Goal: Task Accomplishment & Management: Use online tool/utility

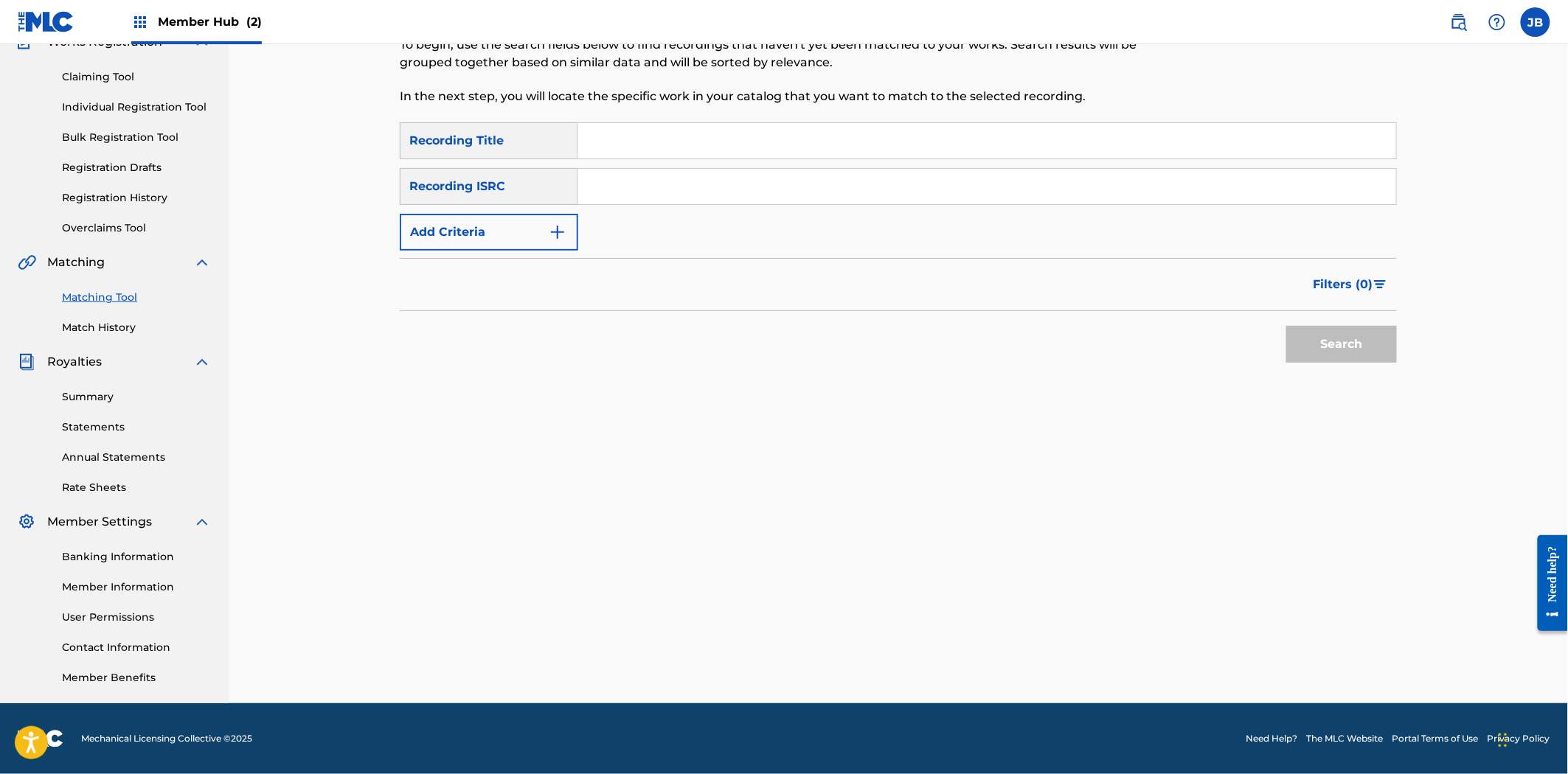
click at [603, 183] on input "Search Form" at bounding box center [987, 186] width 818 height 35
paste input "QZMEN2090798"
type input "QZMEN2090798"
click at [1388, 328] on button "Search" at bounding box center [1342, 344] width 111 height 37
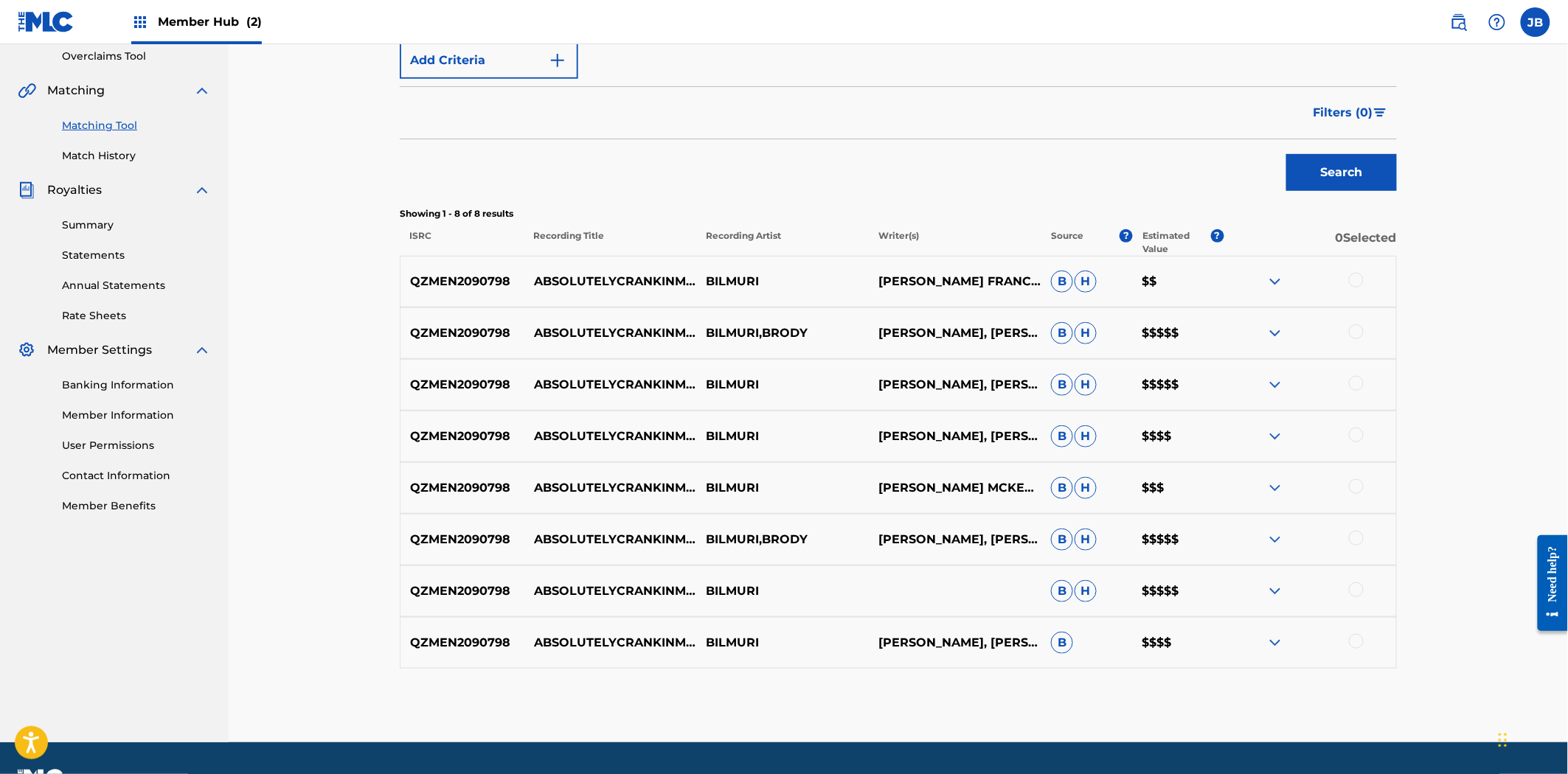
scroll to position [351, 0]
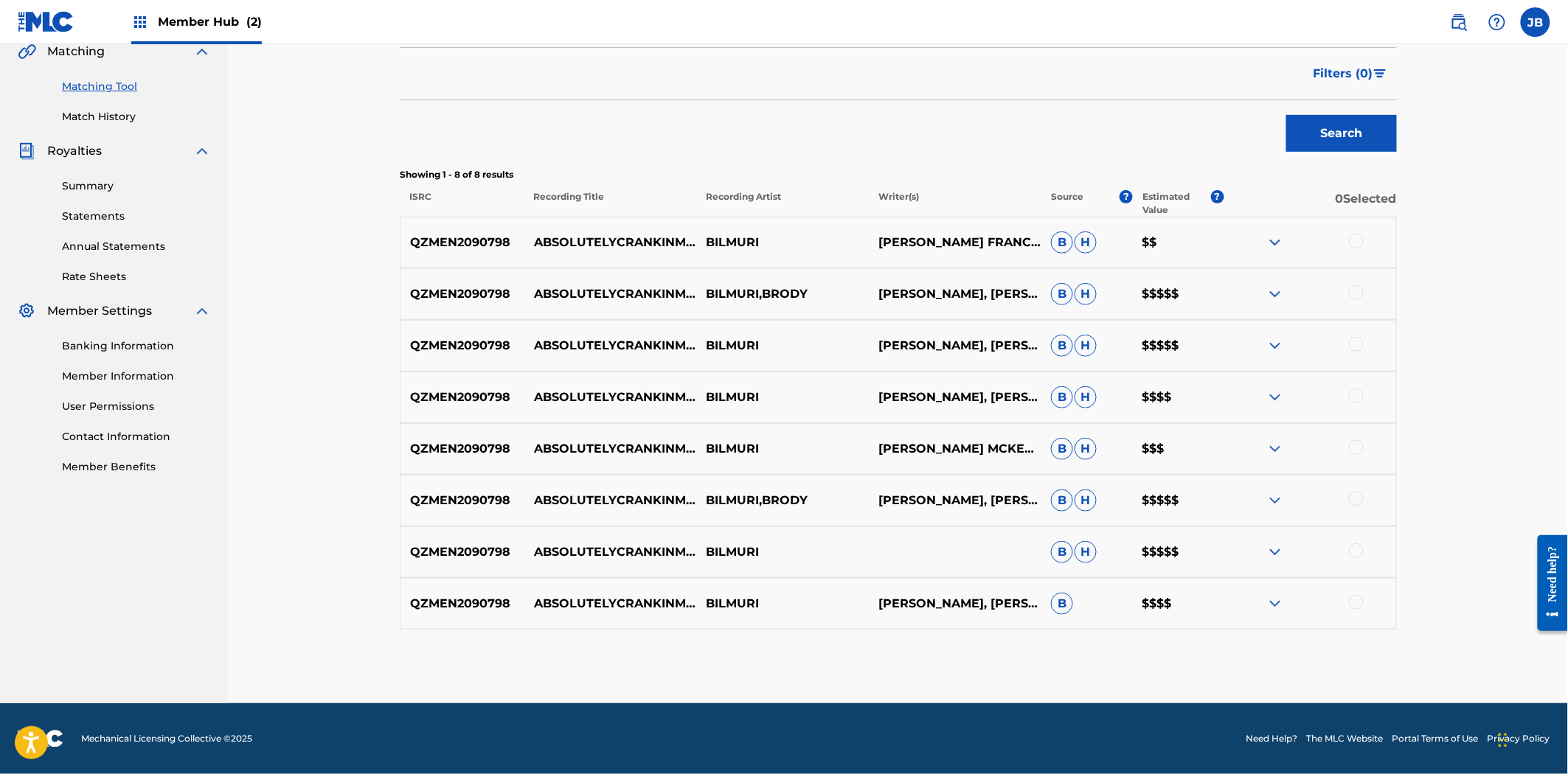
click at [1355, 240] on div at bounding box center [1356, 241] width 15 height 15
click at [1358, 285] on div at bounding box center [1356, 293] width 15 height 15
click at [1358, 345] on div at bounding box center [1356, 344] width 15 height 15
click at [1358, 388] on div at bounding box center [1356, 396] width 15 height 15
click at [1353, 448] on div at bounding box center [1356, 448] width 15 height 15
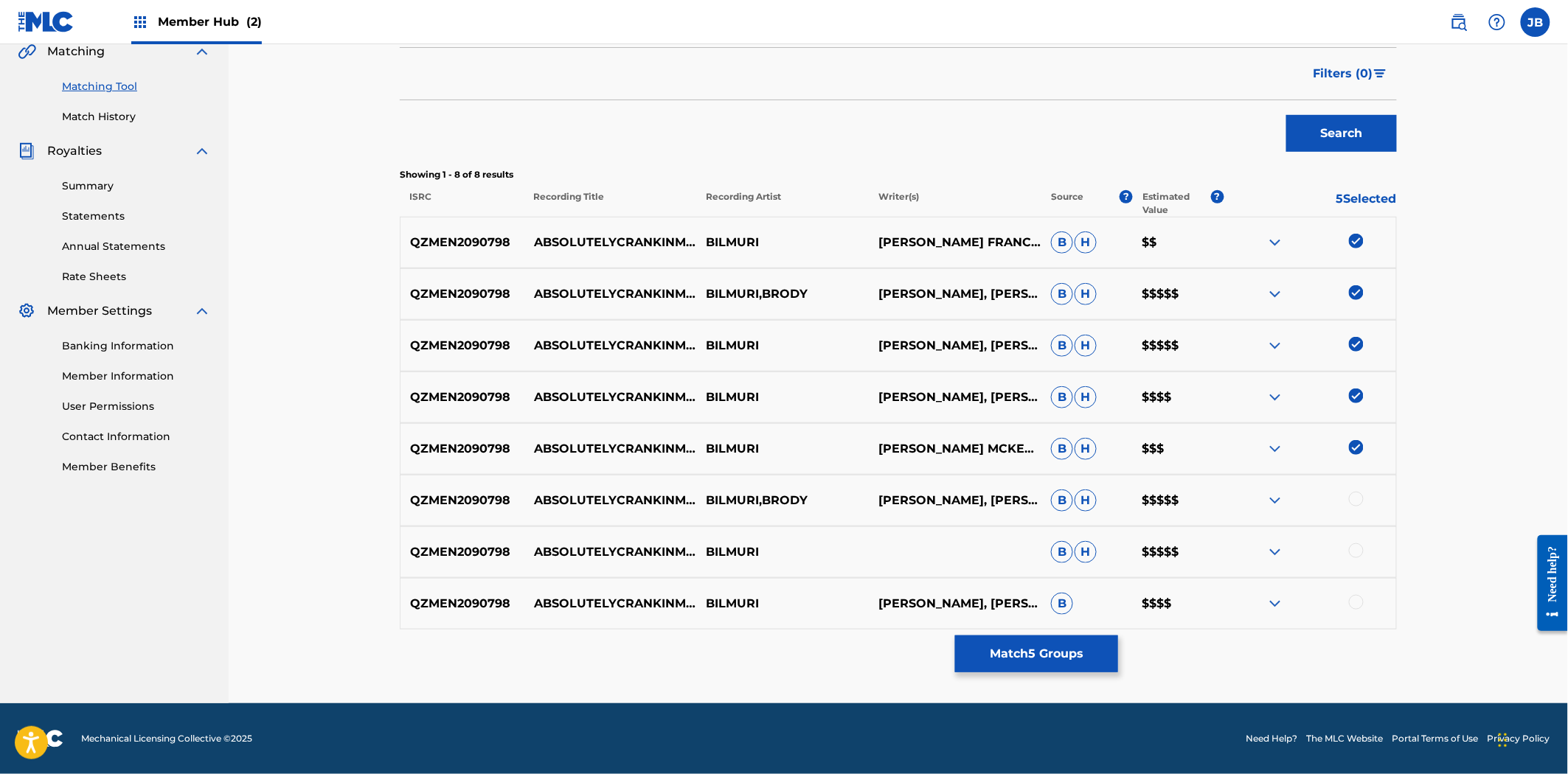
click at [1354, 496] on div at bounding box center [1356, 499] width 15 height 15
click at [1349, 552] on div at bounding box center [1356, 551] width 15 height 15
click at [1358, 600] on div at bounding box center [1356, 603] width 15 height 15
click at [1087, 656] on button "Match 8 Groups" at bounding box center [1036, 653] width 163 height 37
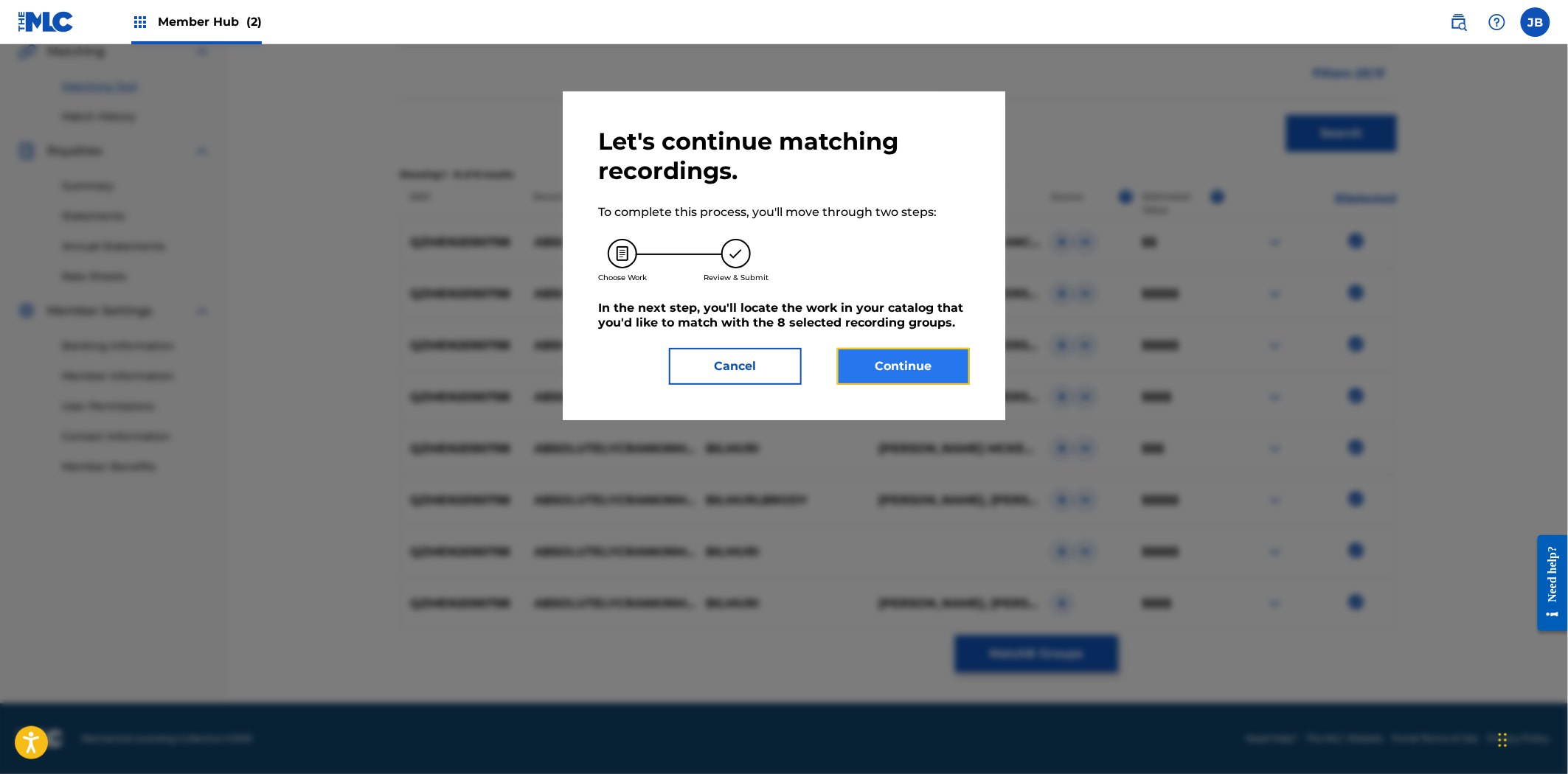
click at [920, 374] on button "Continue" at bounding box center [903, 366] width 133 height 37
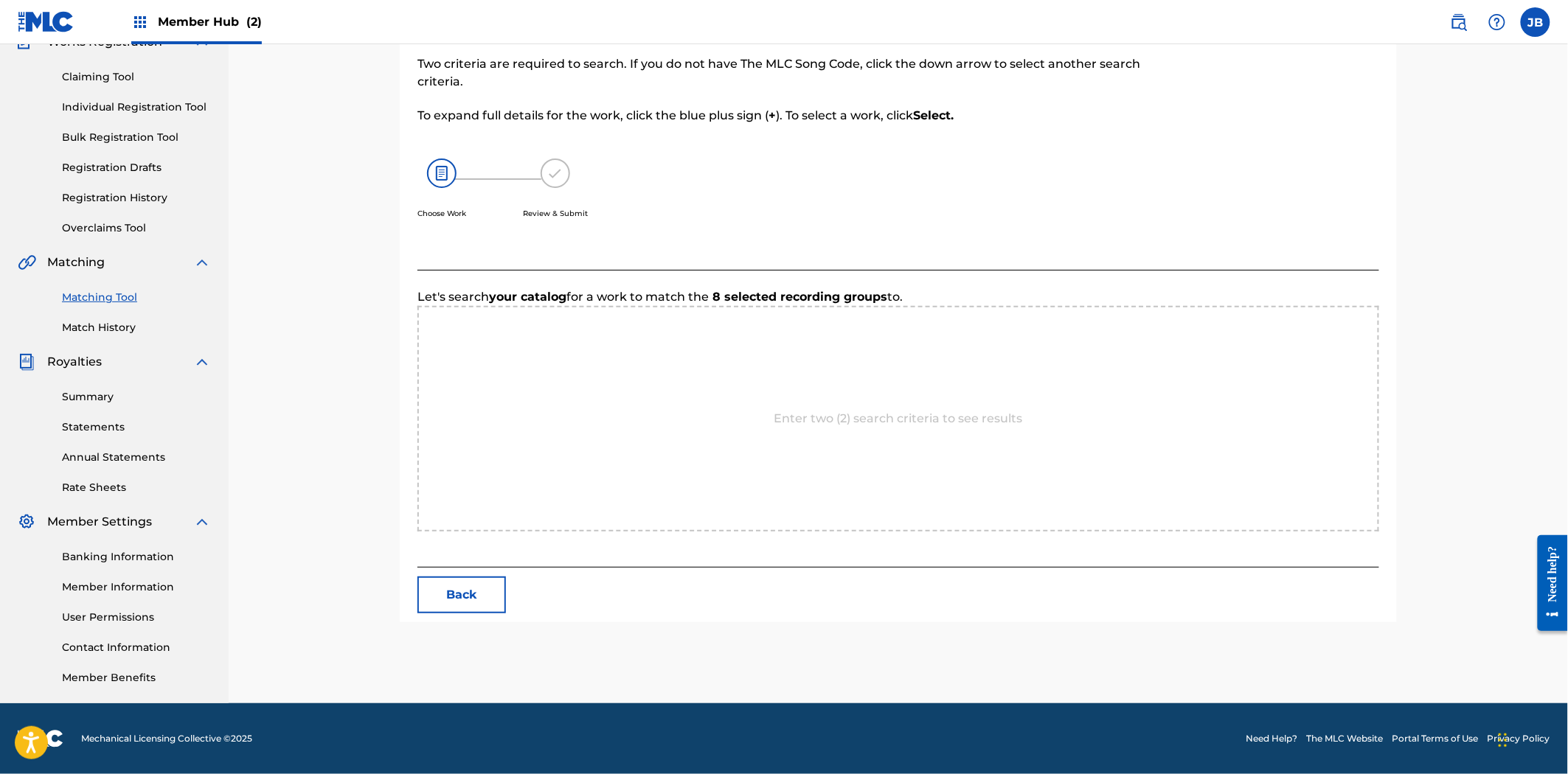
scroll to position [208, 0]
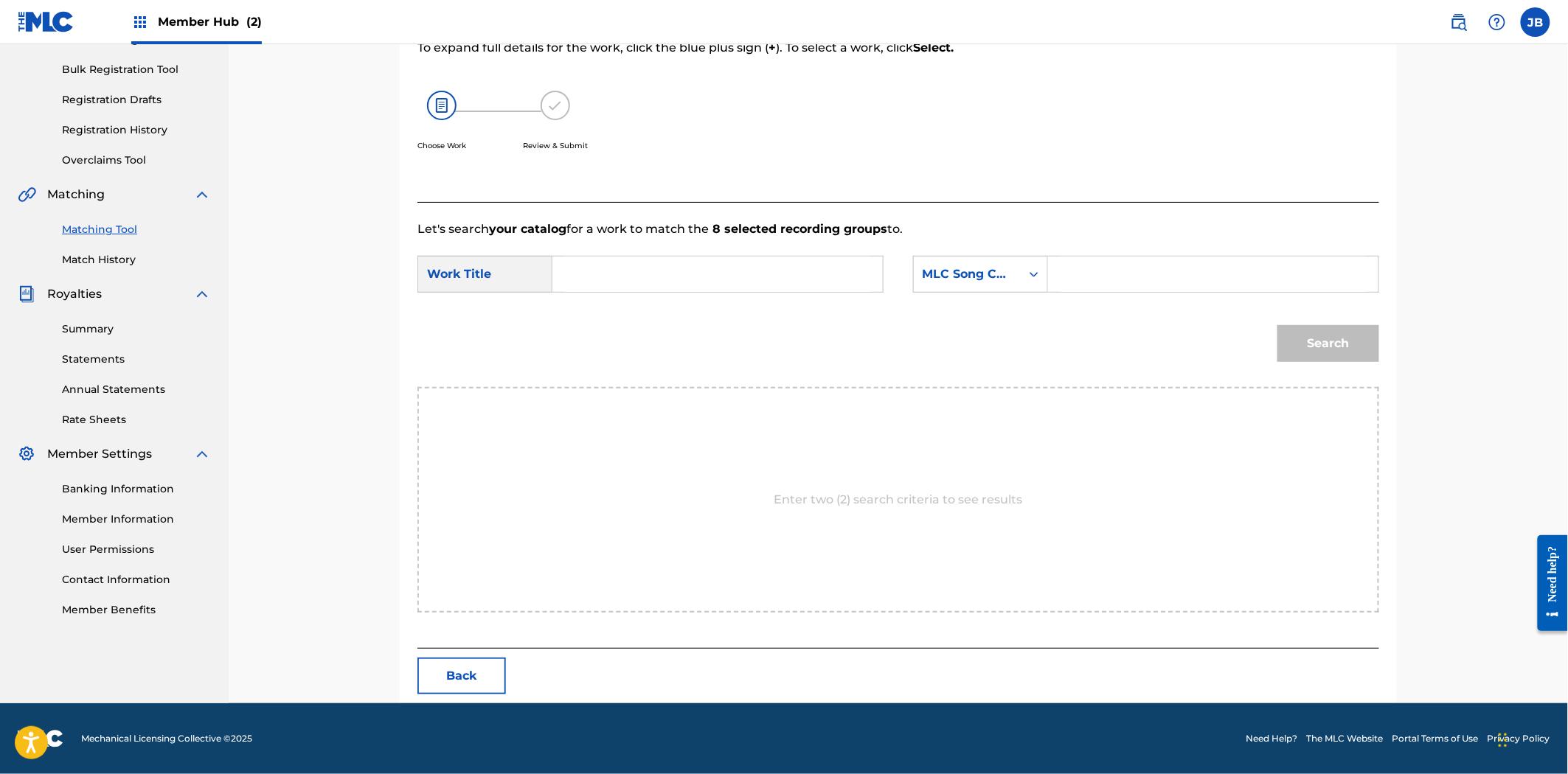
click at [1334, 278] on input "Search Form" at bounding box center [1213, 274] width 306 height 35
paste input "AY8CGT"
type input "AY8CGT"
drag, startPoint x: 792, startPoint y: 277, endPoint x: 1155, endPoint y: 302, distance: 363.9
click at [792, 277] on input "Search Form" at bounding box center [717, 274] width 306 height 35
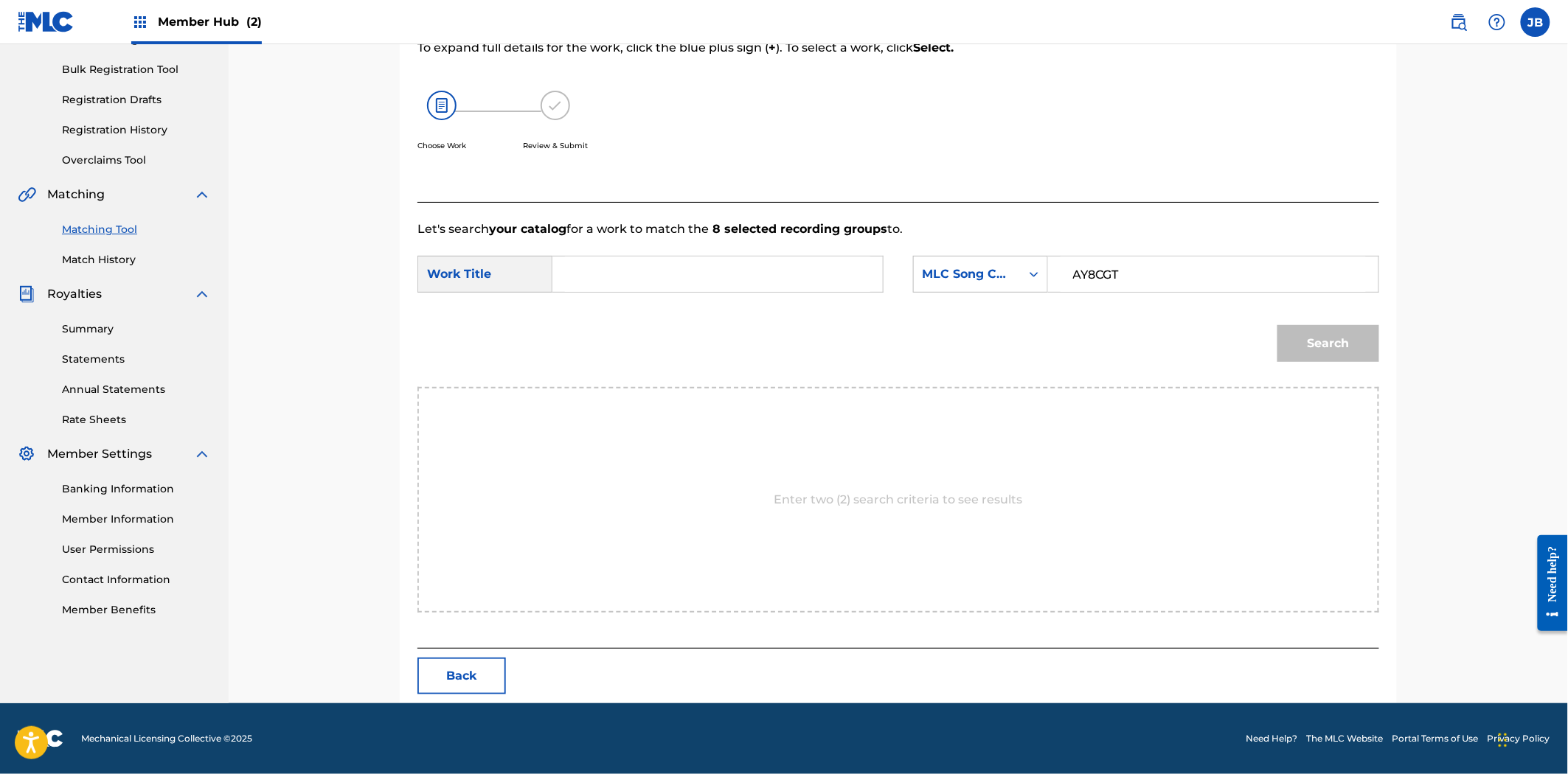
paste input "ABSOLUTELYCRANKINMYMF'INHOG"
click at [1340, 353] on button "Search" at bounding box center [1328, 343] width 102 height 37
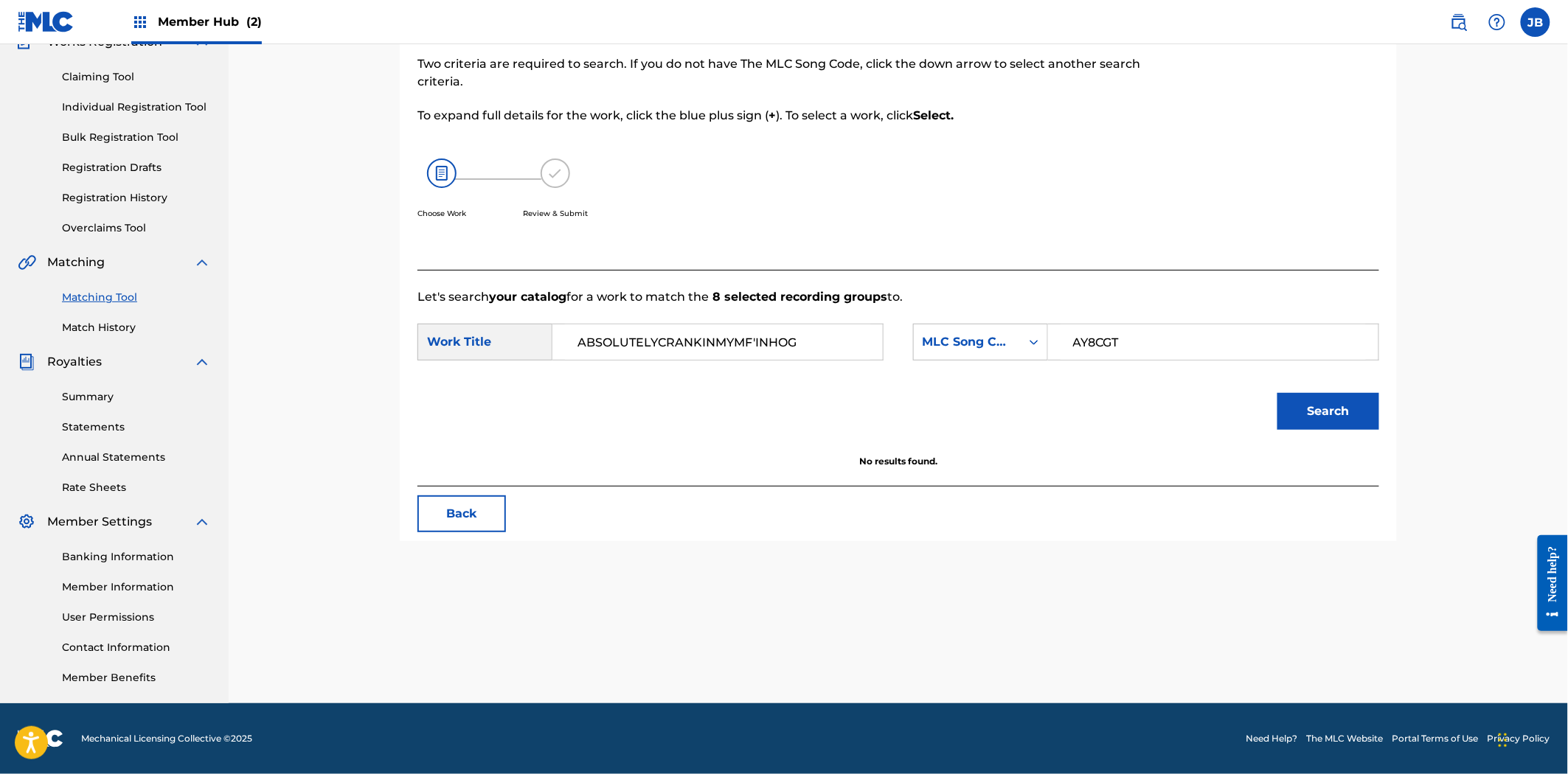
drag, startPoint x: 793, startPoint y: 350, endPoint x: 421, endPoint y: 359, distance: 372.1
click at [422, 359] on div "SearchWithCriteriac6495481-e84c-44fb-bc57-031e7ed8e7b1 Work Title ABSOLUTELYCRA…" at bounding box center [650, 341] width 466 height 37
paste input "G"
type input "ABSOLUTELYCRANKINMYMF'INGHOG"
click at [1322, 424] on button "Search" at bounding box center [1328, 411] width 102 height 37
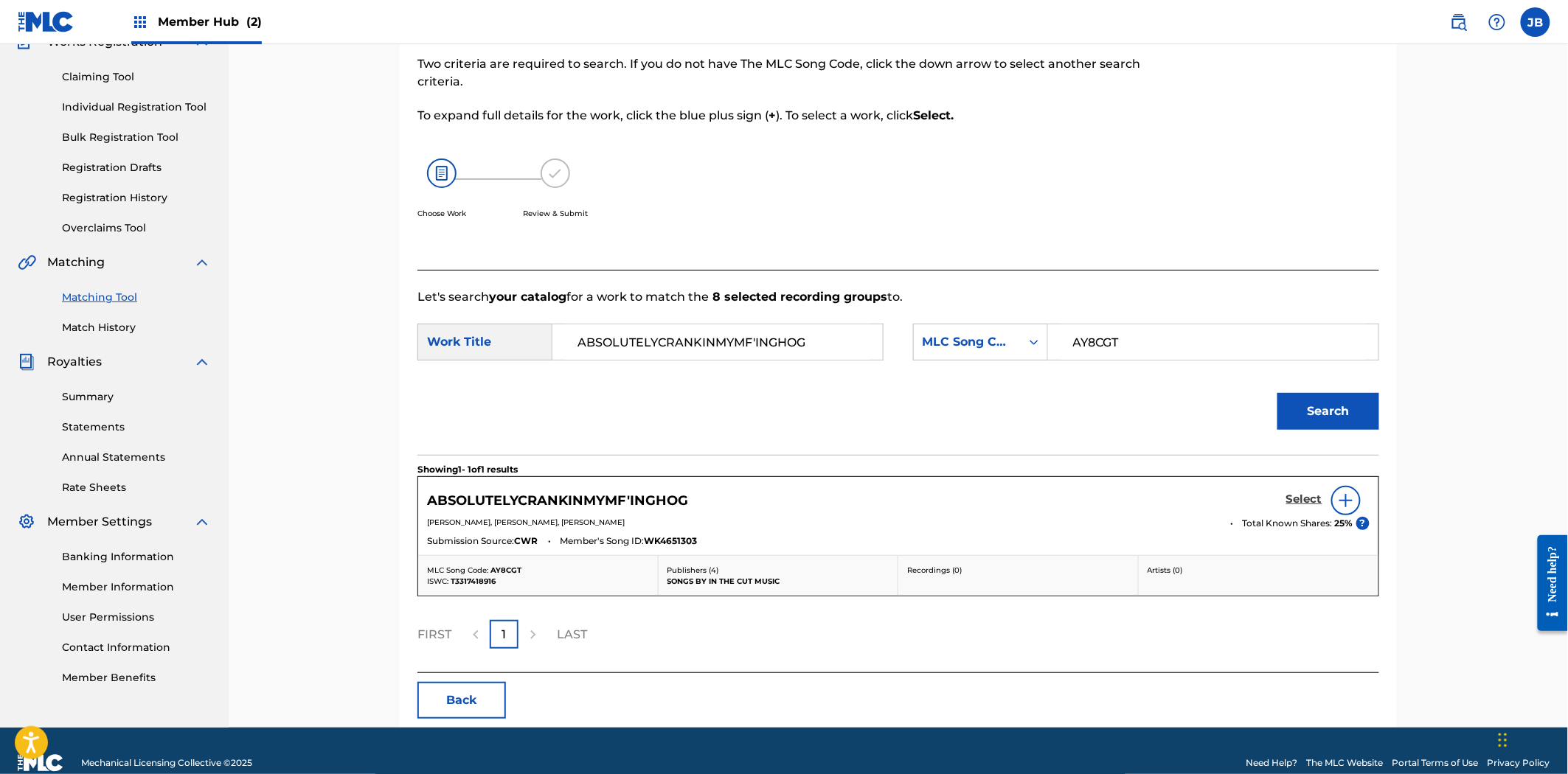
click at [1300, 505] on h5 "Select" at bounding box center [1304, 499] width 36 height 14
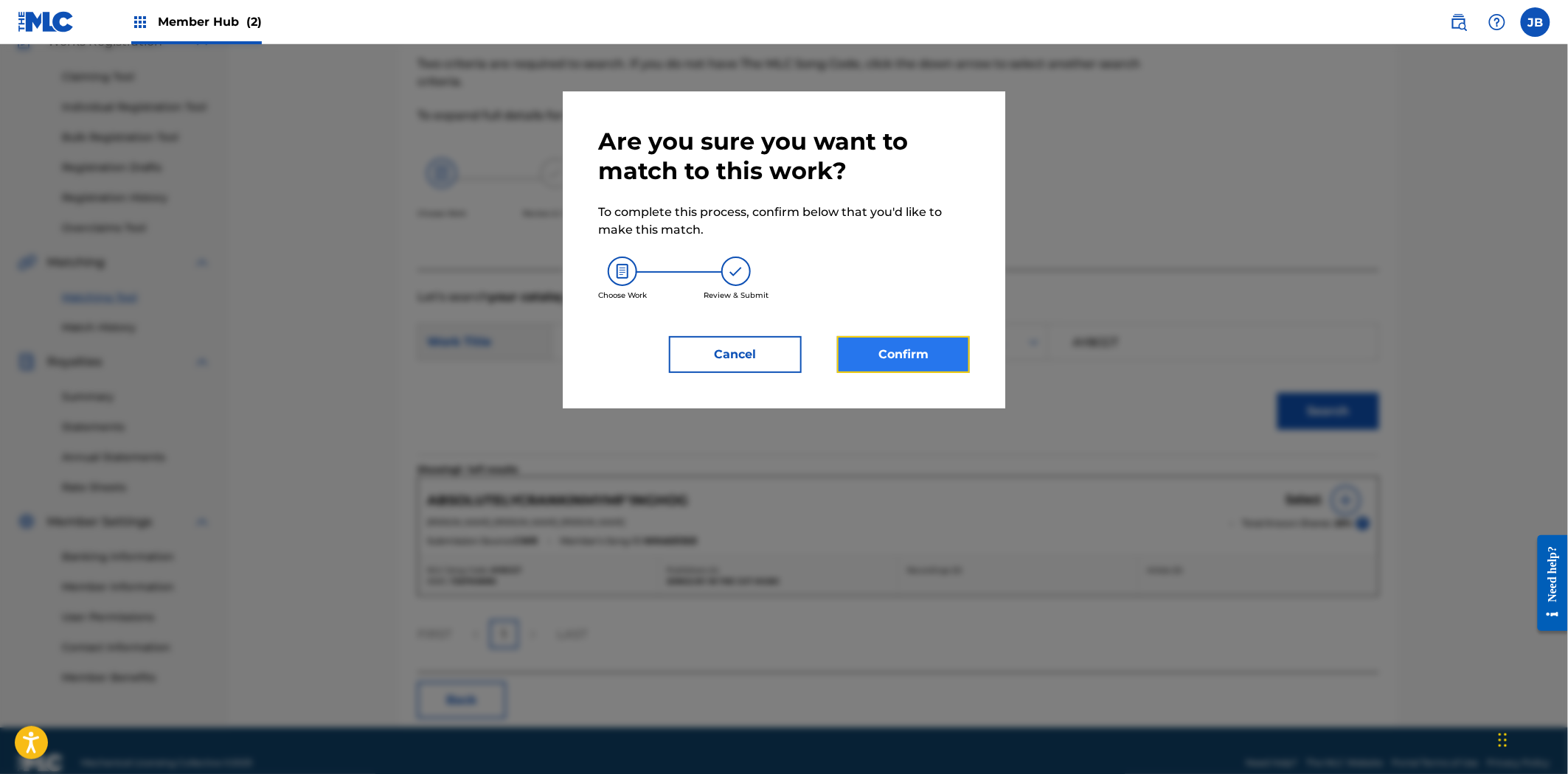
click at [869, 362] on button "Confirm" at bounding box center [903, 354] width 133 height 37
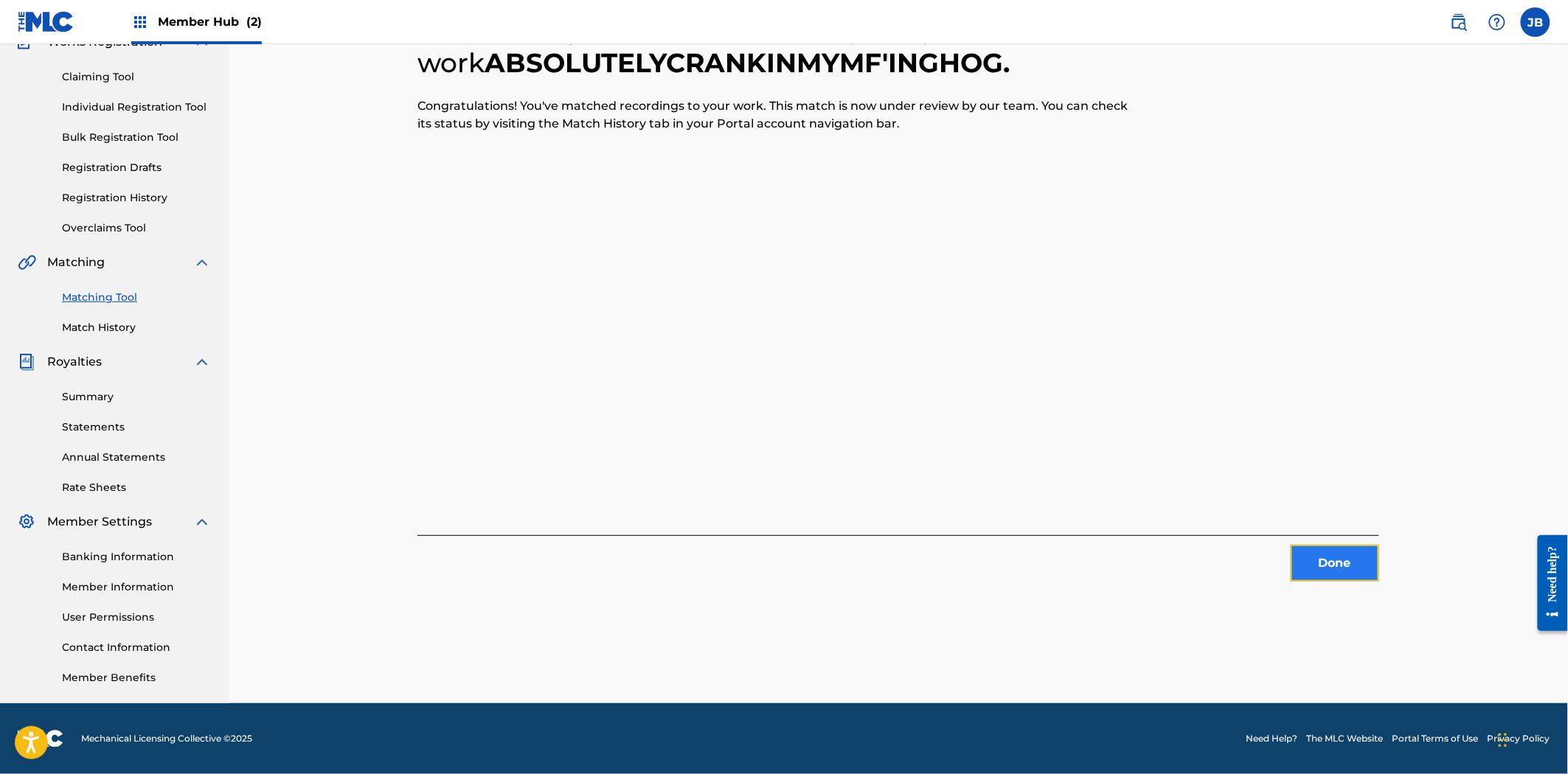
click at [1329, 558] on button "Done" at bounding box center [1334, 563] width 88 height 37
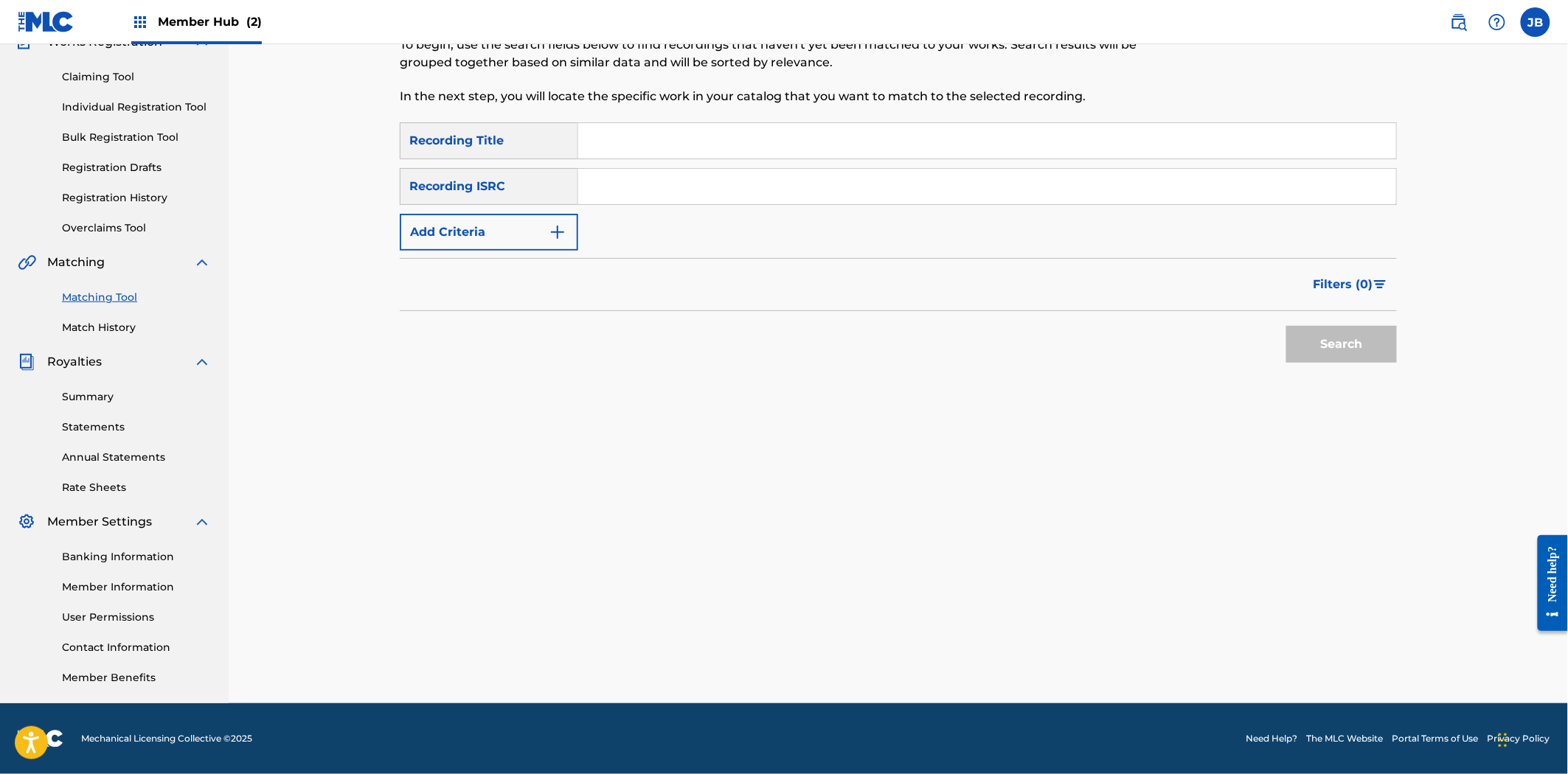
click at [731, 194] on input "Search Form" at bounding box center [987, 186] width 818 height 35
paste input "US23A1583371"
type input "US23A1583371"
drag, startPoint x: 1087, startPoint y: 229, endPoint x: 1255, endPoint y: 335, distance: 198.6
click at [1087, 231] on div "SearchWithCriteriaa77f41f6-4b97-4446-8d1c-a9fe1d119c66 Recording Title SearchWi…" at bounding box center [898, 186] width 997 height 128
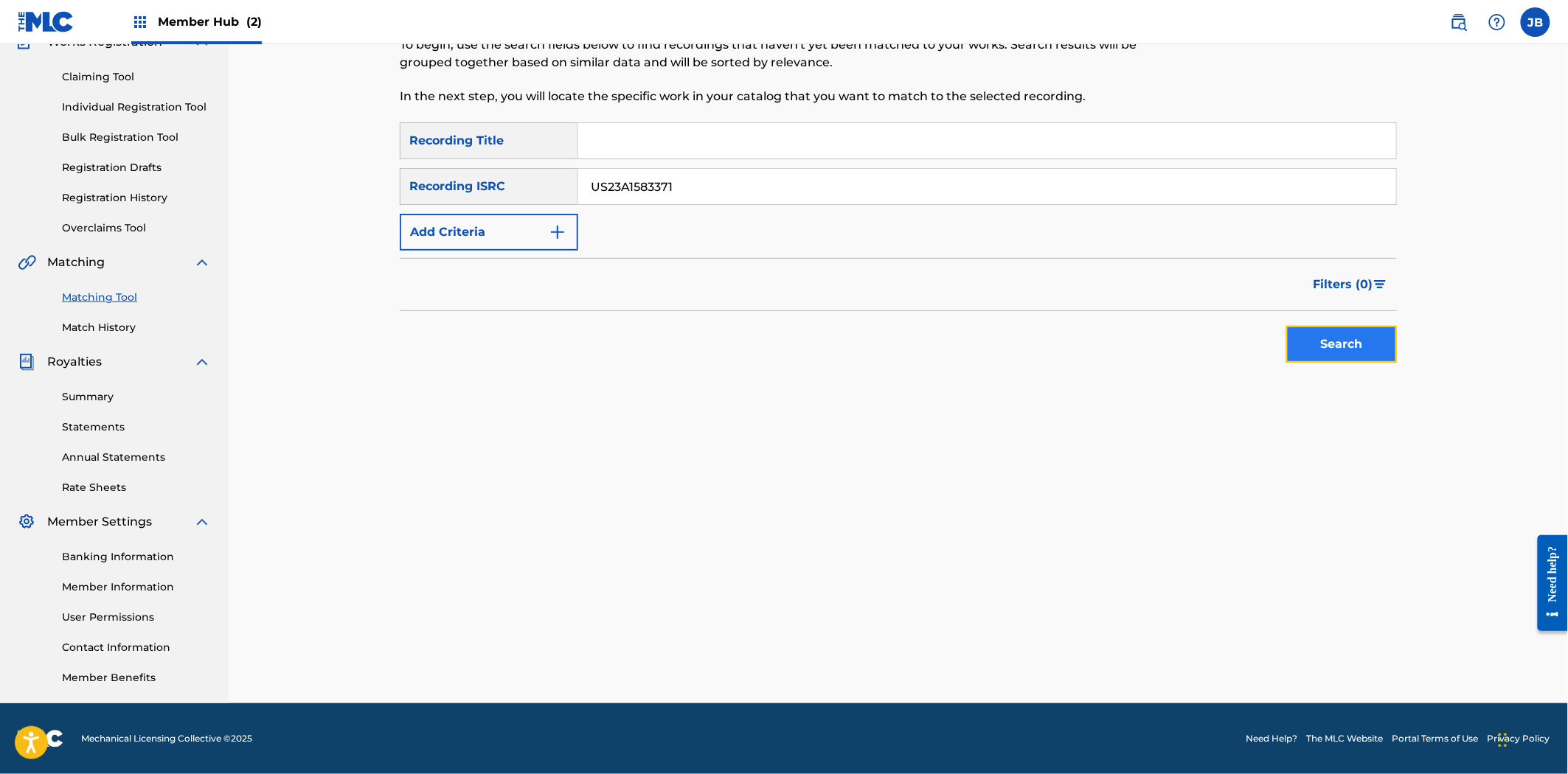
click at [1364, 352] on button "Search" at bounding box center [1342, 344] width 111 height 37
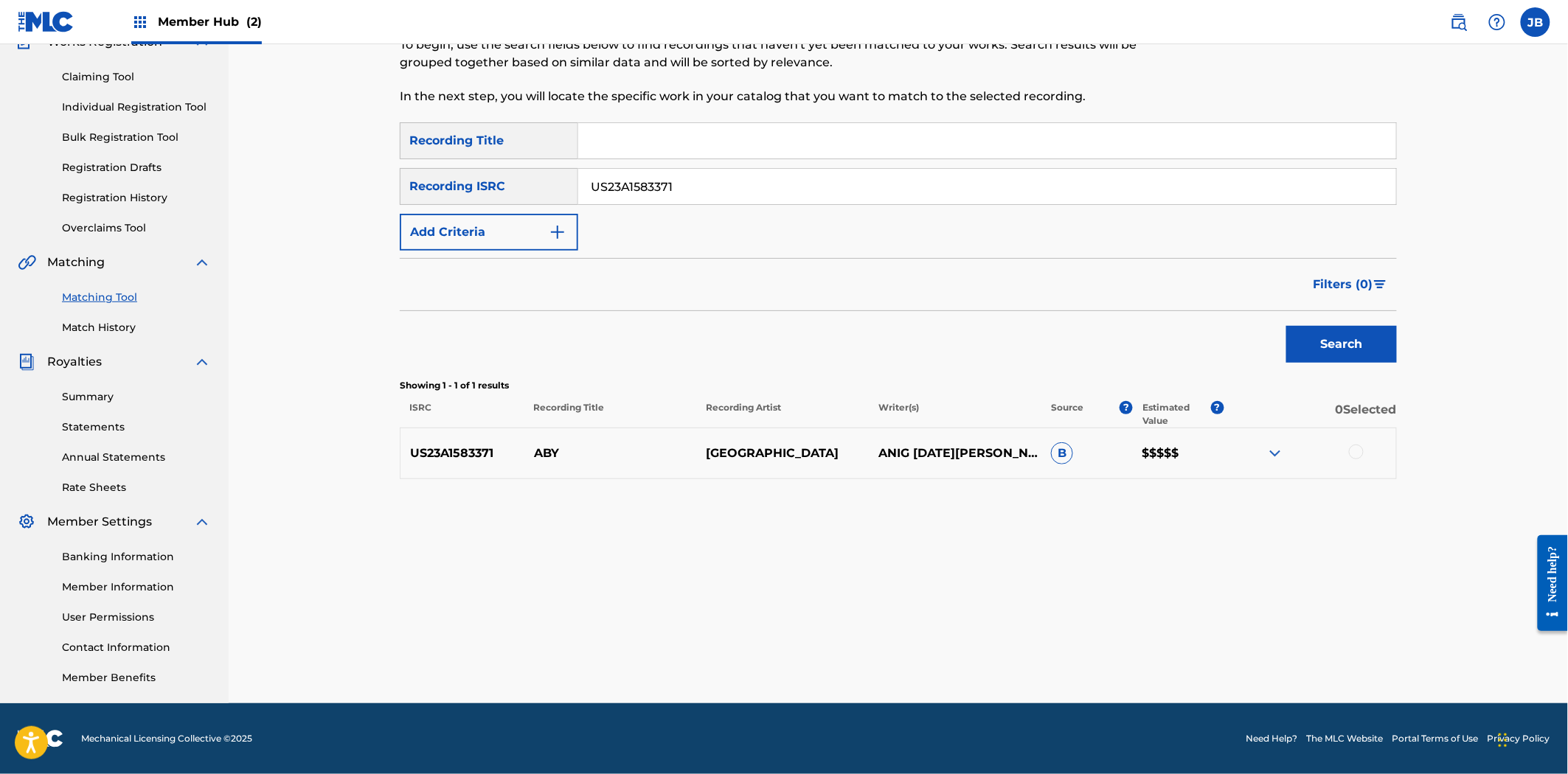
click at [1355, 453] on div at bounding box center [1356, 452] width 15 height 15
click at [978, 629] on div "Matching Tool The Matching Tool enables you to suggest matches between sound re…" at bounding box center [898, 322] width 997 height 762
click at [986, 652] on button "Match 1 Group" at bounding box center [1036, 653] width 163 height 37
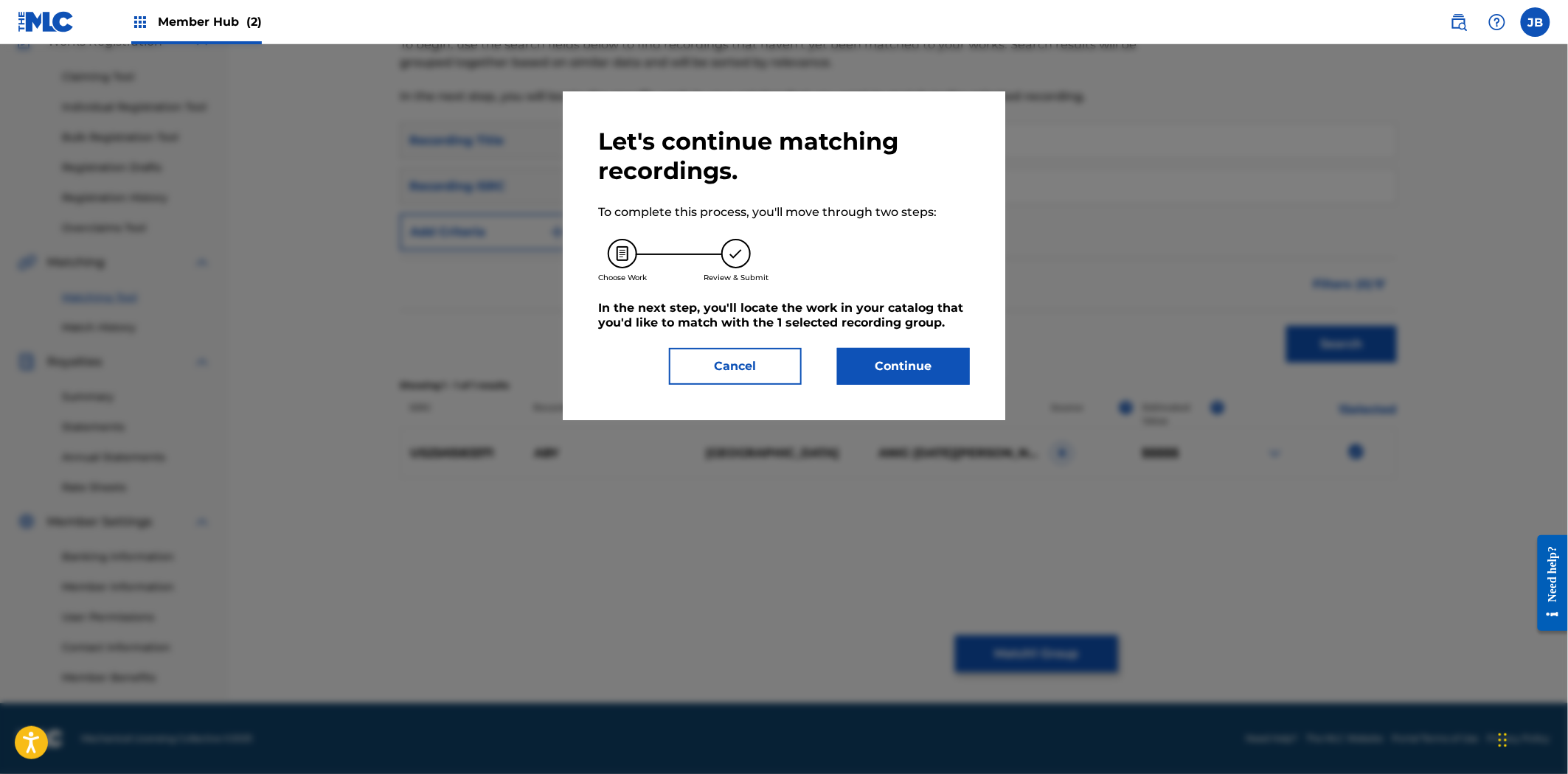
click at [920, 386] on div "Let's continue matching recordings. To complete this process, you'll move throu…" at bounding box center [783, 255] width 443 height 329
click at [903, 372] on button "Continue" at bounding box center [903, 366] width 133 height 37
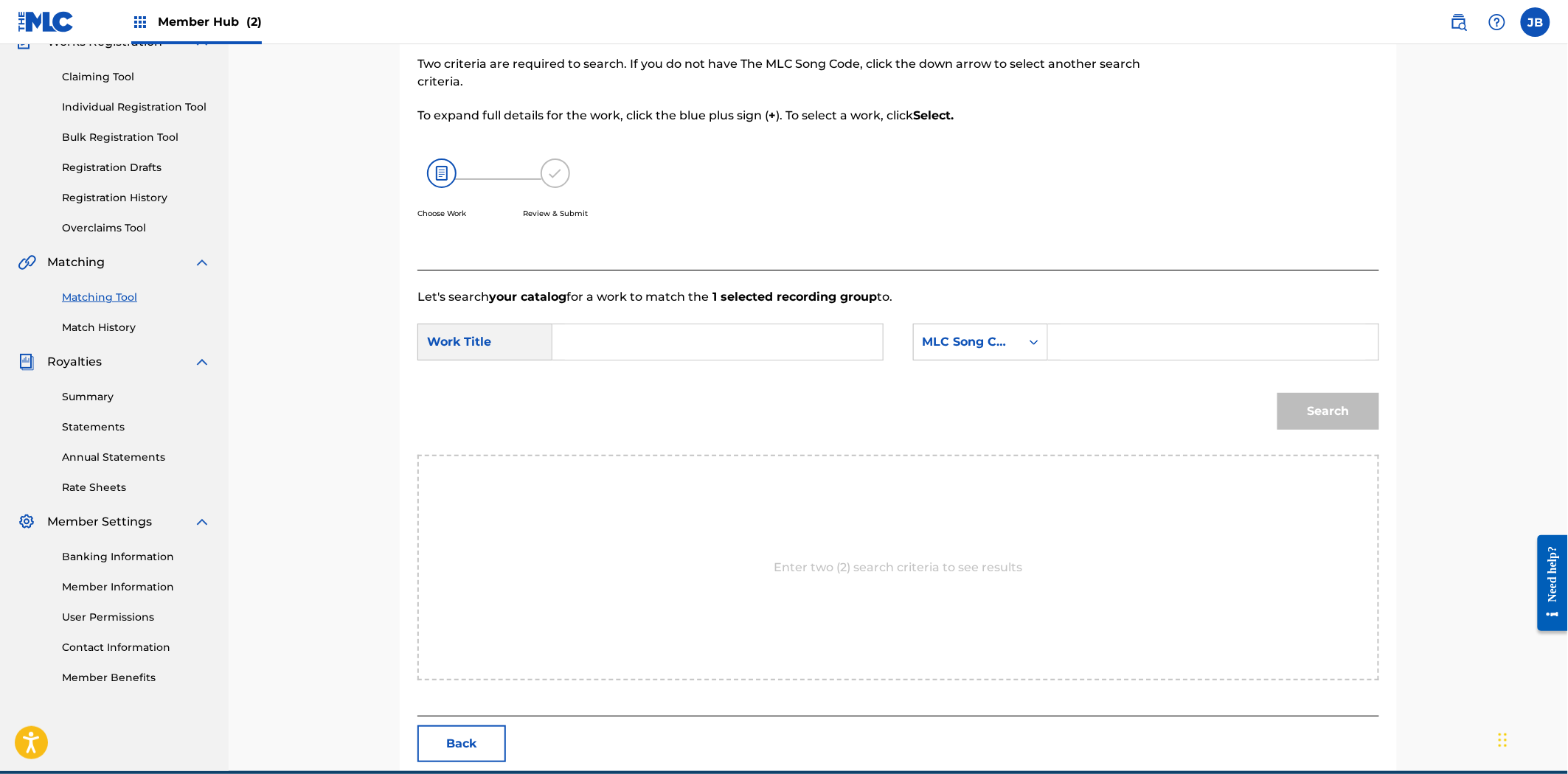
click at [1093, 345] on input "Search Form" at bounding box center [1213, 341] width 306 height 35
paste input "AV588U"
type input "AV588U"
click at [721, 332] on input "Search Form" at bounding box center [717, 341] width 306 height 35
paste input "Aby"
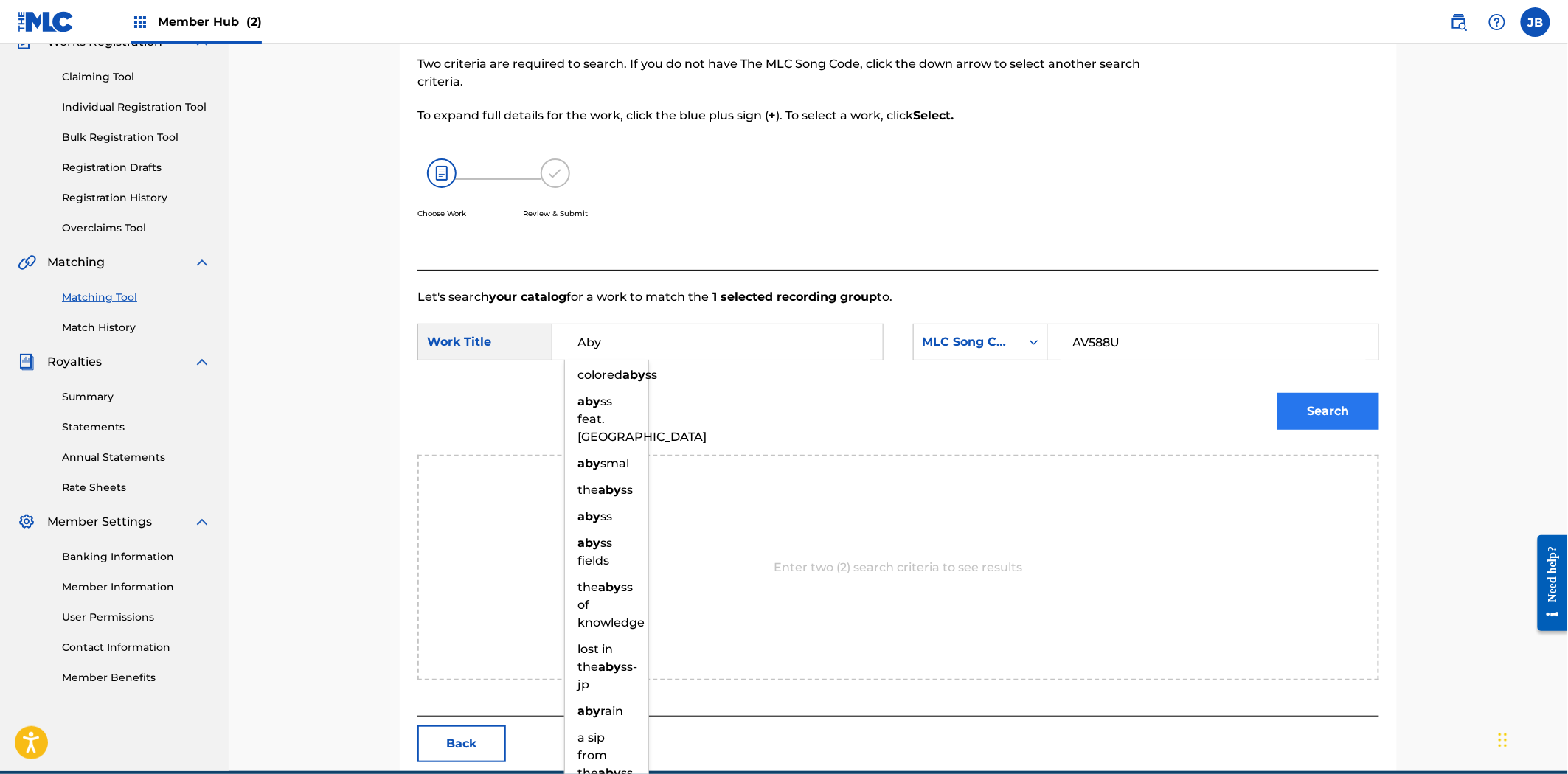
type input "Aby"
click at [1281, 400] on button "Search" at bounding box center [1328, 411] width 102 height 37
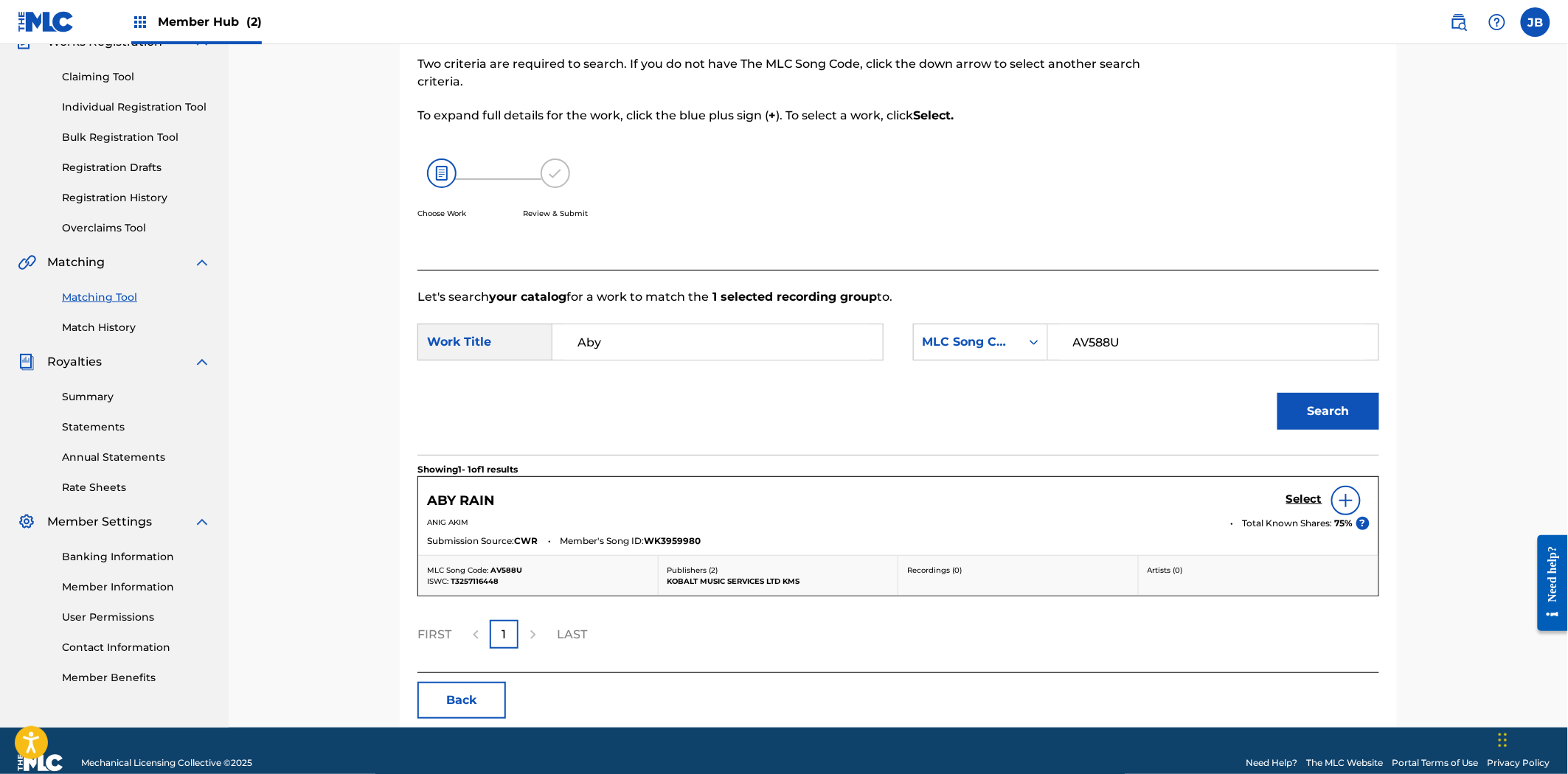
click at [1343, 502] on img at bounding box center [1346, 501] width 18 height 18
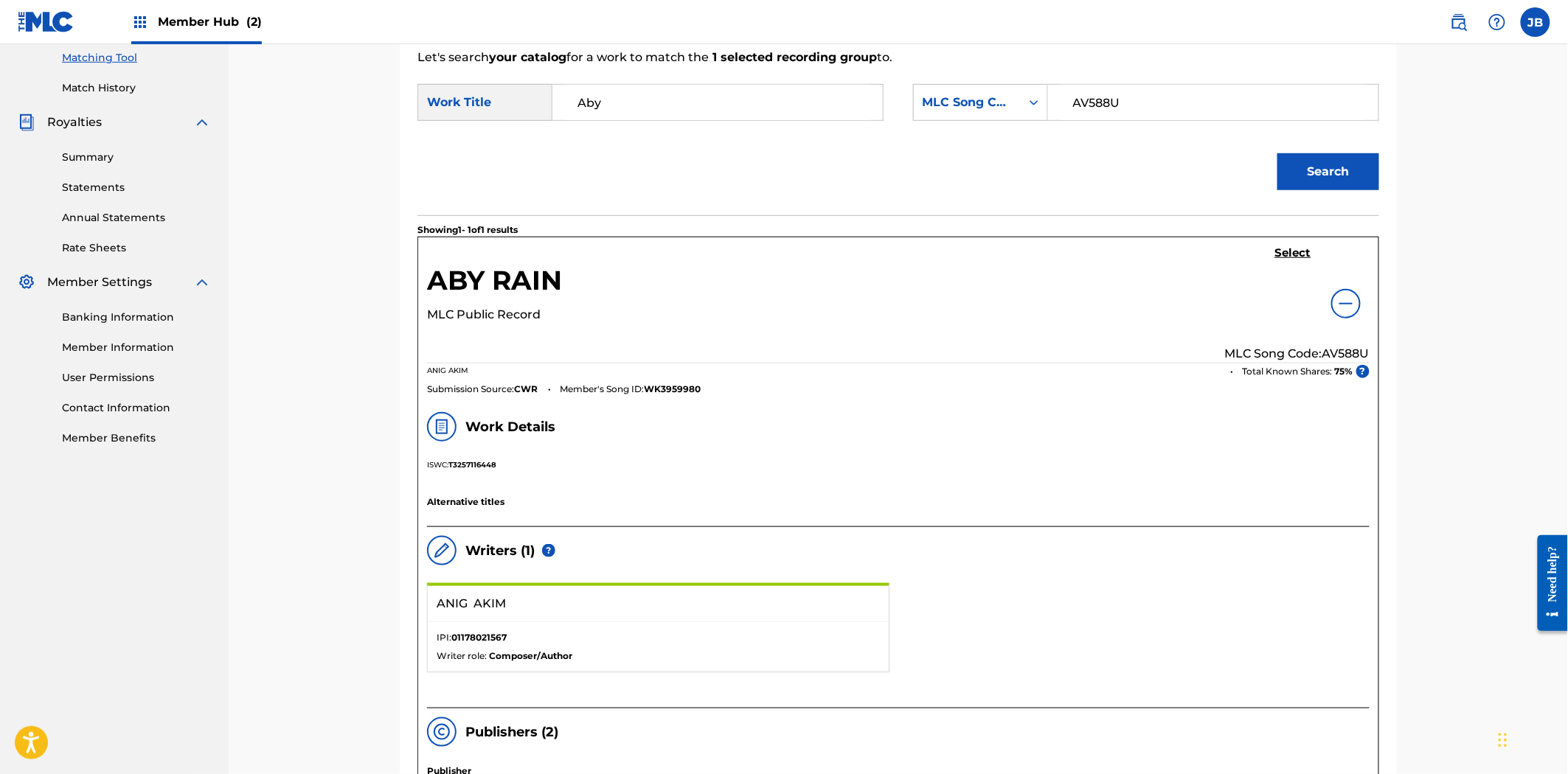
scroll to position [386, 0]
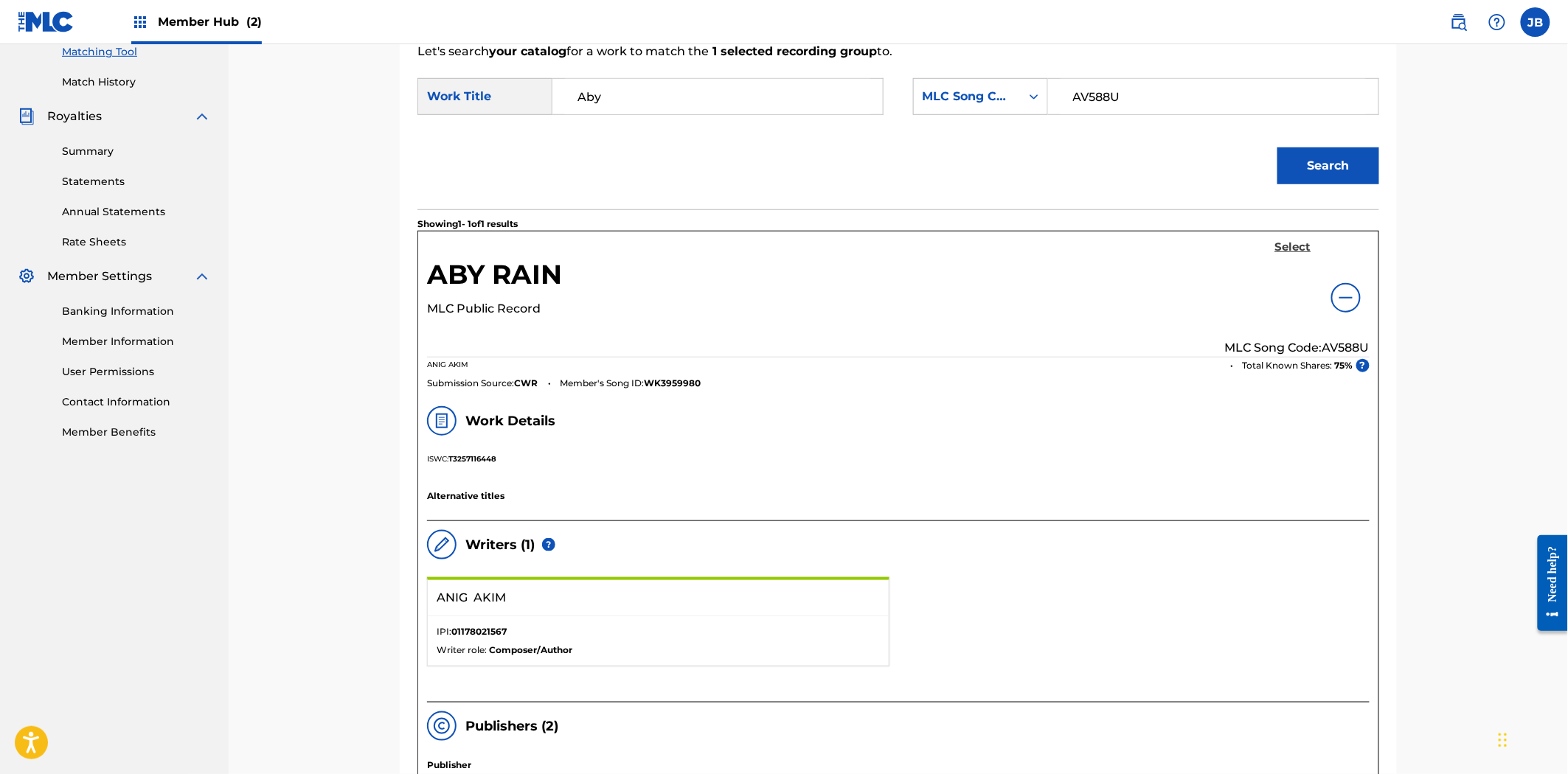
click at [1291, 240] on h5 "Select" at bounding box center [1293, 247] width 36 height 14
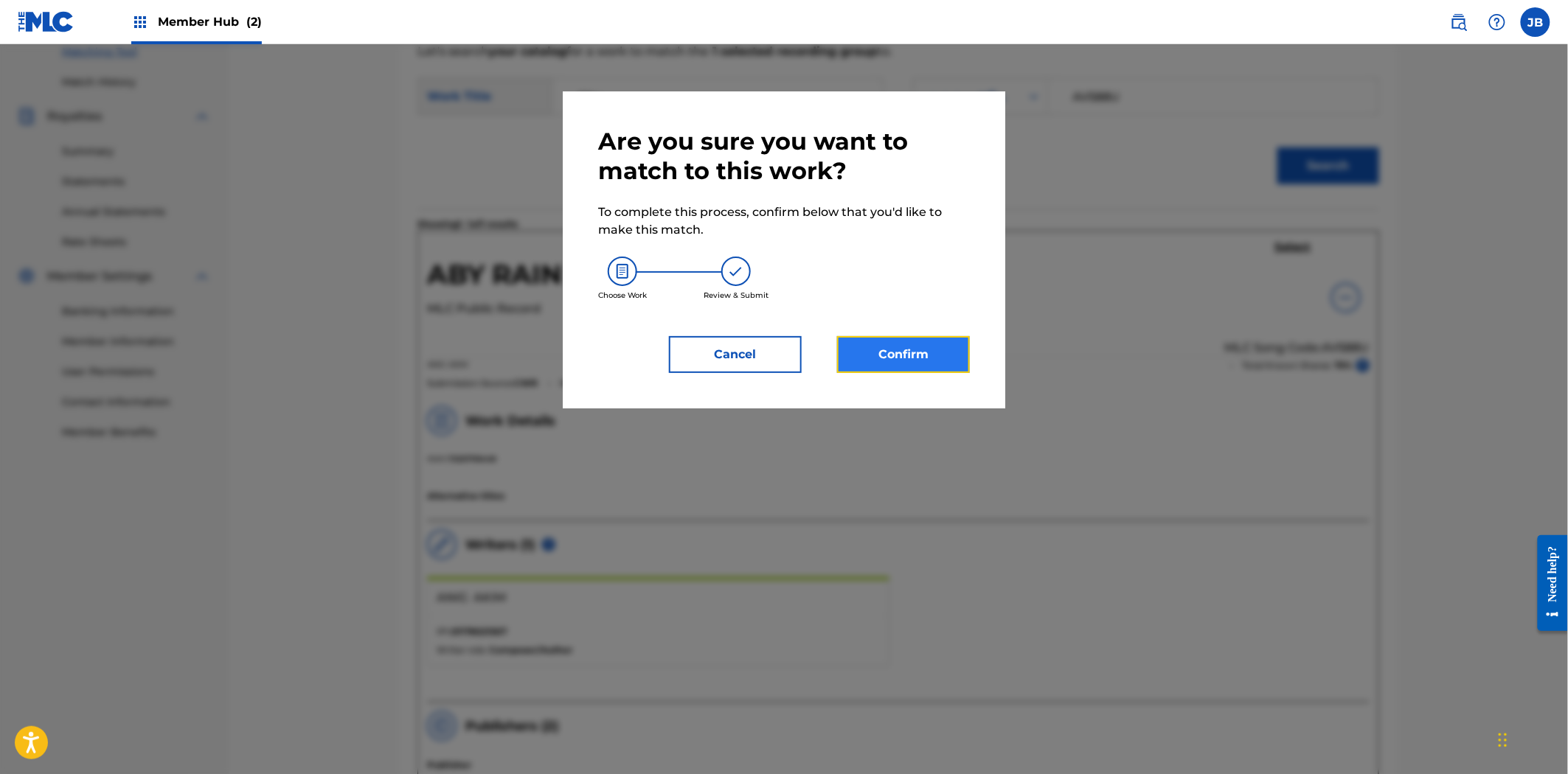
click at [884, 355] on button "Confirm" at bounding box center [903, 354] width 133 height 37
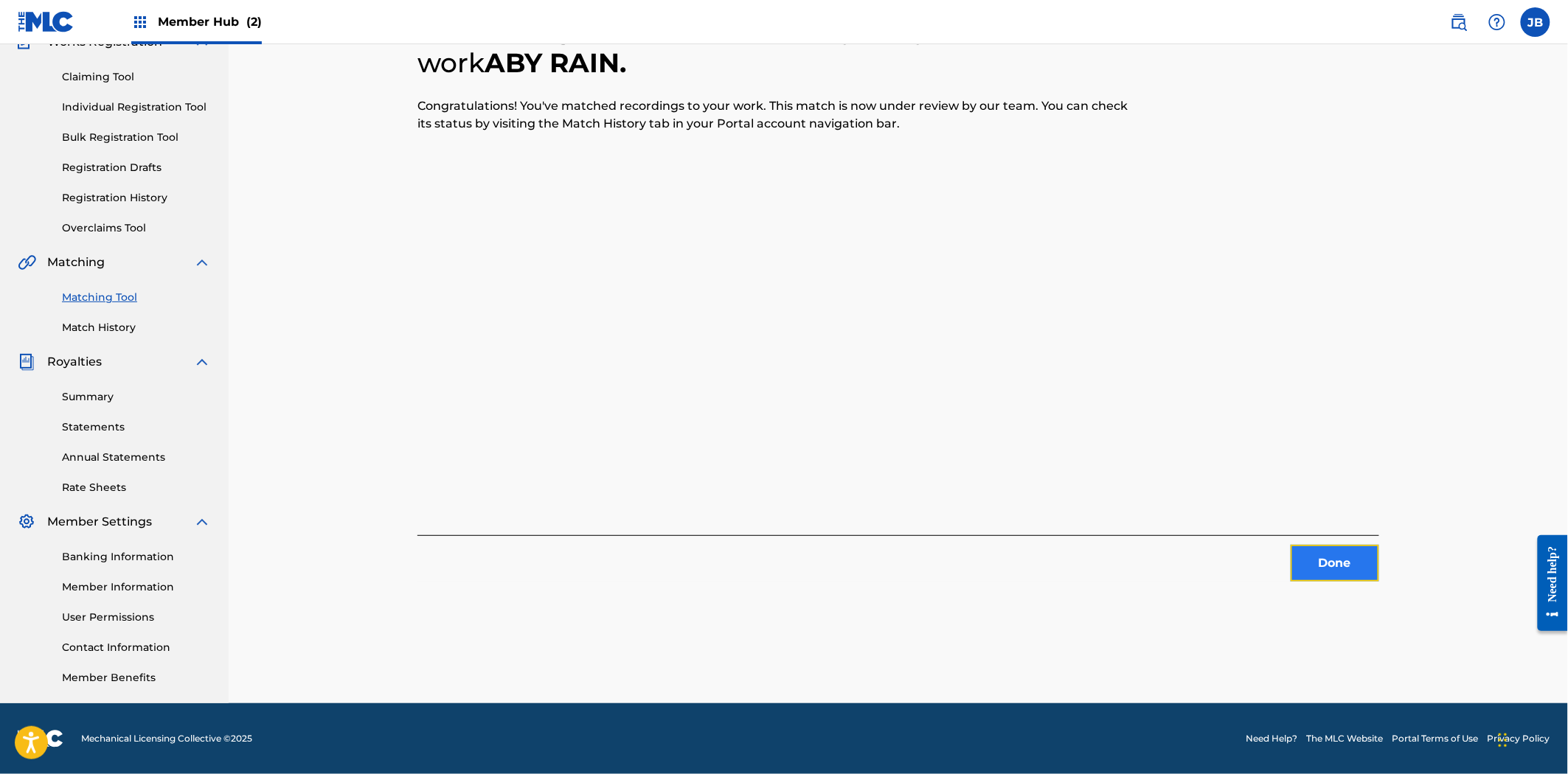
click at [1335, 572] on button "Done" at bounding box center [1334, 563] width 88 height 37
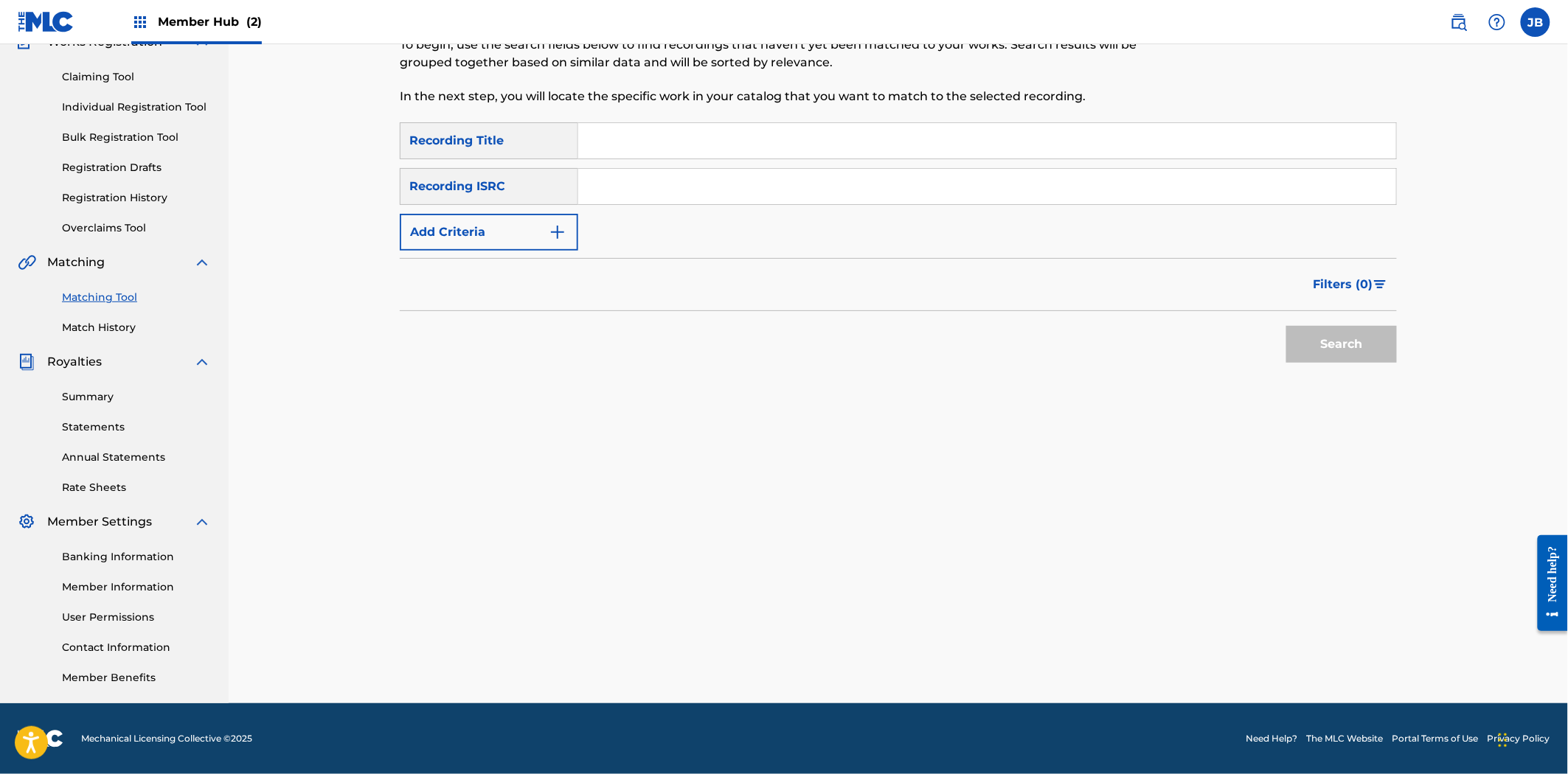
drag, startPoint x: 898, startPoint y: 205, endPoint x: 890, endPoint y: 204, distance: 8.1
click at [898, 205] on div "SearchWithCriteriaa77f41f6-4b97-4446-8d1c-a9fe1d119c66 Recording Title SearchWi…" at bounding box center [898, 186] width 997 height 128
click at [889, 204] on input "Search Form" at bounding box center [987, 186] width 818 height 35
paste input "QZQAY2449424"
type input "QZQAY2449424"
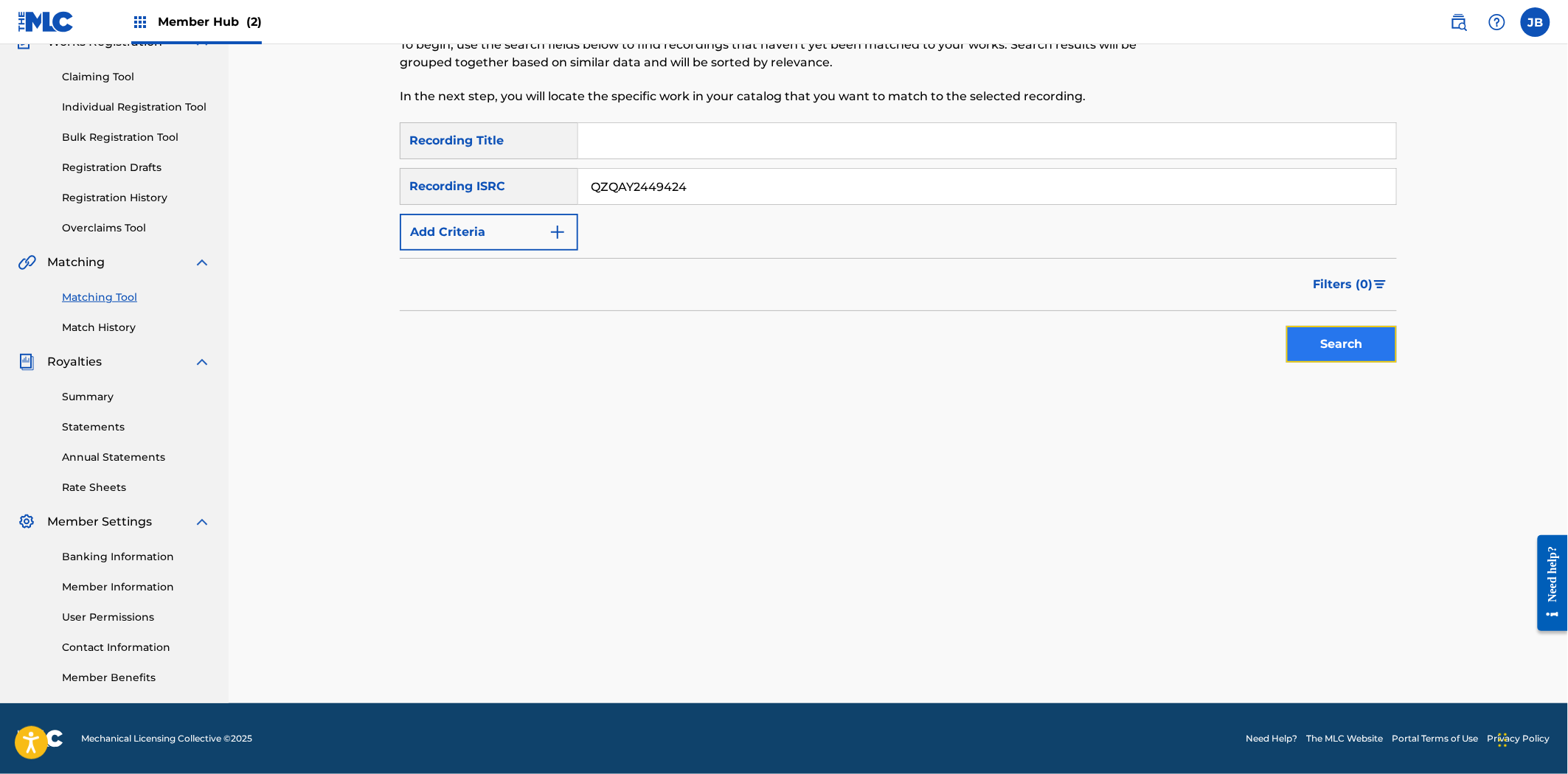
click at [1338, 356] on button "Search" at bounding box center [1342, 344] width 111 height 37
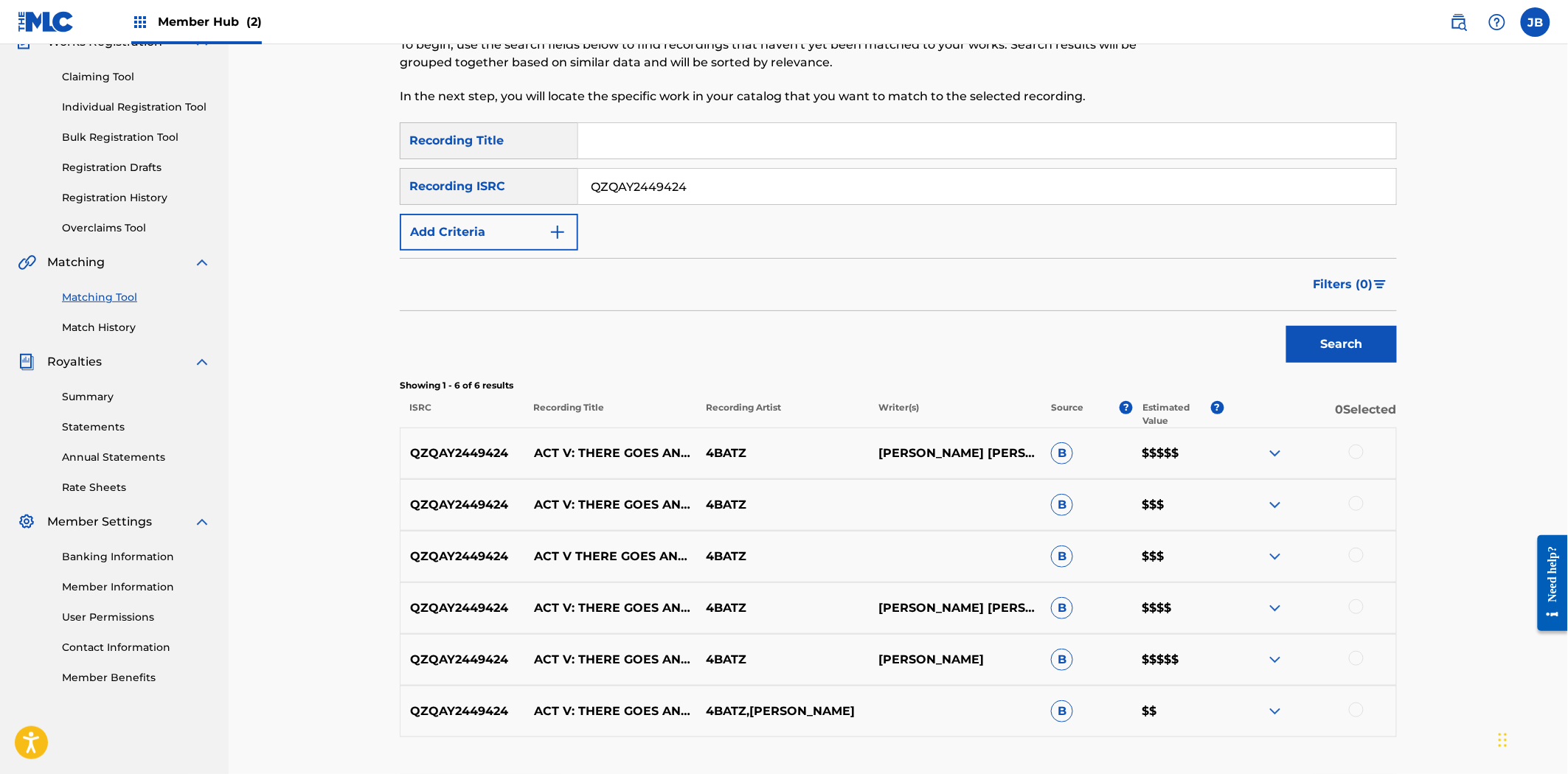
scroll to position [222, 0]
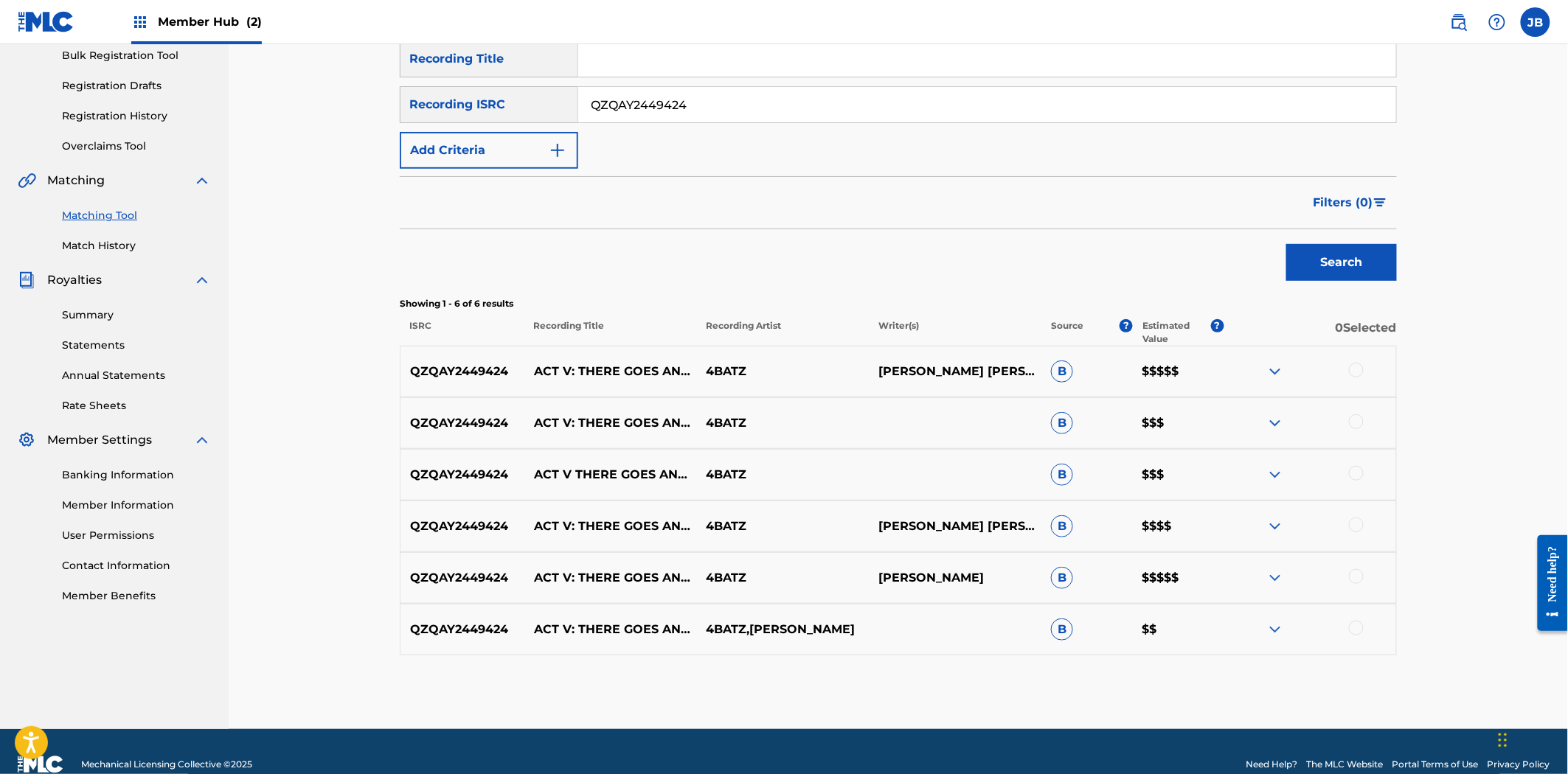
click at [1351, 371] on div at bounding box center [1356, 371] width 15 height 15
click at [1362, 422] on div at bounding box center [1356, 421] width 15 height 15
click at [1361, 475] on div at bounding box center [1356, 473] width 15 height 15
click at [1351, 518] on div at bounding box center [1310, 526] width 172 height 18
click at [1355, 525] on div at bounding box center [1356, 525] width 15 height 15
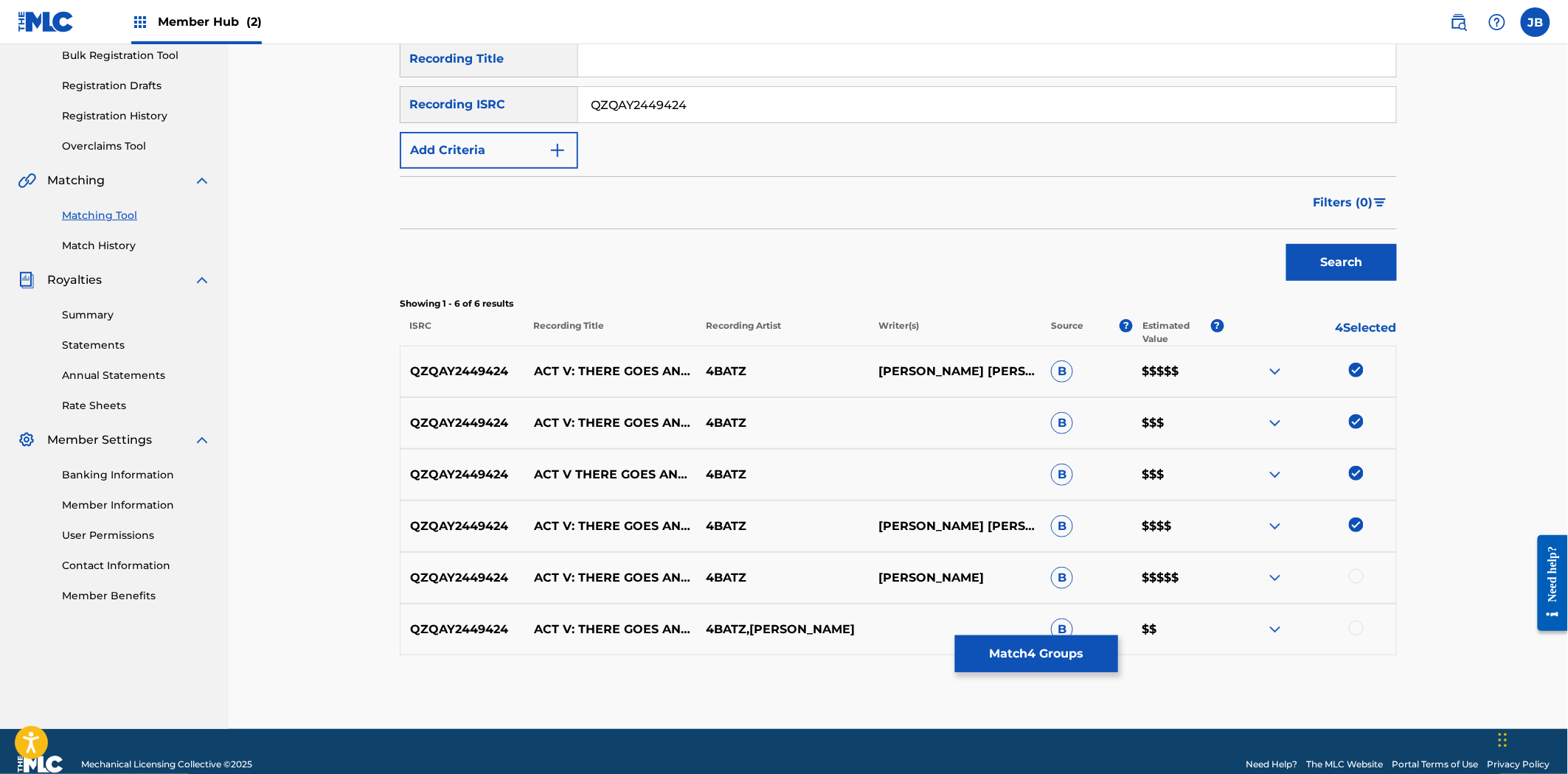
click at [1359, 579] on div at bounding box center [1356, 576] width 15 height 15
click at [1354, 633] on div at bounding box center [1356, 628] width 15 height 15
click at [990, 664] on button "Match 6 Groups" at bounding box center [1036, 653] width 163 height 37
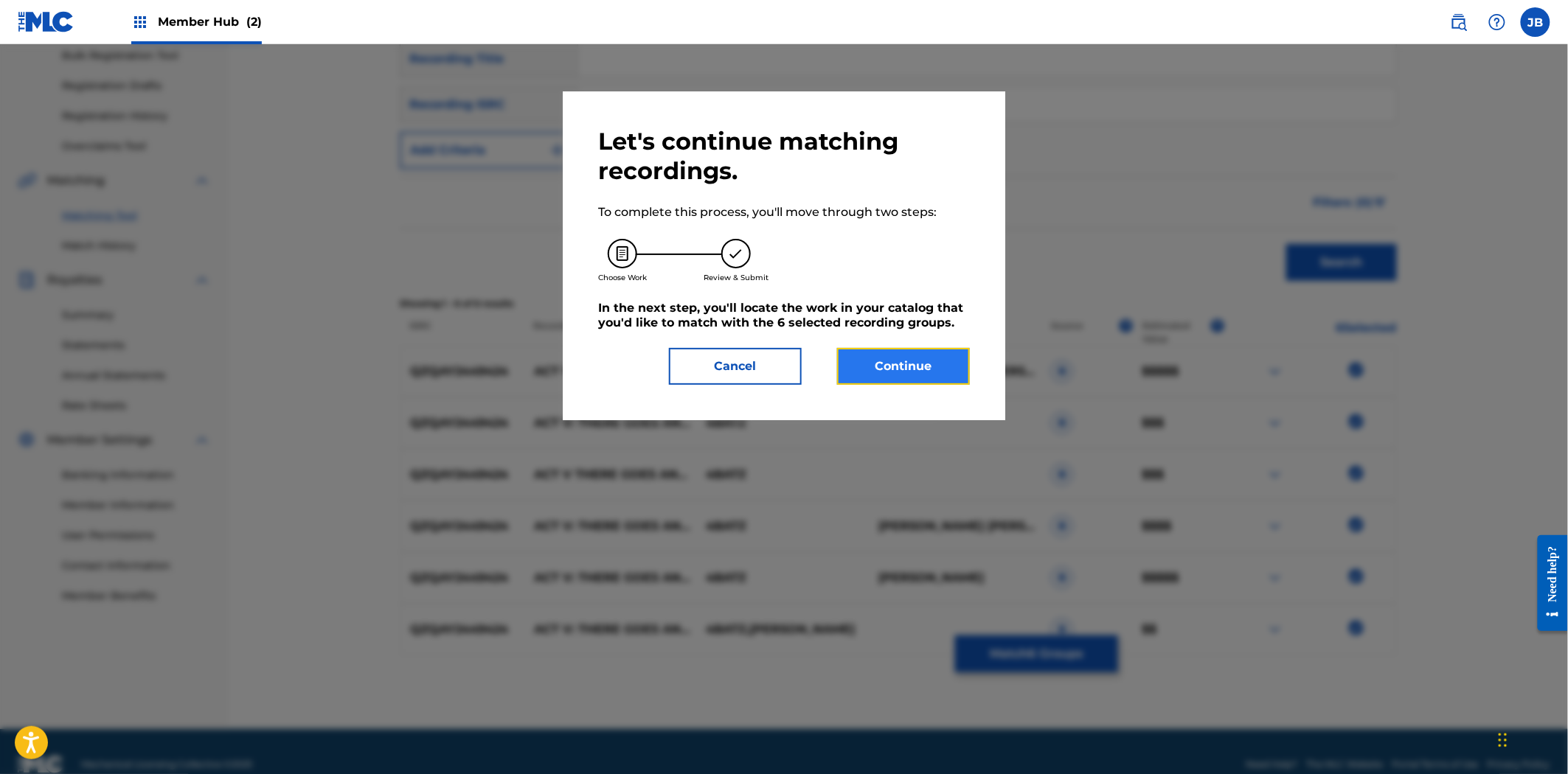
click at [920, 365] on button "Continue" at bounding box center [903, 366] width 133 height 37
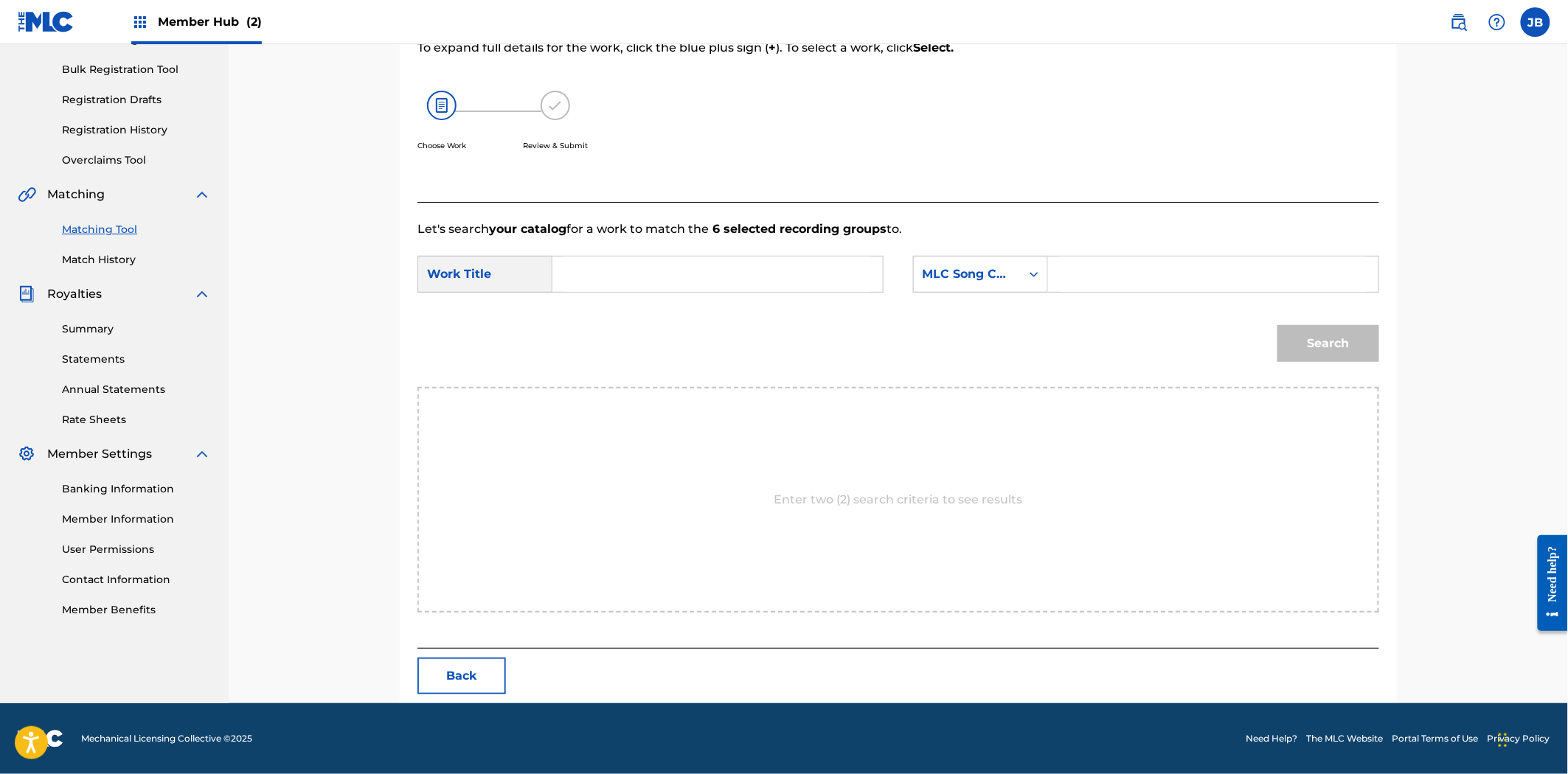
scroll to position [208, 0]
click at [1123, 289] on input "Search Form" at bounding box center [1213, 274] width 306 height 35
paste input "A966HH"
type input "A966HH"
click at [696, 286] on input "Search Form" at bounding box center [717, 274] width 306 height 35
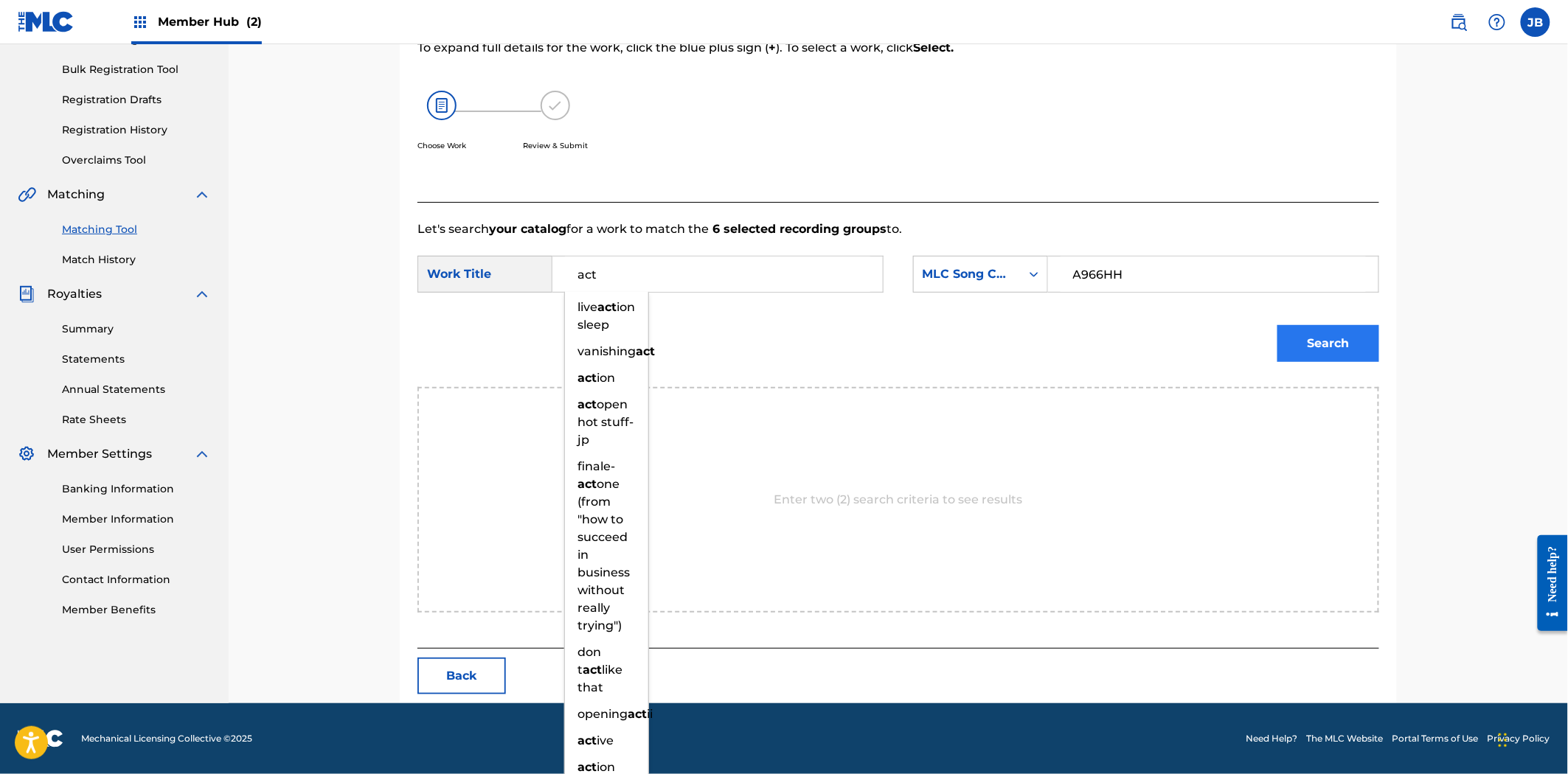
type input "act"
click at [1330, 349] on button "Search" at bounding box center [1328, 343] width 102 height 37
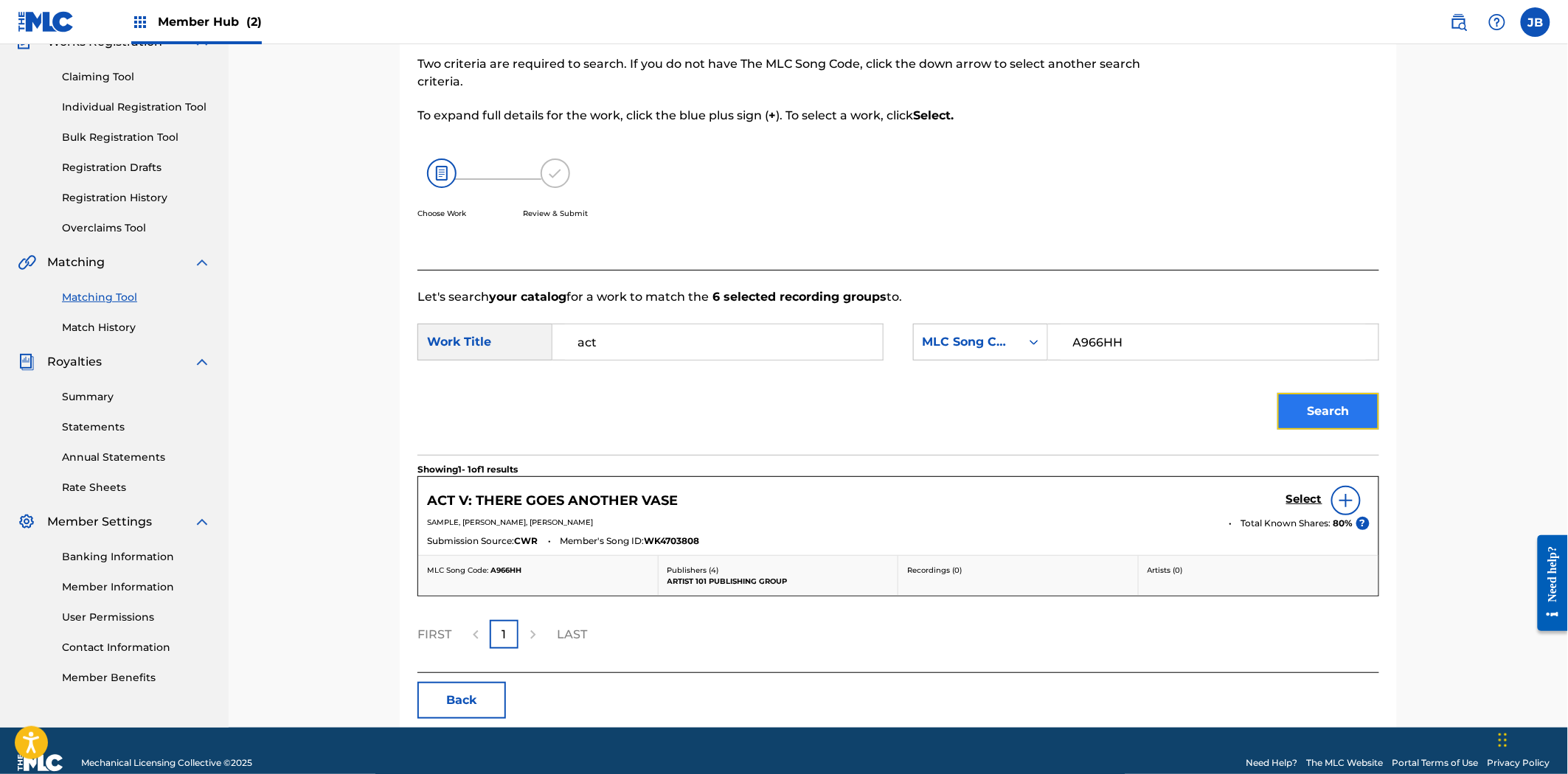
scroll to position [165, 0]
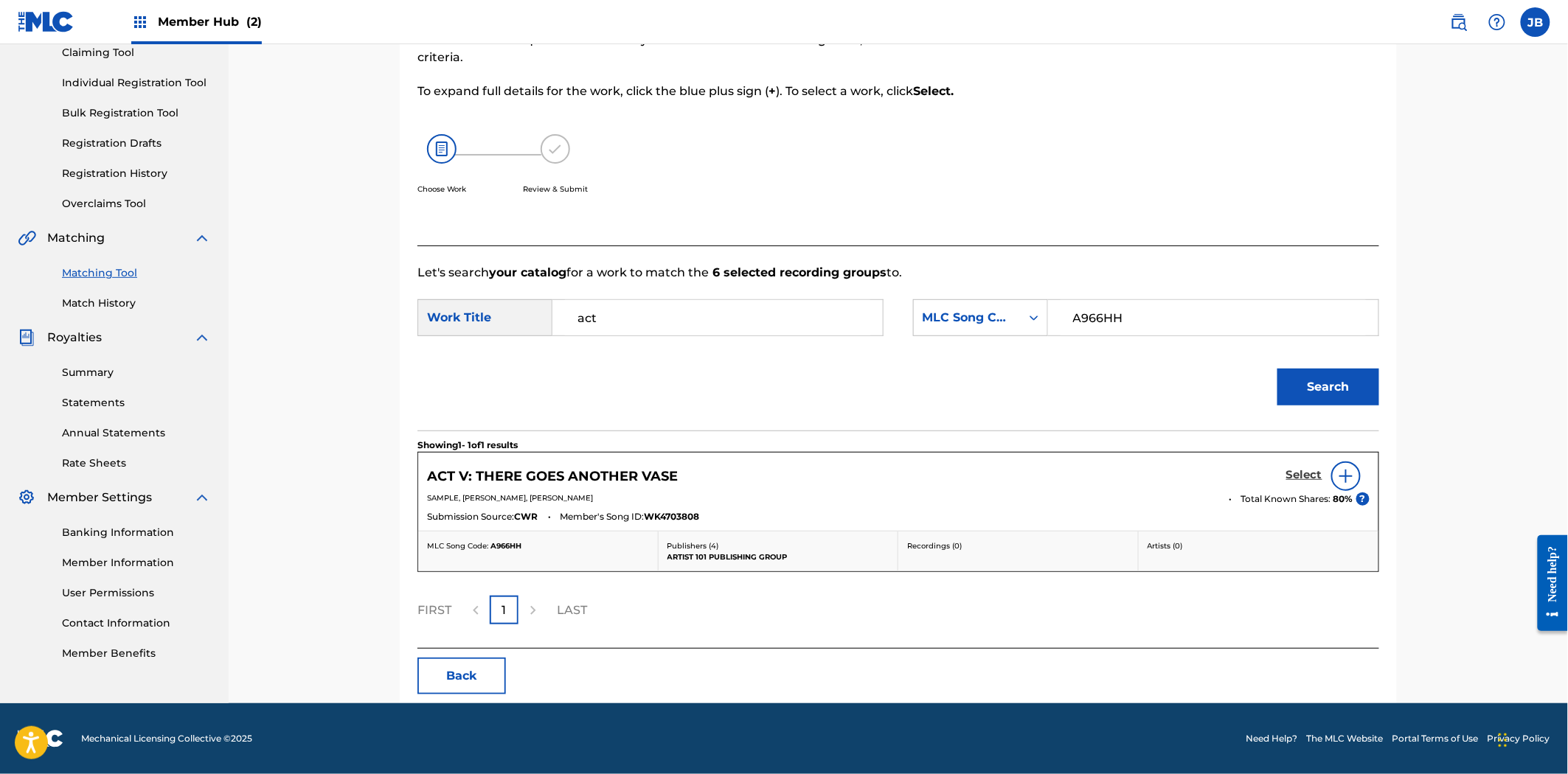
click at [1303, 475] on h5 "Select" at bounding box center [1304, 475] width 36 height 14
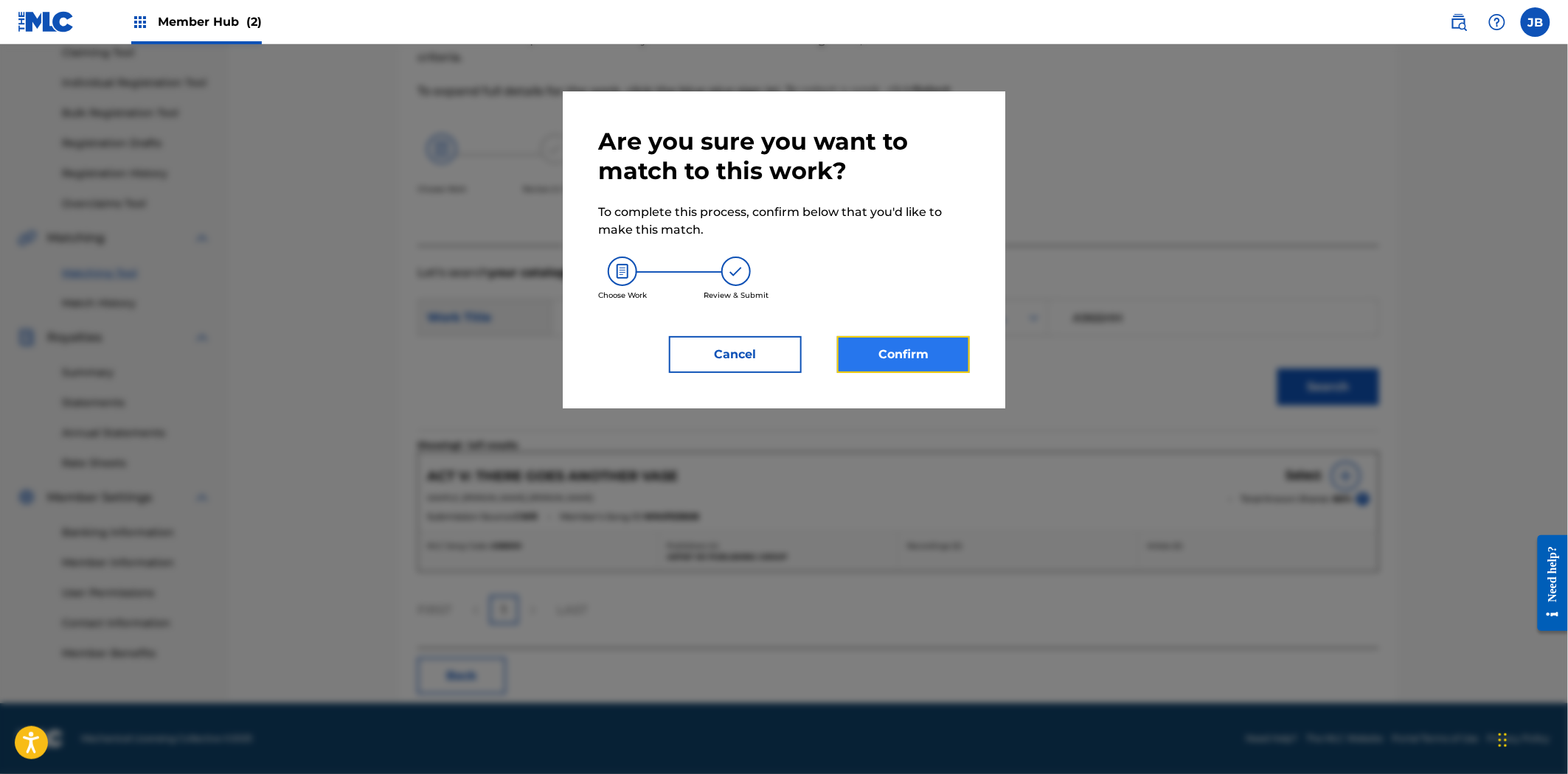
click at [925, 344] on button "Confirm" at bounding box center [903, 354] width 133 height 37
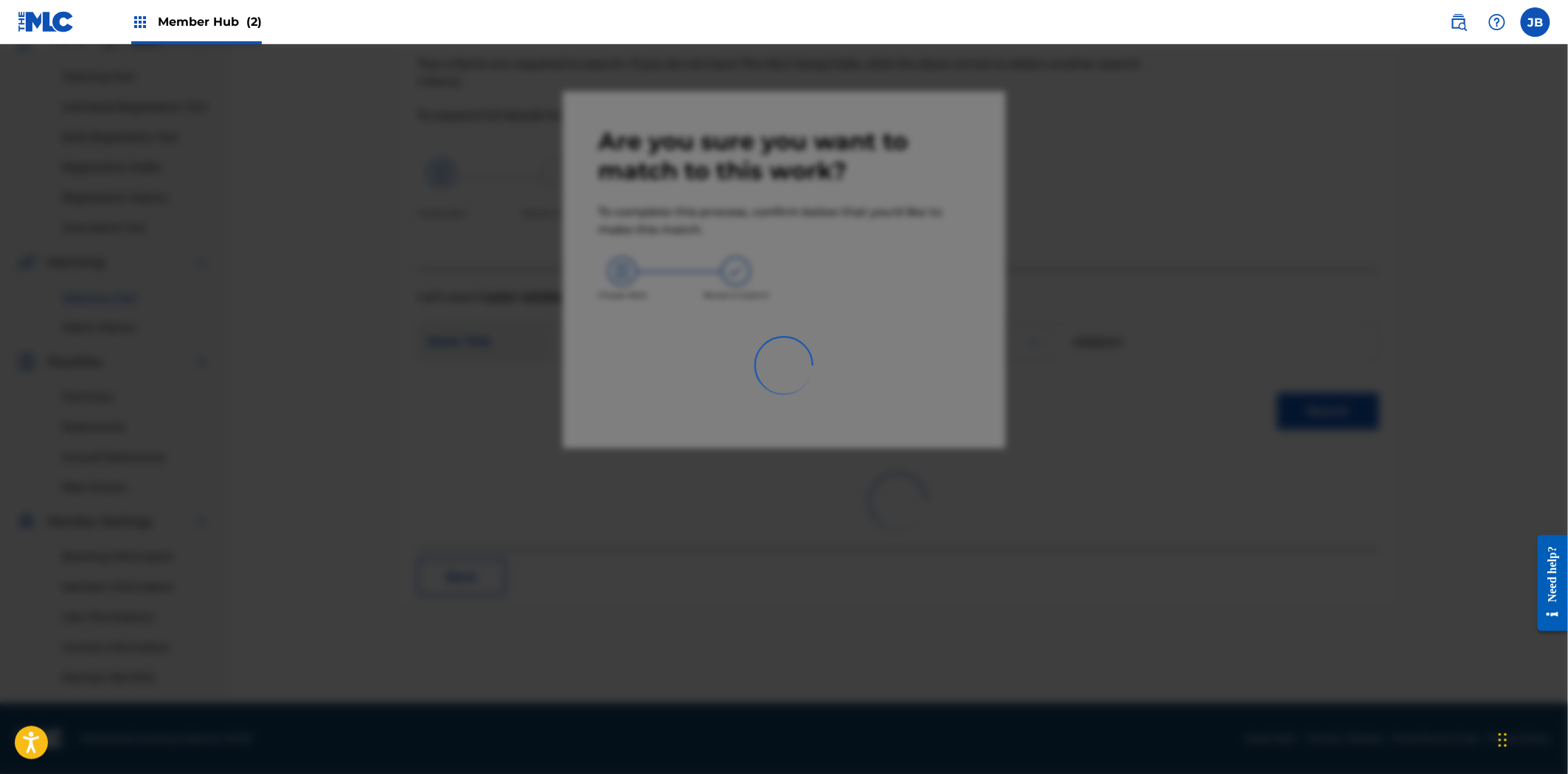
scroll to position [140, 0]
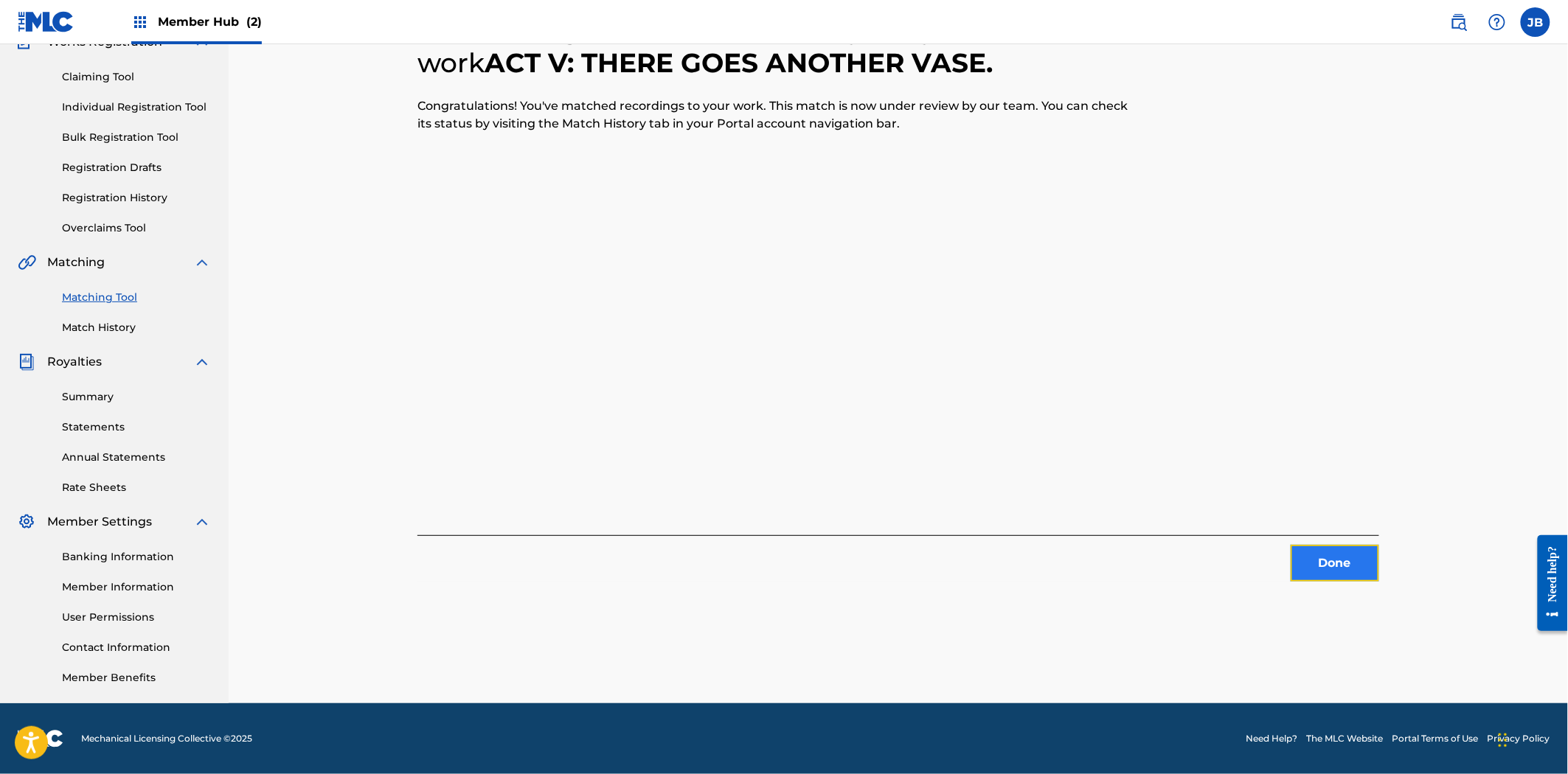
click at [1337, 575] on button "Done" at bounding box center [1334, 563] width 88 height 37
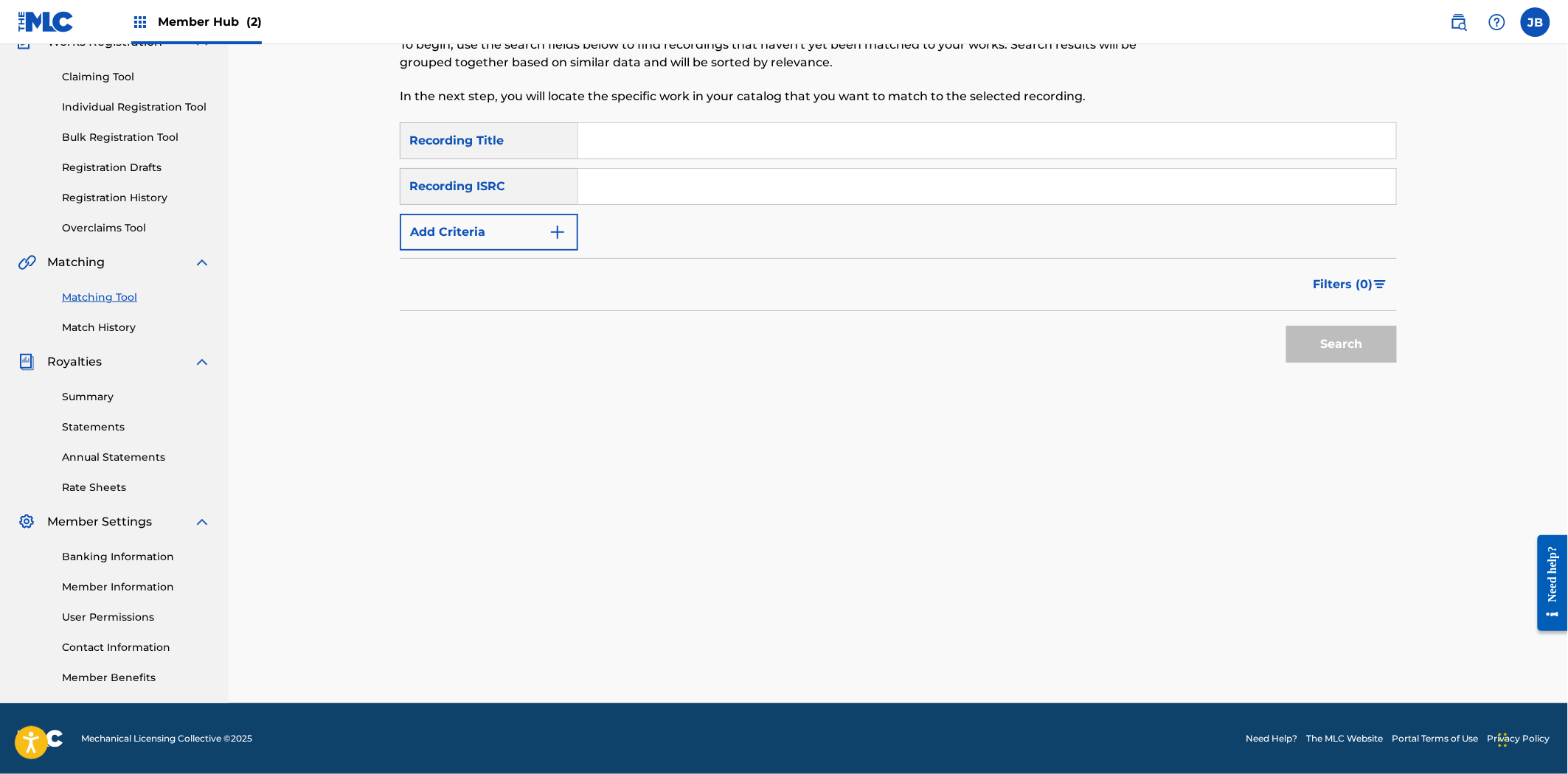
click at [797, 195] on input "Search Form" at bounding box center [987, 186] width 818 height 35
paste input "QM7282324662"
type input "QM7282324662"
click at [1358, 359] on button "Search" at bounding box center [1342, 344] width 111 height 37
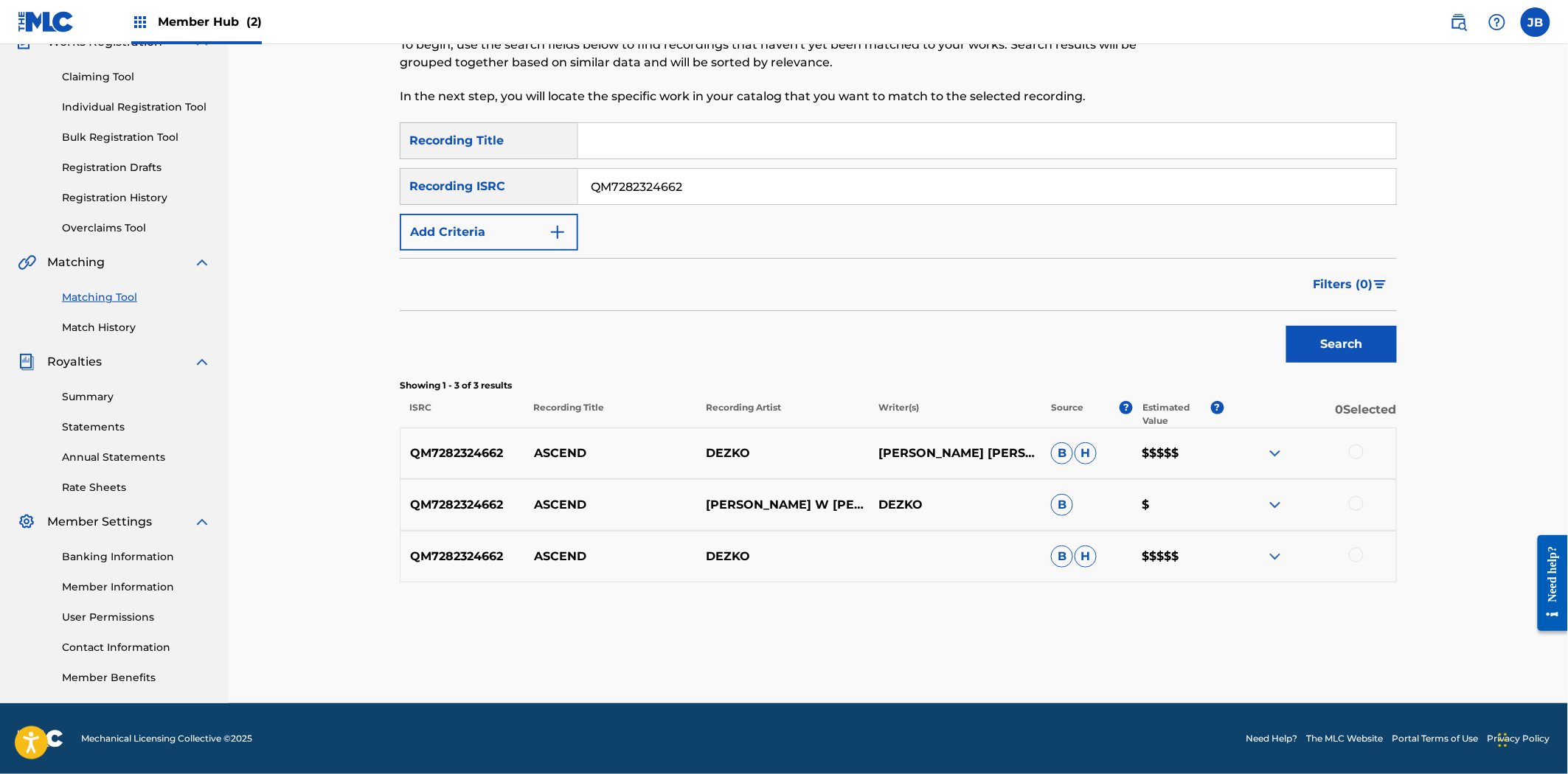
click at [1358, 453] on div at bounding box center [1356, 452] width 15 height 15
click at [1358, 499] on div at bounding box center [1356, 504] width 15 height 15
click at [1349, 555] on div at bounding box center [1356, 555] width 15 height 15
click at [1079, 637] on button "Match 3 Groups" at bounding box center [1036, 653] width 163 height 37
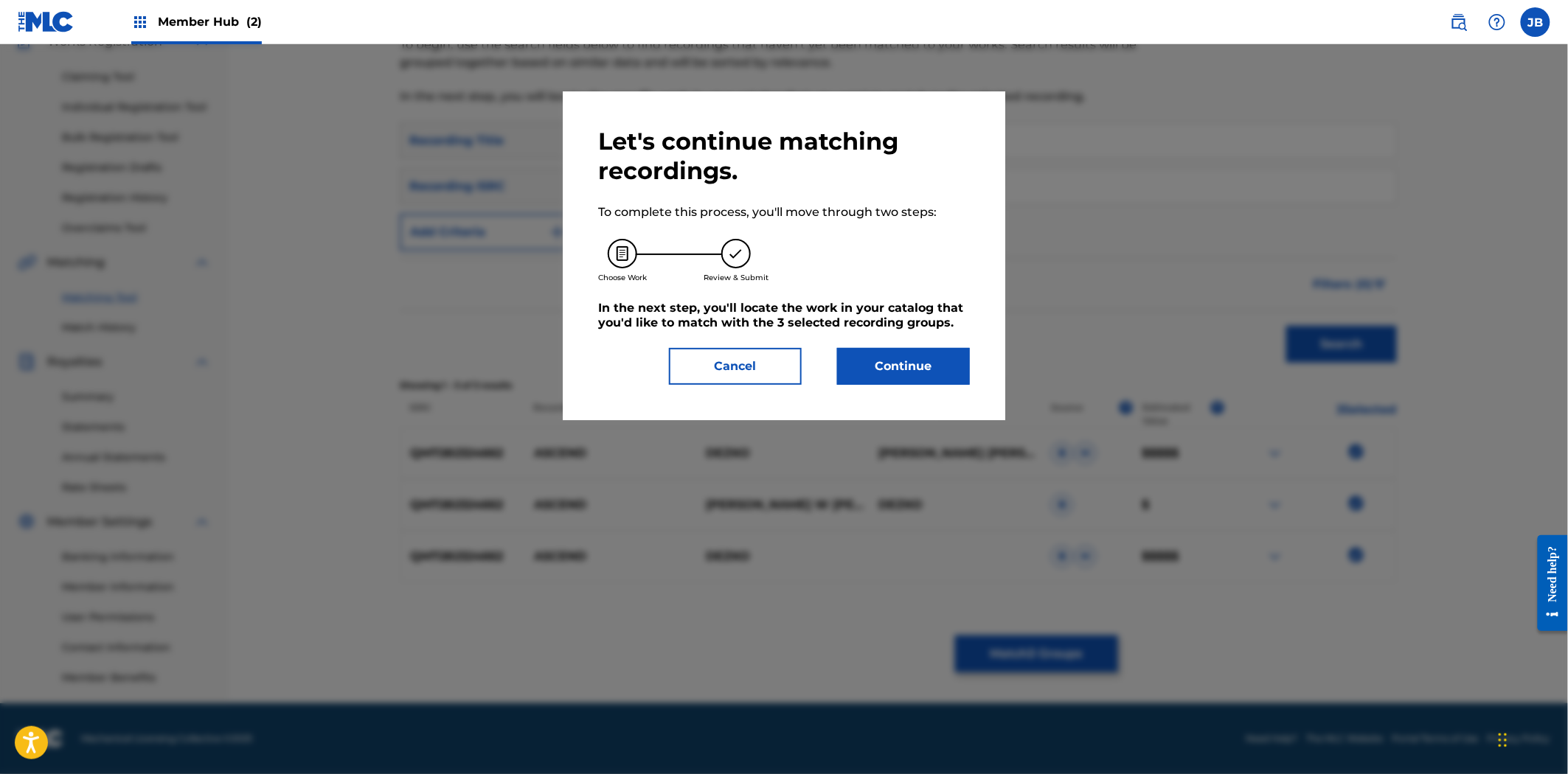
click at [996, 541] on div at bounding box center [784, 431] width 1568 height 774
click at [933, 377] on button "Continue" at bounding box center [903, 366] width 133 height 37
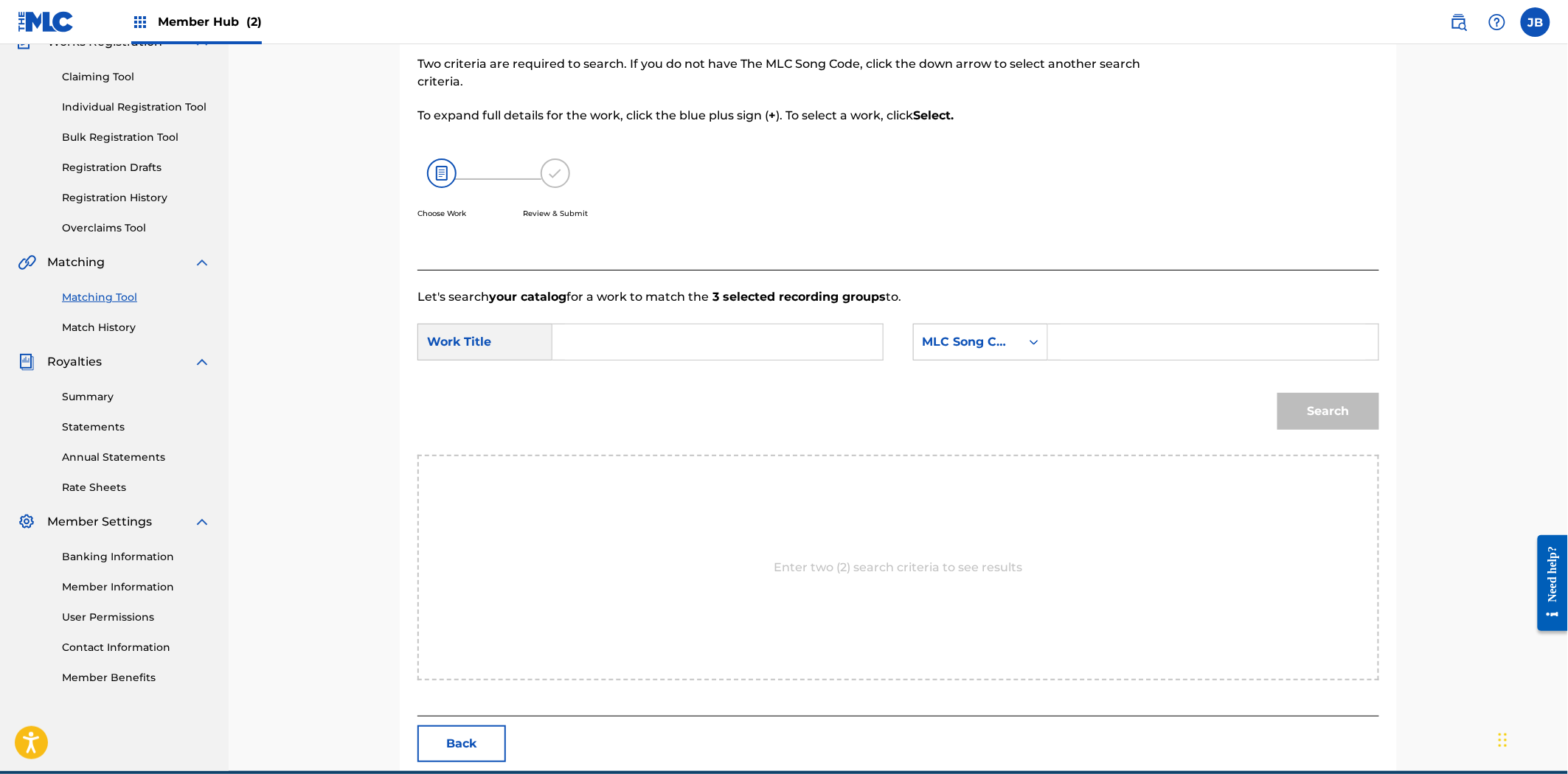
drag, startPoint x: 1158, startPoint y: 345, endPoint x: 1200, endPoint y: 326, distance: 46.1
click at [1158, 345] on input "Search Form" at bounding box center [1213, 341] width 306 height 35
paste input "AY7AN2"
type input "AY7AN2"
drag, startPoint x: 783, startPoint y: 329, endPoint x: 767, endPoint y: 345, distance: 22.6
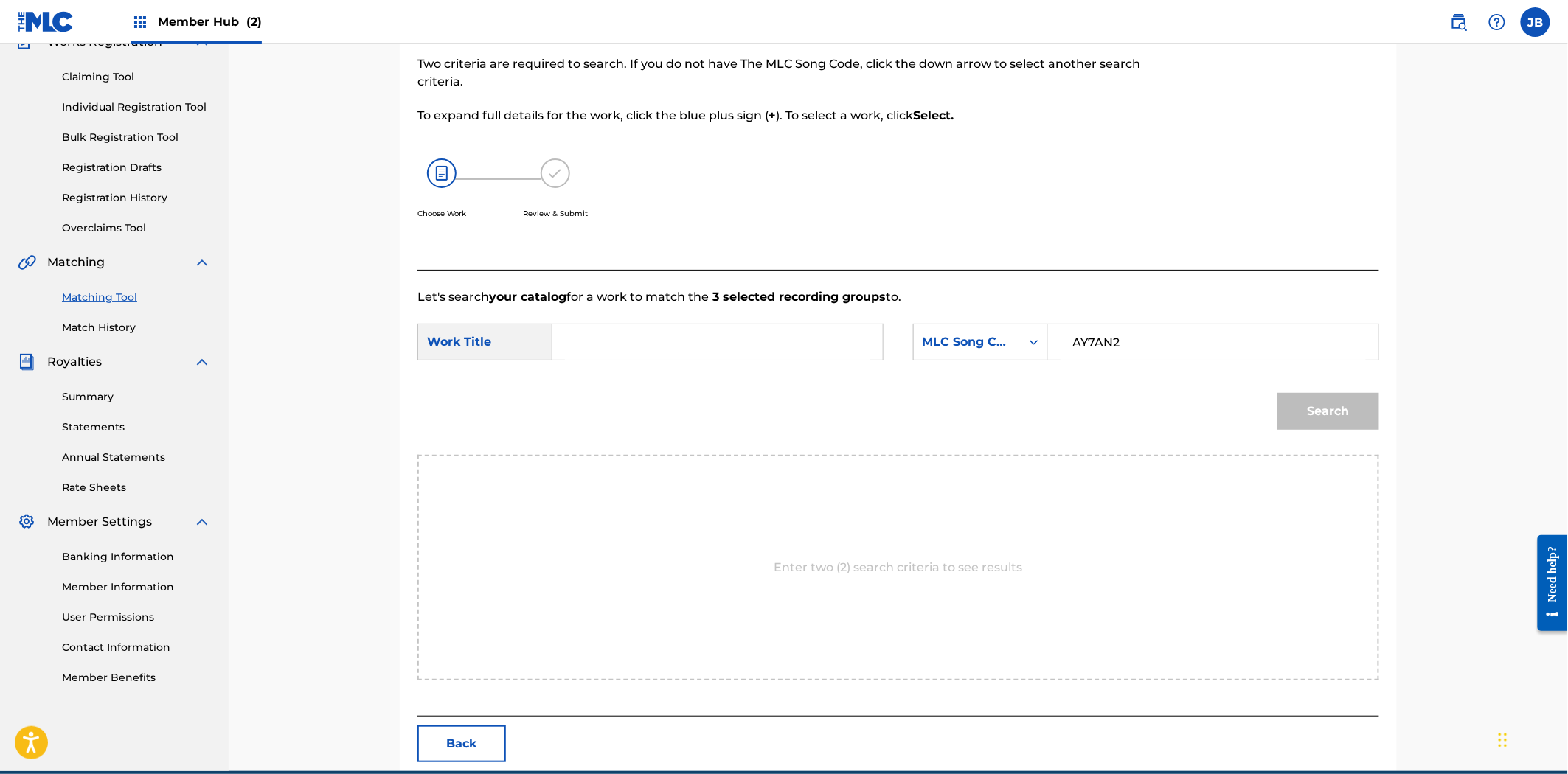
click at [783, 329] on input "Search Form" at bounding box center [717, 341] width 306 height 35
click at [764, 347] on input "Search Form" at bounding box center [717, 341] width 306 height 35
paste input "Ascend"
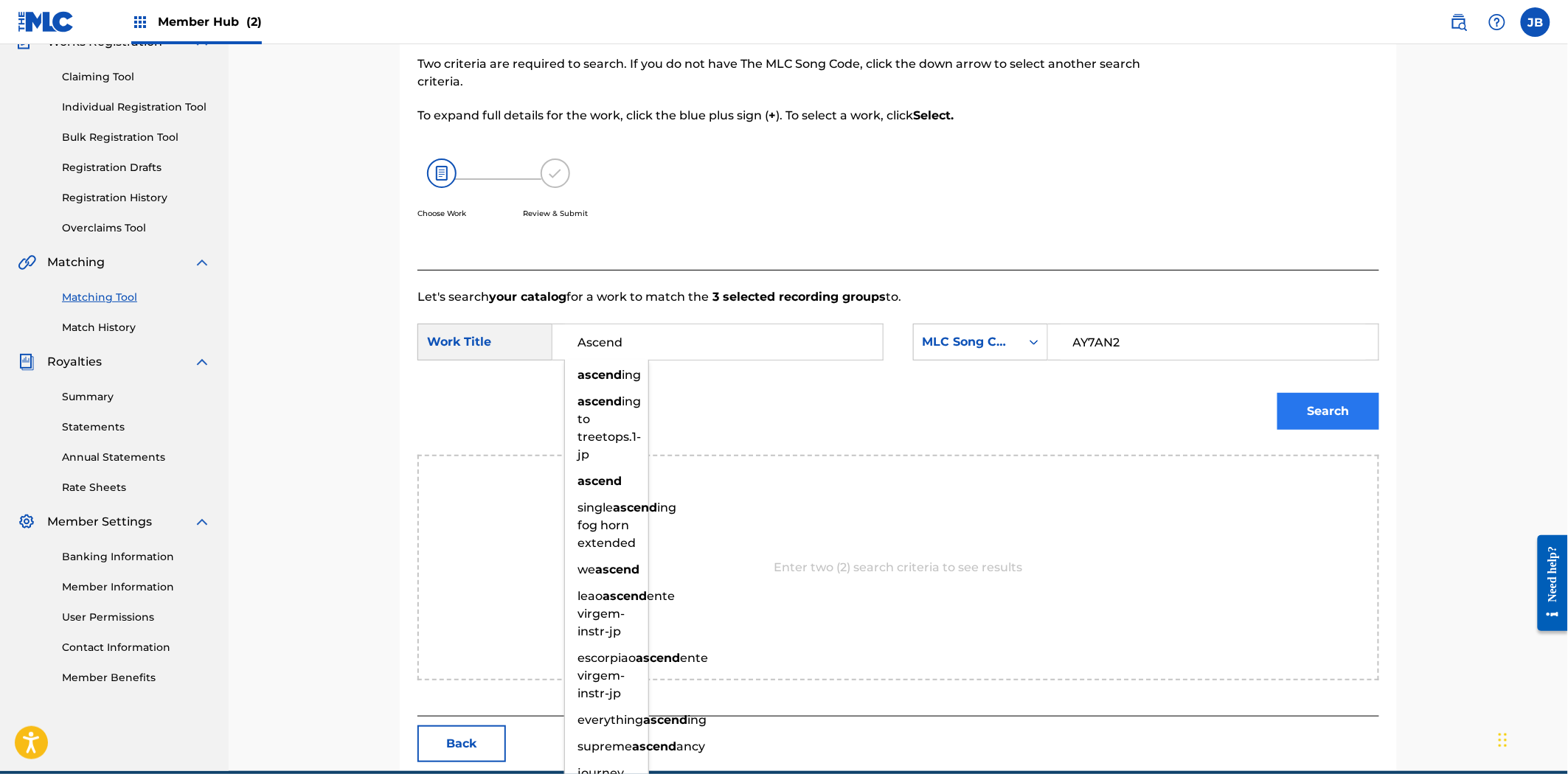
type input "Ascend"
click at [1346, 417] on button "Search" at bounding box center [1328, 411] width 102 height 37
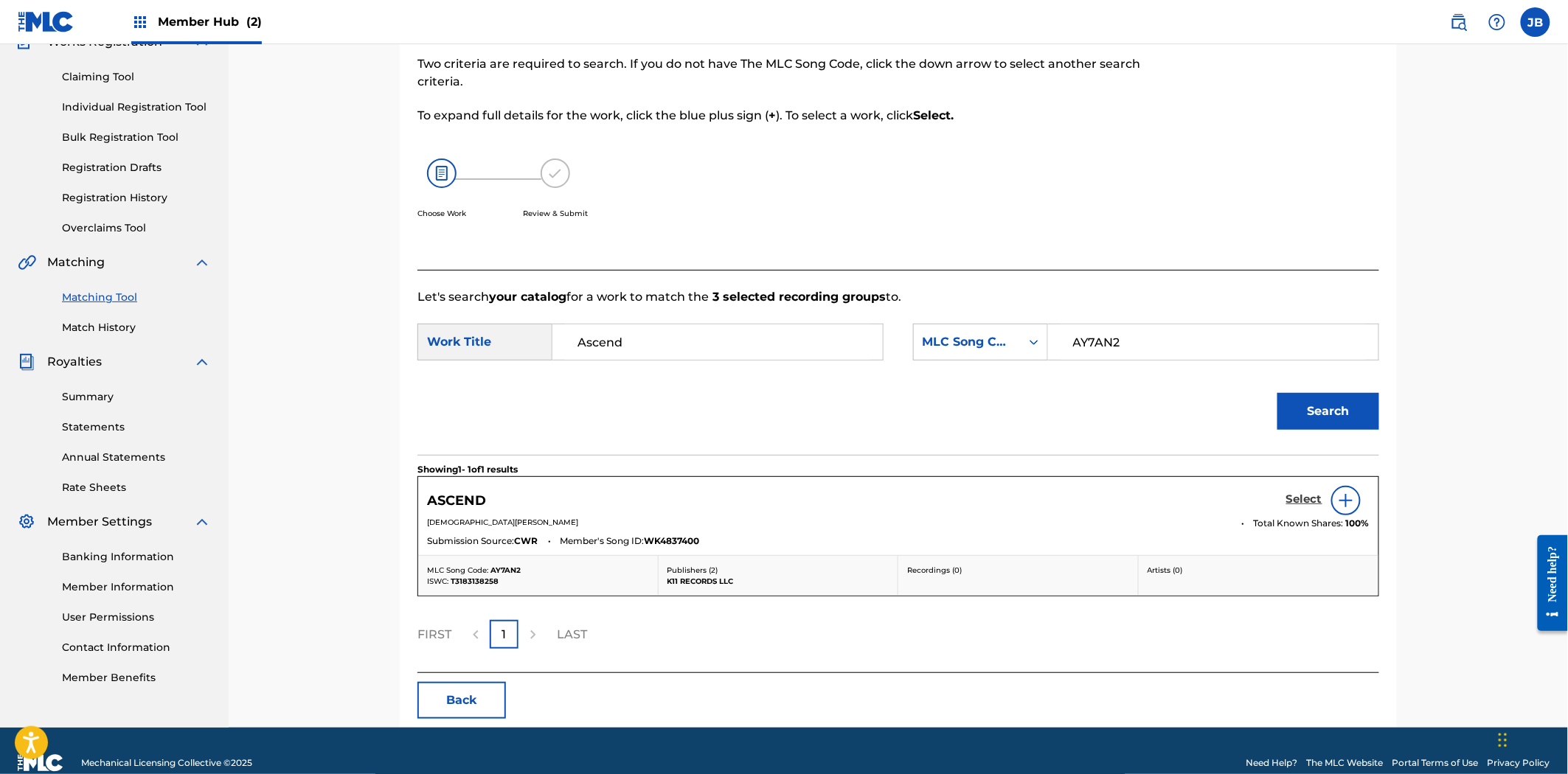
click at [1302, 498] on h5 "Select" at bounding box center [1304, 499] width 36 height 14
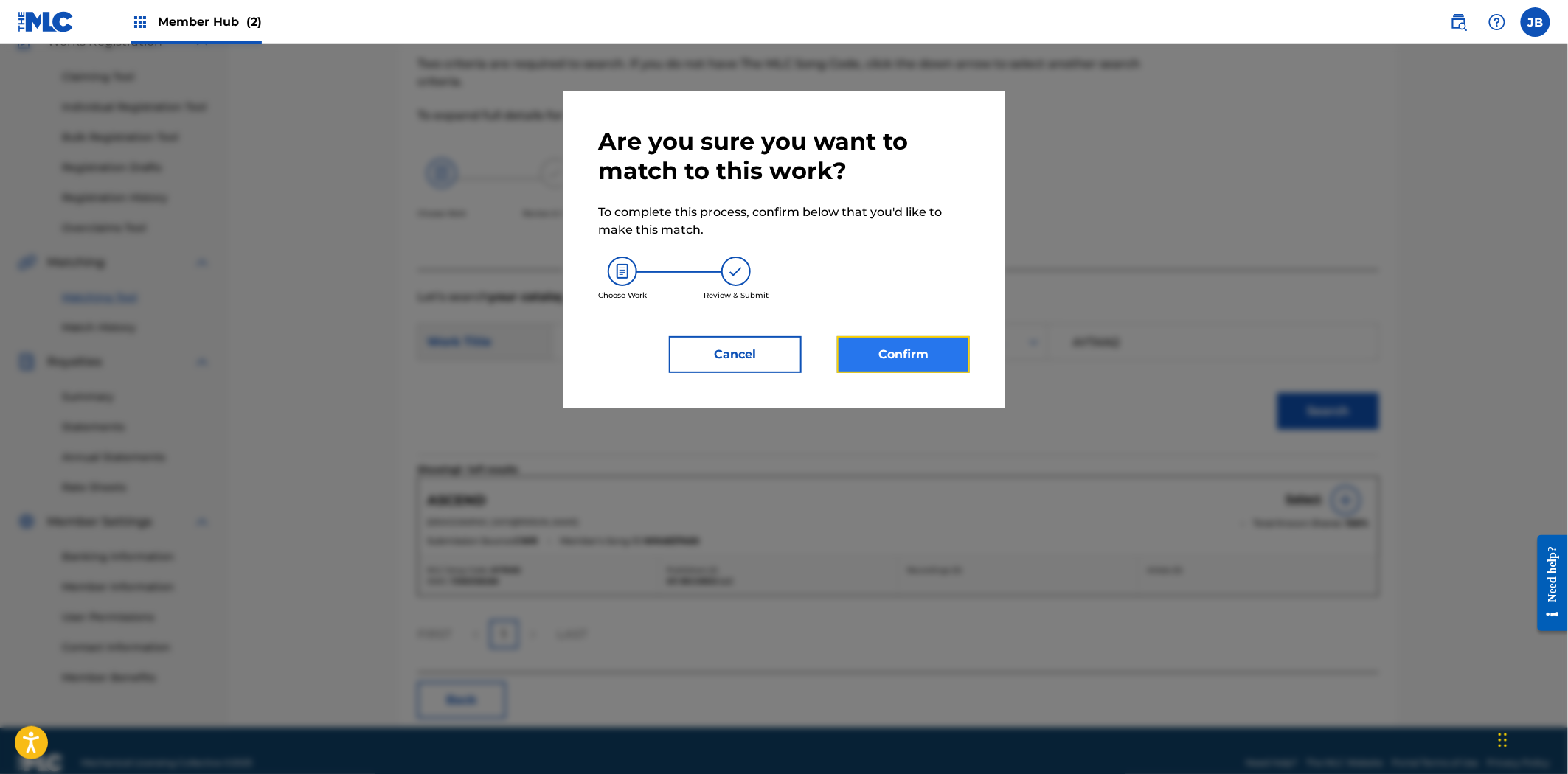
click at [902, 347] on button "Confirm" at bounding box center [903, 354] width 133 height 37
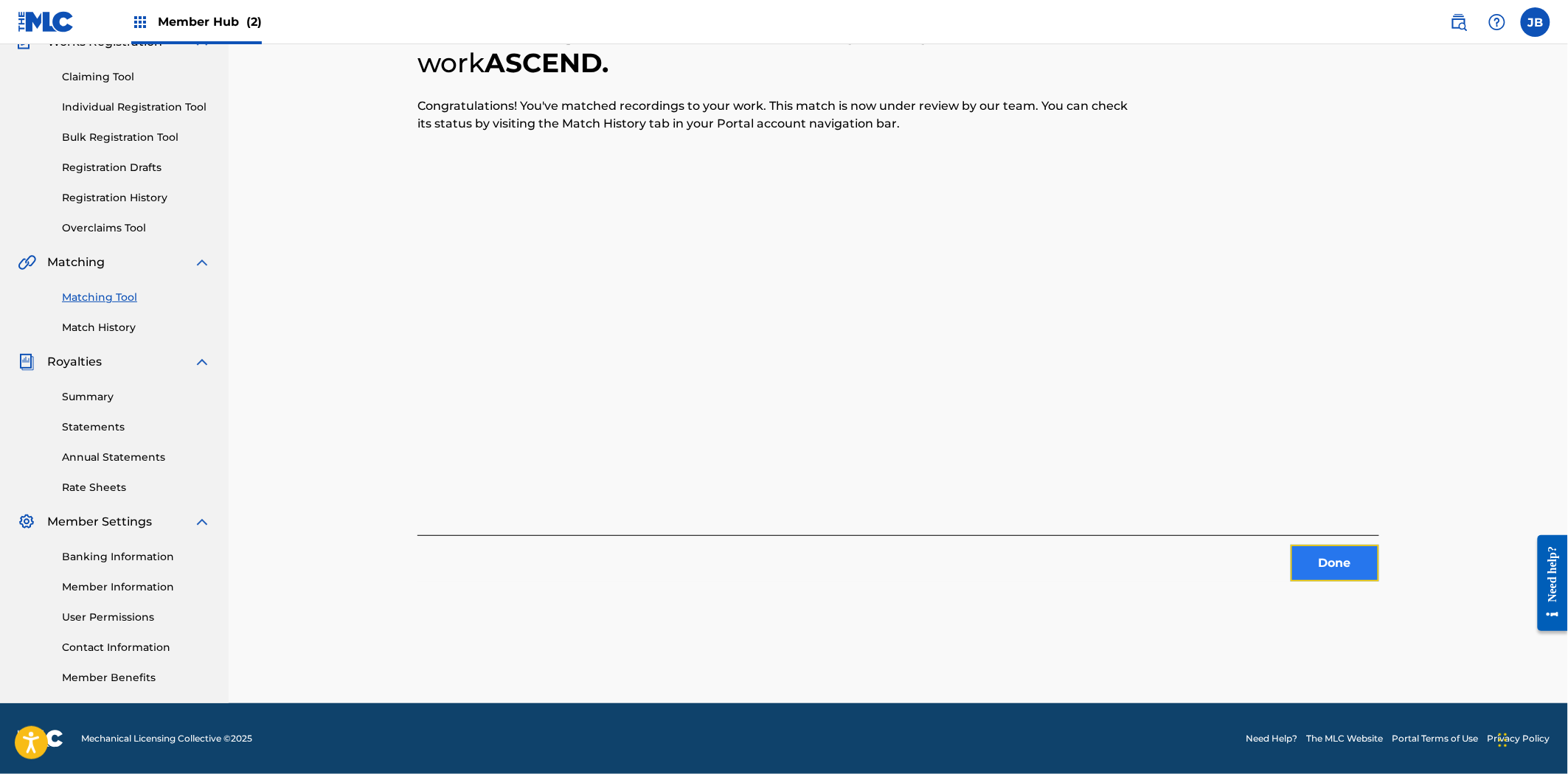
click at [1364, 554] on button "Done" at bounding box center [1334, 563] width 88 height 37
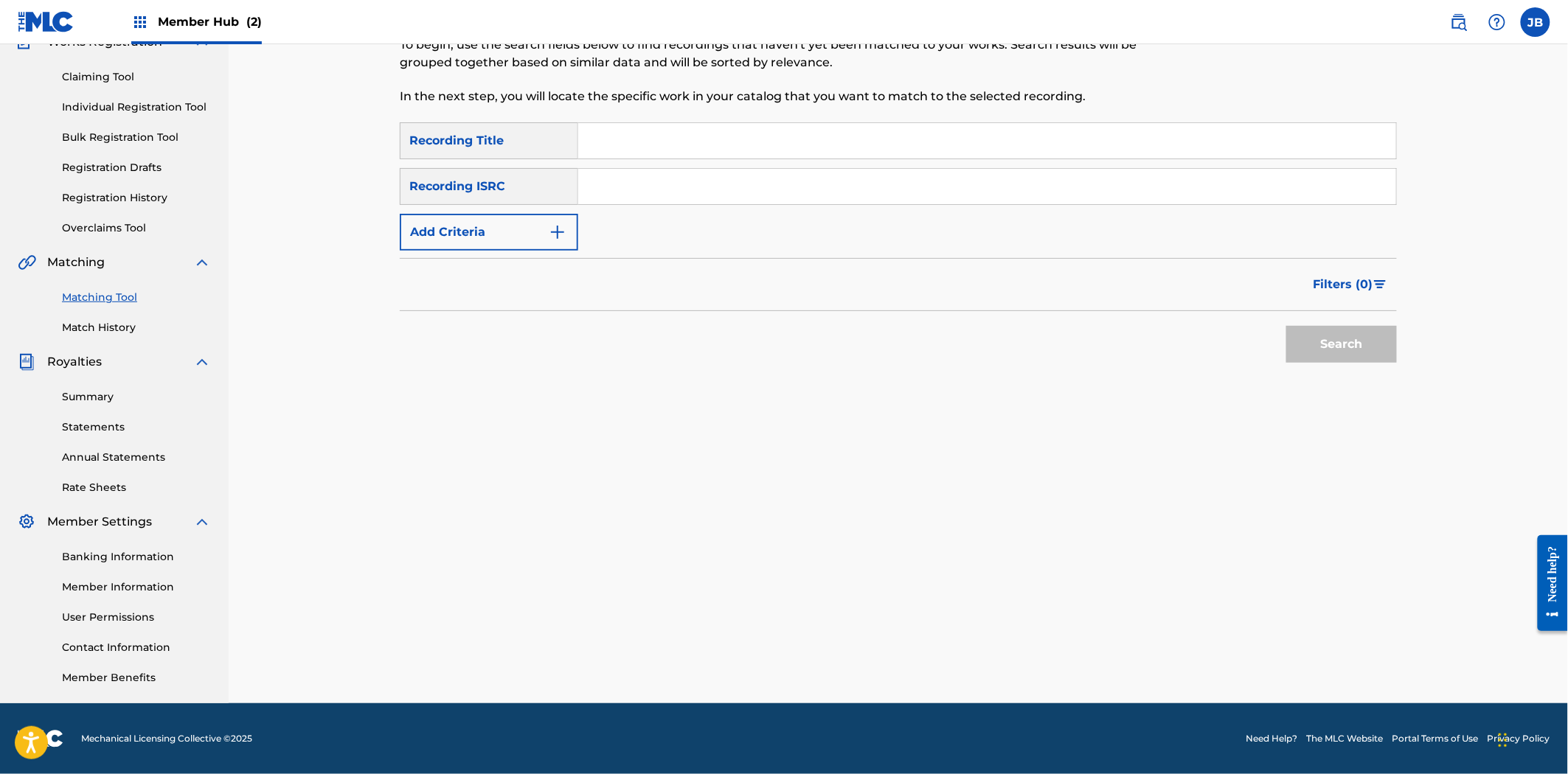
drag, startPoint x: 628, startPoint y: 224, endPoint x: 642, endPoint y: 170, distance: 55.8
click at [633, 224] on div "SearchWithCriteriaa77f41f6-4b97-4446-8d1c-a9fe1d119c66 Recording Title SearchWi…" at bounding box center [898, 186] width 997 height 128
click at [642, 170] on input "Search Form" at bounding box center [987, 186] width 818 height 35
paste input "QM7282373616"
type input "QM7282373616"
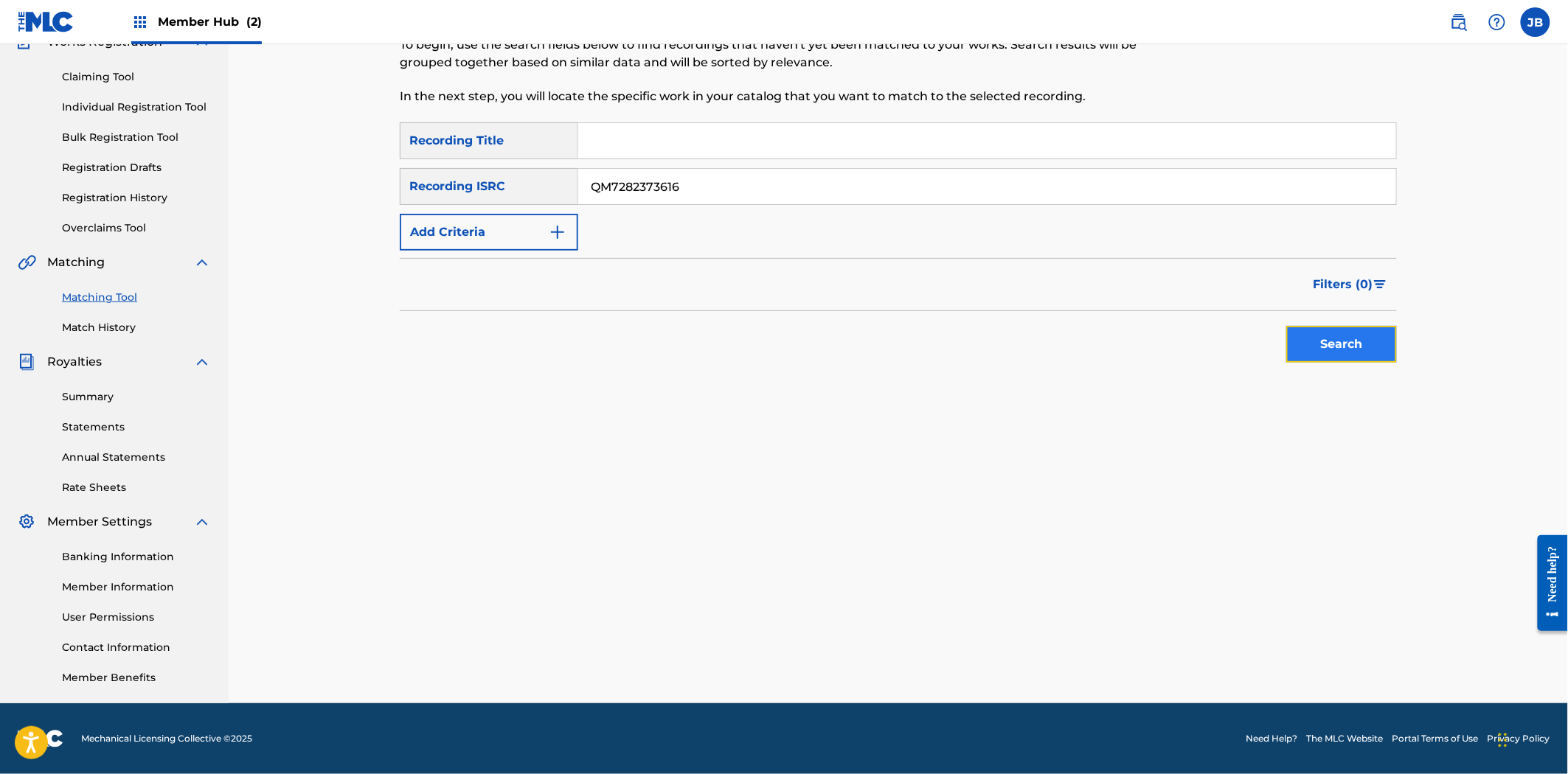
click at [1331, 349] on button "Search" at bounding box center [1342, 344] width 111 height 37
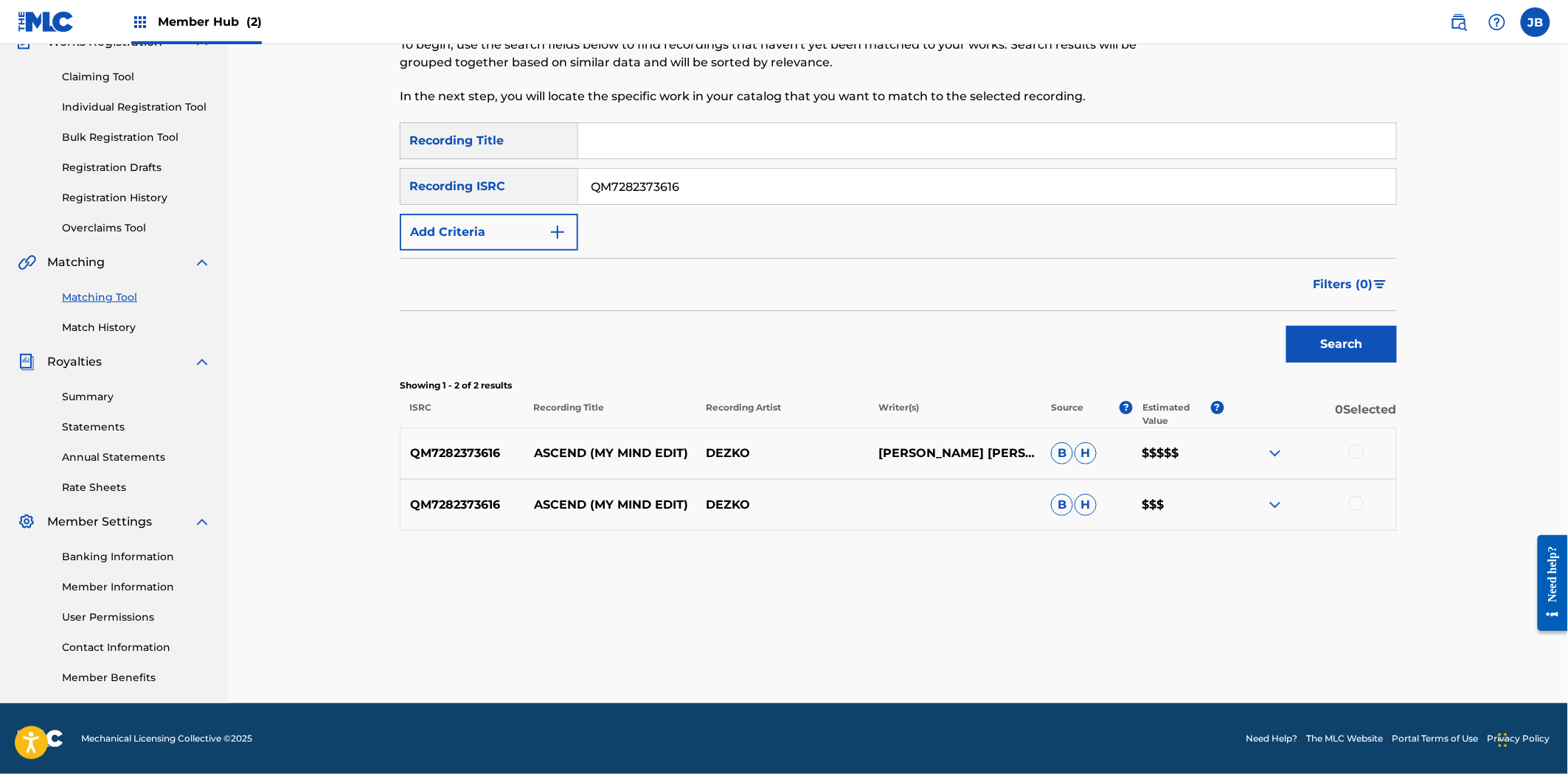
click at [1359, 453] on div at bounding box center [1356, 452] width 15 height 15
click at [1360, 503] on div at bounding box center [1356, 504] width 15 height 15
click at [1059, 650] on button "Match 2 Groups" at bounding box center [1036, 653] width 163 height 37
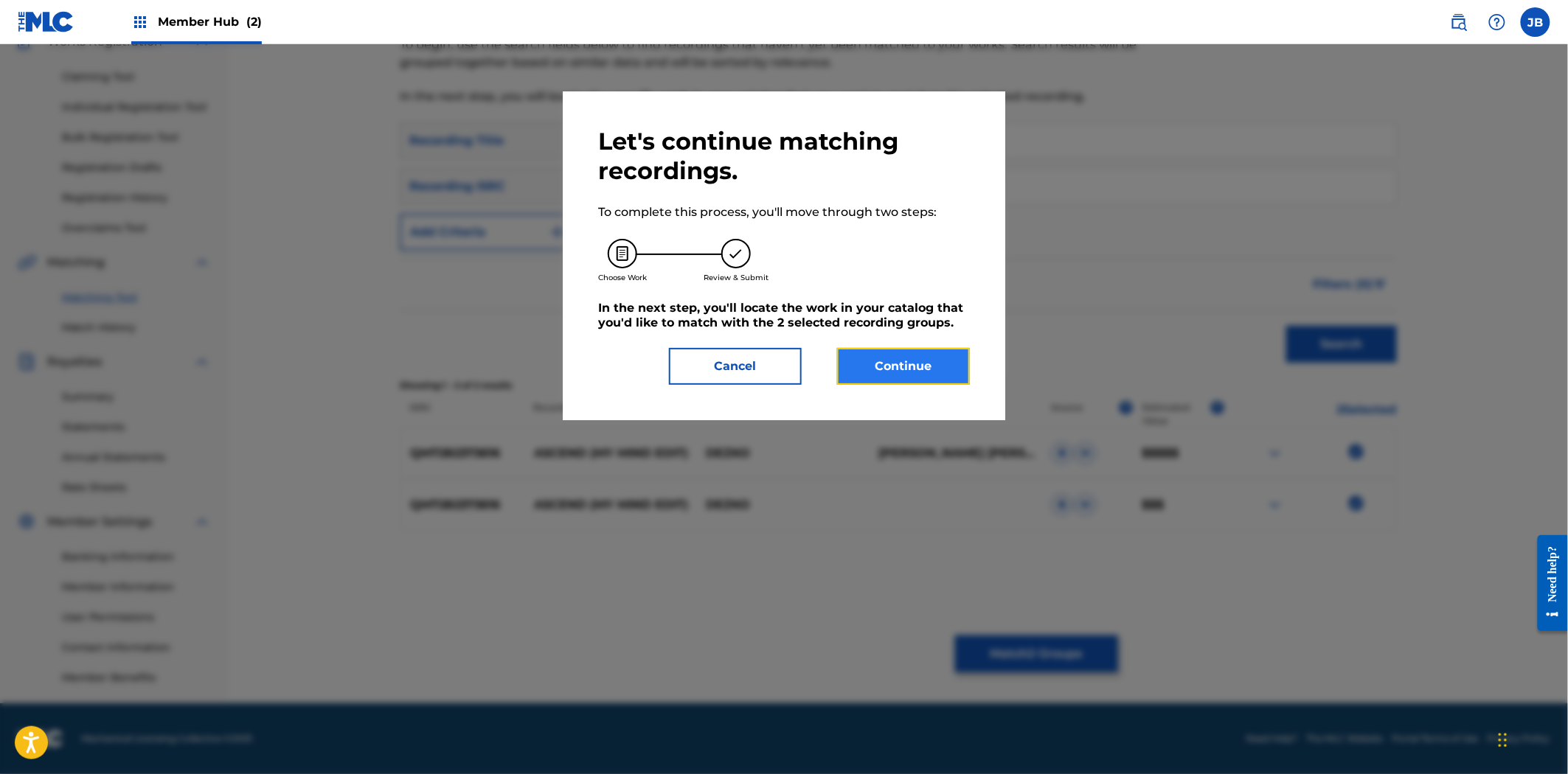
click at [937, 372] on button "Continue" at bounding box center [903, 366] width 133 height 37
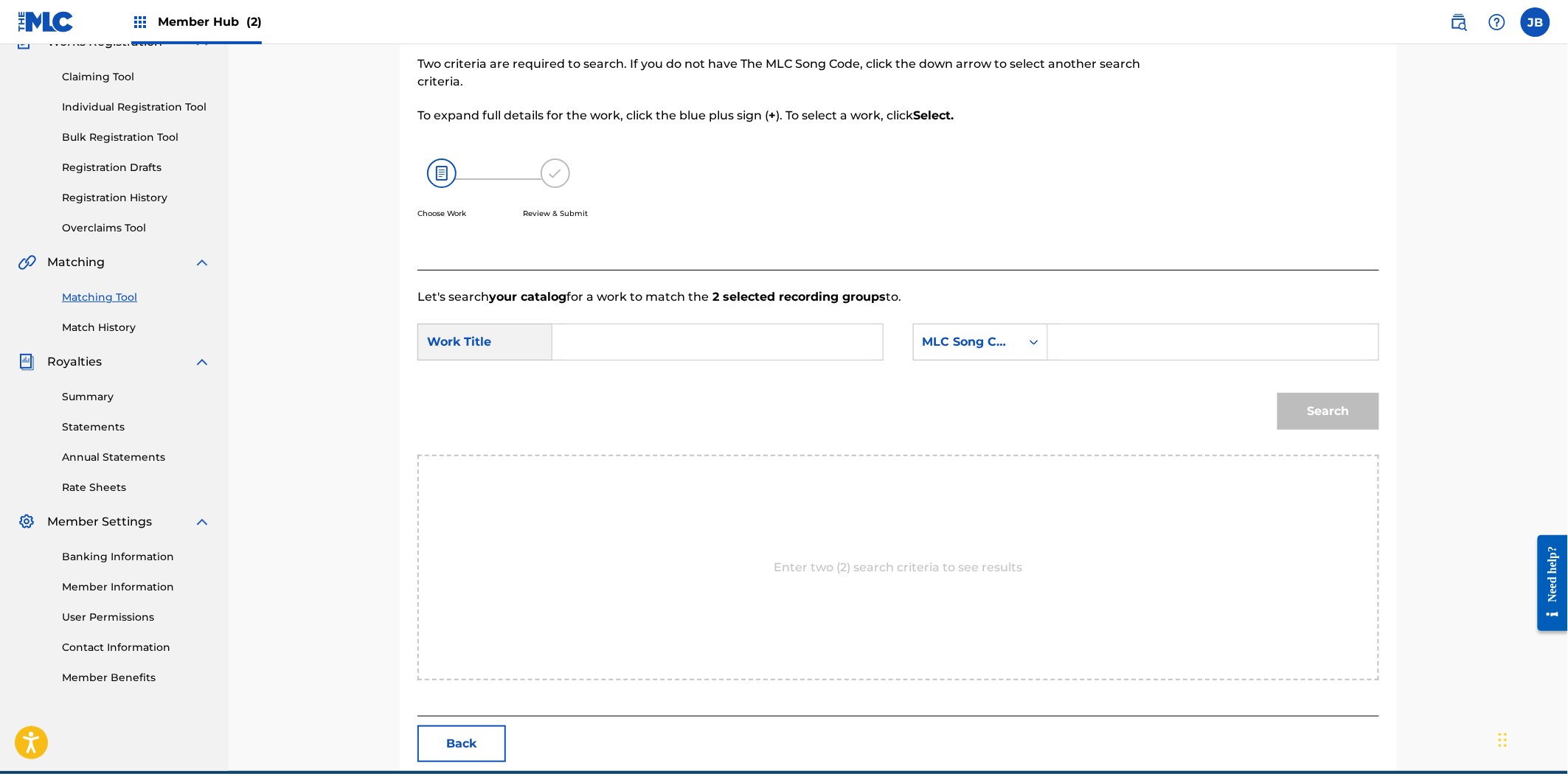
click at [1168, 348] on input "Search Form" at bounding box center [1213, 341] width 306 height 35
paste input "AY7AN2"
type input "AY7AN2"
click at [768, 347] on input "Search Form" at bounding box center [717, 341] width 306 height 35
click at [680, 341] on input "Search Form" at bounding box center [717, 341] width 306 height 35
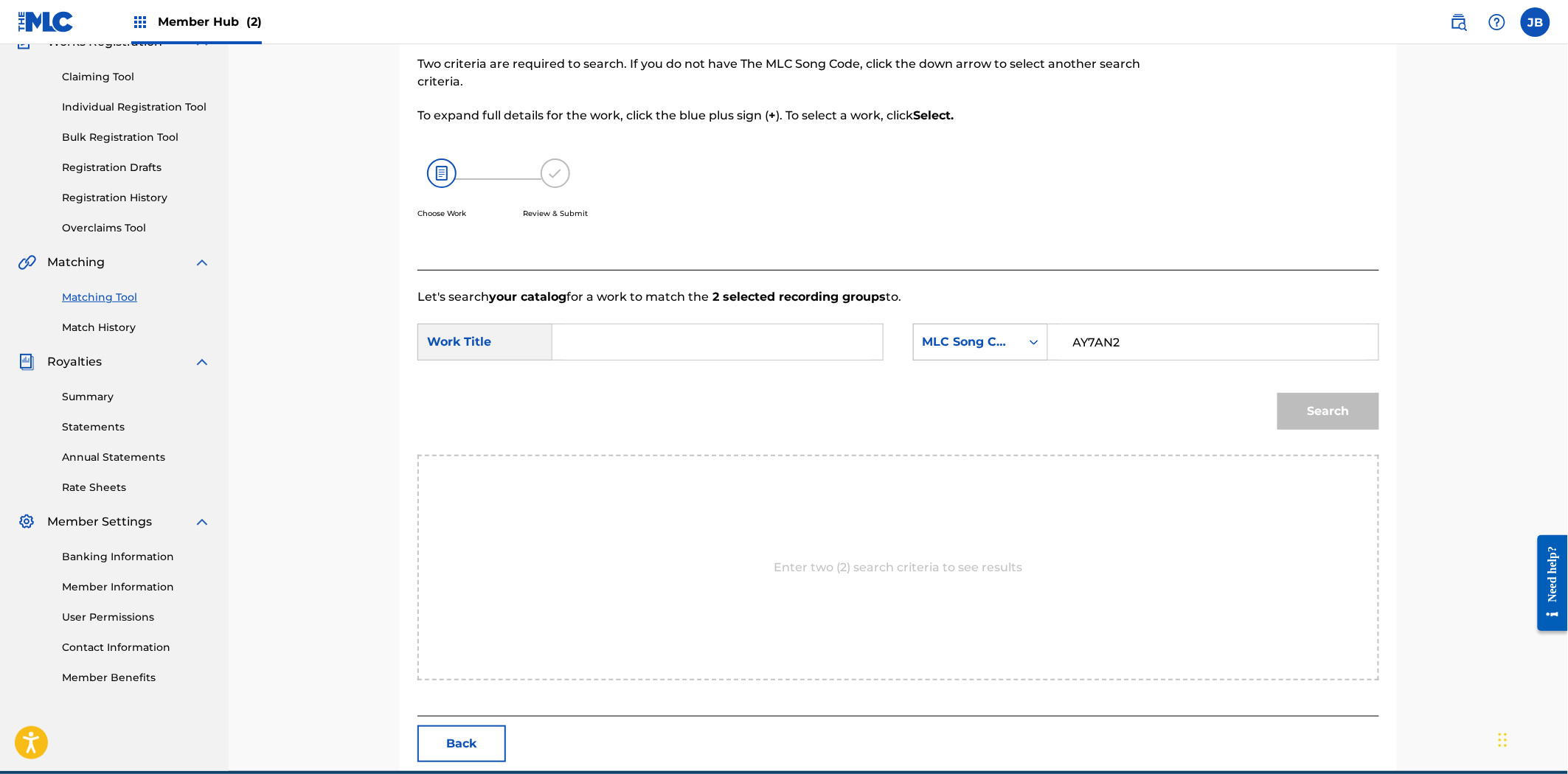
paste input "Ascend"
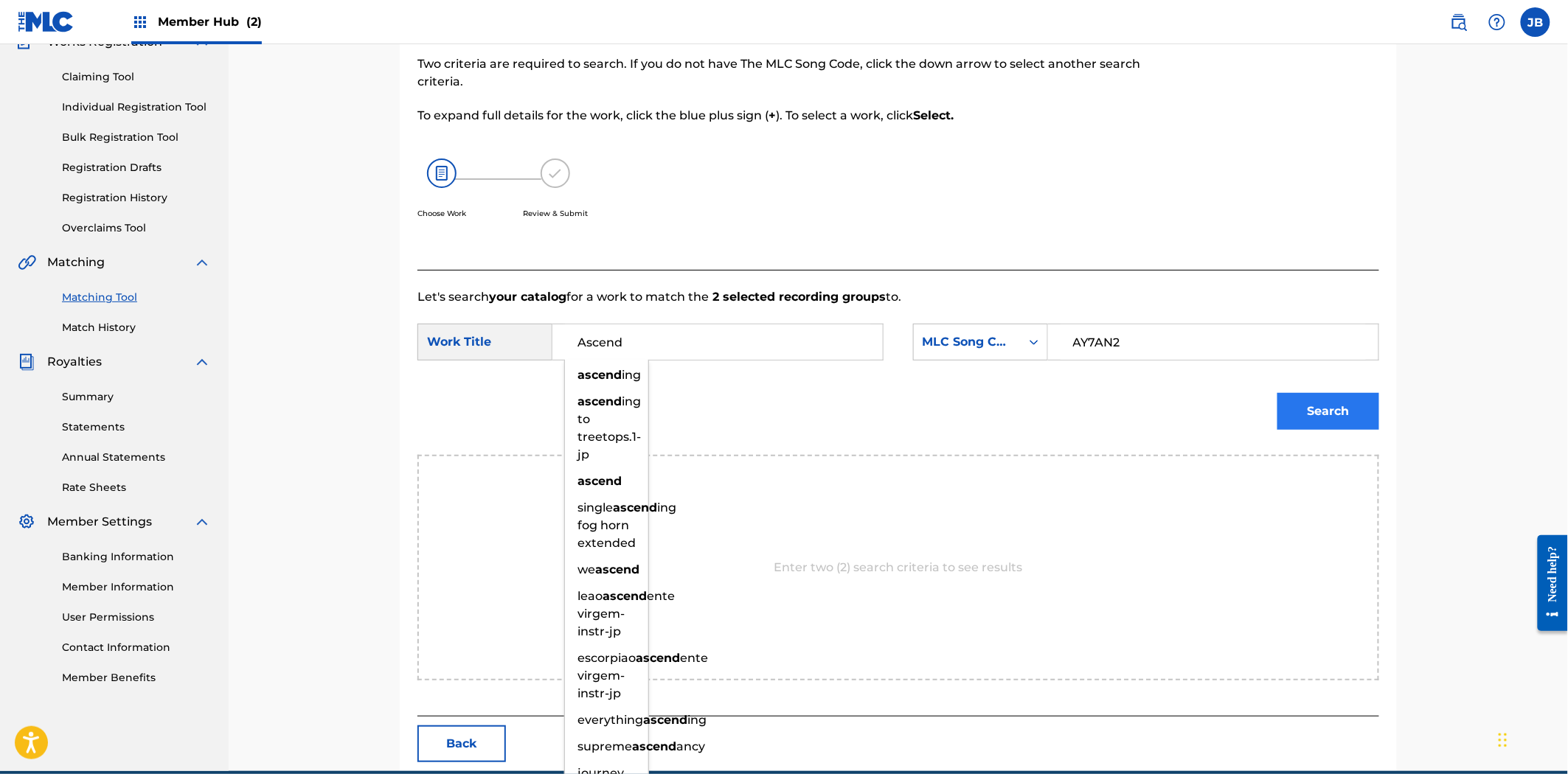
type input "Ascend"
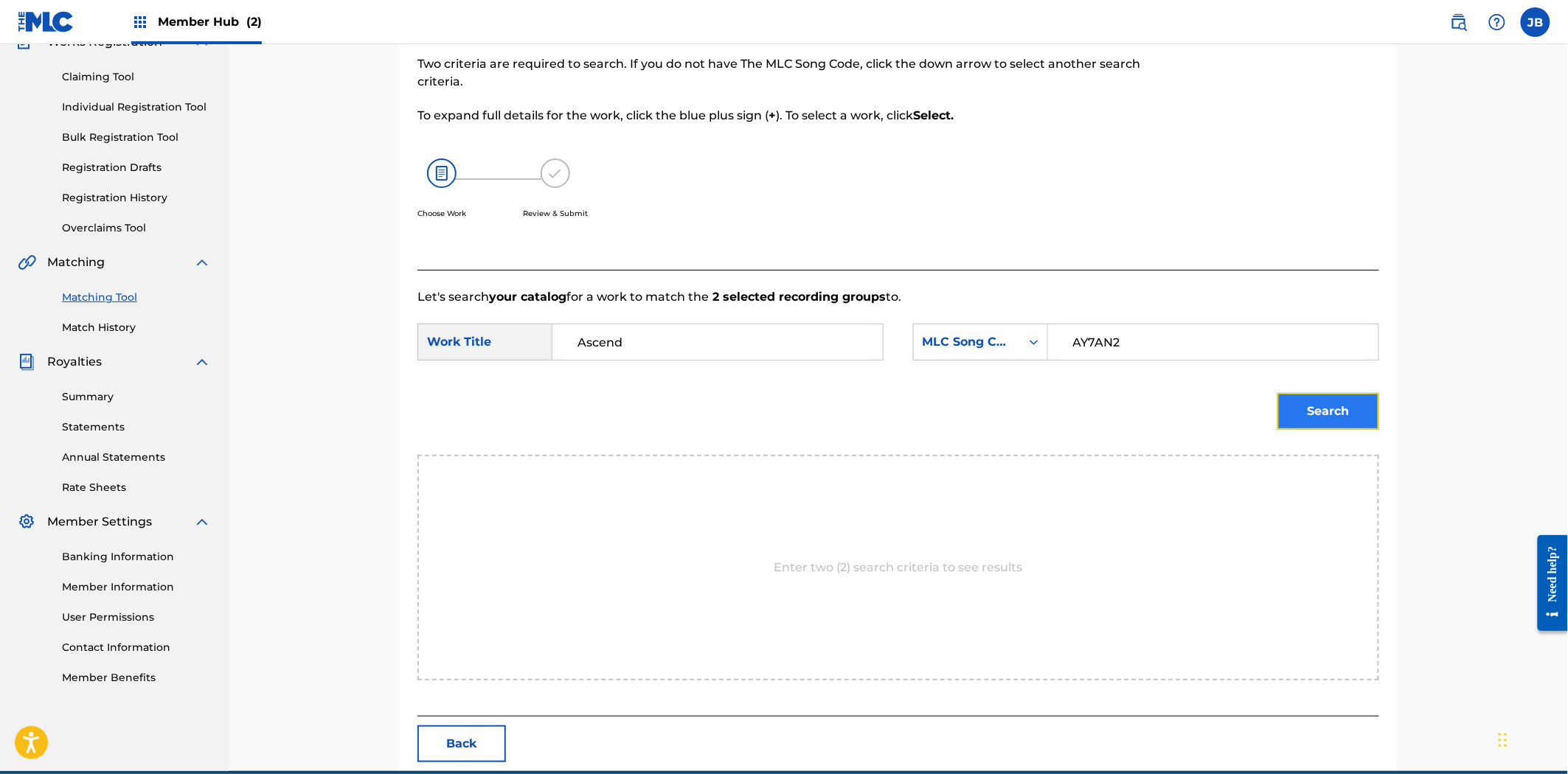
click at [1314, 409] on button "Search" at bounding box center [1328, 411] width 102 height 37
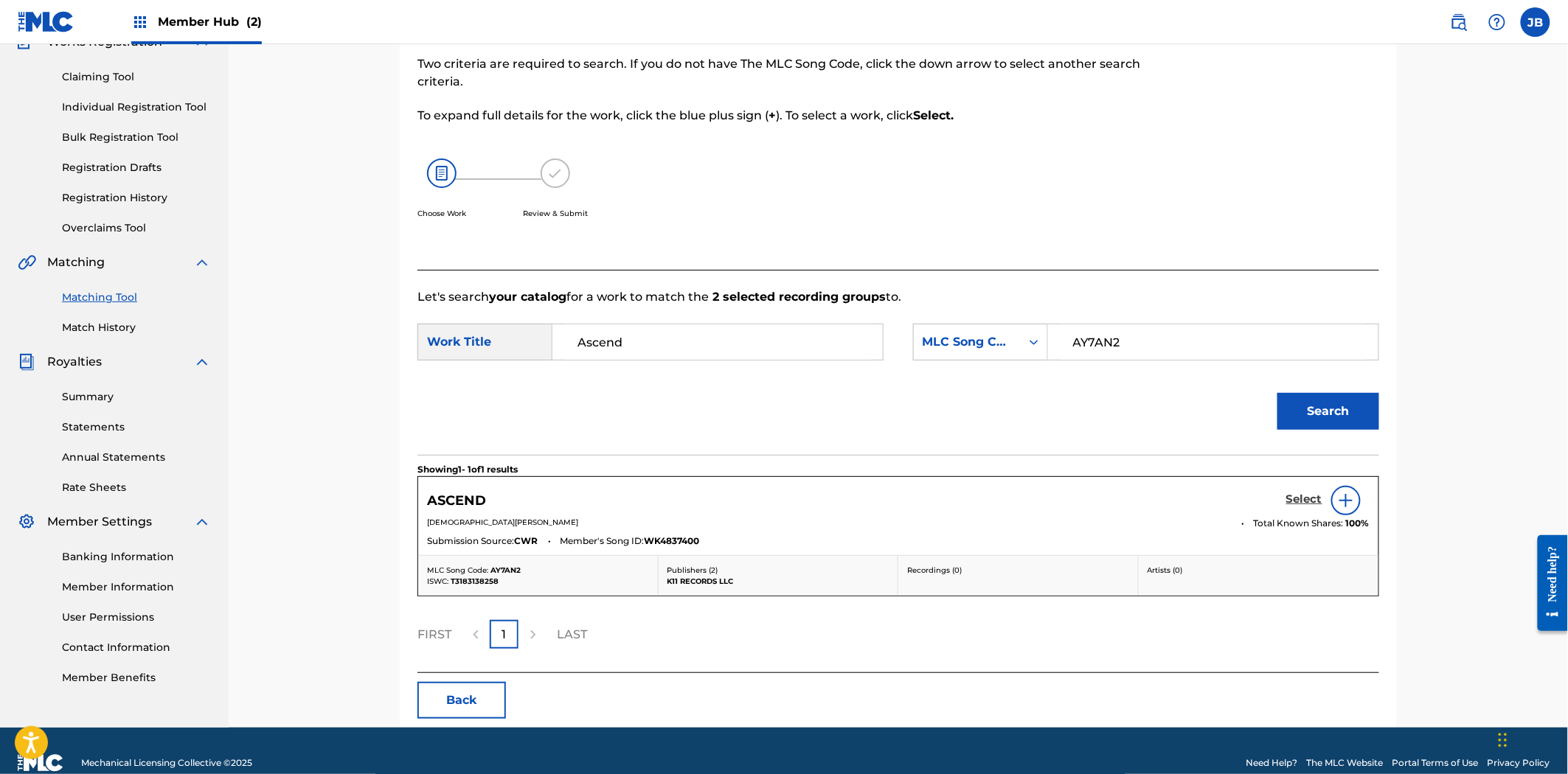
click at [1295, 496] on h5 "Select" at bounding box center [1304, 499] width 36 height 14
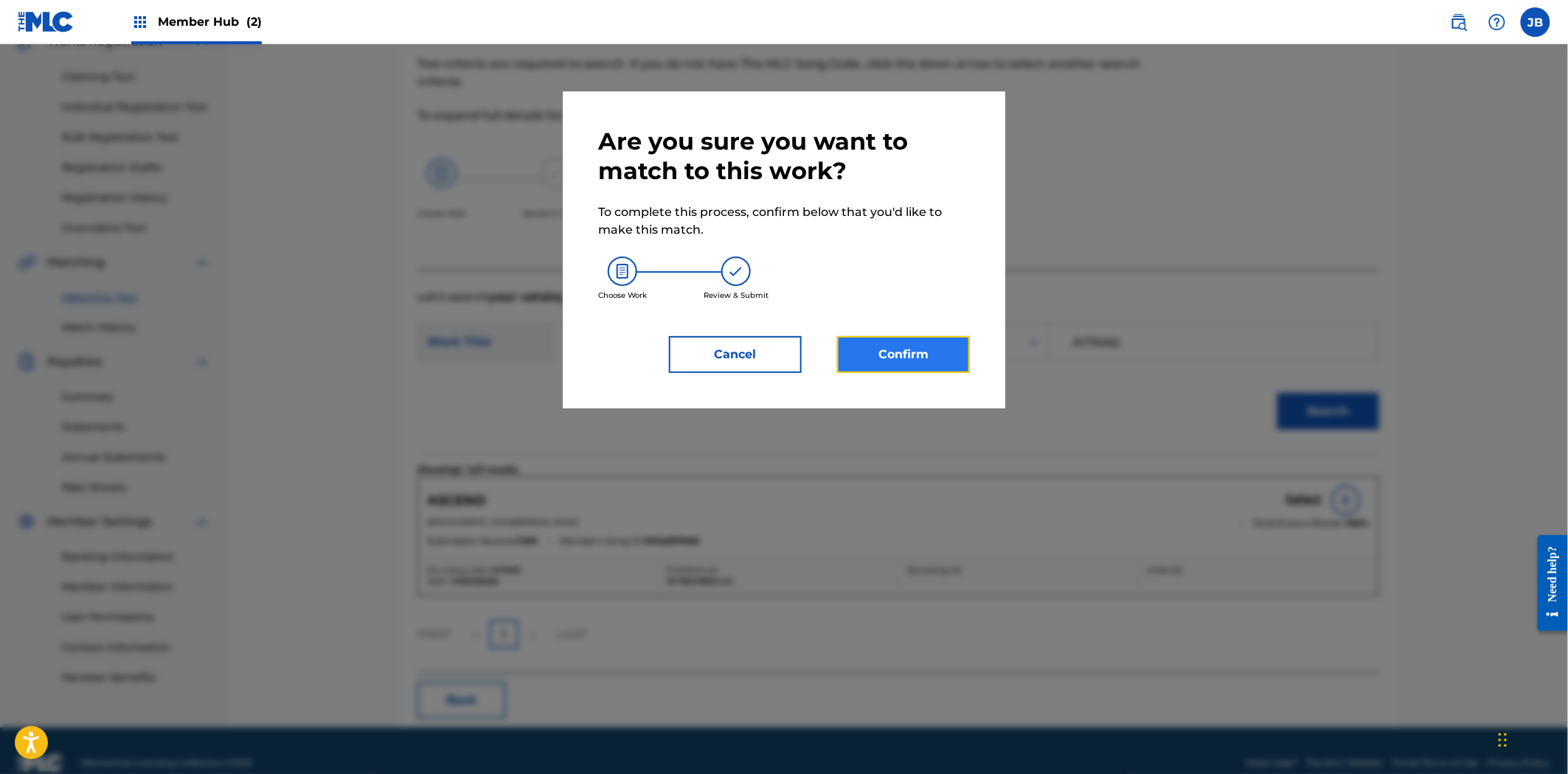
click at [930, 350] on button "Confirm" at bounding box center [903, 354] width 133 height 37
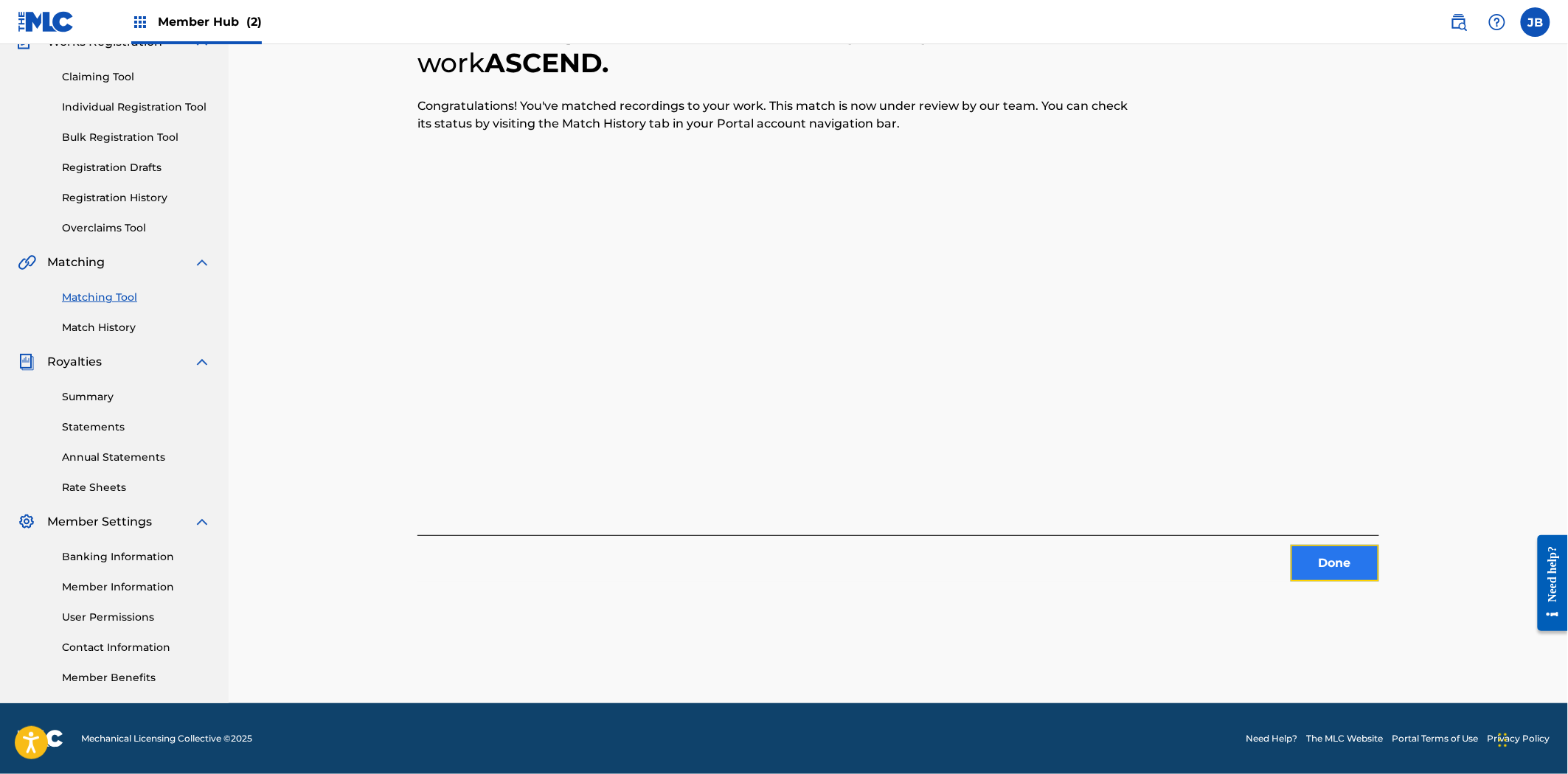
click at [1322, 551] on button "Done" at bounding box center [1334, 563] width 88 height 37
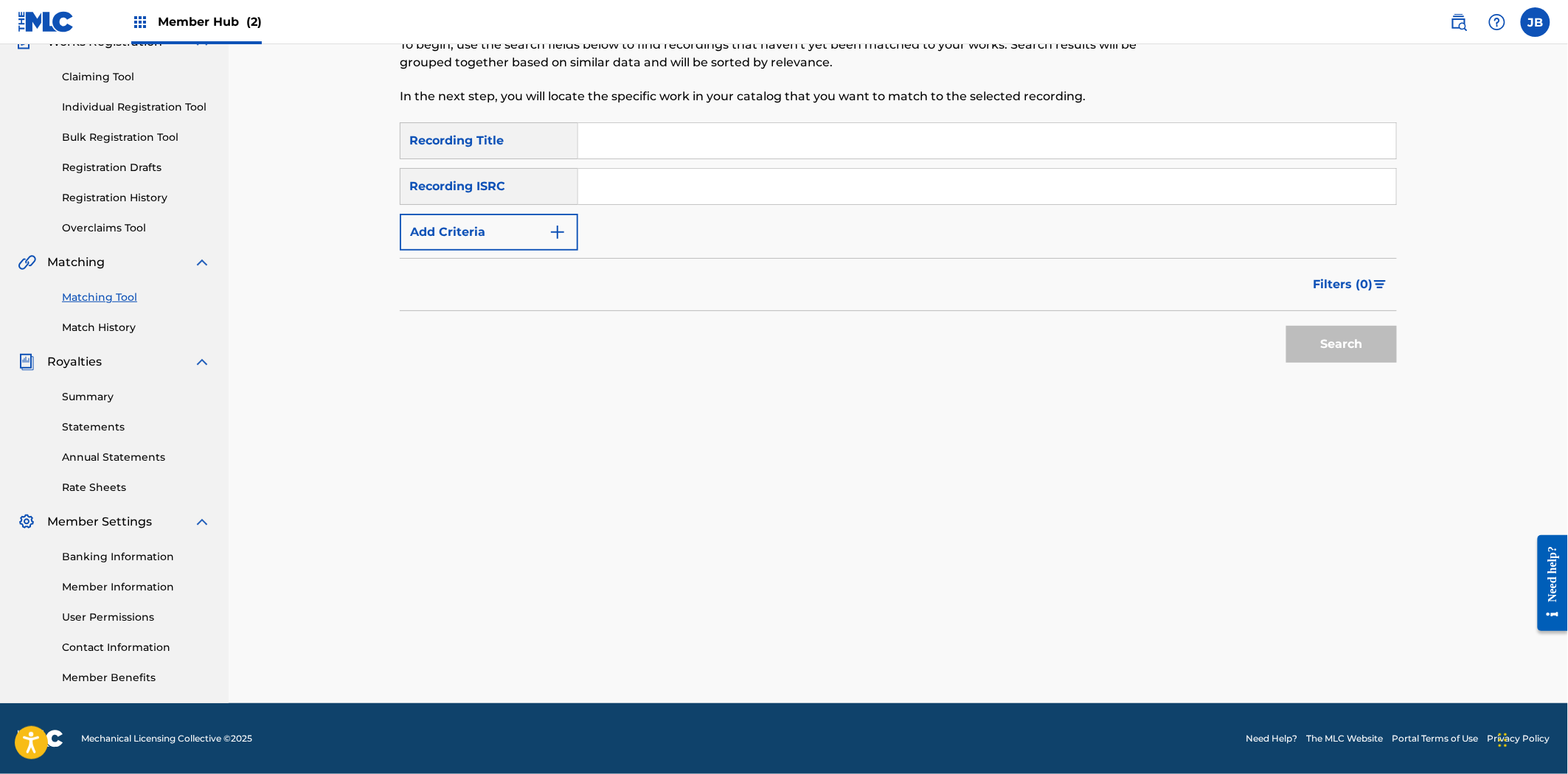
click at [692, 193] on input "Search Form" at bounding box center [987, 186] width 818 height 35
paste input "US23A1570092"
type input "US23A1570092"
click at [1337, 327] on button "Search" at bounding box center [1342, 344] width 111 height 37
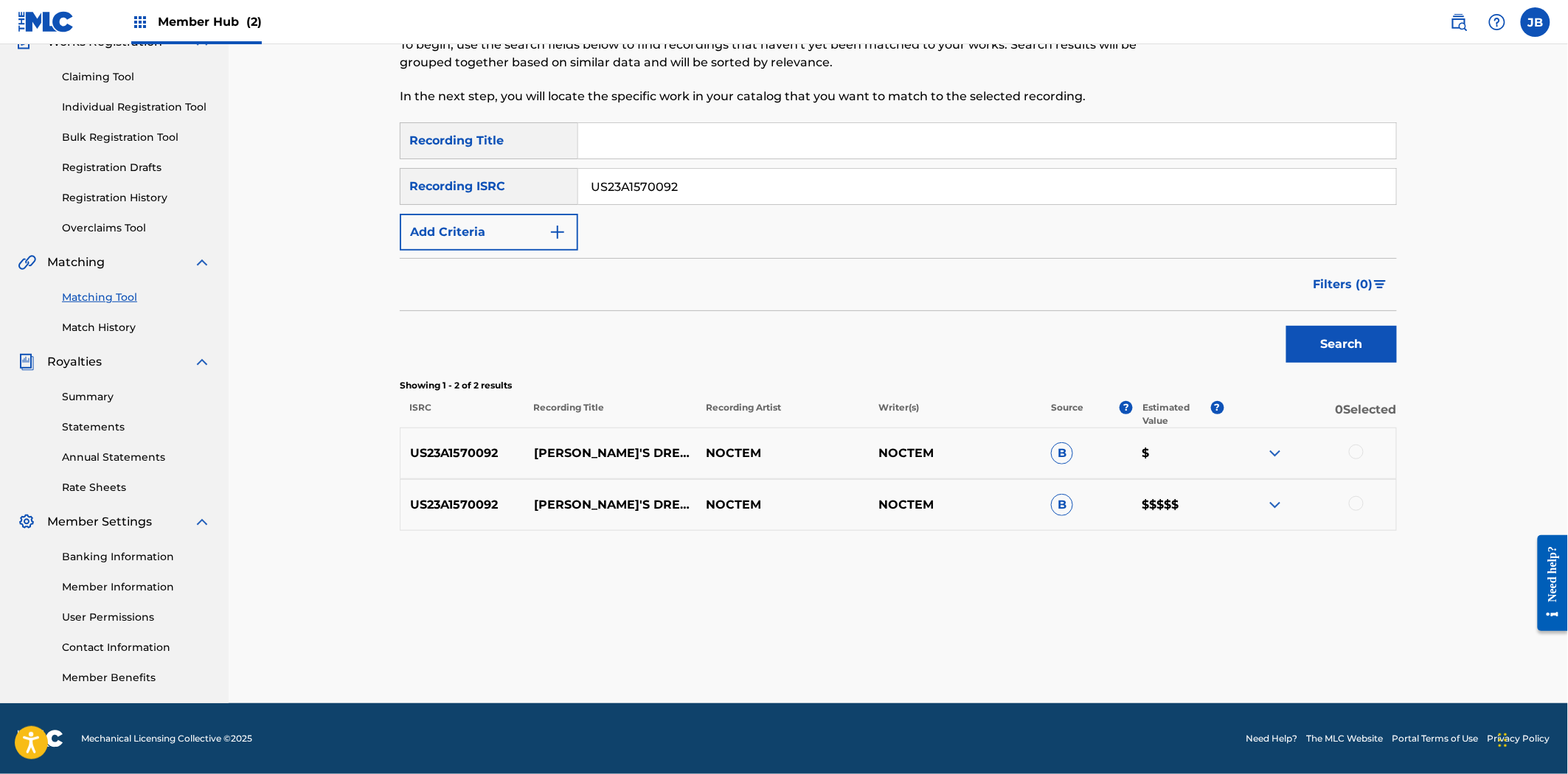
click at [1362, 450] on div at bounding box center [1356, 452] width 15 height 15
click at [1351, 500] on div at bounding box center [1356, 504] width 15 height 15
click at [1033, 661] on button "Match 2 Groups" at bounding box center [1036, 653] width 163 height 37
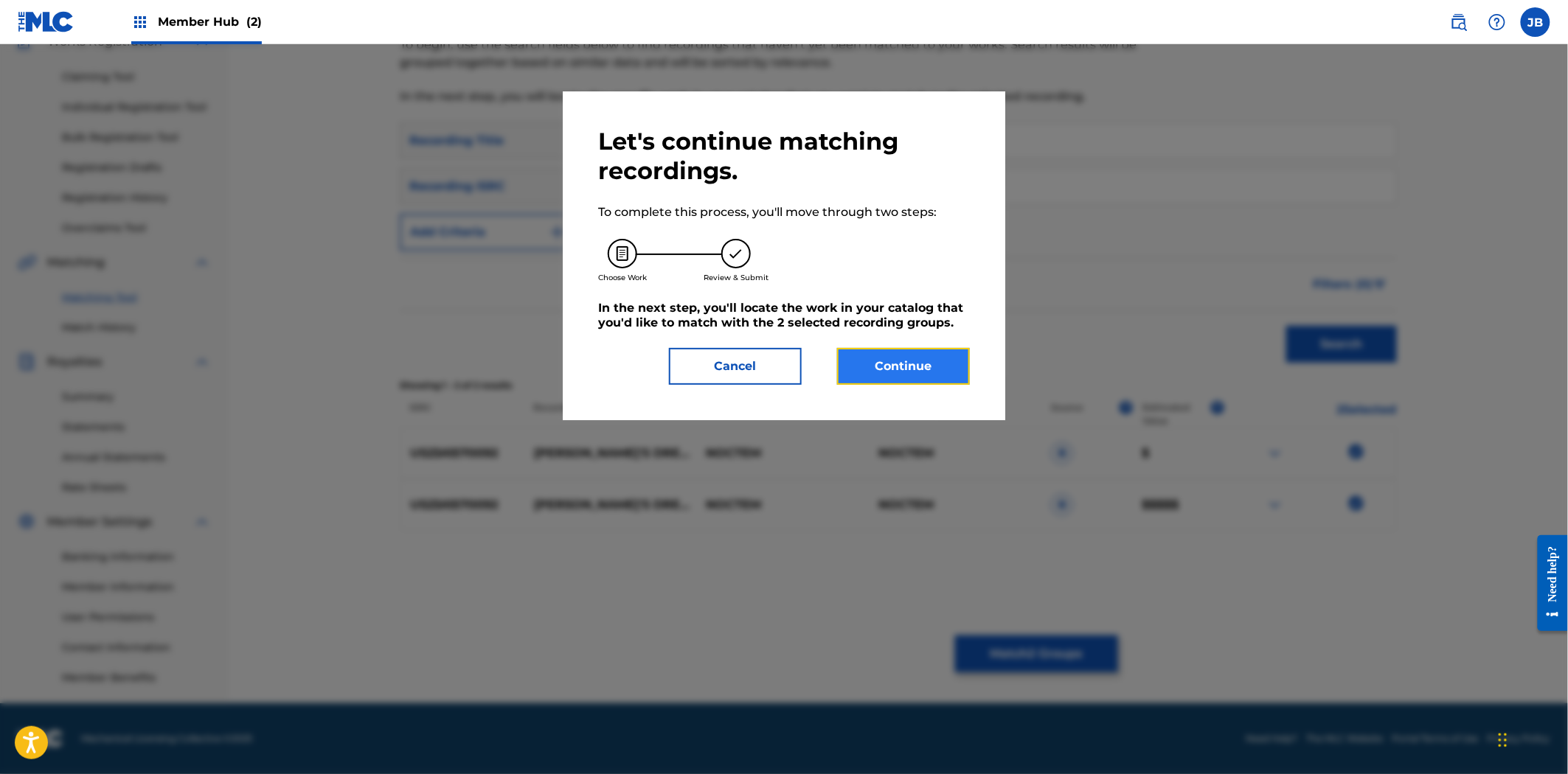
click at [918, 365] on button "Continue" at bounding box center [903, 366] width 133 height 37
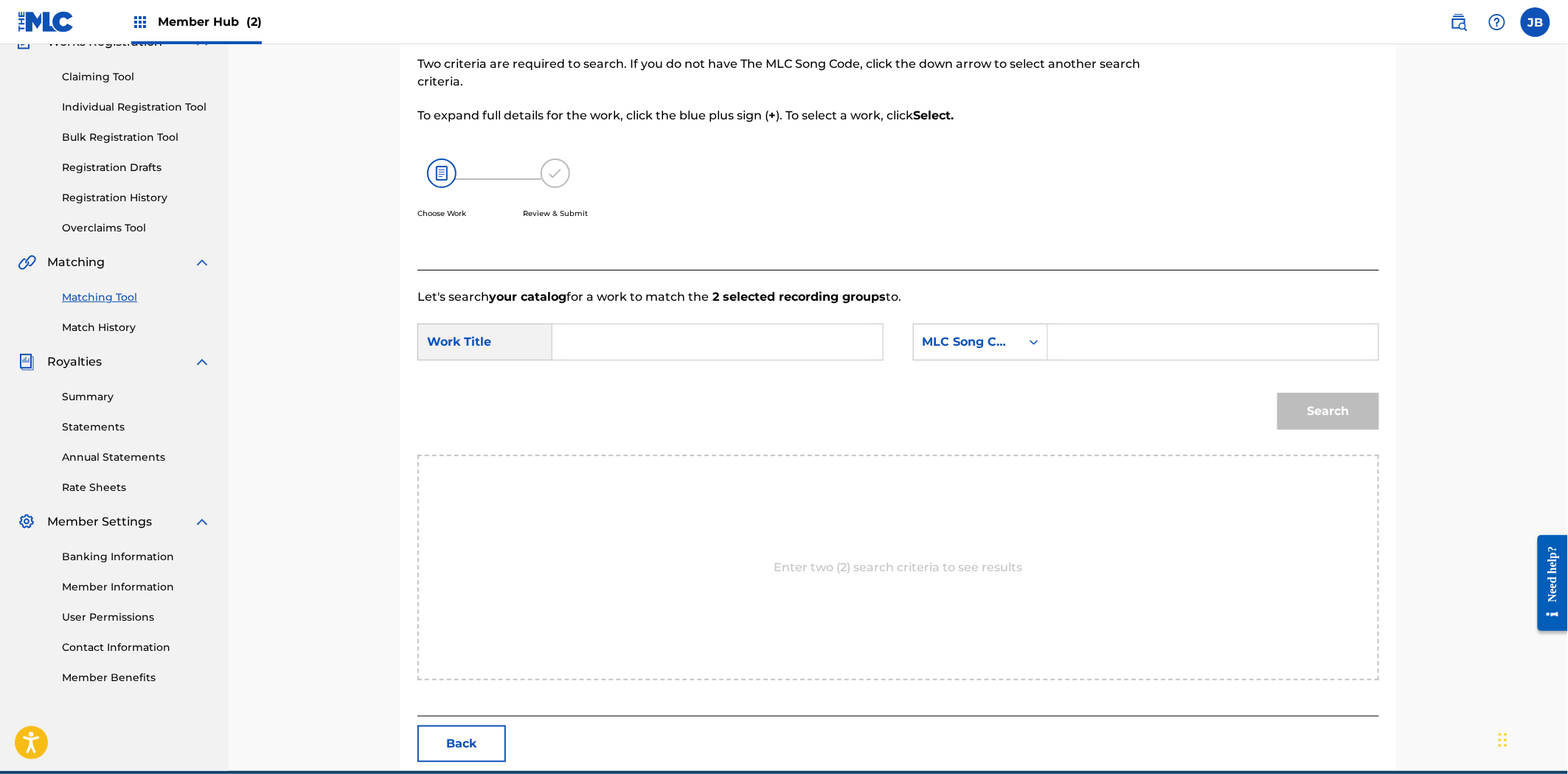
click at [1165, 337] on input "Search Form" at bounding box center [1213, 341] width 306 height 35
paste input "AX35JY"
type input "AX35JY"
drag, startPoint x: 663, startPoint y: 335, endPoint x: 994, endPoint y: 360, distance: 331.9
click at [663, 335] on input "Search Form" at bounding box center [717, 341] width 306 height 35
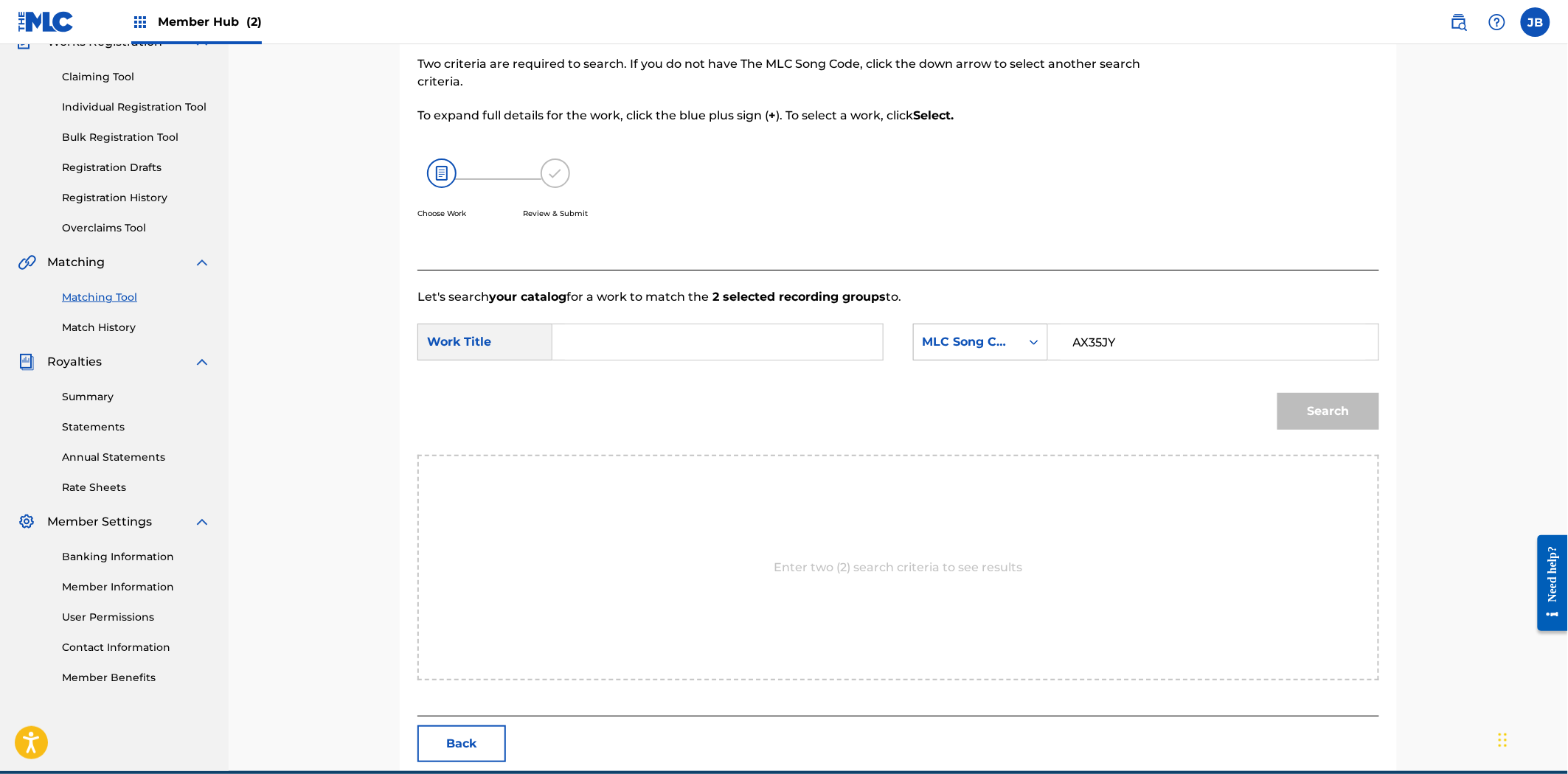
paste input "[PERSON_NAME]'s Dream"
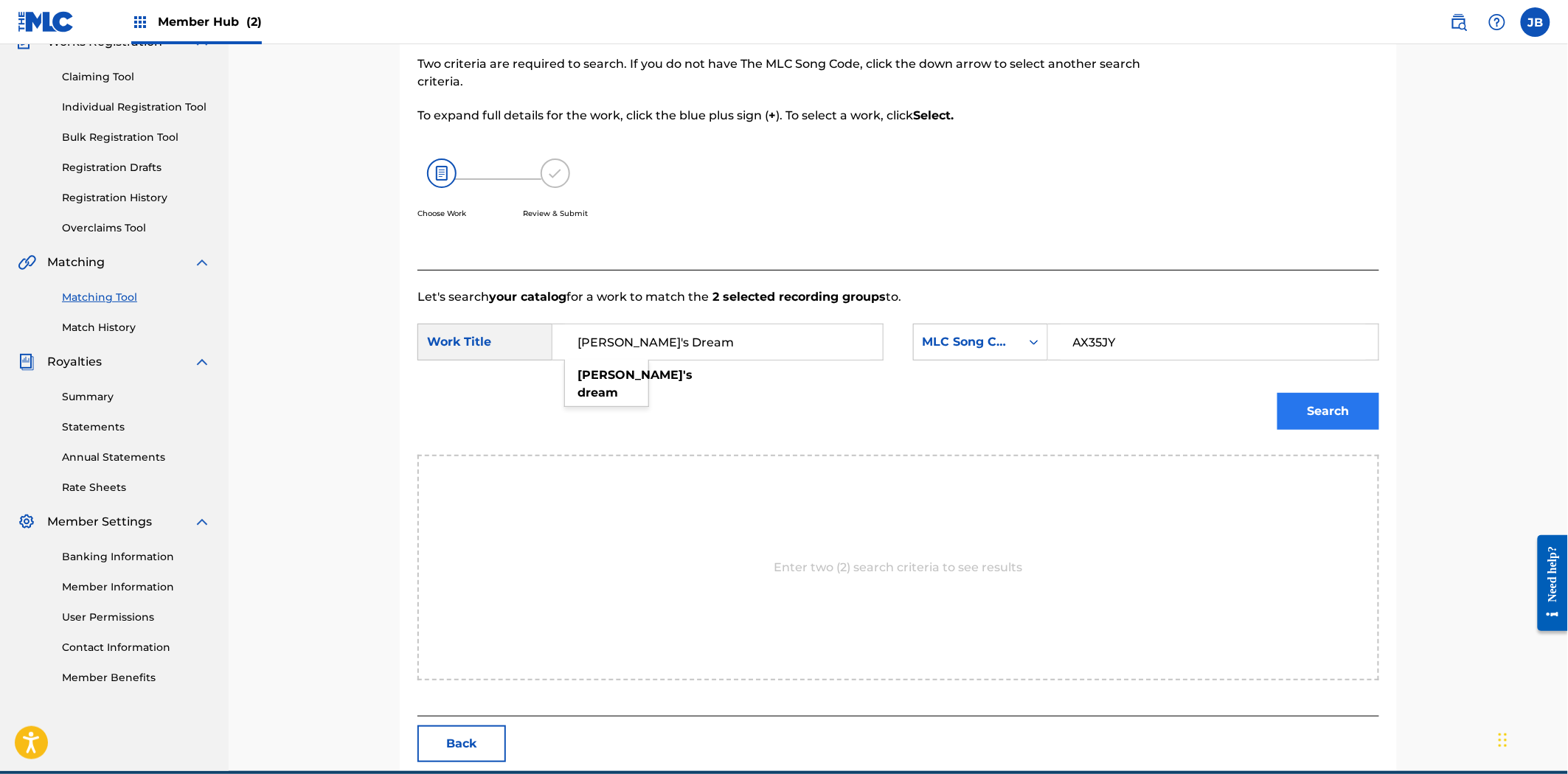
type input "[PERSON_NAME]'s Dream"
click at [1325, 395] on button "Search" at bounding box center [1328, 411] width 102 height 37
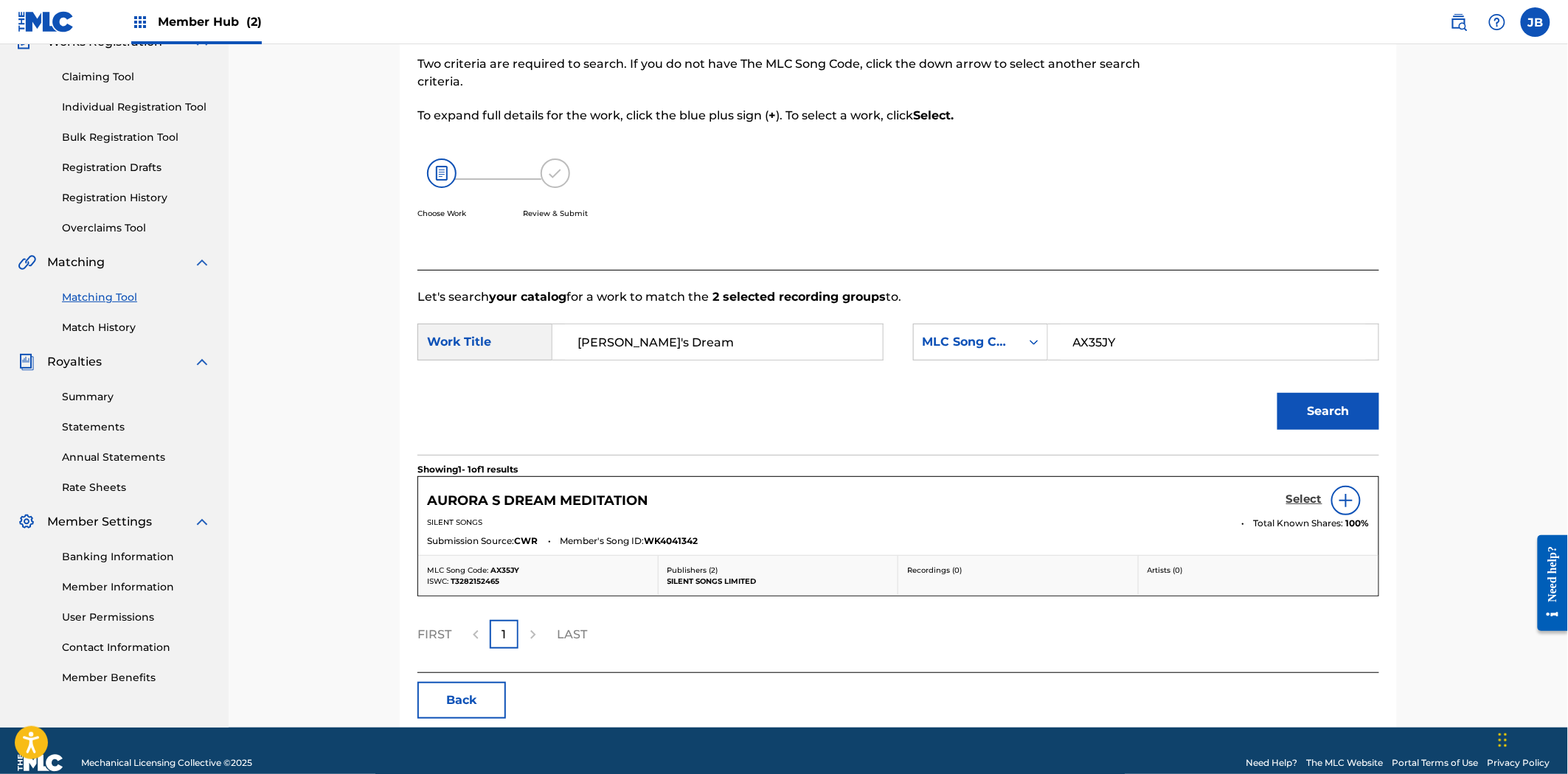
click at [1307, 506] on h5 "Select" at bounding box center [1304, 499] width 36 height 14
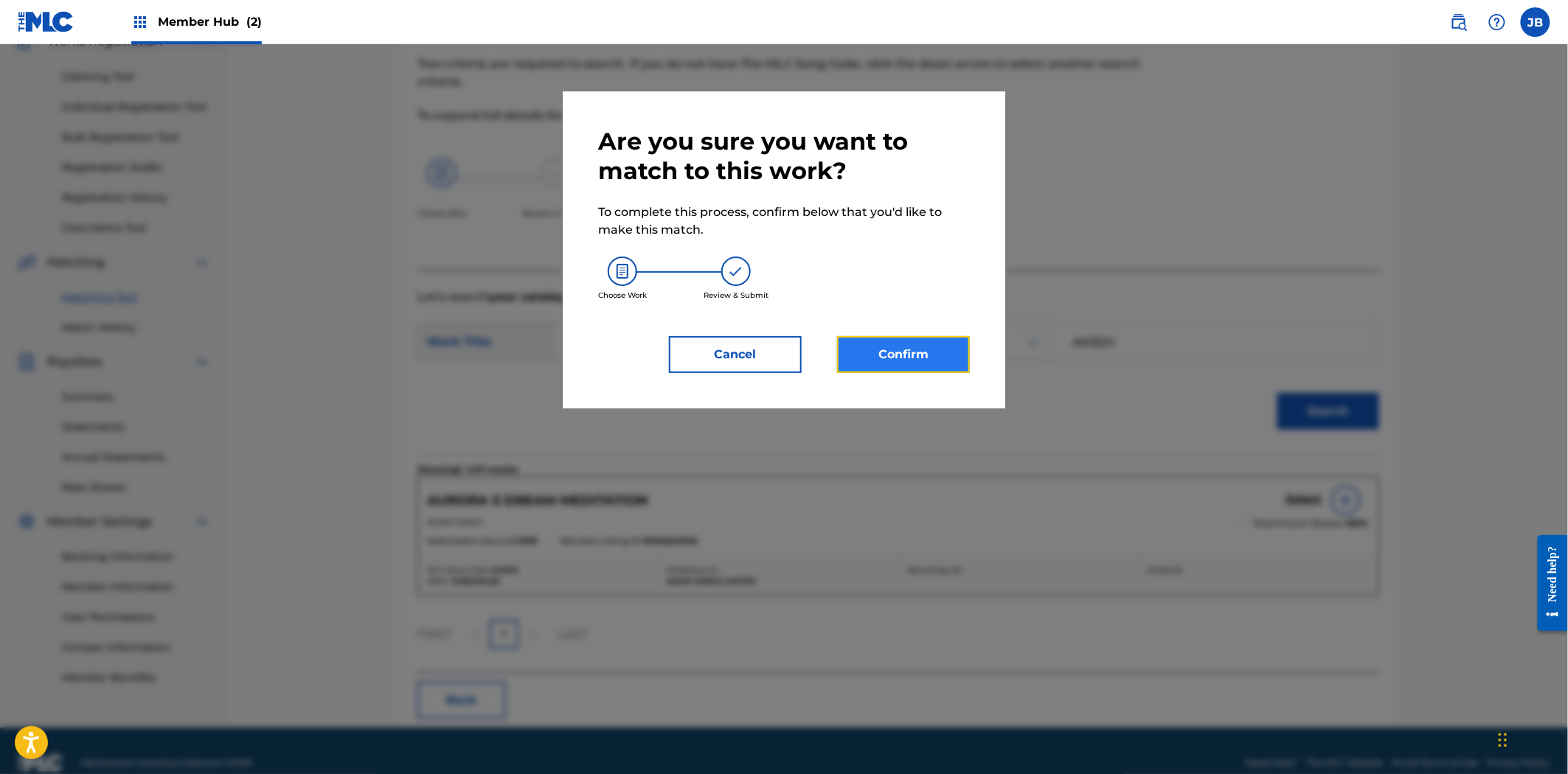
click at [914, 343] on button "Confirm" at bounding box center [903, 354] width 133 height 37
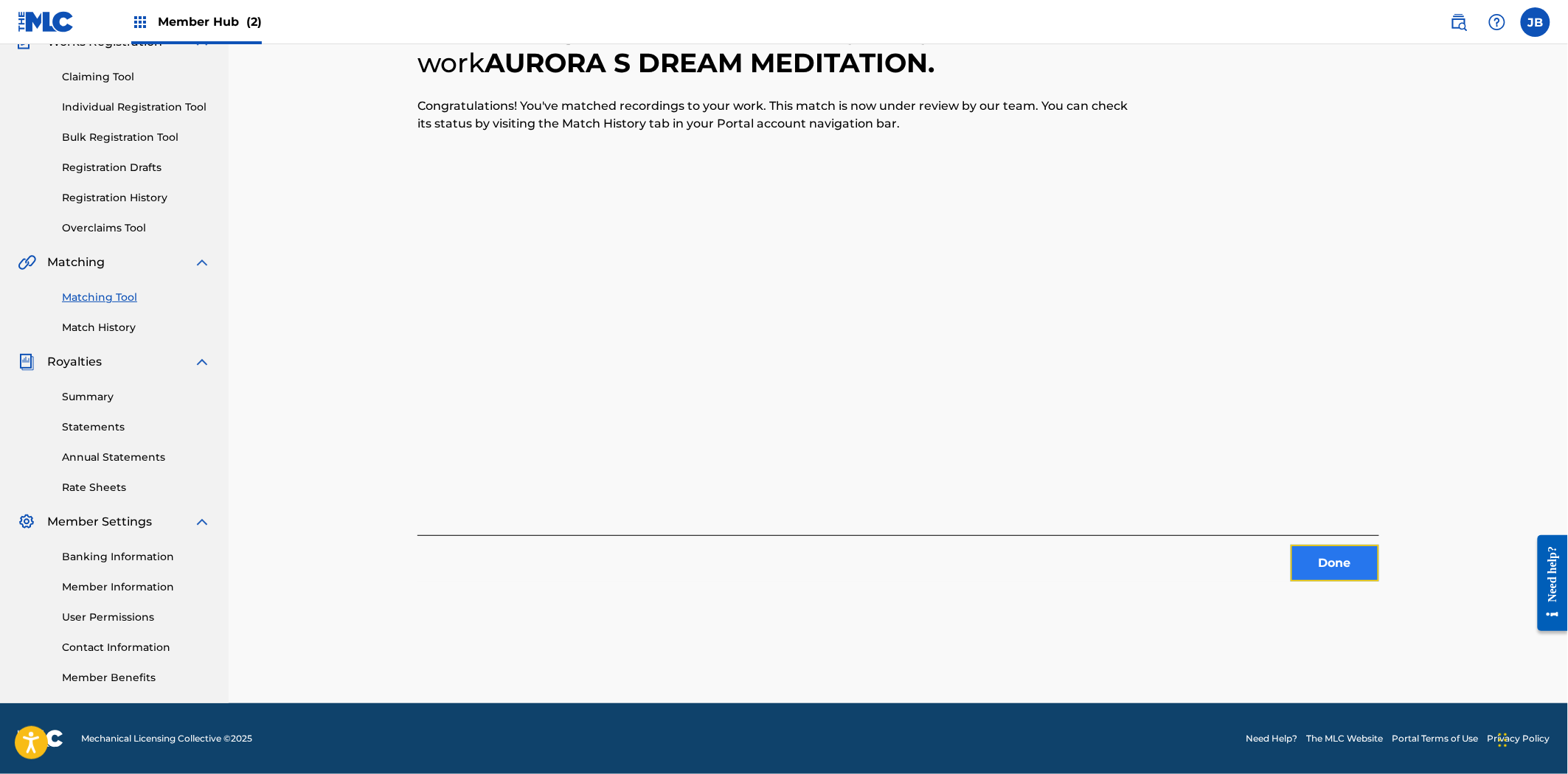
click at [1330, 567] on button "Done" at bounding box center [1334, 563] width 88 height 37
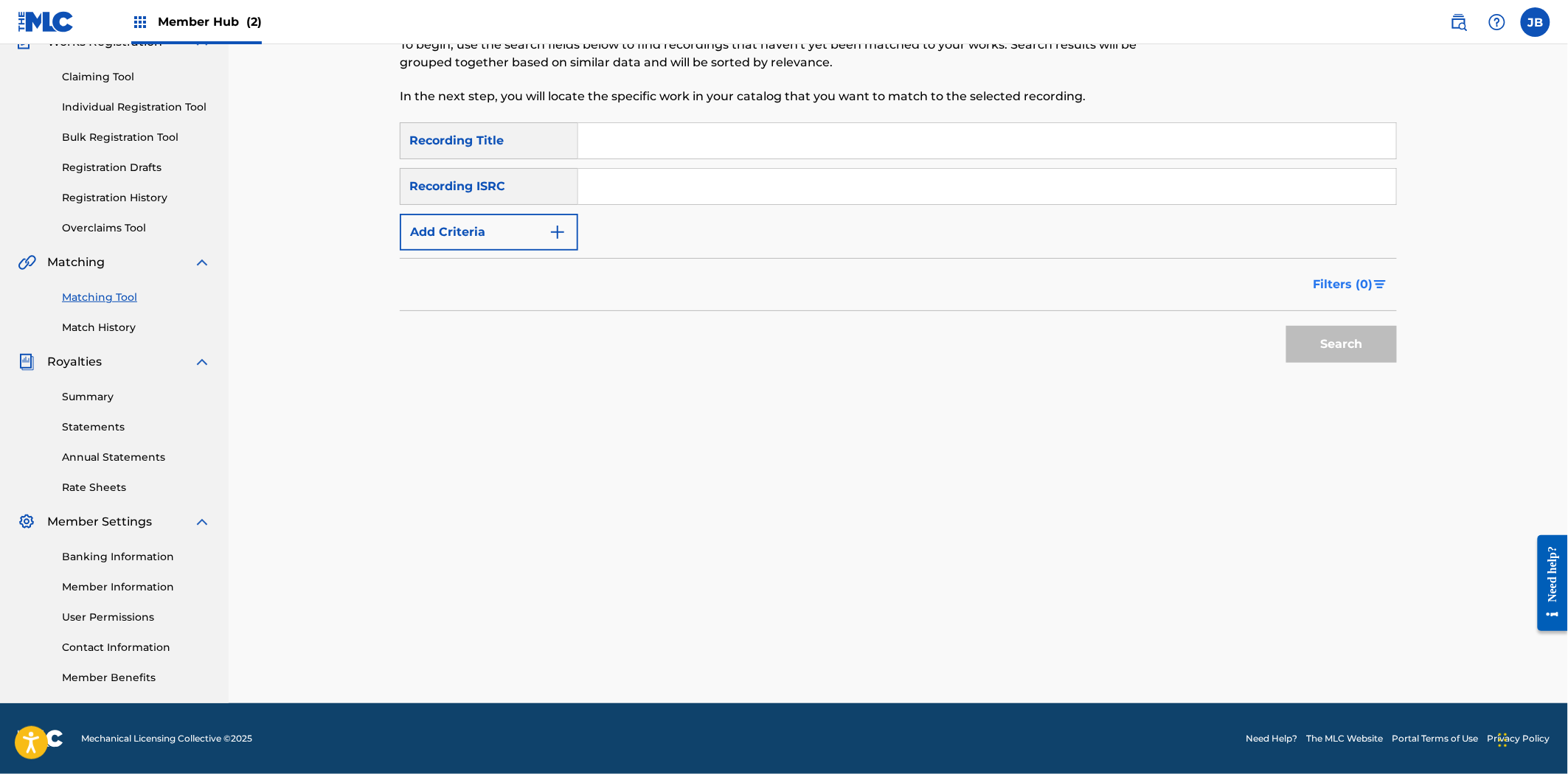
drag, startPoint x: 851, startPoint y: 190, endPoint x: 1313, endPoint y: 301, distance: 475.1
click at [851, 190] on input "Search Form" at bounding box center [987, 186] width 818 height 35
paste input "SE4RG2401281"
type input "SE4RG2401281"
click at [1329, 343] on button "Search" at bounding box center [1342, 344] width 111 height 37
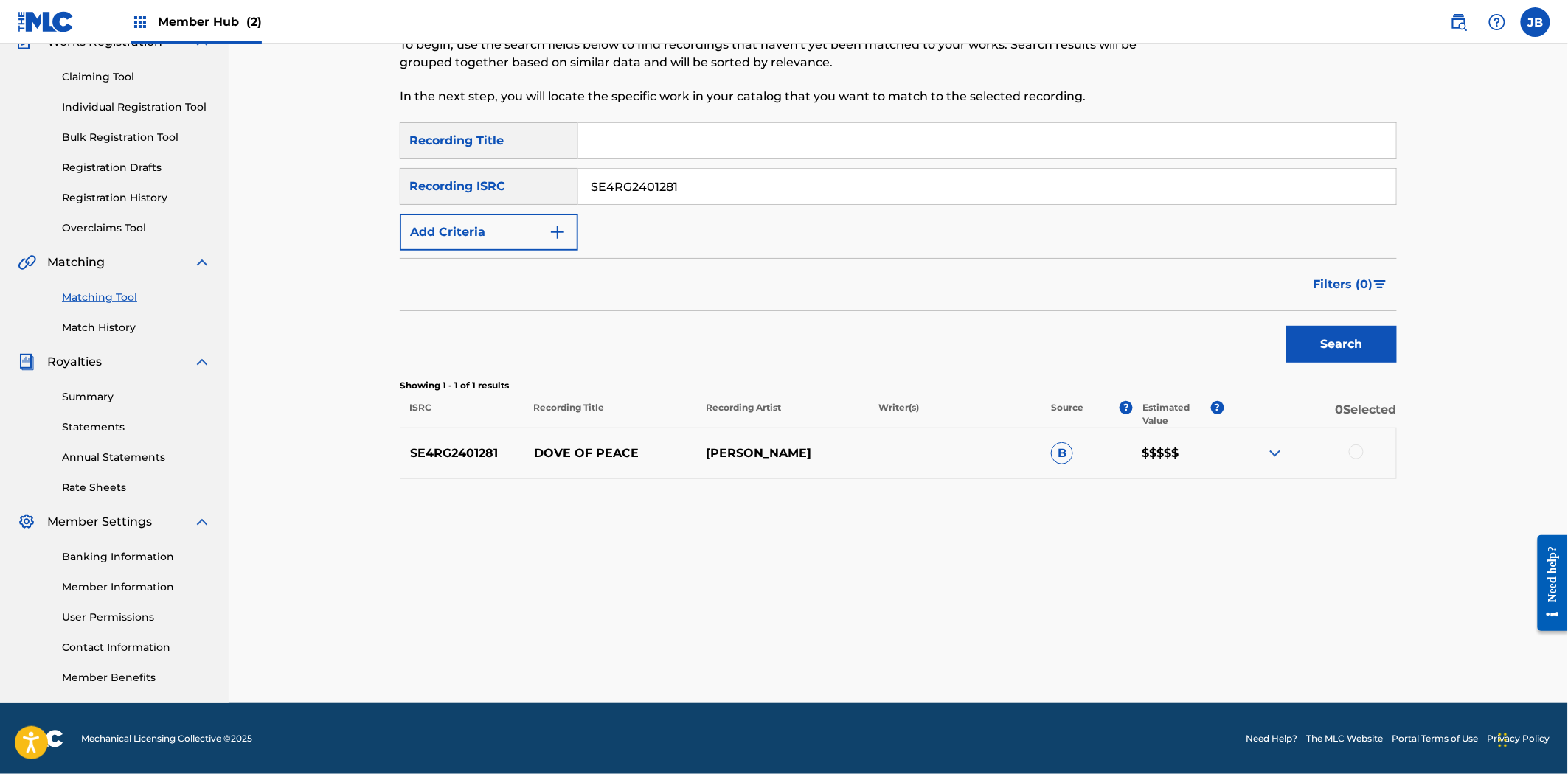
click at [1355, 455] on div at bounding box center [1356, 452] width 15 height 15
click at [1100, 646] on button "Match 1 Group" at bounding box center [1036, 653] width 163 height 37
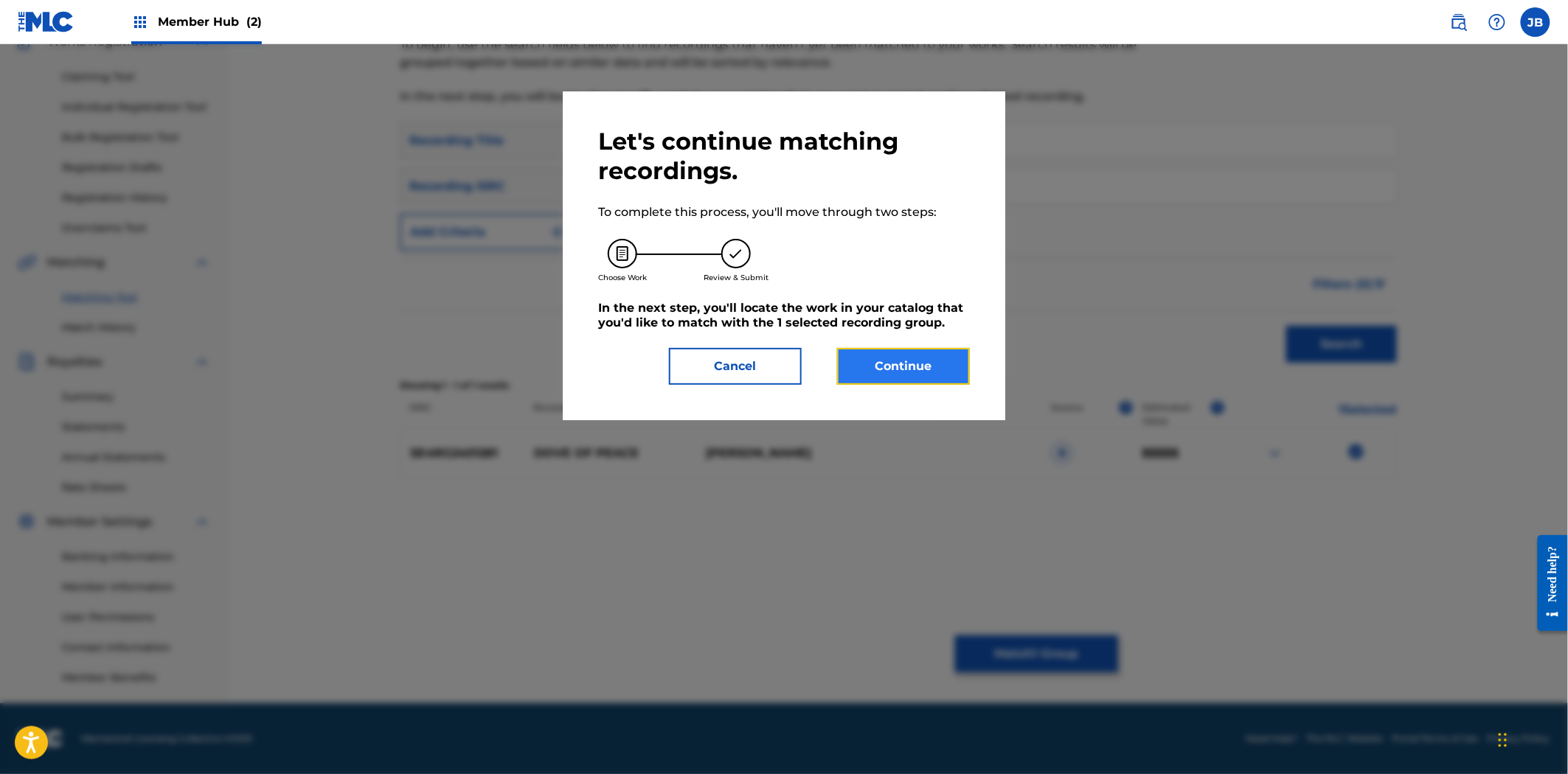
click at [935, 359] on button "Continue" at bounding box center [903, 366] width 133 height 37
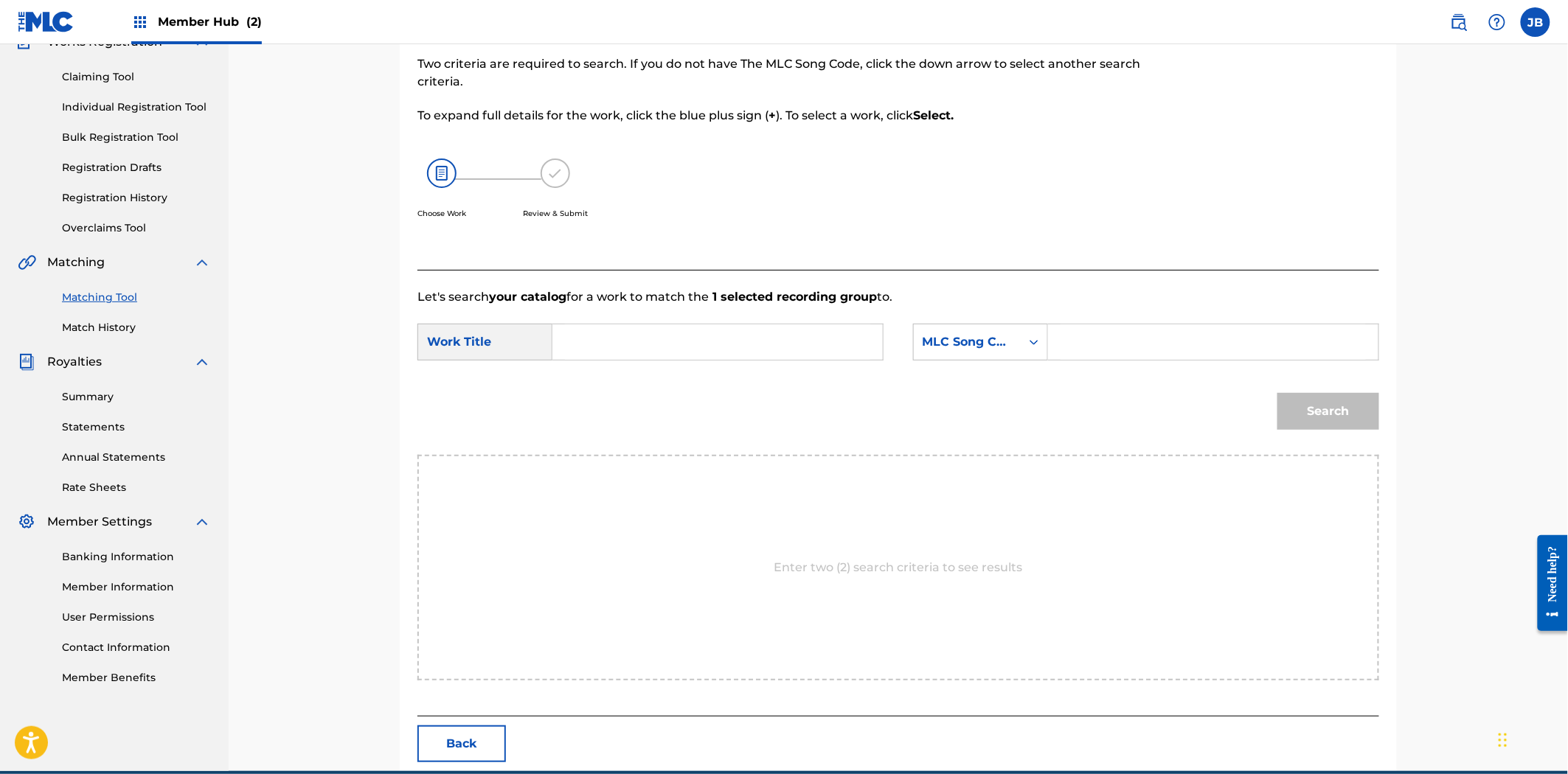
click at [1132, 365] on div "SearchWithCriteriac6495481-e84c-44fb-bc57-031e7ed8e7b1 Work Title SearchWithCri…" at bounding box center [898, 346] width 961 height 46
click at [734, 347] on input "Search Form" at bounding box center [717, 341] width 306 height 35
click at [1176, 328] on input "Search Form" at bounding box center [1213, 341] width 306 height 35
paste input "DQ9I0C"
type input "DQ9I0C"
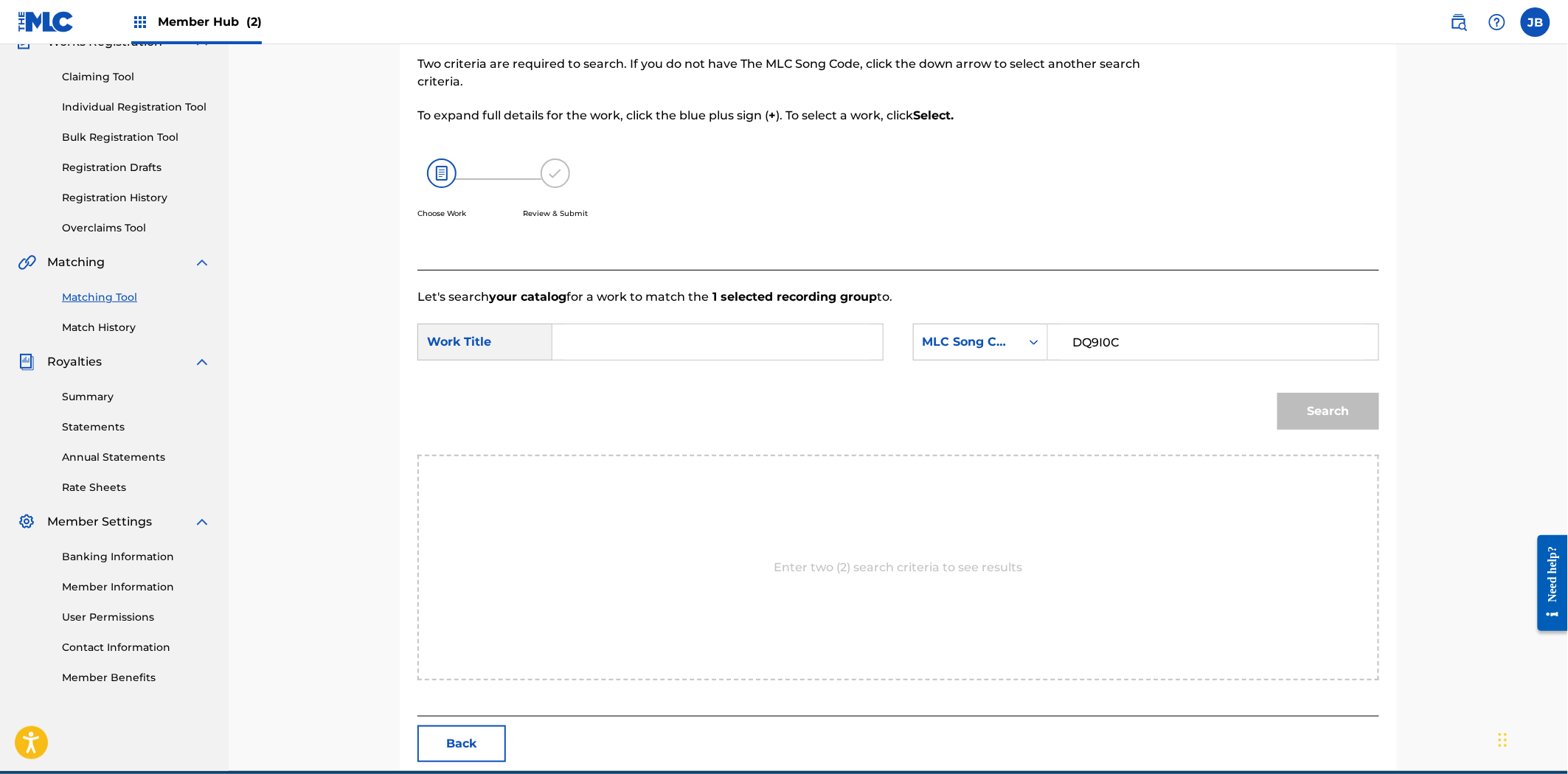
click at [765, 333] on input "Search Form" at bounding box center [717, 341] width 306 height 35
type input "dove"
click at [1277, 393] on button "Search" at bounding box center [1328, 411] width 102 height 37
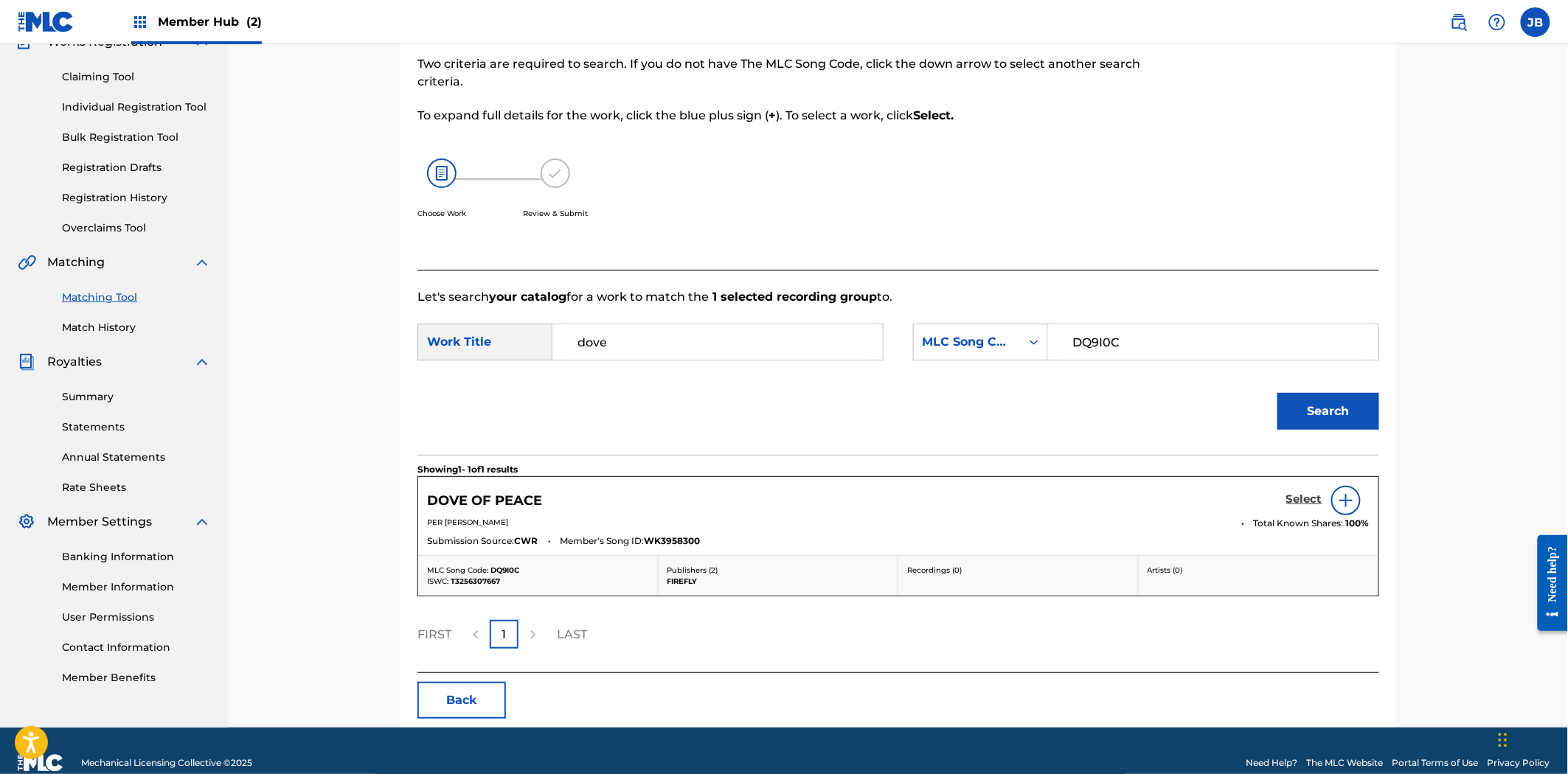
click at [1300, 497] on h5 "Select" at bounding box center [1304, 499] width 36 height 14
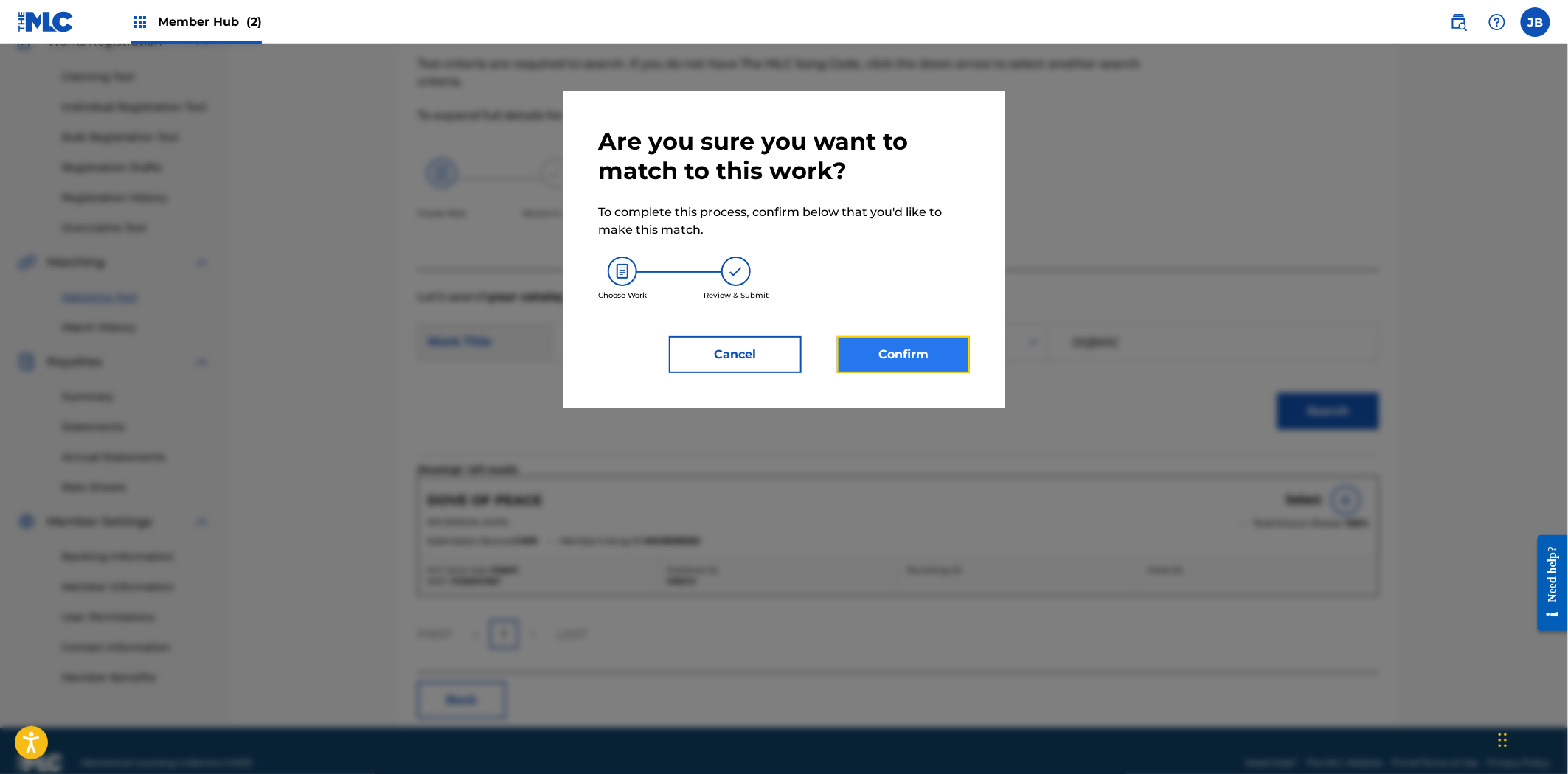
click at [928, 364] on button "Confirm" at bounding box center [903, 354] width 133 height 37
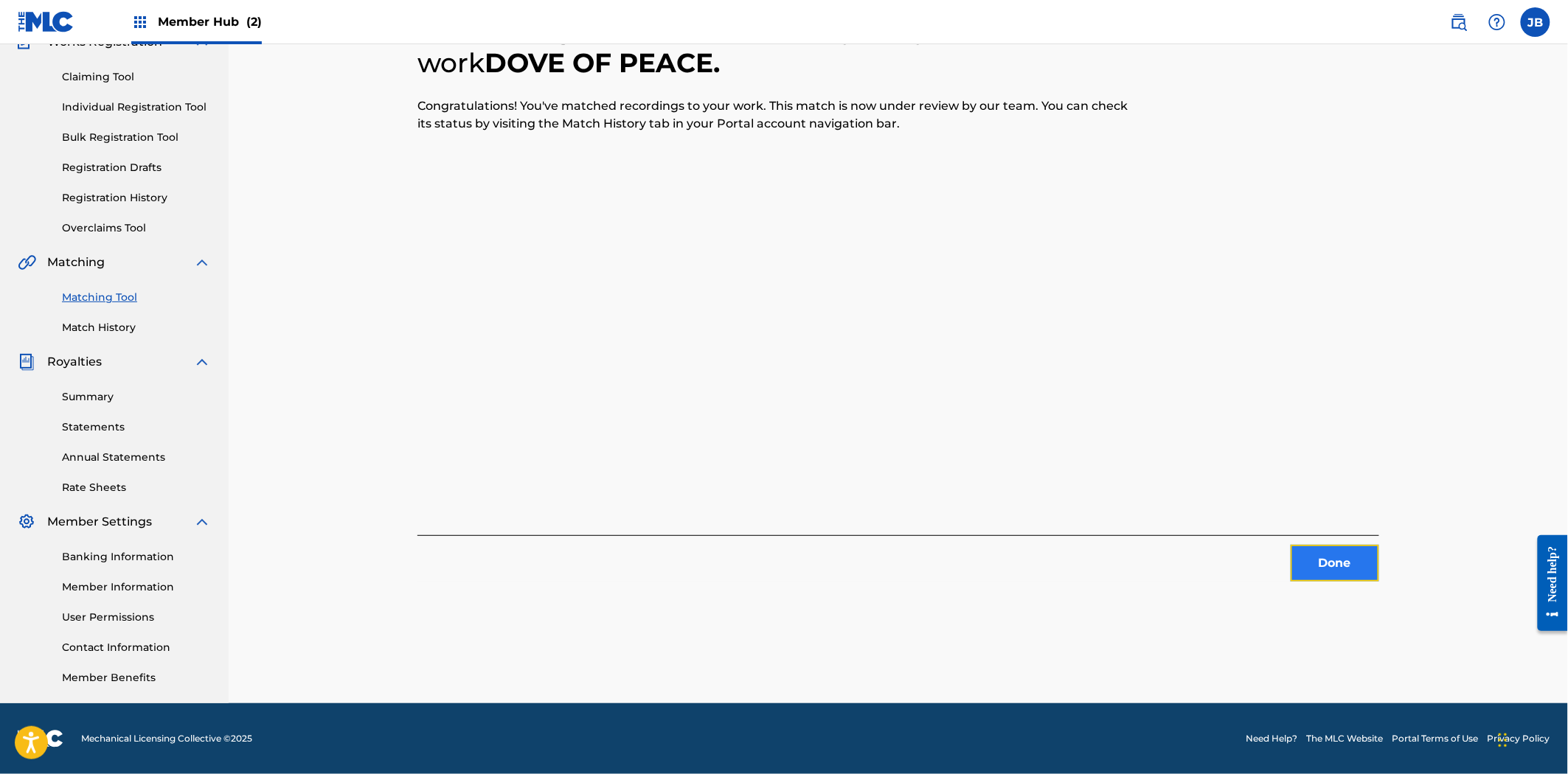
click at [1323, 564] on button "Done" at bounding box center [1334, 563] width 88 height 37
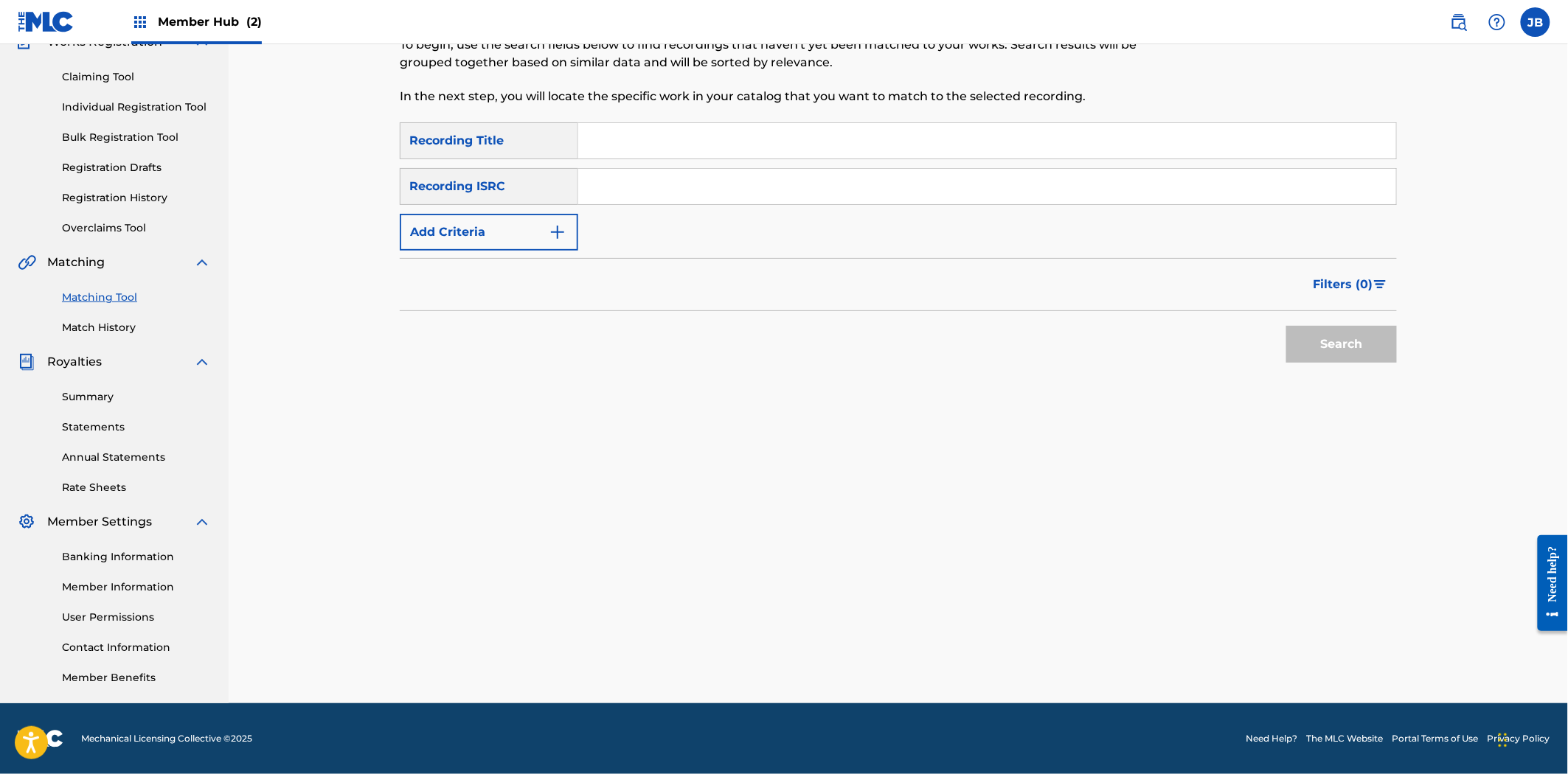
click at [687, 172] on input "Search Form" at bounding box center [987, 186] width 818 height 35
paste input "QZMER2080714"
type input "QZMER2080714"
click at [1325, 324] on div "Search" at bounding box center [1338, 341] width 118 height 59
click at [1326, 341] on button "Search" at bounding box center [1342, 344] width 111 height 37
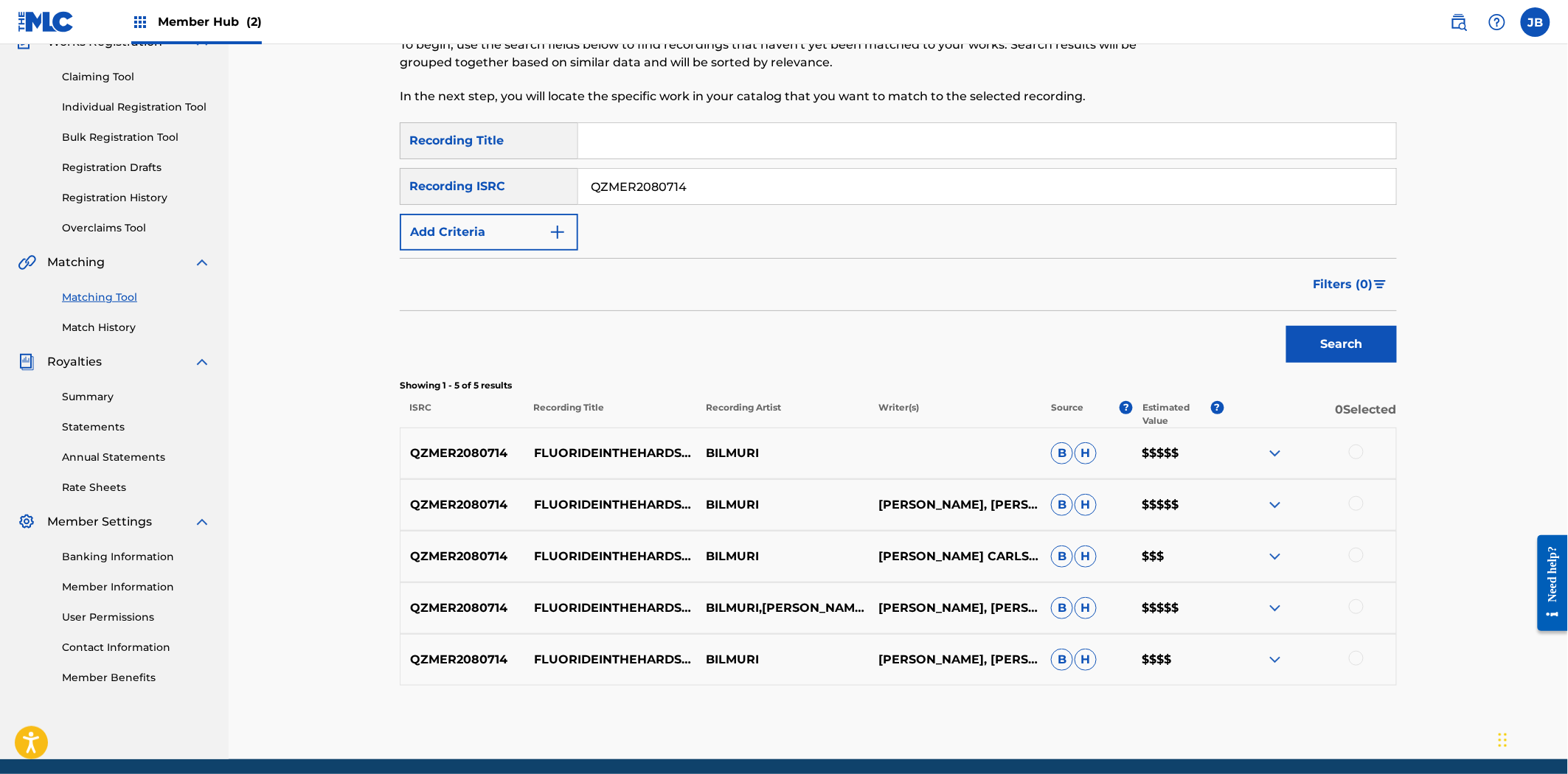
click at [1352, 454] on div at bounding box center [1356, 452] width 15 height 15
click at [1355, 503] on div at bounding box center [1356, 504] width 15 height 15
click at [1358, 569] on div "QZMER2080714 FLUORIDEINTHEHARDSELTZERWATER (FEAT. [PERSON_NAME] & DAYSEEKER) BI…" at bounding box center [898, 556] width 997 height 52
click at [1361, 552] on div at bounding box center [1356, 555] width 15 height 15
click at [1355, 603] on div at bounding box center [1356, 607] width 15 height 15
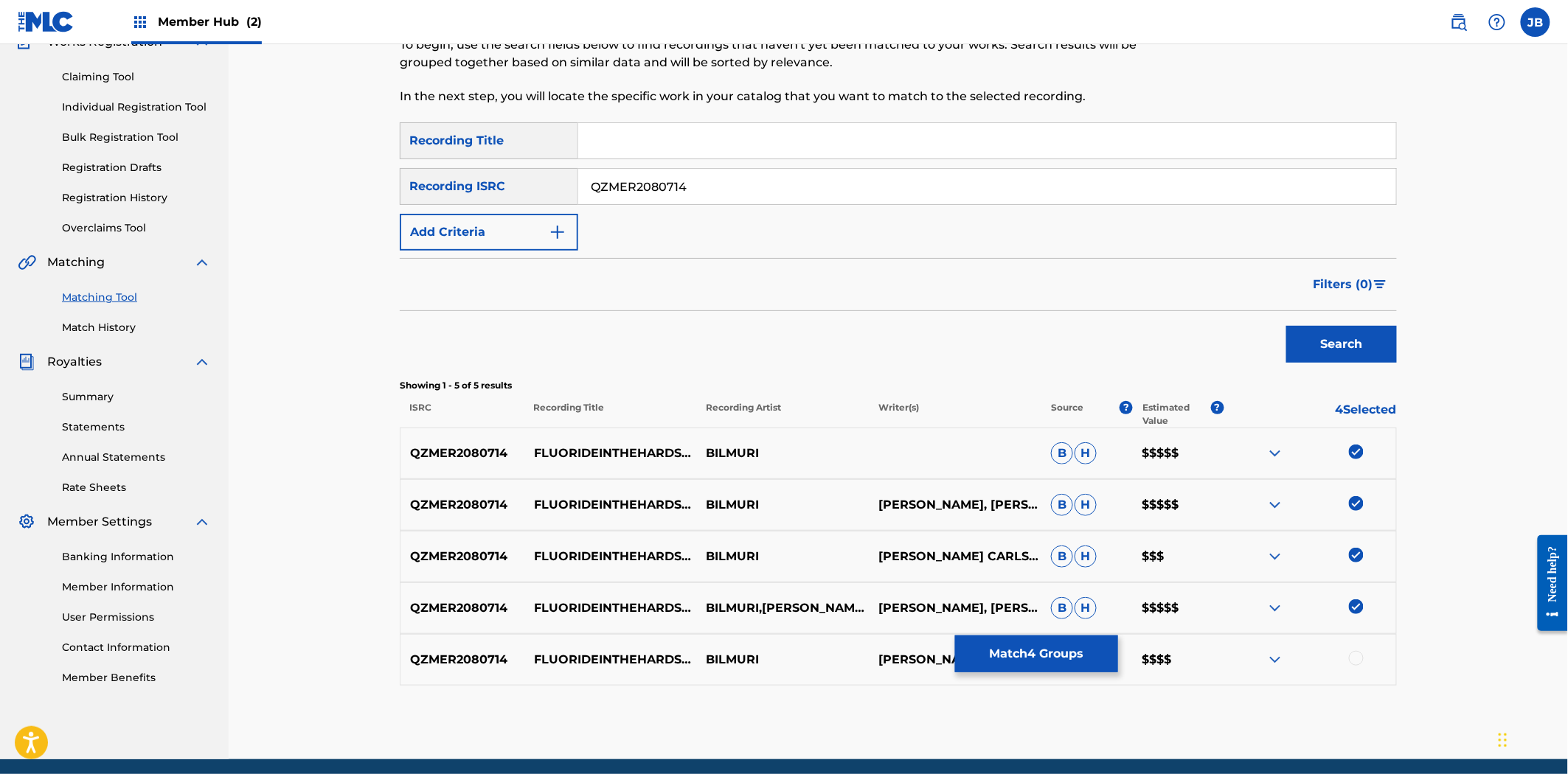
click at [1358, 654] on div at bounding box center [1356, 659] width 15 height 15
click at [1025, 653] on button "Match 5 Groups" at bounding box center [1036, 653] width 163 height 37
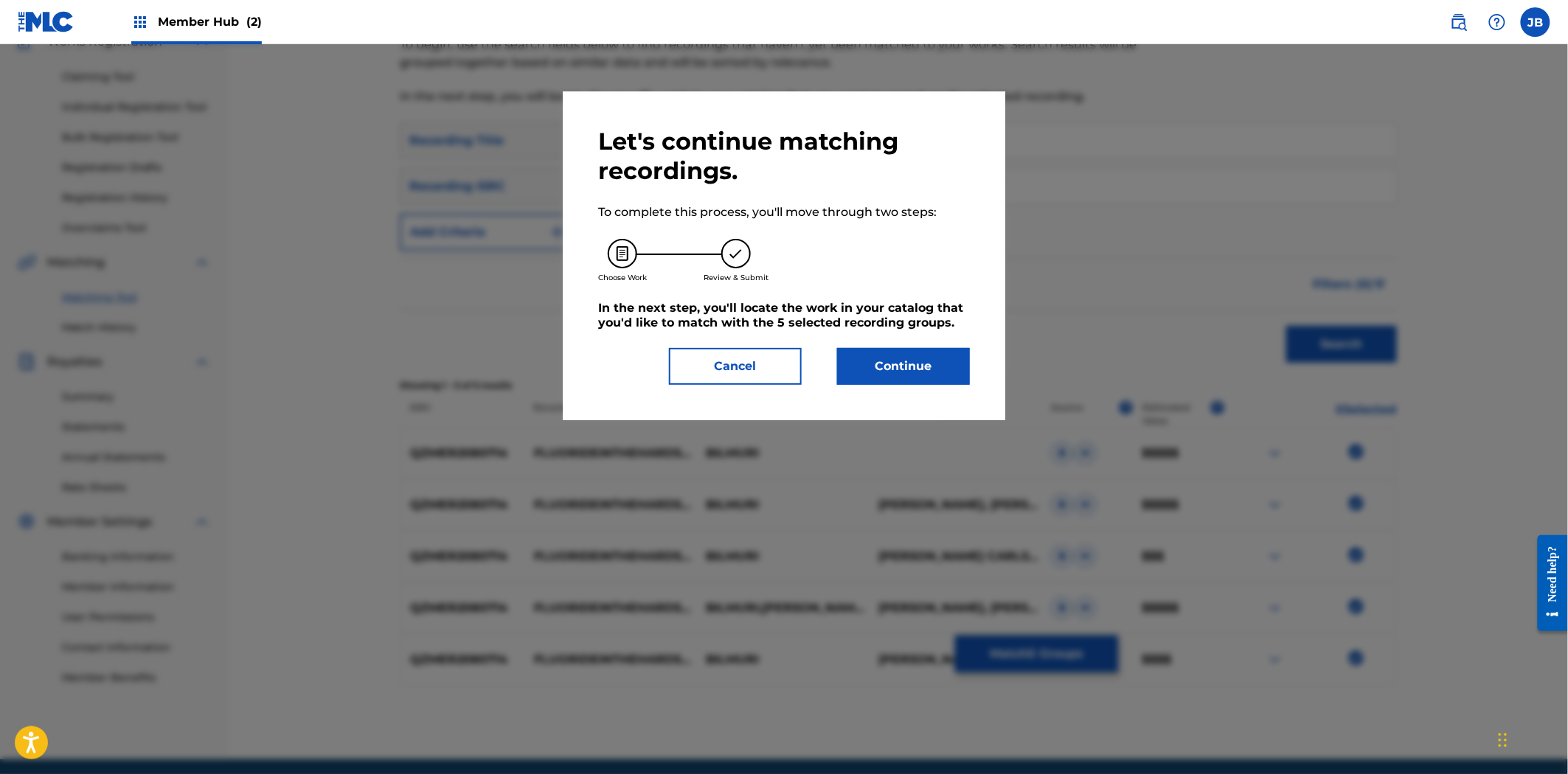
click at [880, 326] on h5 "In the next step, you'll locate the work in your catalog that you'd like to mat…" at bounding box center [784, 315] width 371 height 29
click at [886, 353] on button "Continue" at bounding box center [903, 366] width 133 height 37
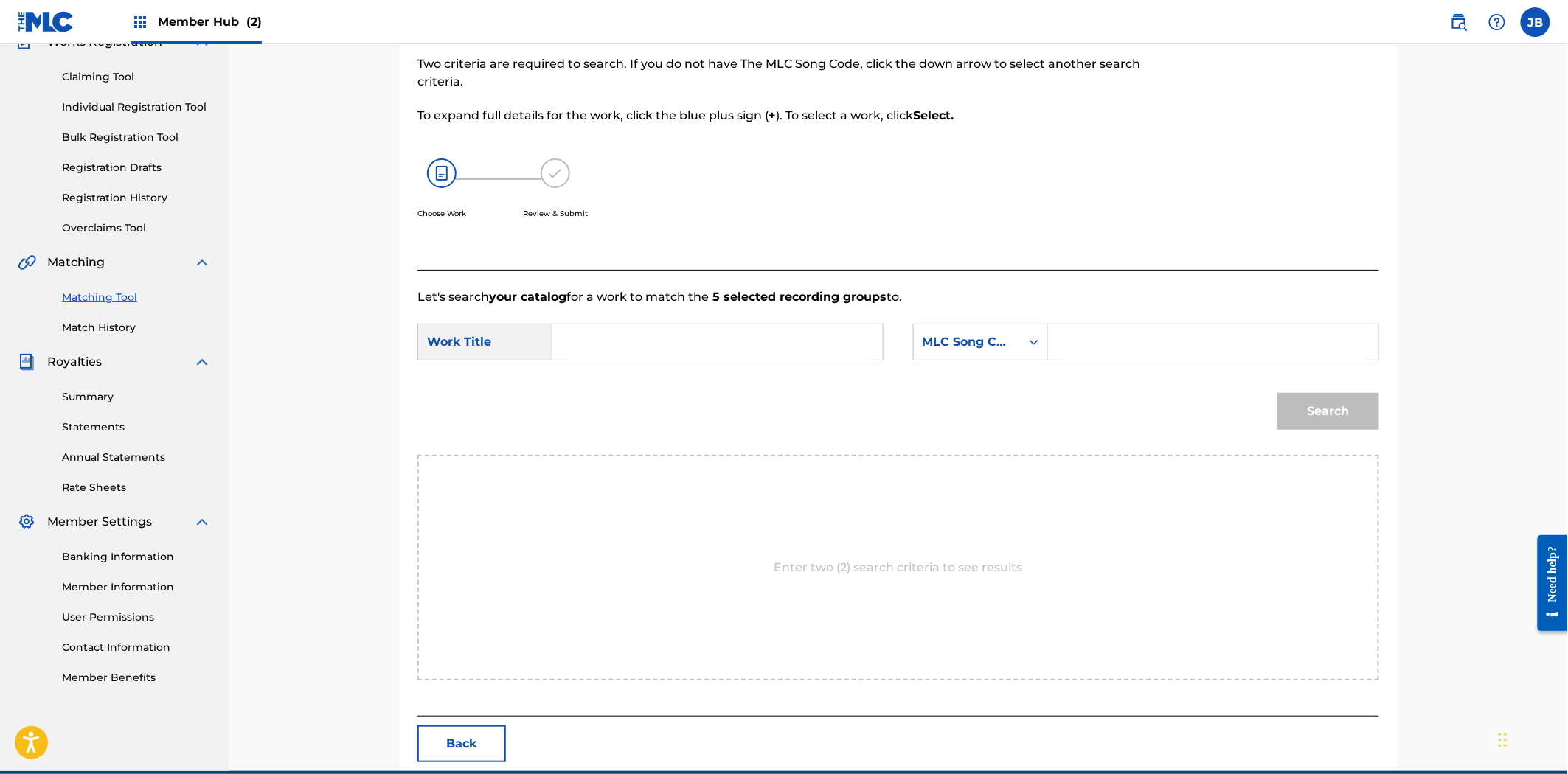
click at [735, 362] on div "SearchWithCriteriac6495481-e84c-44fb-bc57-031e7ed8e7b1 Work Title SearchWithCri…" at bounding box center [898, 346] width 961 height 46
click at [727, 344] on input "Search Form" at bounding box center [717, 341] width 306 height 35
paste input "FLUORIDEINTHEHARDSELTZERWATER"
type input "FLUORIDEINTHEHARDSELTZERWATER"
click at [1142, 344] on input "Search Form" at bounding box center [1213, 341] width 306 height 35
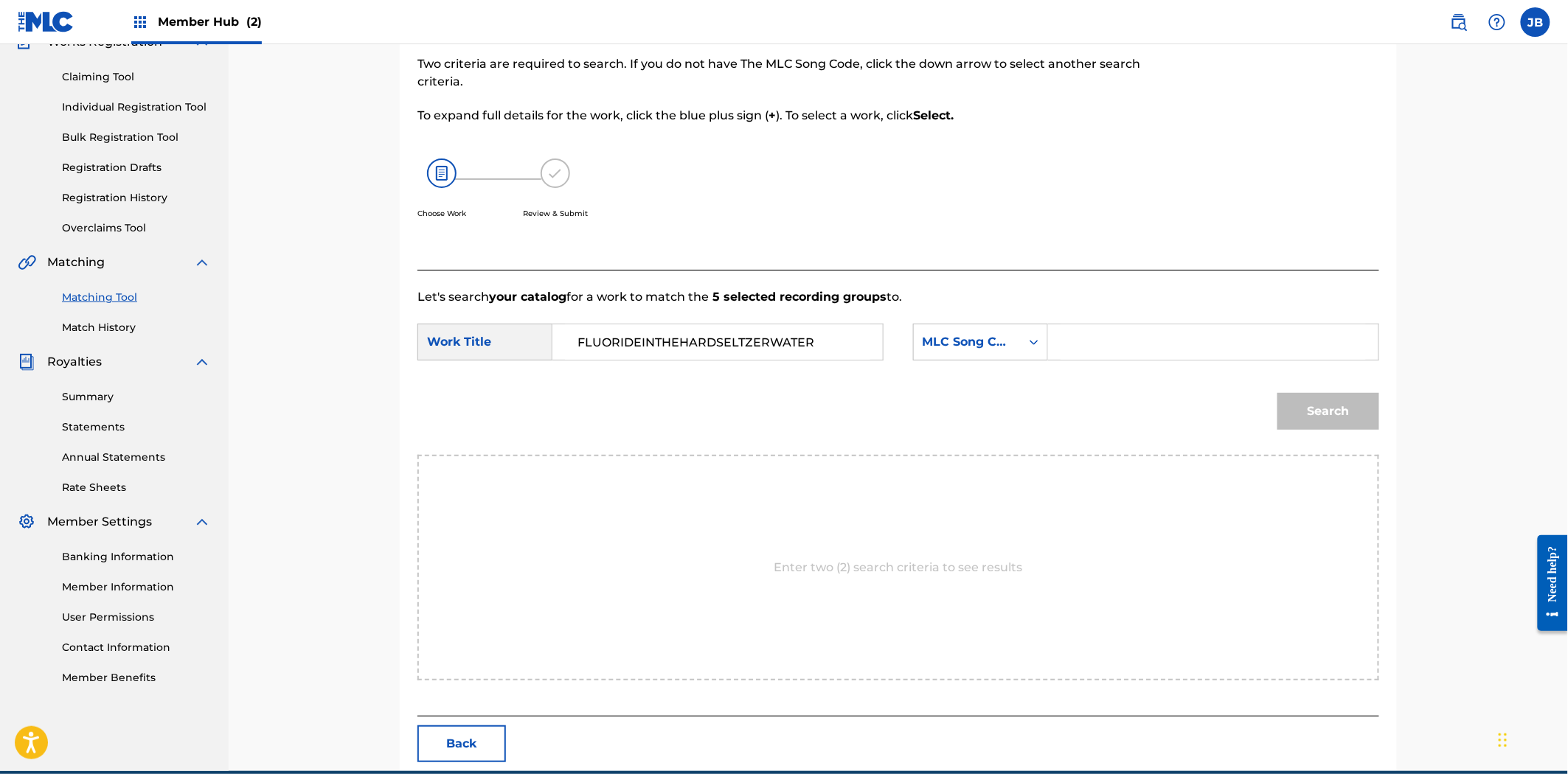
paste input "FC1PNR"
type input "FC1PNR"
click at [1337, 418] on button "Search" at bounding box center [1328, 411] width 102 height 37
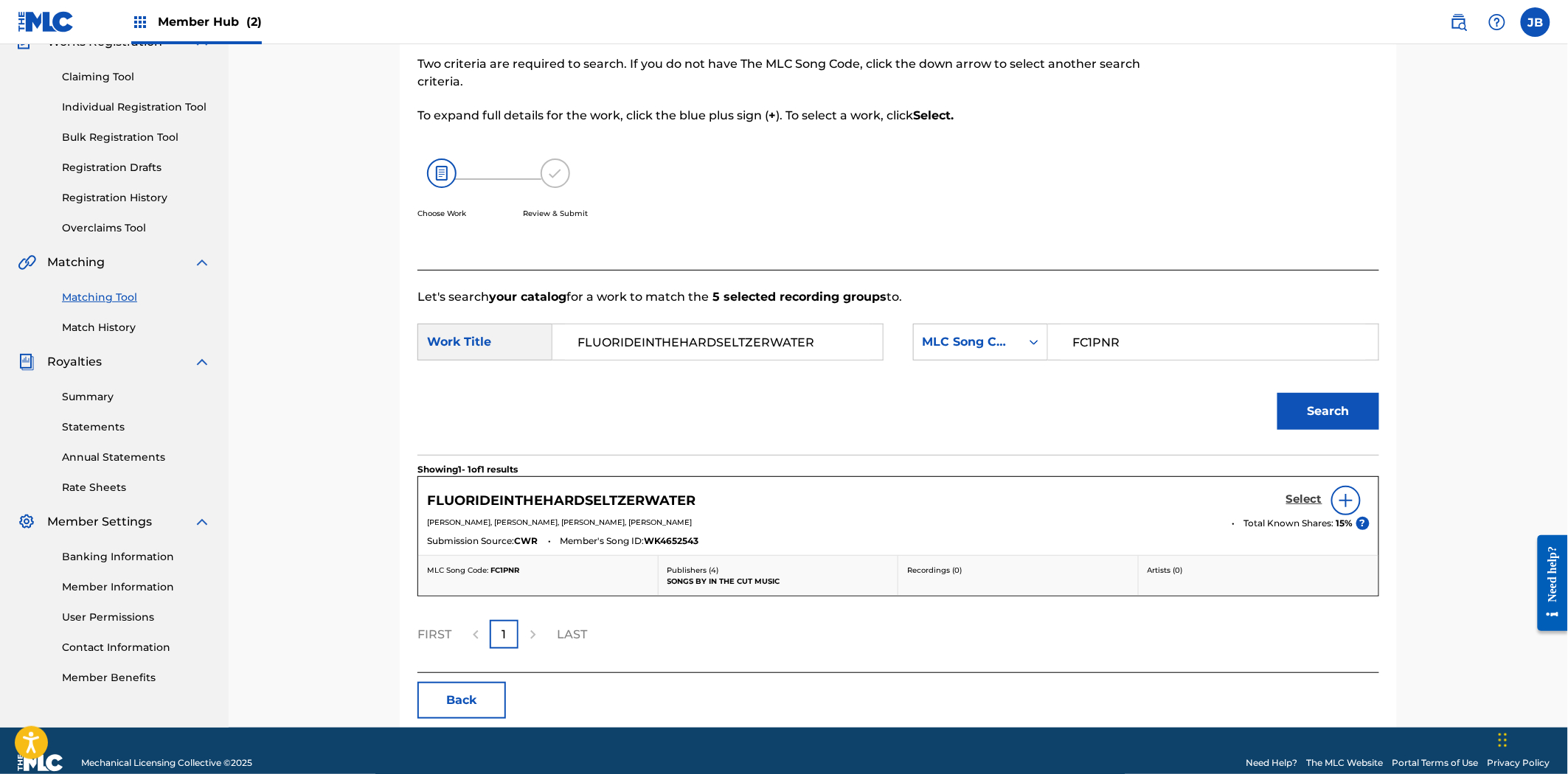
click at [1296, 502] on h5 "Select" at bounding box center [1304, 499] width 36 height 14
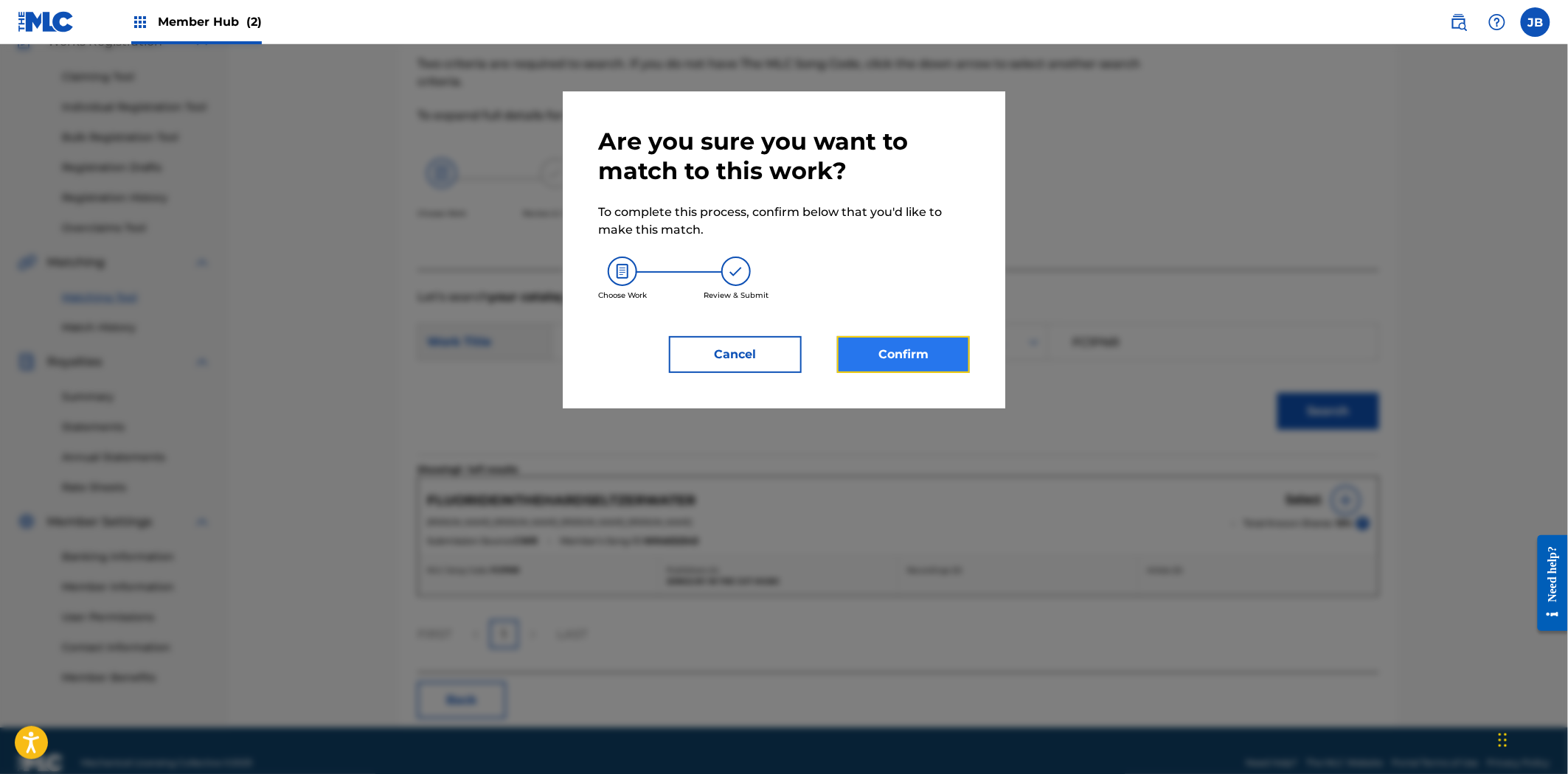
click at [947, 368] on button "Confirm" at bounding box center [903, 354] width 133 height 37
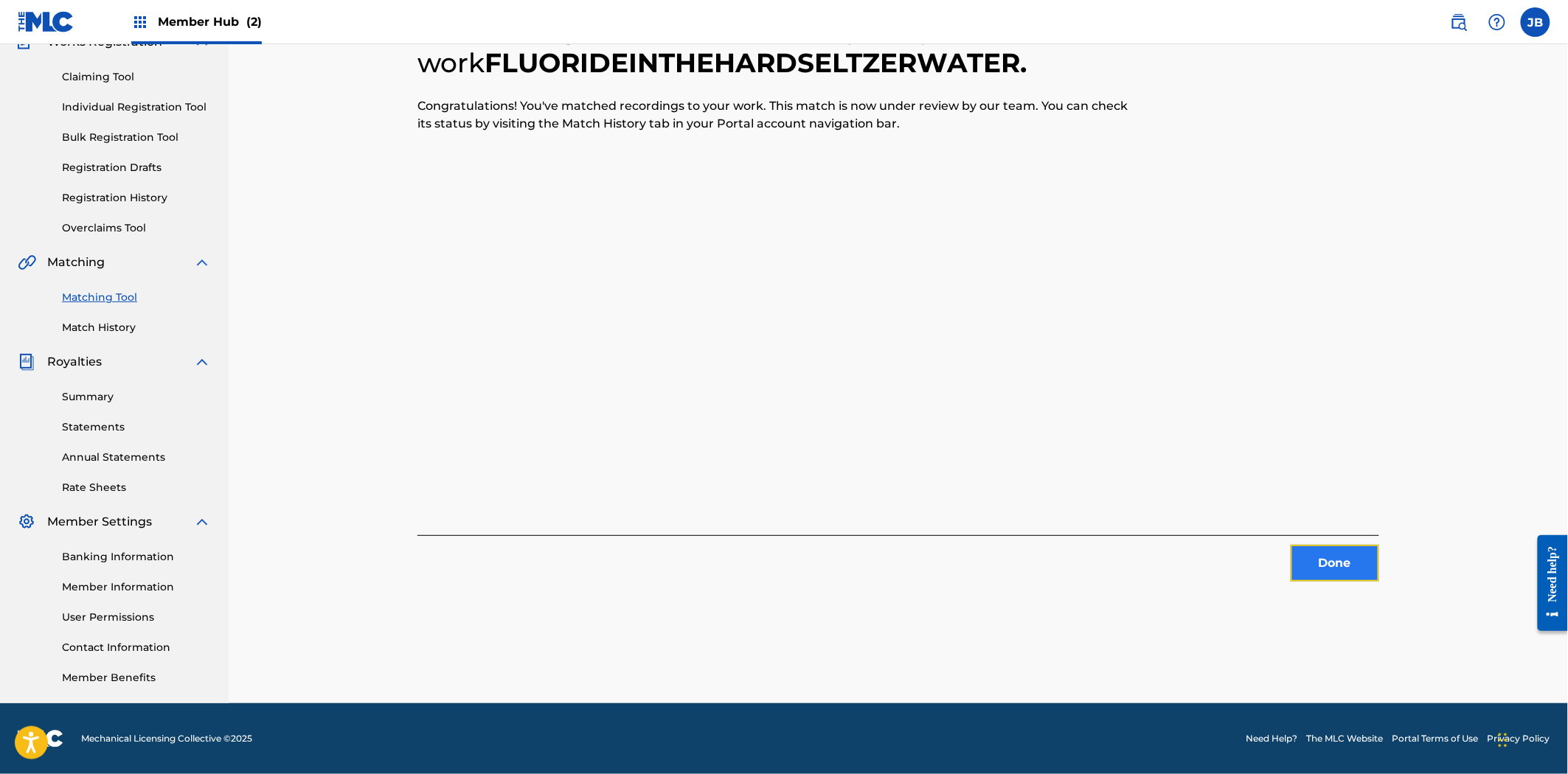
click at [1353, 569] on button "Done" at bounding box center [1334, 563] width 88 height 37
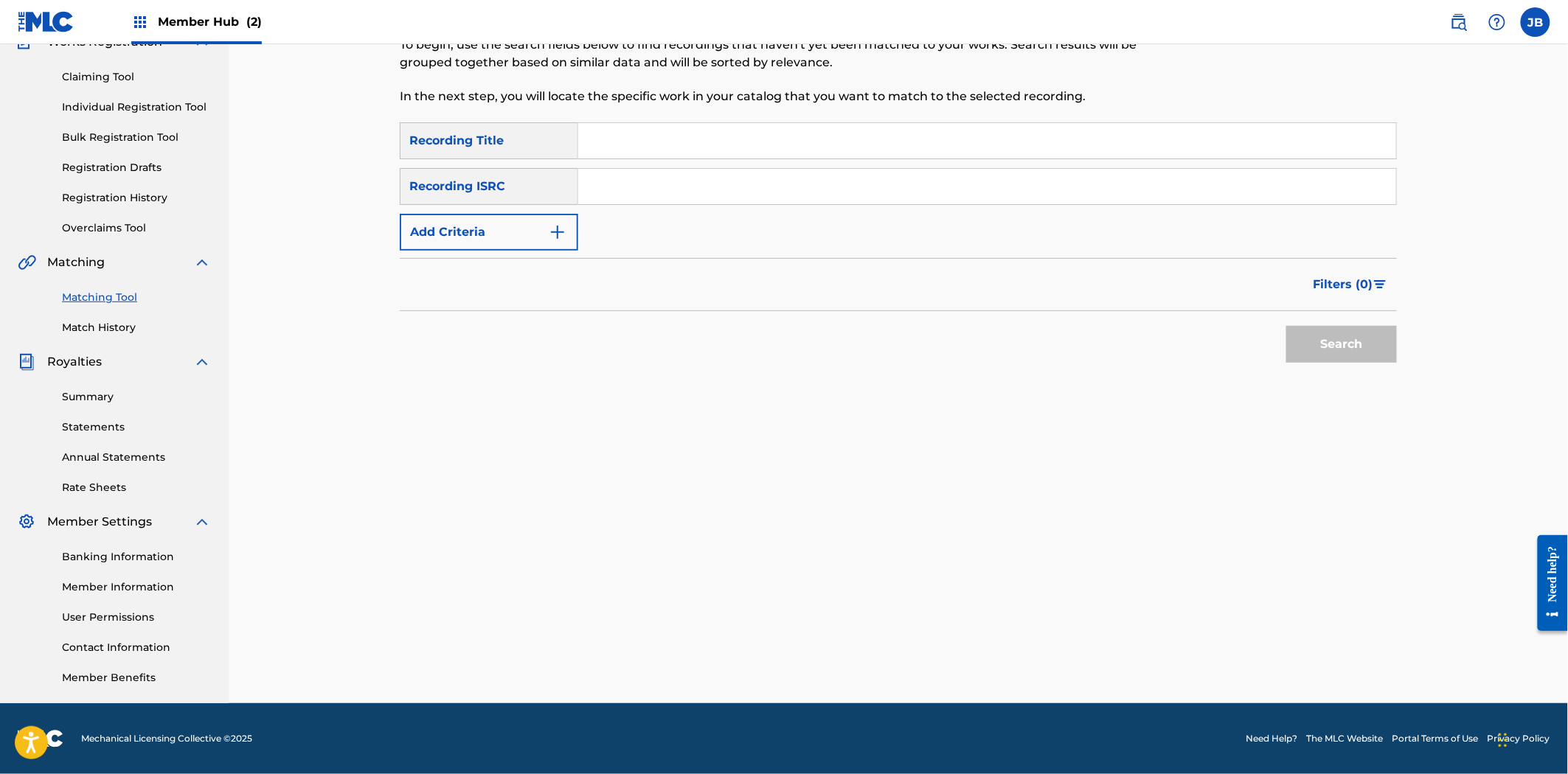
drag, startPoint x: 744, startPoint y: 177, endPoint x: 1175, endPoint y: 283, distance: 443.8
click at [744, 177] on input "Search Form" at bounding box center [987, 186] width 818 height 35
paste input "QZTLA2417825"
type input "QZTLA2417825"
click at [1301, 347] on button "Search" at bounding box center [1342, 344] width 111 height 37
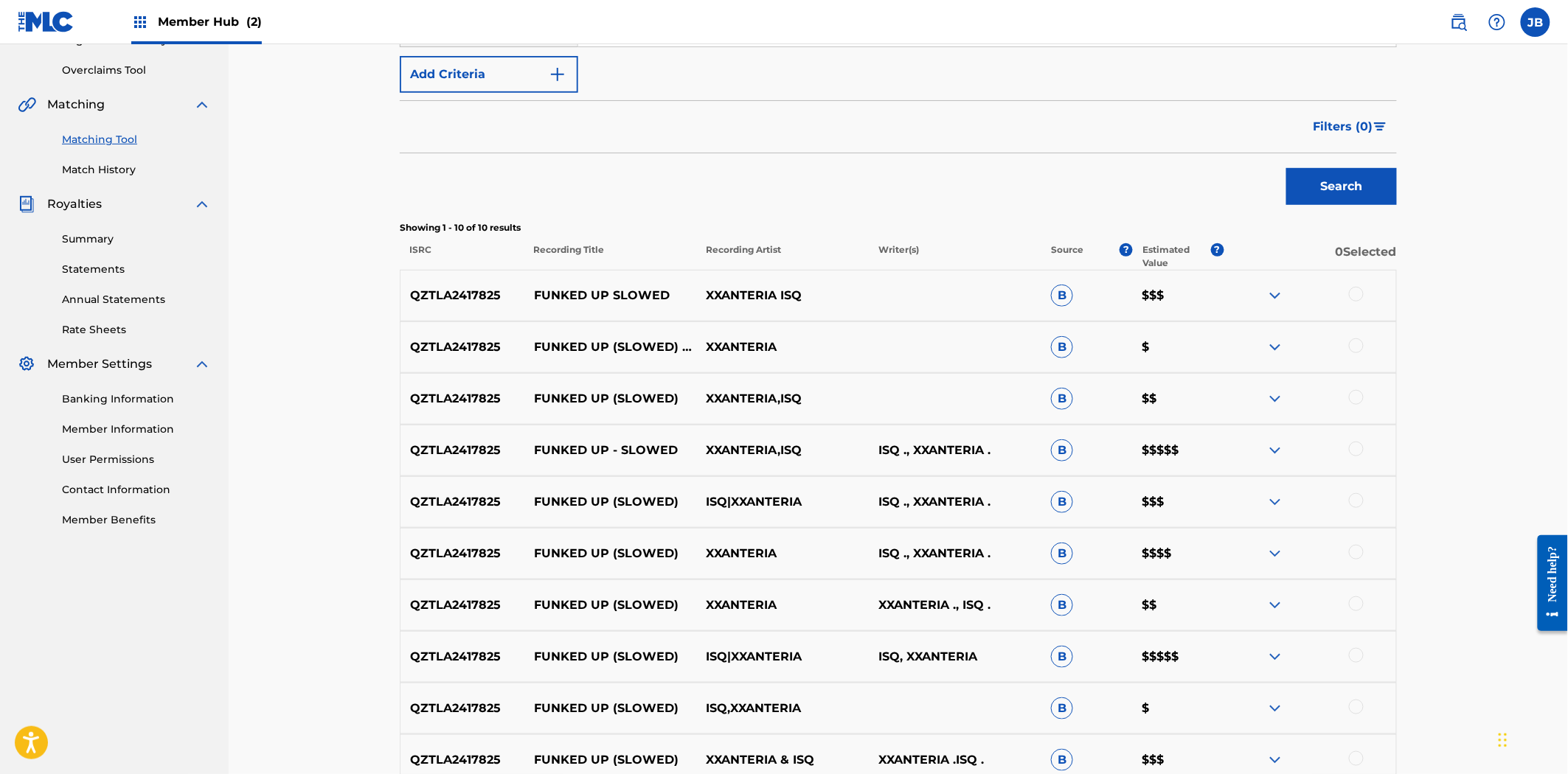
scroll to position [222, 0]
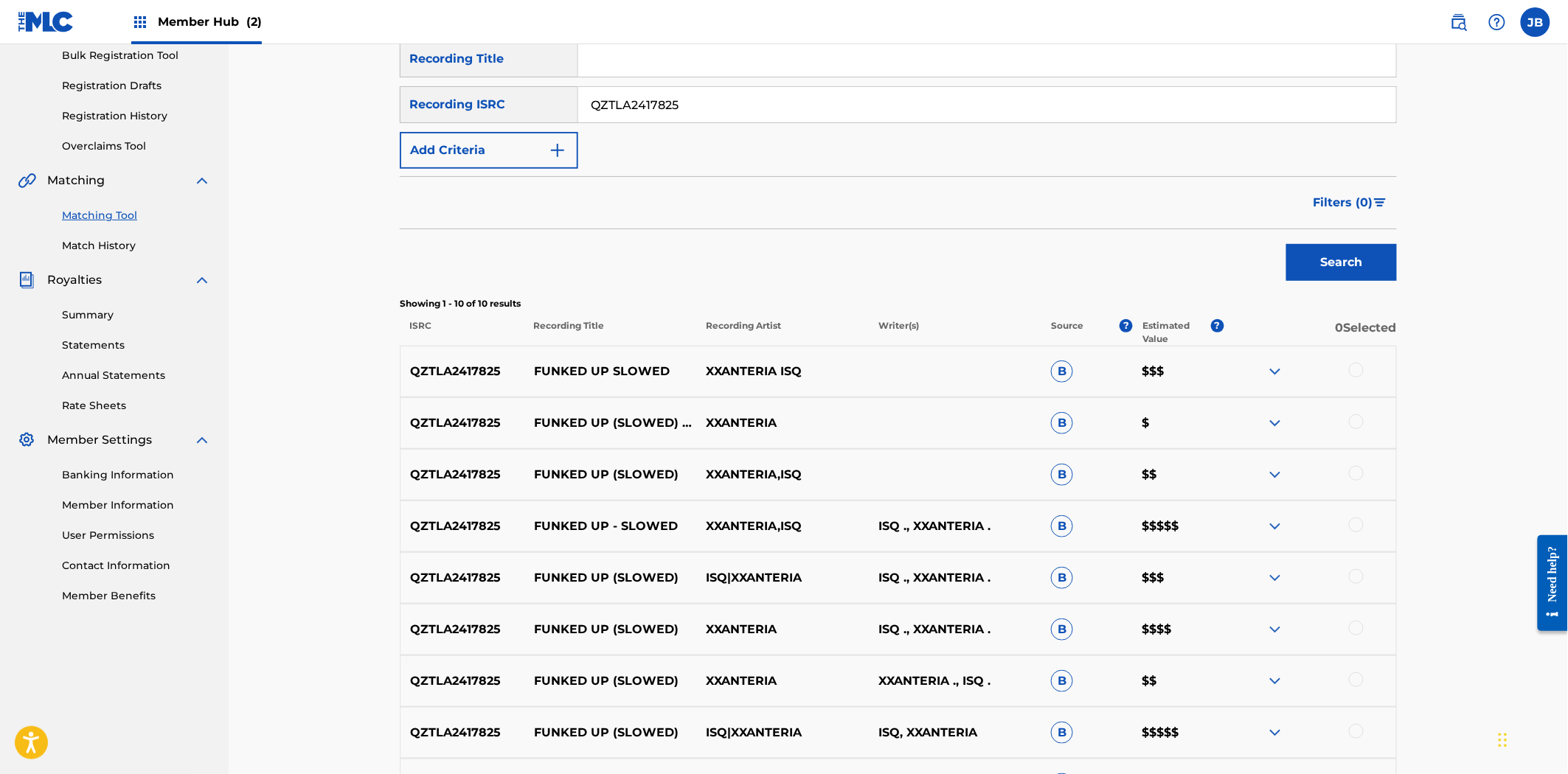
click at [1361, 373] on div at bounding box center [1356, 371] width 15 height 15
click at [1354, 426] on div at bounding box center [1356, 421] width 15 height 15
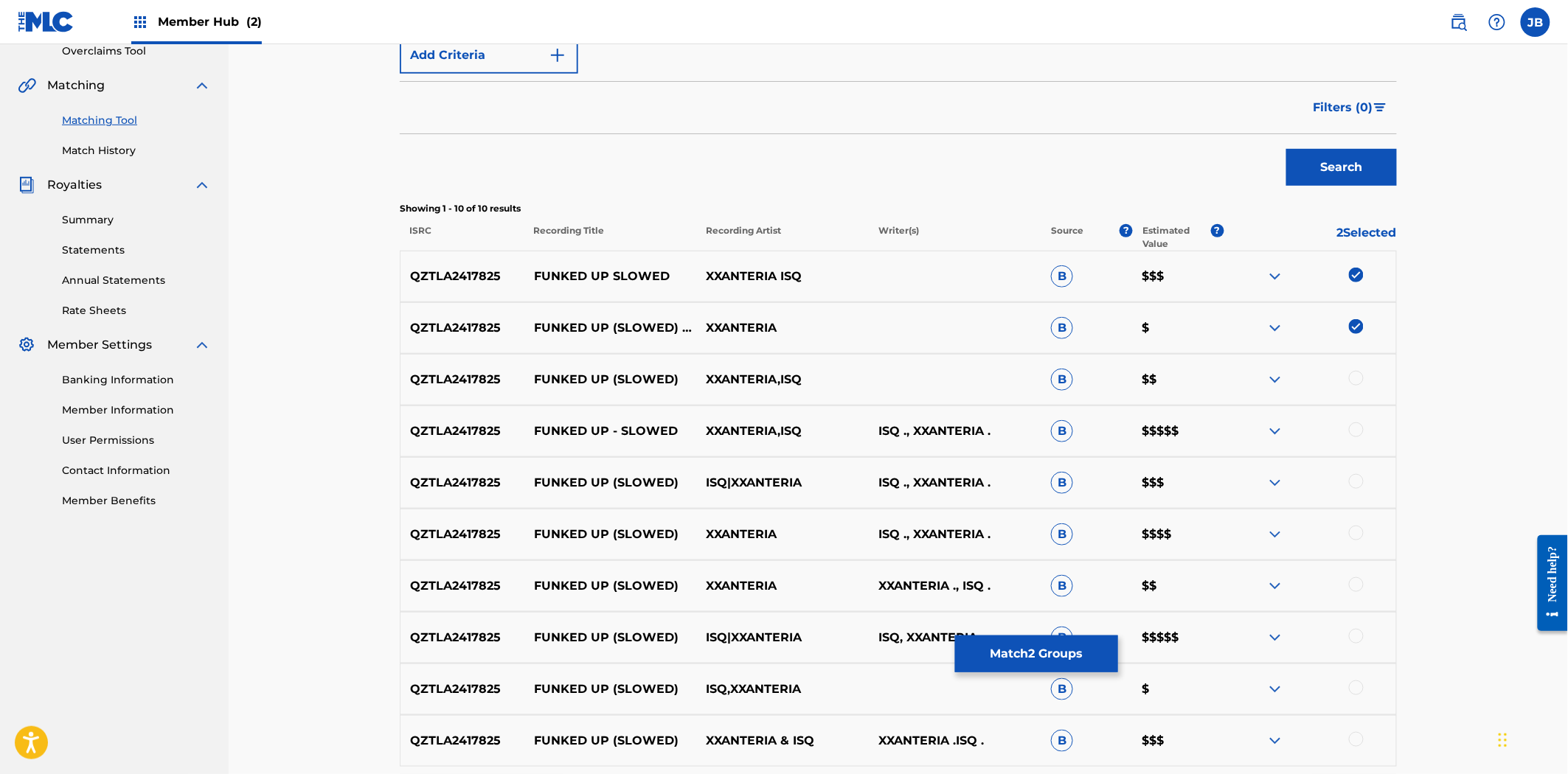
scroll to position [454, 0]
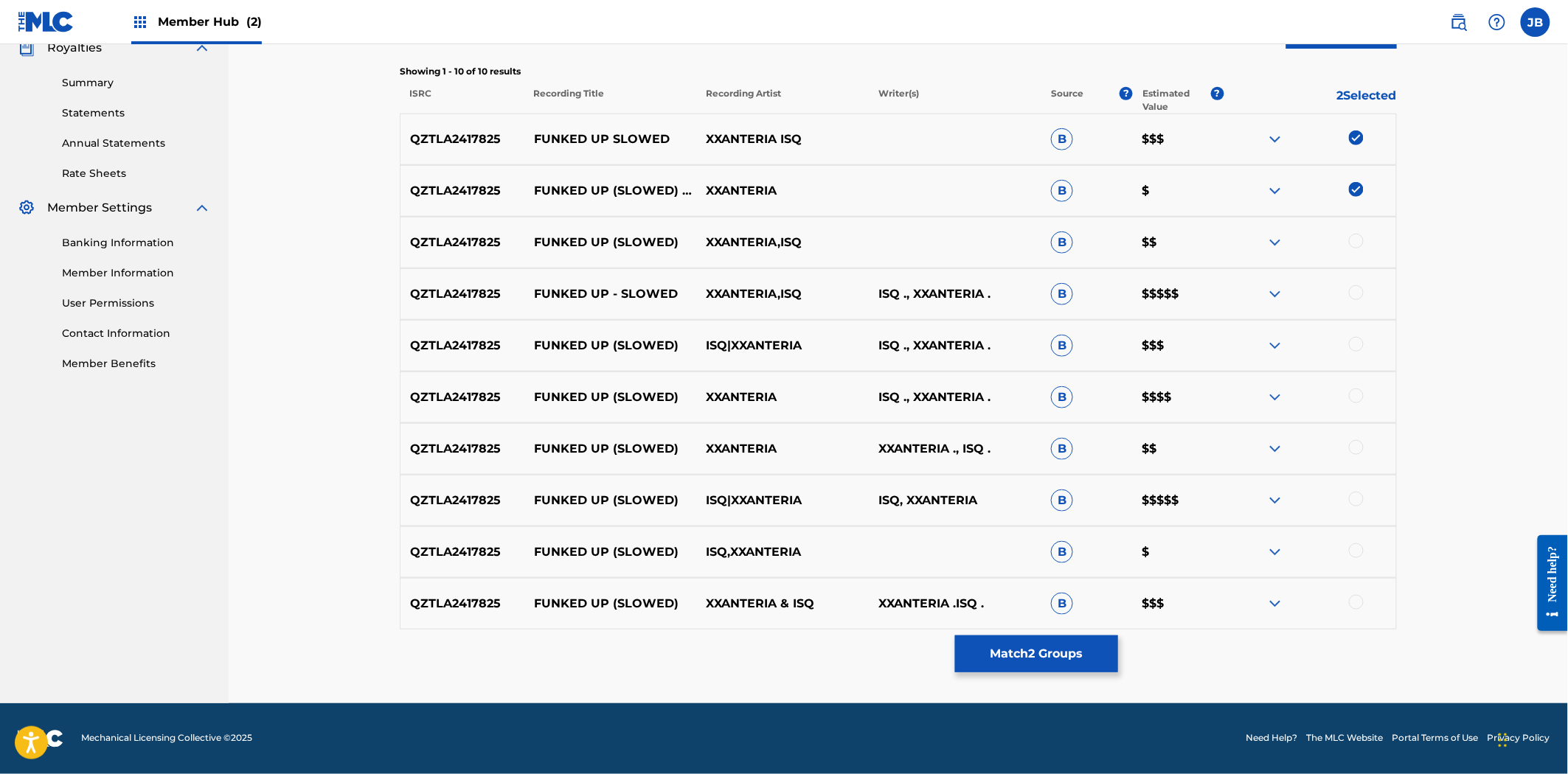
click at [1353, 234] on div at bounding box center [1356, 241] width 15 height 15
click at [1352, 285] on div at bounding box center [1356, 293] width 15 height 15
click at [1354, 337] on div at bounding box center [1356, 344] width 15 height 15
click at [1355, 380] on div "QZTLA2417825 FUNKED UP (SLOWED) XXANTERIA ISQ ., XXANTERIA . B $$$$" at bounding box center [898, 397] width 997 height 52
click at [1355, 402] on div at bounding box center [1356, 396] width 15 height 15
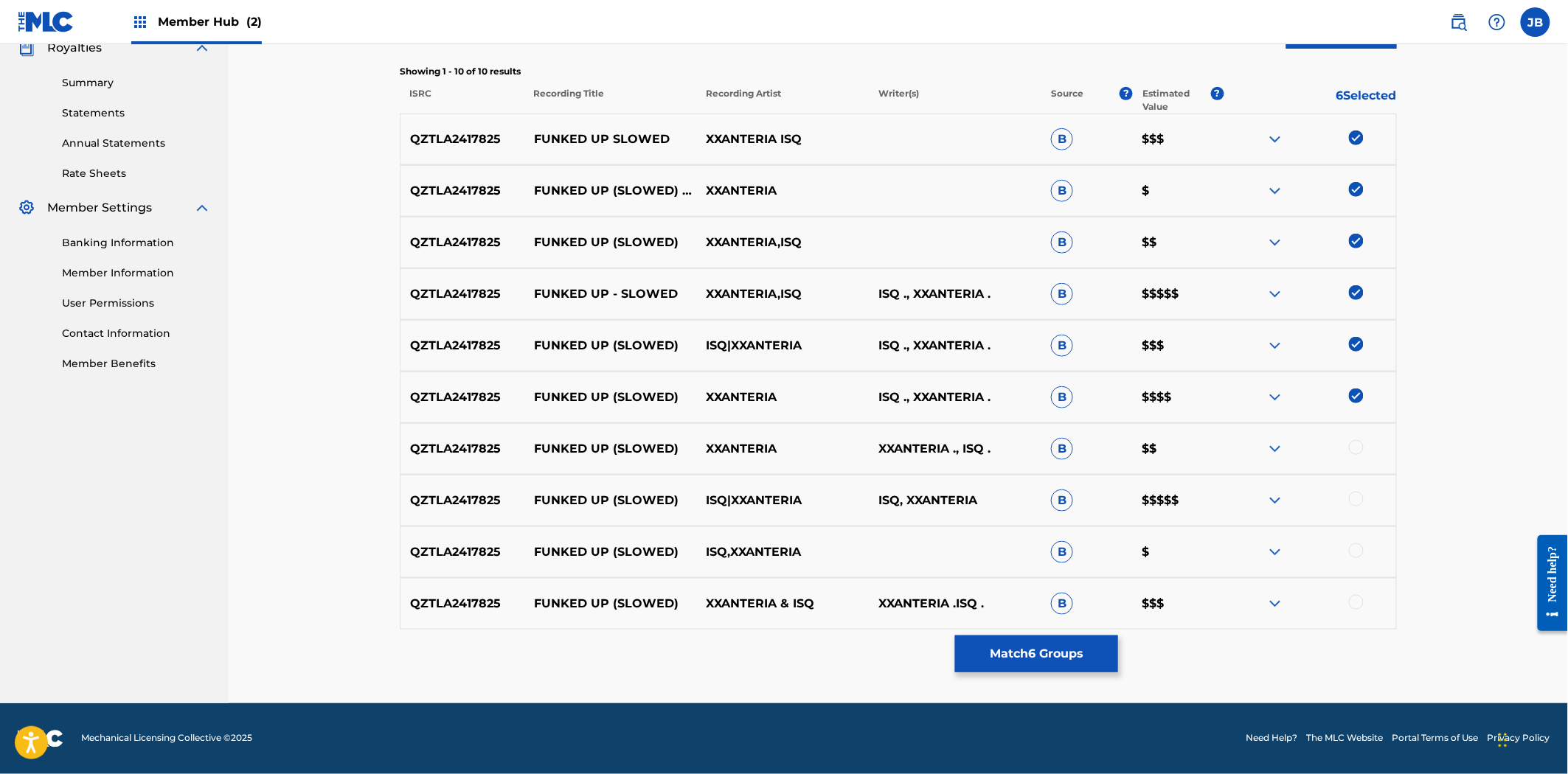
click at [1354, 443] on div at bounding box center [1356, 448] width 15 height 15
drag, startPoint x: 1358, startPoint y: 500, endPoint x: 1358, endPoint y: 516, distance: 16.0
click at [1358, 502] on div at bounding box center [1356, 499] width 15 height 15
drag, startPoint x: 1347, startPoint y: 546, endPoint x: 1355, endPoint y: 550, distance: 8.9
click at [1347, 546] on div at bounding box center [1310, 552] width 172 height 18
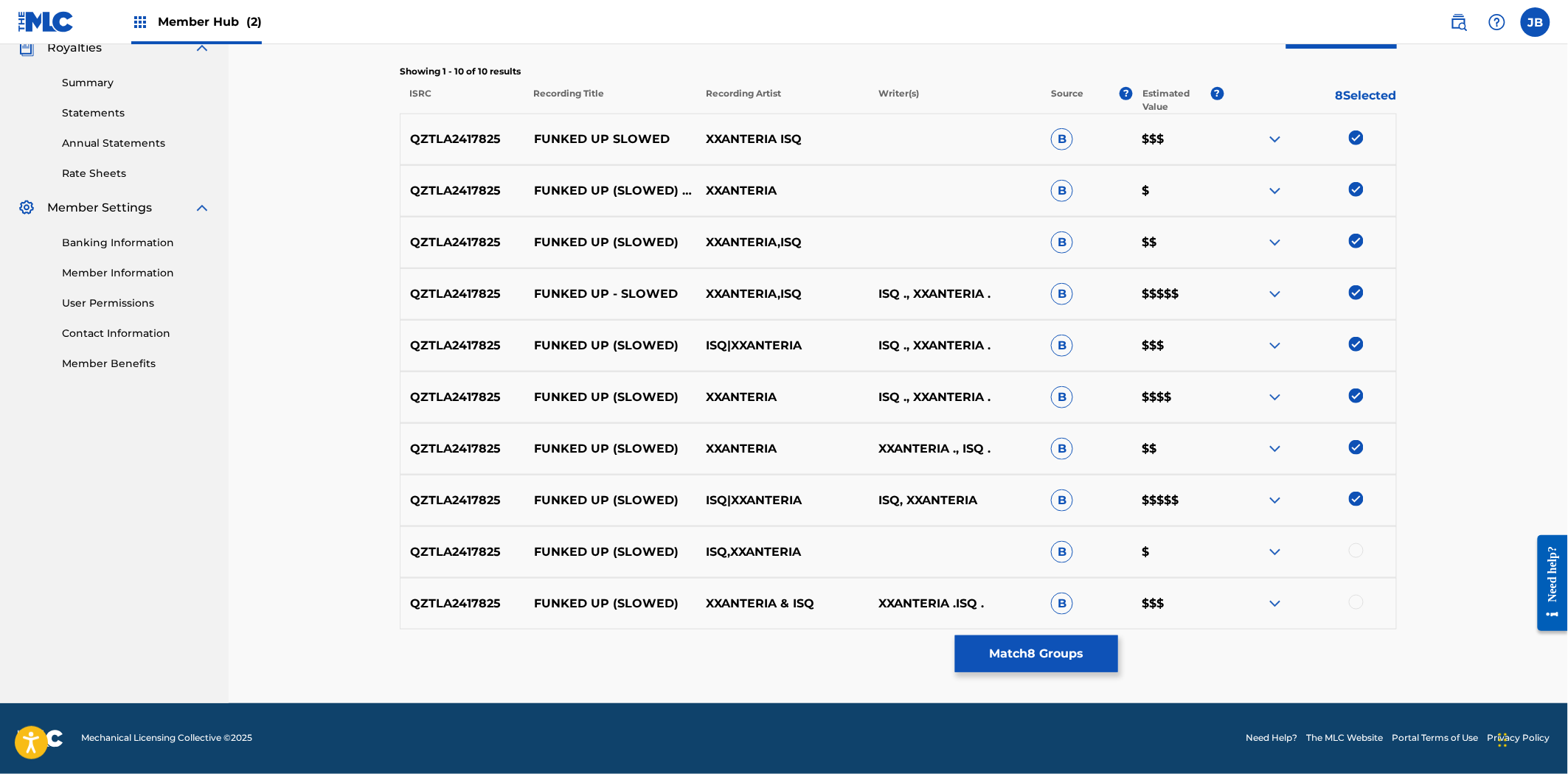
click at [1355, 550] on div at bounding box center [1356, 551] width 15 height 15
click at [1352, 614] on div "QZTLA2417825 FUNKED UP (SLOWED) XXANTERIA & ISQ XXANTERIA .ISQ . B $$$" at bounding box center [898, 603] width 997 height 52
click at [1358, 608] on div at bounding box center [1356, 603] width 15 height 15
click at [1041, 653] on button "Match 10 Groups" at bounding box center [1036, 653] width 163 height 37
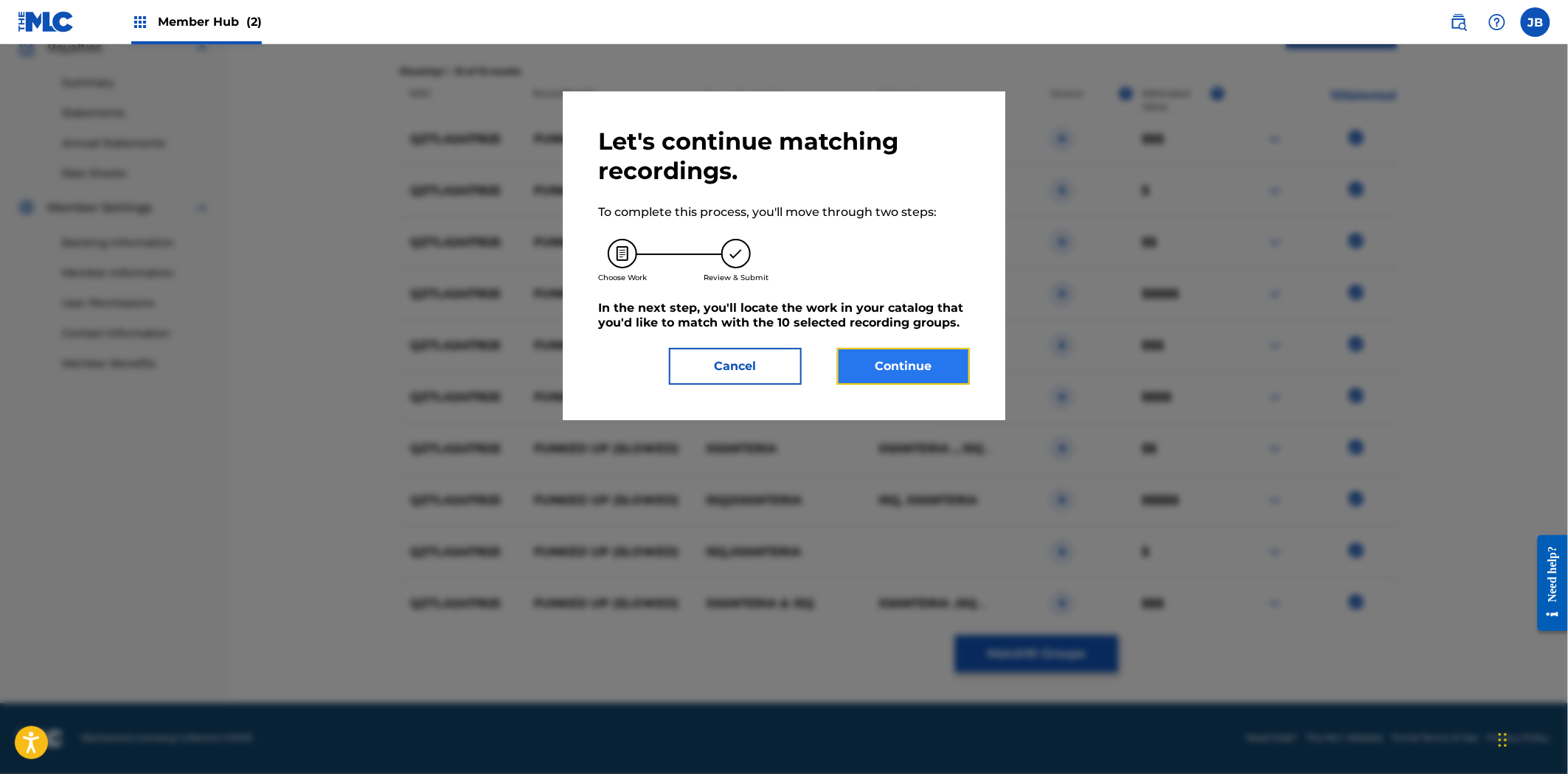
click at [867, 357] on button "Continue" at bounding box center [903, 366] width 133 height 37
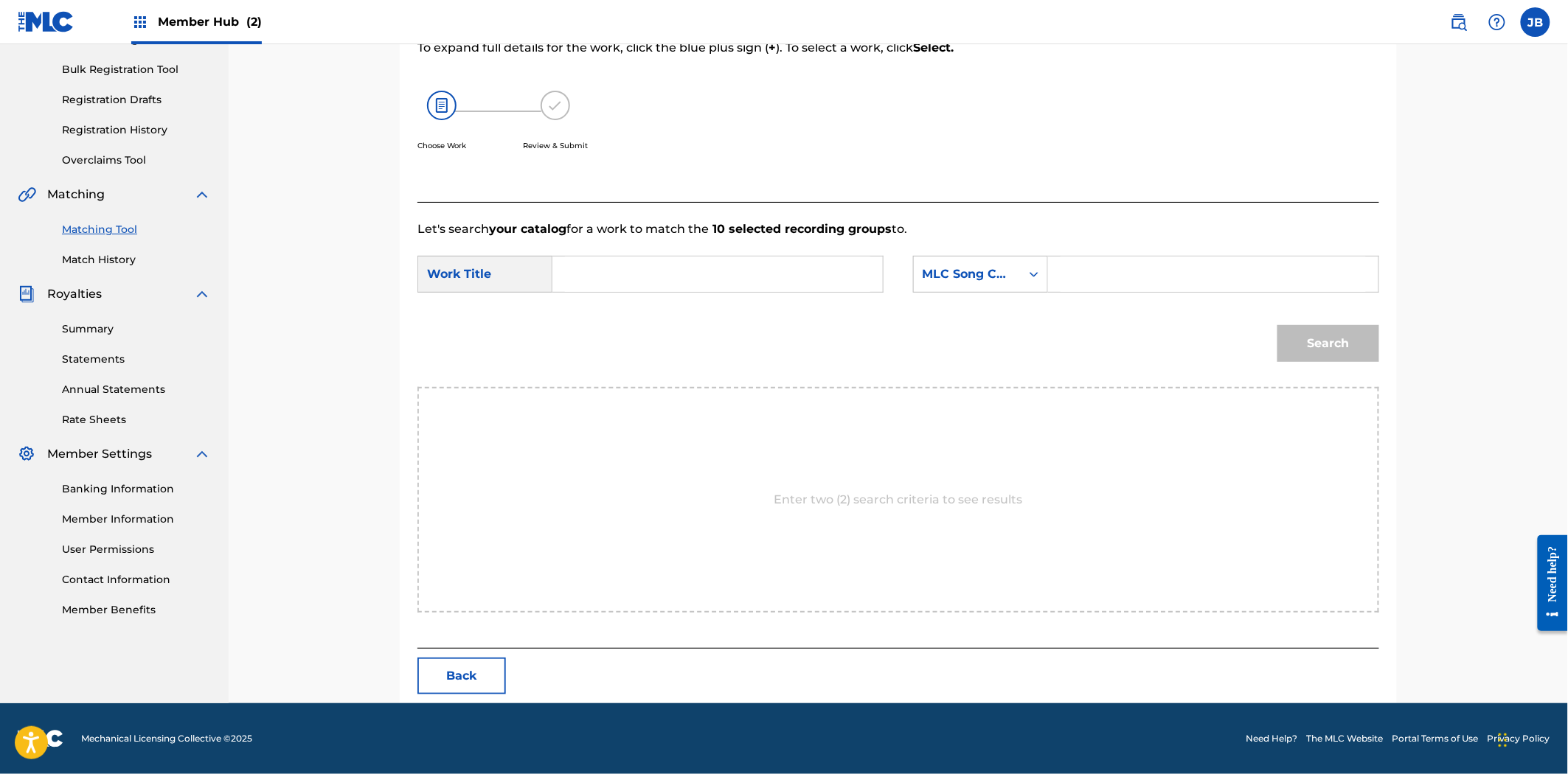
drag, startPoint x: 1218, startPoint y: 257, endPoint x: 1163, endPoint y: 267, distance: 55.9
click at [1218, 257] on input "Search Form" at bounding box center [1213, 274] width 306 height 35
paste input "FA1WBC"
type input "FA1WBC"
click at [818, 260] on input "Search Form" at bounding box center [717, 274] width 306 height 35
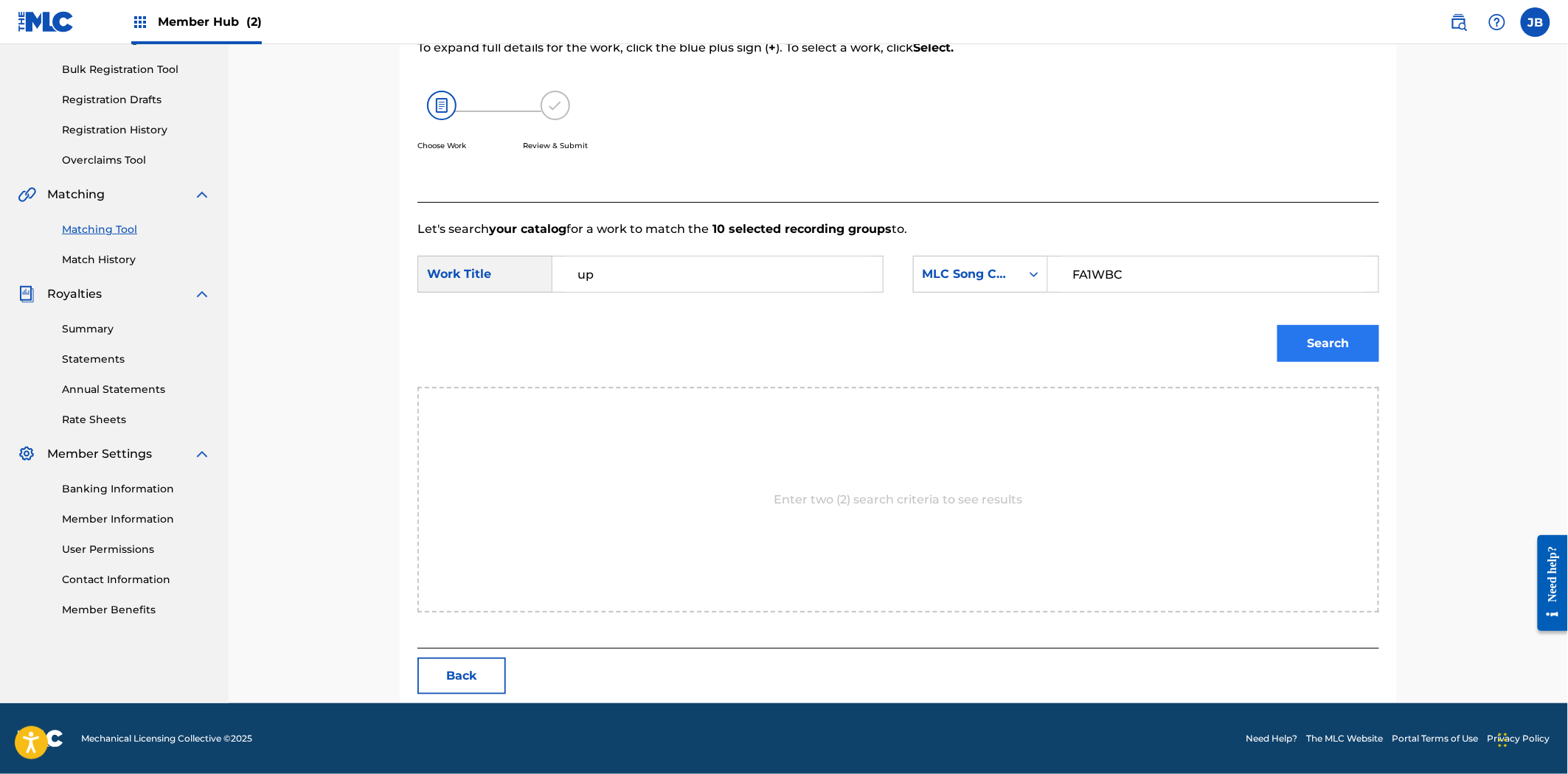
type input "up"
click at [1342, 336] on button "Search" at bounding box center [1328, 343] width 102 height 37
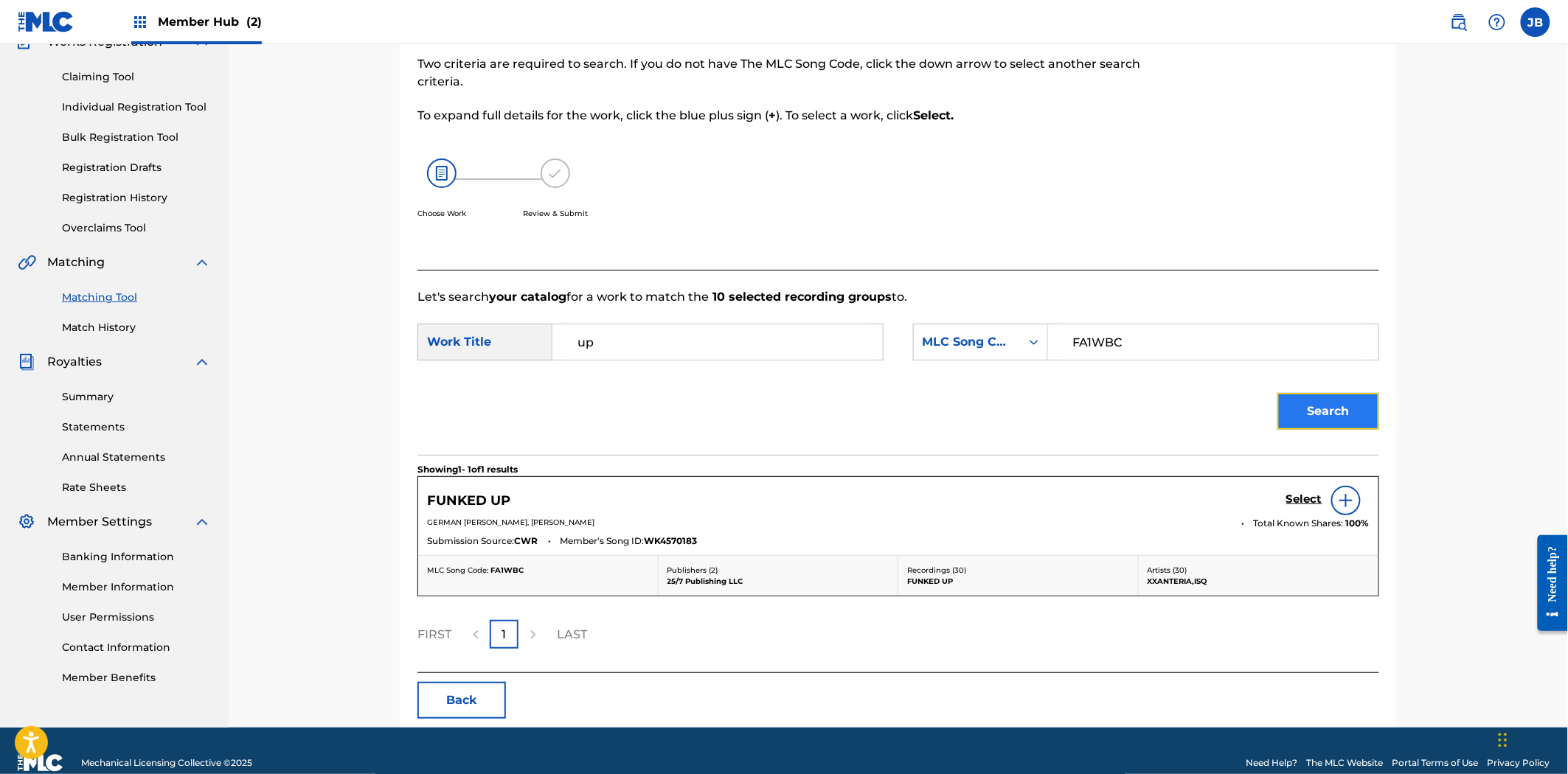
scroll to position [165, 0]
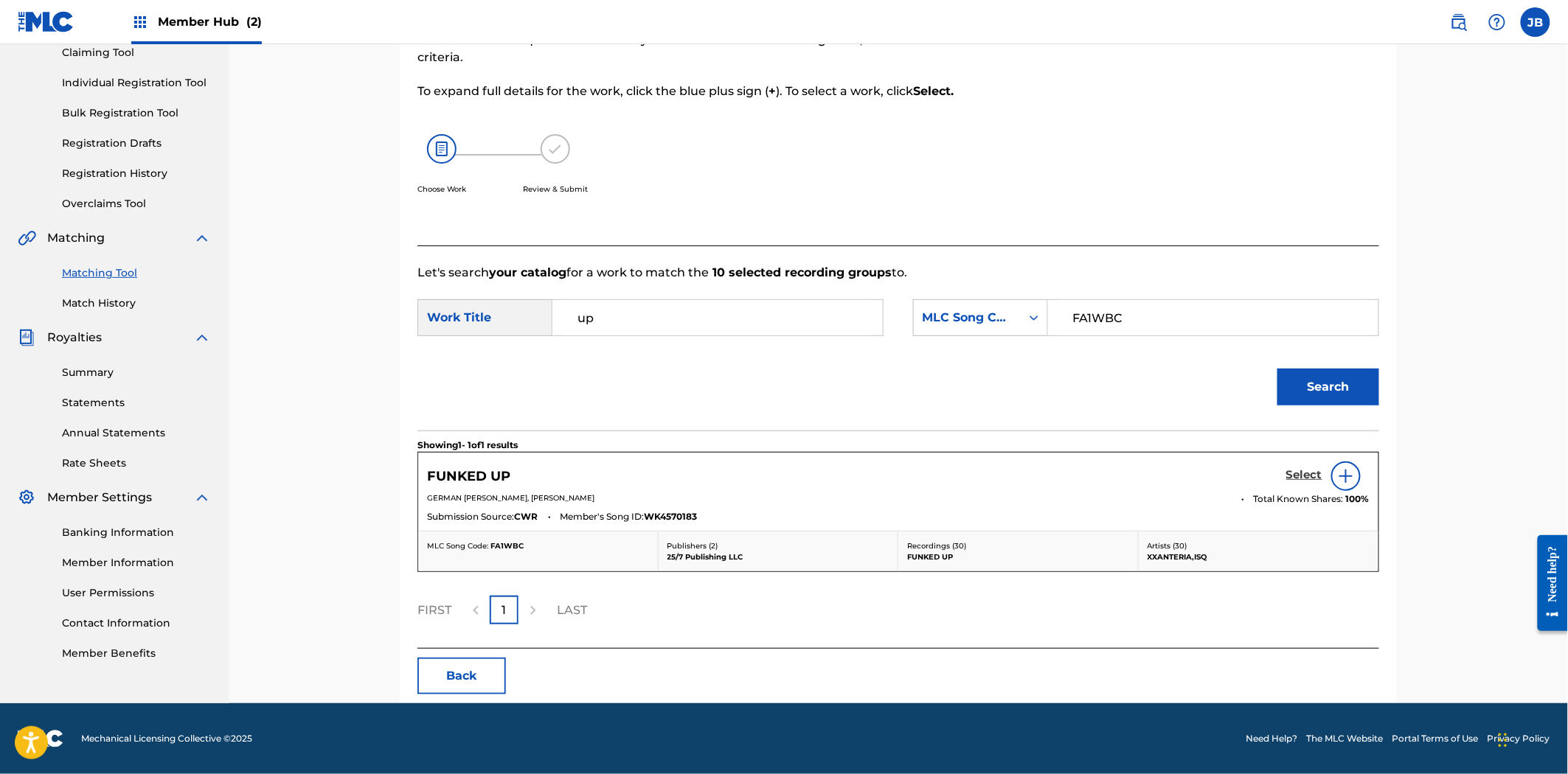
click at [1295, 469] on h5 "Select" at bounding box center [1304, 475] width 36 height 14
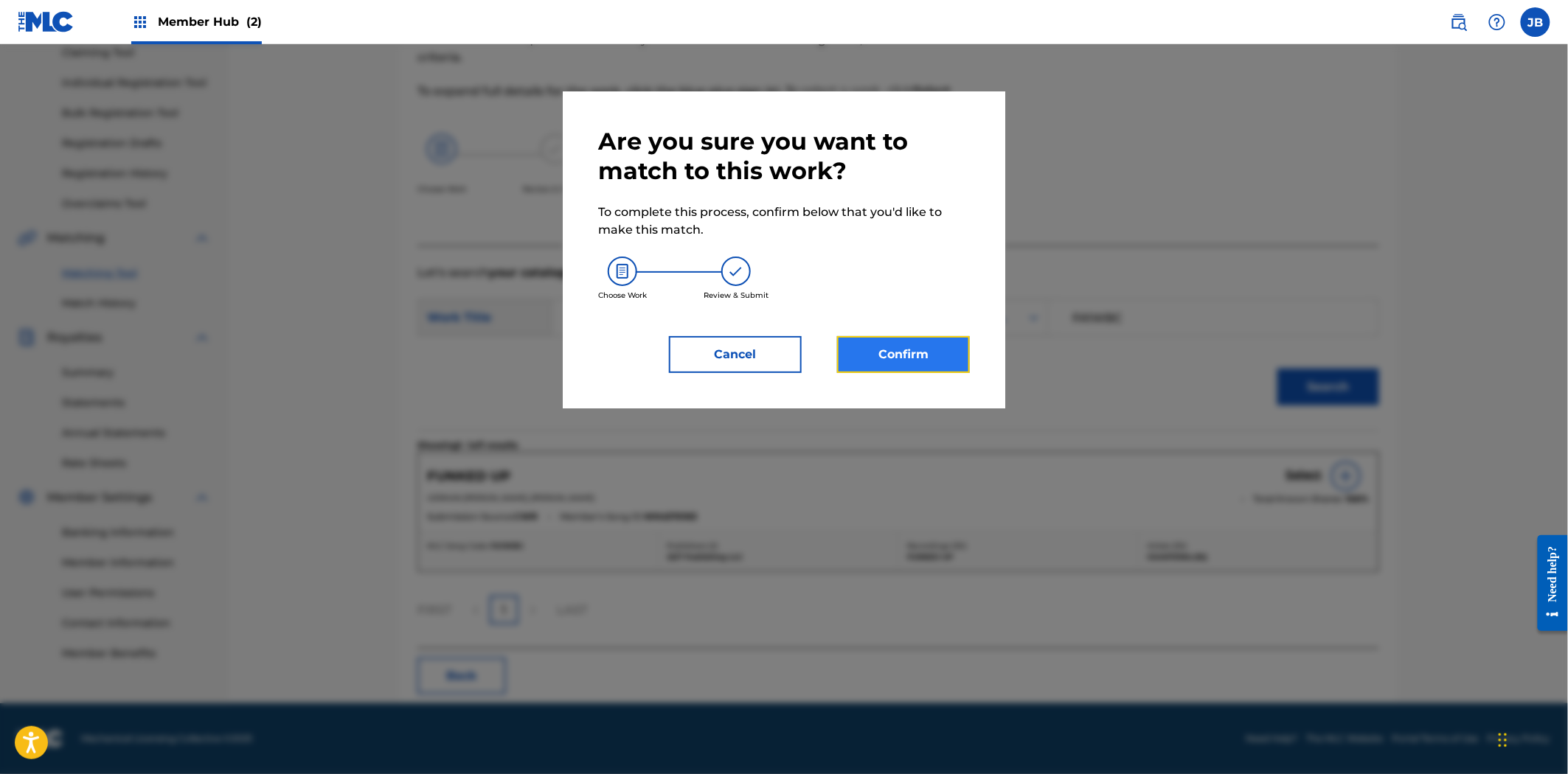
click at [920, 358] on button "Confirm" at bounding box center [903, 354] width 133 height 37
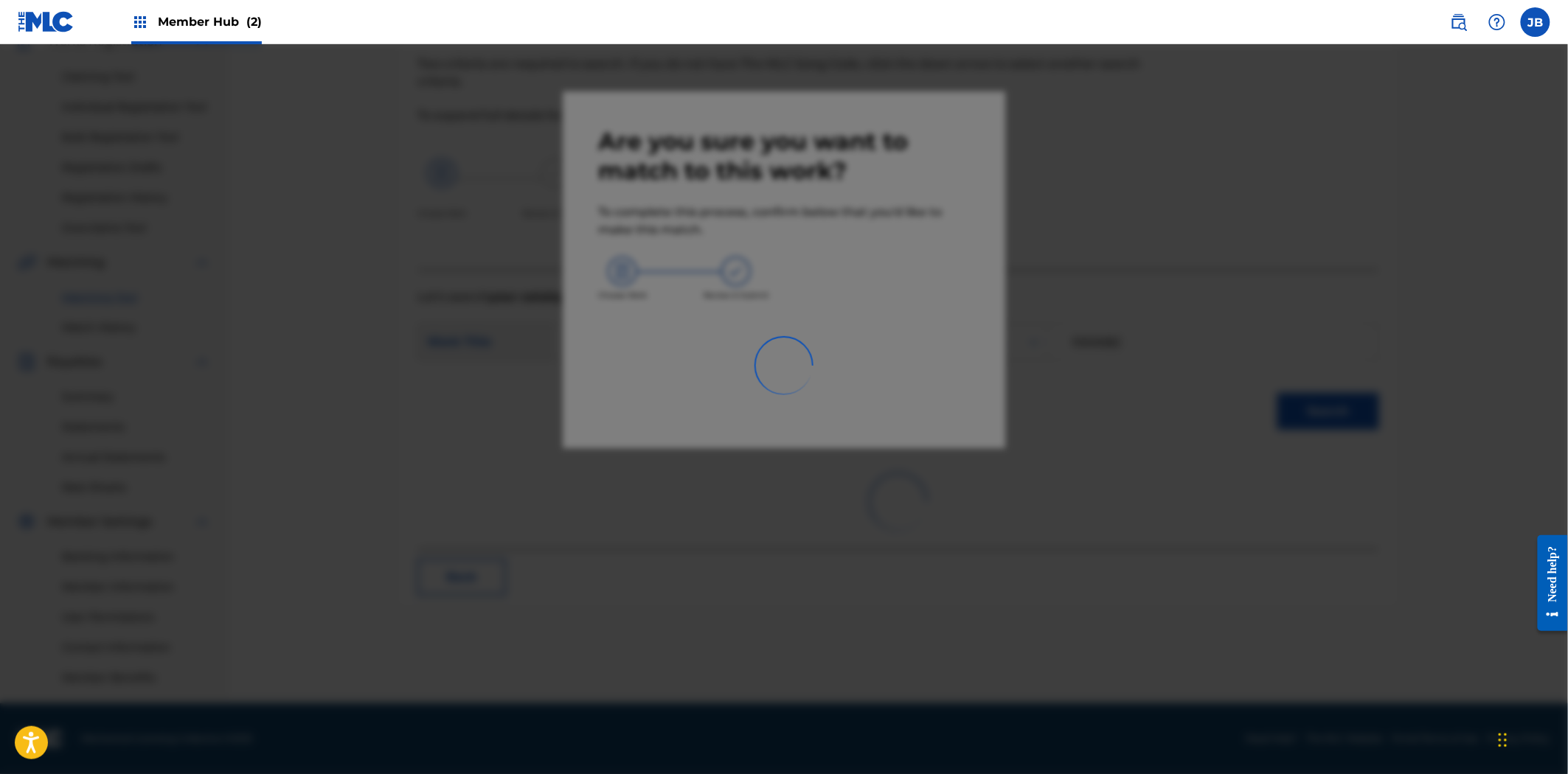
scroll to position [140, 0]
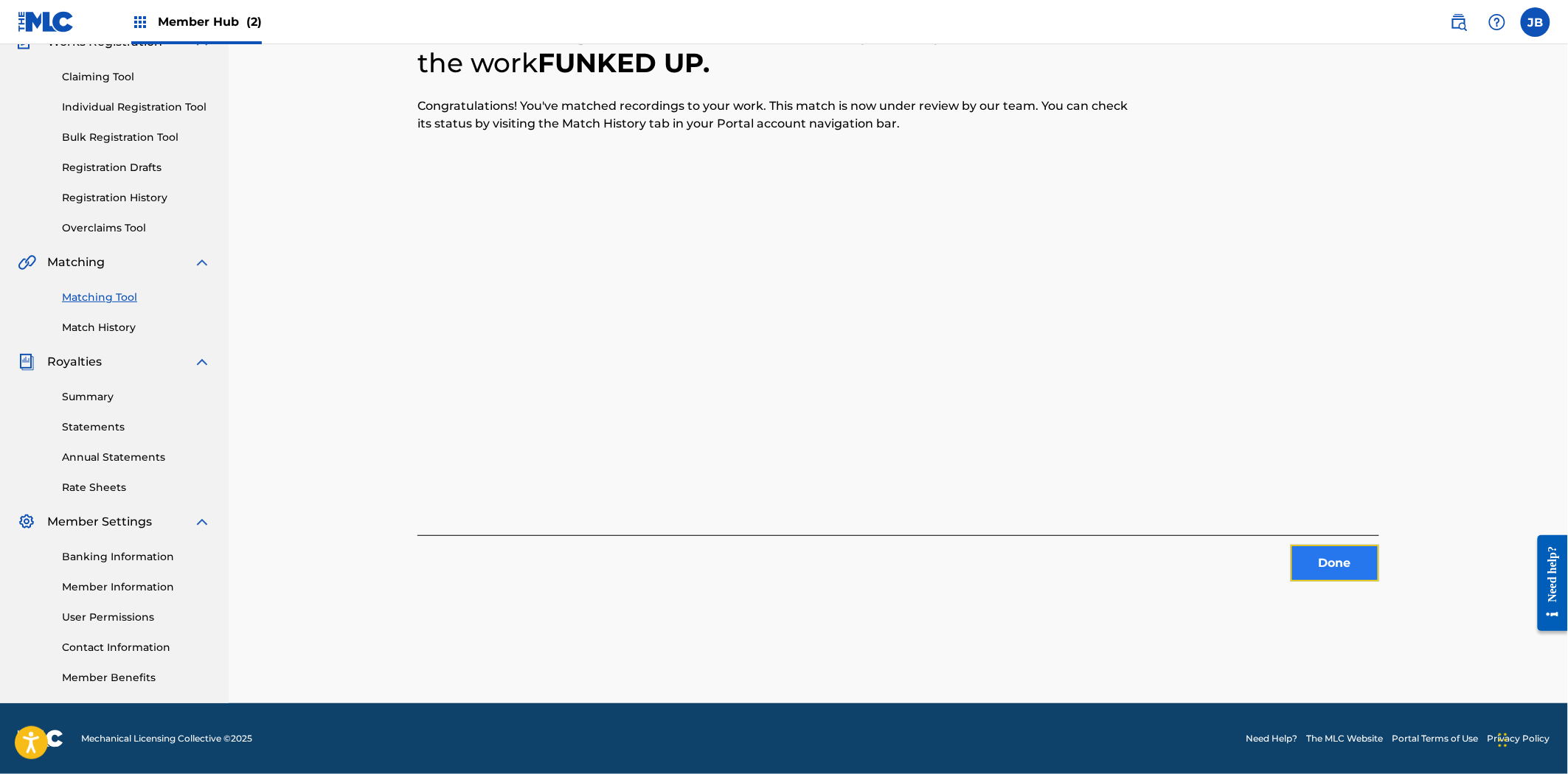
click at [1306, 566] on button "Done" at bounding box center [1334, 563] width 88 height 37
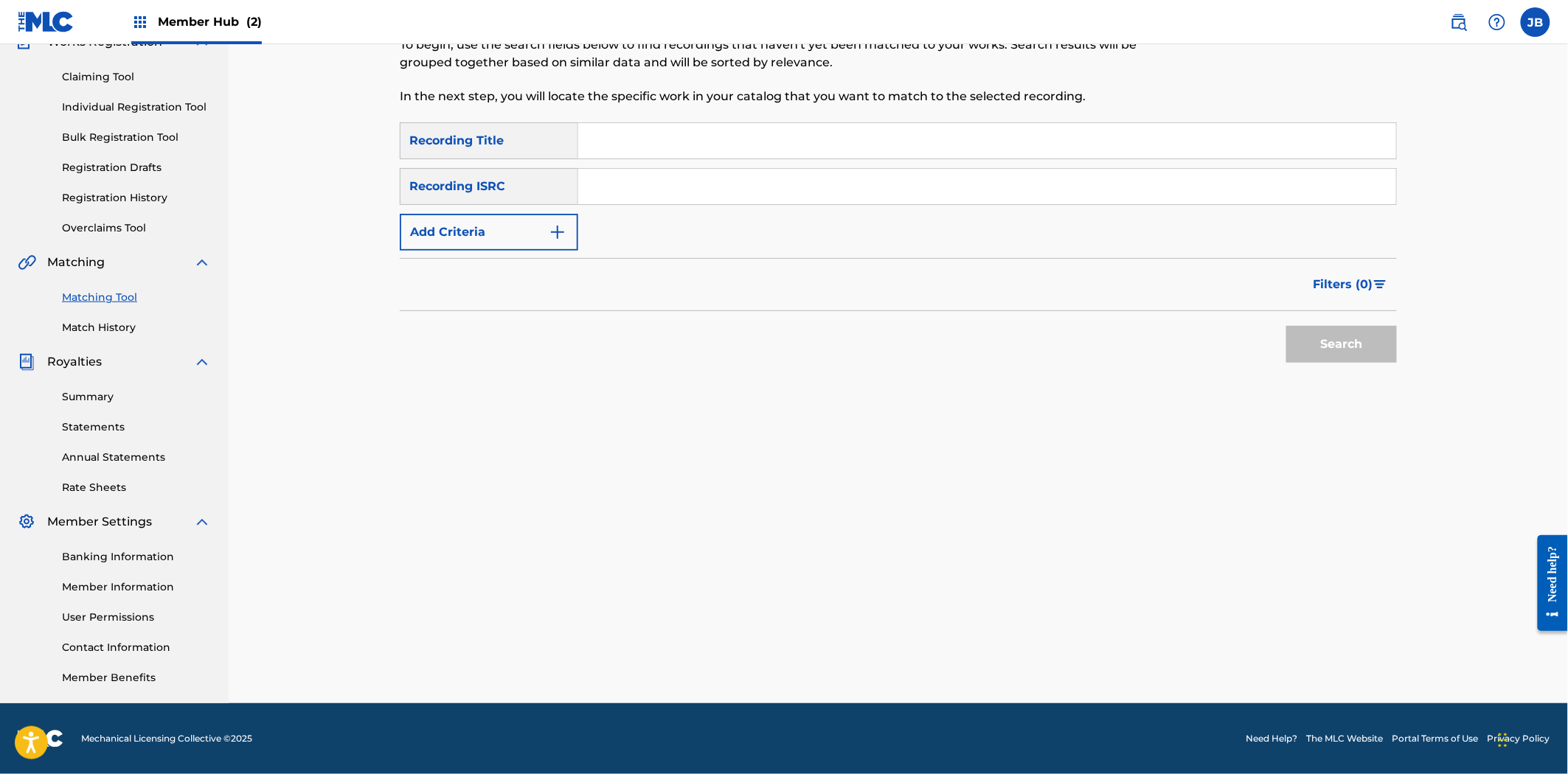
click at [650, 180] on input "Search Form" at bounding box center [987, 186] width 818 height 35
paste input "QZBRF1897080"
type input "QZBRF1897080"
click at [1301, 349] on button "Search" at bounding box center [1342, 344] width 111 height 37
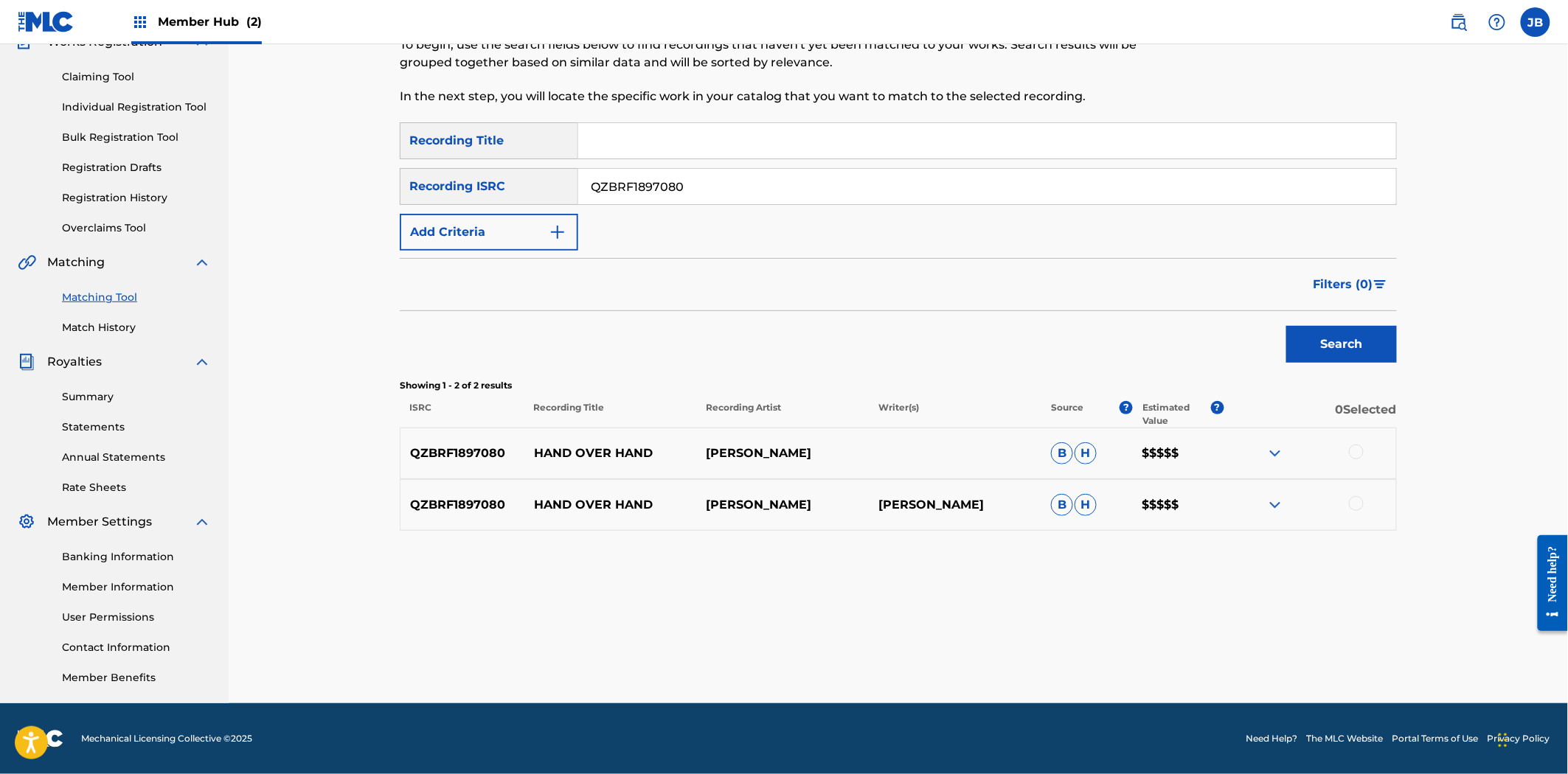
click at [1358, 451] on div at bounding box center [1356, 452] width 15 height 15
click at [1360, 505] on div at bounding box center [1356, 504] width 15 height 15
drag, startPoint x: 704, startPoint y: 187, endPoint x: 547, endPoint y: 162, distance: 159.0
click at [547, 162] on div "SearchWithCriteriaa77f41f6-4b97-4446-8d1c-a9fe1d119c66 Recording Title SearchWi…" at bounding box center [898, 186] width 997 height 128
click at [1003, 653] on button "Match 2 Groups" at bounding box center [1036, 653] width 163 height 37
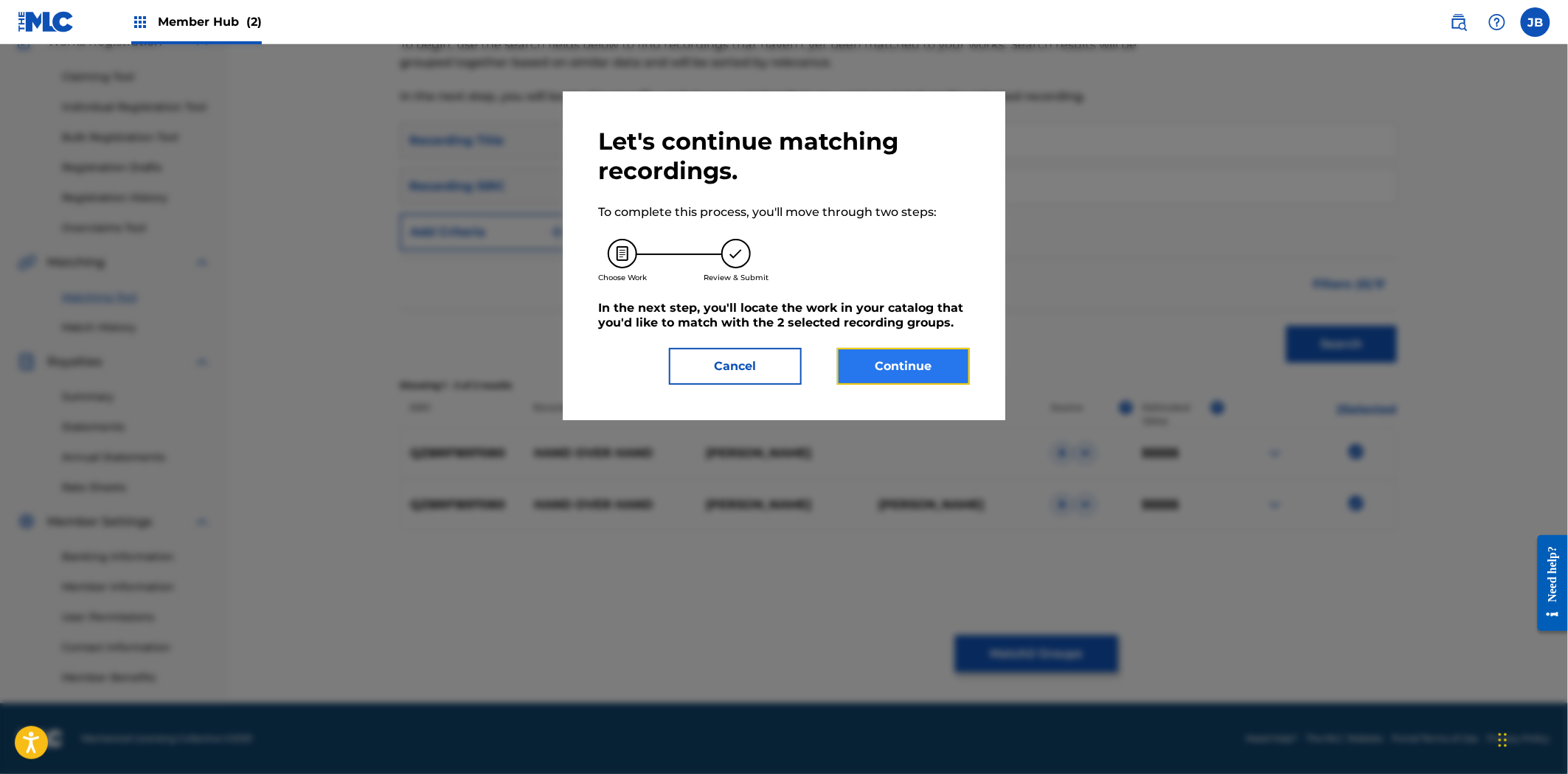
click at [896, 356] on button "Continue" at bounding box center [903, 366] width 133 height 37
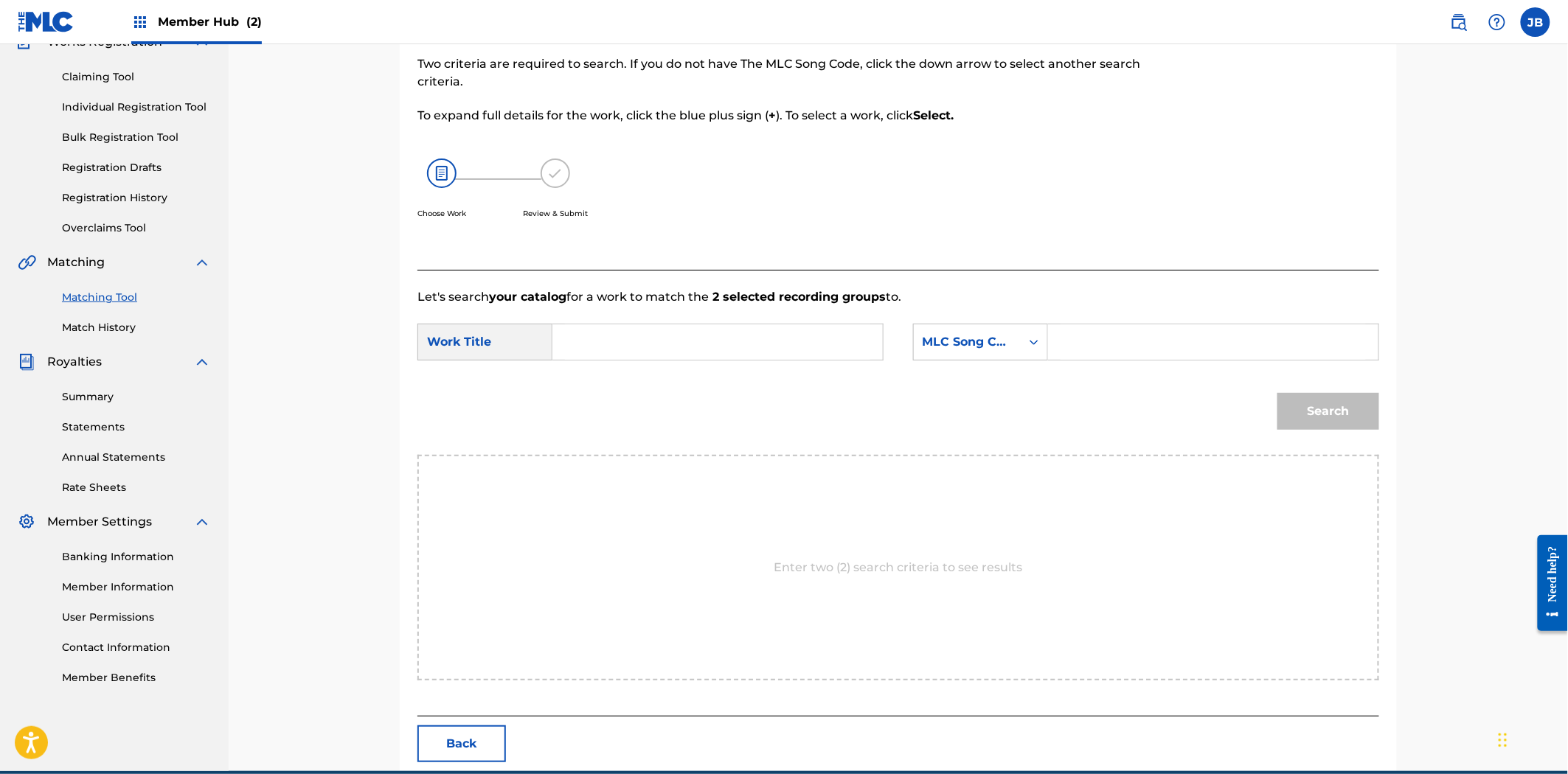
drag, startPoint x: 1130, startPoint y: 341, endPoint x: 754, endPoint y: 341, distance: 376.0
click at [1130, 341] on input "Search Form" at bounding box center [1213, 341] width 306 height 35
paste input "HQ6T1U"
type input "HQ6T1U"
click at [754, 341] on input "Search Form" at bounding box center [717, 341] width 306 height 35
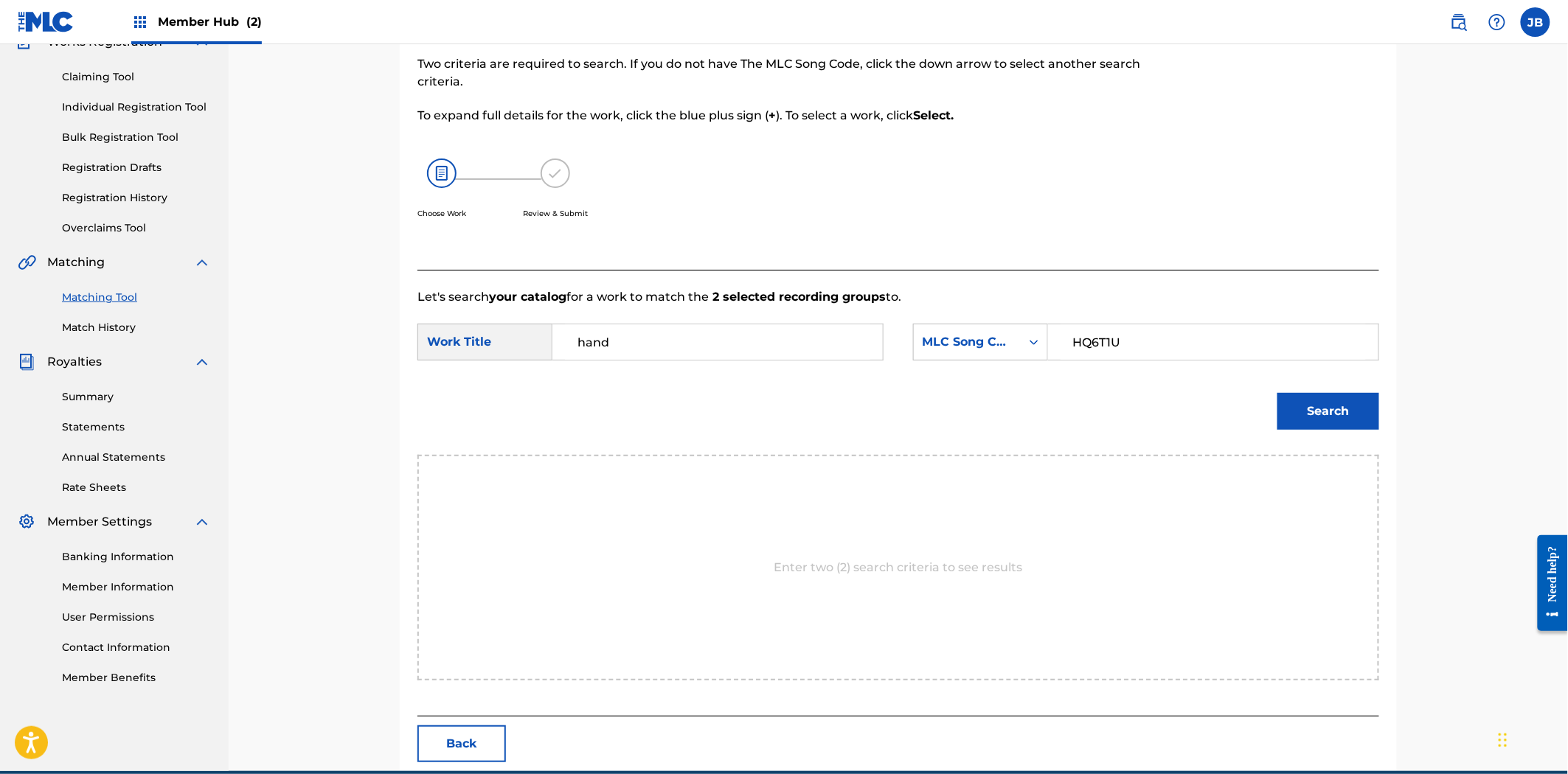
type input "hand"
click at [1277, 393] on button "Search" at bounding box center [1328, 411] width 102 height 37
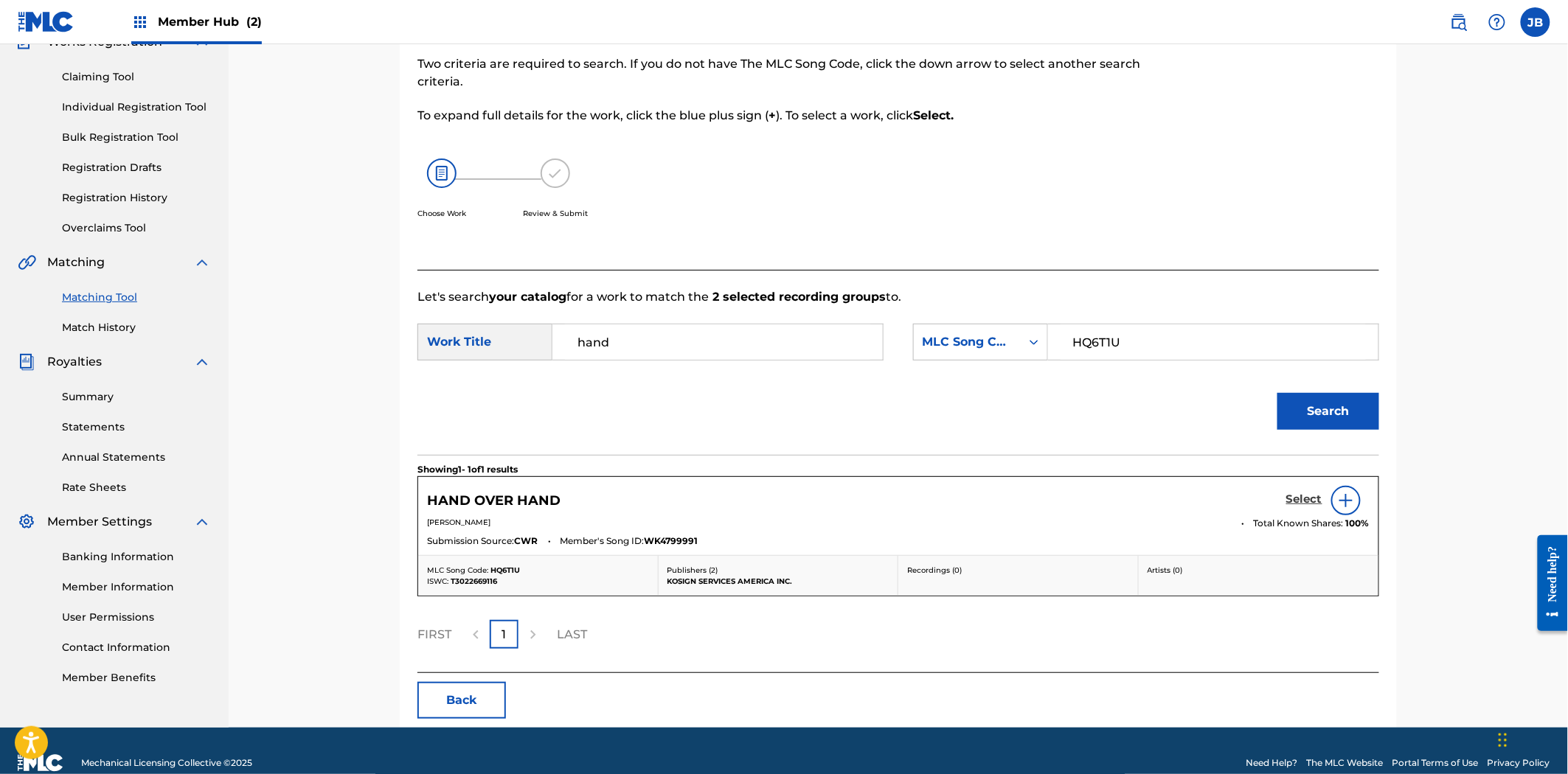
click at [1316, 498] on h5 "Select" at bounding box center [1304, 499] width 36 height 14
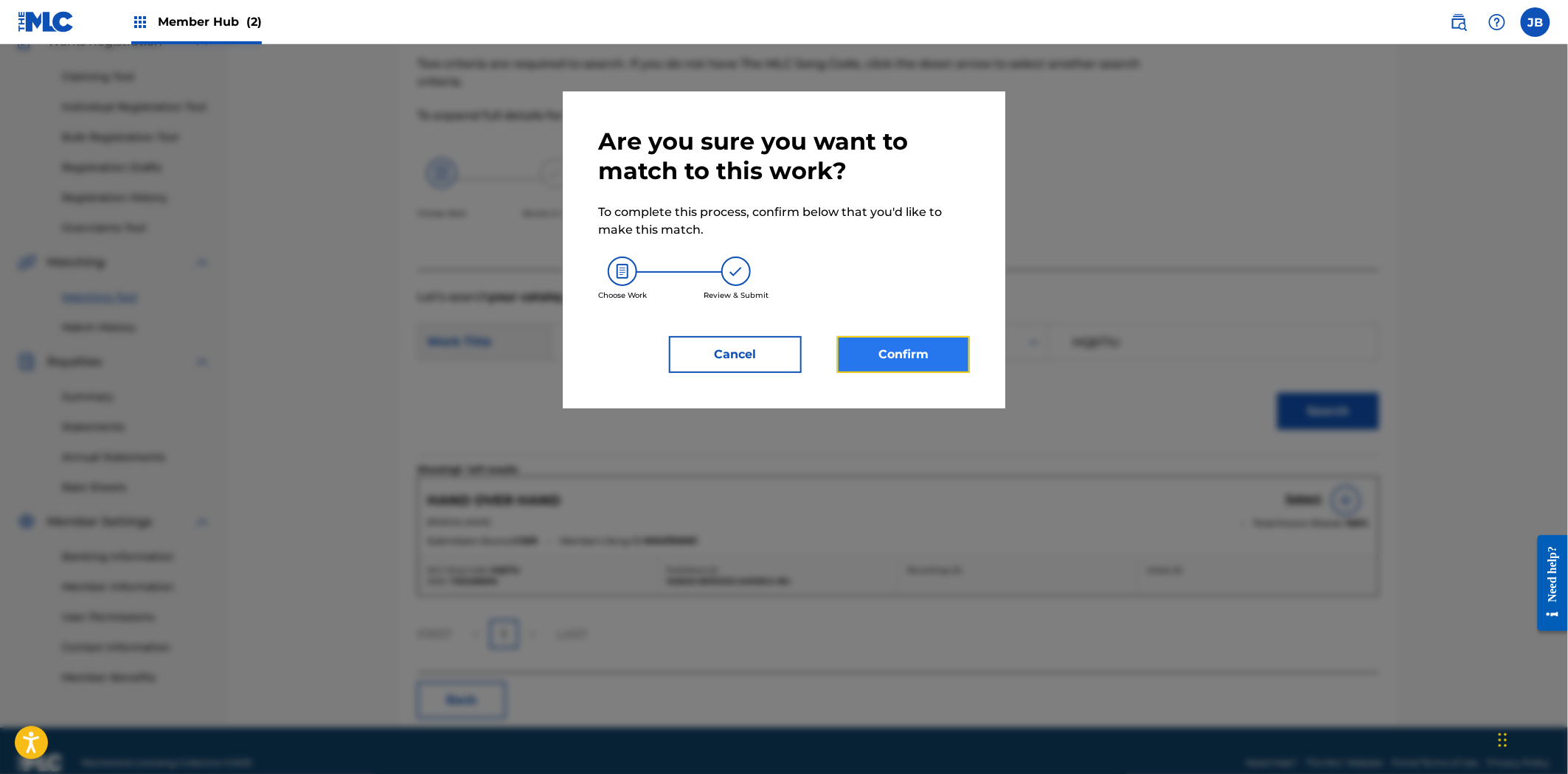
click at [899, 356] on button "Confirm" at bounding box center [903, 354] width 133 height 37
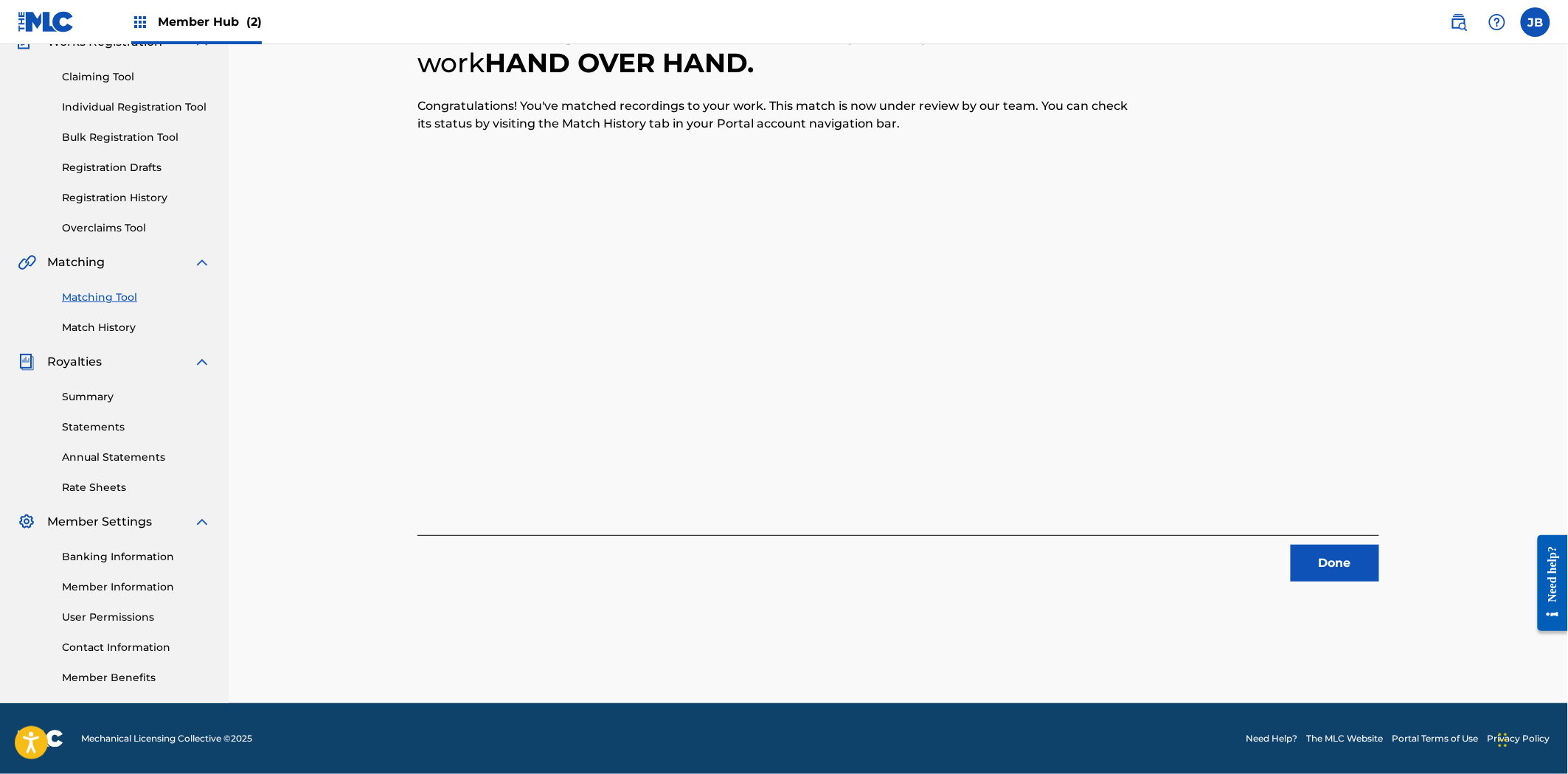
click at [1376, 594] on div "2 Recording Groups are pending usage match to the work HAND OVER HAND . Congrat…" at bounding box center [898, 322] width 1033 height 762
click at [1367, 578] on button "Done" at bounding box center [1334, 563] width 88 height 37
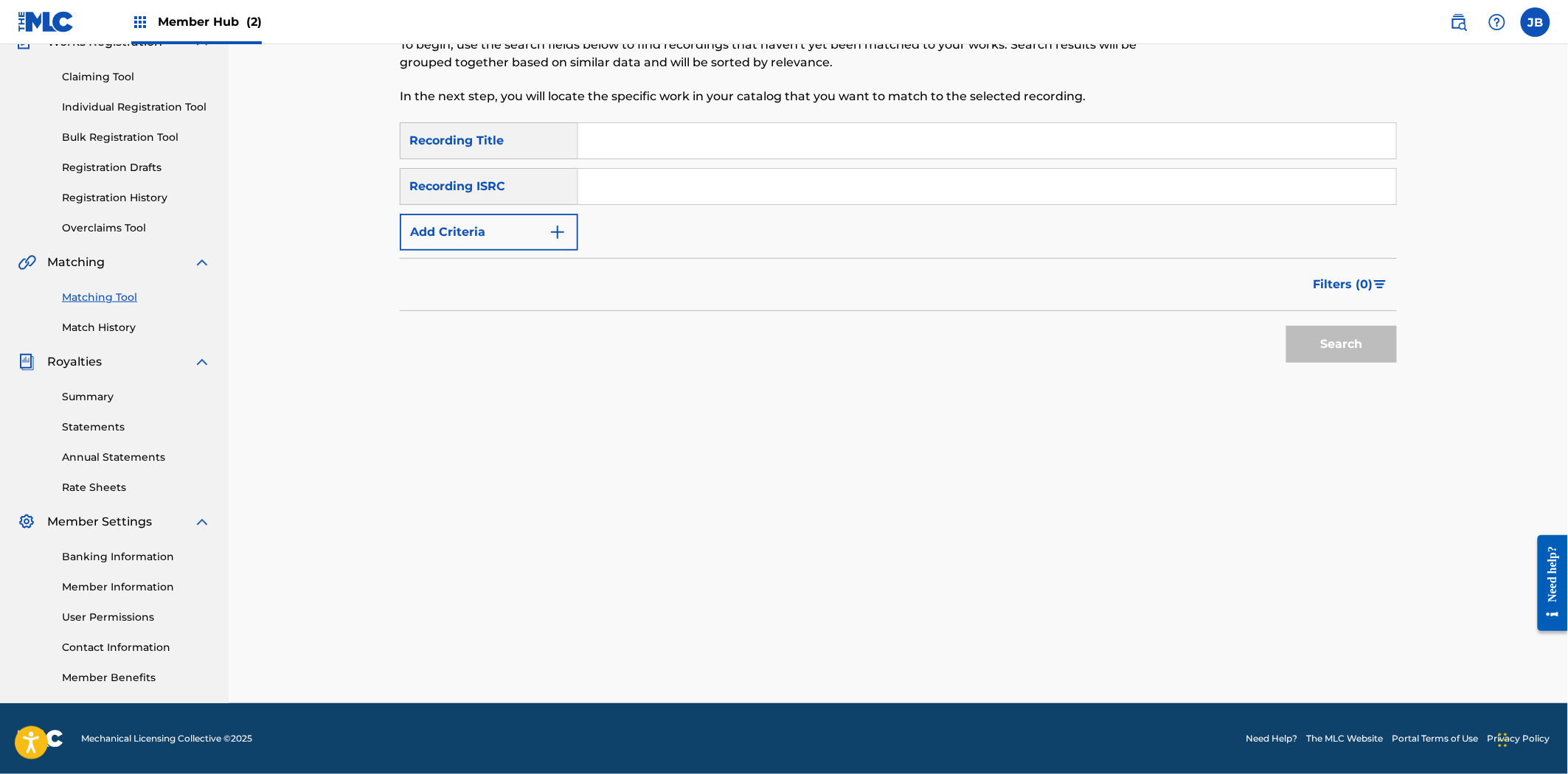
click at [851, 177] on input "Search Form" at bounding box center [987, 186] width 818 height 35
paste input "QZ4JJ1658471"
type input "QZ4JJ1658471"
click at [1321, 339] on button "Search" at bounding box center [1342, 344] width 111 height 37
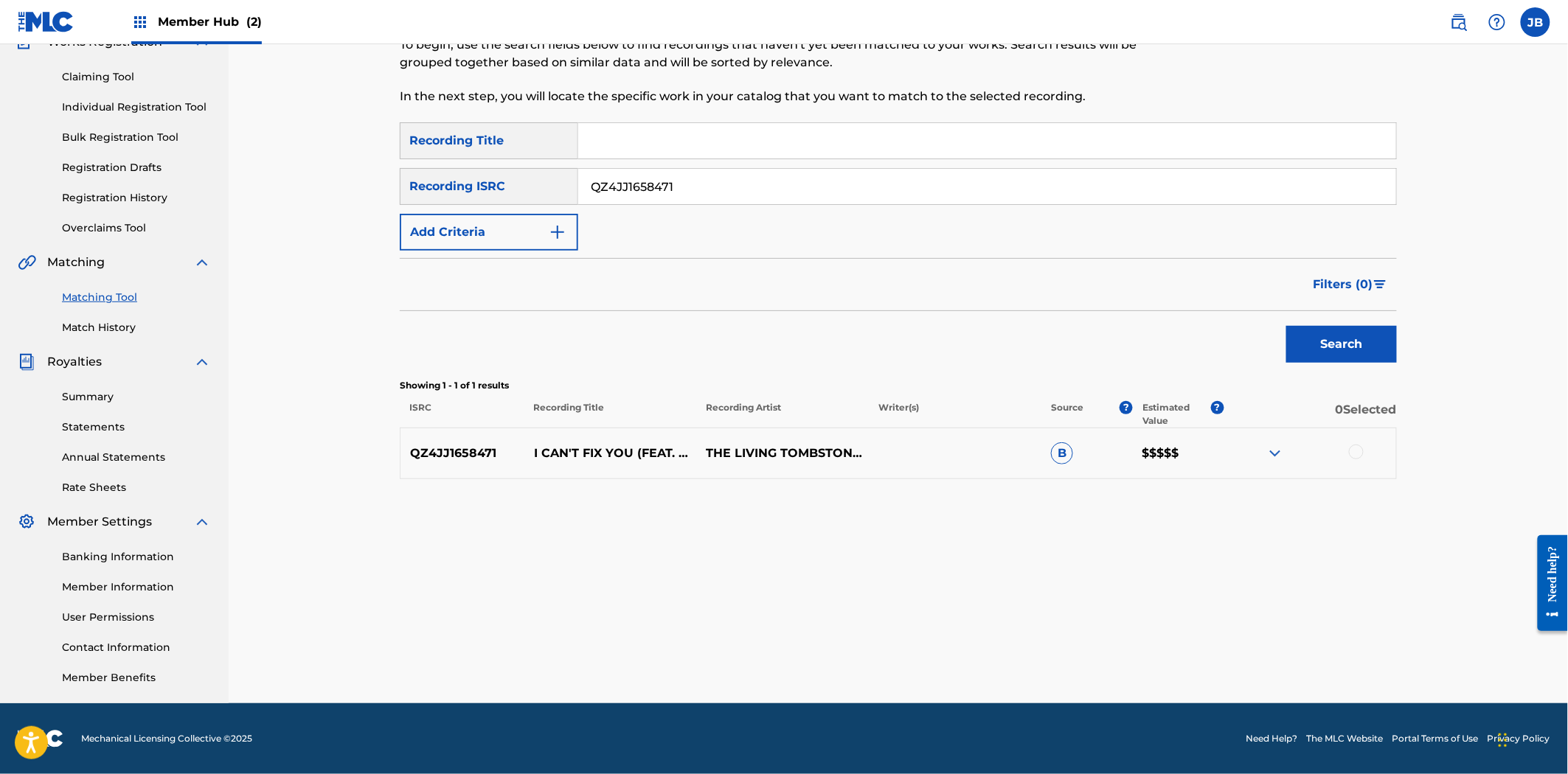
click at [1361, 450] on div at bounding box center [1356, 452] width 15 height 15
click at [1006, 637] on button "Match 1 Group" at bounding box center [1036, 653] width 163 height 37
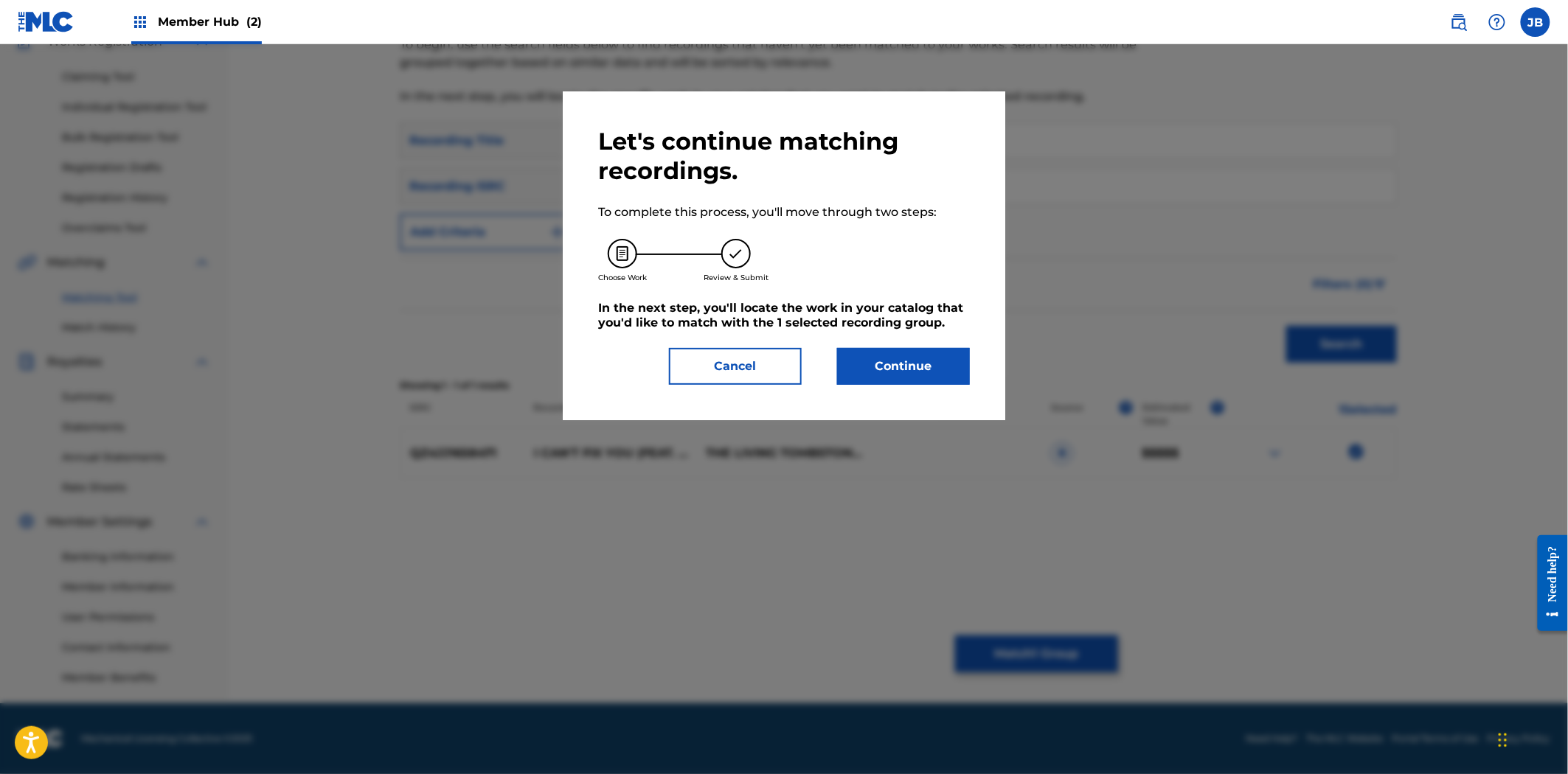
click at [895, 342] on div "Let's continue matching recordings. To complete this process, you'll move throu…" at bounding box center [784, 255] width 371 height 258
click at [899, 377] on button "Continue" at bounding box center [903, 366] width 133 height 37
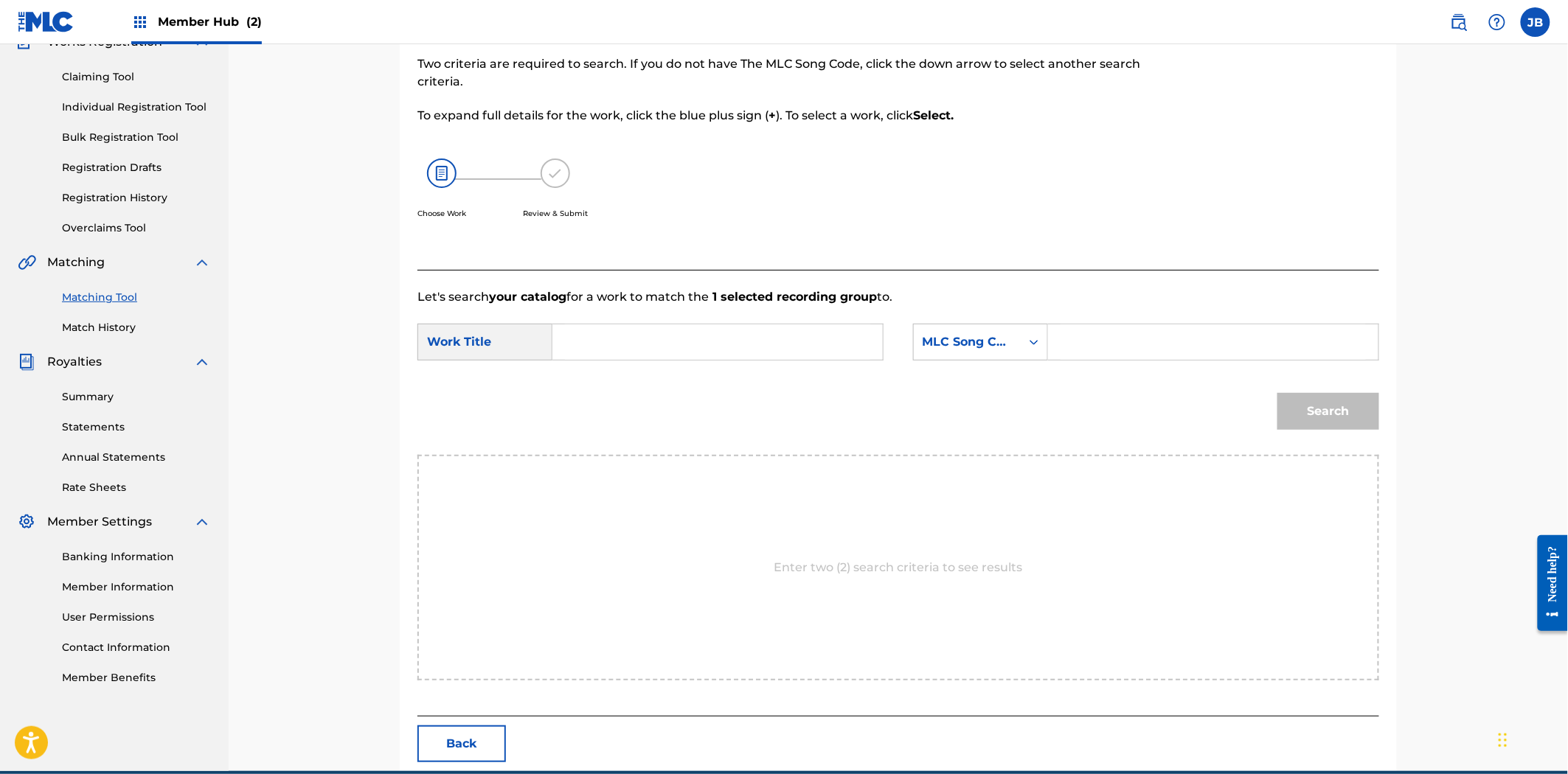
click at [1094, 351] on input "Search Form" at bounding box center [1213, 341] width 306 height 35
paste input "IC8W3D"
type input "IC8W3D"
drag, startPoint x: 777, startPoint y: 330, endPoint x: 1191, endPoint y: 383, distance: 417.4
click at [777, 330] on input "Search Form" at bounding box center [717, 341] width 306 height 35
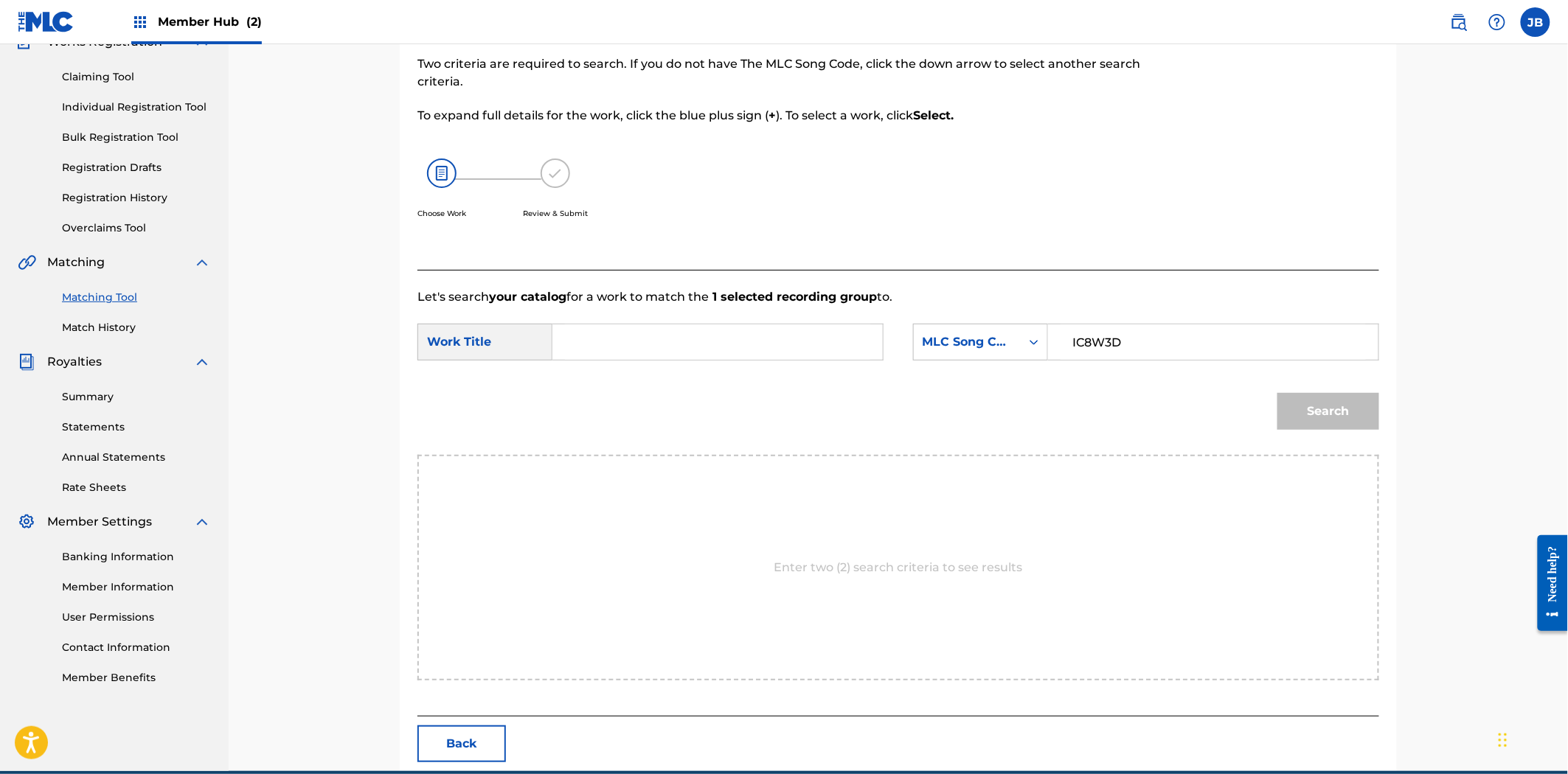
paste input "I Can't Fix You"
type input "I Can't Fix You"
click at [1293, 395] on button "Search" at bounding box center [1328, 411] width 102 height 37
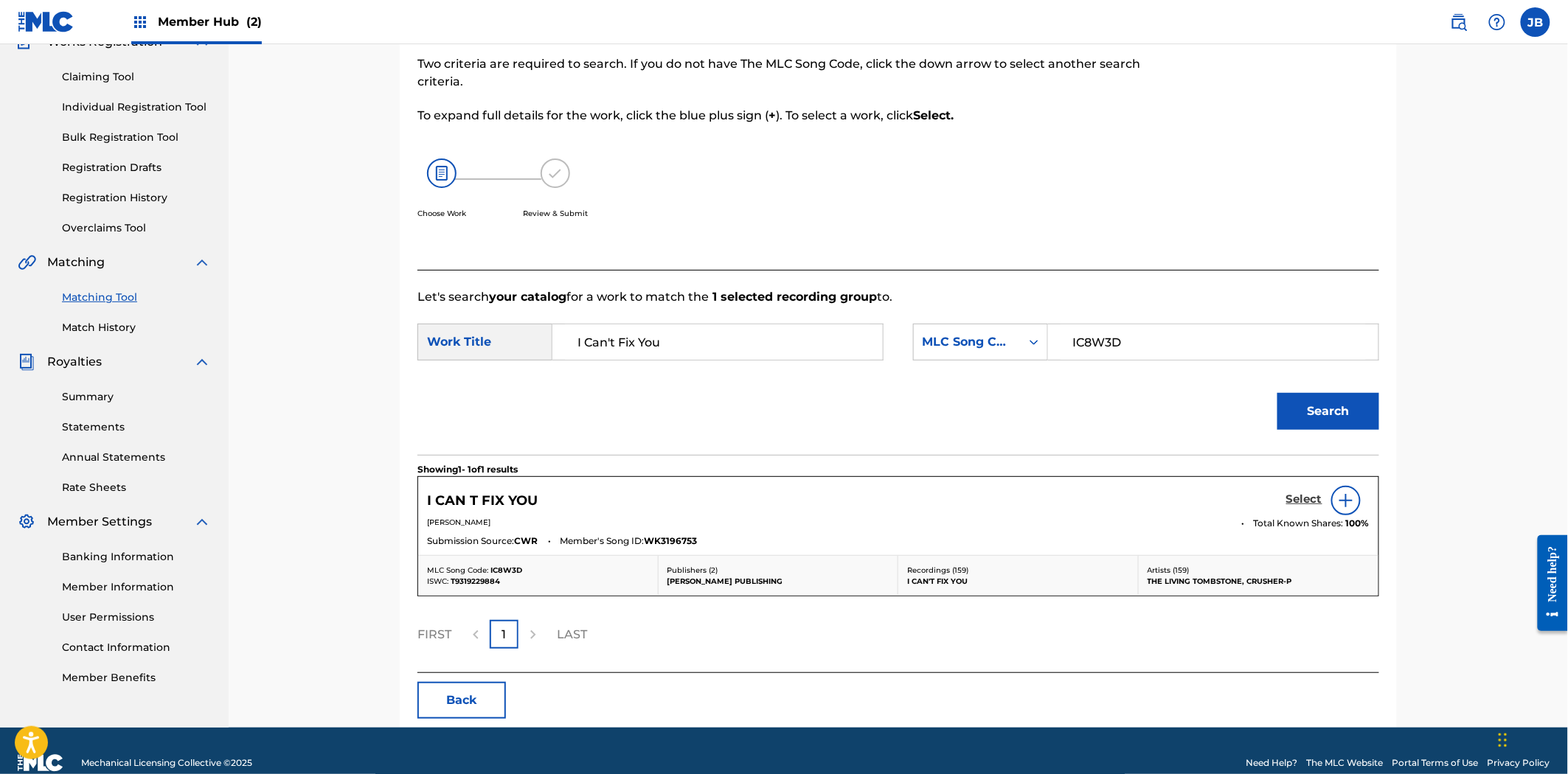
click at [1304, 504] on h5 "Select" at bounding box center [1304, 499] width 36 height 14
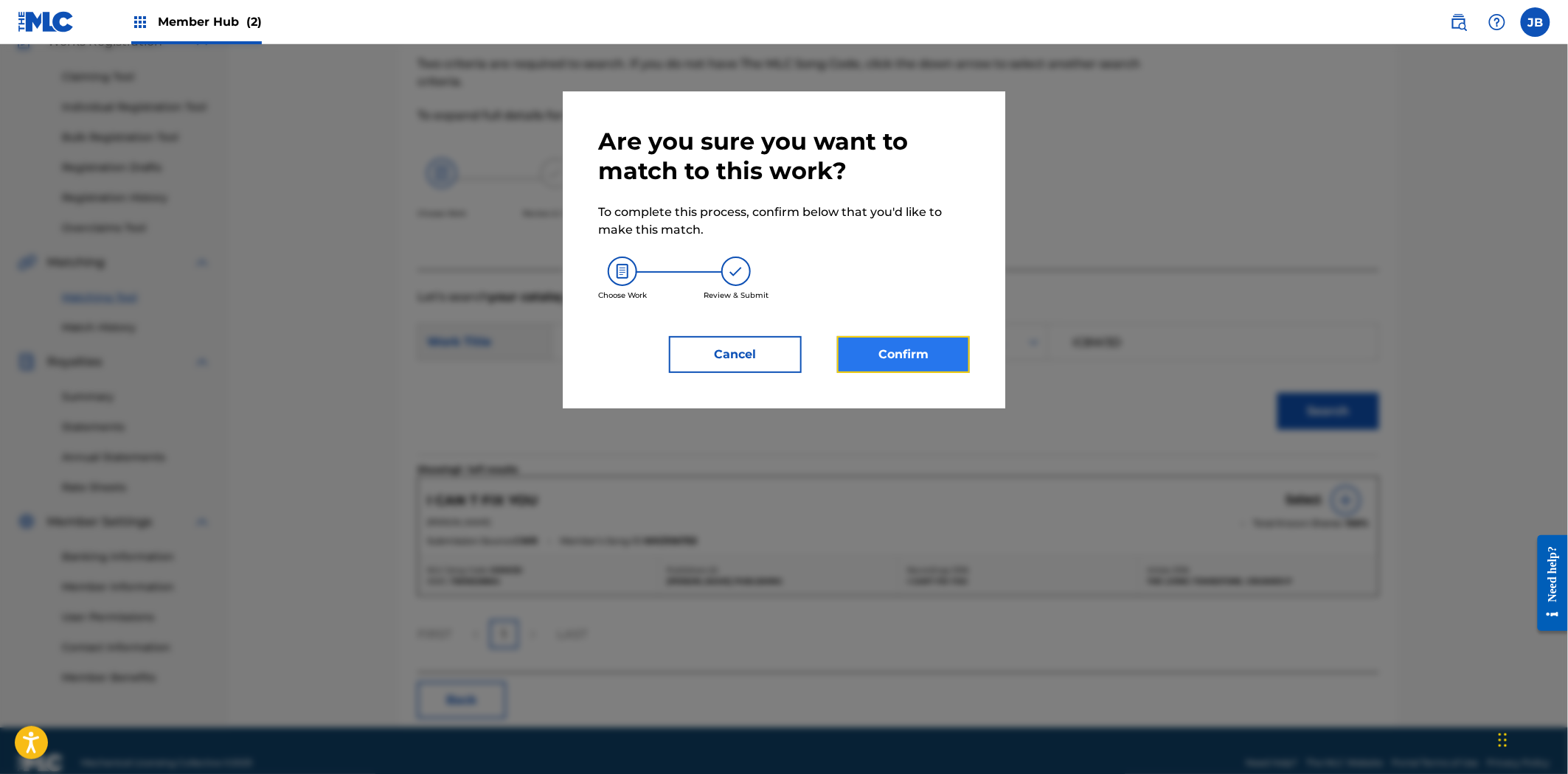
click at [927, 367] on button "Confirm" at bounding box center [903, 354] width 133 height 37
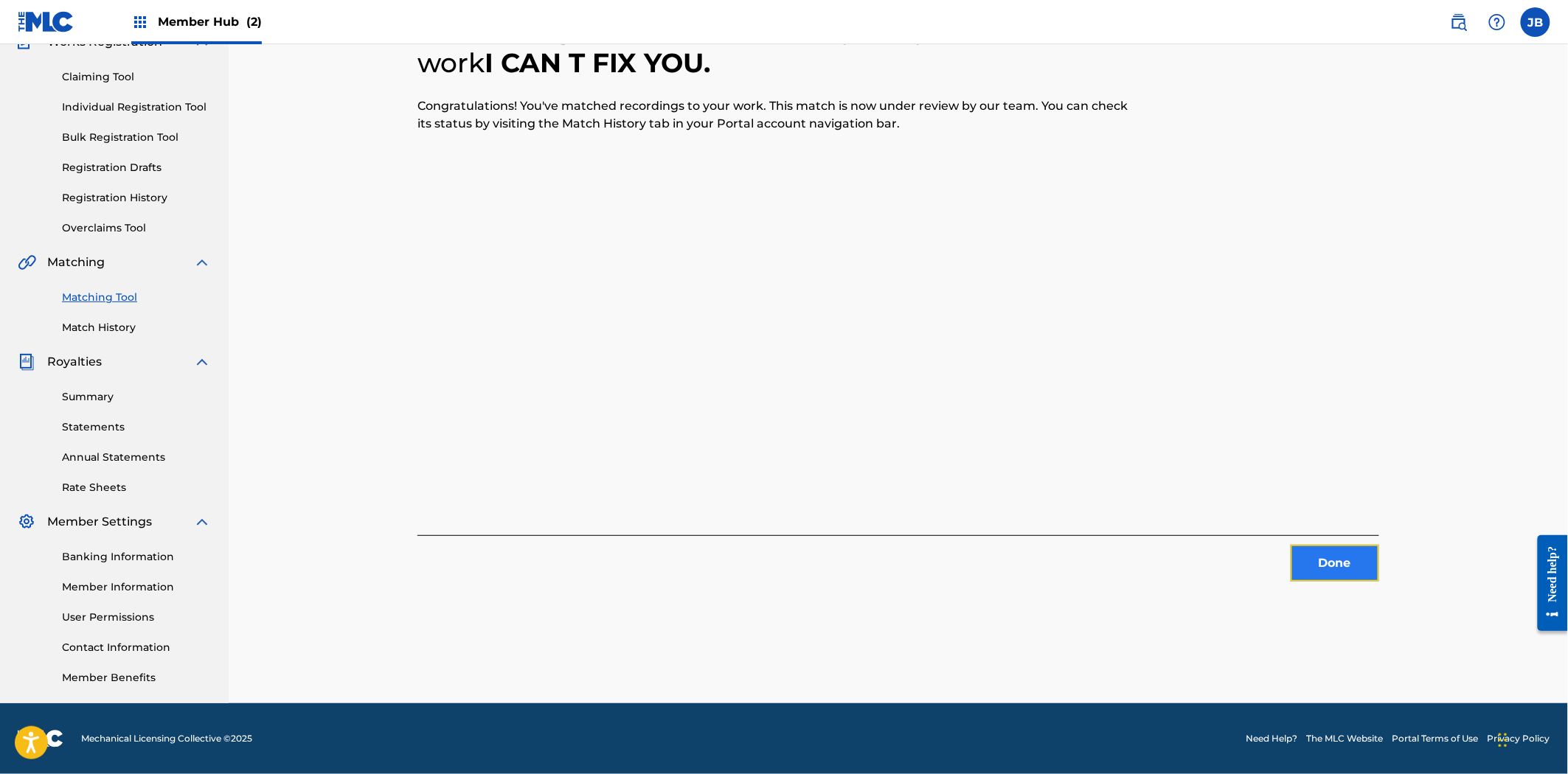
click at [1343, 559] on button "Done" at bounding box center [1334, 563] width 88 height 37
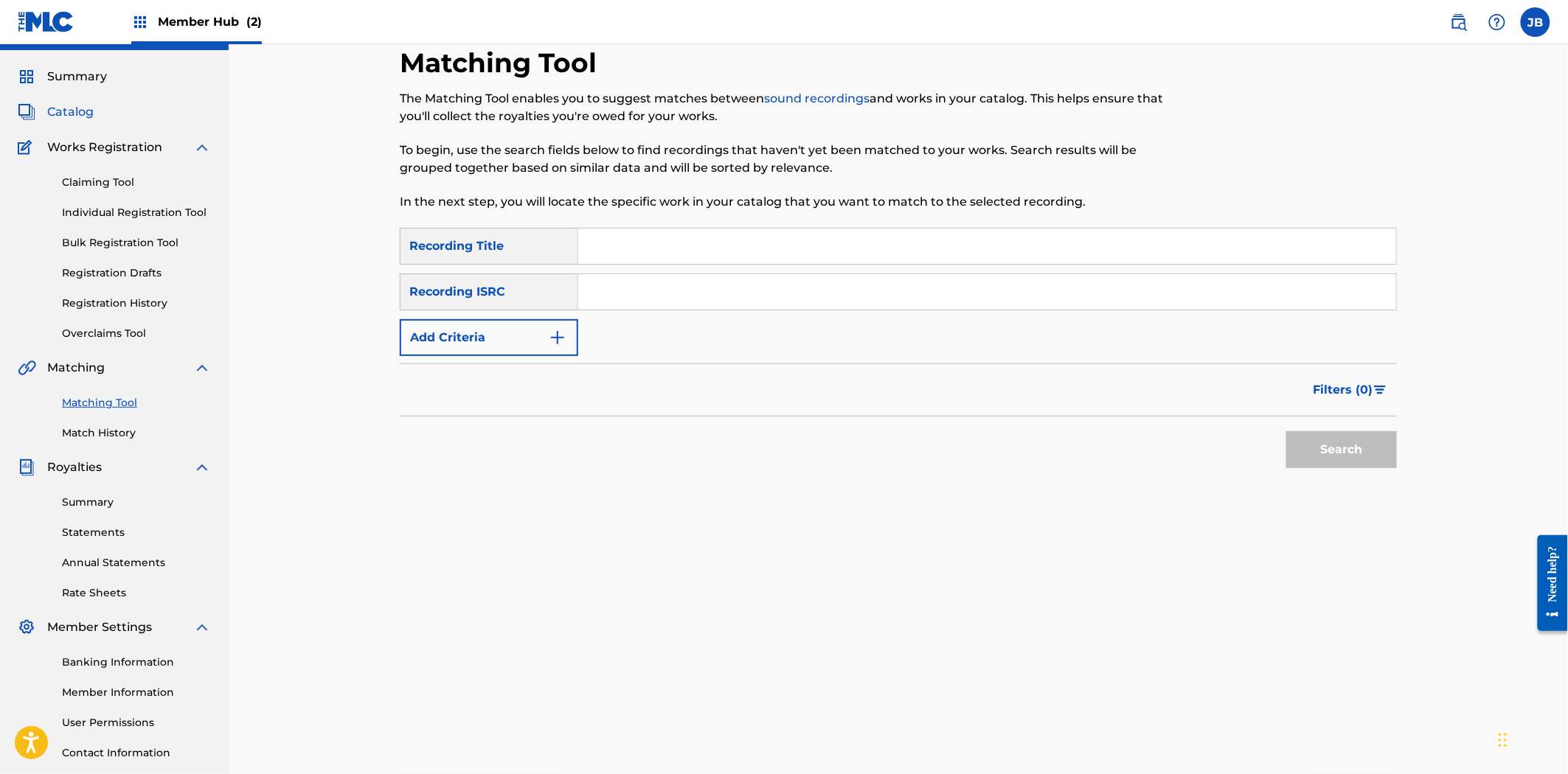
scroll to position [0, 0]
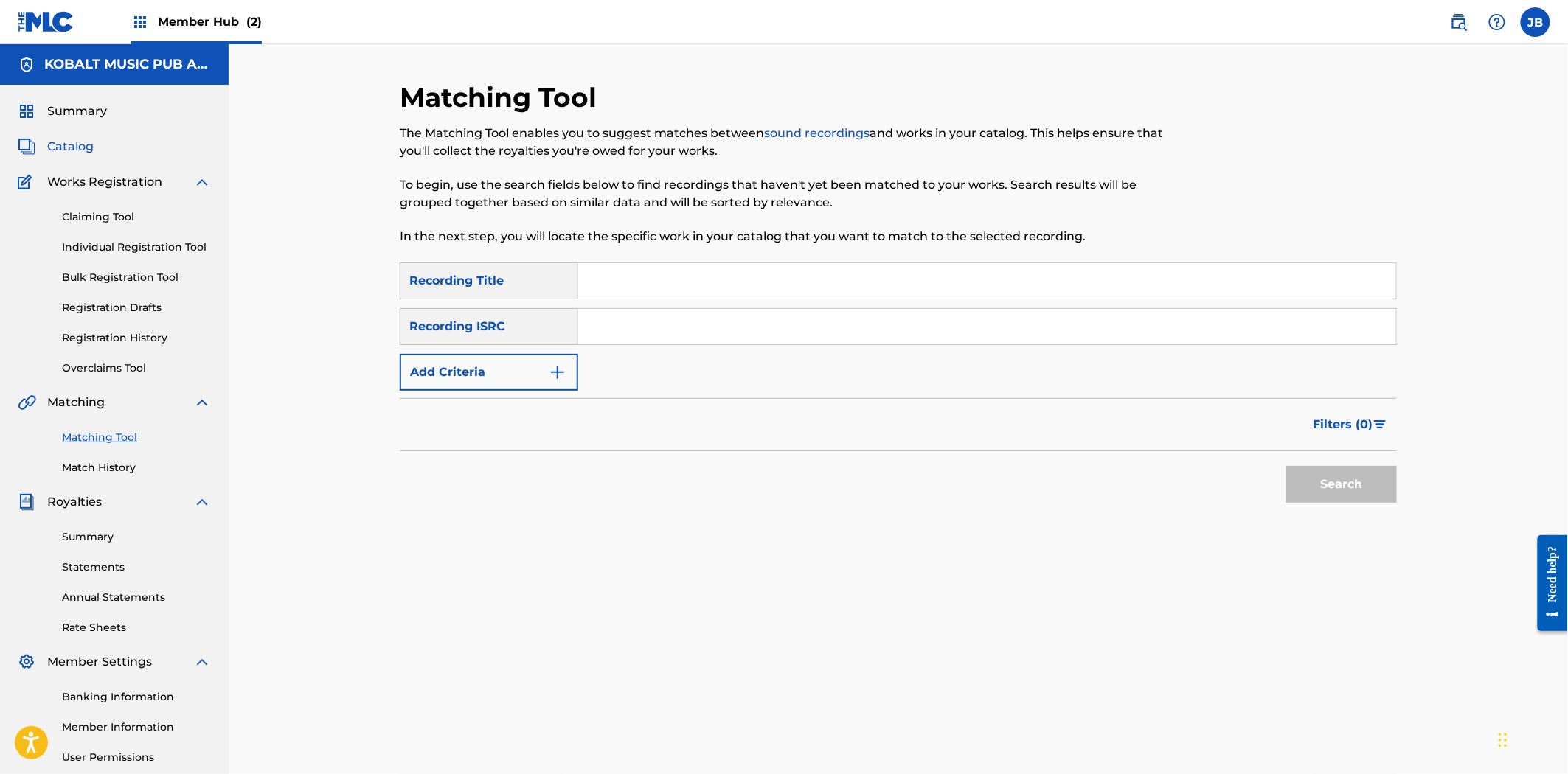
click at [64, 150] on span "Catalog" at bounding box center [70, 147] width 46 height 18
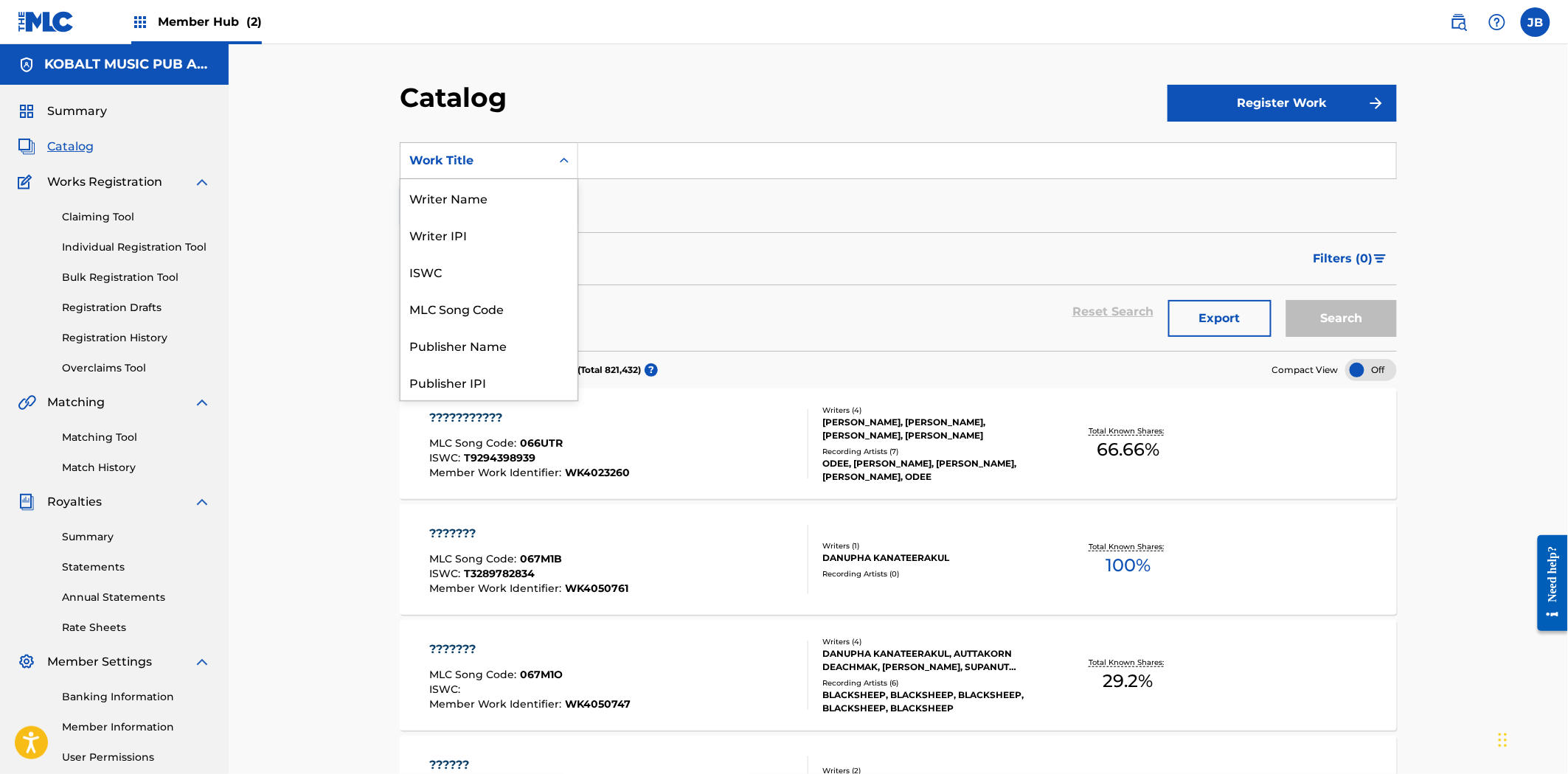
click at [522, 168] on div "Work Title" at bounding box center [475, 161] width 133 height 18
click at [535, 305] on div "MLC Song Code" at bounding box center [489, 308] width 177 height 37
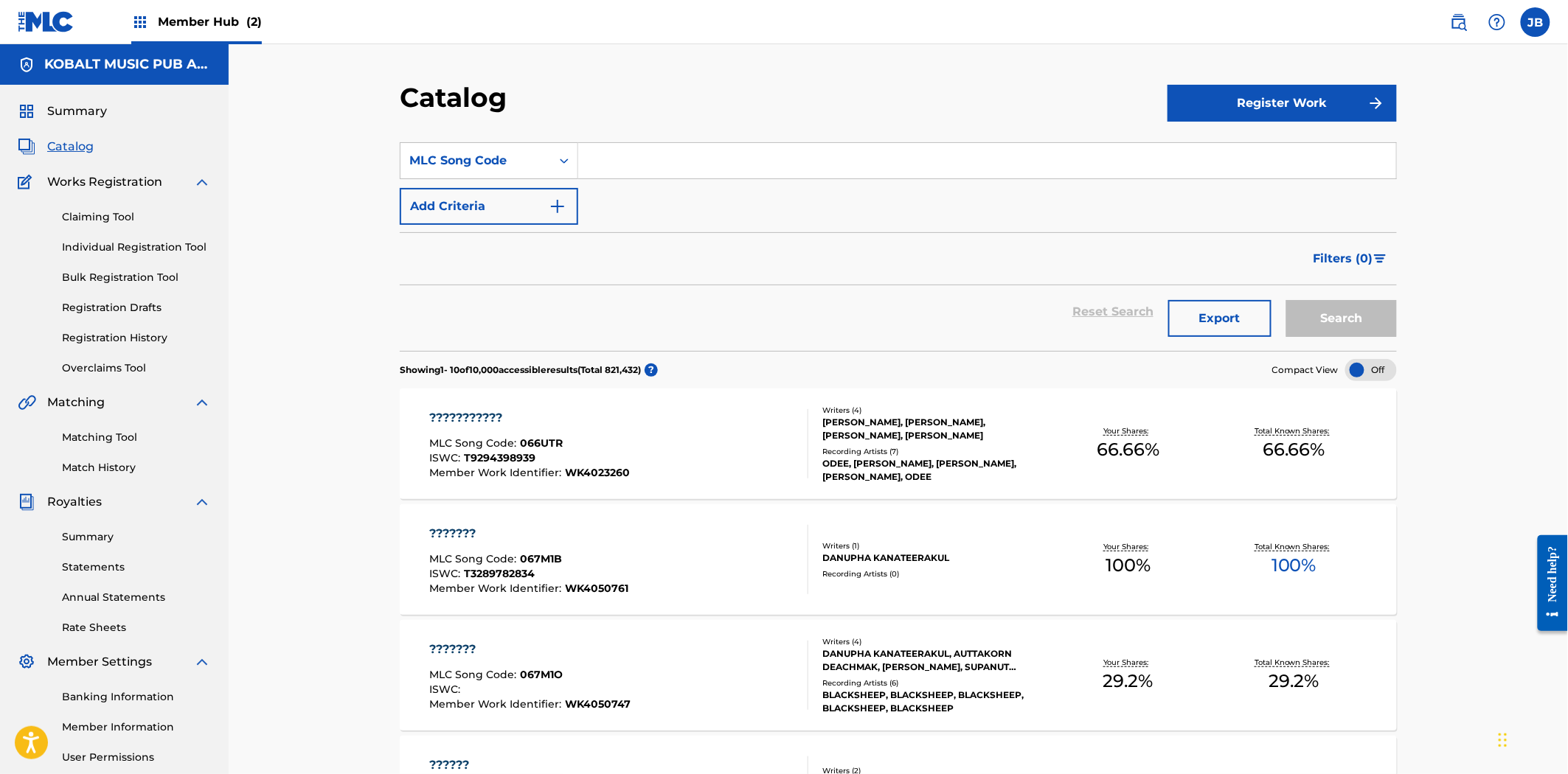
click at [654, 171] on input "Search Form" at bounding box center [987, 160] width 818 height 35
paste input "IC8W3D"
type input "IC8W3D"
click at [1313, 299] on div "Search" at bounding box center [1338, 311] width 118 height 53
click at [1316, 324] on button "Search" at bounding box center [1342, 318] width 111 height 37
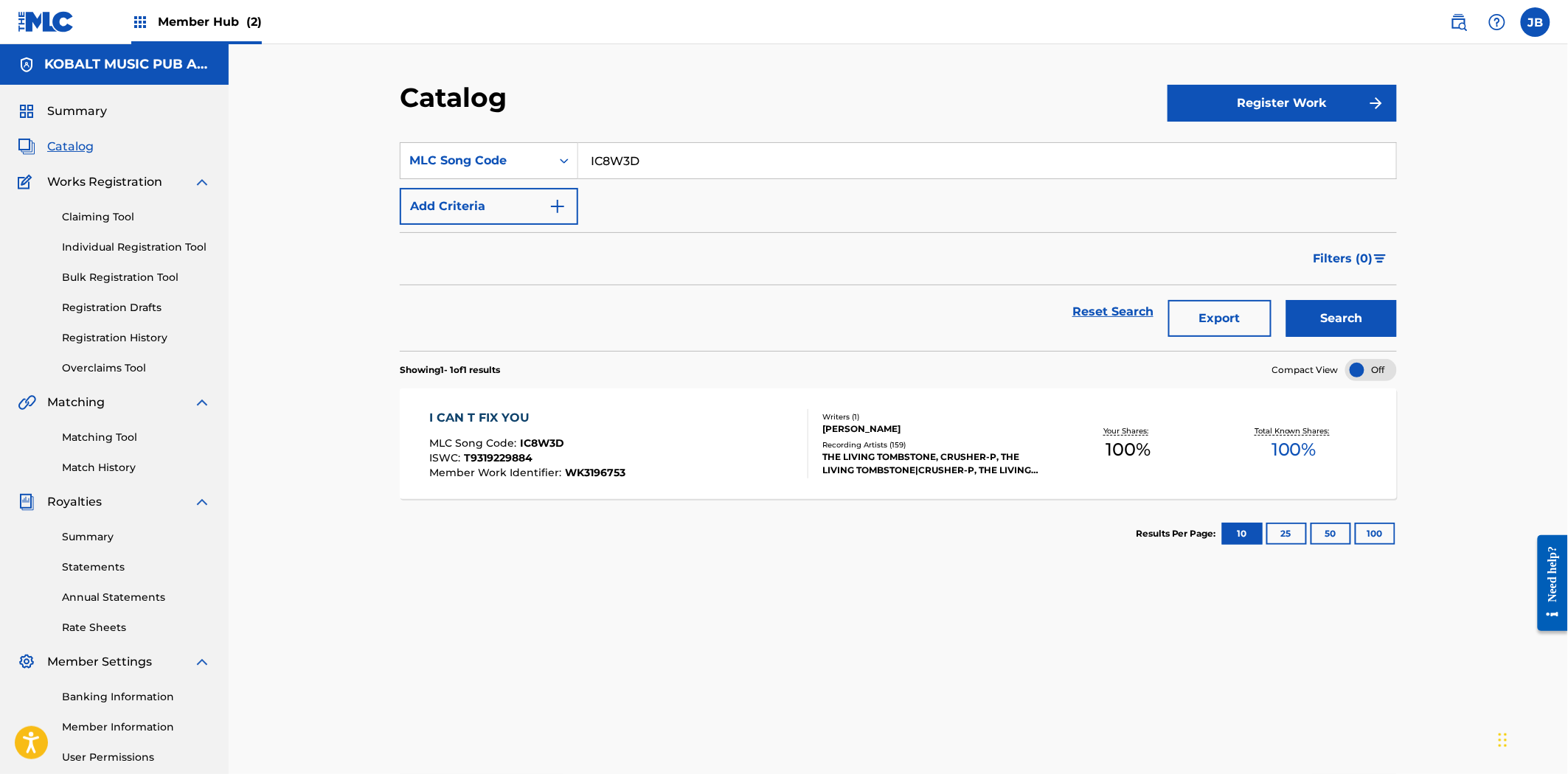
click at [726, 443] on div "I CAN T FIX YOU MLC Song Code : IC8W3D ISWC : T9319229884 Member Work Identifie…" at bounding box center [619, 444] width 379 height 70
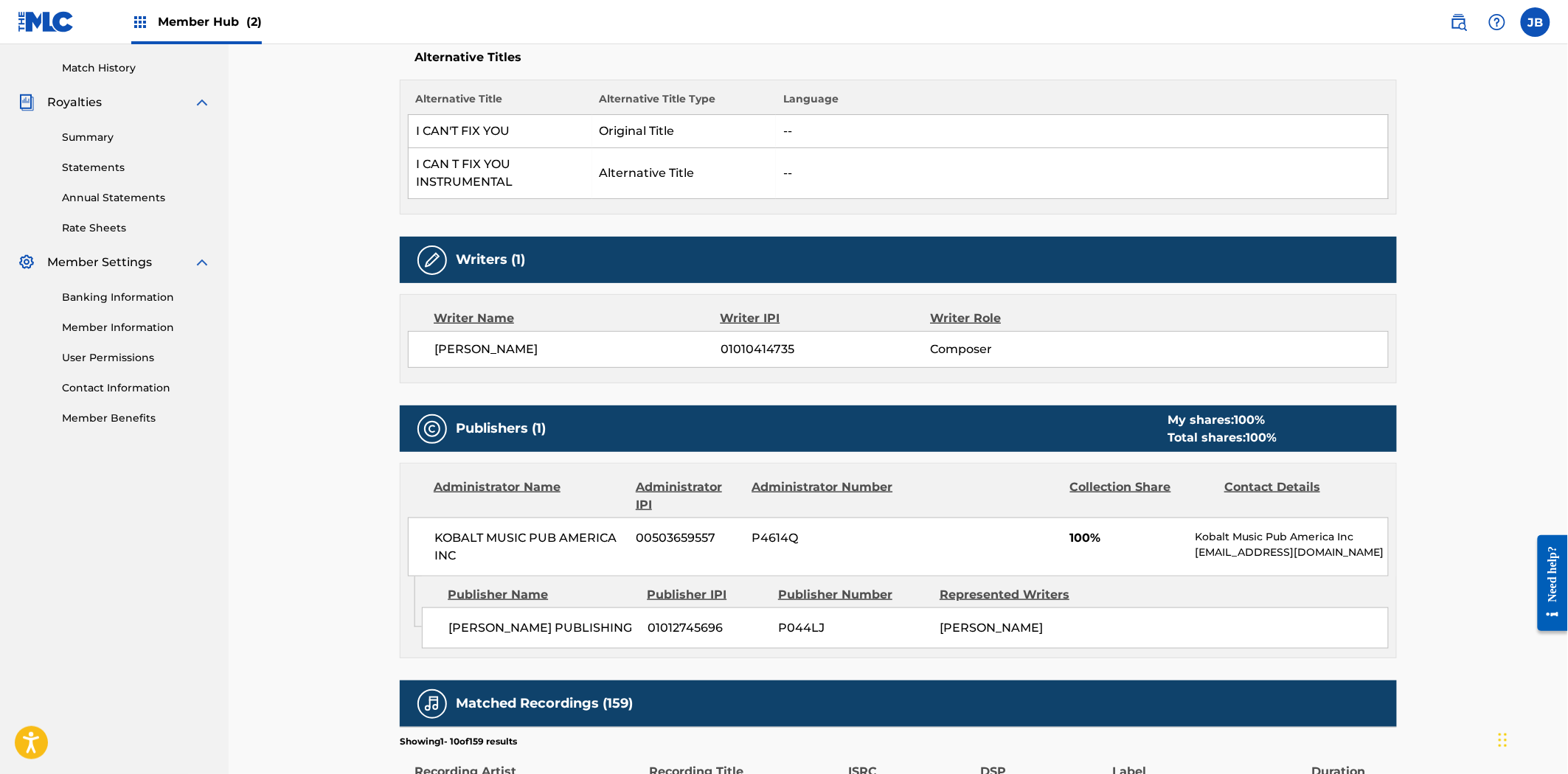
scroll to position [226, 0]
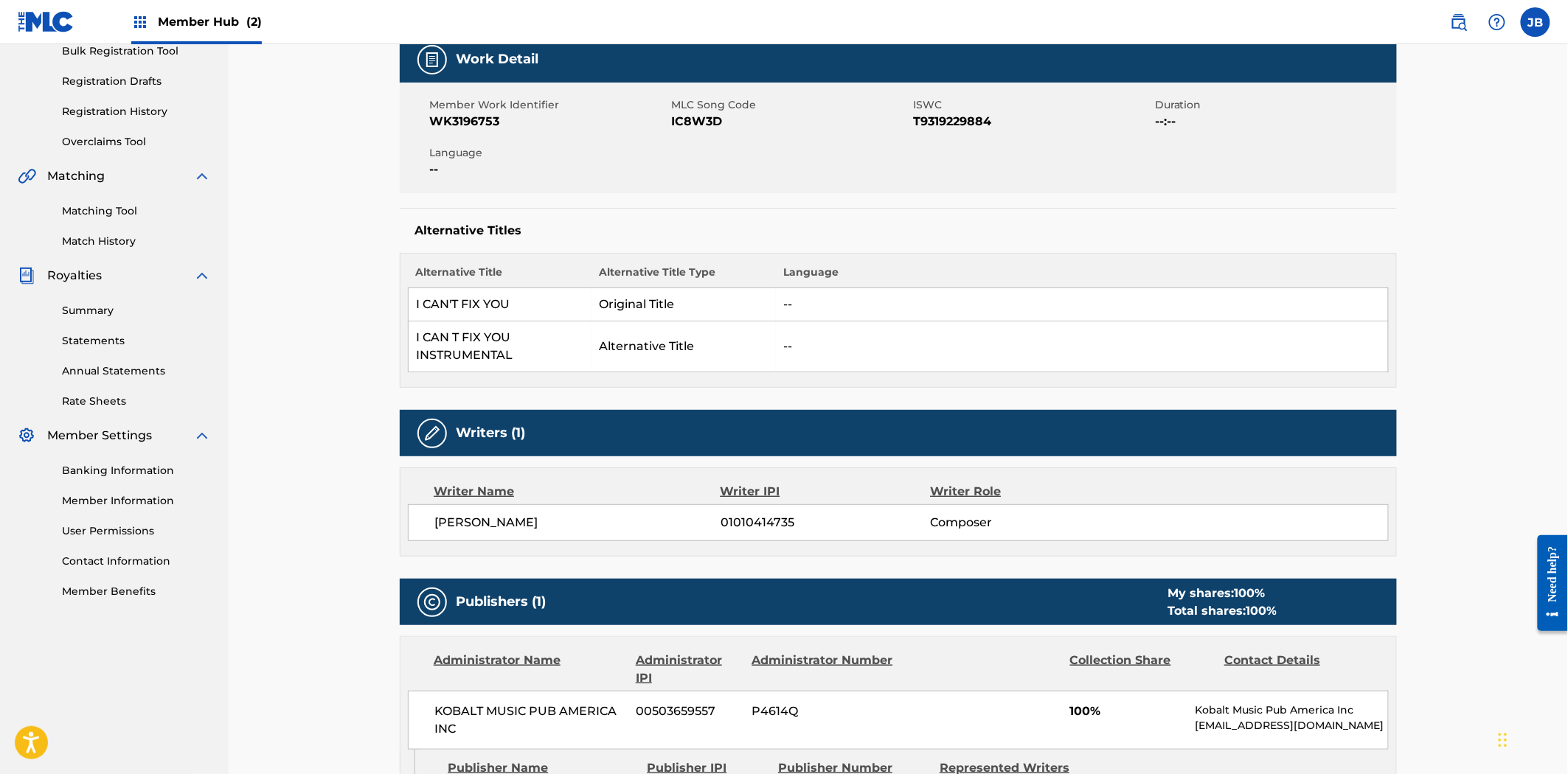
drag, startPoint x: 126, startPoint y: 208, endPoint x: 386, endPoint y: 208, distance: 260.0
click at [126, 208] on link "Matching Tool" at bounding box center [136, 211] width 149 height 16
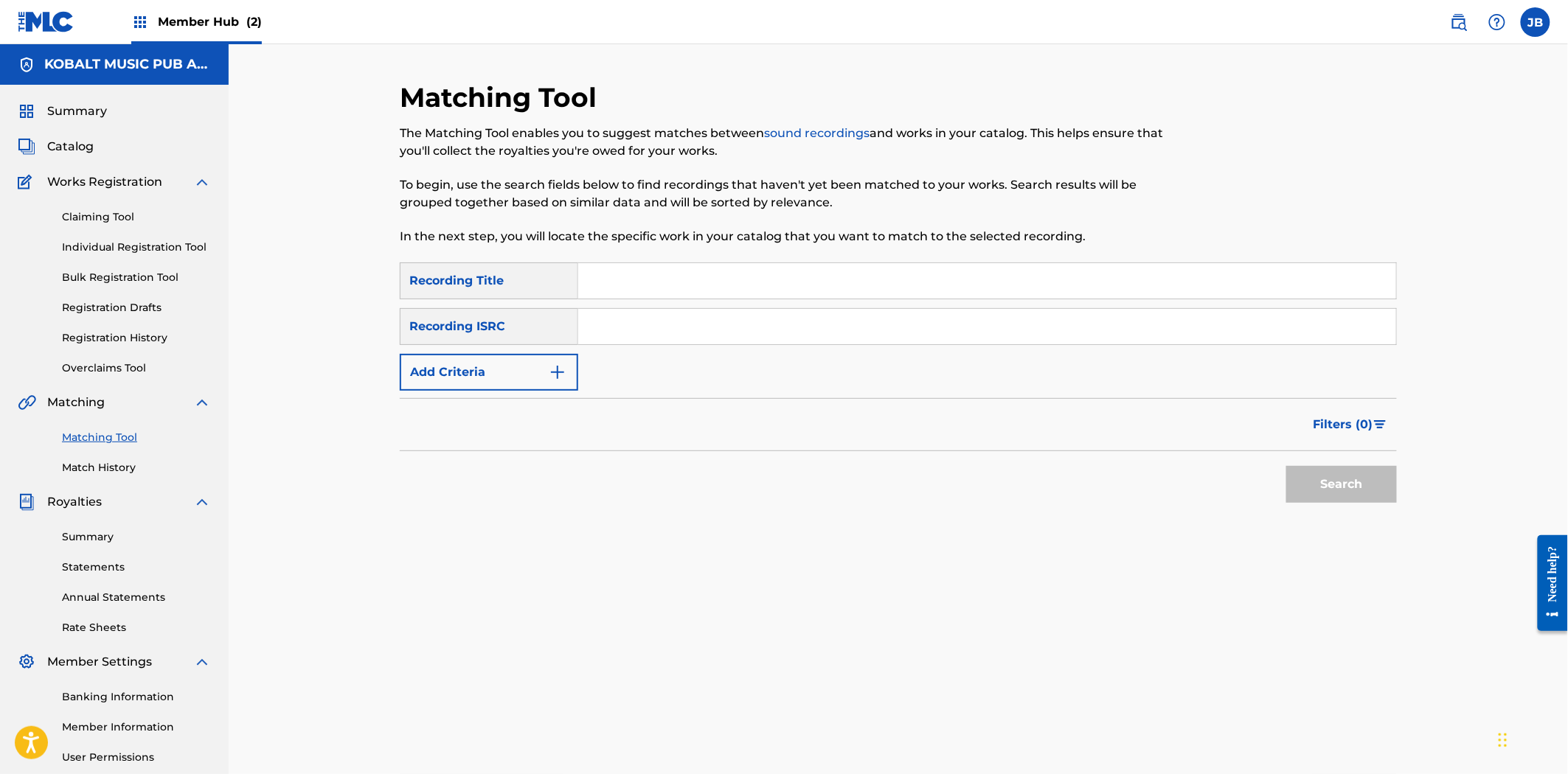
click at [1095, 328] on input "Search Form" at bounding box center [987, 326] width 818 height 35
paste input "QZ4JJ1658471"
click at [1338, 475] on button "Search" at bounding box center [1342, 484] width 111 height 37
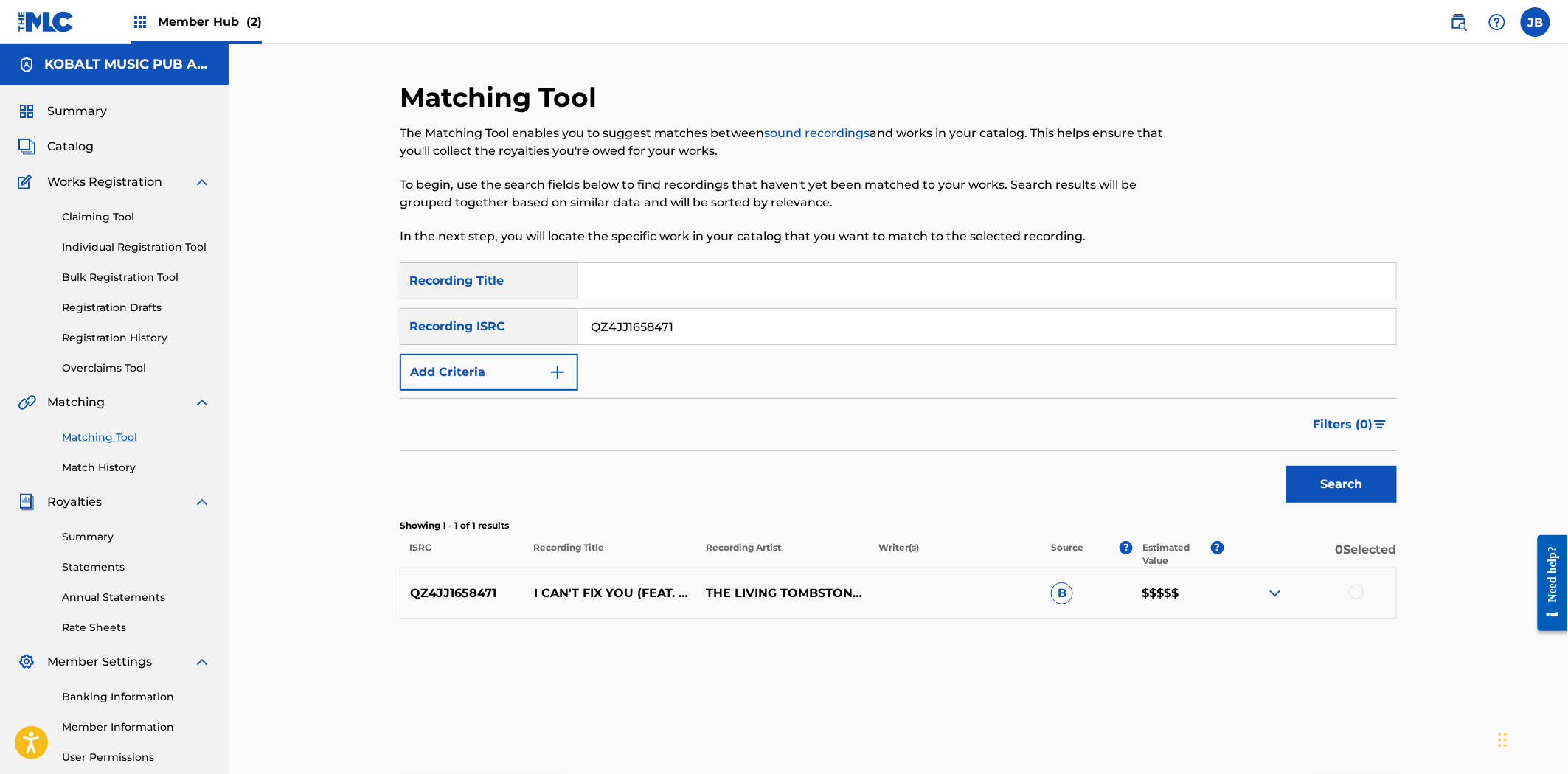
click at [1291, 598] on div at bounding box center [1310, 594] width 172 height 18
drag, startPoint x: 1269, startPoint y: 583, endPoint x: 1277, endPoint y: 581, distance: 8.2
click at [1276, 581] on div "QZ4JJ1658471 I CAN'T FIX YOU (FEAT. CRUSHER-P) THE LIVING TOMBSTONE,CRUSHER-P B…" at bounding box center [898, 593] width 997 height 52
click at [1279, 592] on img at bounding box center [1275, 594] width 18 height 18
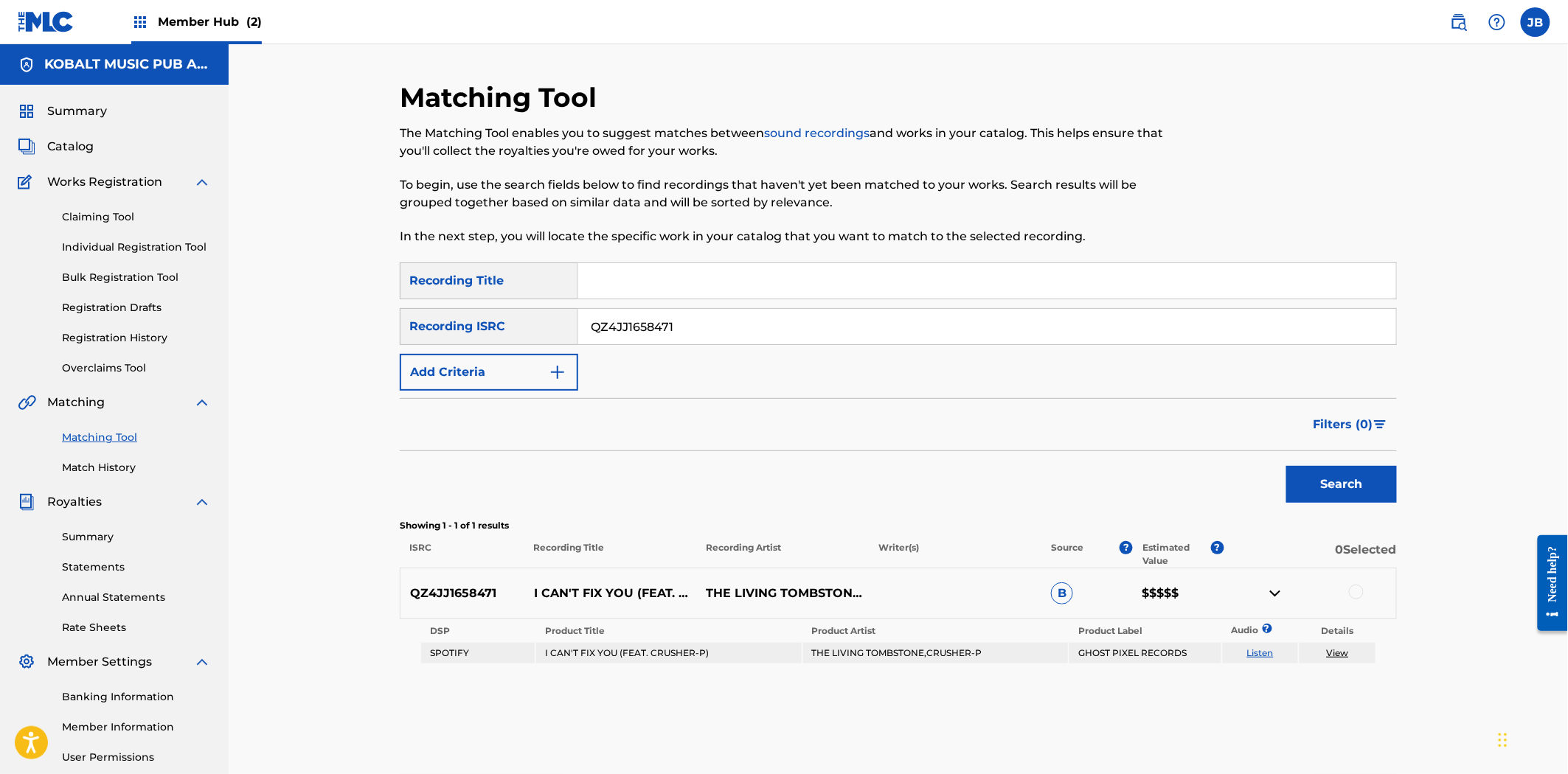
click at [875, 324] on input "QZ4JJ1658471" at bounding box center [987, 326] width 818 height 35
drag, startPoint x: 875, startPoint y: 324, endPoint x: 506, endPoint y: 284, distance: 371.2
click at [506, 284] on div "SearchWithCriteriaa77f41f6-4b97-4446-8d1c-a9fe1d119c66 Recording Title SearchWi…" at bounding box center [898, 326] width 997 height 128
paste input "TB82399753"
type input "QZTB82399753"
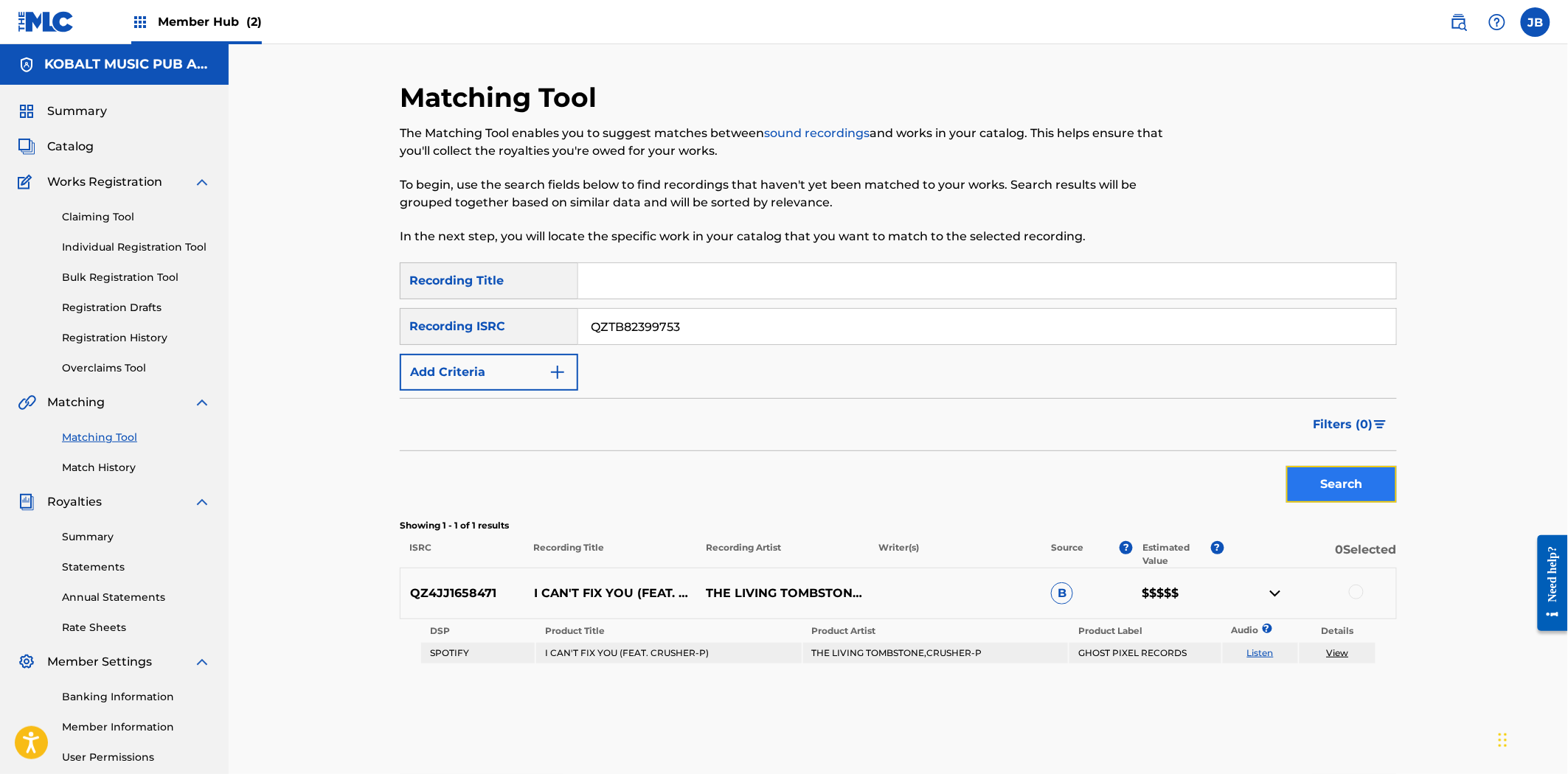
click at [1358, 483] on button "Search" at bounding box center [1342, 484] width 111 height 37
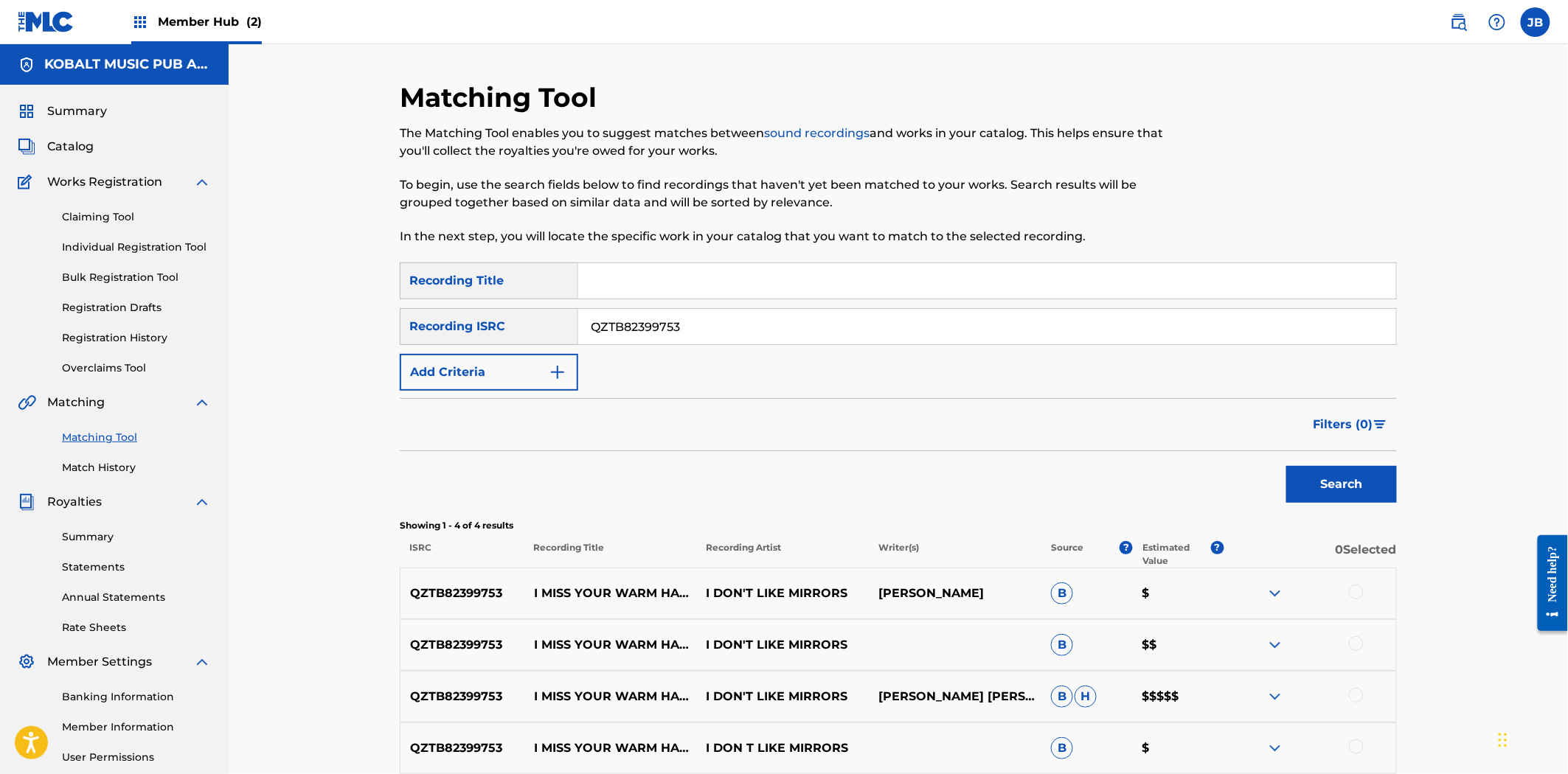
scroll to position [144, 0]
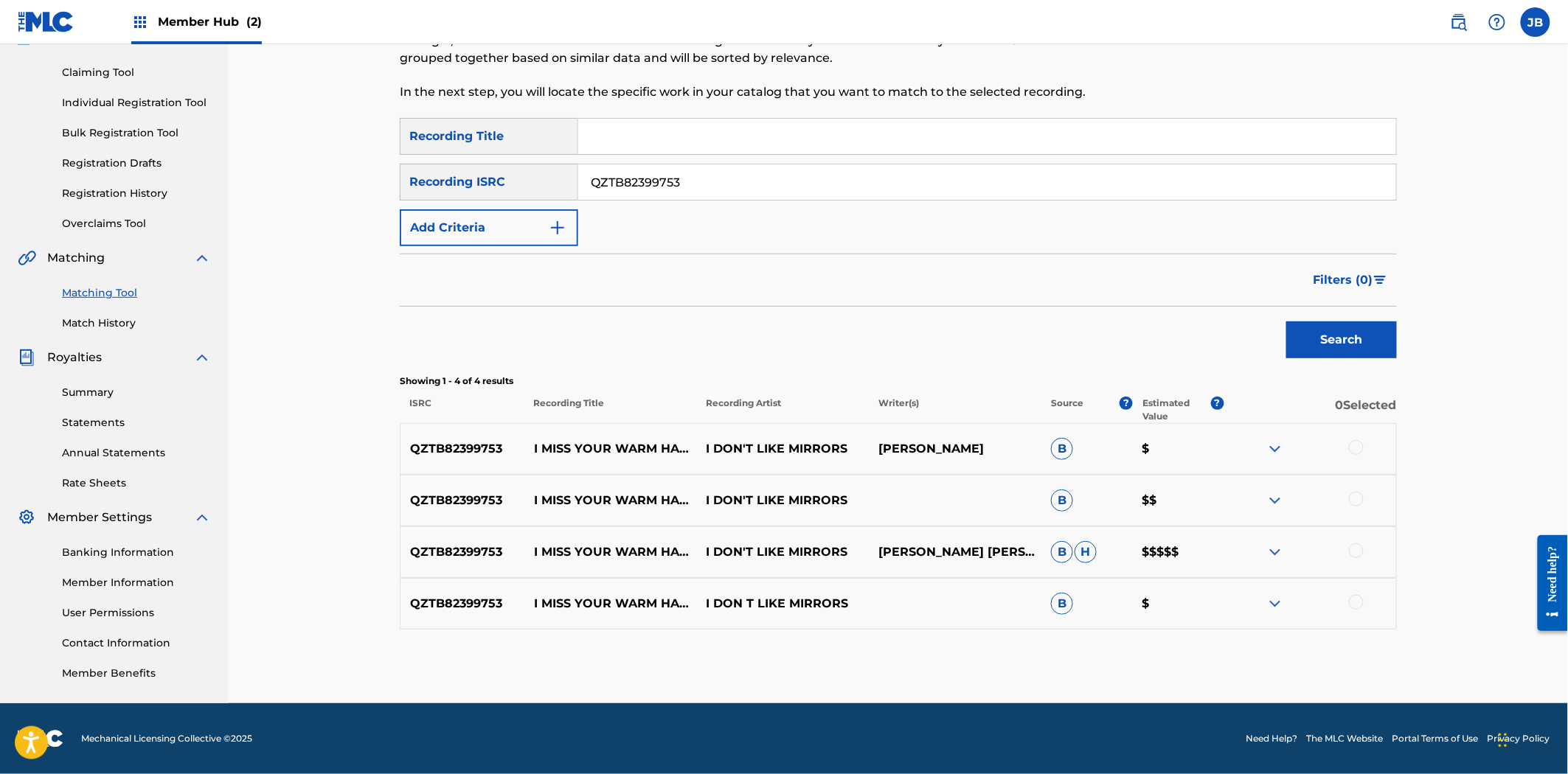
click at [1354, 448] on div at bounding box center [1356, 448] width 15 height 15
click at [1360, 509] on div at bounding box center [1310, 501] width 172 height 18
click at [1359, 506] on div at bounding box center [1310, 501] width 172 height 18
click at [1355, 504] on div at bounding box center [1356, 499] width 15 height 15
click at [1355, 553] on div at bounding box center [1356, 551] width 15 height 15
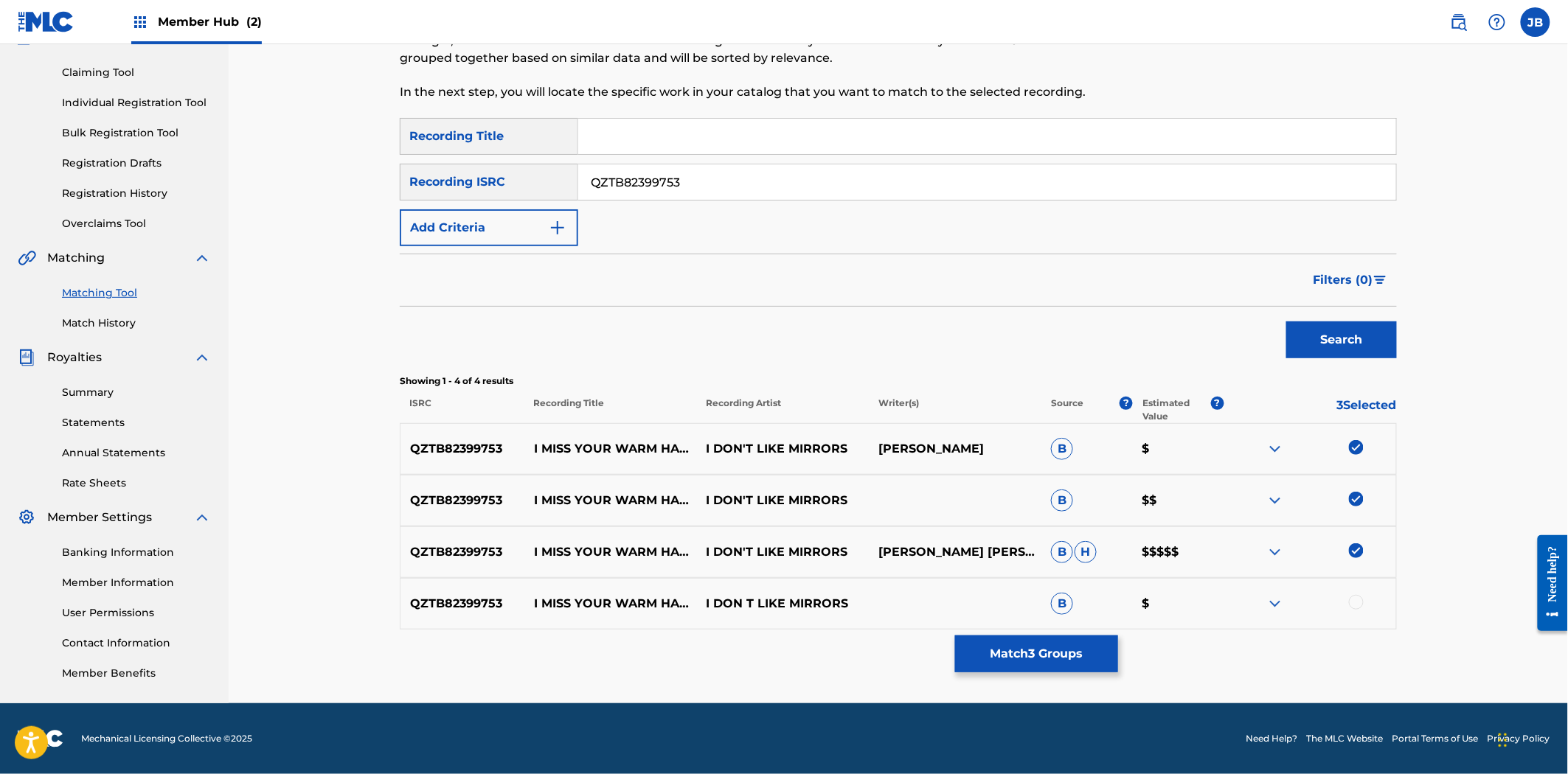
click at [1354, 608] on div at bounding box center [1356, 603] width 15 height 15
click at [1087, 647] on button "Match 4 Groups" at bounding box center [1036, 653] width 163 height 37
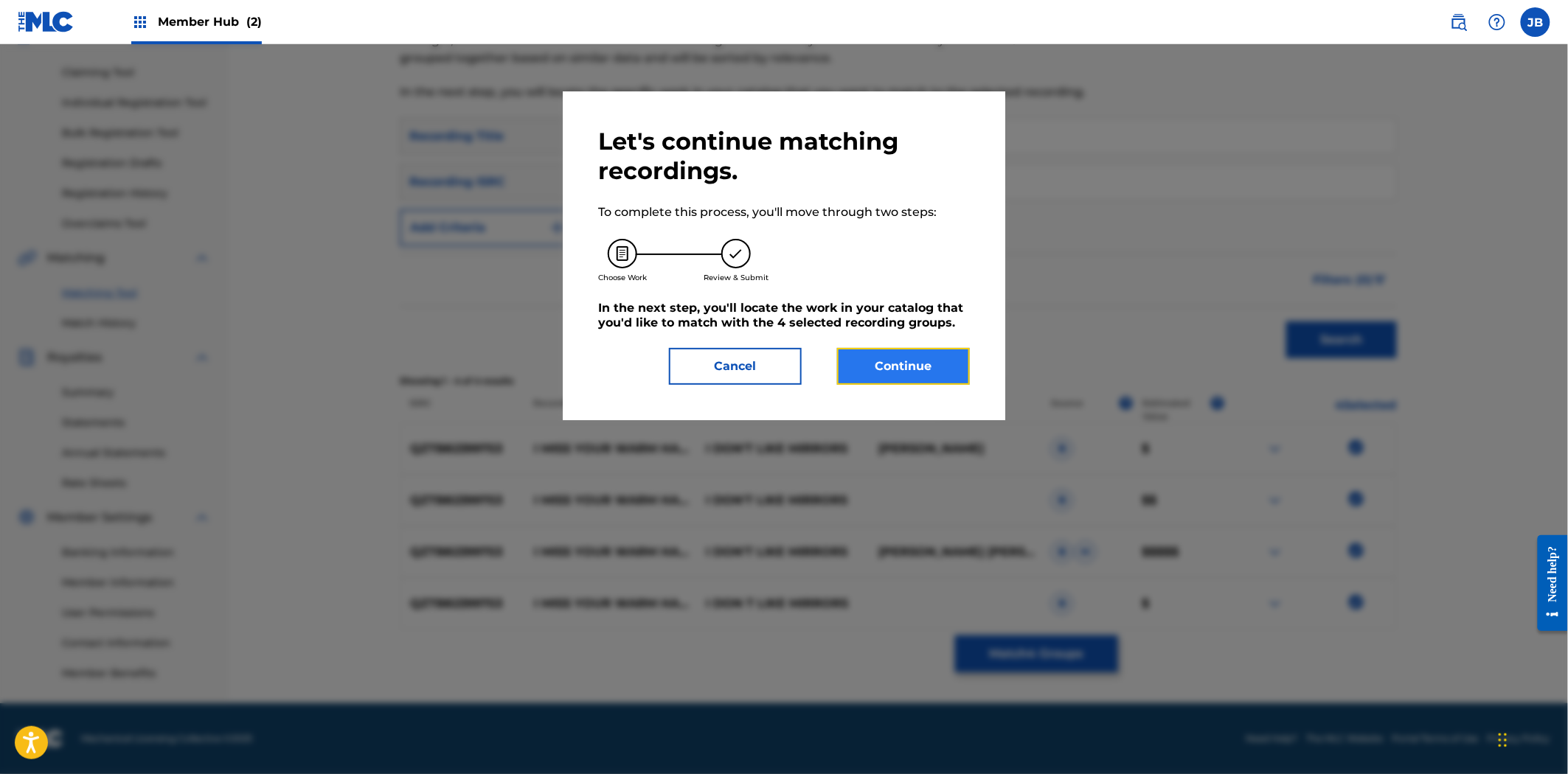
click at [923, 376] on button "Continue" at bounding box center [903, 366] width 133 height 37
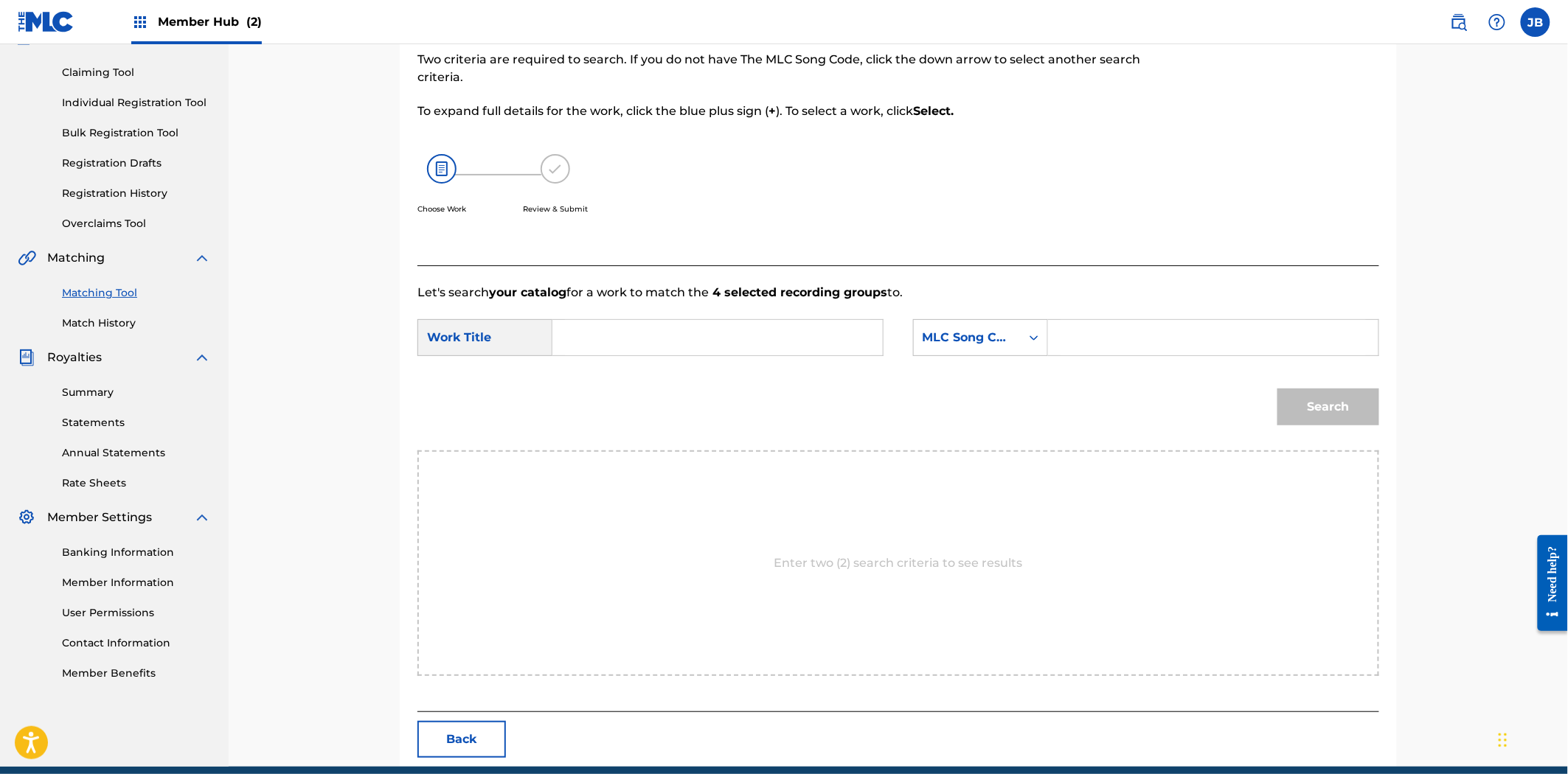
click at [1176, 343] on input "Search Form" at bounding box center [1213, 337] width 306 height 35
paste input "IZ48EV"
type input "IZ48EV"
drag, startPoint x: 735, startPoint y: 316, endPoint x: 735, endPoint y: 329, distance: 13.0
click at [735, 316] on form "SearchWithCriteriac6495481-e84c-44fb-bc57-031e7ed8e7b1 Work Title SearchWithCri…" at bounding box center [898, 376] width 961 height 149
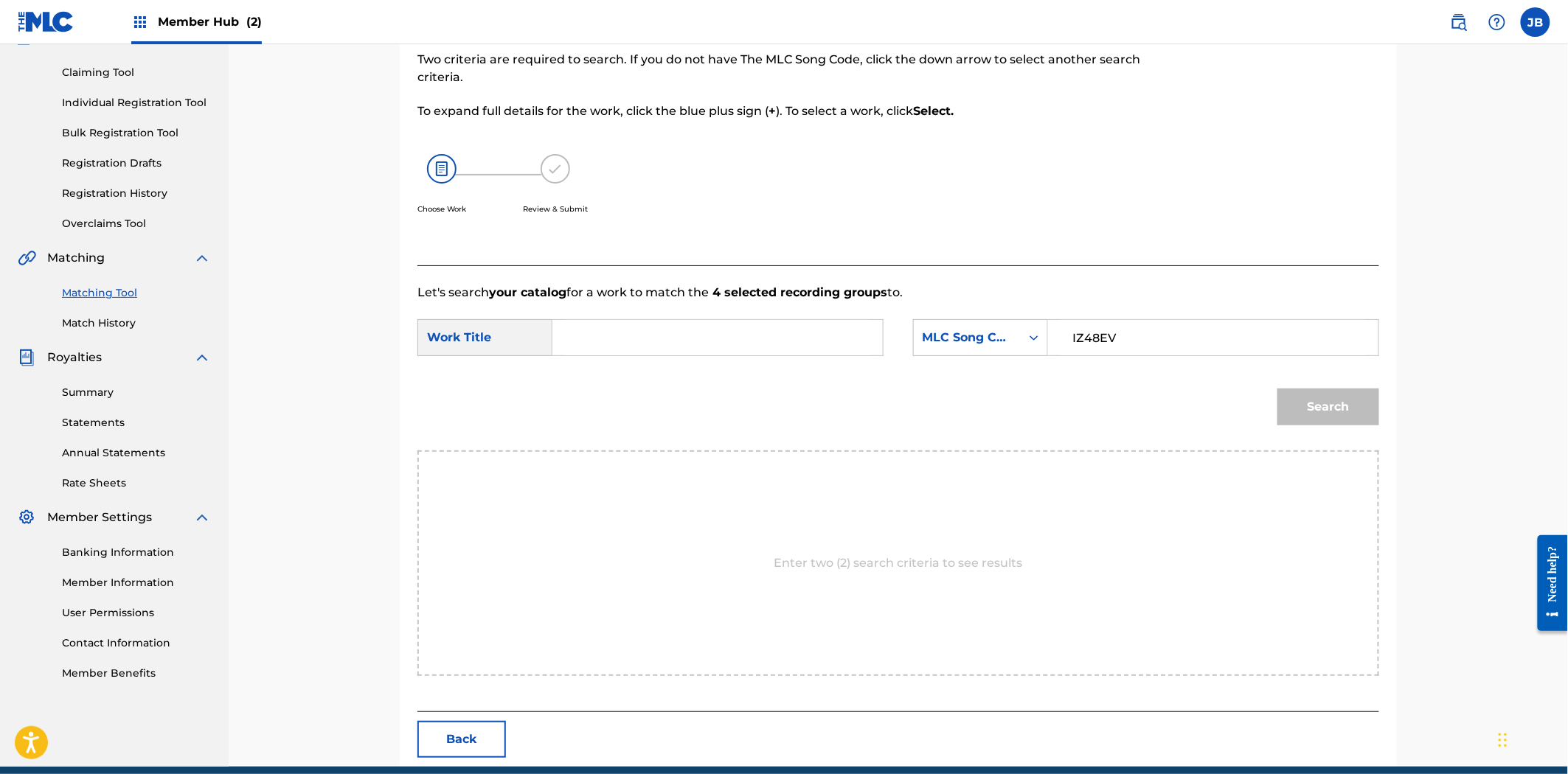
click at [735, 329] on input "Search Form" at bounding box center [717, 337] width 306 height 35
paste input "i miss your warm hands"
type input "i miss your warm hands"
click at [1328, 410] on button "Search" at bounding box center [1328, 406] width 102 height 37
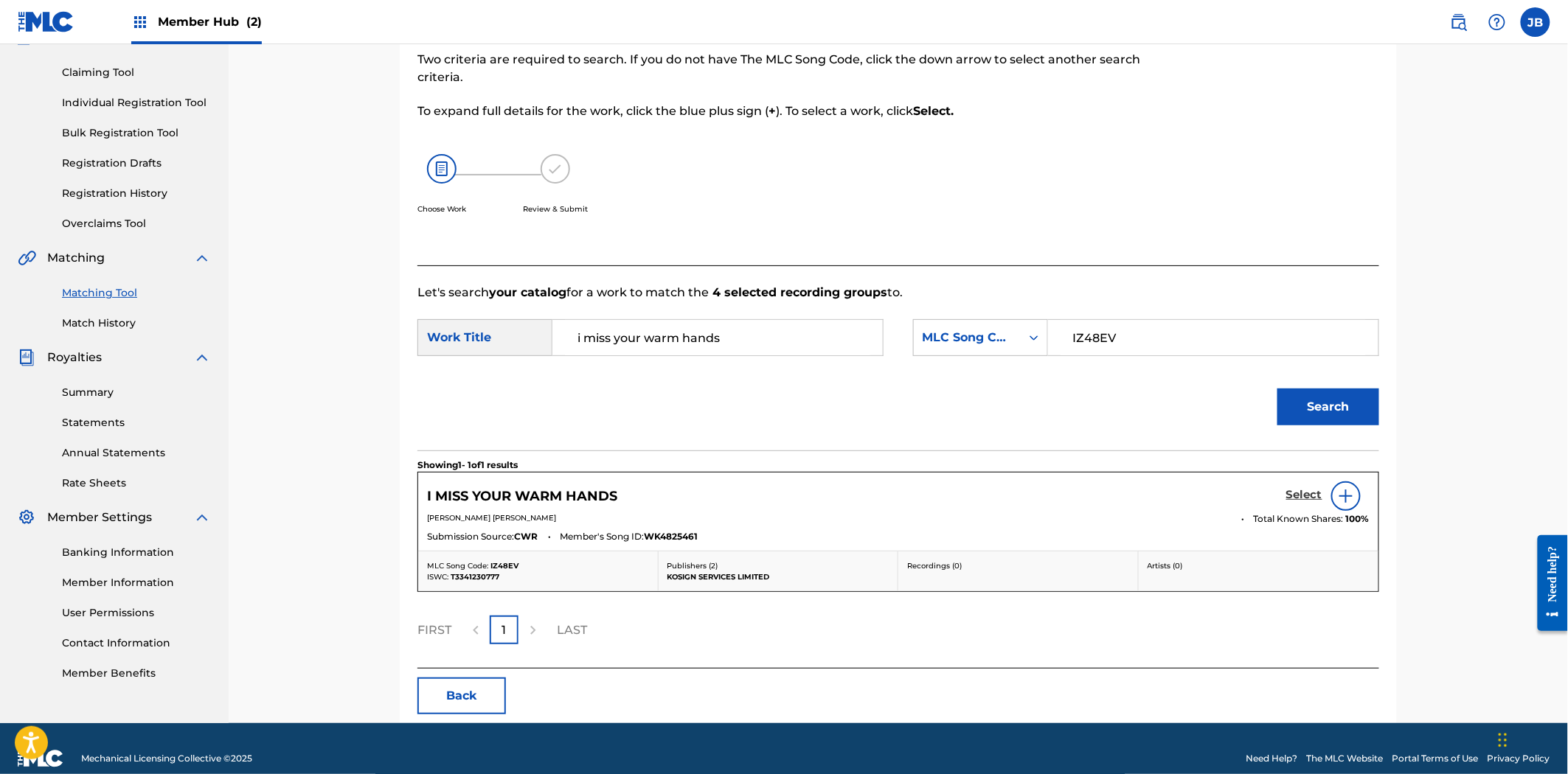
click at [1289, 497] on h5 "Select" at bounding box center [1304, 495] width 36 height 14
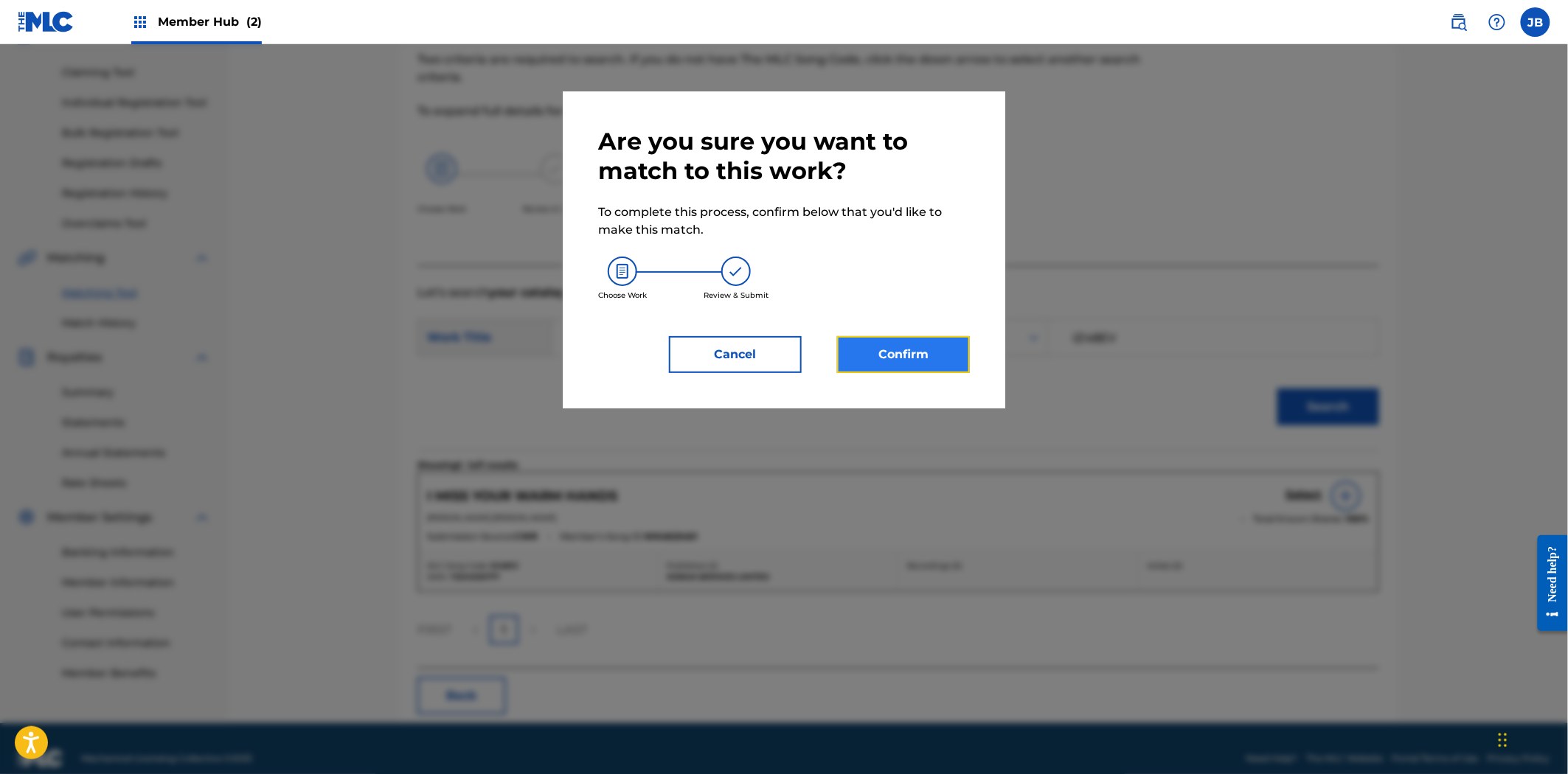
click at [931, 365] on button "Confirm" at bounding box center [903, 354] width 133 height 37
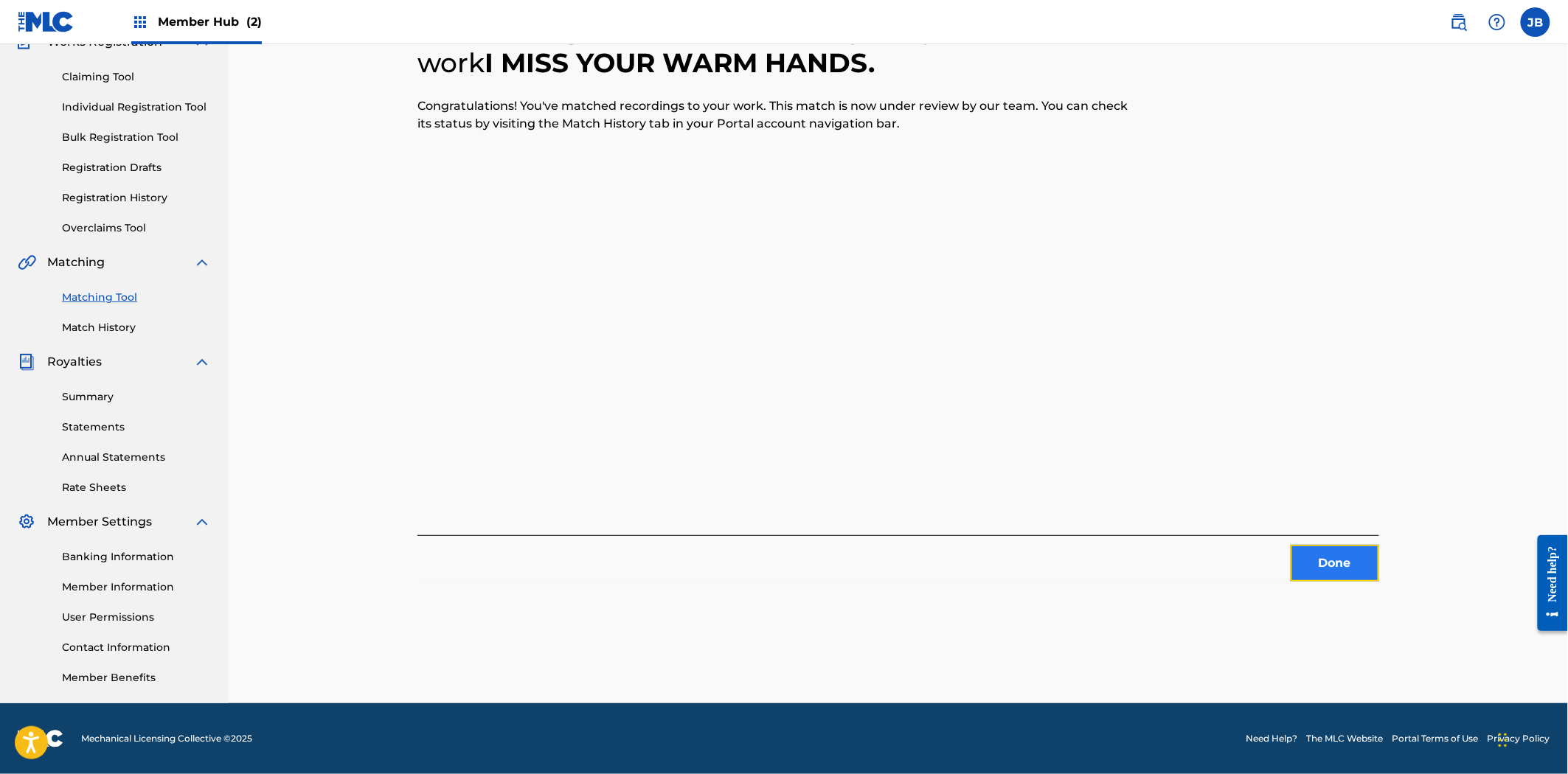
click at [1313, 576] on button "Done" at bounding box center [1334, 563] width 88 height 37
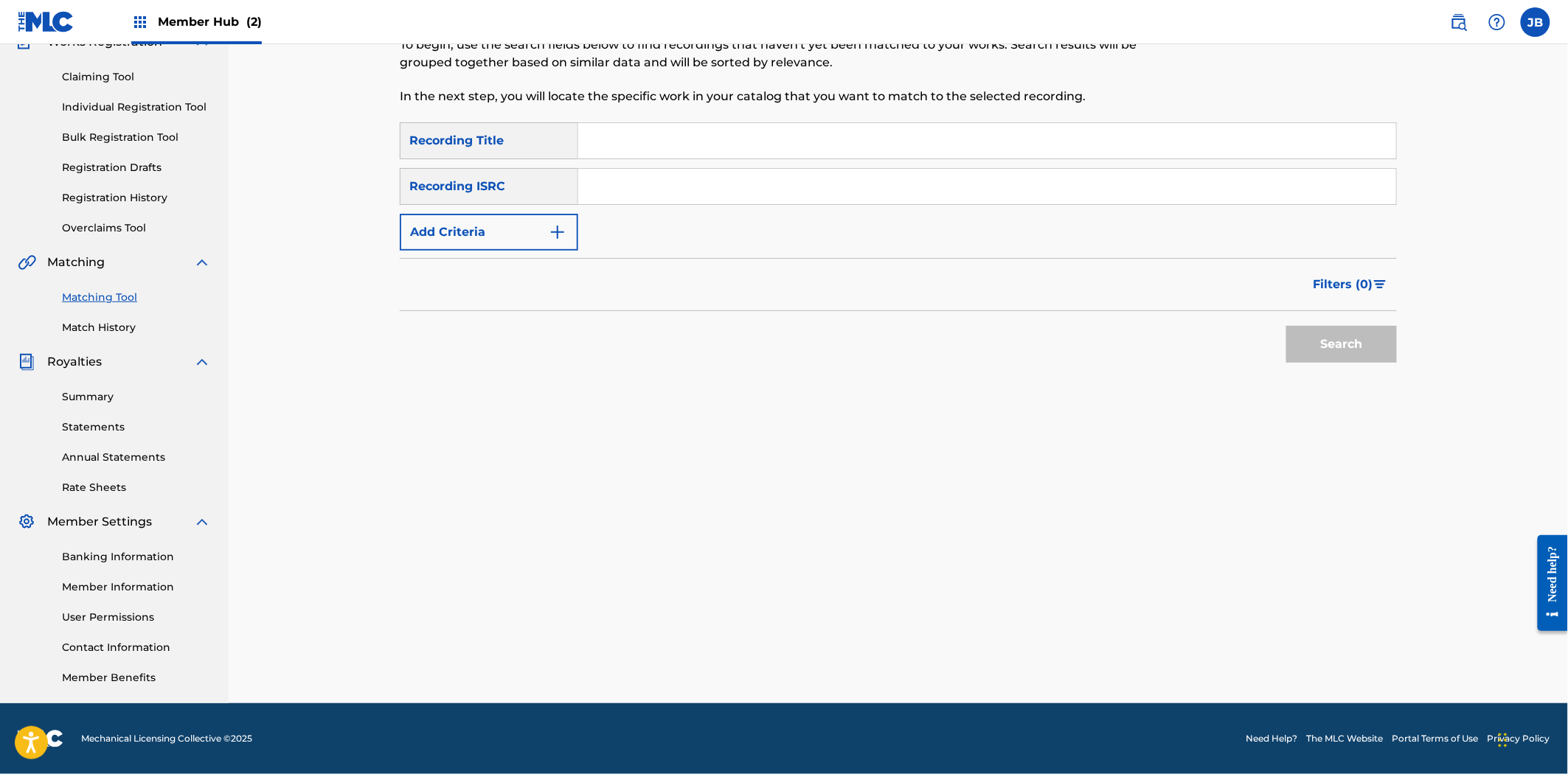
click at [675, 198] on input "Search Form" at bounding box center [987, 186] width 818 height 35
paste input "QMANG2322665"
type input "QMANG2322665"
click at [1316, 329] on button "Search" at bounding box center [1342, 344] width 111 height 37
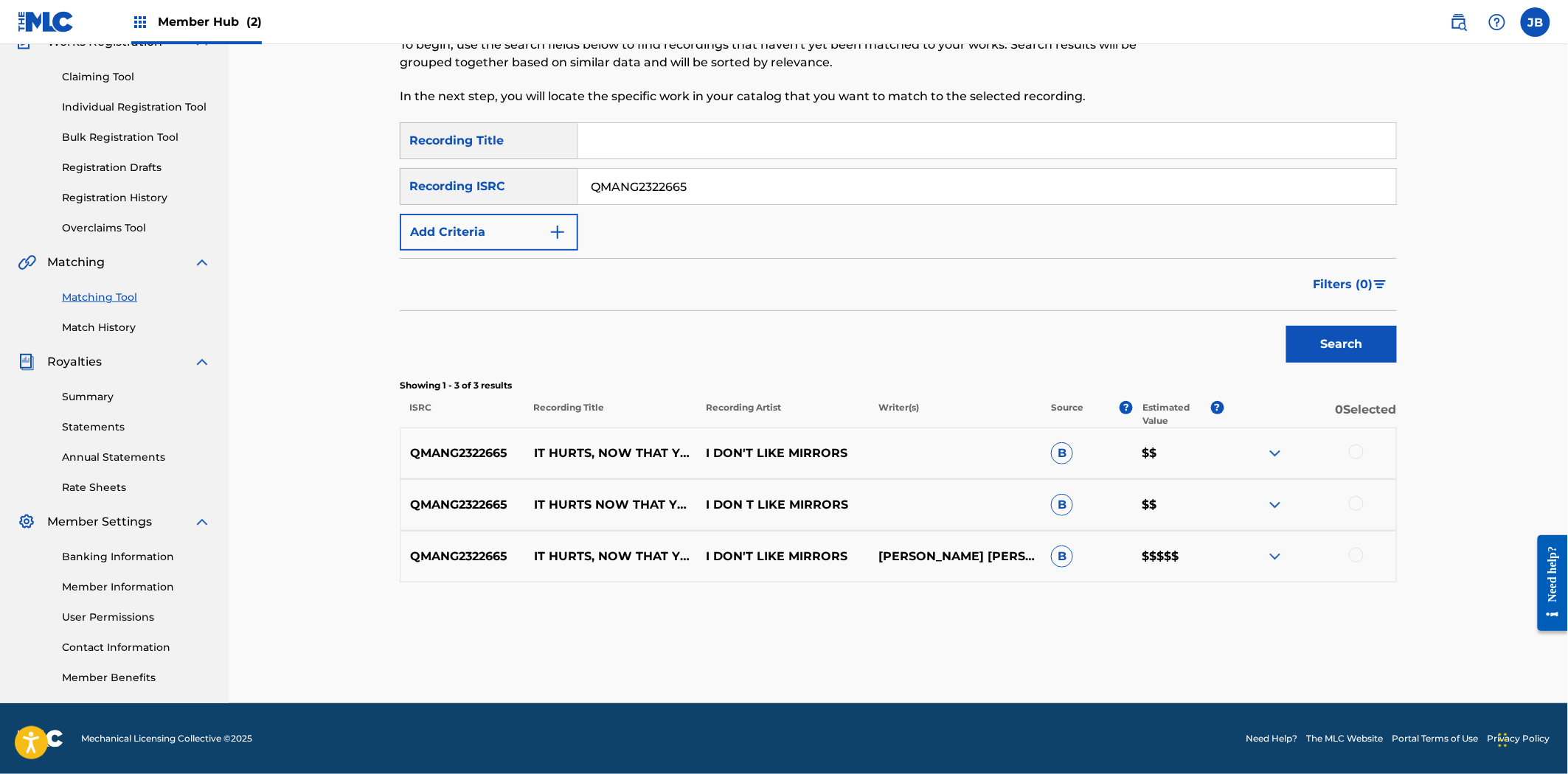
click at [1357, 448] on div at bounding box center [1356, 452] width 15 height 15
click at [1359, 498] on div at bounding box center [1356, 504] width 15 height 15
click at [1360, 555] on div at bounding box center [1356, 555] width 15 height 15
click at [1077, 647] on button "Match 3 Groups" at bounding box center [1036, 653] width 163 height 37
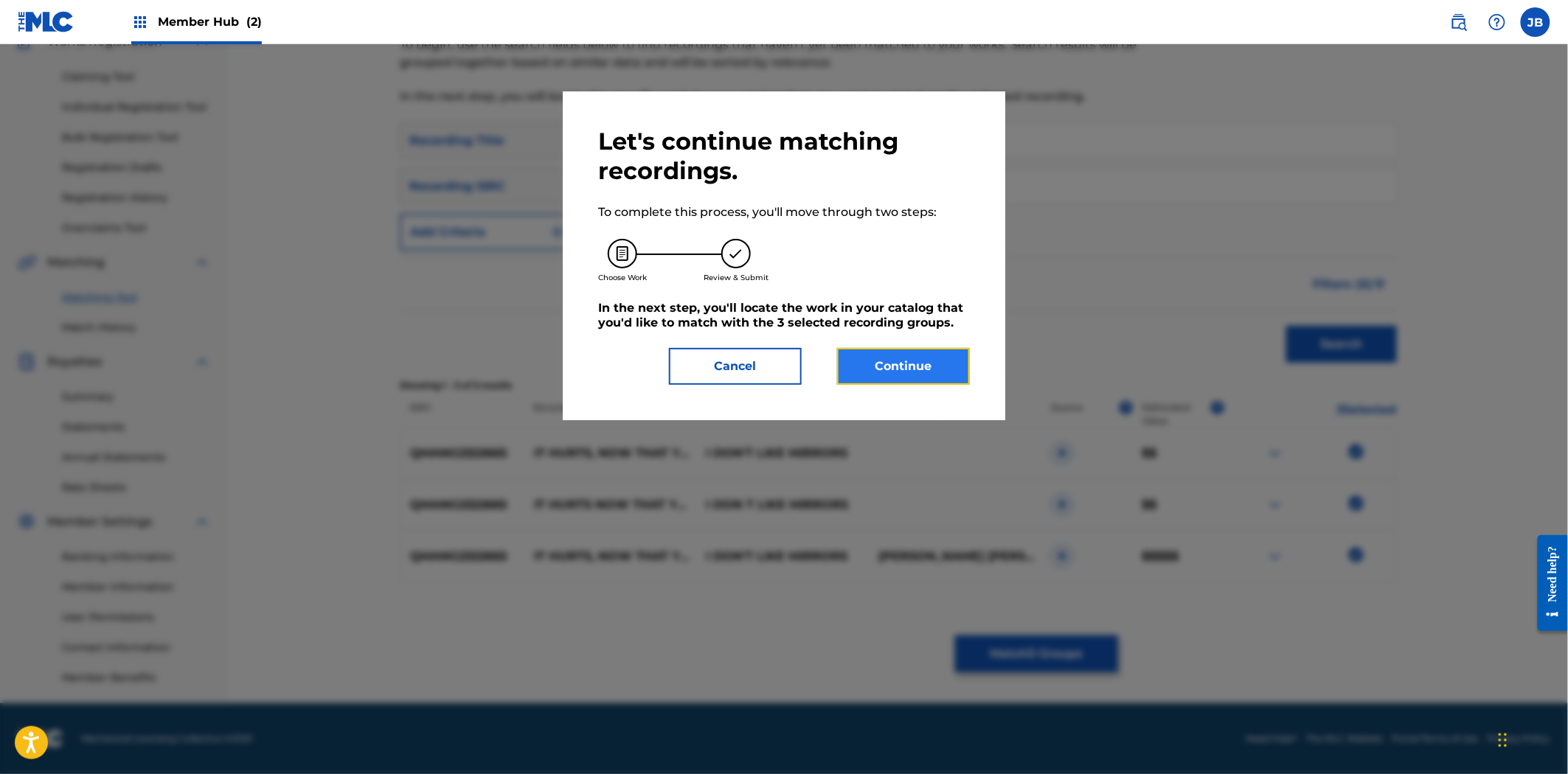
click at [899, 362] on button "Continue" at bounding box center [903, 366] width 133 height 37
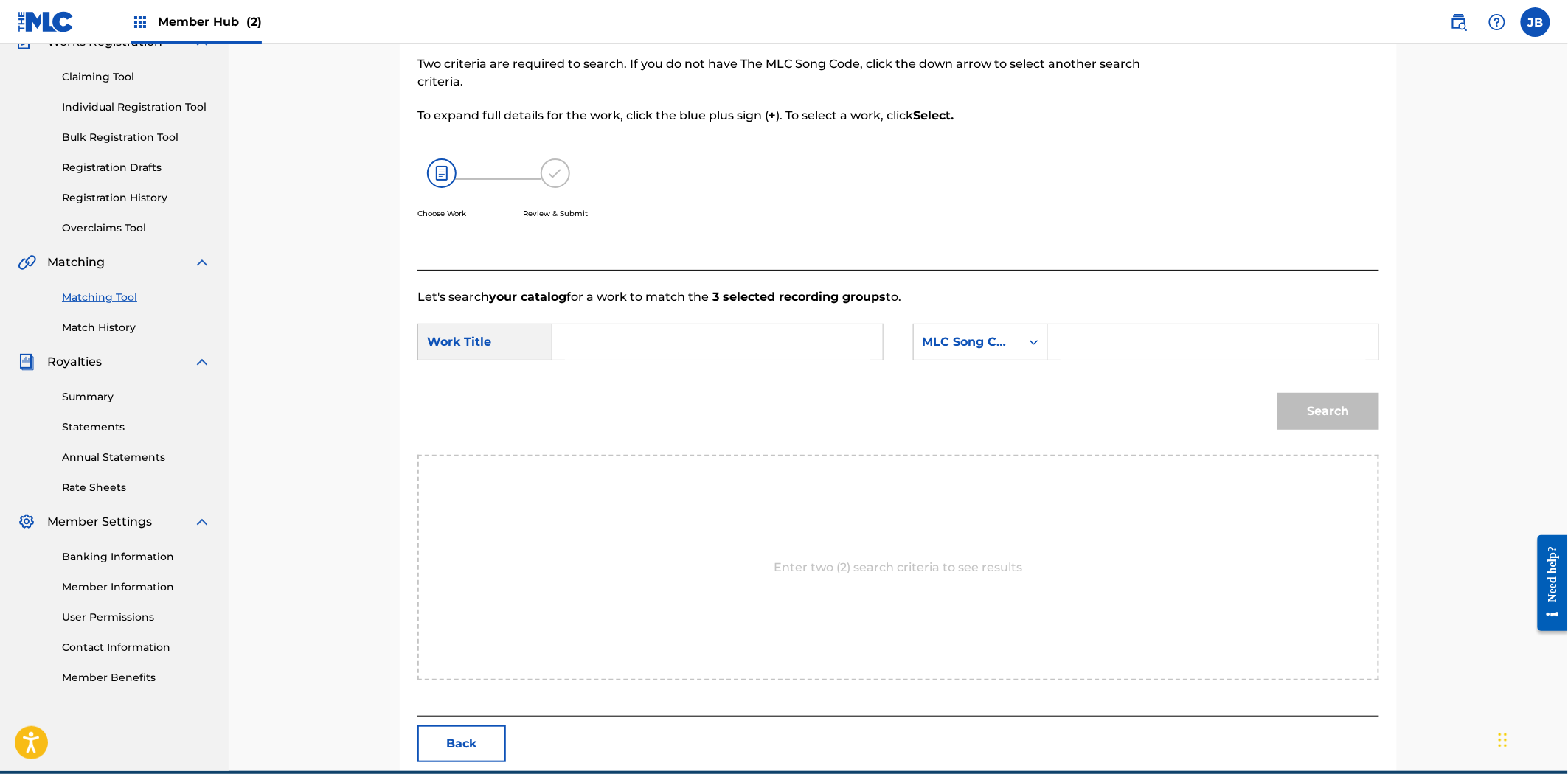
drag, startPoint x: 1077, startPoint y: 340, endPoint x: 893, endPoint y: 350, distance: 184.3
click at [1078, 340] on input "Search Form" at bounding box center [1213, 341] width 306 height 35
paste input "IZ48CO"
type input "IZ48CO"
click at [806, 344] on input "Search Form" at bounding box center [717, 341] width 306 height 35
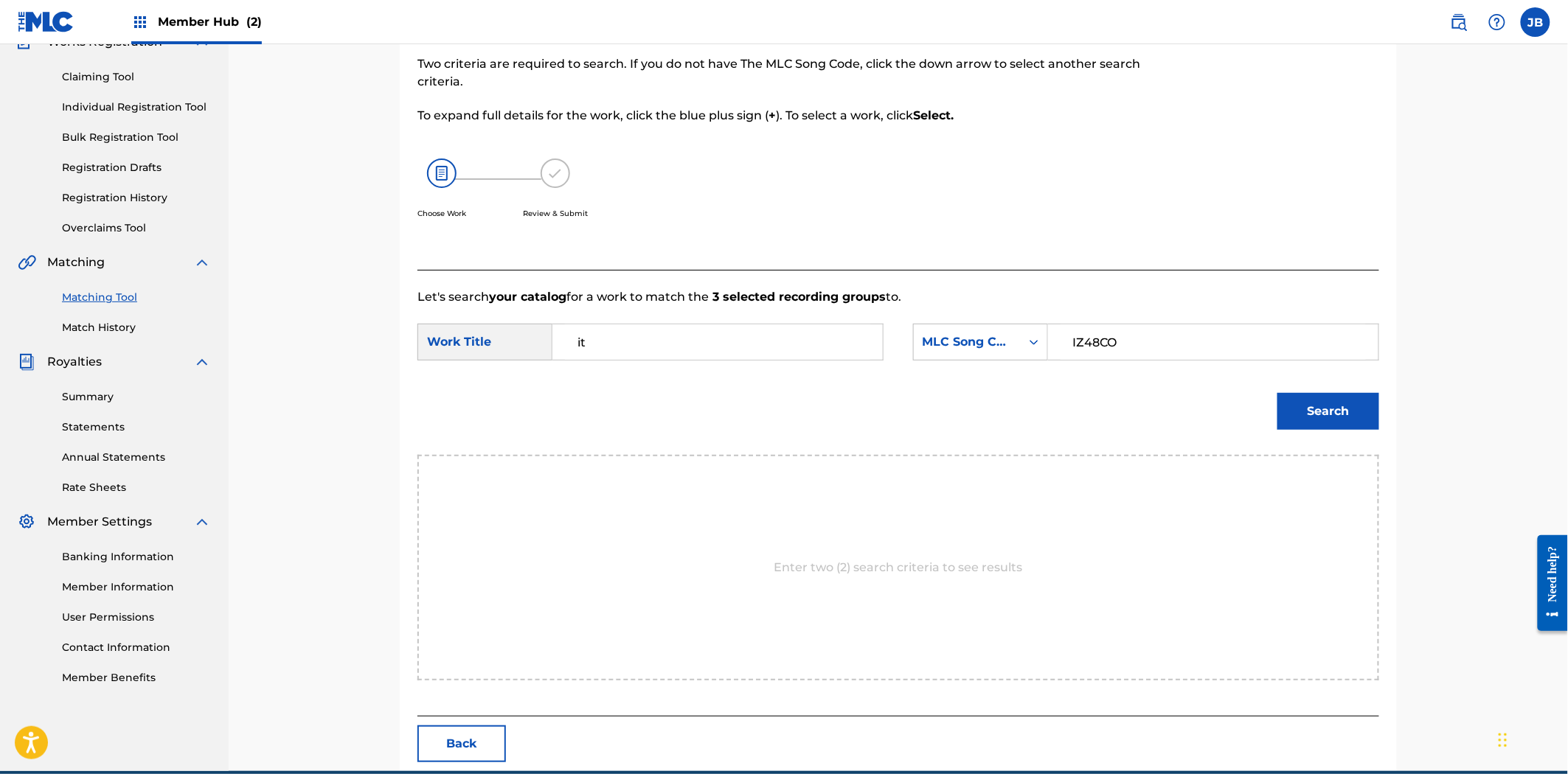
type input "it"
click at [1277, 393] on button "Search" at bounding box center [1328, 411] width 102 height 37
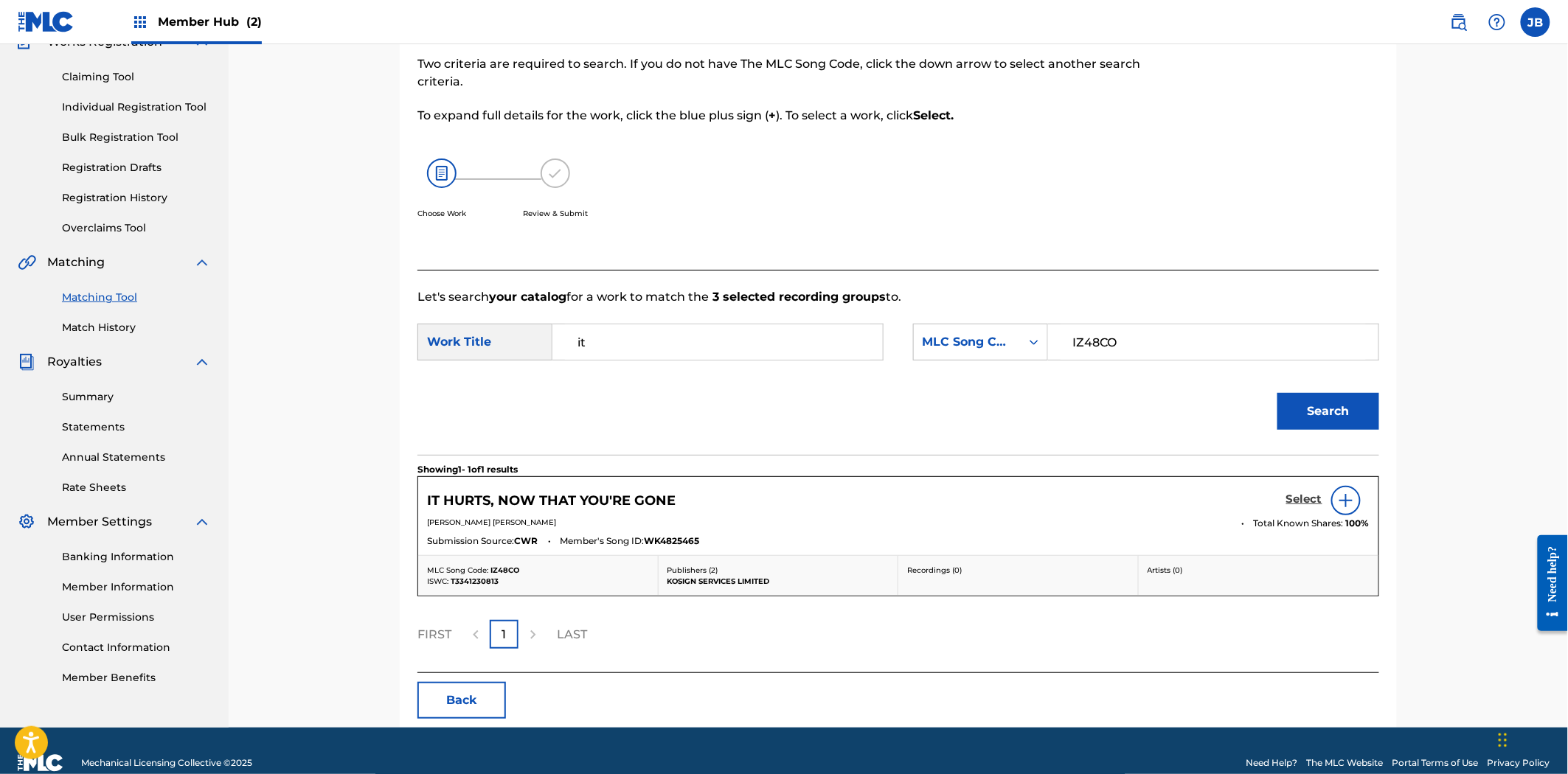
click at [1296, 494] on h5 "Select" at bounding box center [1304, 499] width 36 height 14
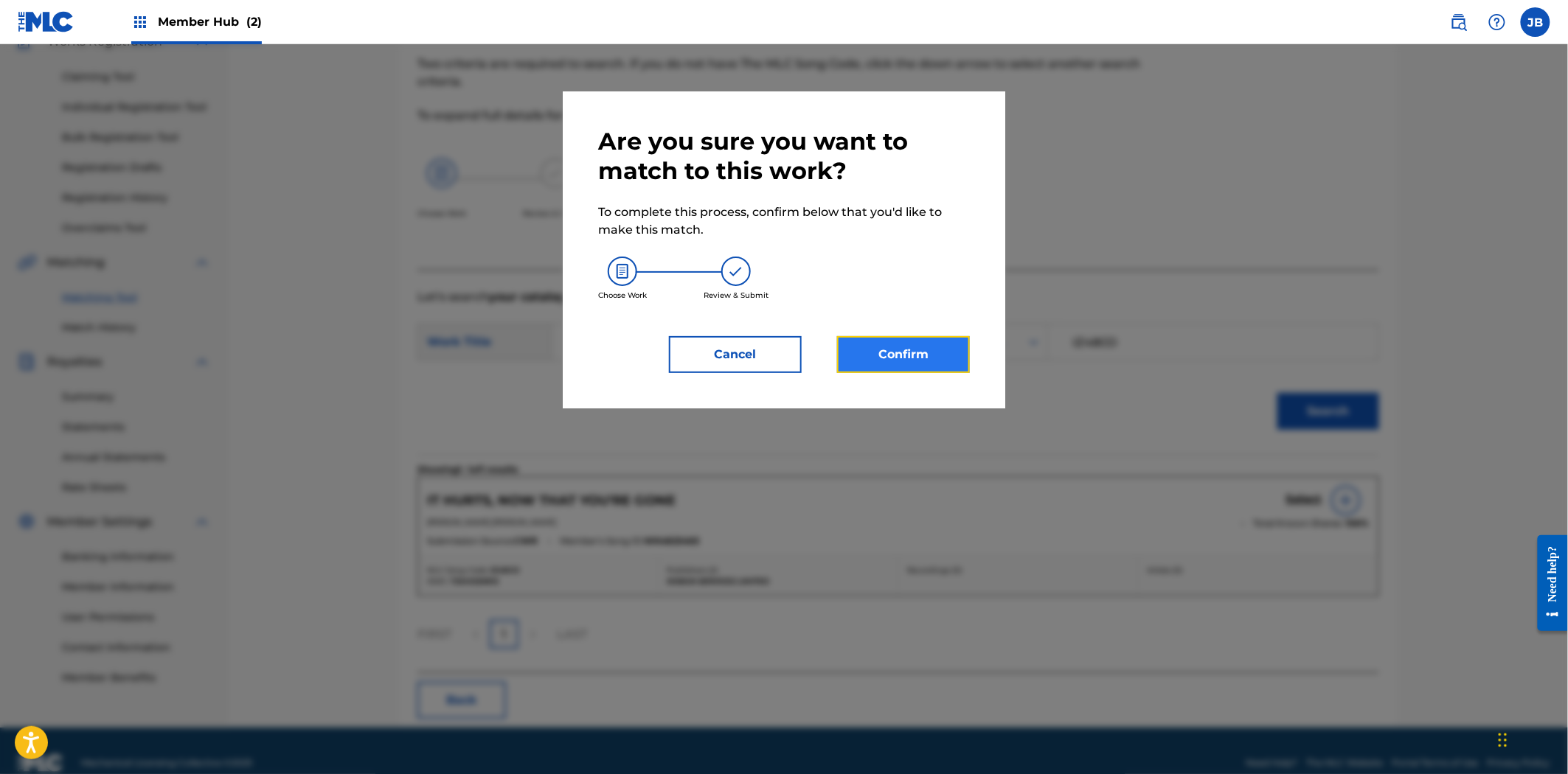
click at [948, 363] on button "Confirm" at bounding box center [903, 354] width 133 height 37
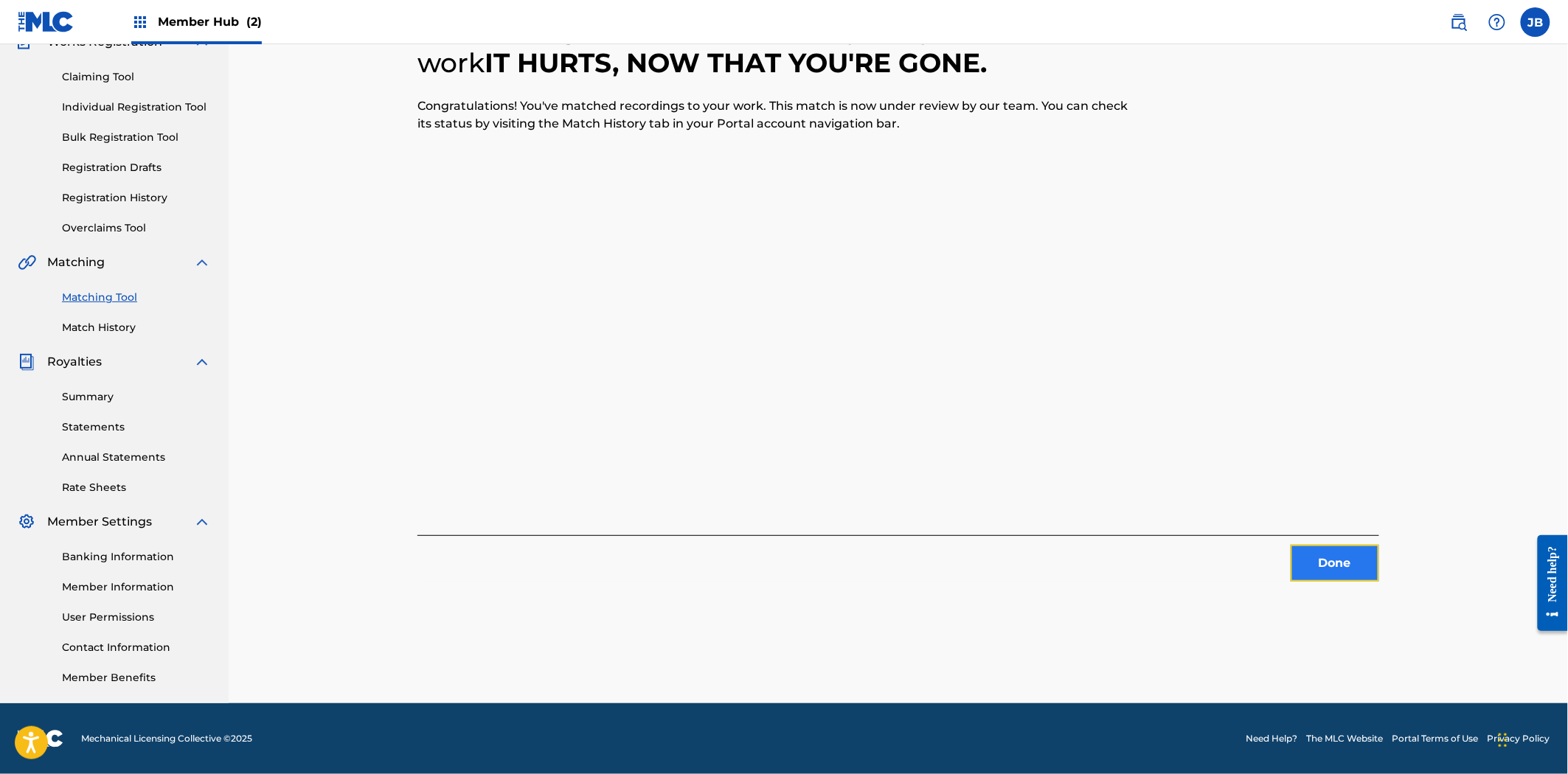
click at [1334, 565] on button "Done" at bounding box center [1334, 563] width 88 height 37
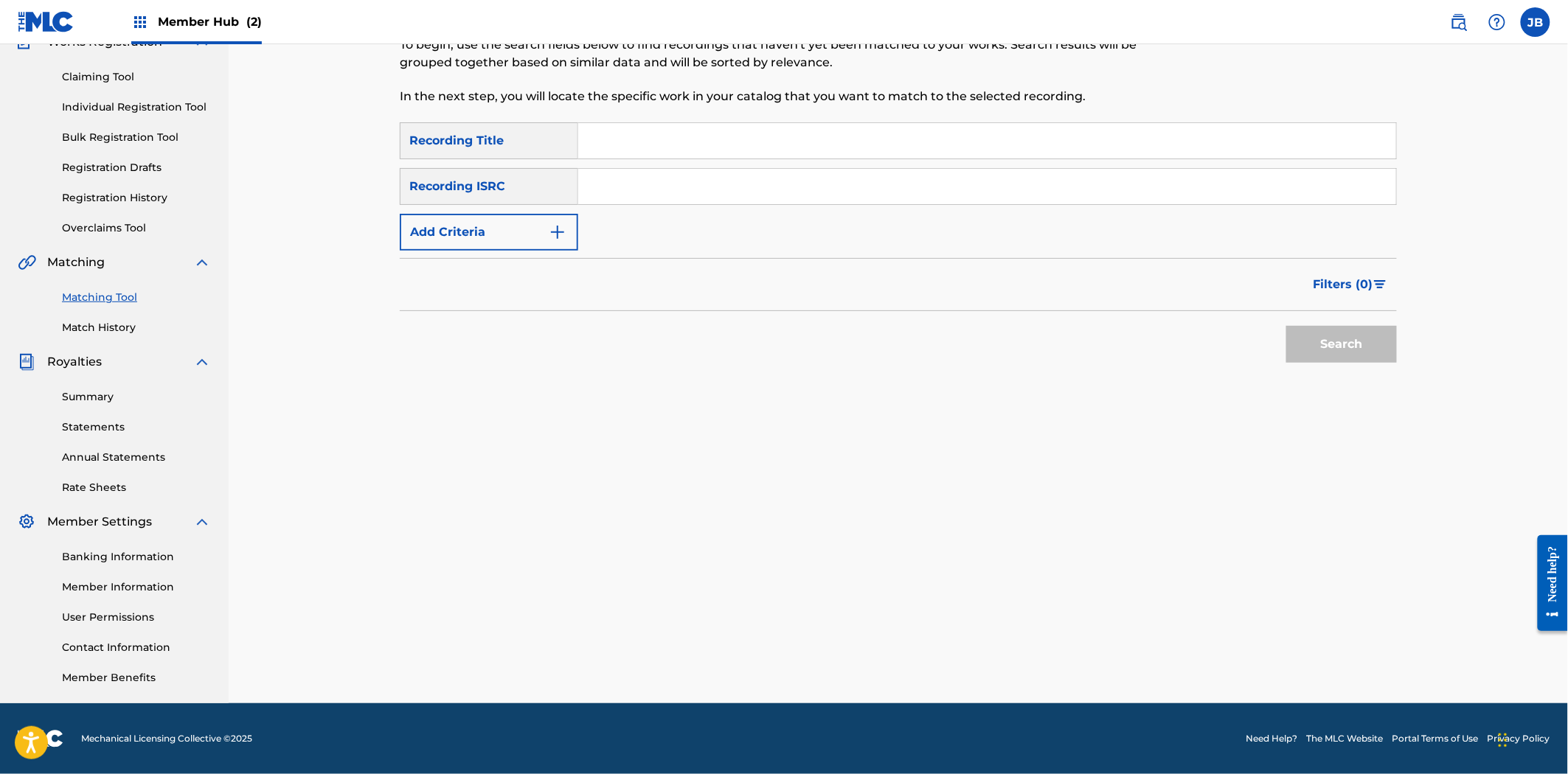
click at [803, 189] on input "Search Form" at bounding box center [987, 186] width 818 height 35
paste input "QZQMB2104260"
type input "QZQMB2104260"
click at [1314, 333] on button "Search" at bounding box center [1342, 344] width 111 height 37
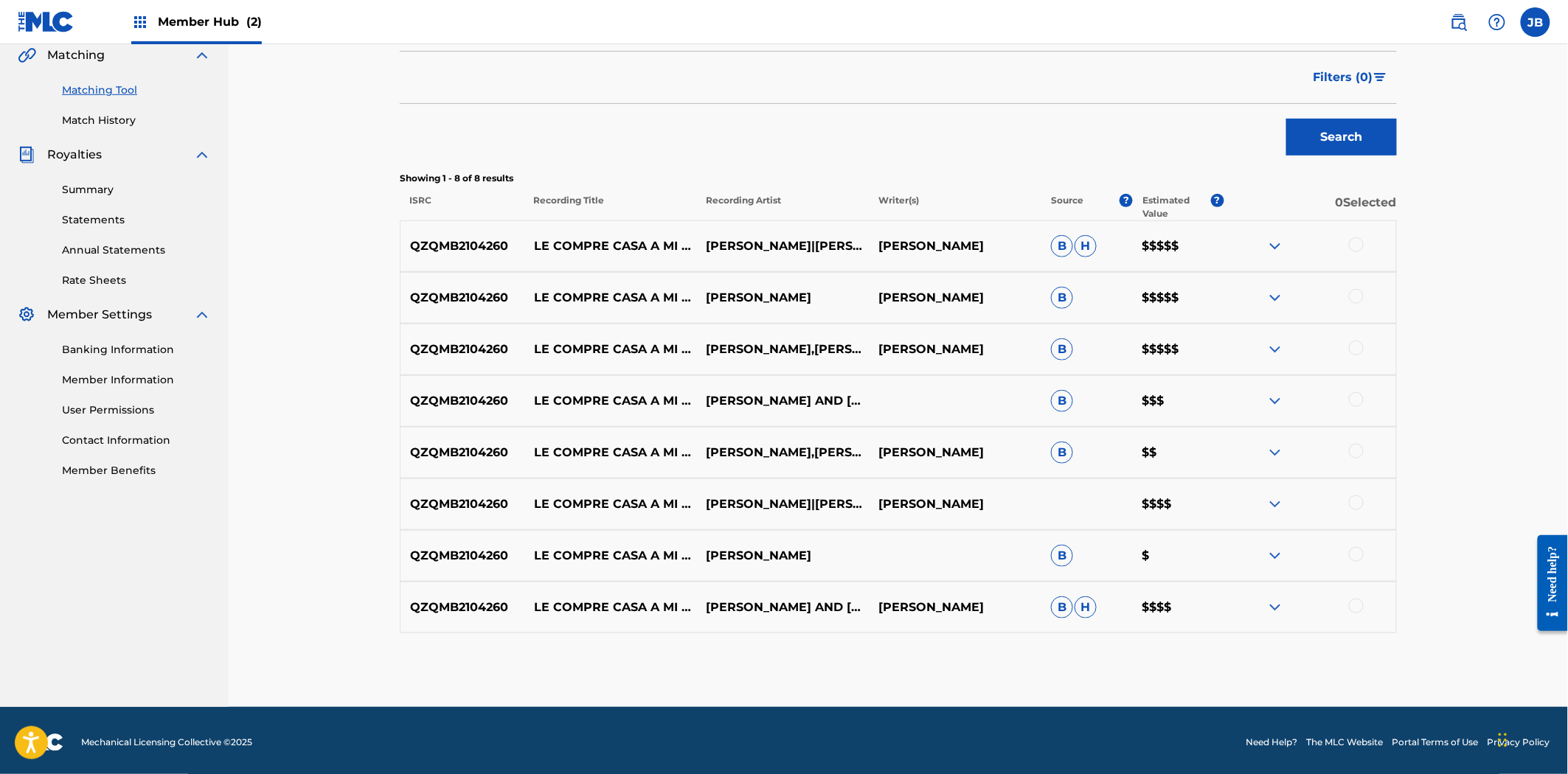
scroll to position [351, 0]
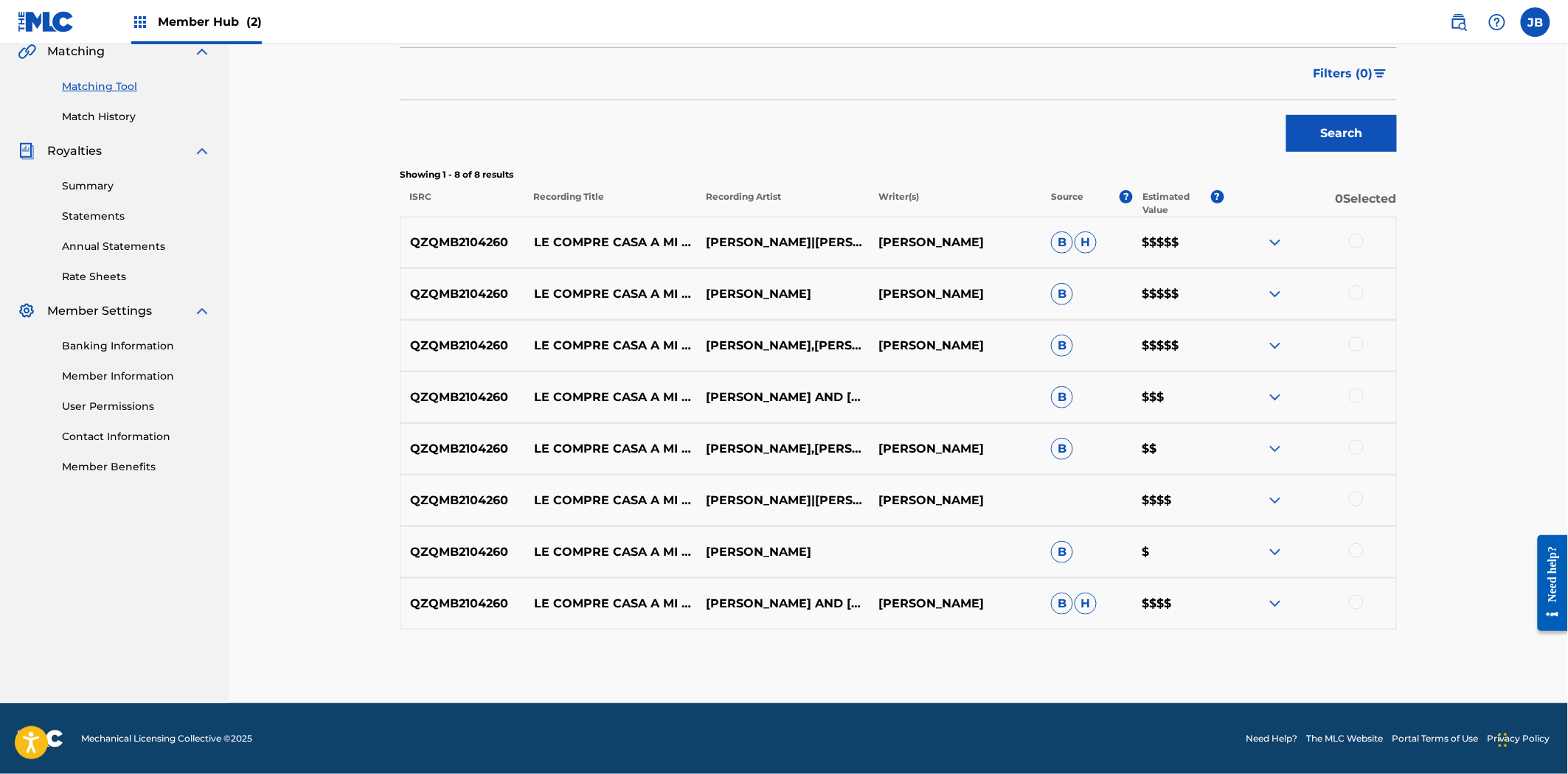
click at [1364, 237] on div at bounding box center [1310, 243] width 172 height 18
click at [1360, 237] on div at bounding box center [1356, 241] width 15 height 15
click at [1355, 311] on div "QZQMB2104260 LE COMPRE CASA A MI AMA [PERSON_NAME] [PERSON_NAME] B $$$$$" at bounding box center [898, 293] width 997 height 52
click at [1357, 299] on div at bounding box center [1356, 293] width 15 height 15
click at [1361, 342] on div at bounding box center [1356, 344] width 15 height 15
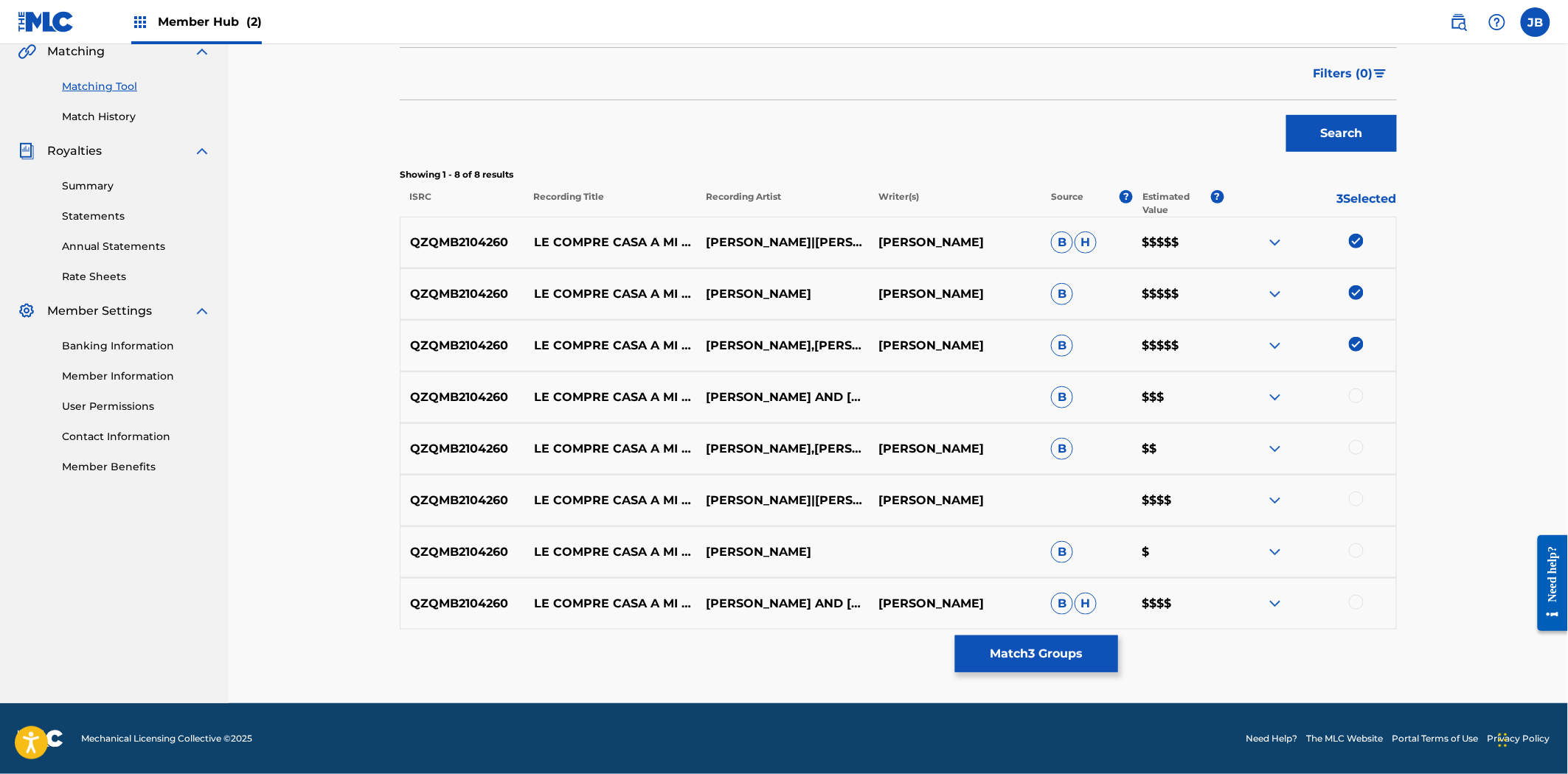
click at [1359, 378] on div "QZQMB2104260 LE COMPRE CASA A MI AMA [PERSON_NAME] AND [PERSON_NAME] B $$$" at bounding box center [898, 397] width 997 height 52
click at [1363, 388] on div at bounding box center [1310, 397] width 172 height 18
click at [1361, 398] on div at bounding box center [1356, 396] width 15 height 15
click at [1357, 458] on div "QZQMB2104260 LE COMPRE CASA A MI AMA [PERSON_NAME],[PERSON_NAME] [PERSON_NAME] …" at bounding box center [898, 448] width 997 height 52
click at [1354, 452] on div at bounding box center [1356, 448] width 15 height 15
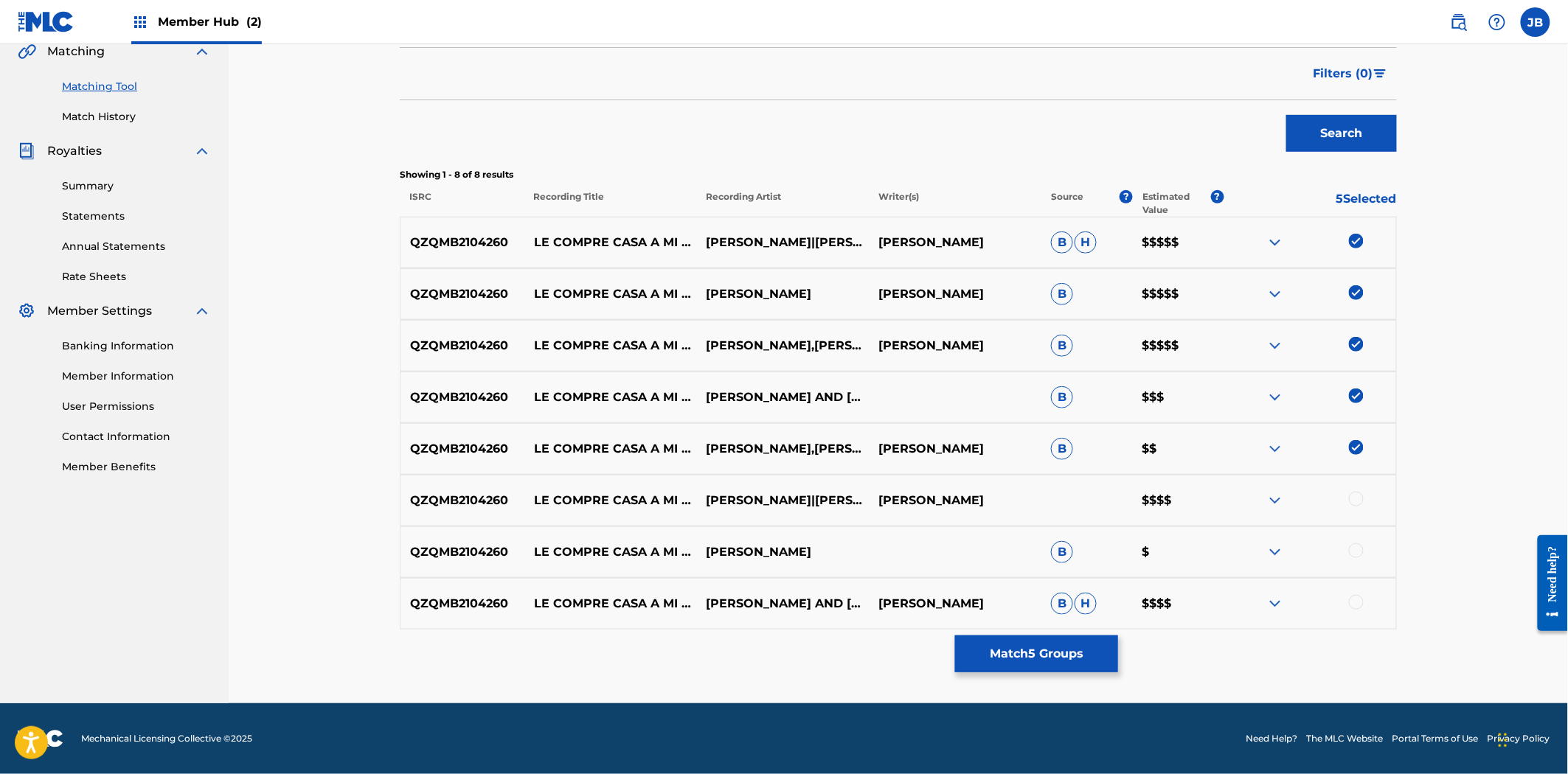
click at [1359, 509] on div at bounding box center [1310, 501] width 172 height 18
click at [1349, 493] on div at bounding box center [1310, 501] width 172 height 18
click at [1359, 496] on div at bounding box center [1356, 499] width 15 height 15
click at [1354, 551] on div at bounding box center [1356, 551] width 15 height 15
click at [1353, 591] on div "QZQMB2104260 LE COMPRE CASA A MI AMA [PERSON_NAME] AND [PERSON_NAME] [PERSON_NA…" at bounding box center [898, 603] width 997 height 52
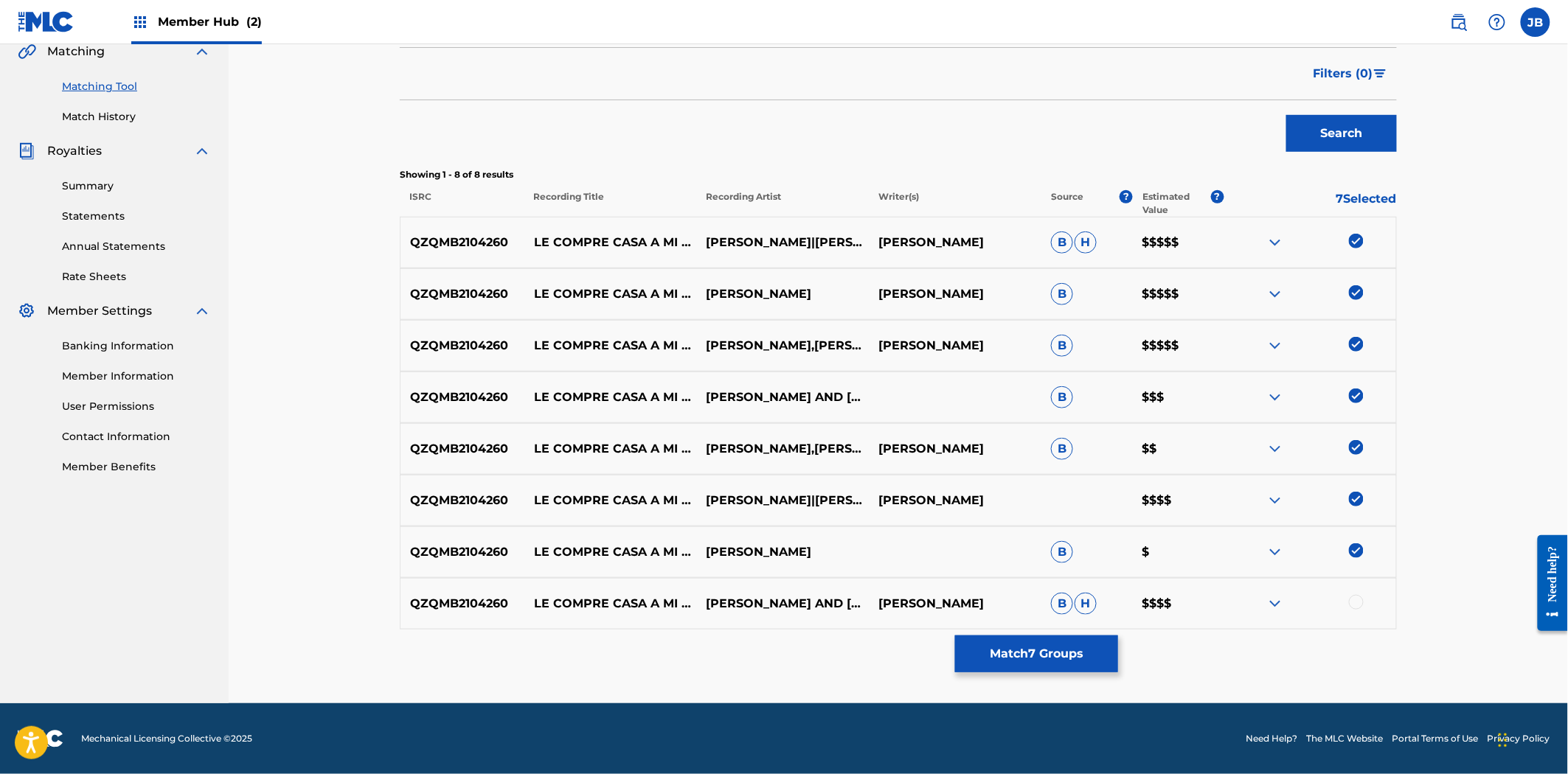
click at [1355, 602] on div at bounding box center [1356, 603] width 15 height 15
click at [1040, 653] on button "Match 8 Groups" at bounding box center [1036, 653] width 163 height 37
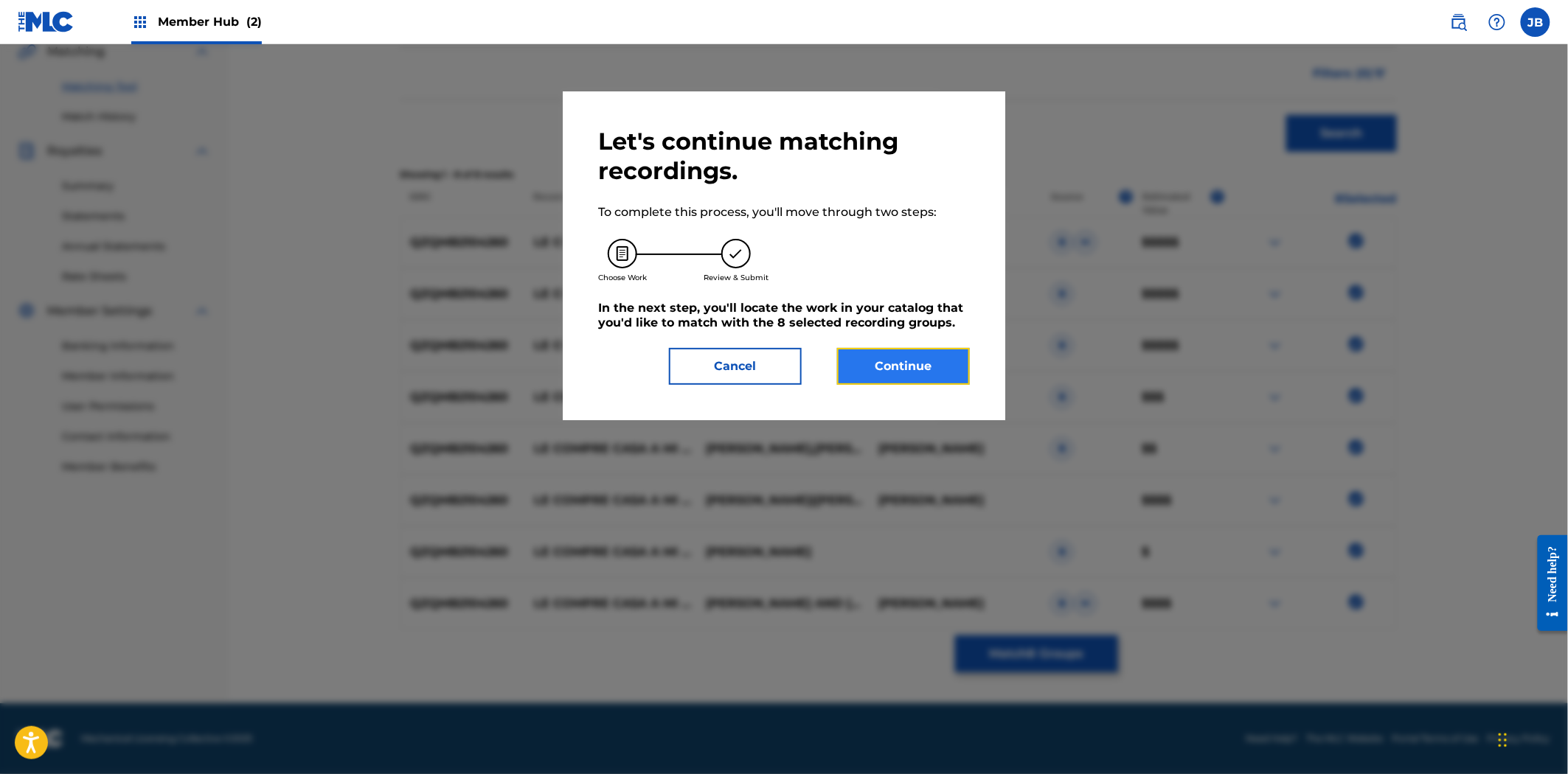
click at [930, 382] on button "Continue" at bounding box center [903, 366] width 133 height 37
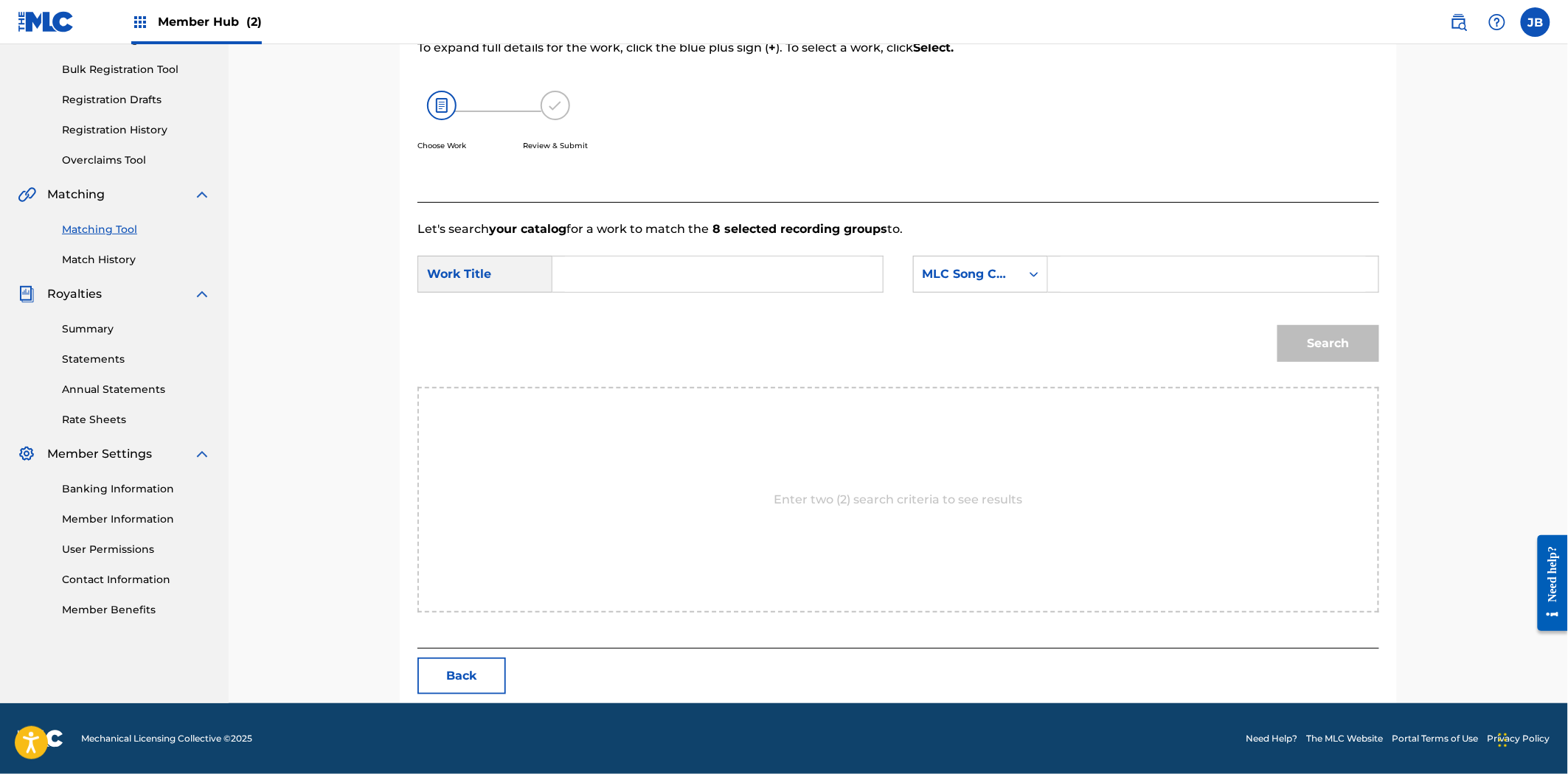
drag, startPoint x: 1104, startPoint y: 272, endPoint x: 1417, endPoint y: 321, distance: 316.8
click at [1104, 272] on input "Search Form" at bounding box center [1213, 274] width 306 height 35
paste input "LT2FT6"
type input "LT2FT6"
drag, startPoint x: 704, startPoint y: 277, endPoint x: 971, endPoint y: 330, distance: 272.2
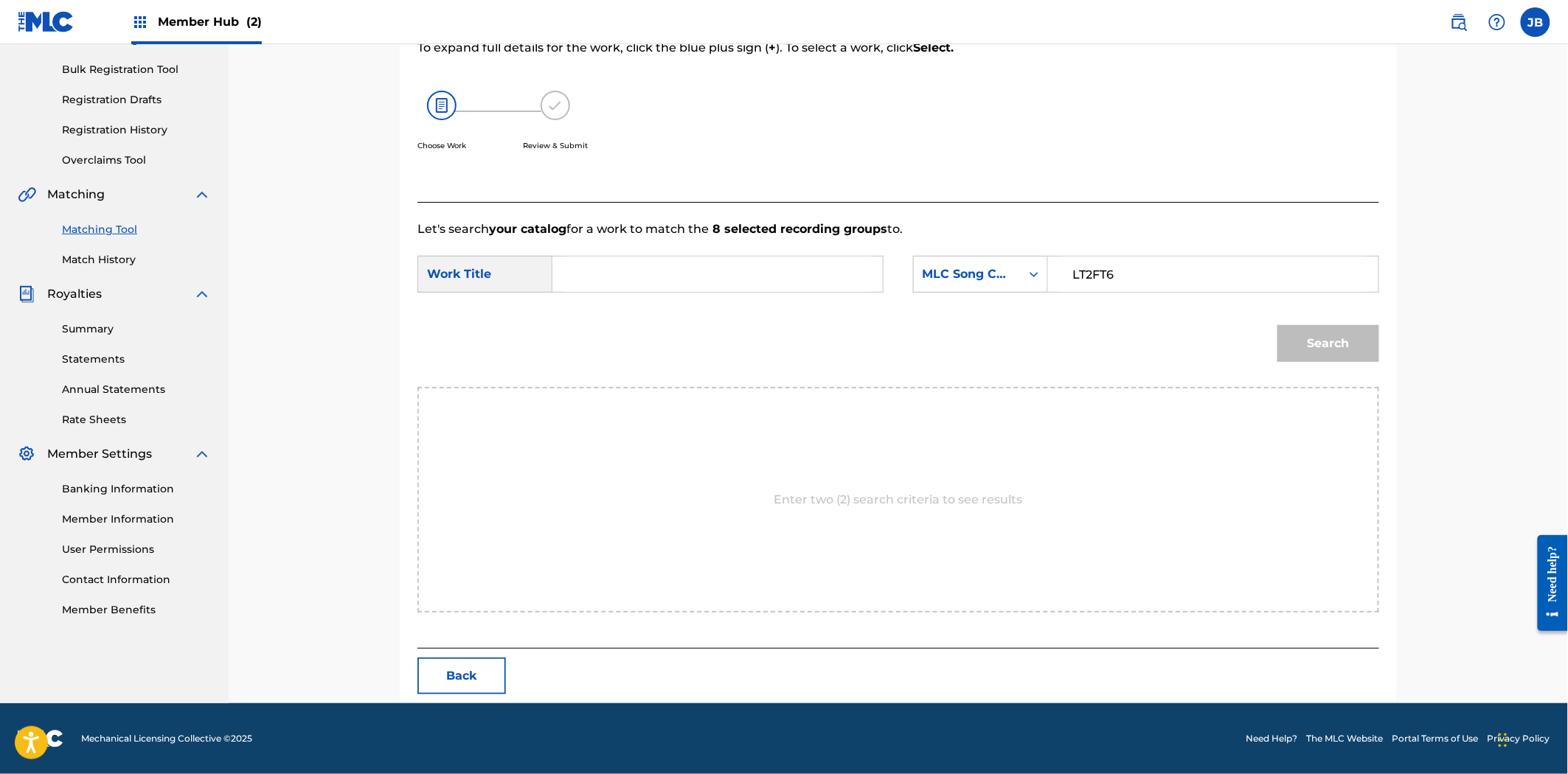
click at [704, 277] on input "Search Form" at bounding box center [717, 274] width 306 height 35
paste input "Compre"
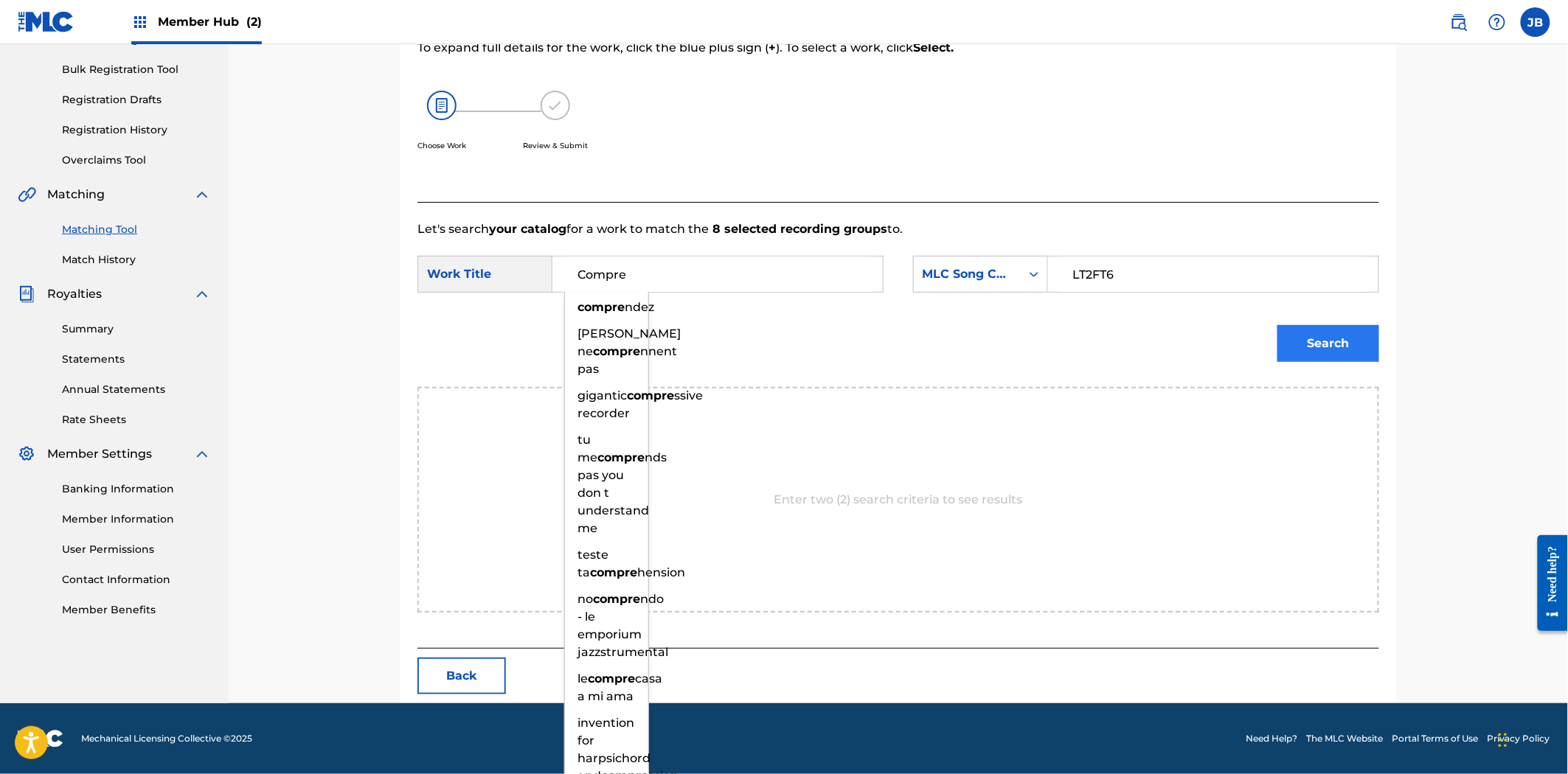
type input "Compre"
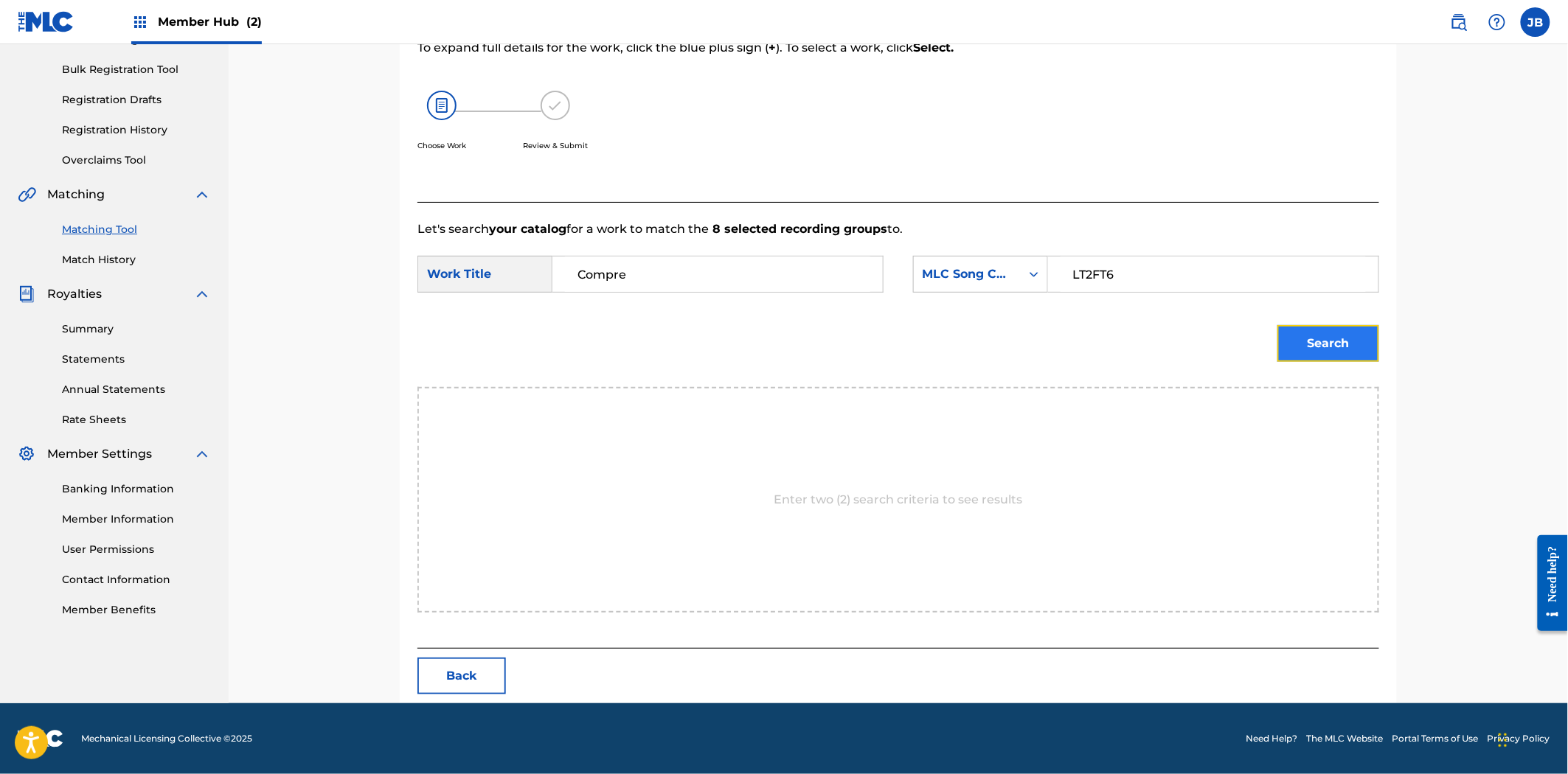
click at [1286, 350] on button "Search" at bounding box center [1328, 343] width 102 height 37
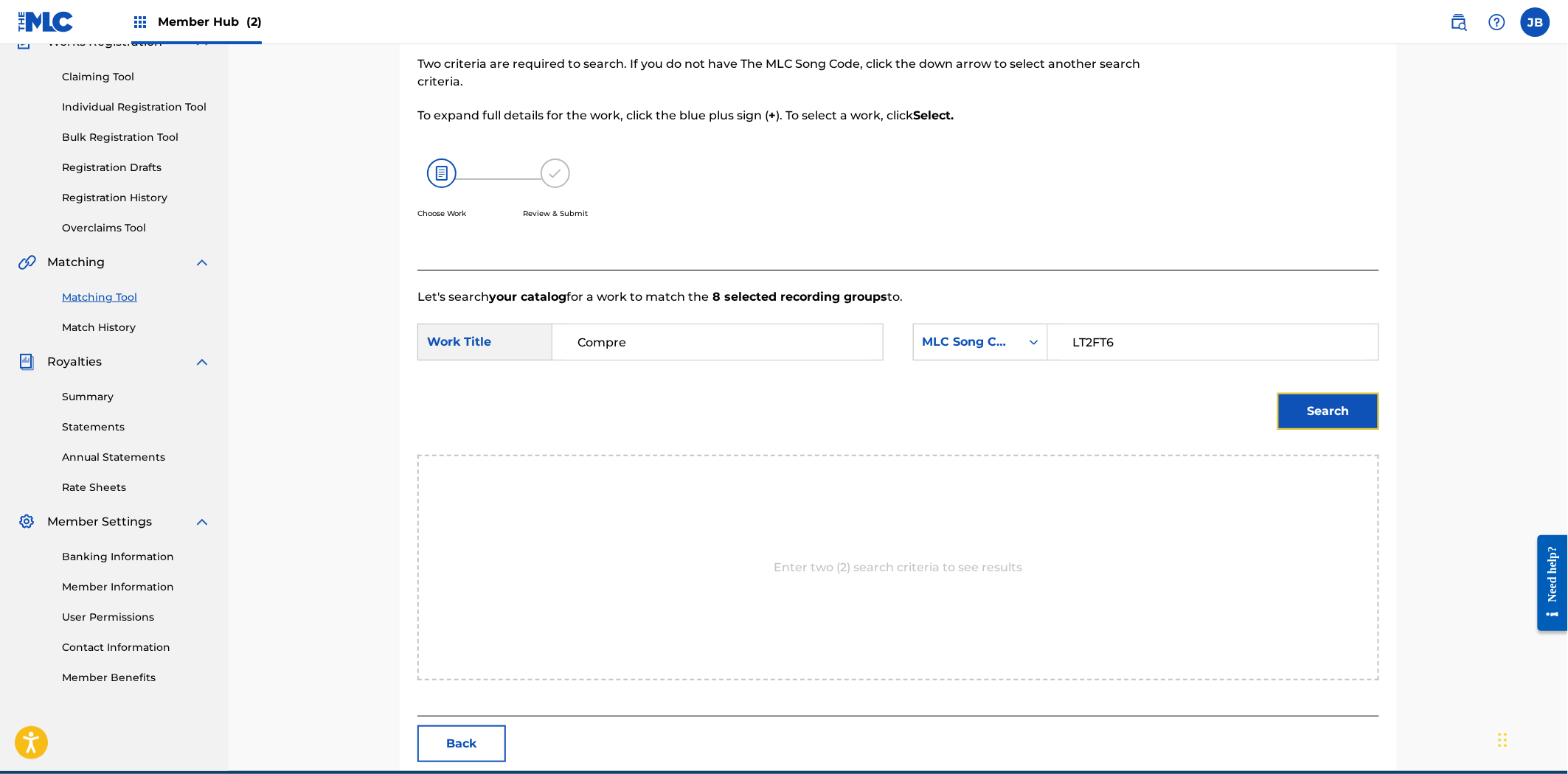
scroll to position [165, 0]
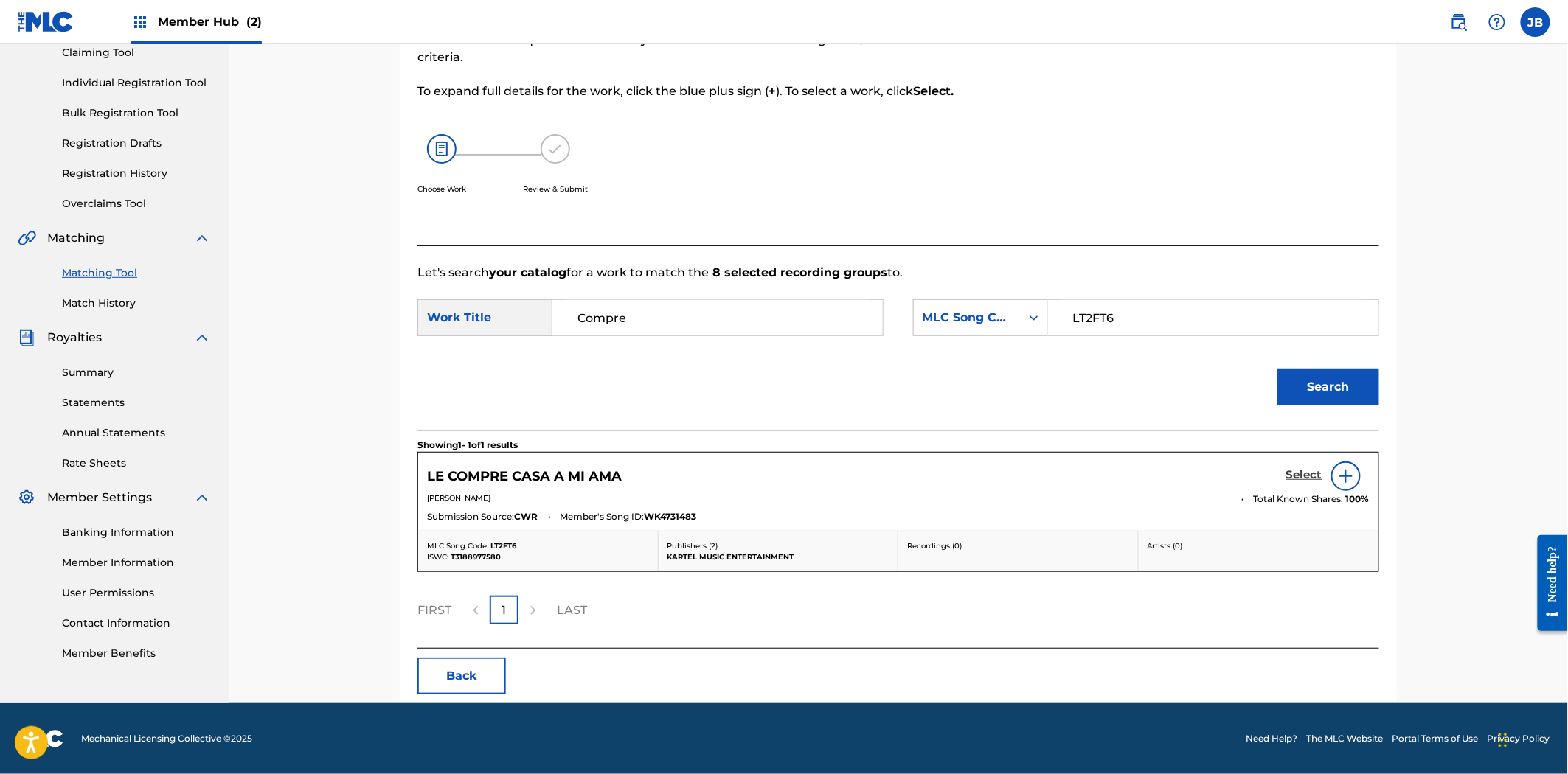
click at [1314, 476] on h5 "Select" at bounding box center [1304, 475] width 36 height 14
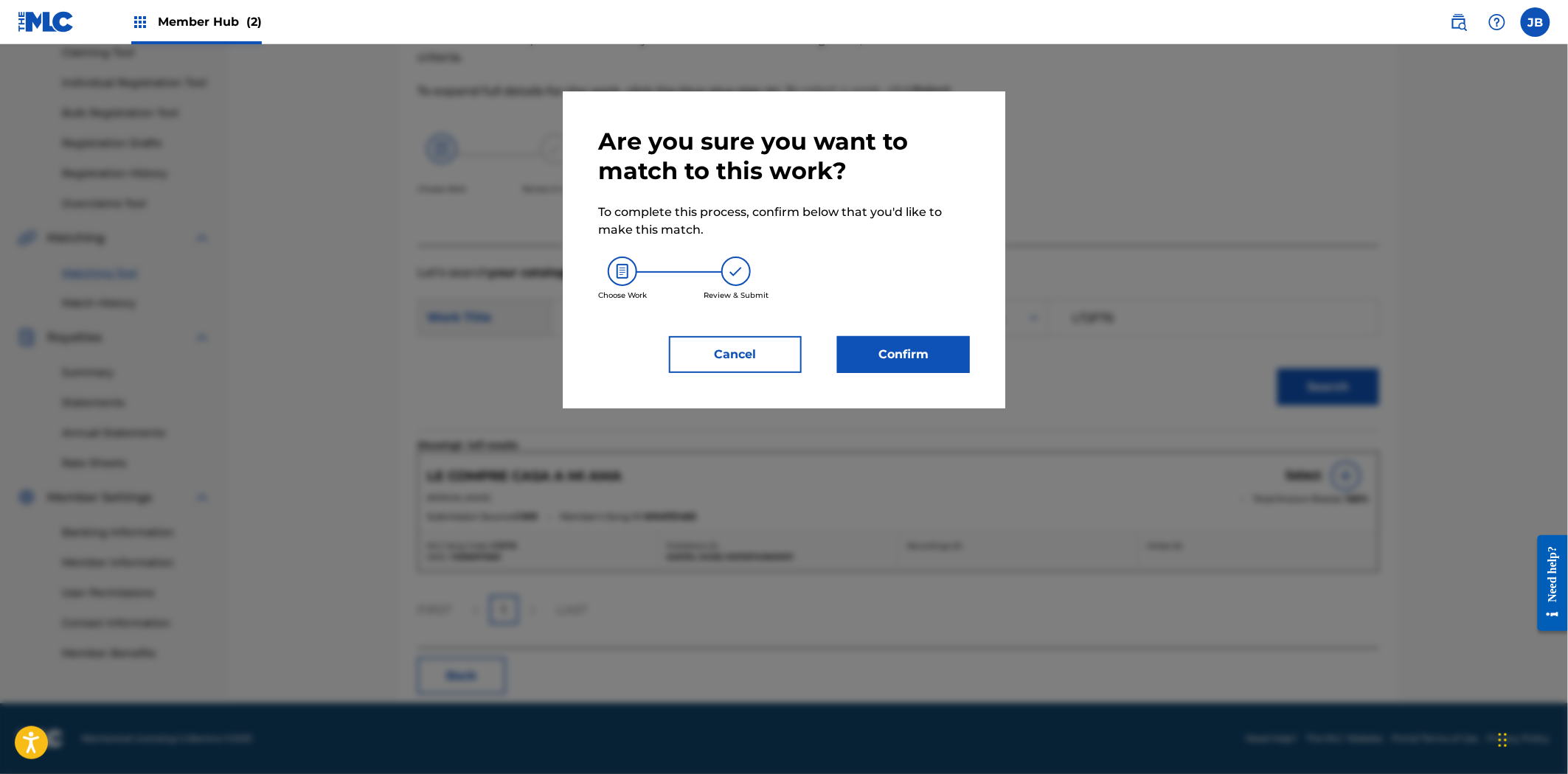
click at [972, 369] on div "Are you sure you want to match to this work? To complete this process, confirm …" at bounding box center [783, 249] width 443 height 317
click at [908, 367] on button "Confirm" at bounding box center [903, 354] width 133 height 37
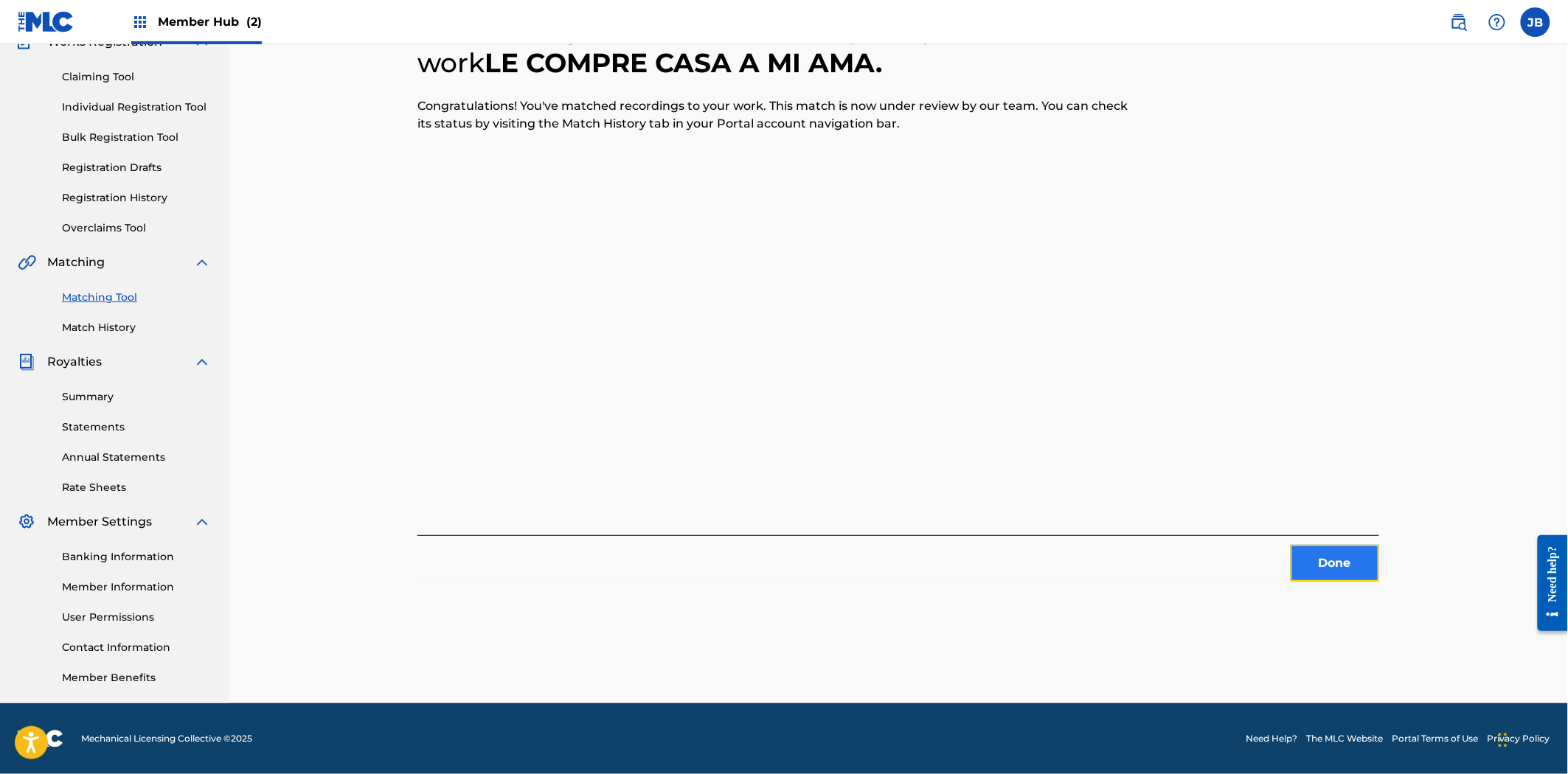
click at [1340, 573] on button "Done" at bounding box center [1334, 563] width 88 height 37
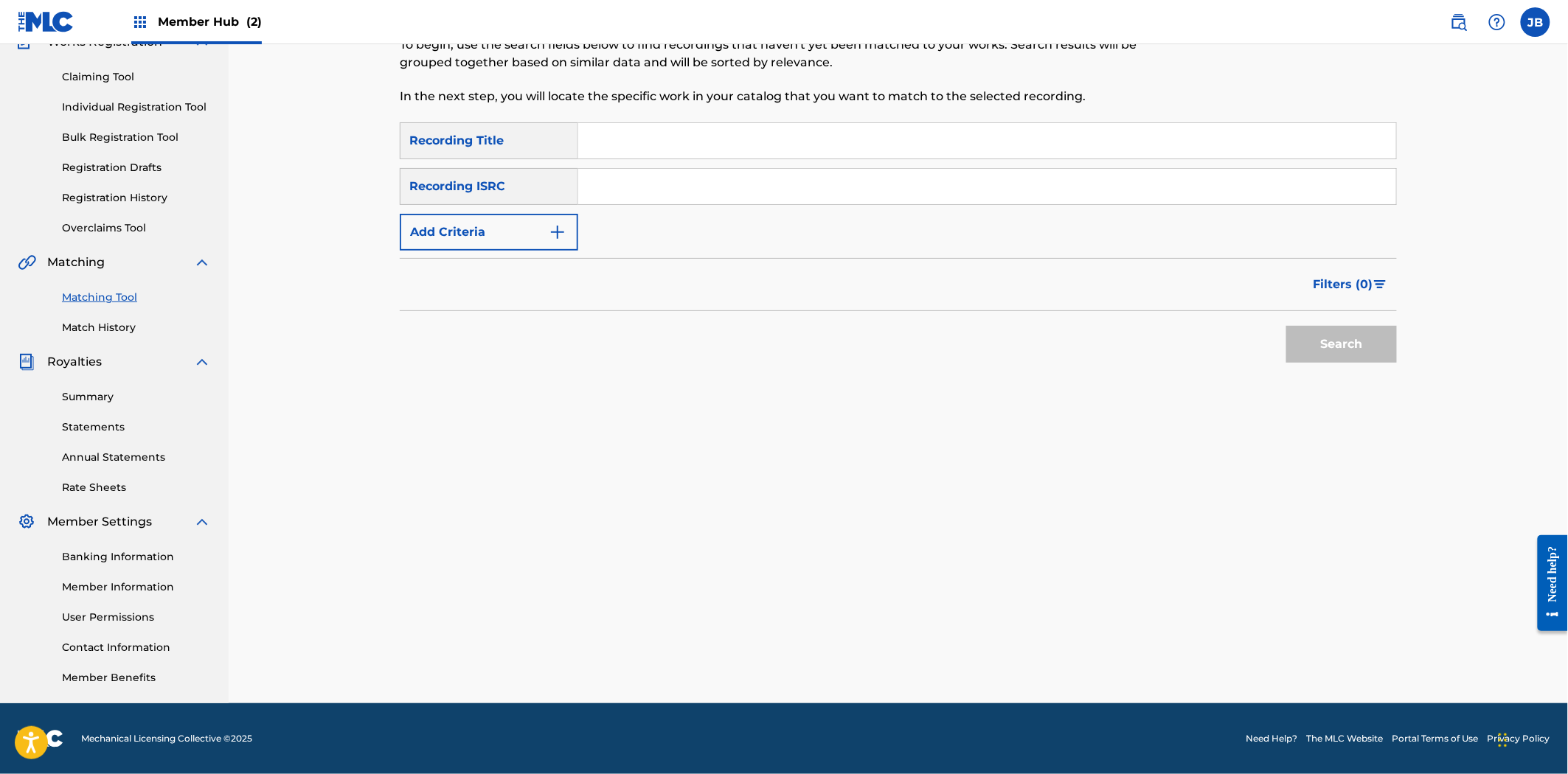
drag, startPoint x: 925, startPoint y: 192, endPoint x: 938, endPoint y: 194, distance: 13.2
click at [925, 192] on input "Search Form" at bounding box center [987, 186] width 818 height 35
paste input "US23A1562051"
type input "US23A1562051"
click at [1352, 363] on button "Search" at bounding box center [1342, 344] width 111 height 37
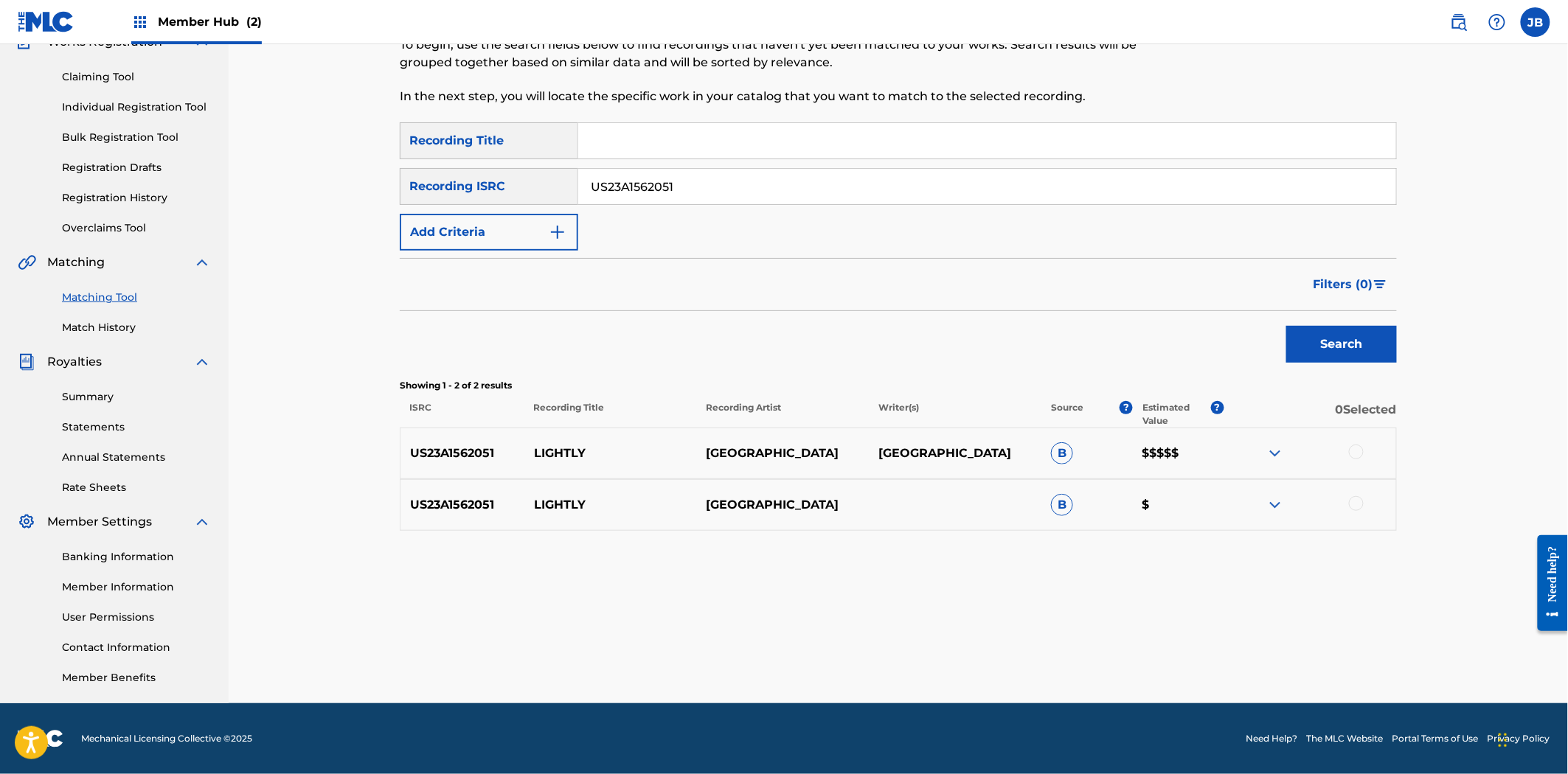
click at [1353, 454] on div at bounding box center [1356, 452] width 15 height 15
click at [1355, 500] on div at bounding box center [1356, 504] width 15 height 15
click at [1084, 653] on button "Match 2 Groups" at bounding box center [1036, 653] width 163 height 37
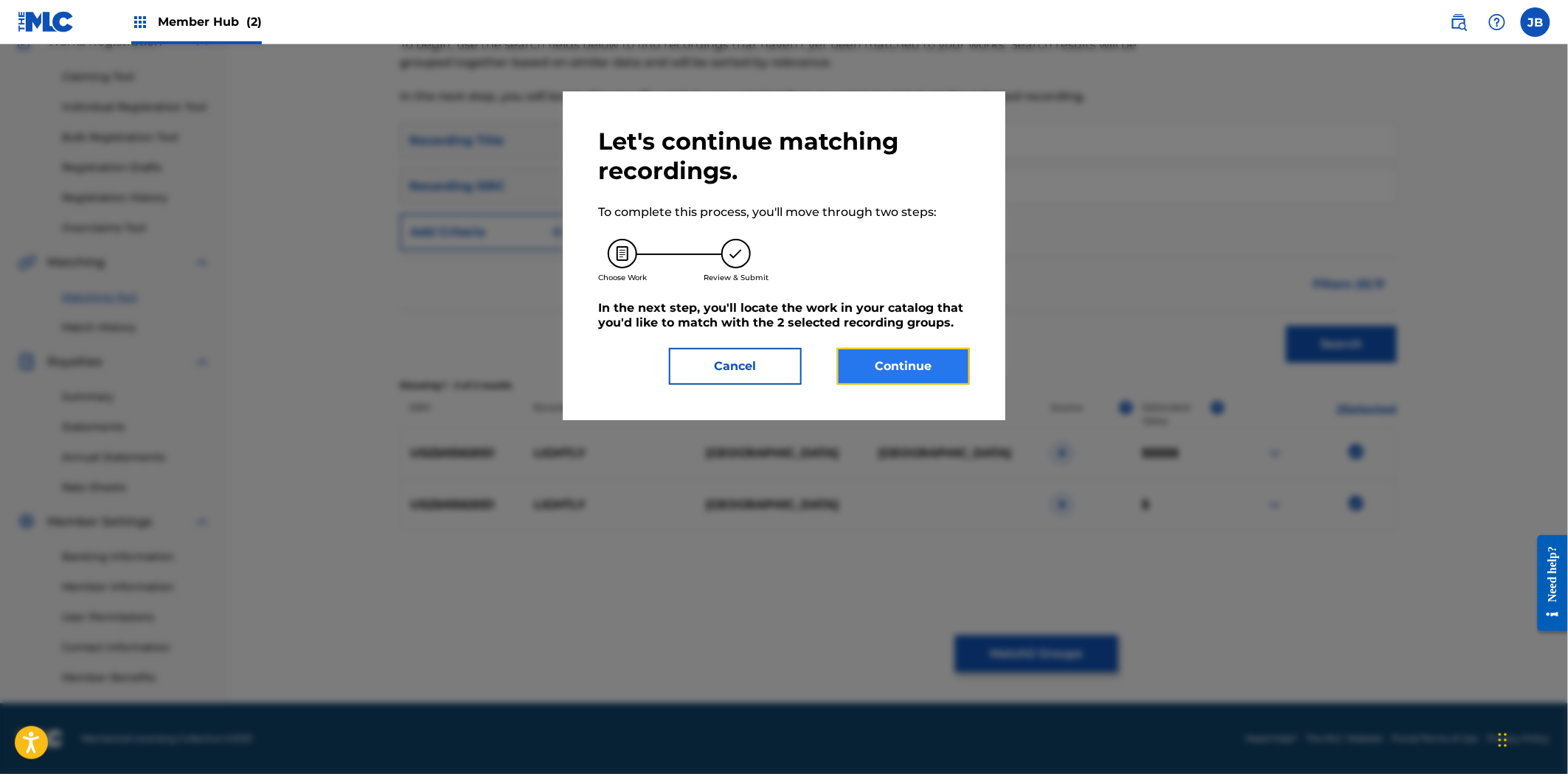
click at [918, 371] on button "Continue" at bounding box center [903, 366] width 133 height 37
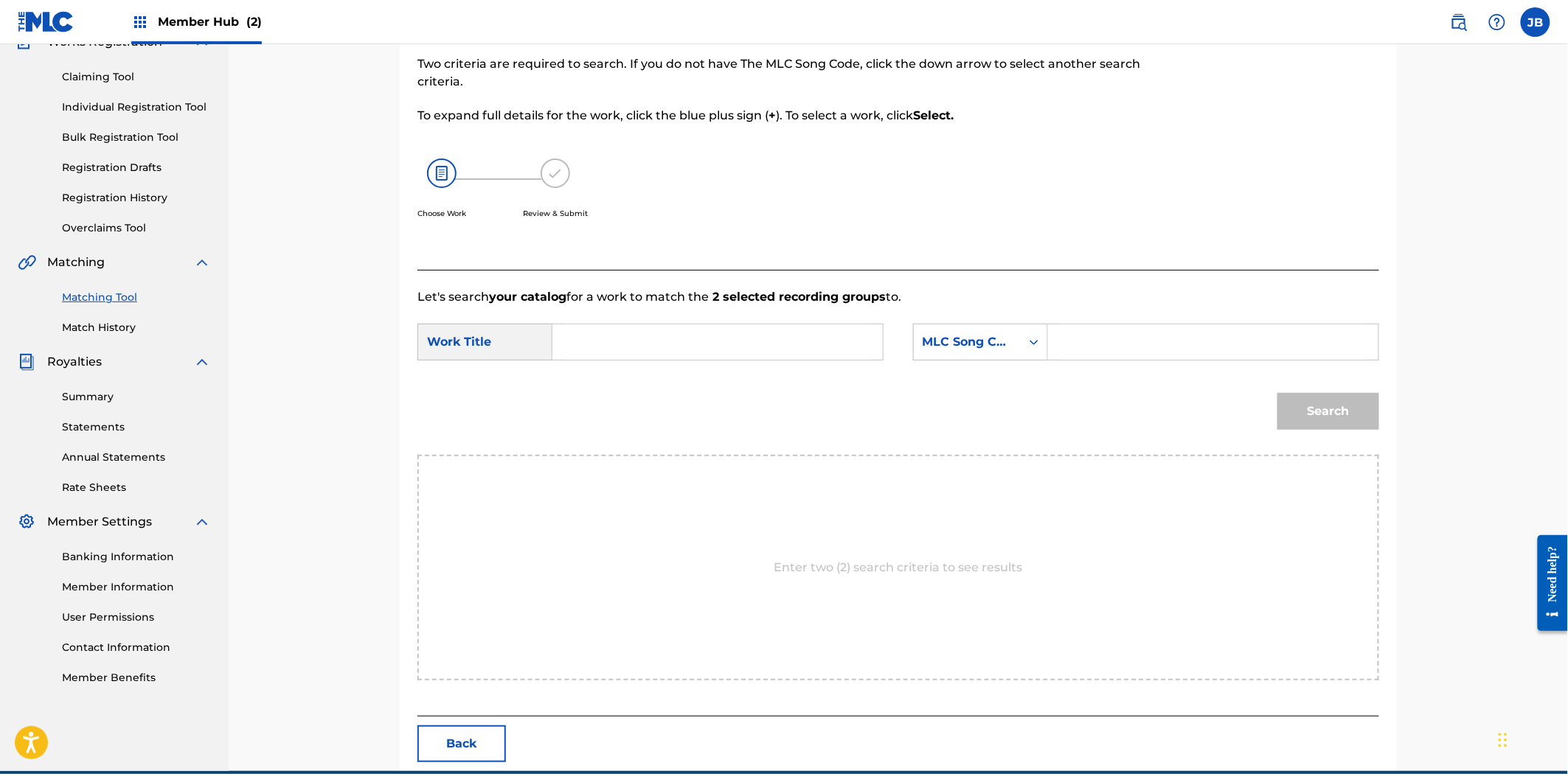
click at [734, 337] on input "Search Form" at bounding box center [717, 341] width 306 height 35
paste input "Lightly"
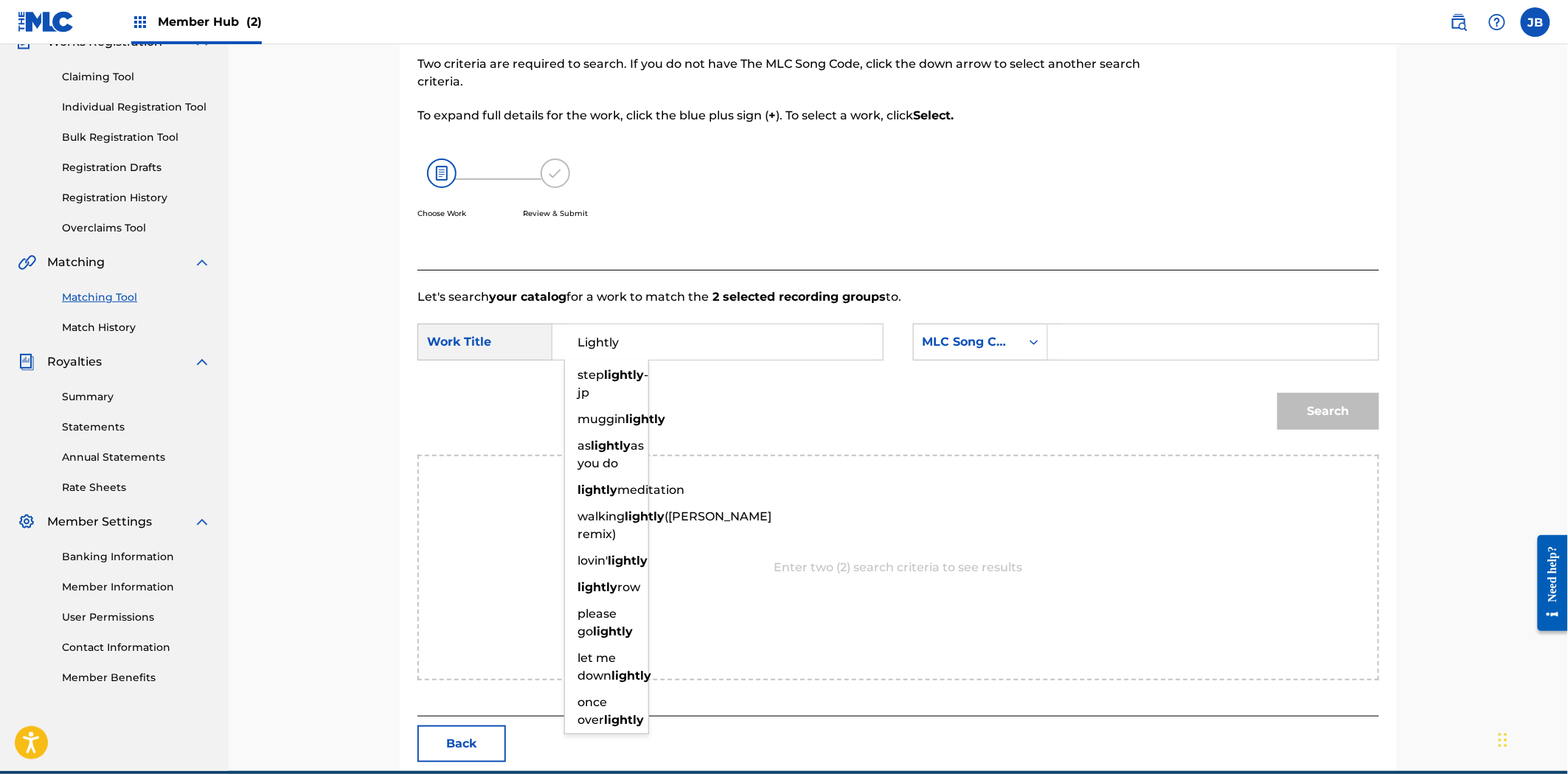
type input "Lightly"
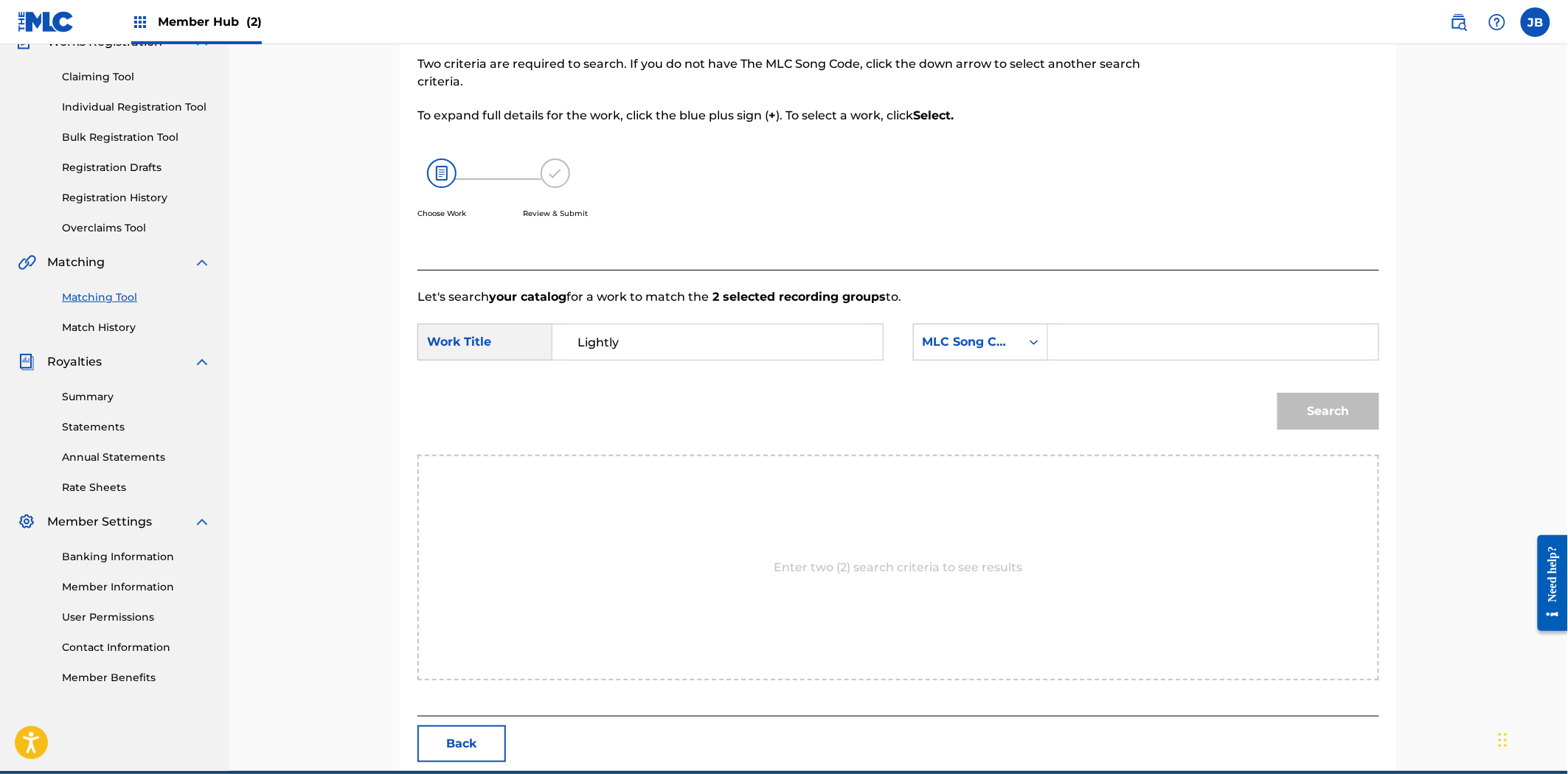
click at [1173, 342] on input "Search Form" at bounding box center [1213, 341] width 306 height 35
paste input "LR9GSA"
type input "LR9GSA"
click at [1295, 402] on button "Search" at bounding box center [1328, 411] width 102 height 37
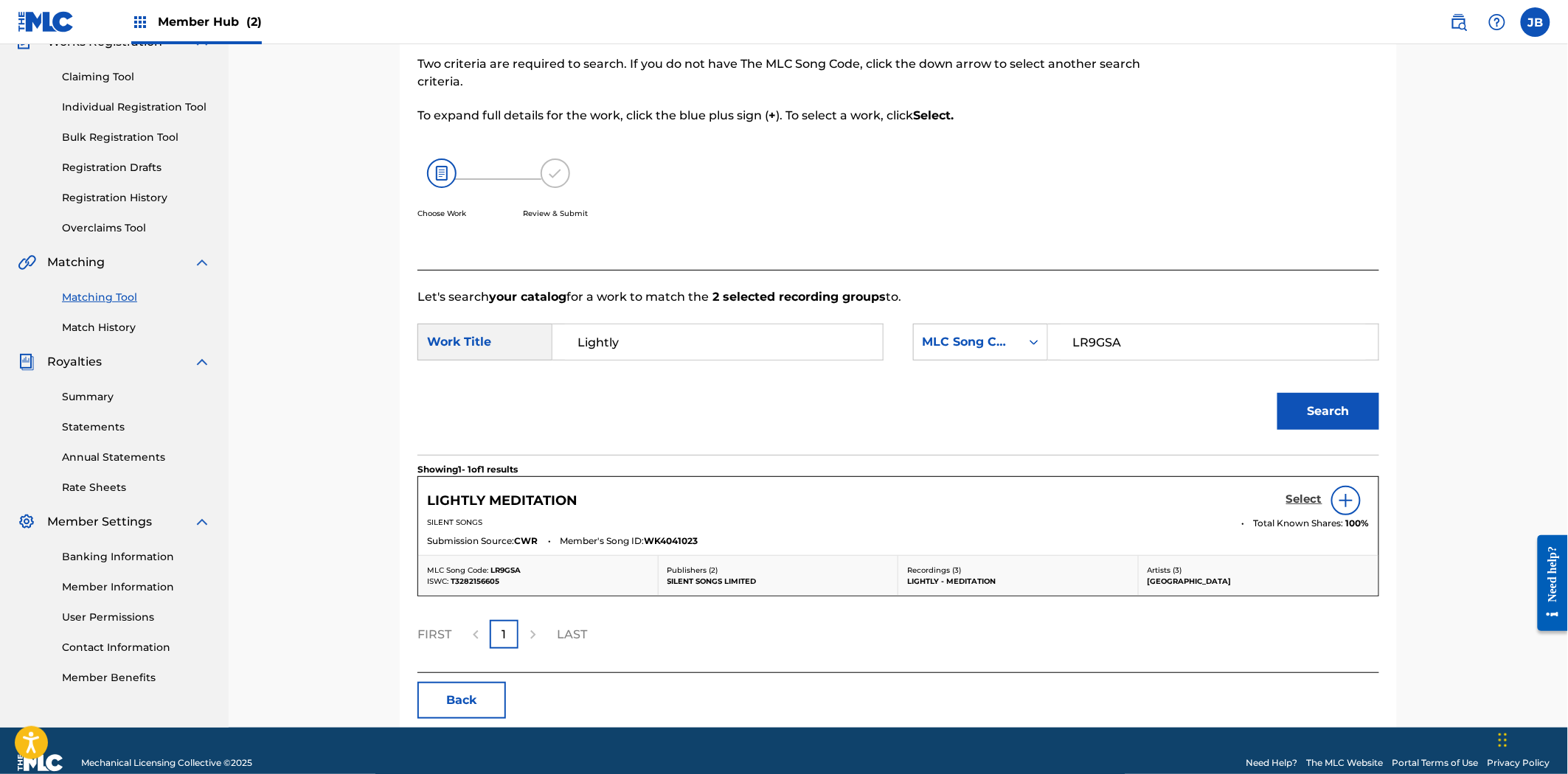
click at [1313, 499] on h5 "Select" at bounding box center [1304, 499] width 36 height 14
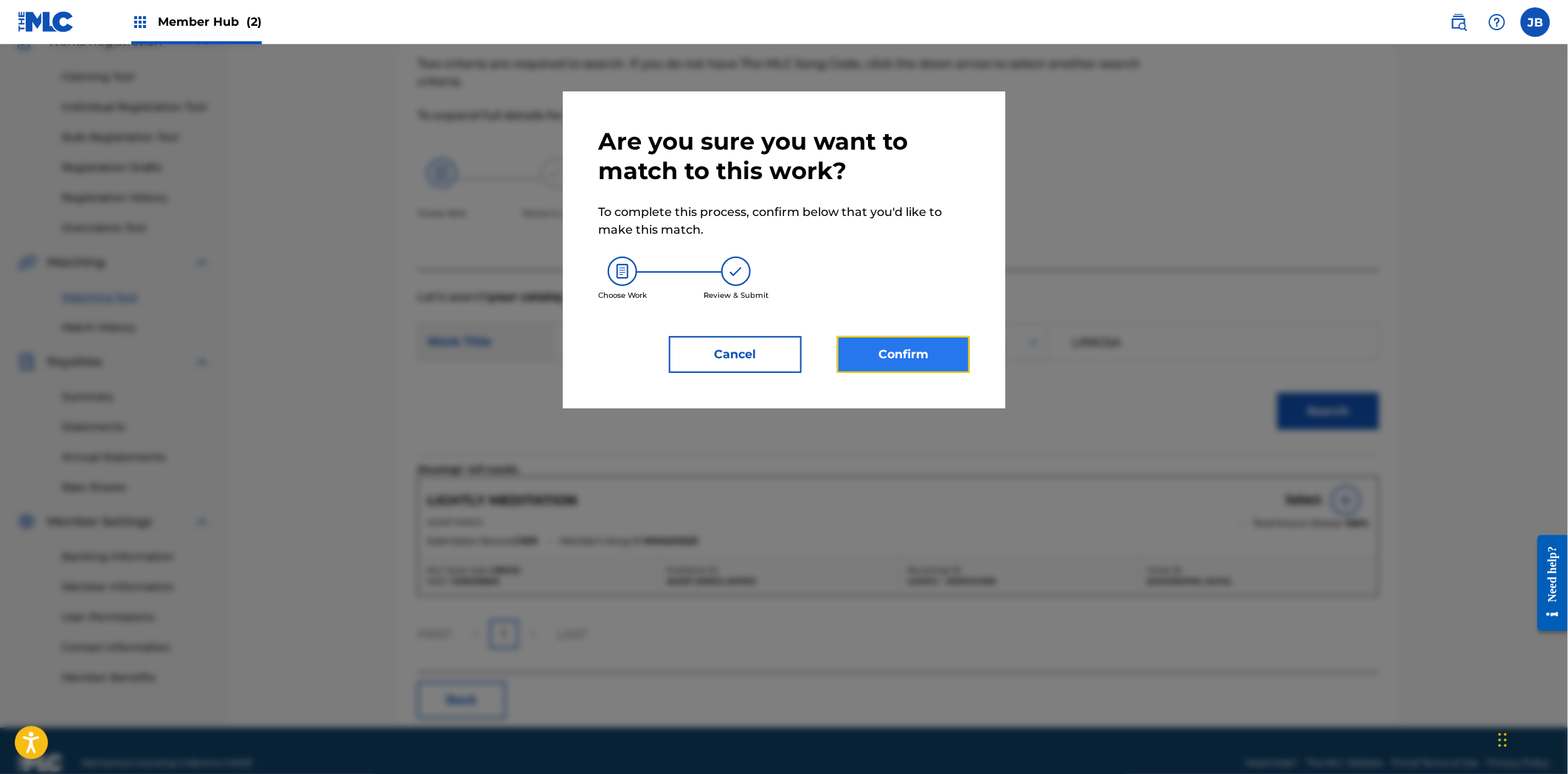
click at [872, 353] on button "Confirm" at bounding box center [903, 354] width 133 height 37
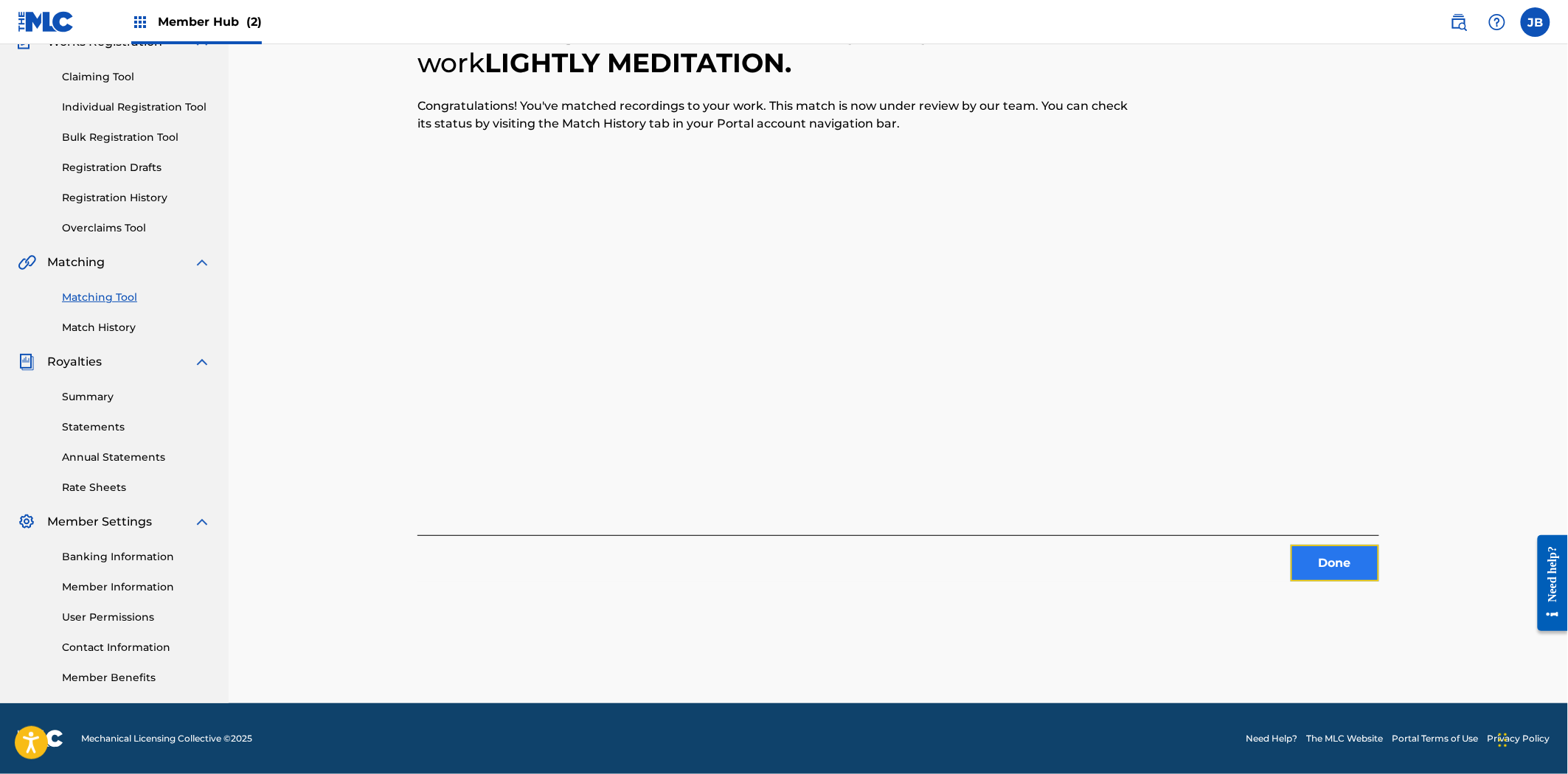
click at [1325, 561] on button "Done" at bounding box center [1334, 563] width 88 height 37
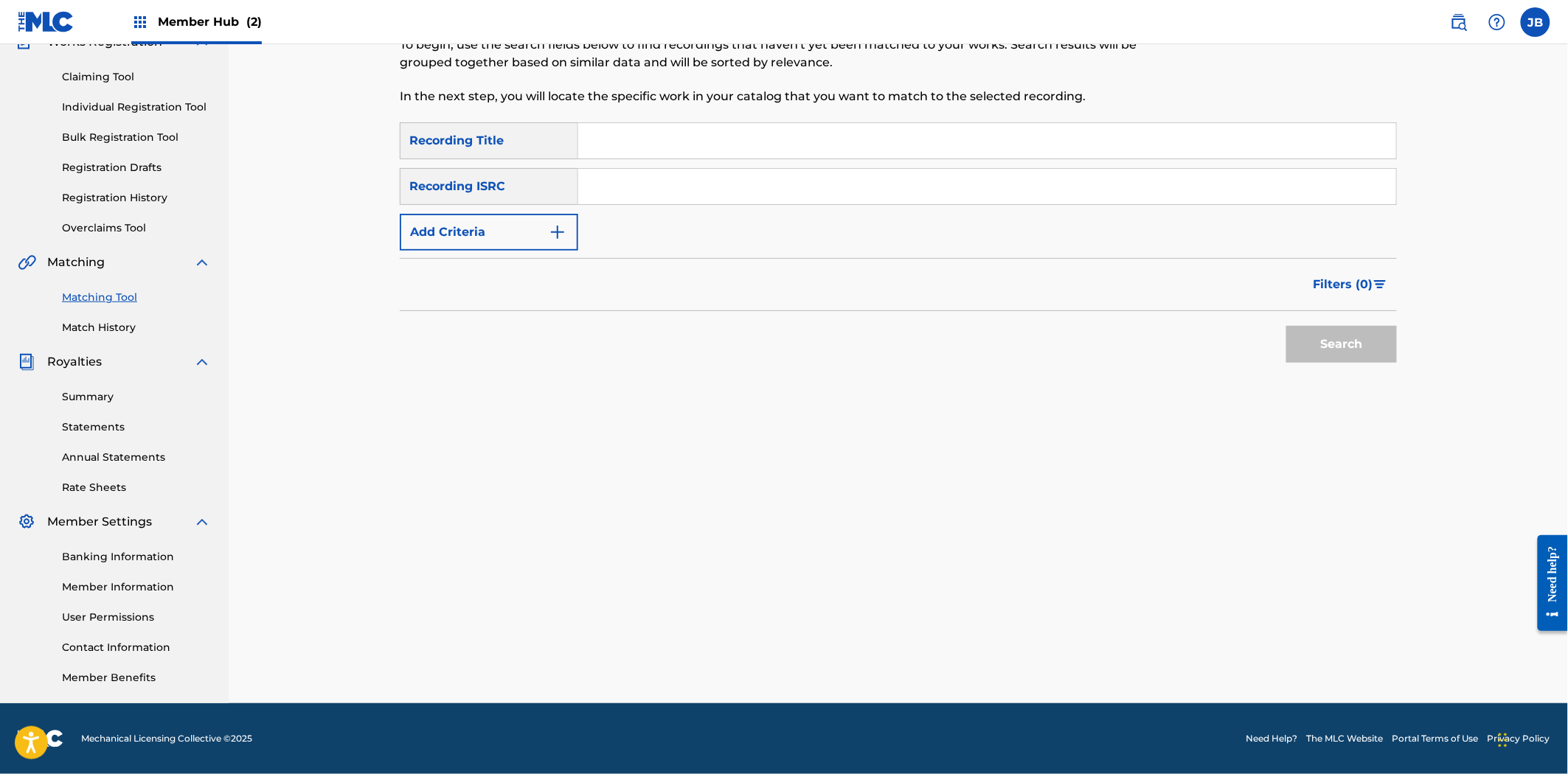
click at [1044, 180] on input "Search Form" at bounding box center [987, 186] width 818 height 35
paste input "US23A1562054"
type input "US23A1562054"
click at [1299, 327] on button "Search" at bounding box center [1342, 344] width 111 height 37
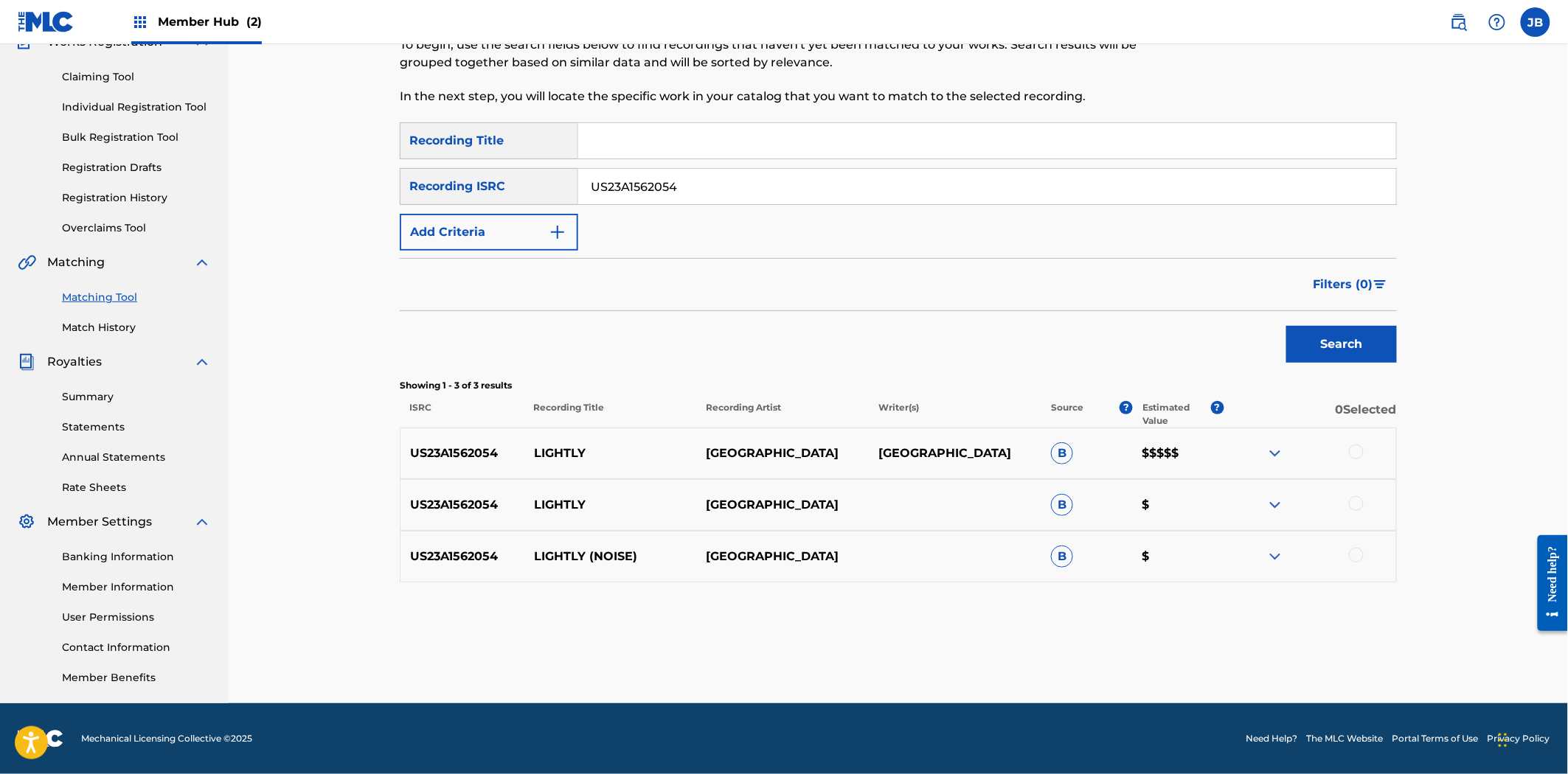
click at [1354, 456] on div at bounding box center [1356, 452] width 15 height 15
click at [1353, 504] on div at bounding box center [1356, 504] width 15 height 15
click at [1355, 561] on div at bounding box center [1356, 555] width 15 height 15
click at [1045, 633] on div "Matching Tool The Matching Tool enables you to suggest matches between sound re…" at bounding box center [898, 322] width 997 height 762
click at [1015, 649] on button "Match 3 Groups" at bounding box center [1036, 653] width 163 height 37
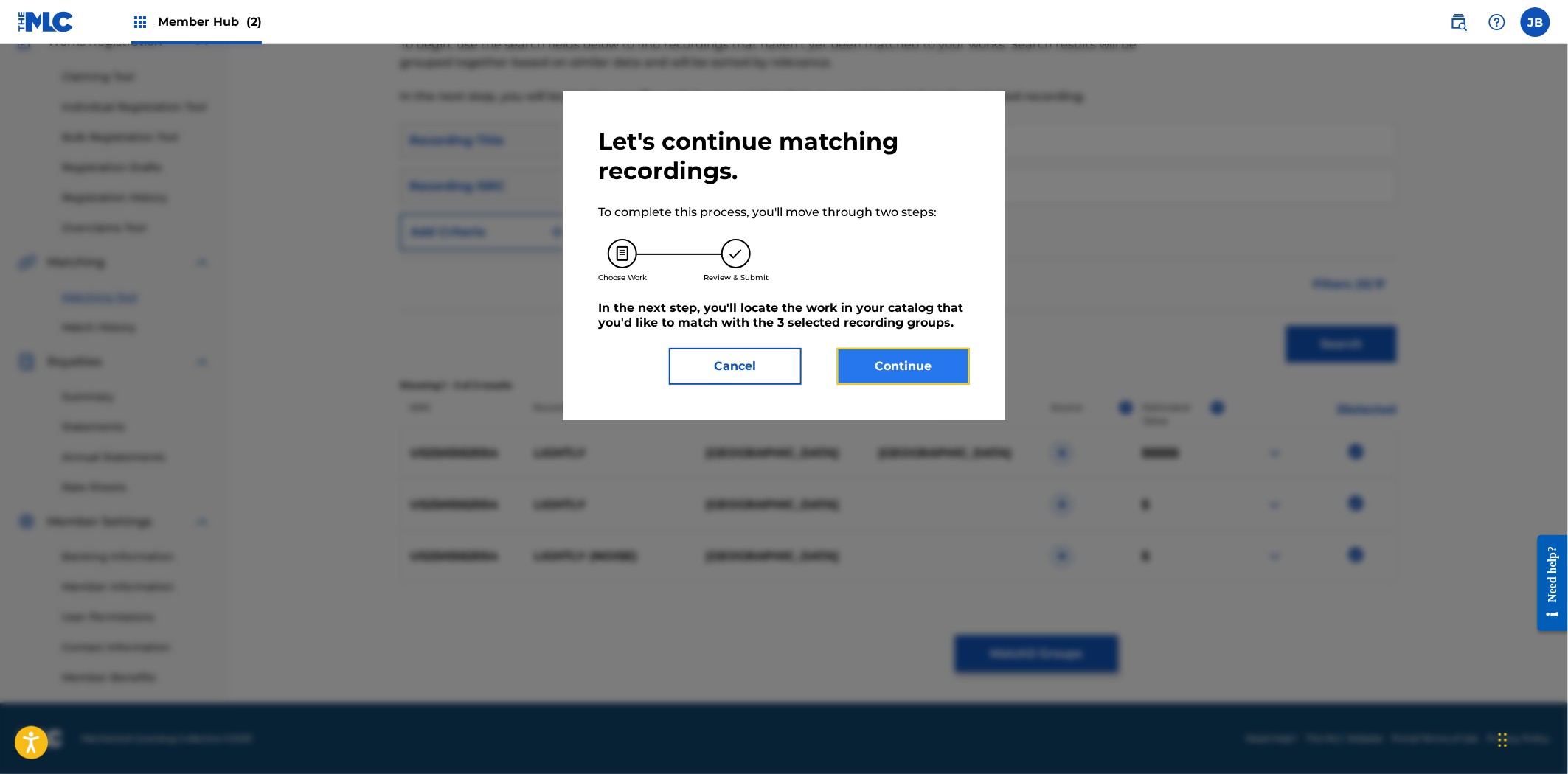
click at [946, 373] on button "Continue" at bounding box center [903, 366] width 133 height 37
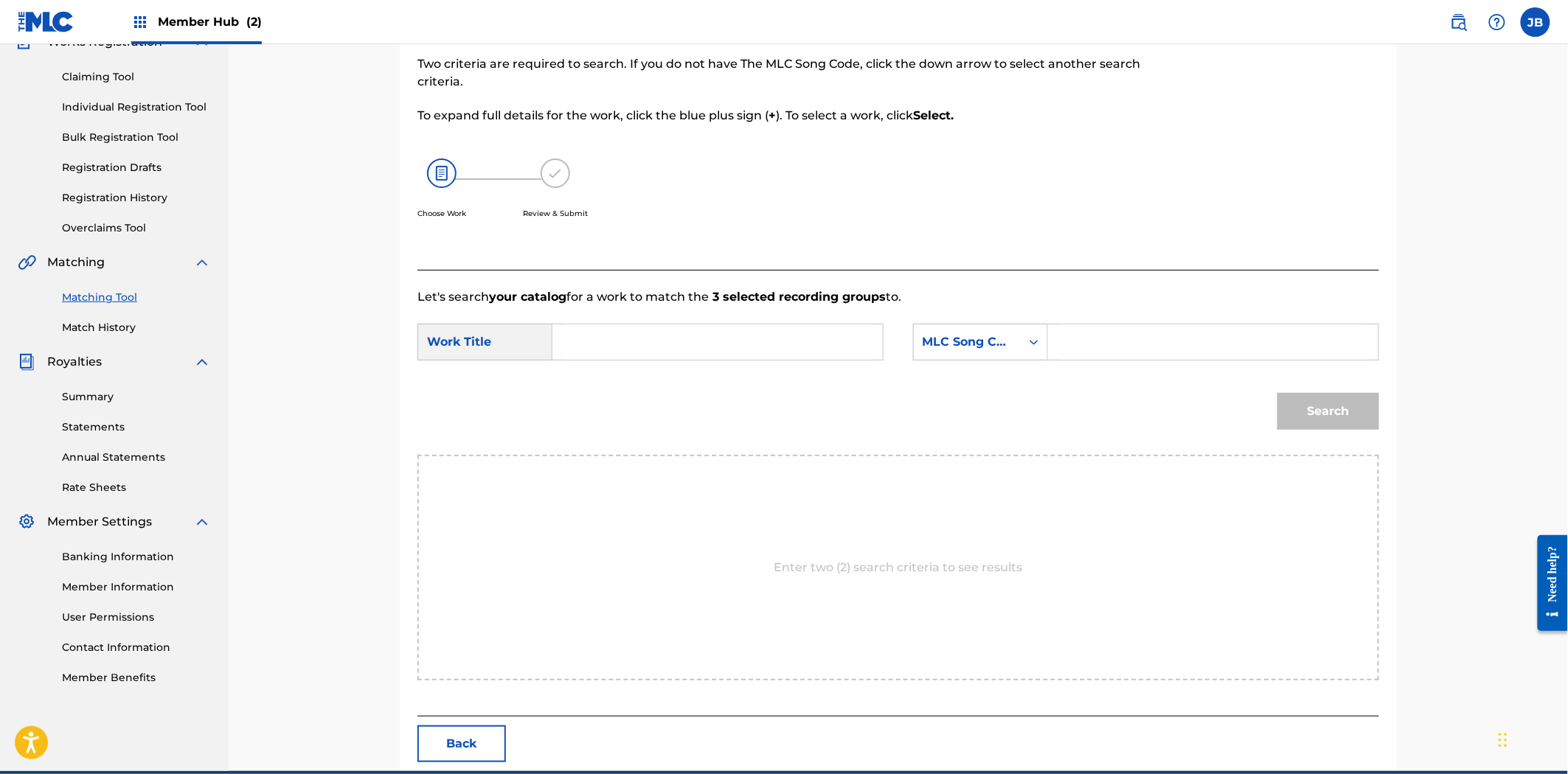
click at [592, 330] on input "Search Form" at bounding box center [717, 341] width 306 height 35
paste input "Lightly"
type input "Lightly"
click at [1237, 356] on input "Search Form" at bounding box center [1213, 341] width 306 height 35
paste input "LR9GSA"
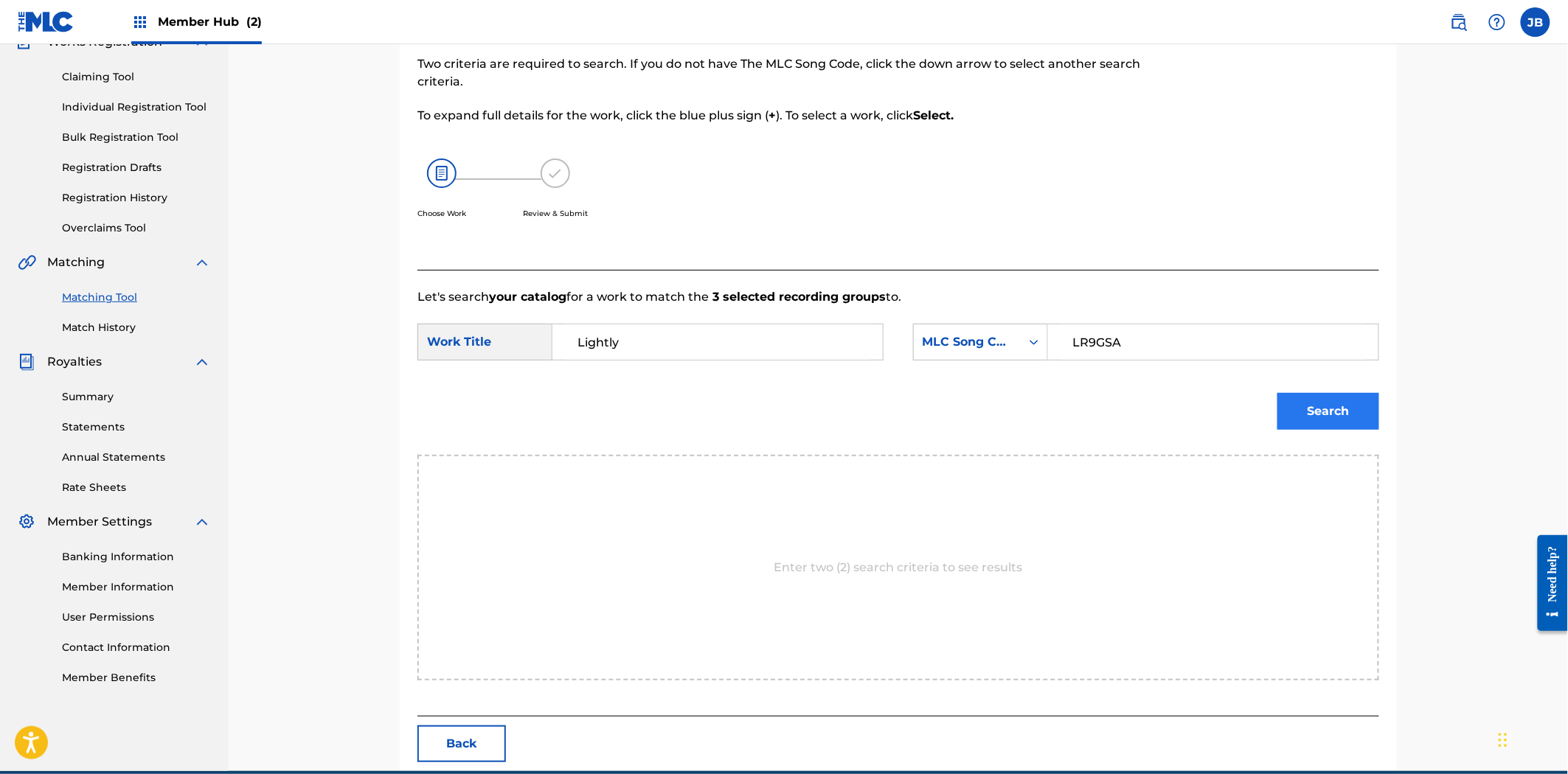
type input "LR9GSA"
click at [1328, 412] on button "Search" at bounding box center [1328, 411] width 102 height 37
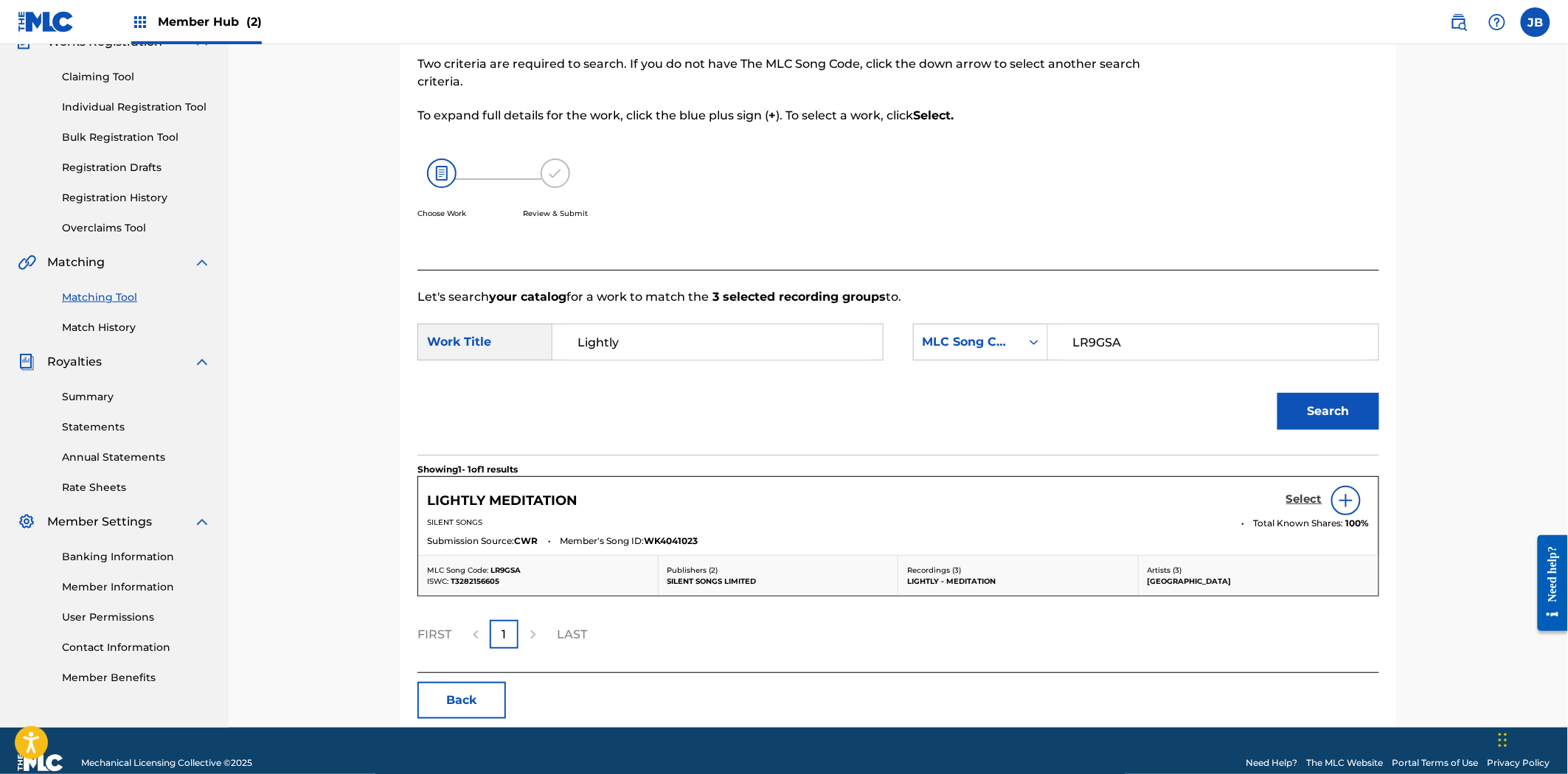
click at [1300, 498] on h5 "Select" at bounding box center [1304, 499] width 36 height 14
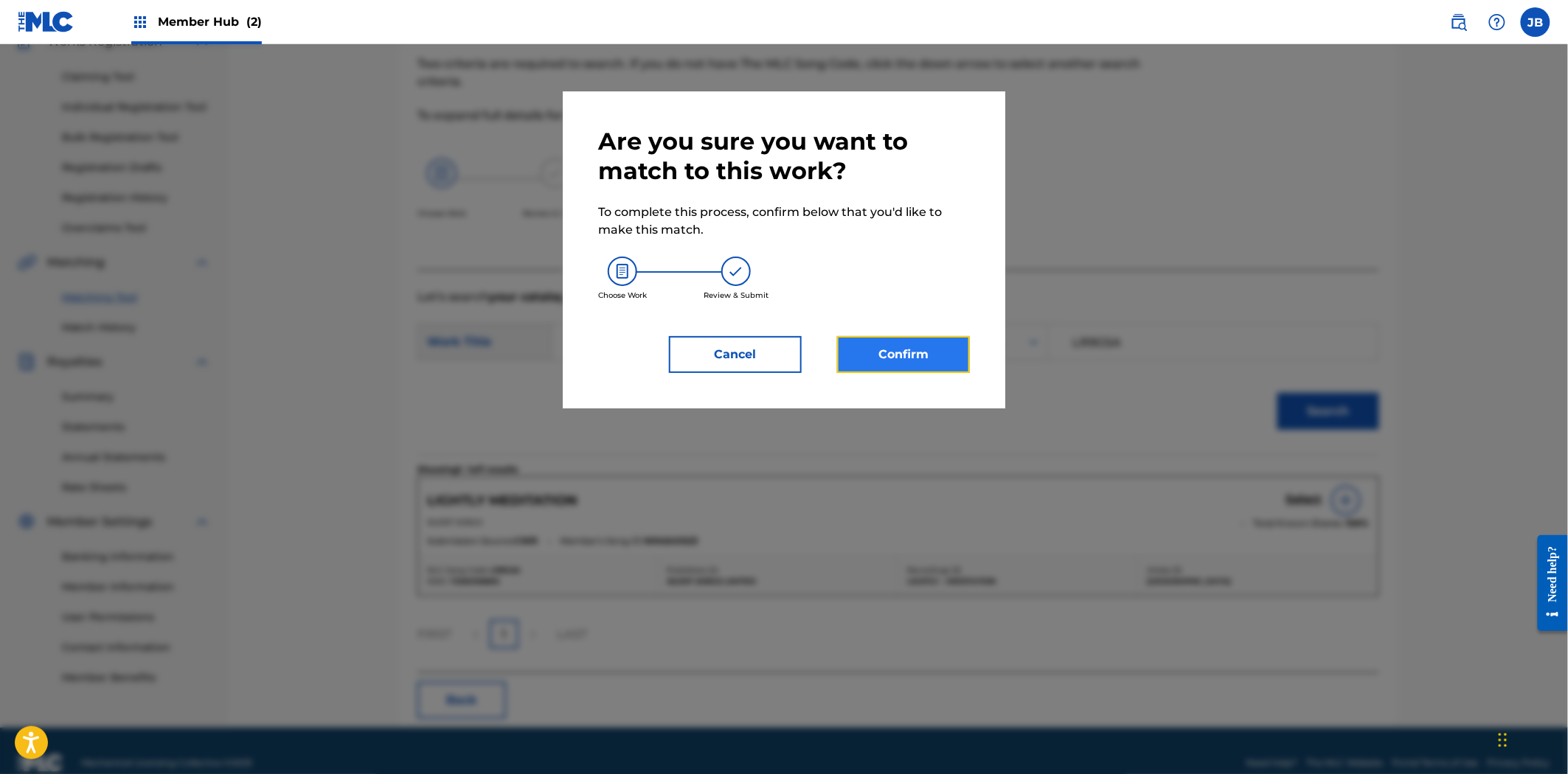
click at [923, 359] on button "Confirm" at bounding box center [903, 354] width 133 height 37
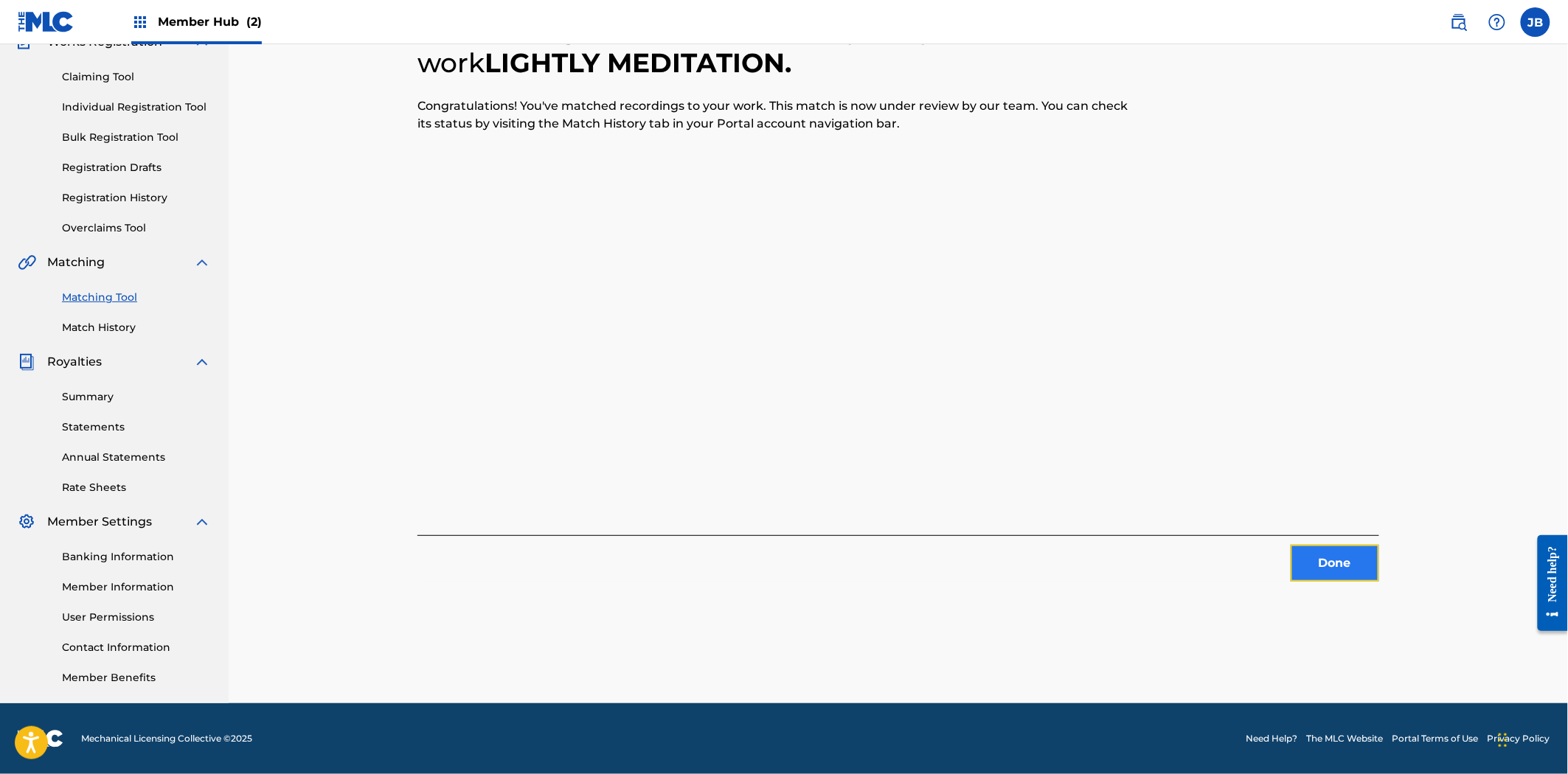
click at [1340, 570] on button "Done" at bounding box center [1334, 563] width 88 height 37
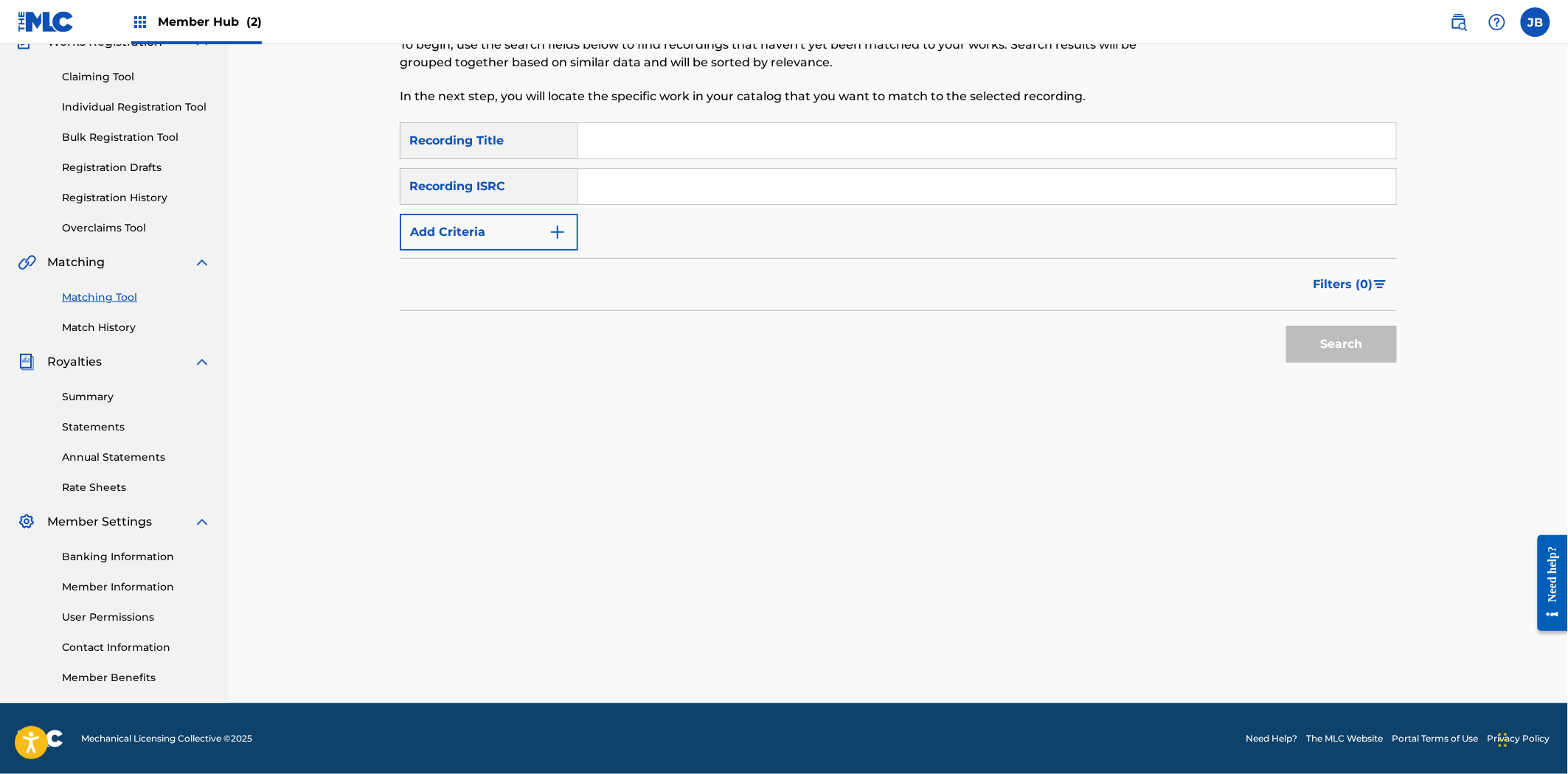
click at [735, 211] on div "SearchWithCriteriaa77f41f6-4b97-4446-8d1c-a9fe1d119c66 Recording Title SearchWi…" at bounding box center [898, 186] width 997 height 128
click at [726, 171] on input "Search Form" at bounding box center [987, 186] width 818 height 35
paste input "USLD91757885"
type input "USLD91757885"
click at [1334, 335] on button "Search" at bounding box center [1342, 344] width 111 height 37
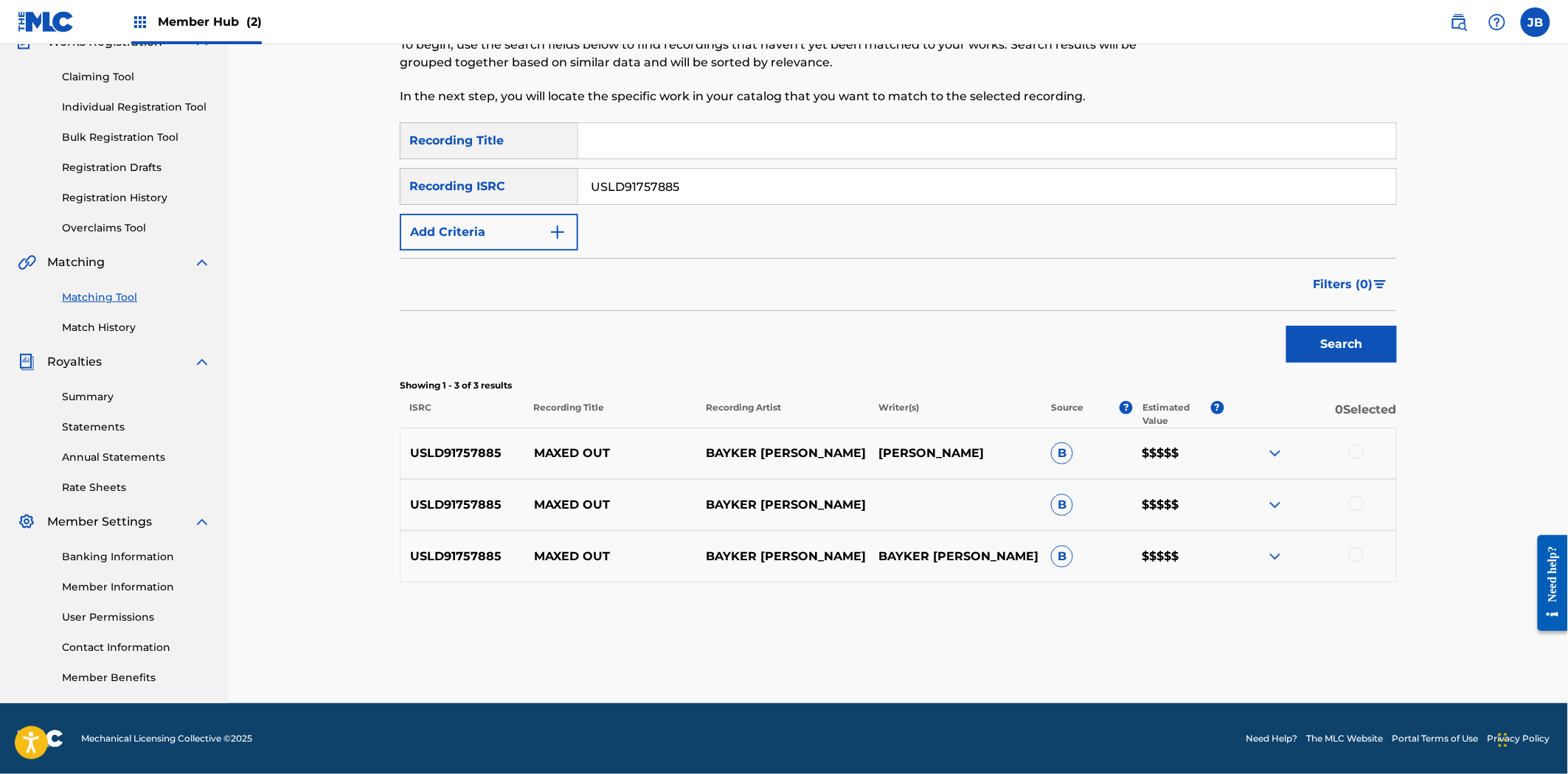
click at [1359, 458] on div at bounding box center [1356, 452] width 15 height 15
click at [1355, 506] on div at bounding box center [1356, 504] width 15 height 15
click at [1355, 557] on div at bounding box center [1356, 555] width 15 height 15
click at [1056, 655] on button "Match 3 Groups" at bounding box center [1036, 653] width 163 height 37
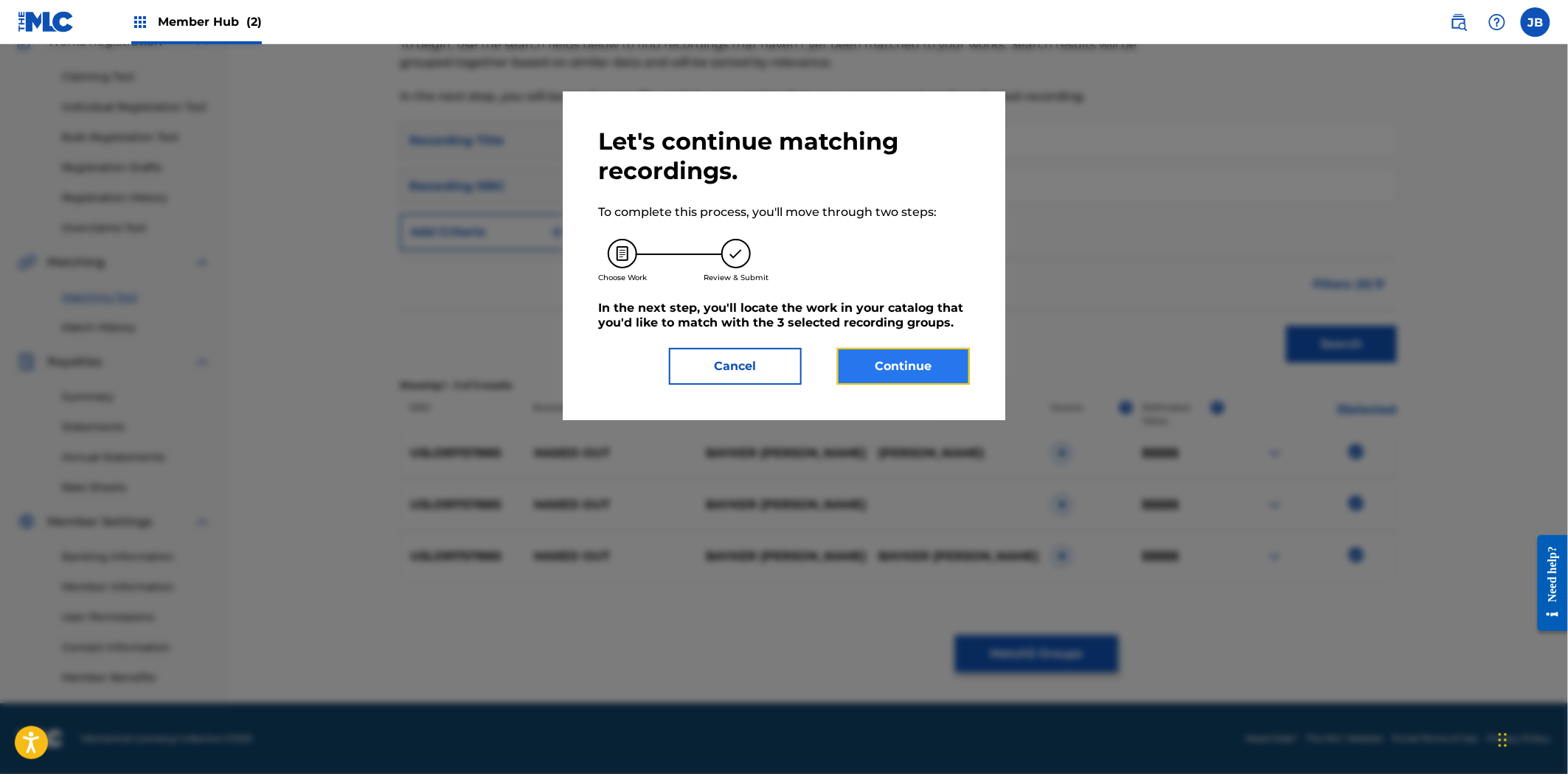
click at [931, 365] on button "Continue" at bounding box center [903, 366] width 133 height 37
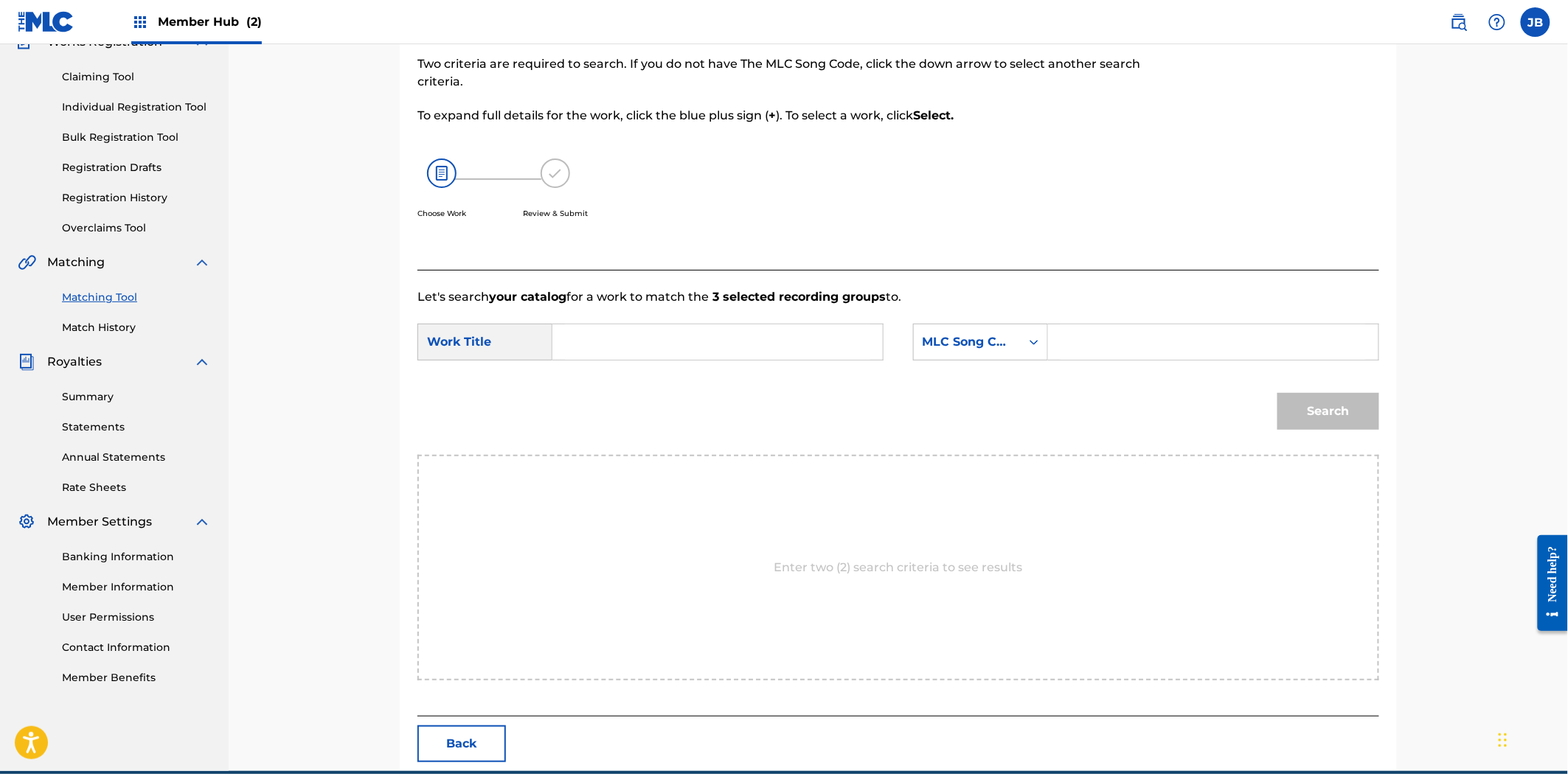
click at [1191, 344] on input "Search Form" at bounding box center [1213, 341] width 306 height 35
paste input "MO2KXL"
type input "MO2KXL"
click at [887, 357] on div "SearchWithCriteriac6495481-e84c-44fb-bc57-031e7ed8e7b1 Work Title SearchWithCri…" at bounding box center [898, 346] width 961 height 46
click at [827, 357] on input "Search Form" at bounding box center [717, 341] width 306 height 35
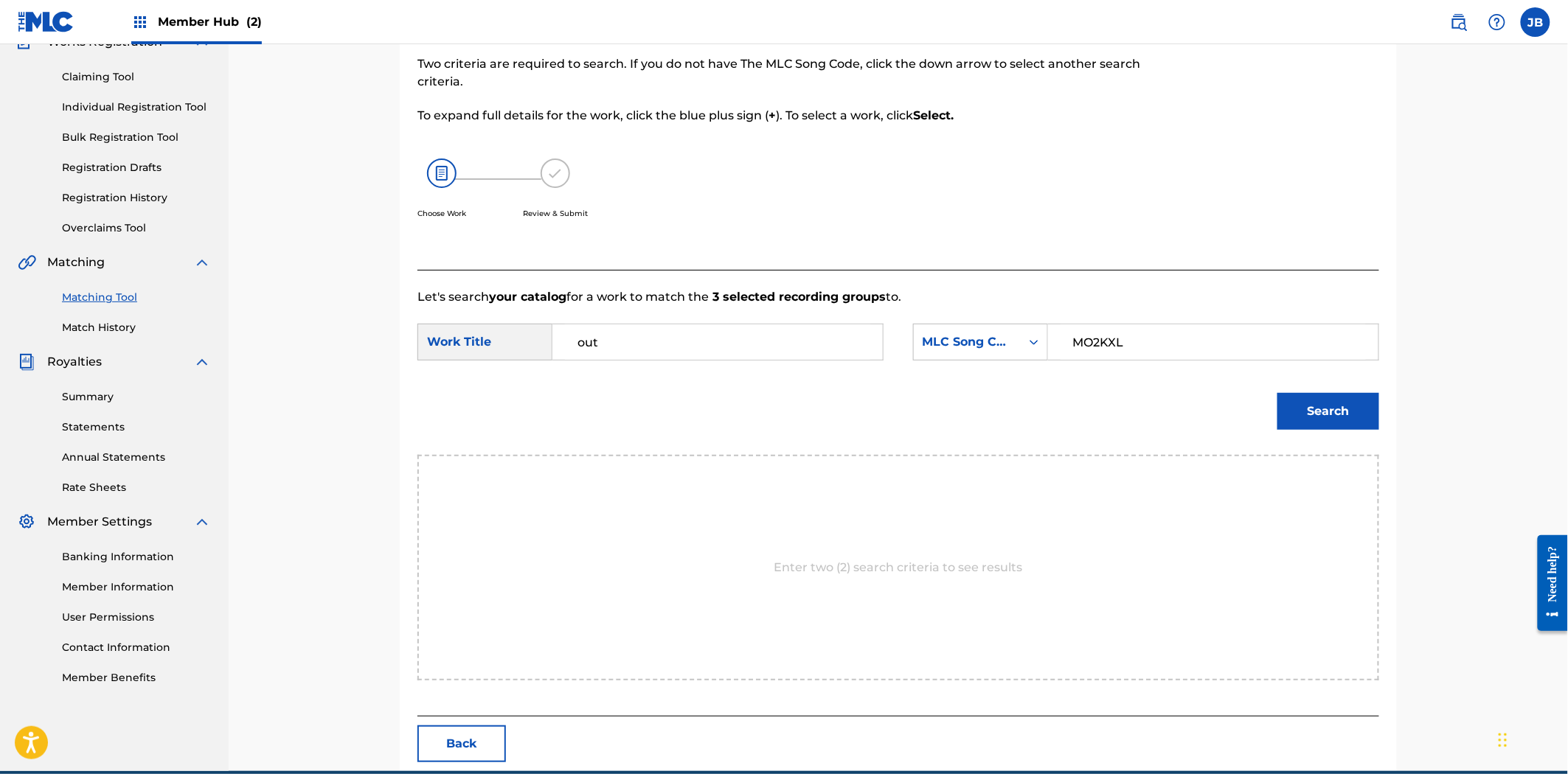
type input "out"
click at [1277, 393] on button "Search" at bounding box center [1328, 411] width 102 height 37
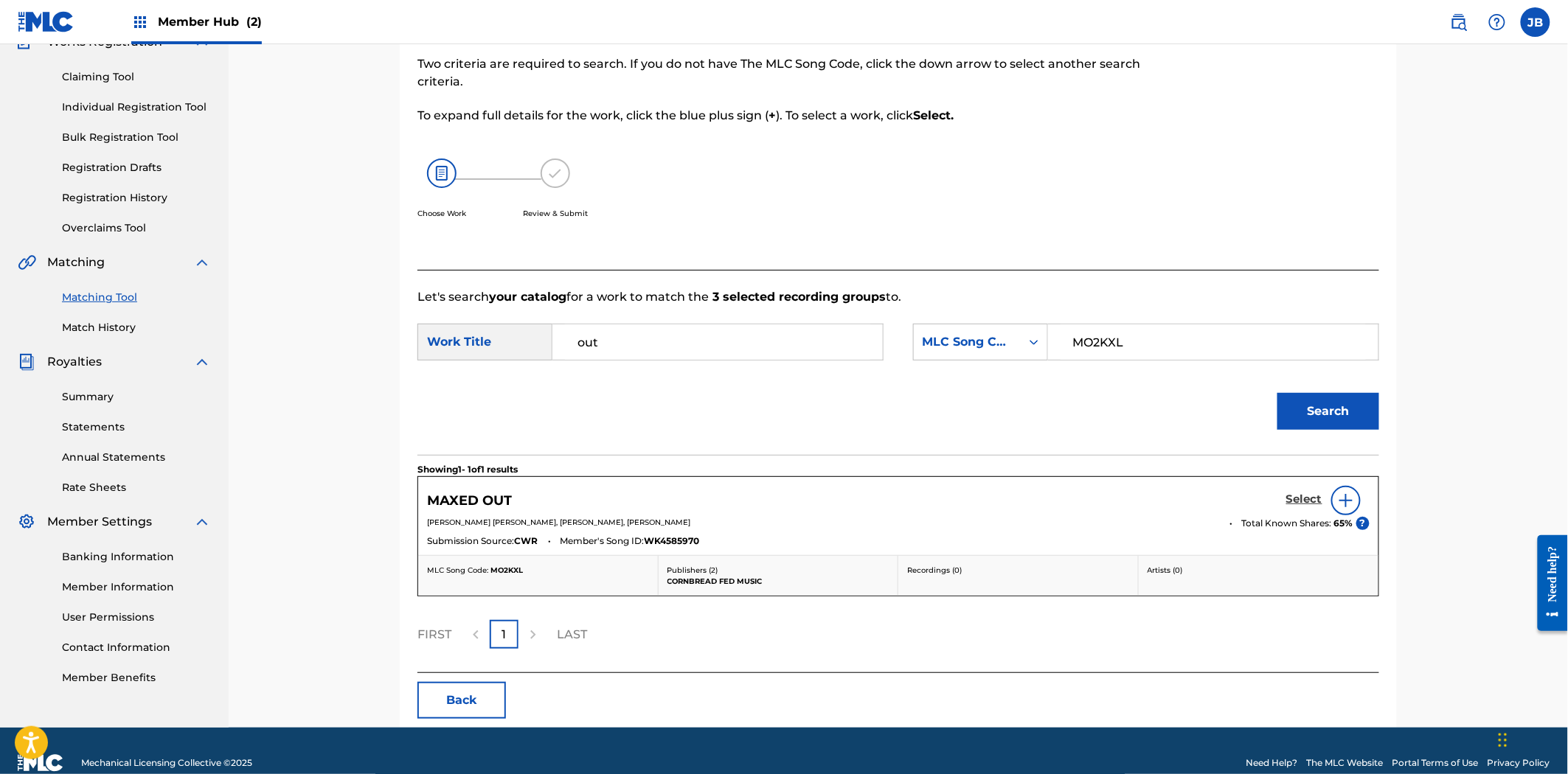
click at [1295, 497] on h5 "Select" at bounding box center [1304, 499] width 36 height 14
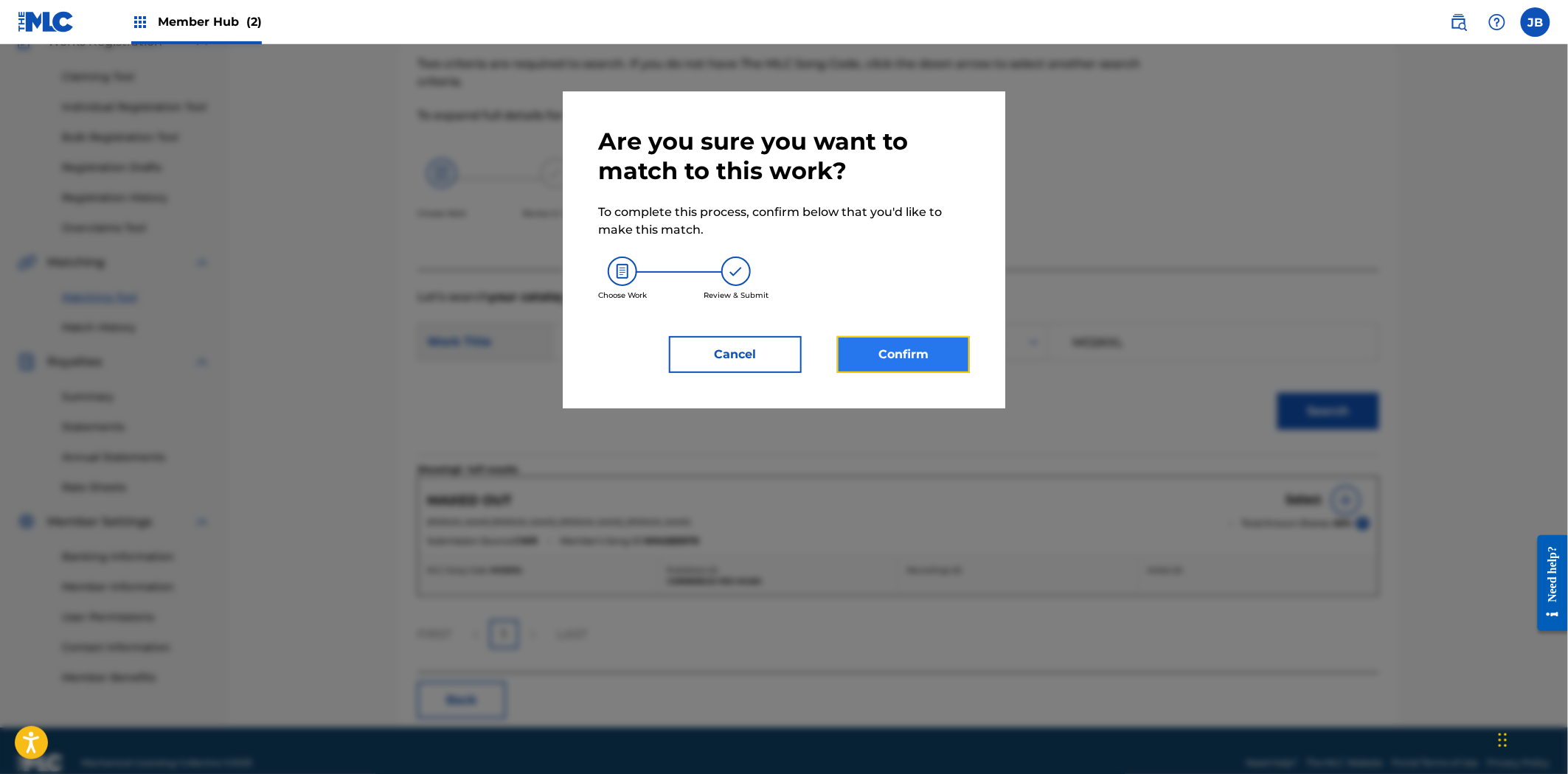
click at [935, 360] on button "Confirm" at bounding box center [903, 354] width 133 height 37
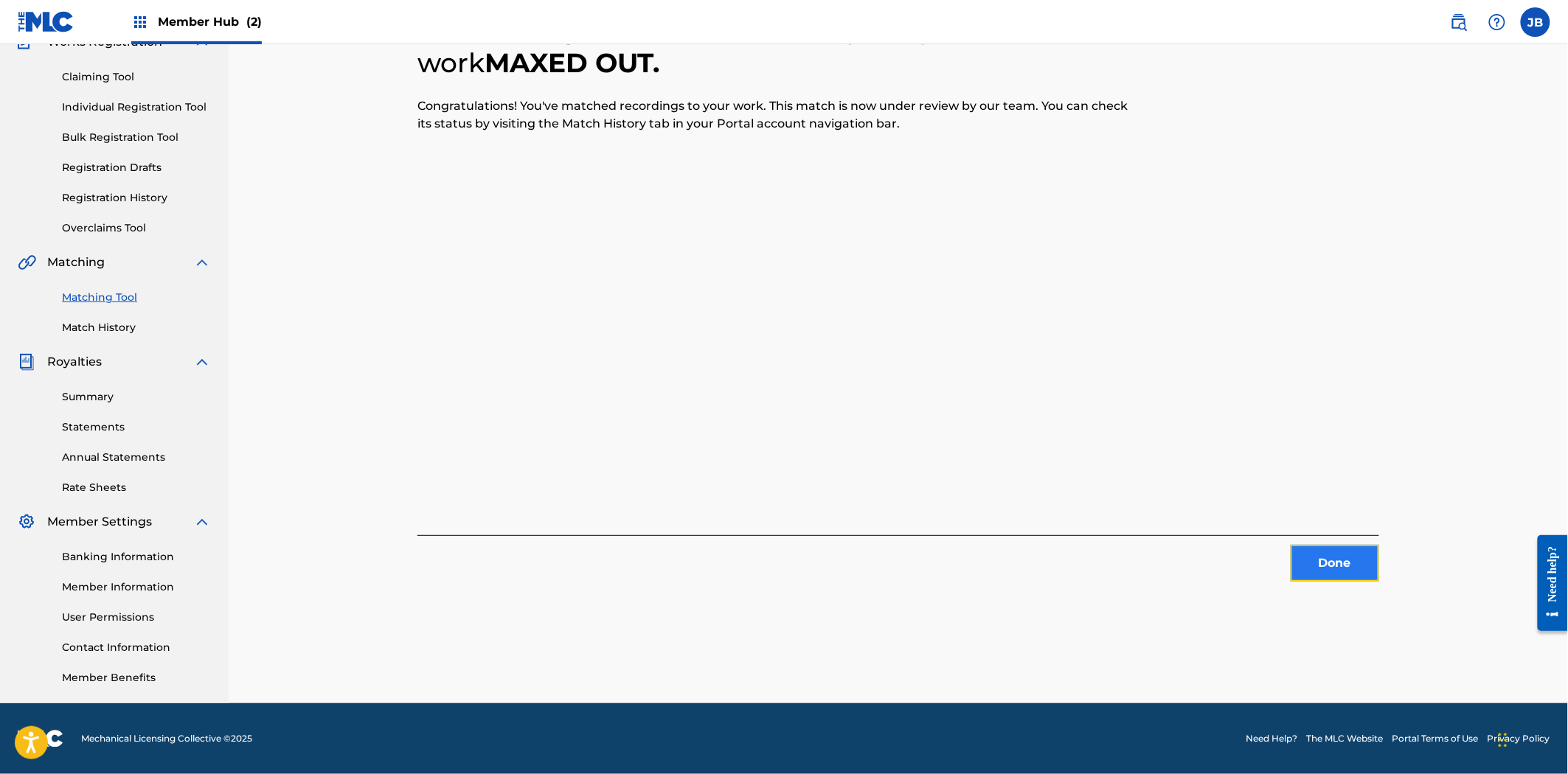
click at [1348, 573] on button "Done" at bounding box center [1334, 563] width 88 height 37
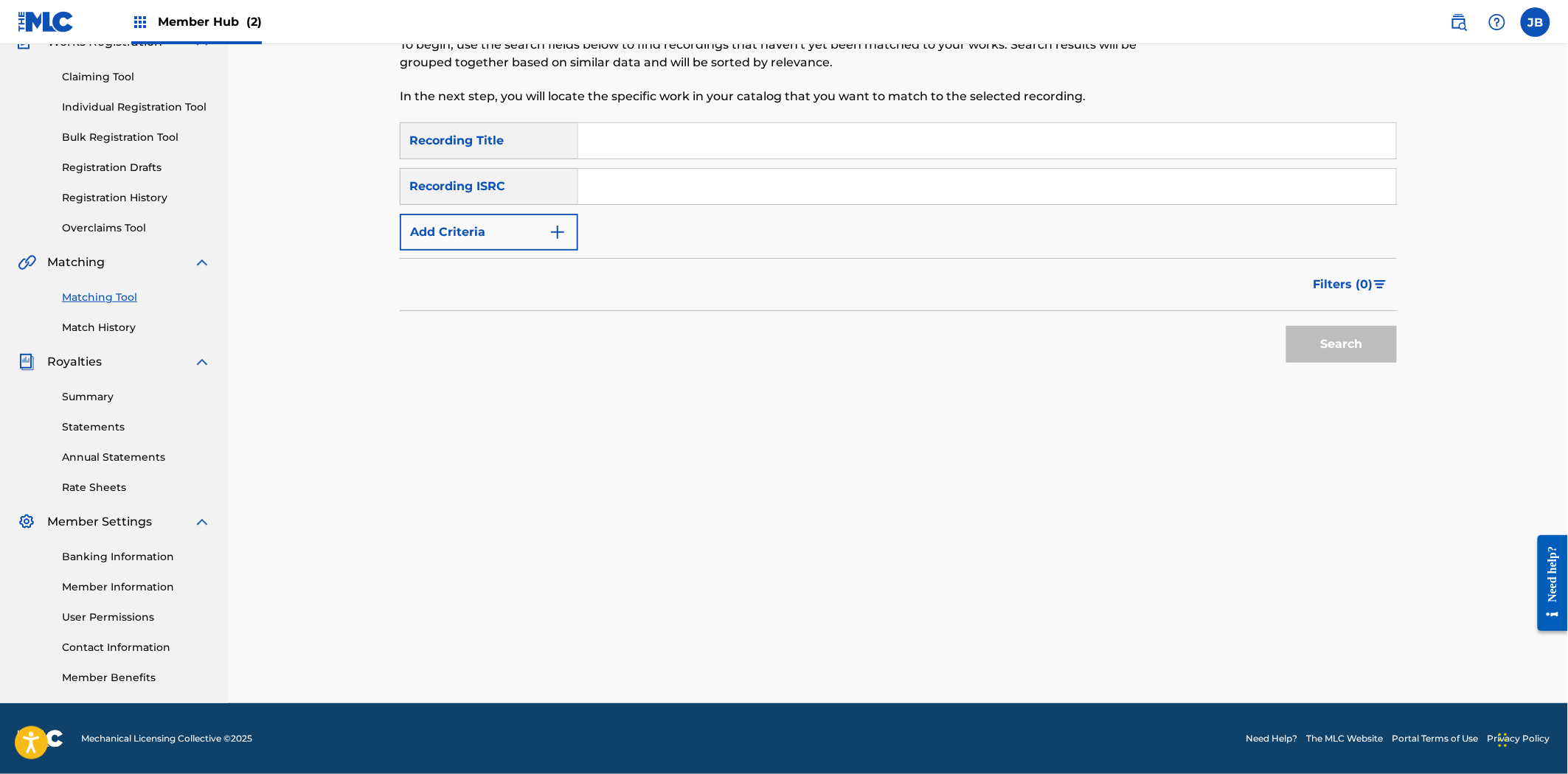
drag, startPoint x: 1074, startPoint y: 172, endPoint x: 1155, endPoint y: 245, distance: 109.0
click at [1074, 172] on input "Search Form" at bounding box center [987, 186] width 818 height 35
paste input "USLD91757525"
type input "USLD91757525"
click at [1381, 382] on div "Matching Tool The Matching Tool enables you to suggest matches between sound re…" at bounding box center [898, 322] width 997 height 762
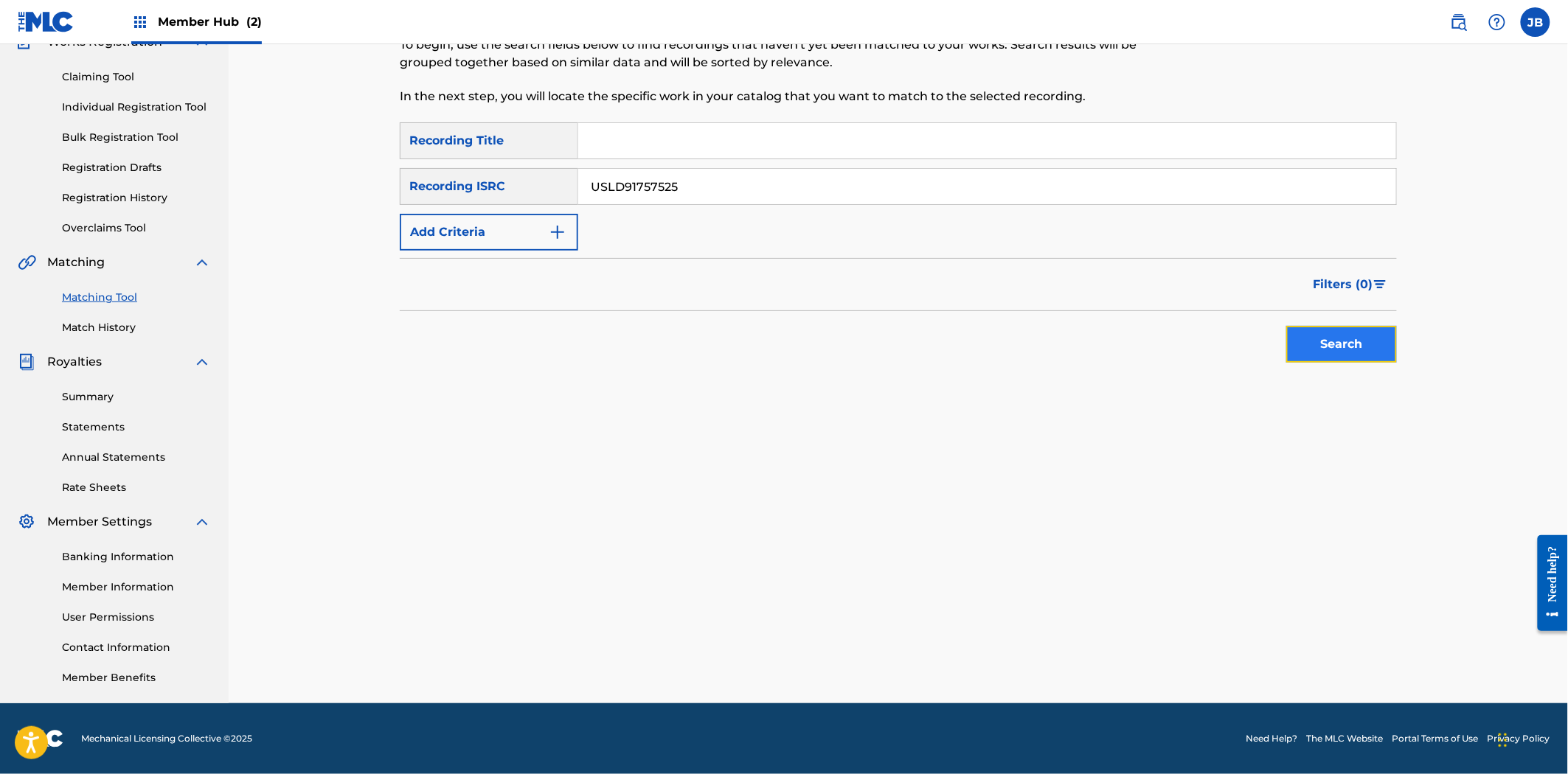
click at [1355, 356] on button "Search" at bounding box center [1342, 344] width 111 height 37
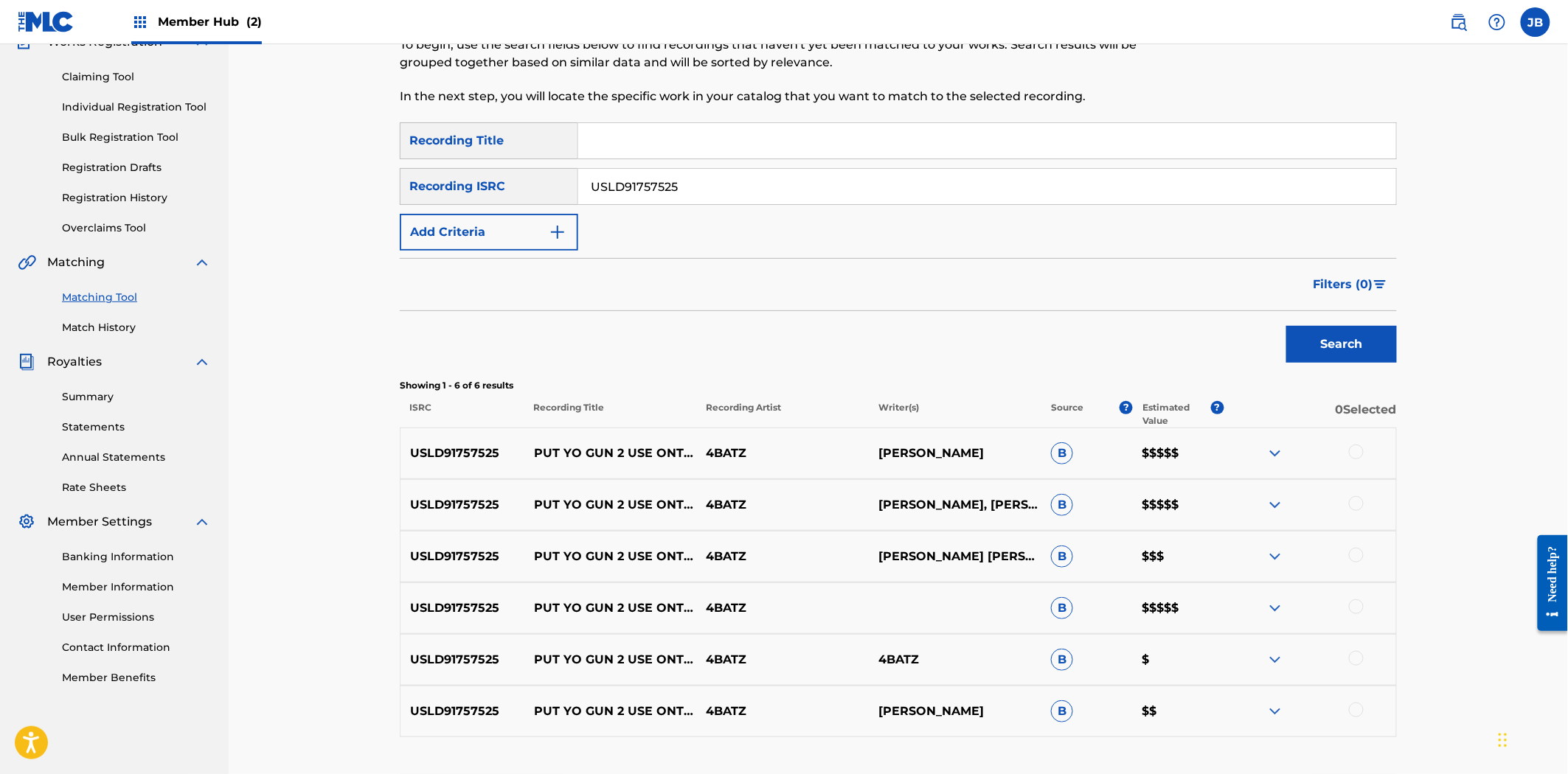
scroll to position [248, 0]
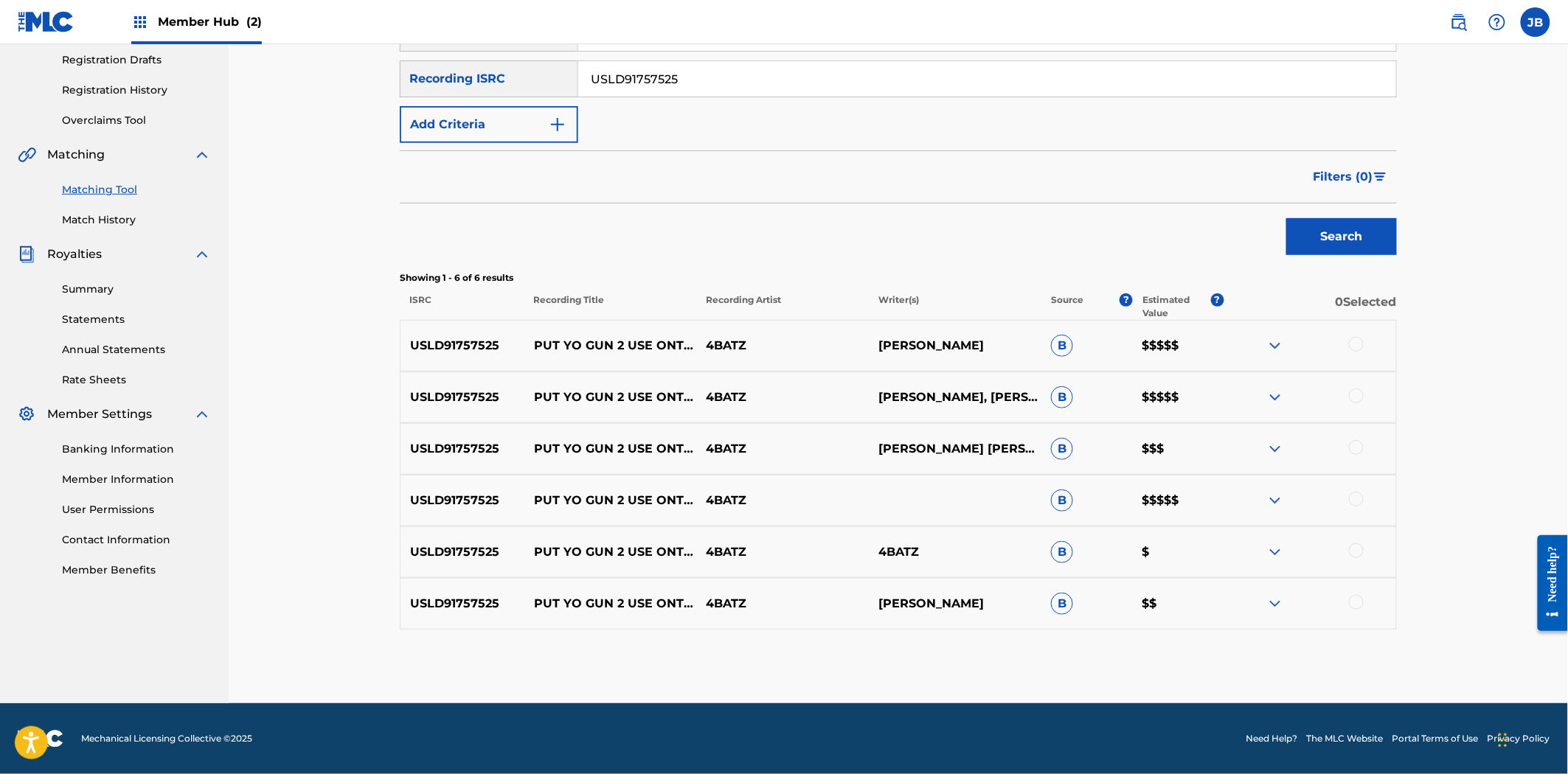
click at [1357, 340] on div at bounding box center [1356, 344] width 15 height 15
click at [1355, 386] on div "USLD91757525 PUT YO GUN 2 USE ONTHERADAR FREESTYLE 4BATZ [PERSON_NAME], [PERSON…" at bounding box center [898, 397] width 997 height 52
click at [1354, 394] on div at bounding box center [1356, 396] width 15 height 15
click at [1353, 443] on div at bounding box center [1356, 448] width 15 height 15
click at [1355, 496] on div at bounding box center [1356, 499] width 15 height 15
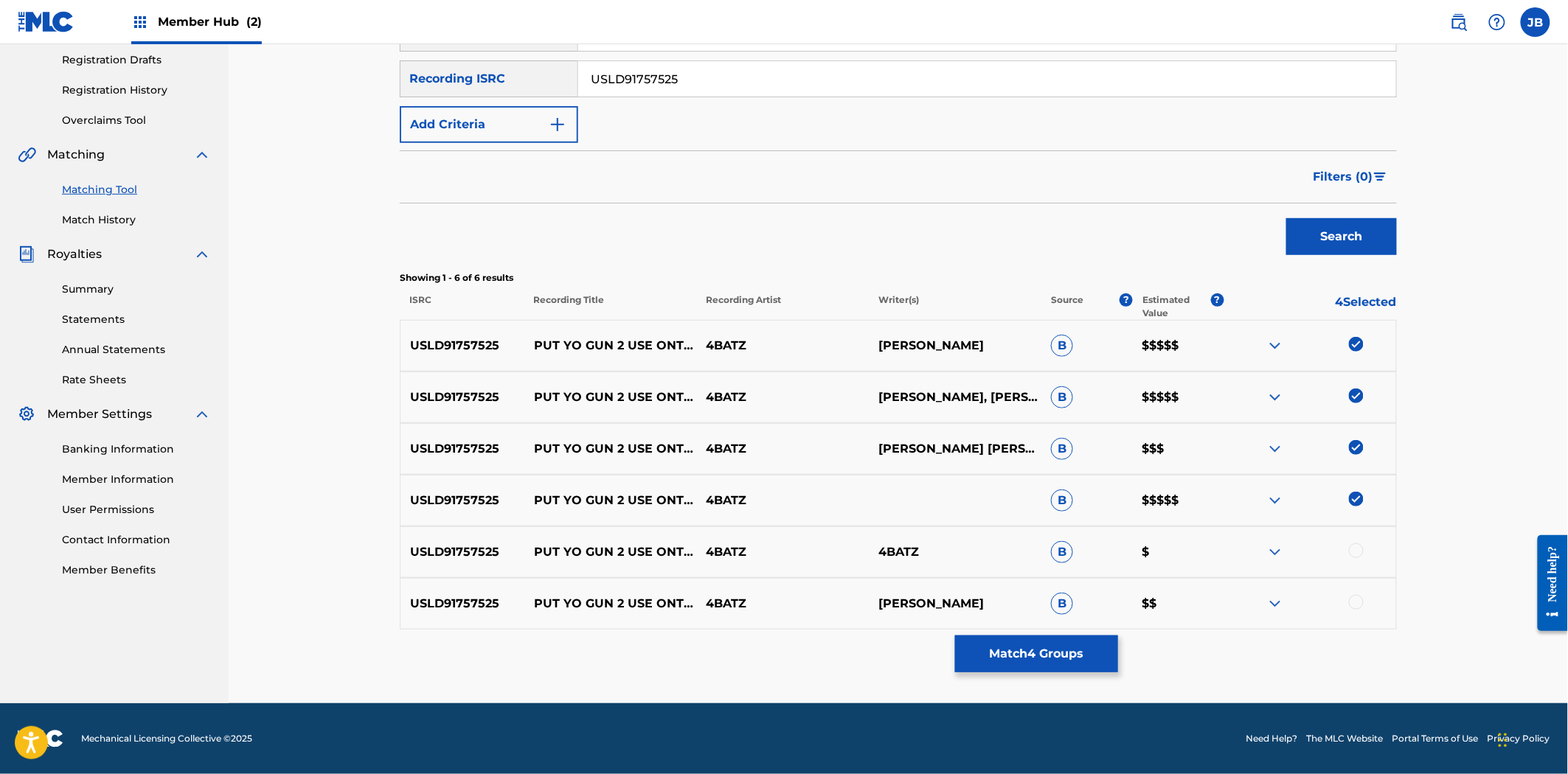
click at [1349, 547] on div at bounding box center [1356, 551] width 15 height 15
click at [1358, 597] on div at bounding box center [1356, 603] width 15 height 15
click at [1025, 665] on button "Match 6 Groups" at bounding box center [1036, 653] width 163 height 37
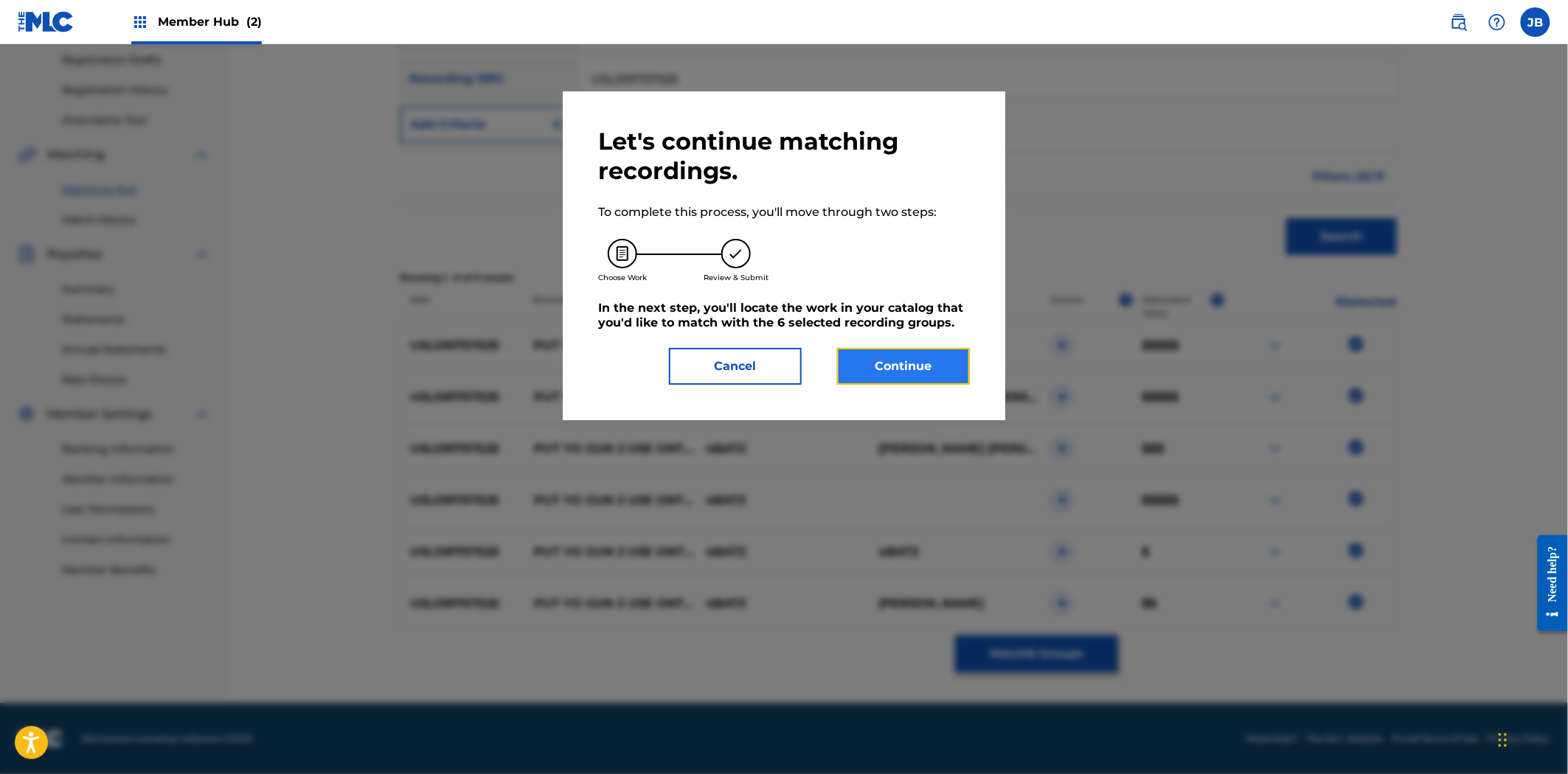
click at [866, 363] on button "Continue" at bounding box center [903, 366] width 133 height 37
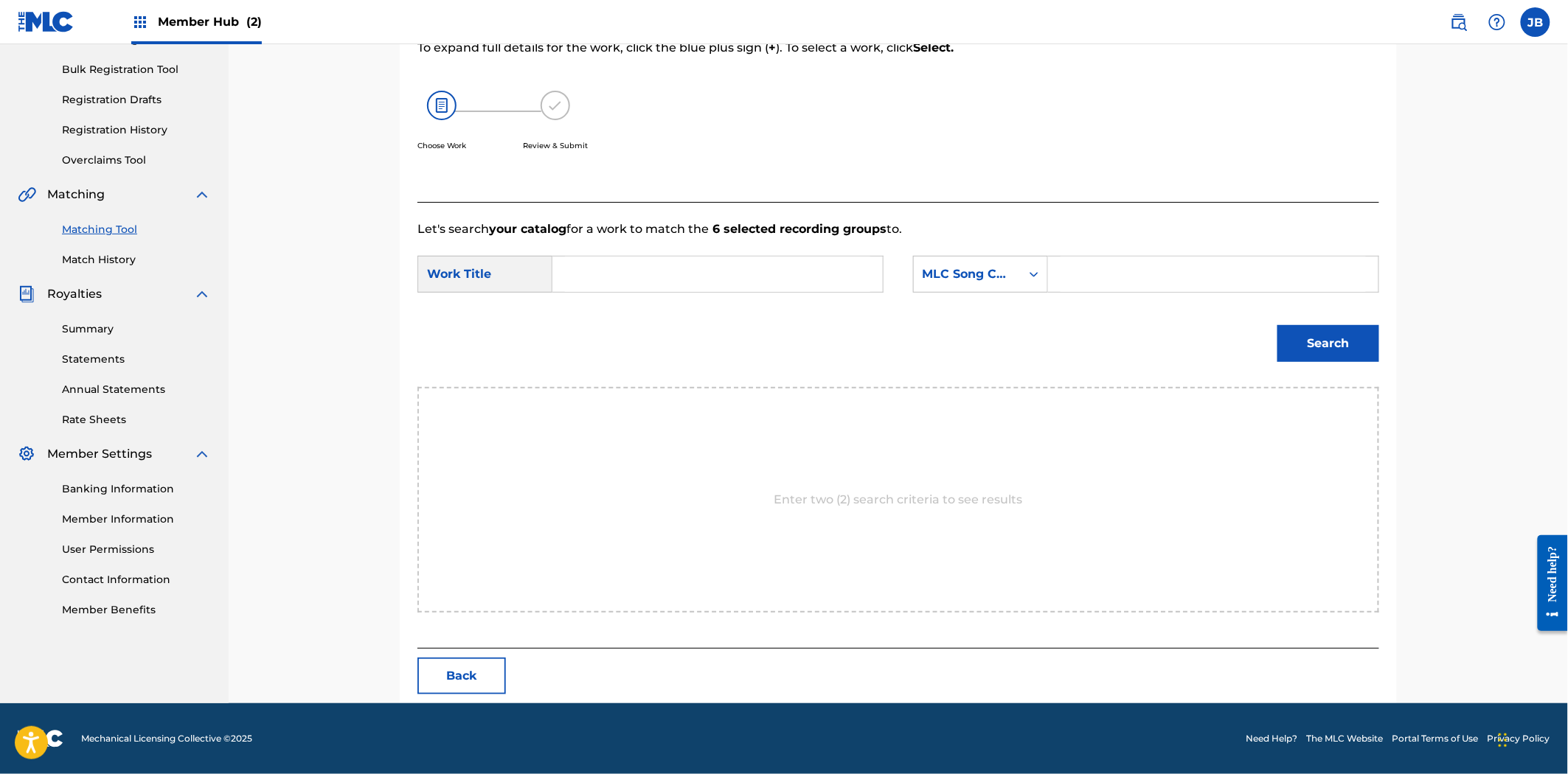
scroll to position [208, 0]
click at [1095, 284] on input "Search Form" at bounding box center [1213, 274] width 306 height 35
paste input "PM7ZU4"
type input "PM7ZU4"
click at [647, 284] on input "Search Form" at bounding box center [717, 274] width 306 height 35
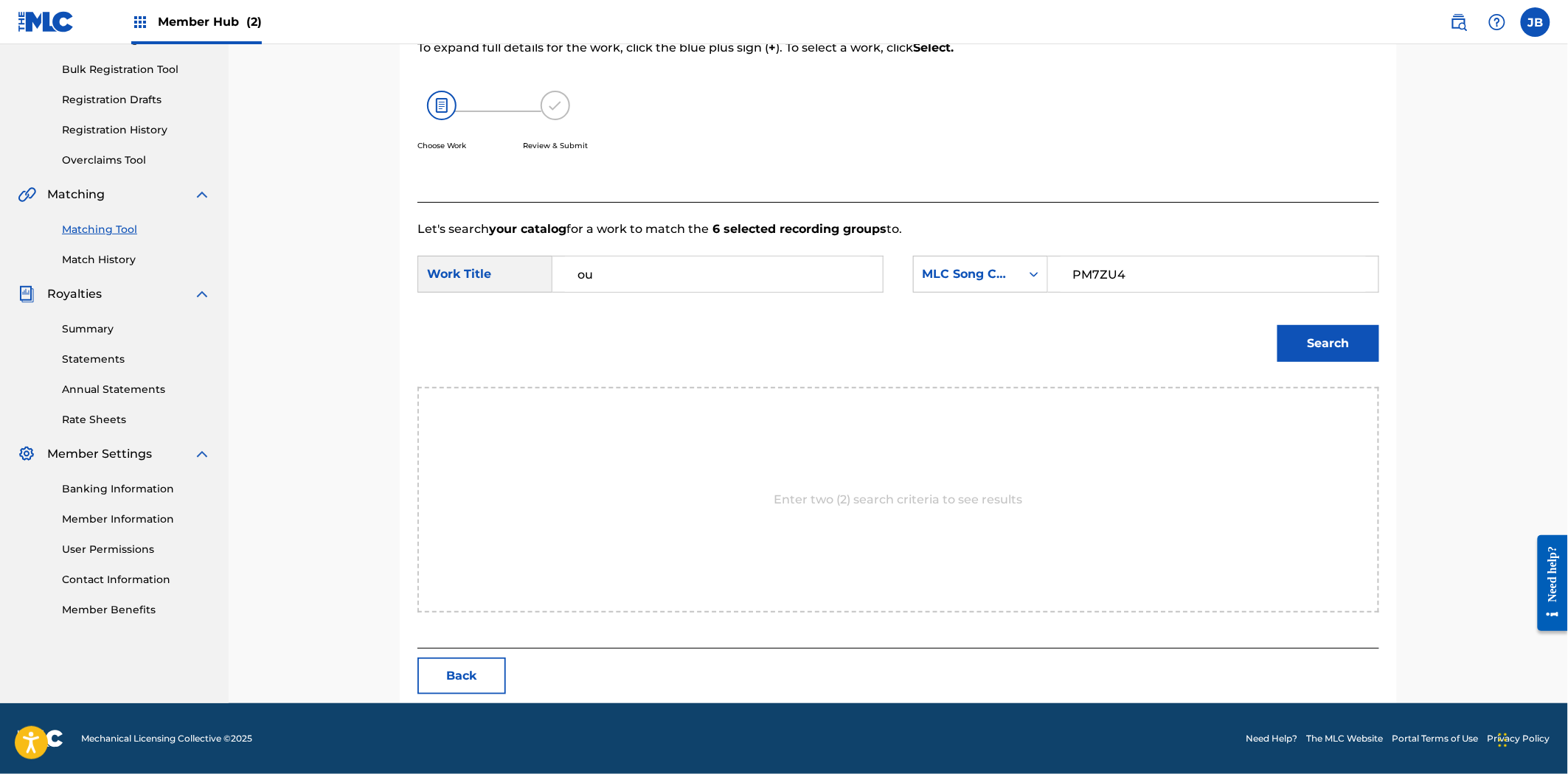
type input "o"
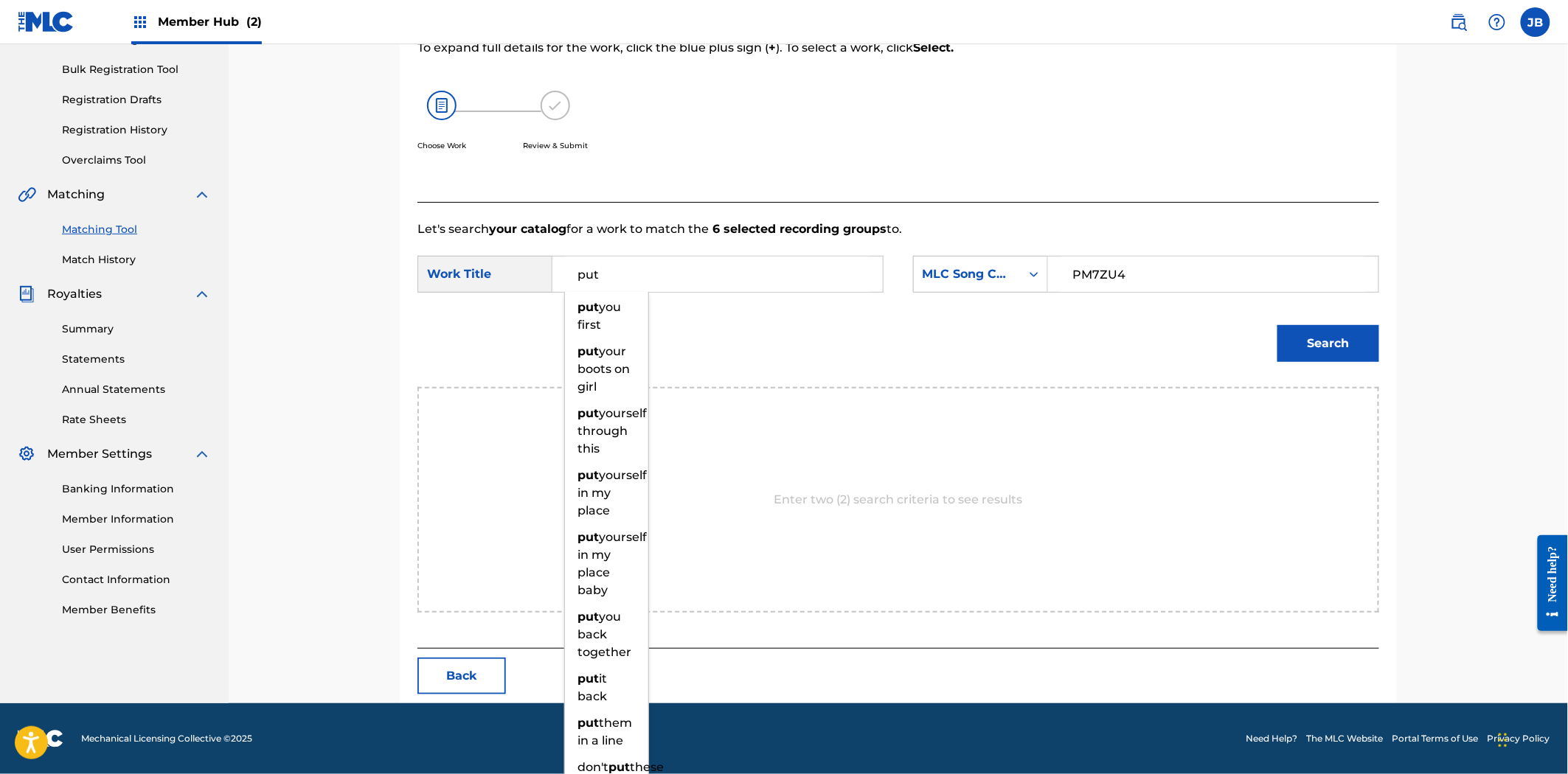
type input "put"
click at [1277, 325] on button "Search" at bounding box center [1328, 343] width 102 height 37
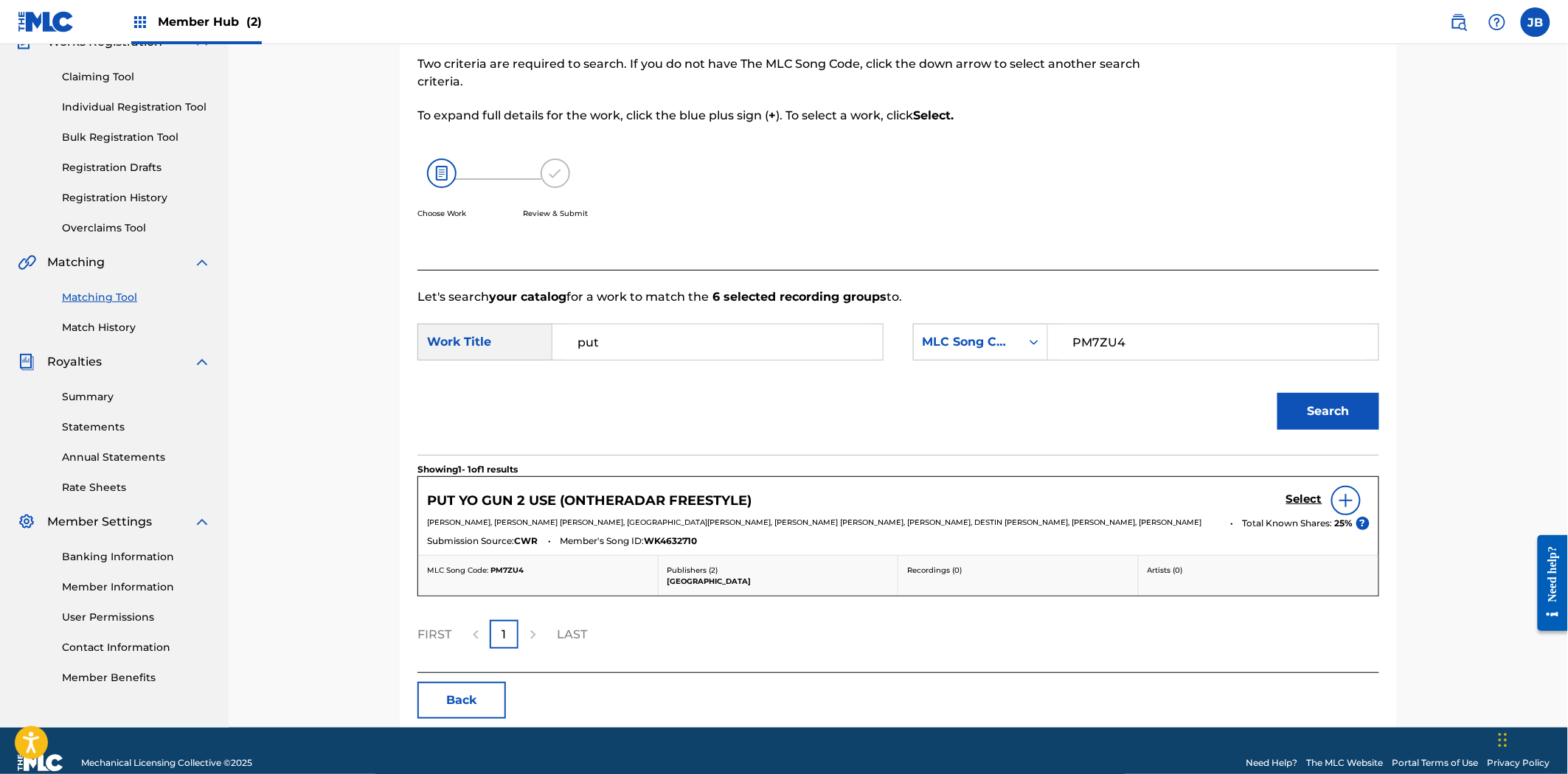
scroll to position [165, 0]
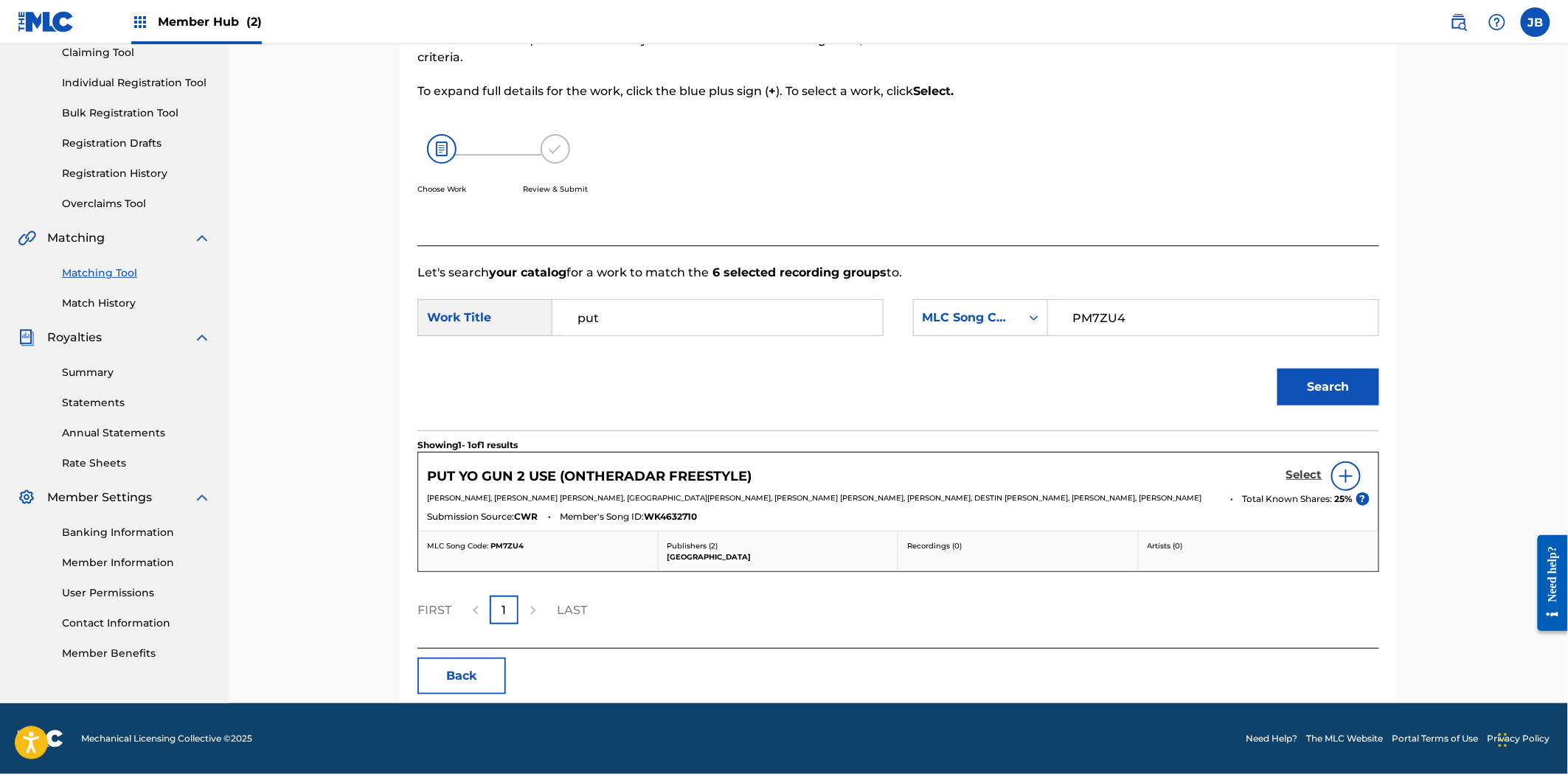
click at [1307, 476] on h5 "Select" at bounding box center [1304, 475] width 36 height 14
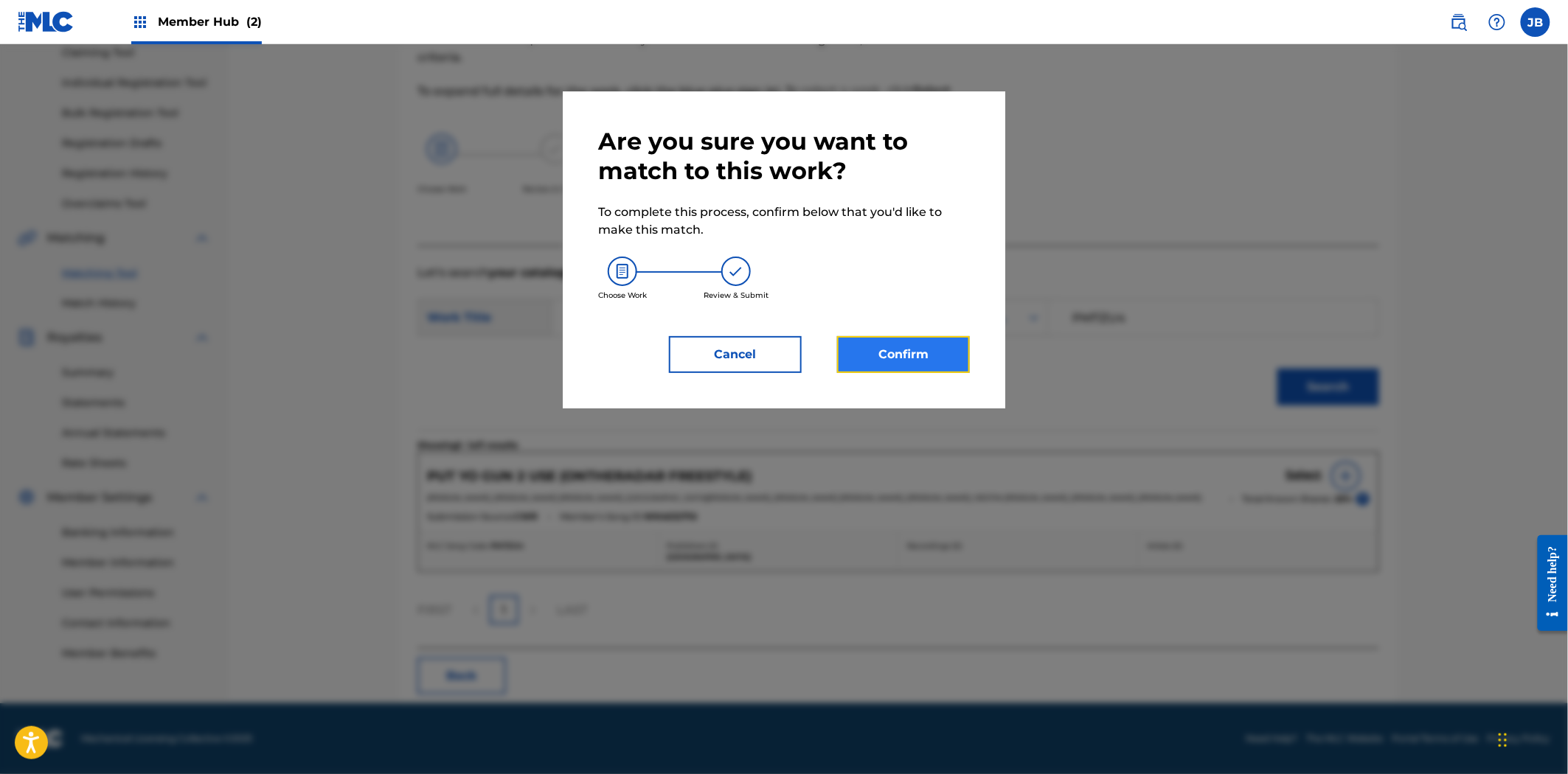
click at [939, 366] on button "Confirm" at bounding box center [903, 354] width 133 height 37
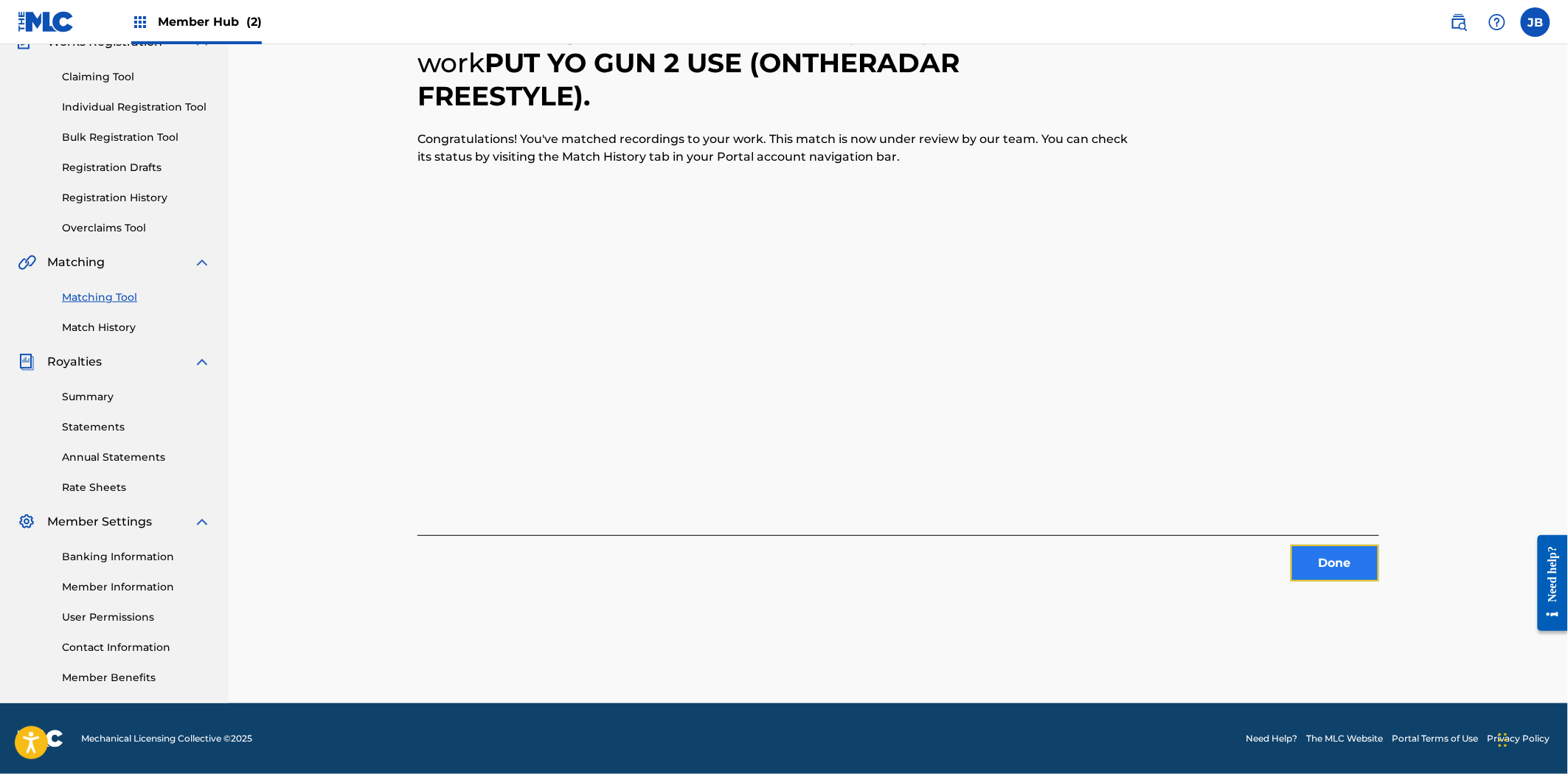
click at [1332, 576] on button "Done" at bounding box center [1334, 563] width 88 height 37
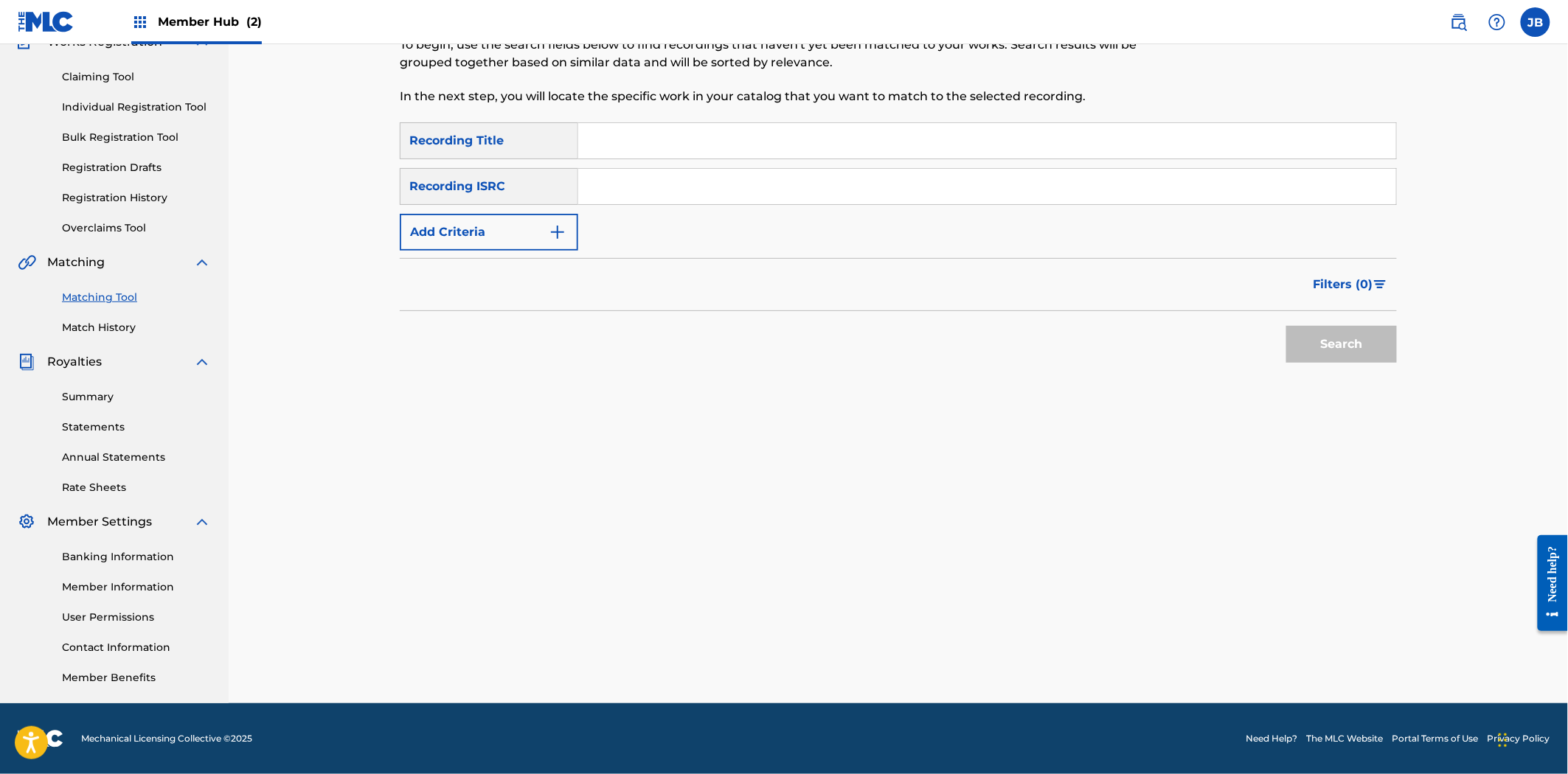
drag, startPoint x: 851, startPoint y: 171, endPoint x: 1178, endPoint y: 238, distance: 333.8
click at [851, 171] on input "Search Form" at bounding box center [987, 186] width 818 height 35
paste input "USSD11600135"
type input "USSD11600135"
click at [1330, 344] on button "Search" at bounding box center [1342, 344] width 111 height 37
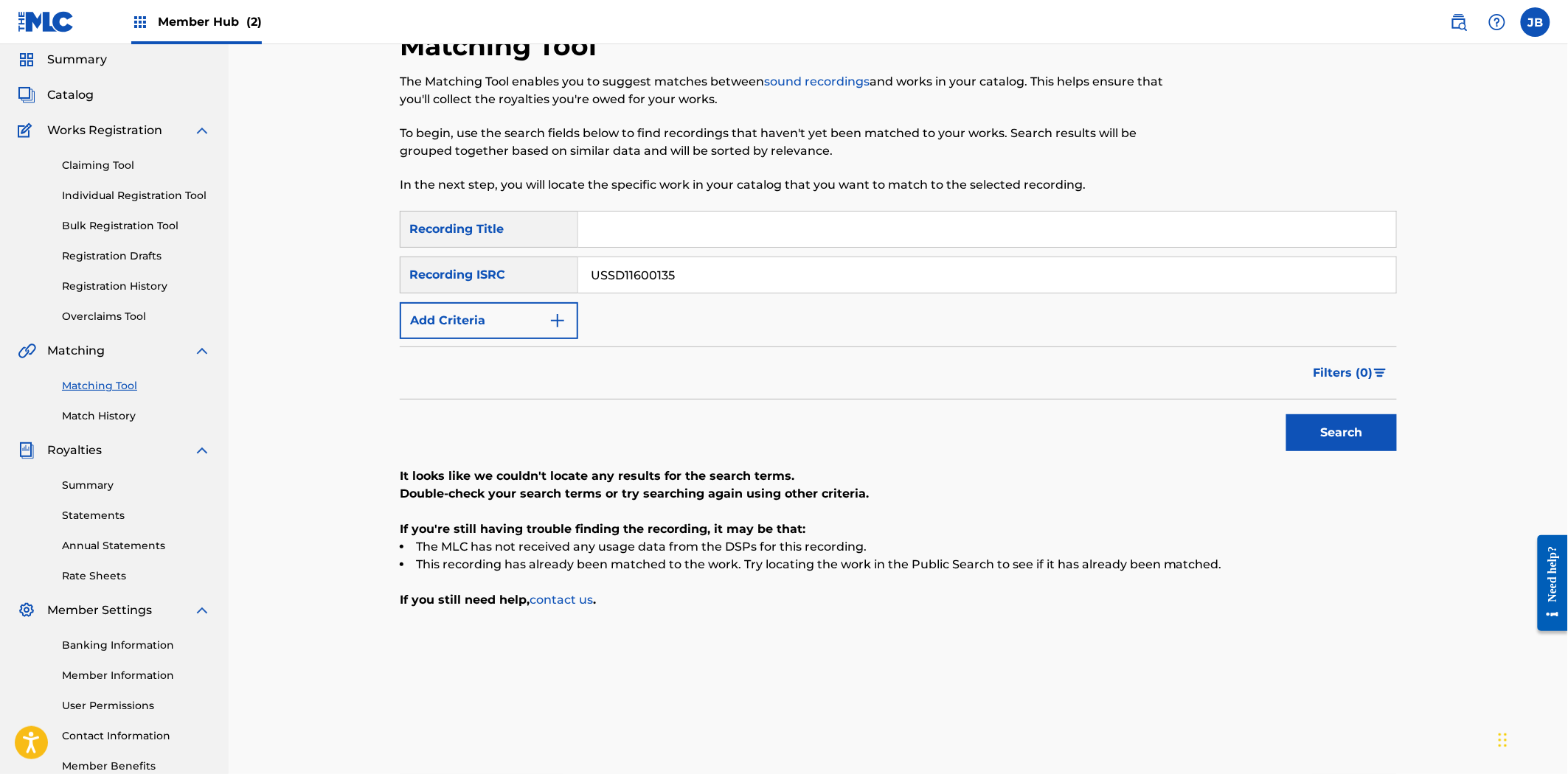
scroll to position [0, 0]
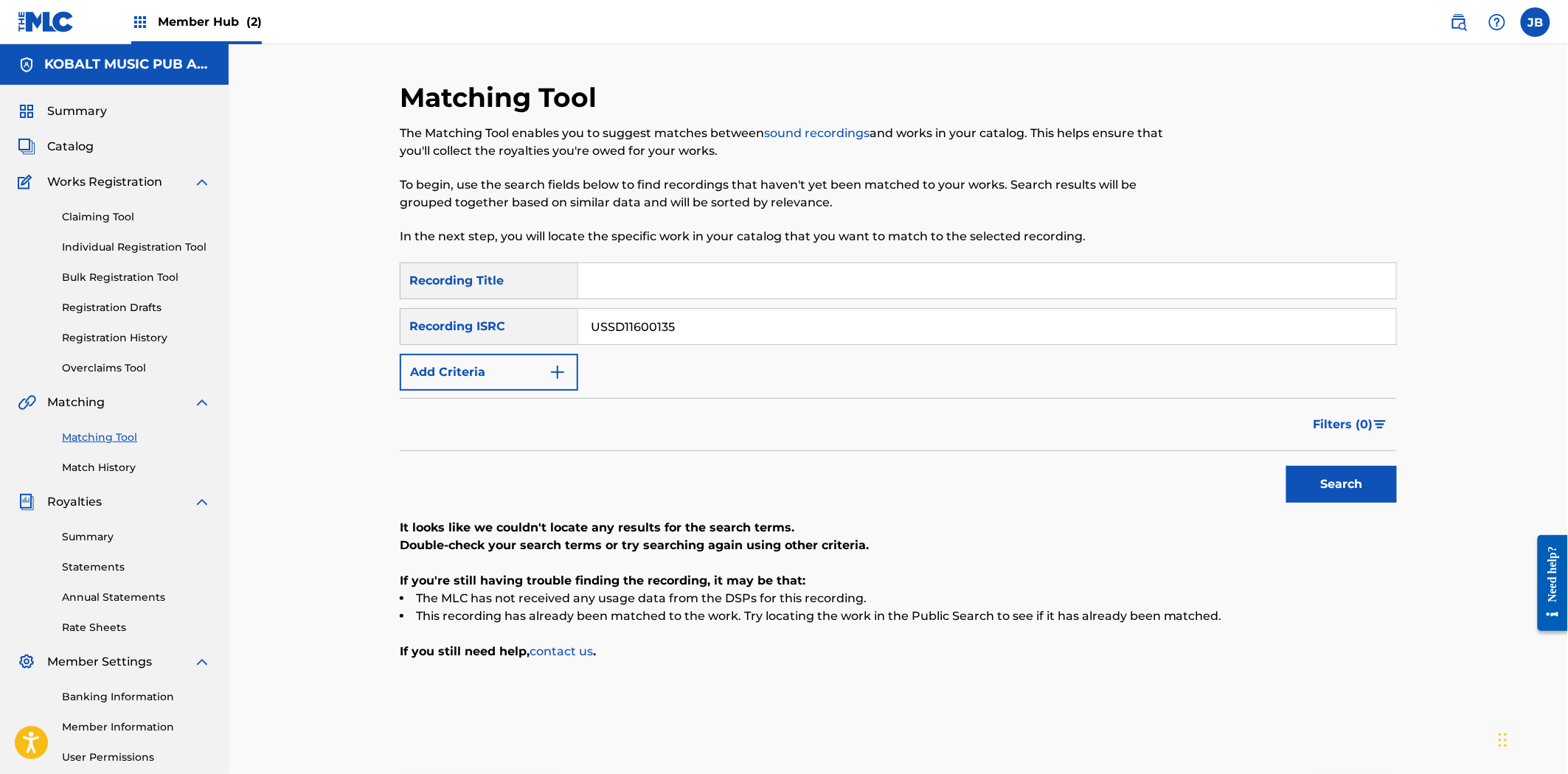
drag, startPoint x: 88, startPoint y: 150, endPoint x: 97, endPoint y: 150, distance: 9.0
click at [88, 150] on span "Catalog" at bounding box center [70, 147] width 46 height 18
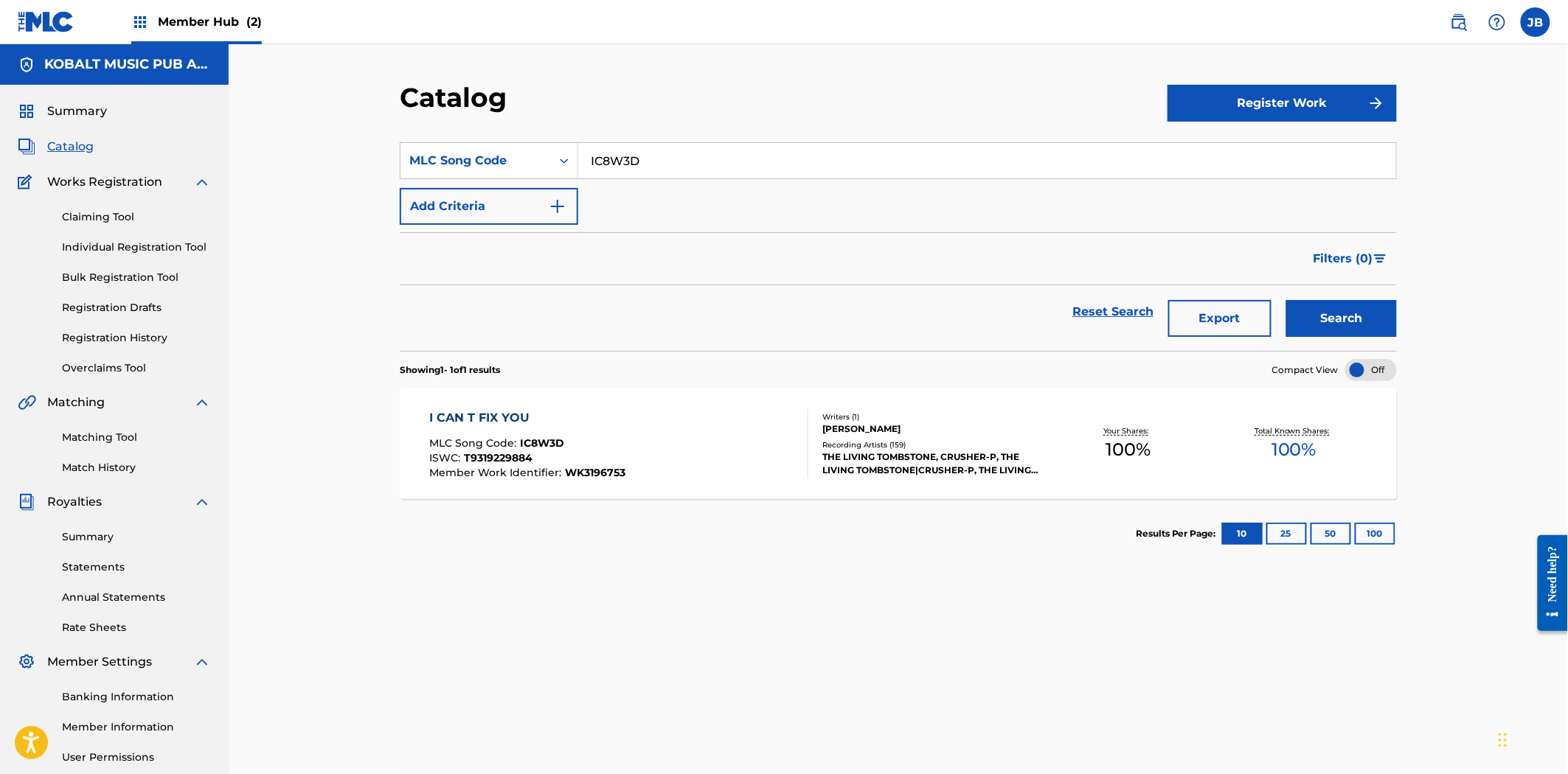
click at [678, 161] on input "IC8W3D" at bounding box center [987, 160] width 818 height 35
click at [550, 163] on div "MLC Song Code" at bounding box center [475, 160] width 151 height 28
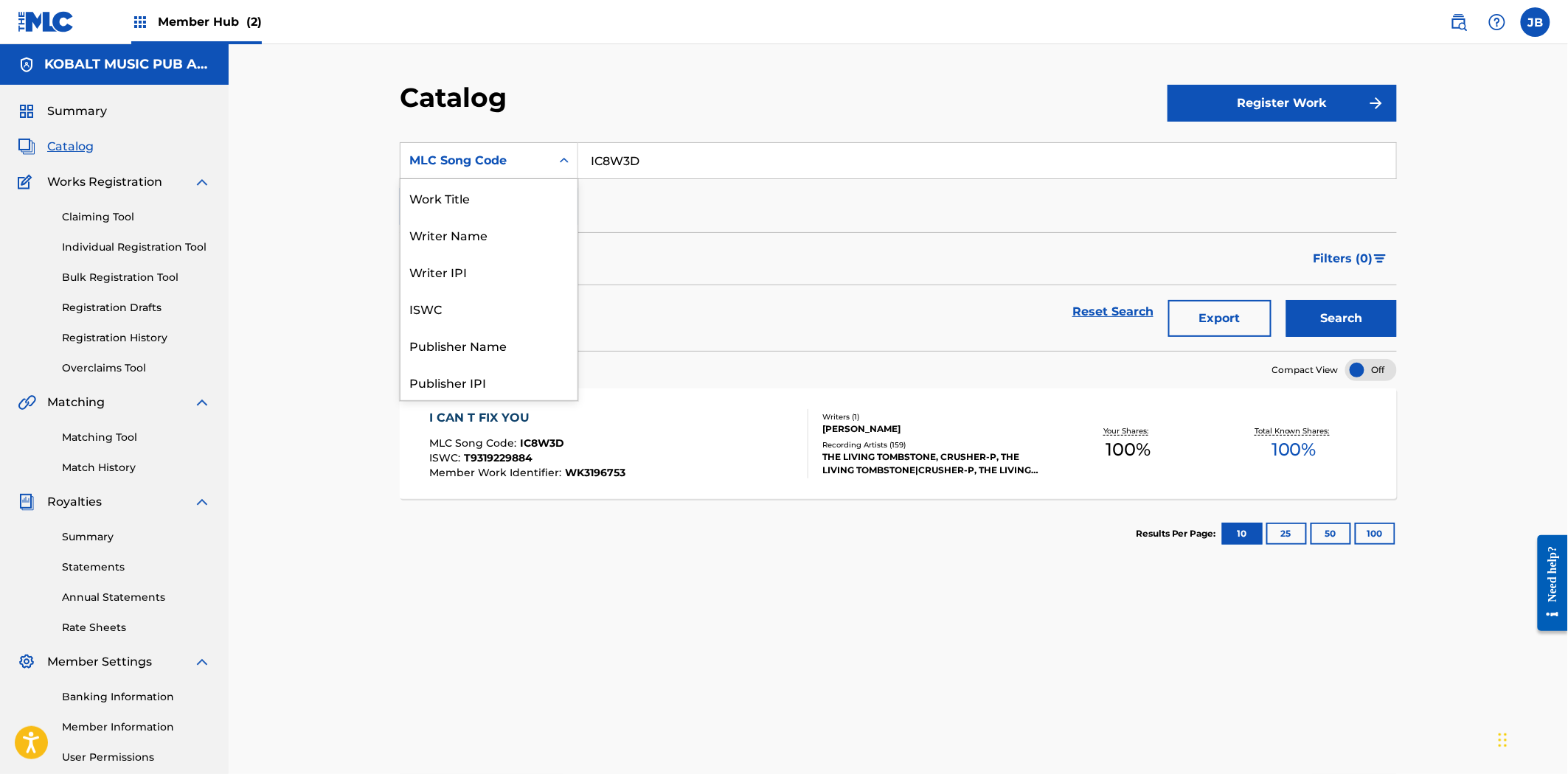
scroll to position [221, 0]
click at [460, 336] on div "ISRC" at bounding box center [489, 344] width 177 height 37
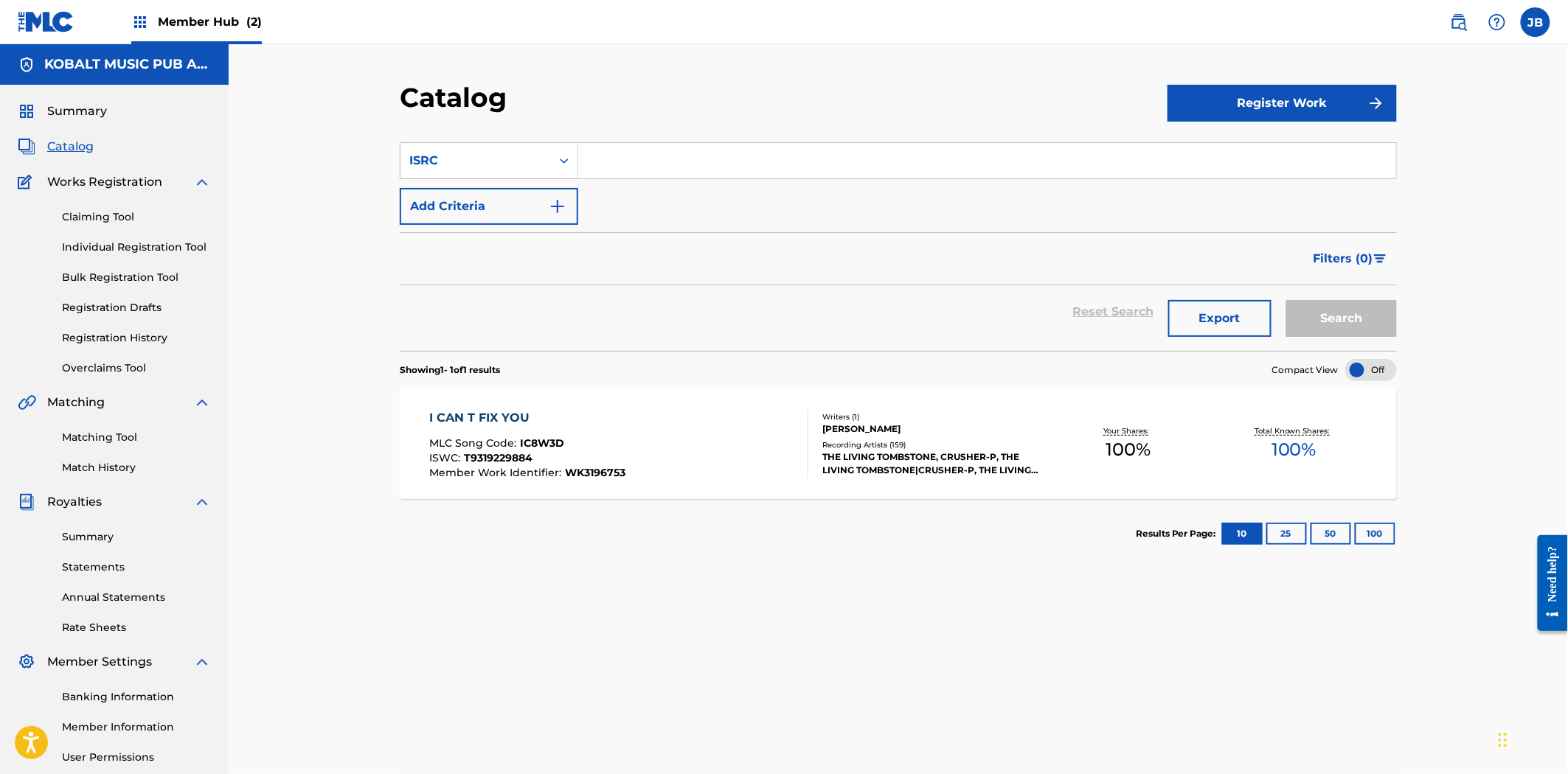
click at [673, 165] on input "Search Form" at bounding box center [987, 160] width 818 height 35
click at [592, 161] on input "Search Form" at bounding box center [987, 160] width 818 height 35
paste input "USSD11600135"
type input "USSD11600135"
click at [1294, 327] on button "Search" at bounding box center [1342, 318] width 111 height 37
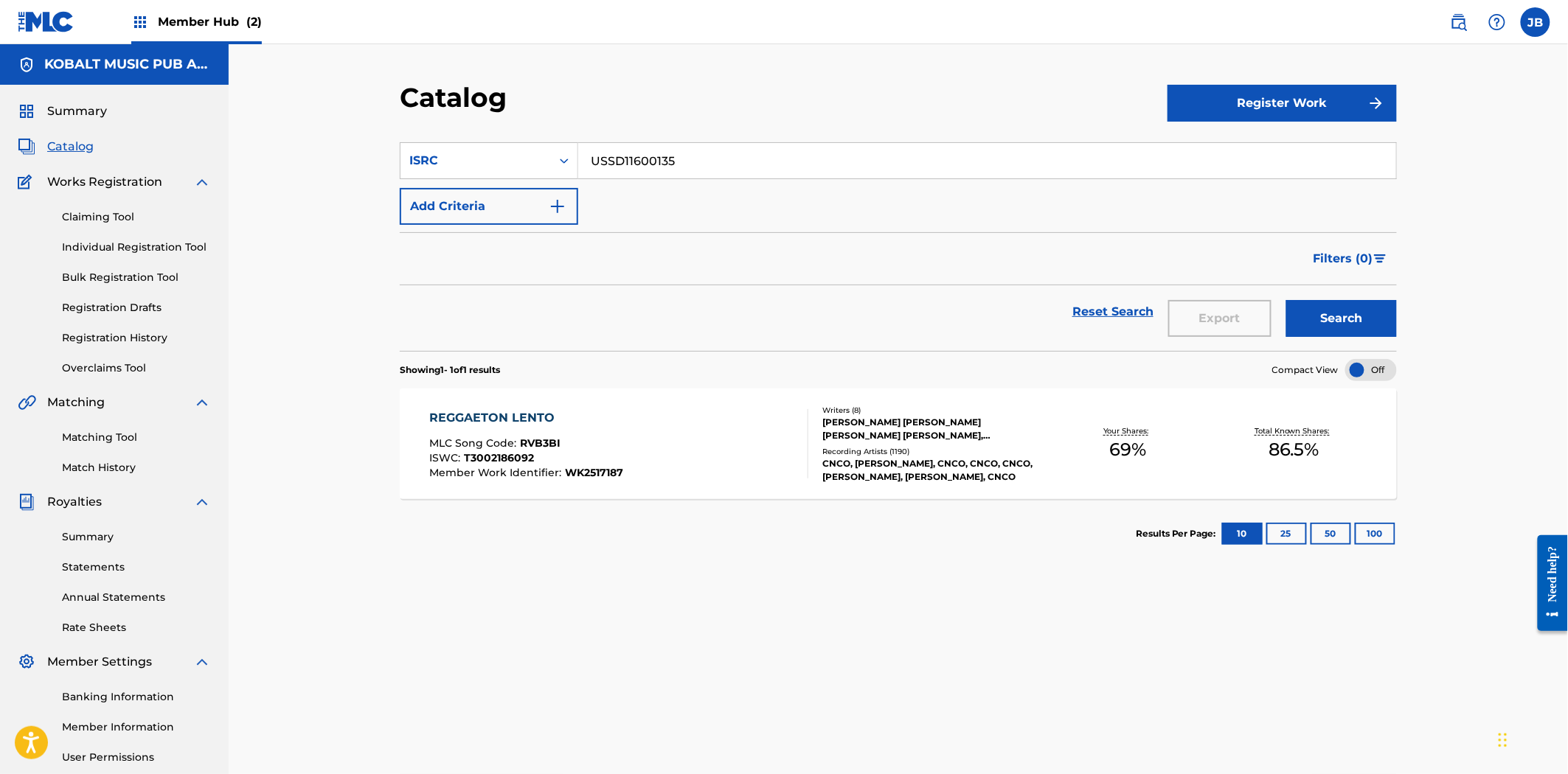
click at [928, 454] on div "Recording Artists ( 1190 )" at bounding box center [933, 451] width 222 height 11
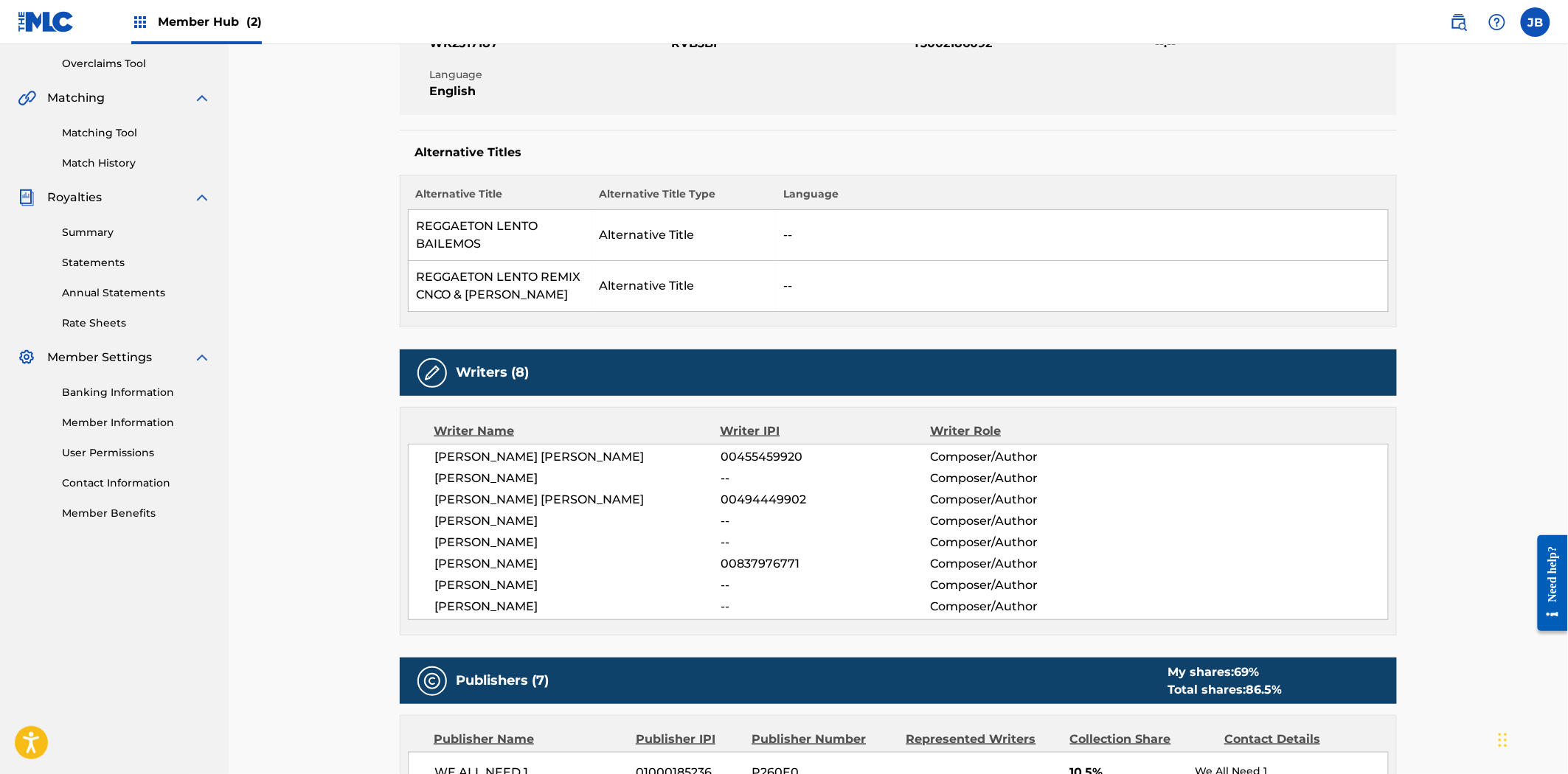
scroll to position [106, 0]
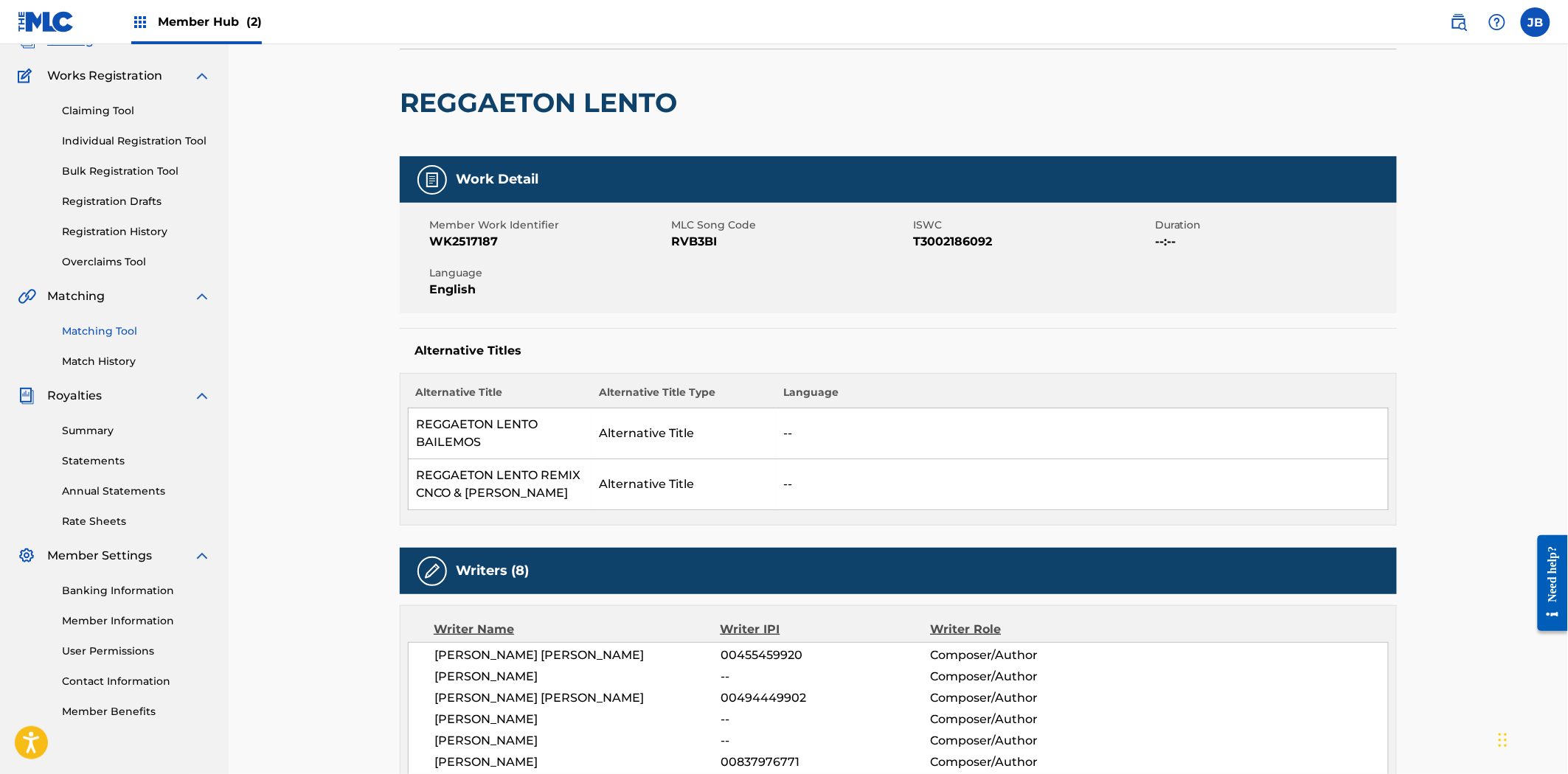
click at [101, 333] on link "Matching Tool" at bounding box center [136, 331] width 149 height 16
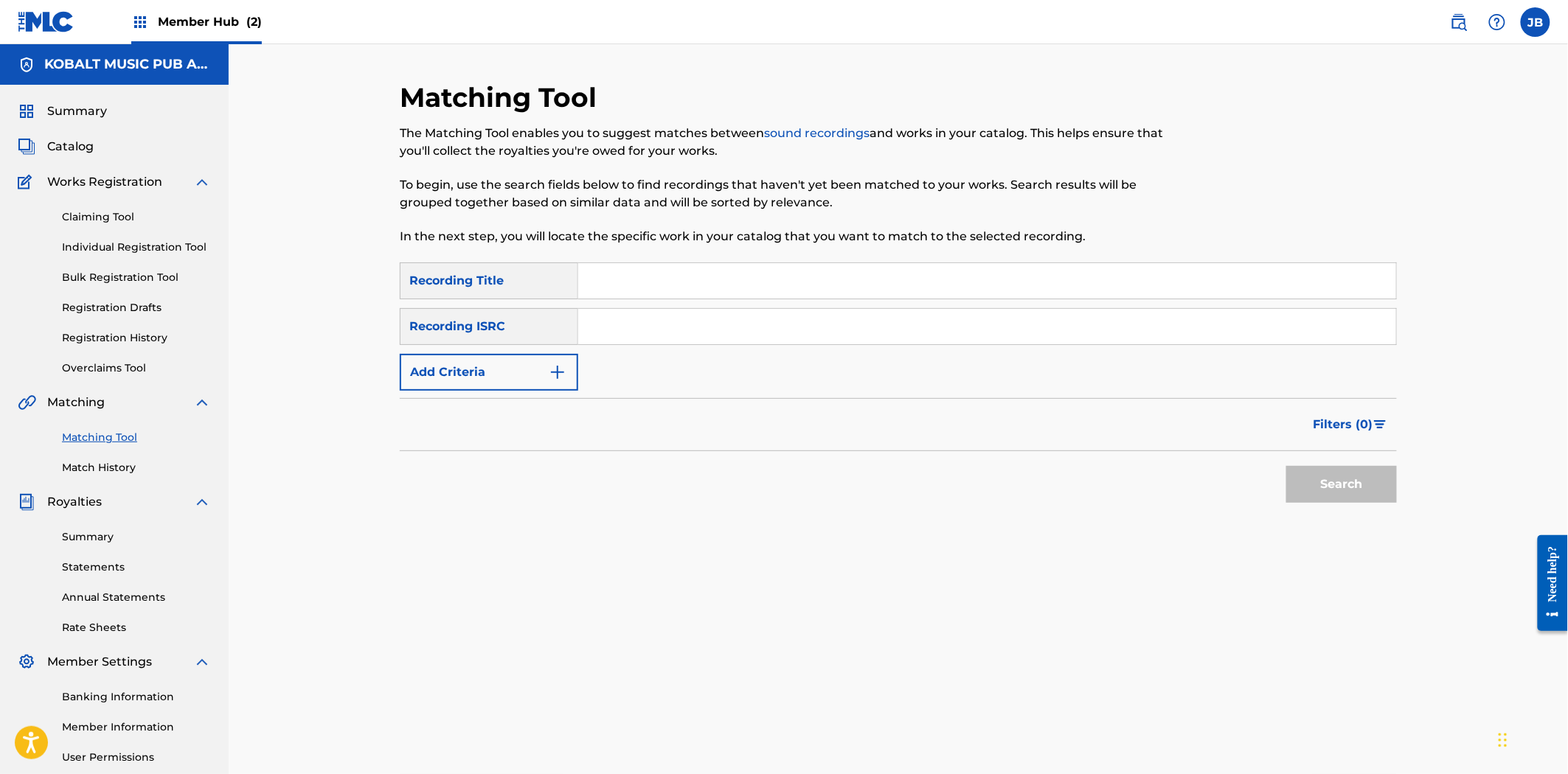
click at [672, 325] on input "Search Form" at bounding box center [987, 326] width 818 height 35
paste input "QM3DF2472836"
type input "QM3DF2472836"
click at [1361, 484] on button "Search" at bounding box center [1342, 484] width 111 height 37
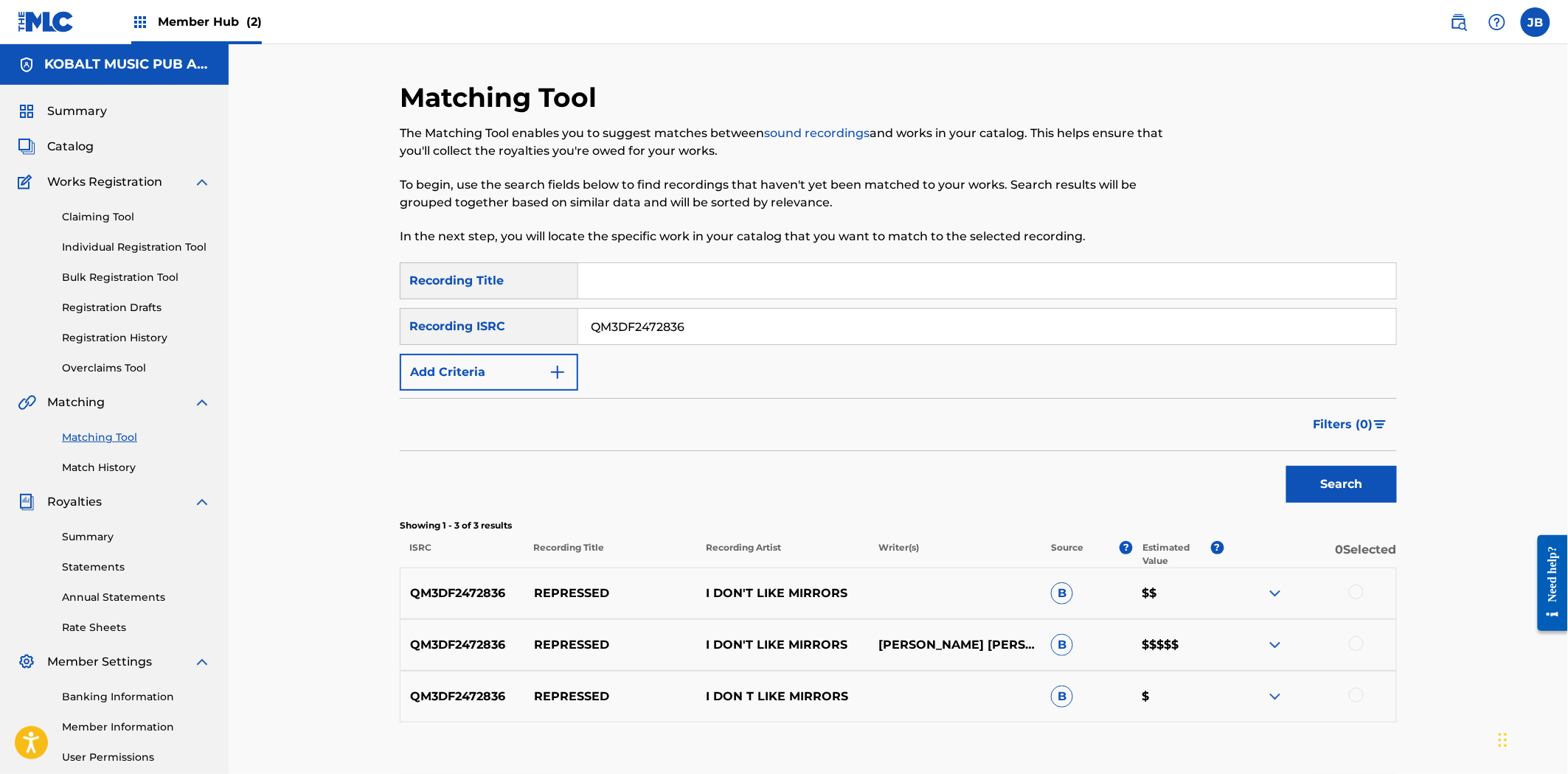
scroll to position [140, 0]
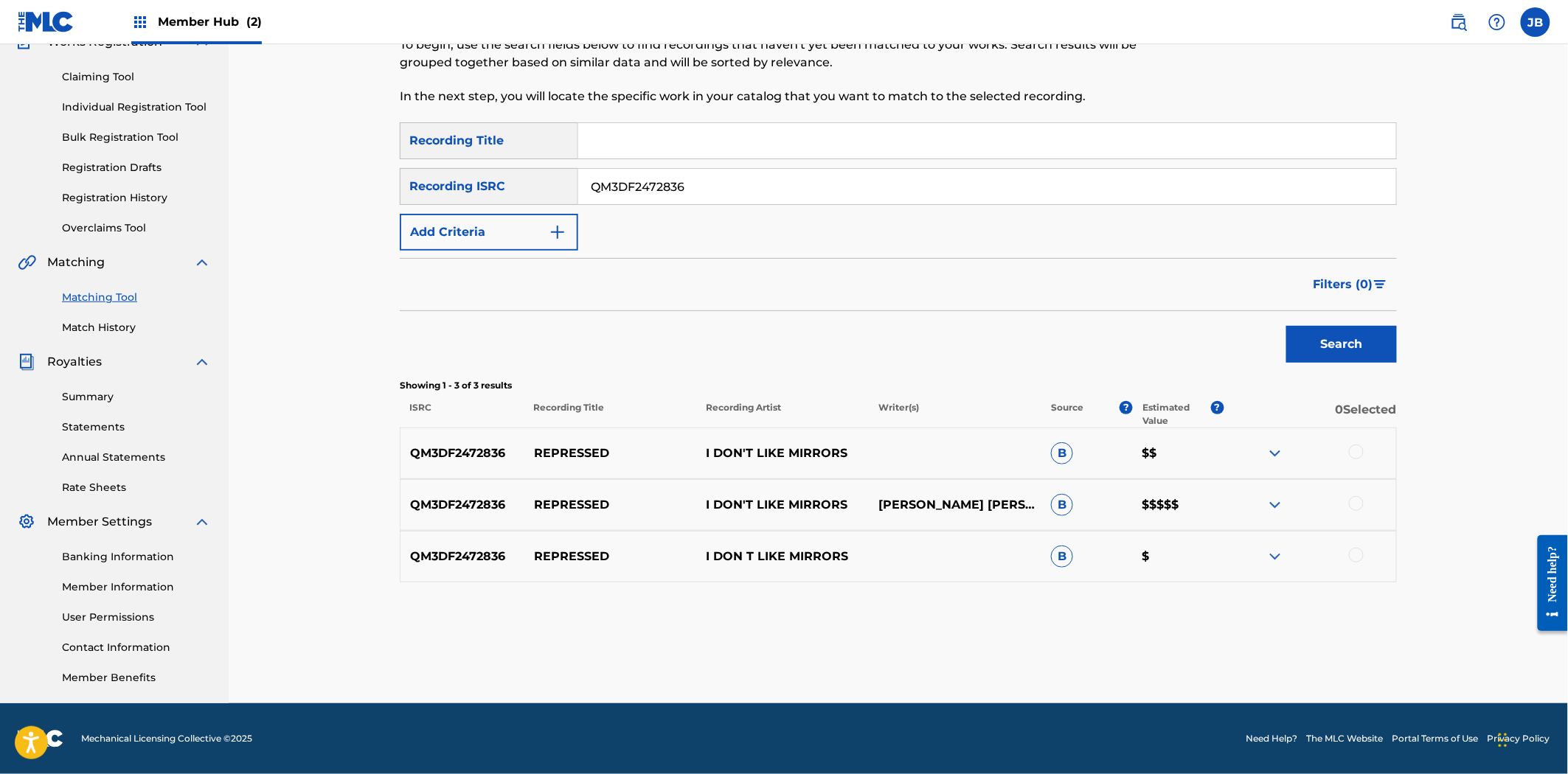
click at [1353, 445] on div at bounding box center [1356, 452] width 15 height 15
click at [1355, 507] on div at bounding box center [1356, 504] width 15 height 15
click at [1352, 551] on div at bounding box center [1356, 555] width 15 height 15
click at [1052, 659] on button "Match 3 Groups" at bounding box center [1036, 653] width 163 height 37
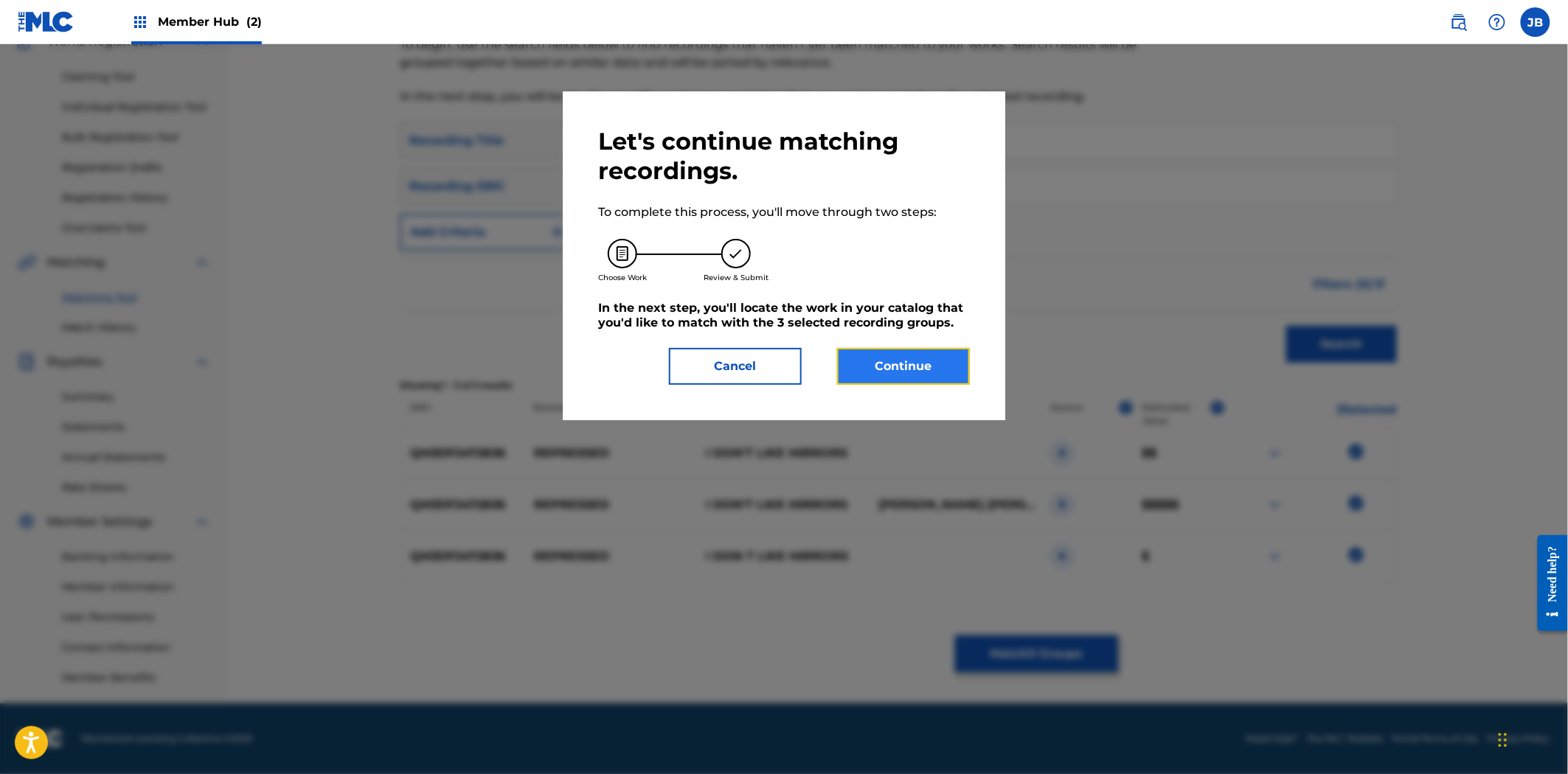
click at [872, 365] on button "Continue" at bounding box center [903, 366] width 133 height 37
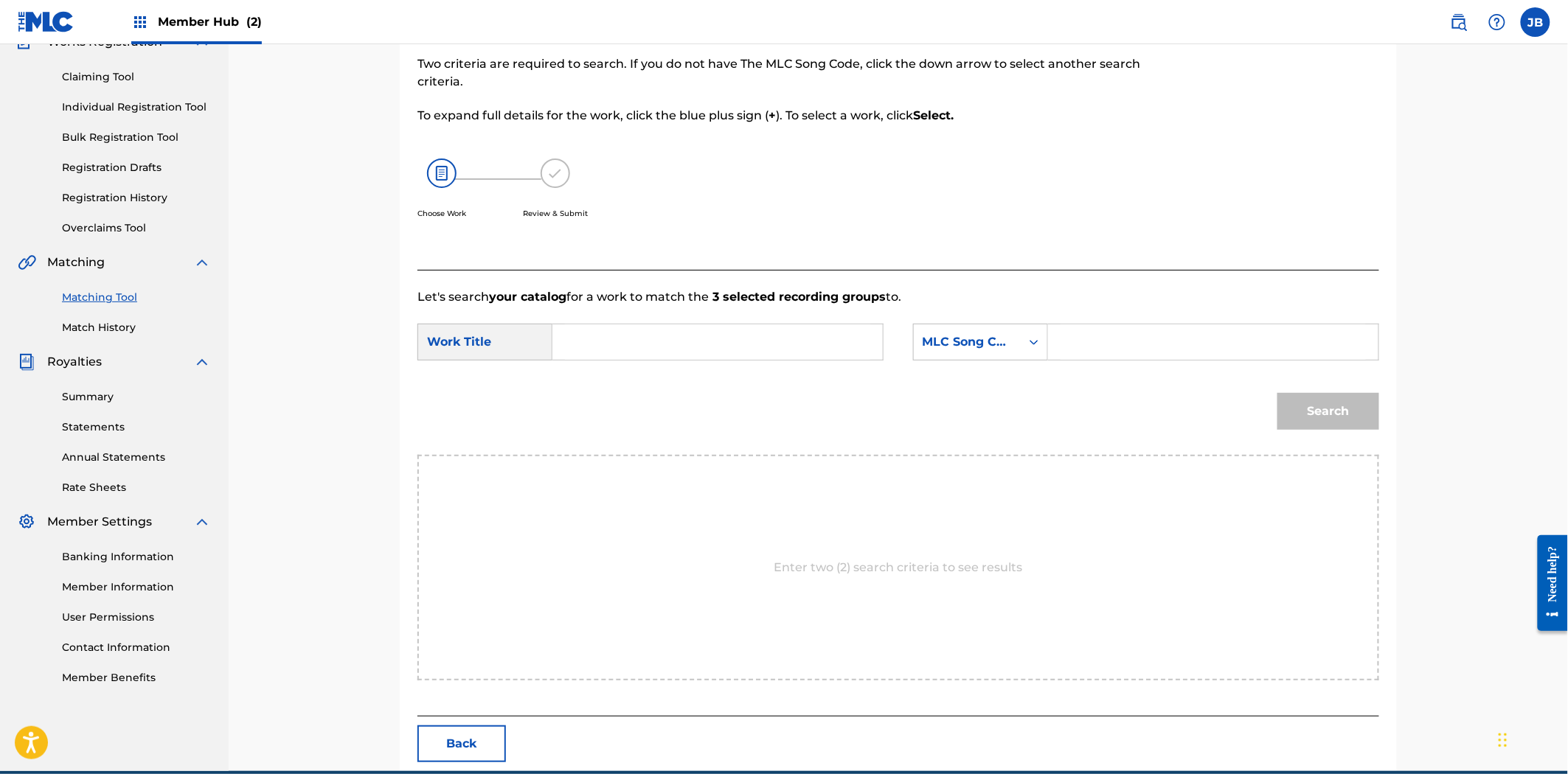
drag, startPoint x: 1152, startPoint y: 314, endPoint x: 1125, endPoint y: 343, distance: 39.6
click at [1147, 317] on form "SearchWithCriteriac6495481-e84c-44fb-bc57-031e7ed8e7b1 Work Title SearchWithCri…" at bounding box center [898, 380] width 961 height 149
click at [1125, 343] on input "Search Form" at bounding box center [1213, 341] width 306 height 35
paste input "RN5GYW"
type input "RN5GYW"
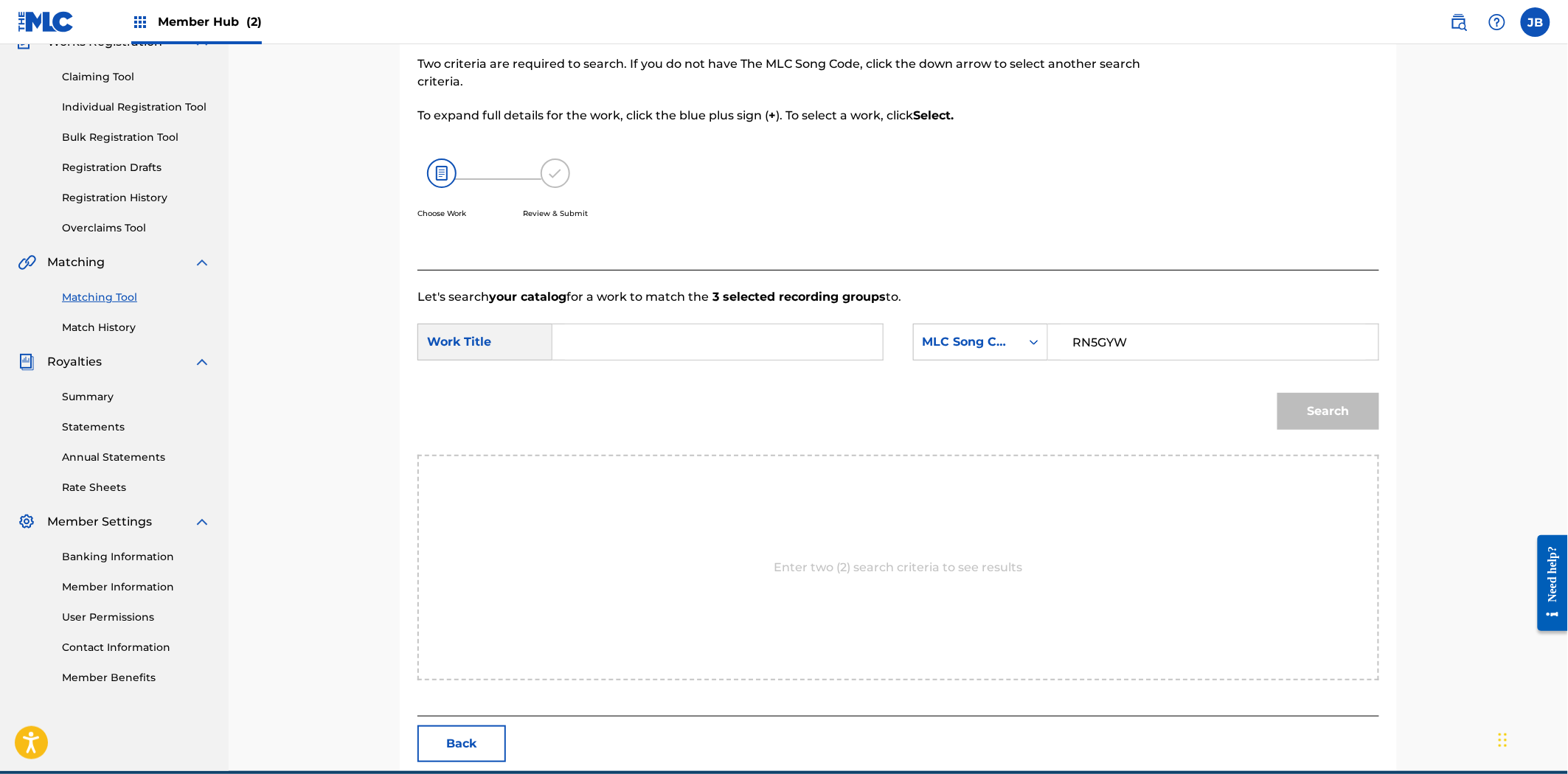
drag, startPoint x: 695, startPoint y: 348, endPoint x: 957, endPoint y: 362, distance: 262.4
click at [695, 348] on input "Search Form" at bounding box center [717, 341] width 306 height 35
paste input "repressed"
type input "repressed"
click at [1308, 420] on button "Search" at bounding box center [1328, 411] width 102 height 37
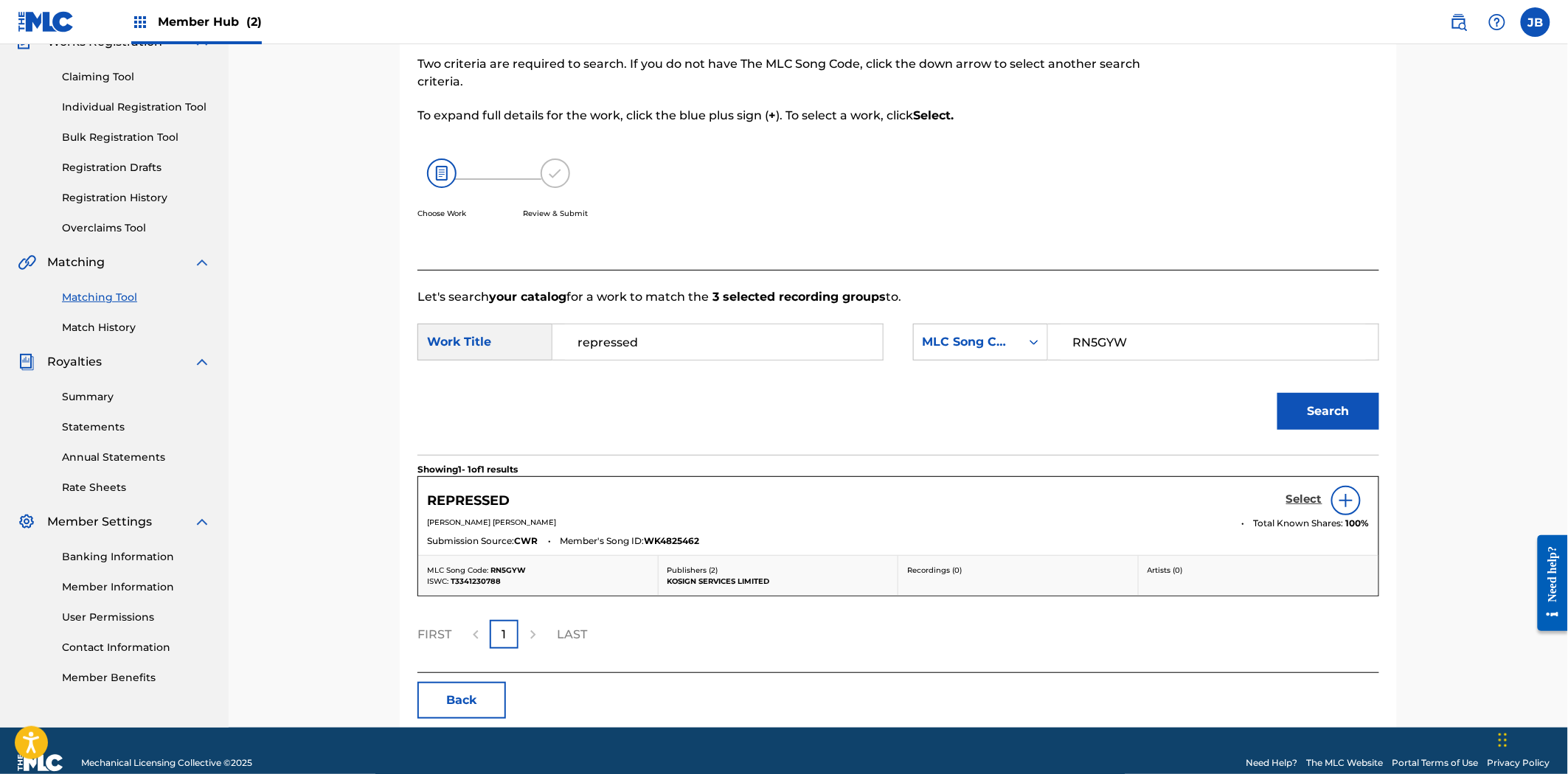
click at [1295, 502] on h5 "Select" at bounding box center [1304, 499] width 36 height 14
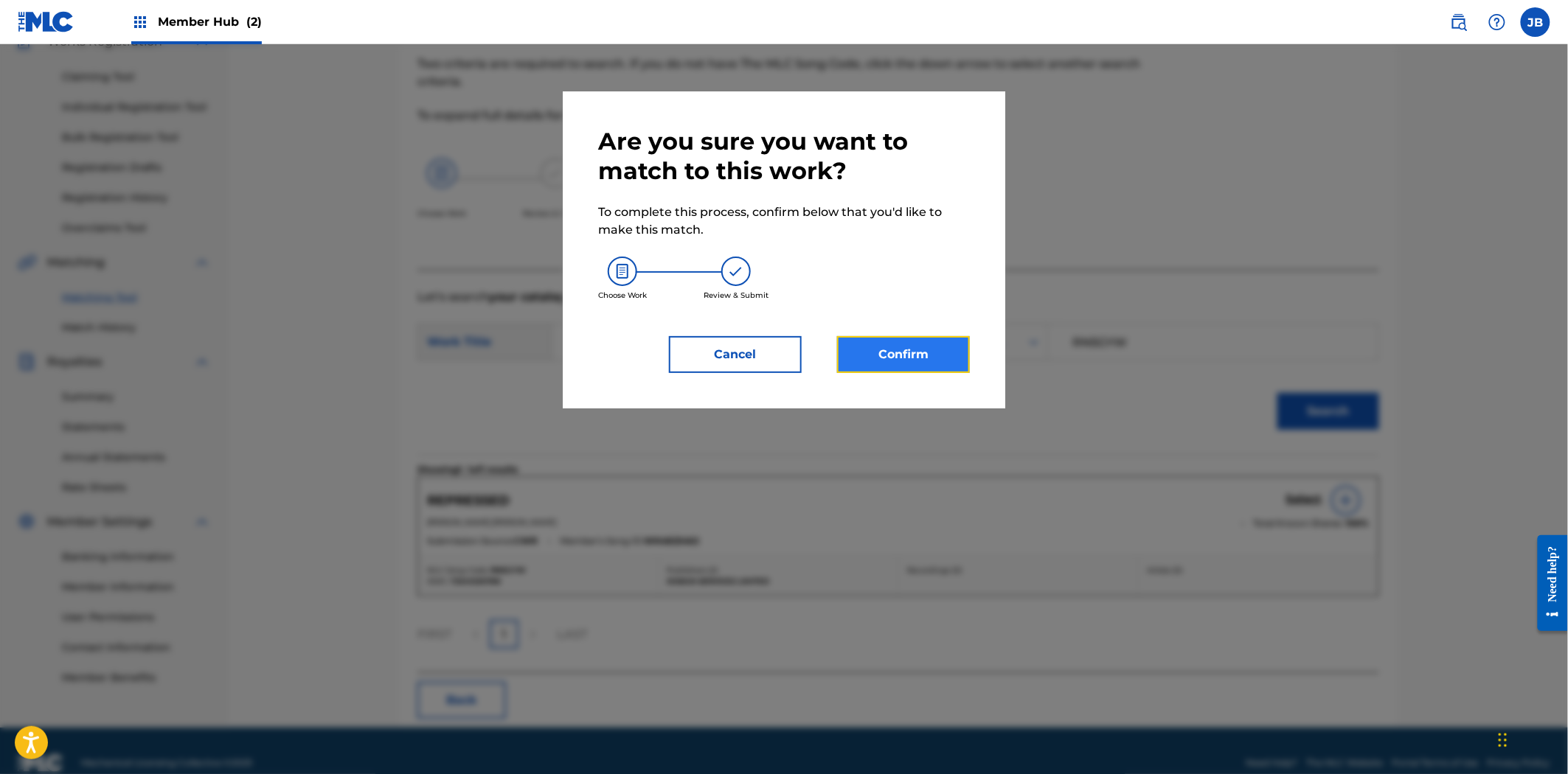
click at [896, 365] on button "Confirm" at bounding box center [903, 354] width 133 height 37
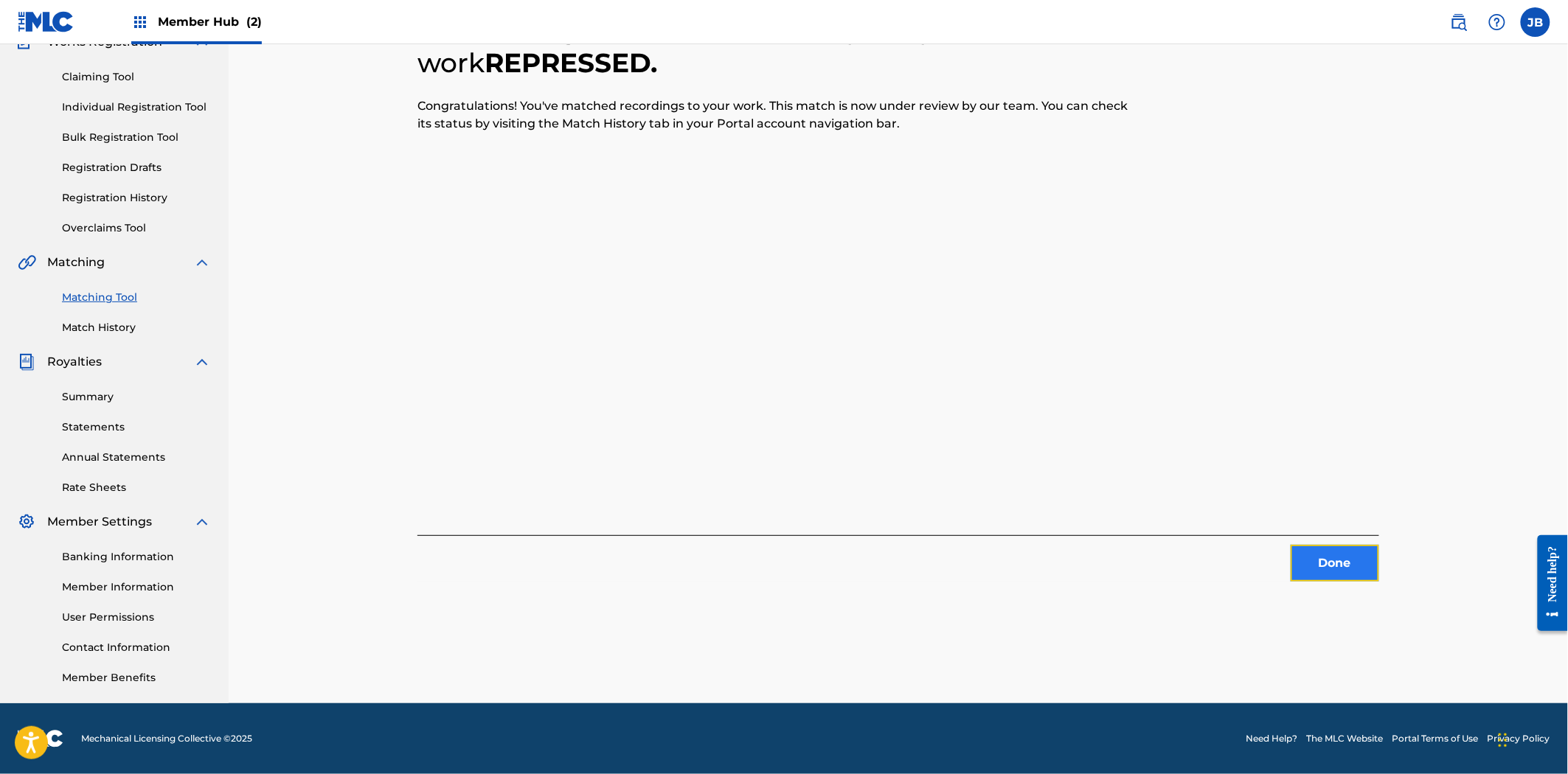
click at [1334, 559] on button "Done" at bounding box center [1334, 563] width 88 height 37
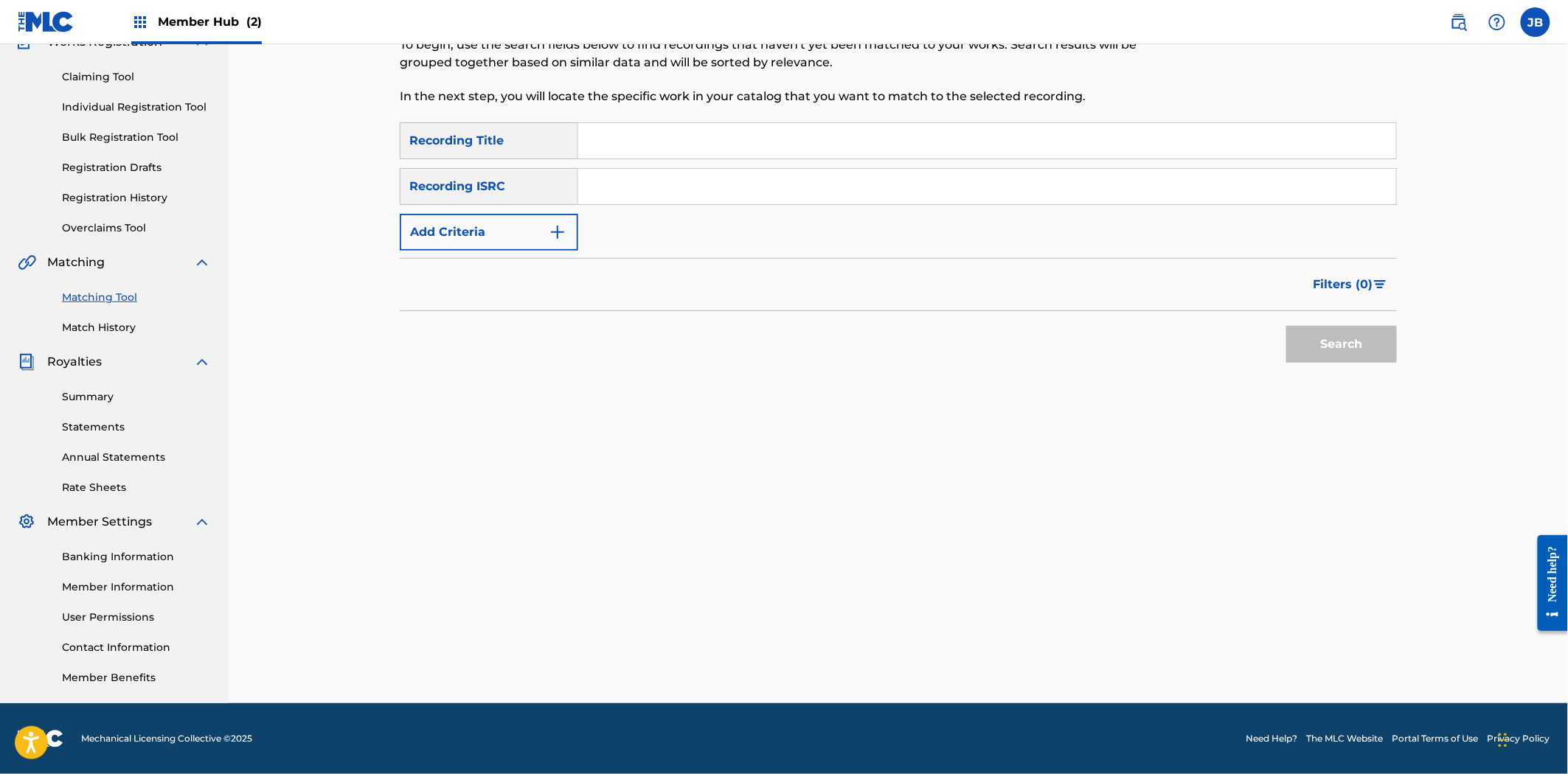
click at [747, 193] on input "Search Form" at bounding box center [987, 186] width 818 height 35
paste input "repressed"
click at [988, 186] on input "repressed" at bounding box center [987, 186] width 818 height 35
paste input "SE6HN2201968"
paste input "Search Form"
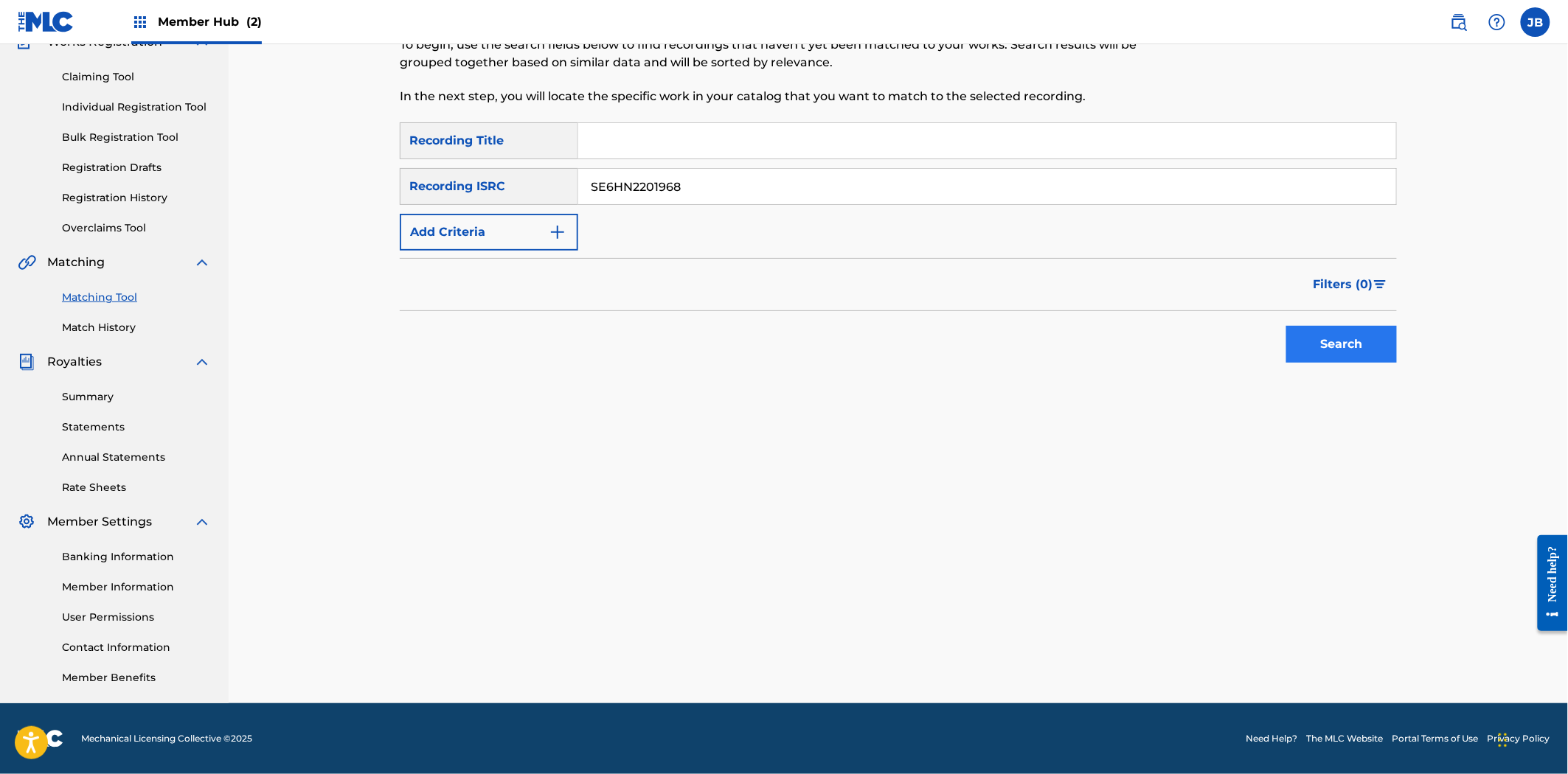
type input "SE6HN2201968"
click at [1373, 344] on button "Search" at bounding box center [1342, 344] width 111 height 37
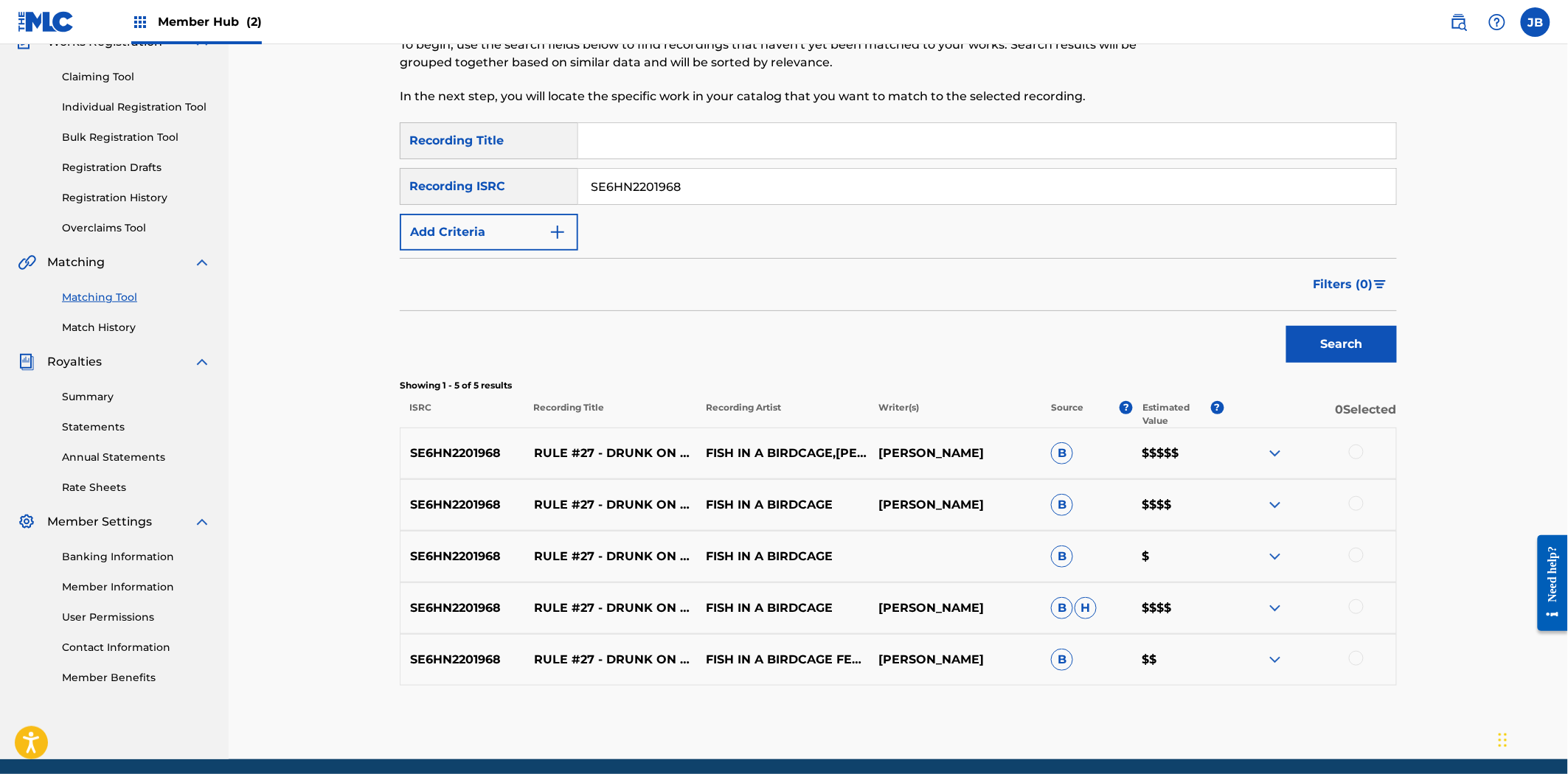
click at [1349, 456] on div at bounding box center [1356, 452] width 15 height 15
click at [1349, 503] on div at bounding box center [1356, 504] width 15 height 15
click at [1357, 558] on div at bounding box center [1356, 555] width 15 height 15
click at [1355, 606] on div at bounding box center [1356, 607] width 15 height 15
click at [1361, 671] on div "SE6HN2201968 RULE #27 - DRUNK ON PRIDE FISH IN A BIRDCAGE FEAT. [PERSON_NAME] […" at bounding box center [898, 659] width 997 height 52
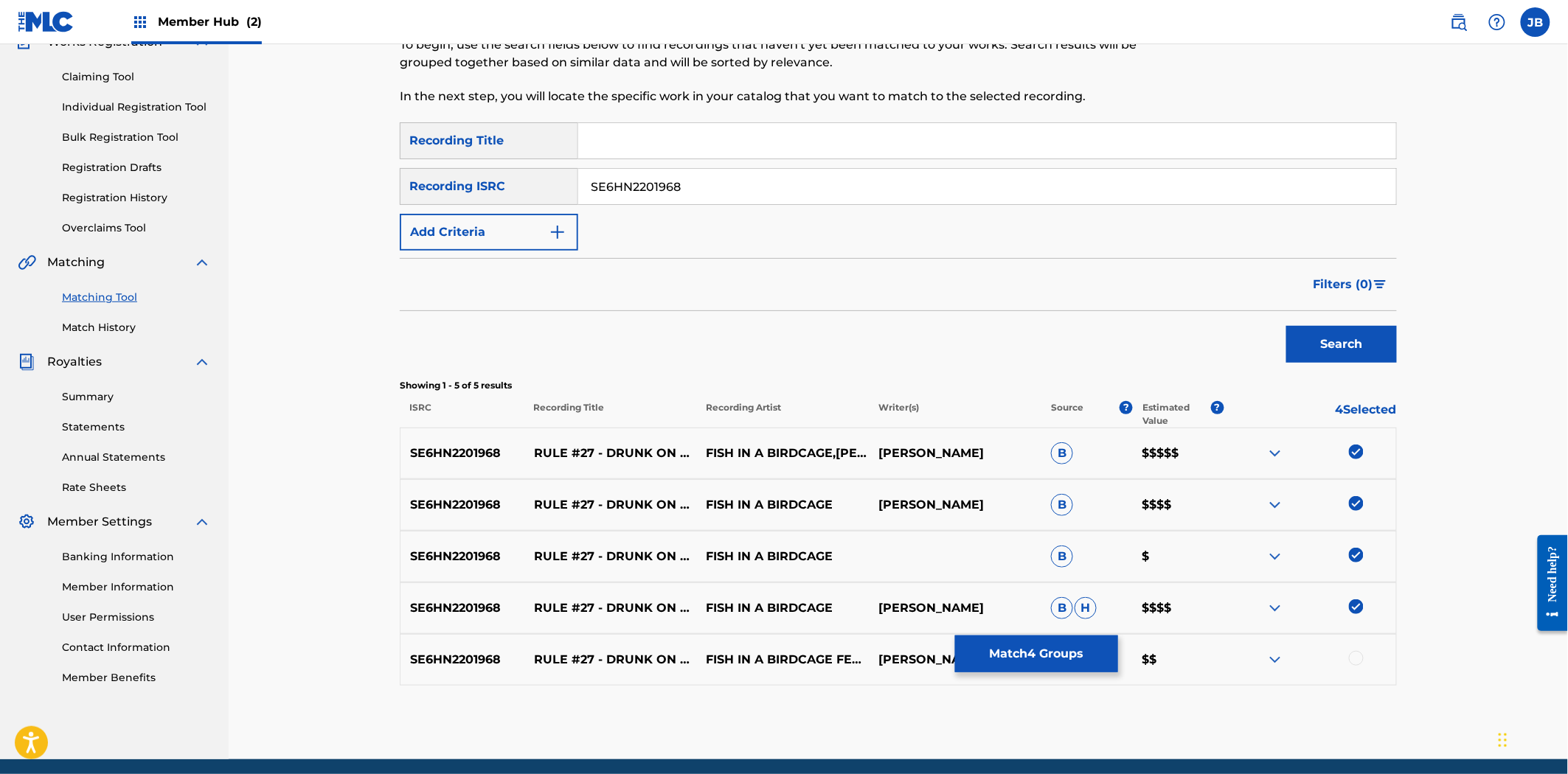
click at [1358, 660] on div at bounding box center [1356, 659] width 15 height 15
click at [1045, 653] on button "Match 5 Groups" at bounding box center [1036, 653] width 163 height 37
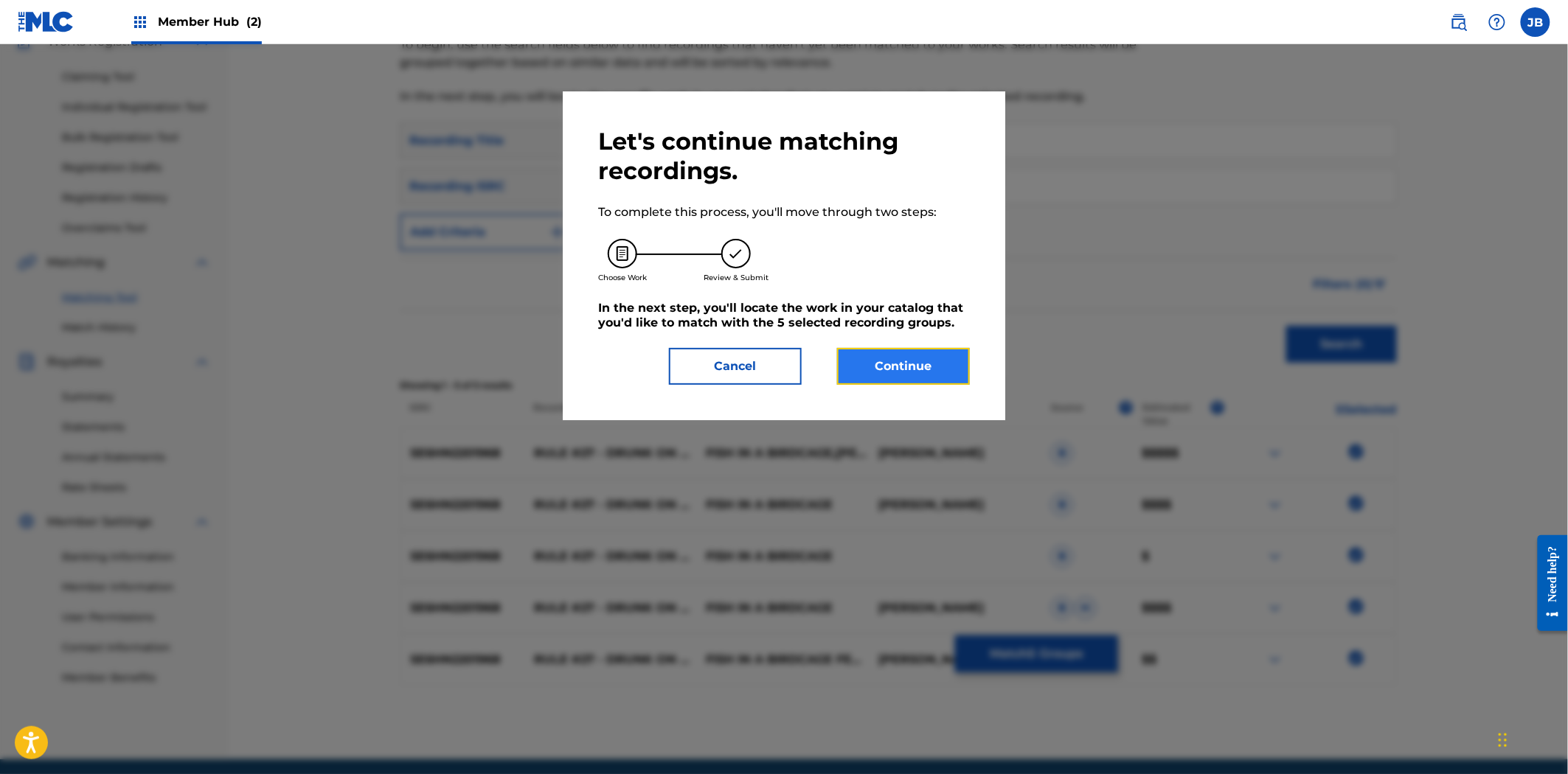
click at [926, 374] on button "Continue" at bounding box center [903, 366] width 133 height 37
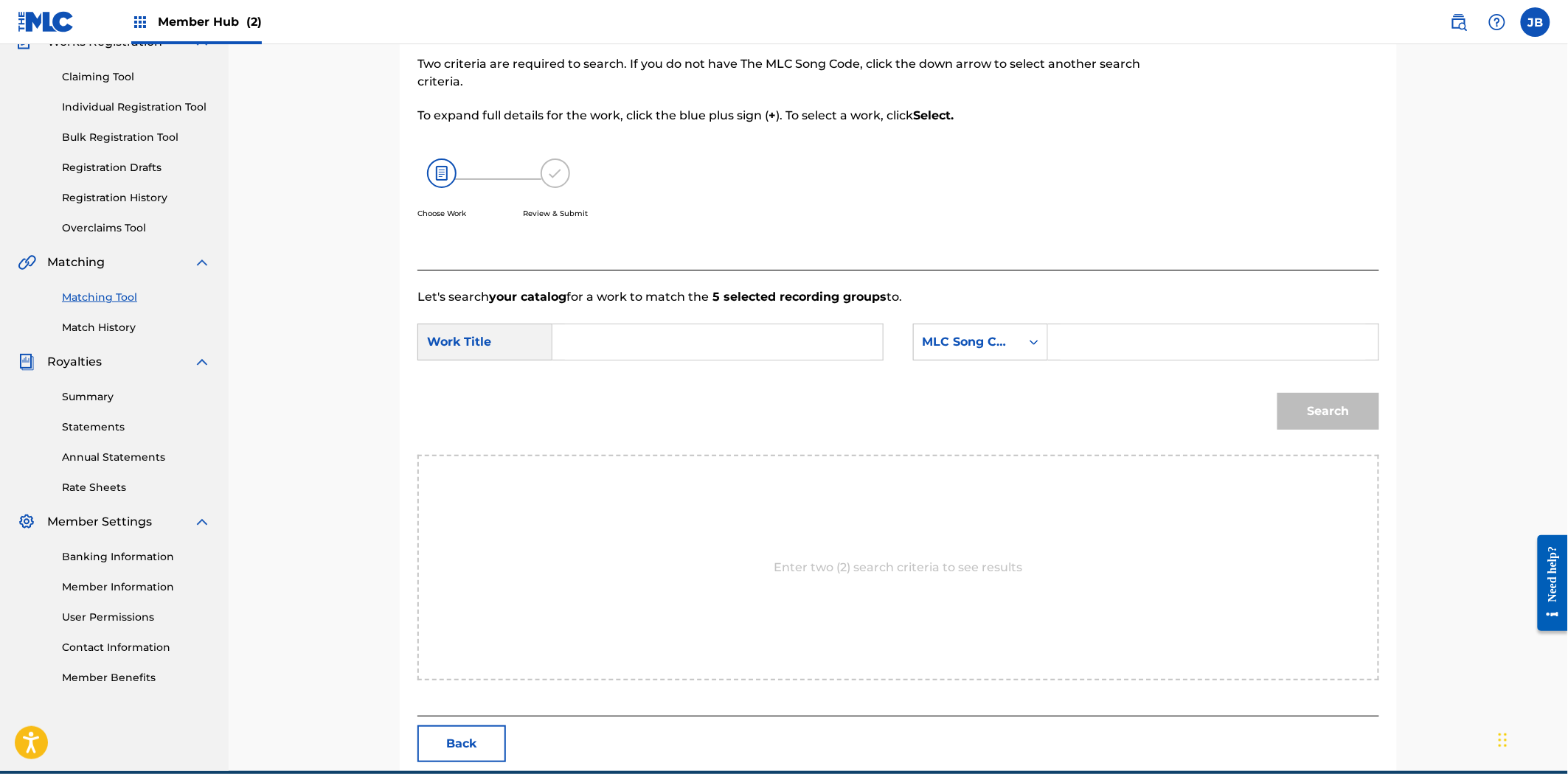
drag, startPoint x: 607, startPoint y: 342, endPoint x: 1489, endPoint y: 525, distance: 900.8
click at [607, 342] on input "Search Form" at bounding box center [717, 341] width 306 height 35
paste input "Drunk on Pride"
type input "Drunk on Pride"
click at [1066, 339] on input "Search Form" at bounding box center [1213, 341] width 306 height 35
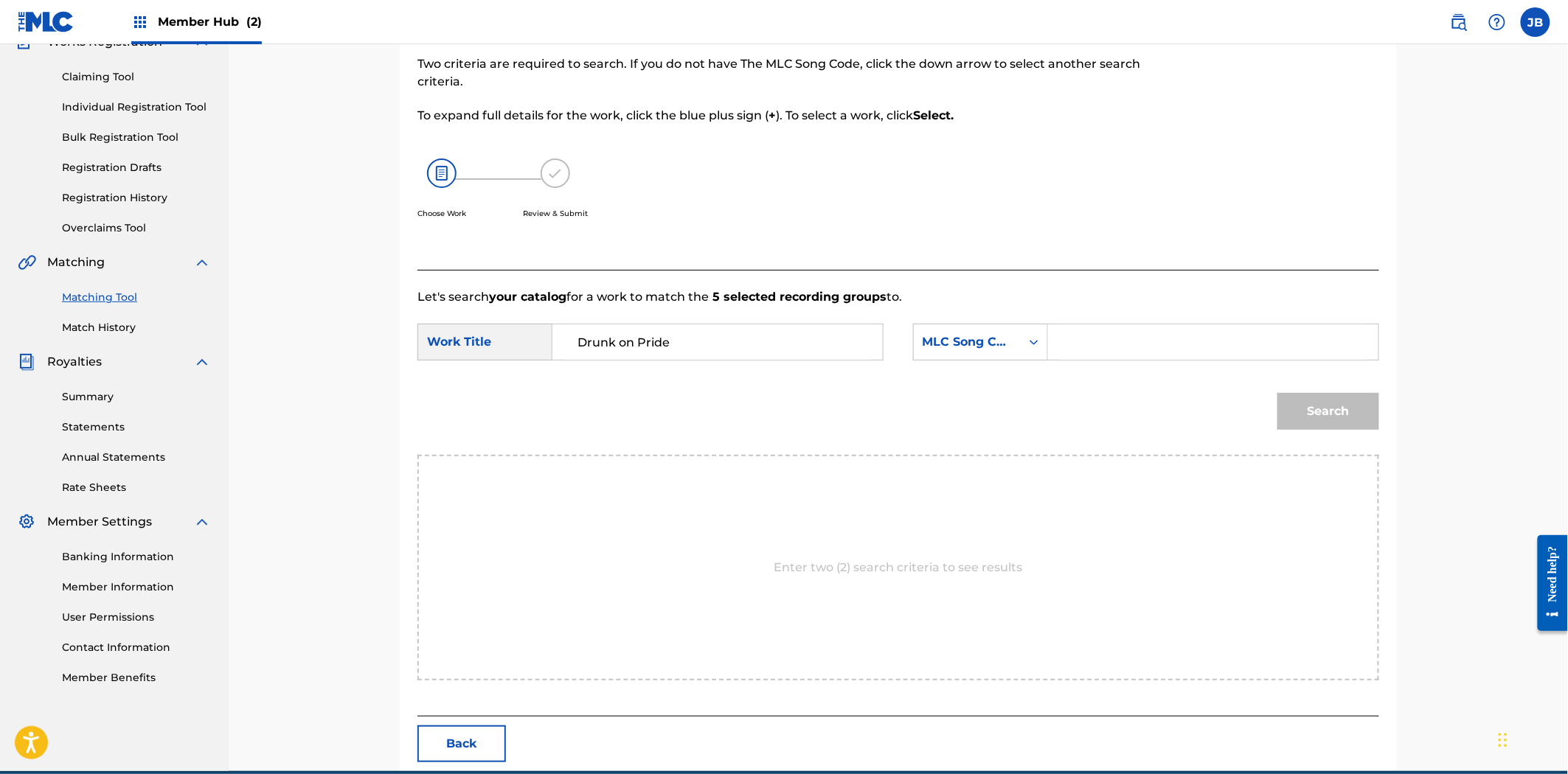
paste input "DQ6IDV"
type input "DQ6IDV"
click at [1311, 409] on button "Search" at bounding box center [1328, 411] width 102 height 37
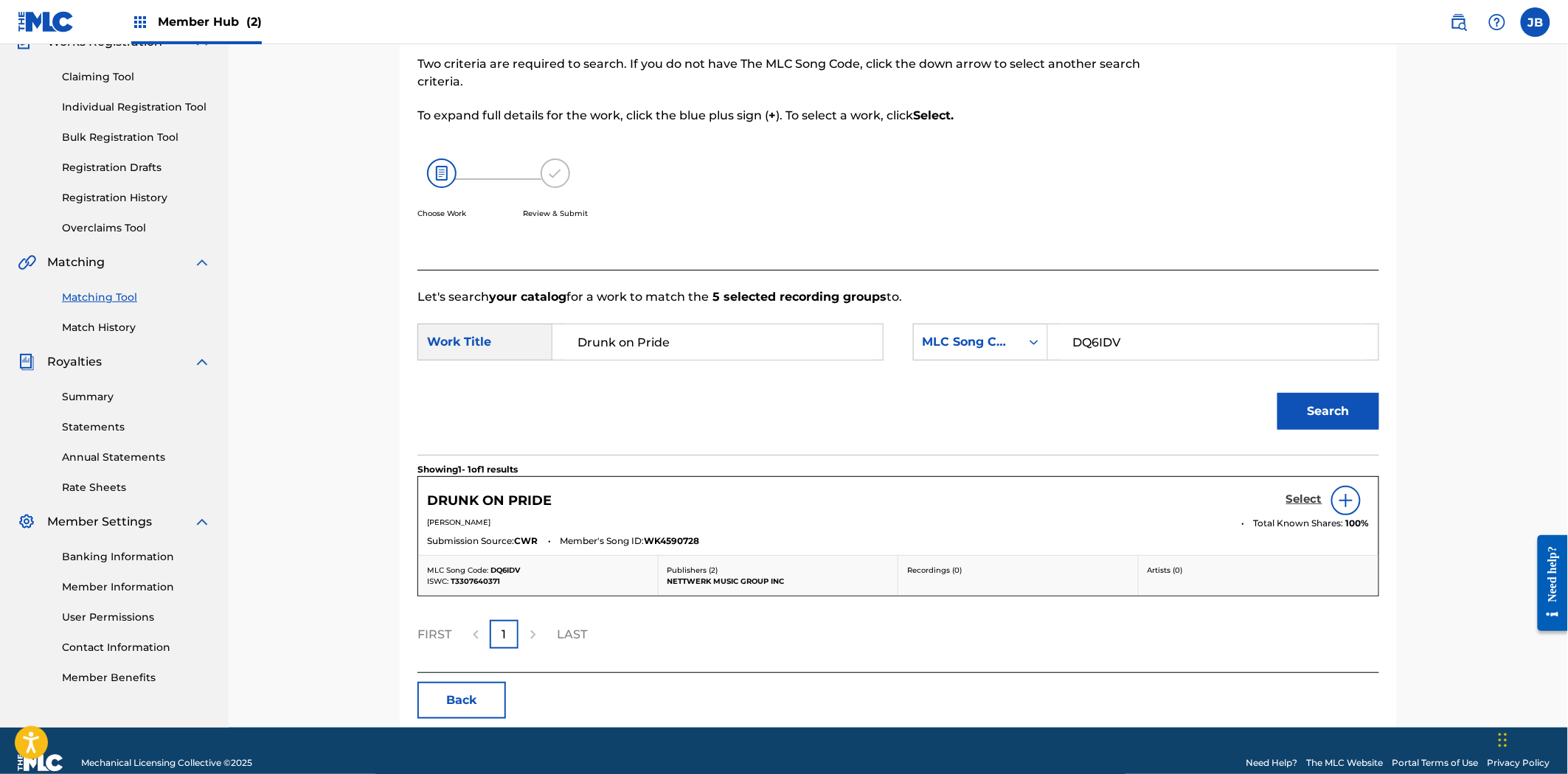
click at [1305, 500] on h5 "Select" at bounding box center [1304, 499] width 36 height 14
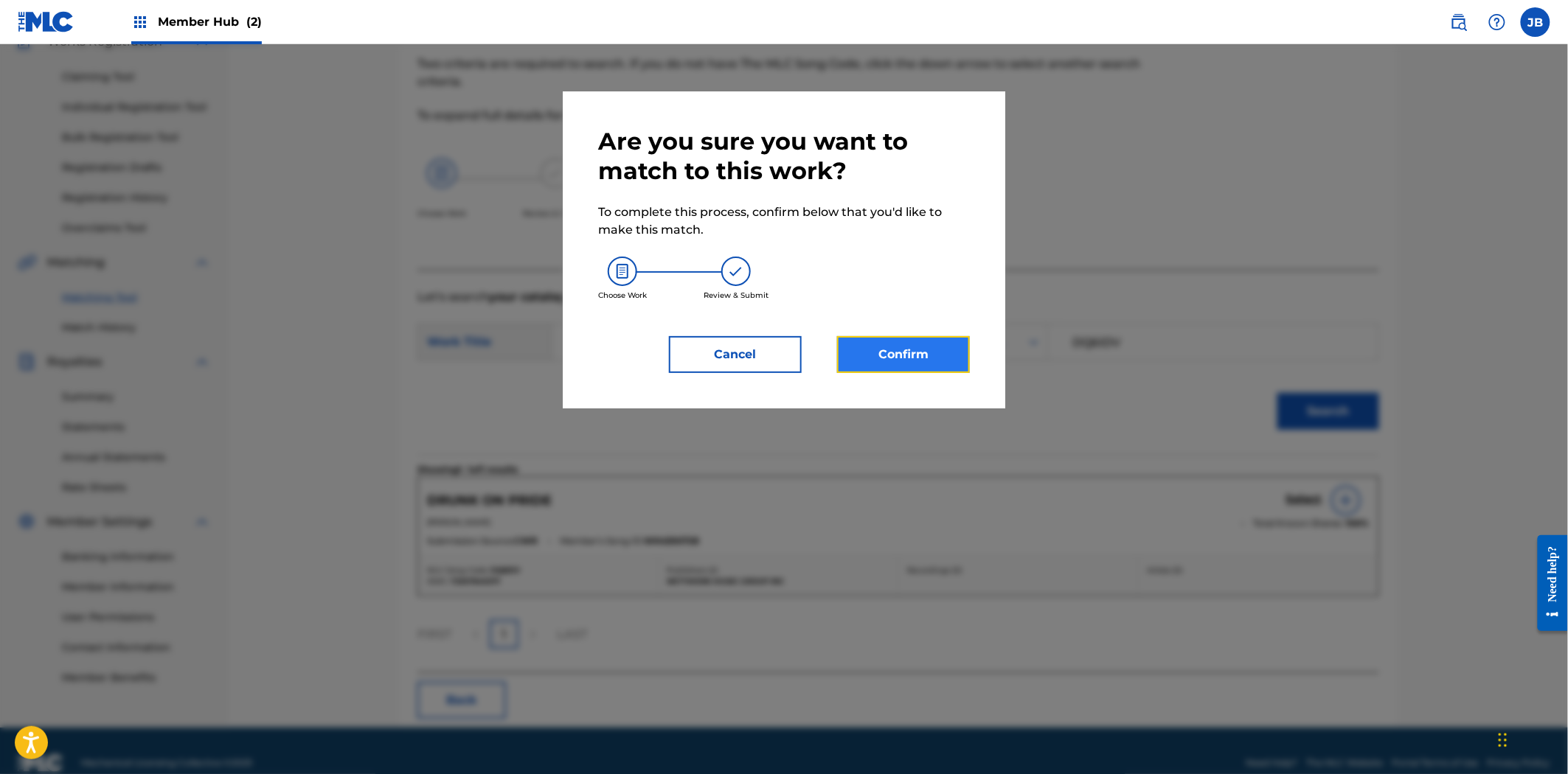
click at [937, 348] on button "Confirm" at bounding box center [903, 354] width 133 height 37
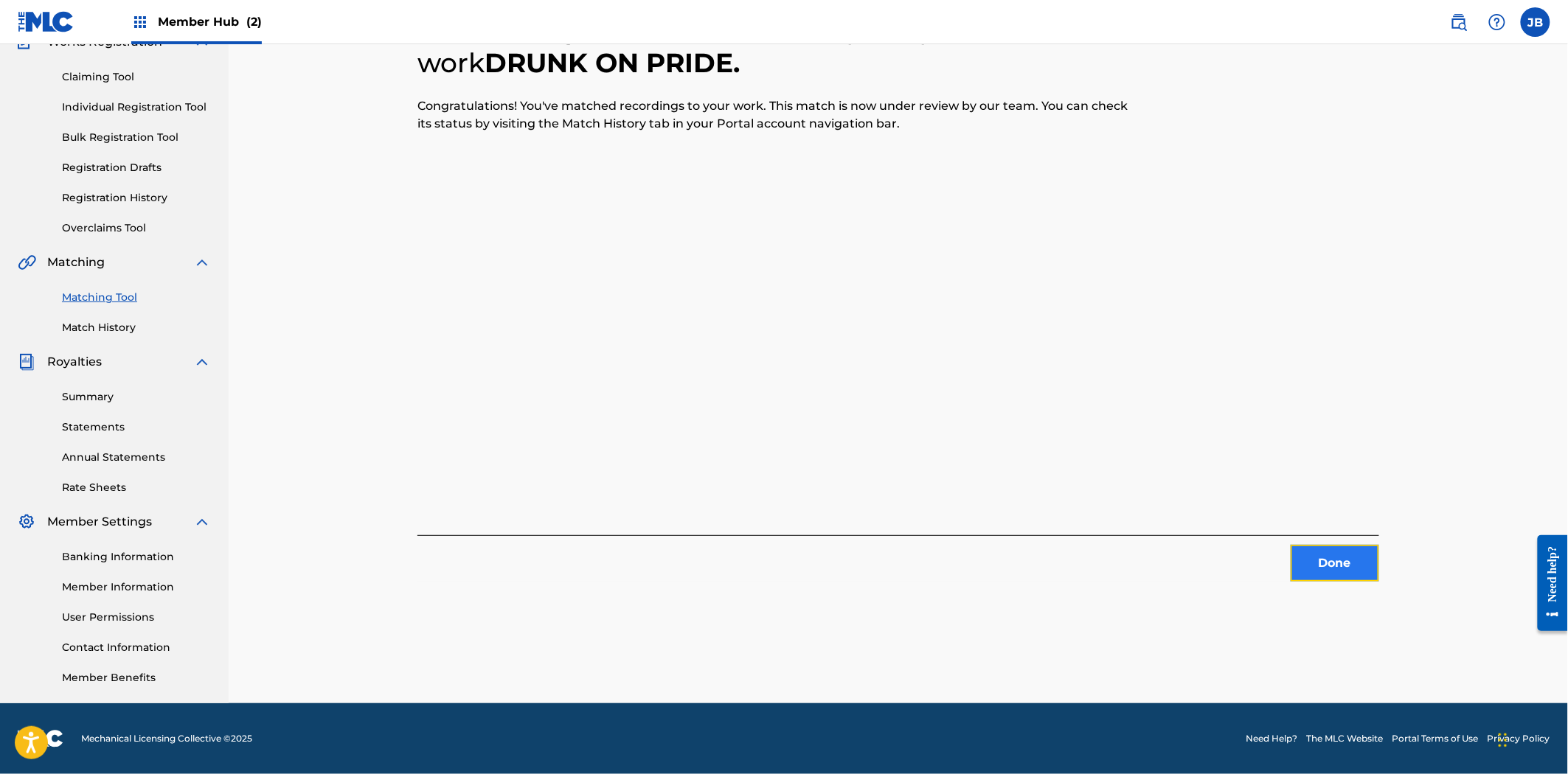
click at [1332, 570] on button "Done" at bounding box center [1334, 563] width 88 height 37
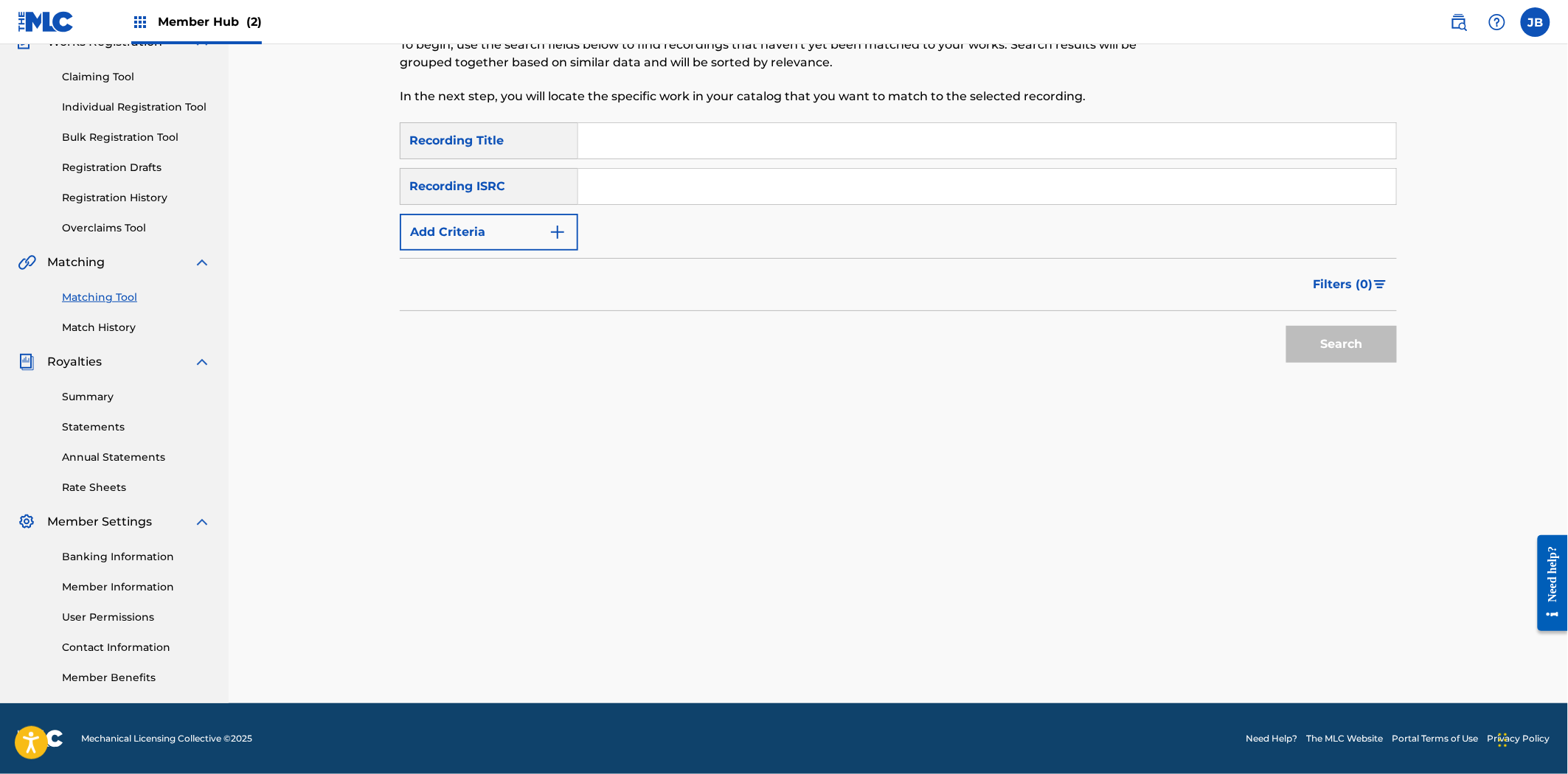
drag, startPoint x: 1102, startPoint y: 177, endPoint x: 1164, endPoint y: 255, distance: 99.6
click at [1102, 177] on input "Search Form" at bounding box center [987, 186] width 818 height 35
paste input "SE5W32405265"
type input "SE5W32405265"
click at [1339, 344] on button "Search" at bounding box center [1342, 344] width 111 height 37
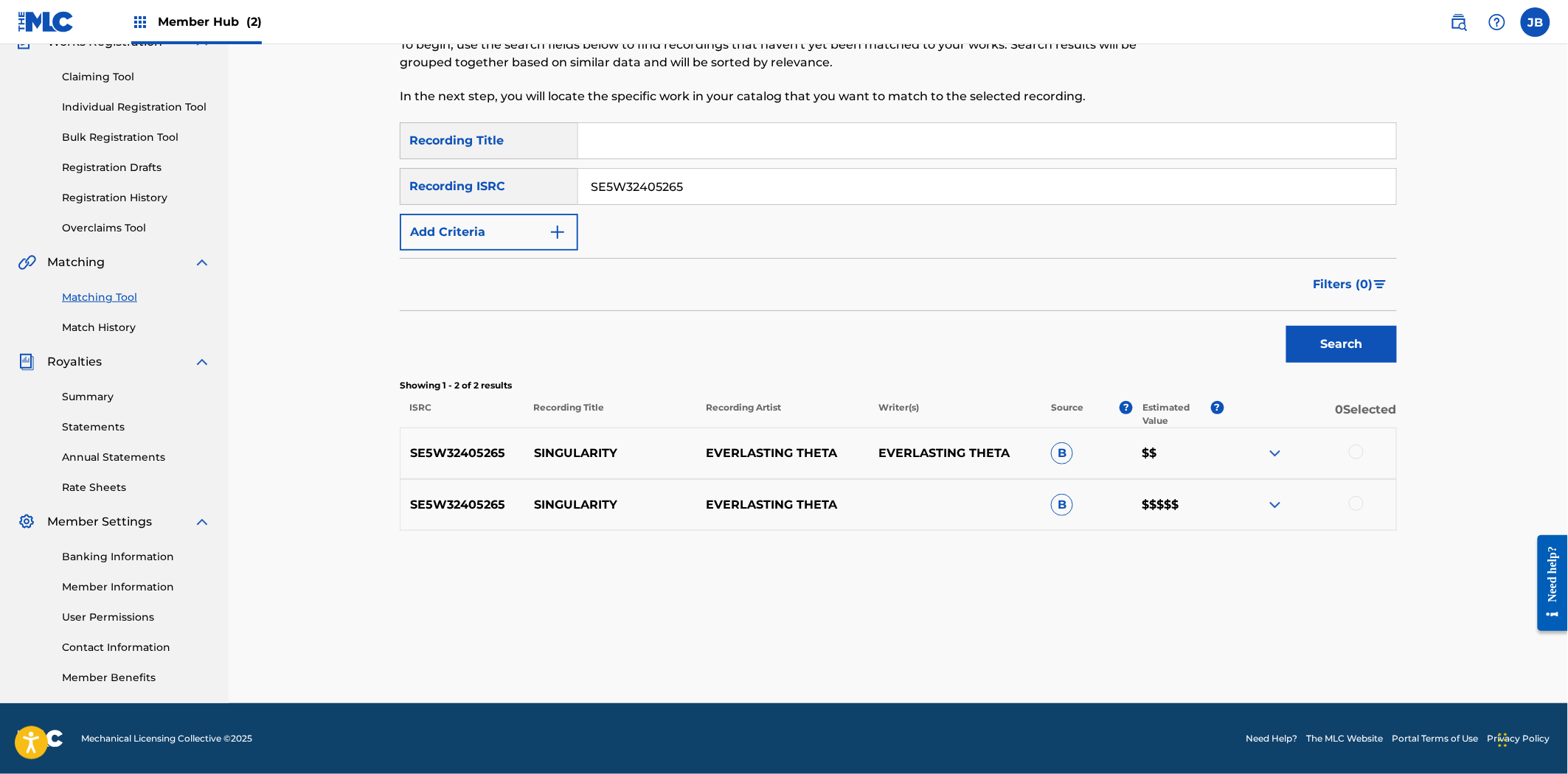
click at [1353, 456] on div at bounding box center [1356, 452] width 15 height 15
click at [1357, 502] on div at bounding box center [1356, 504] width 15 height 15
click at [1059, 665] on button "Match 2 Groups" at bounding box center [1036, 653] width 163 height 37
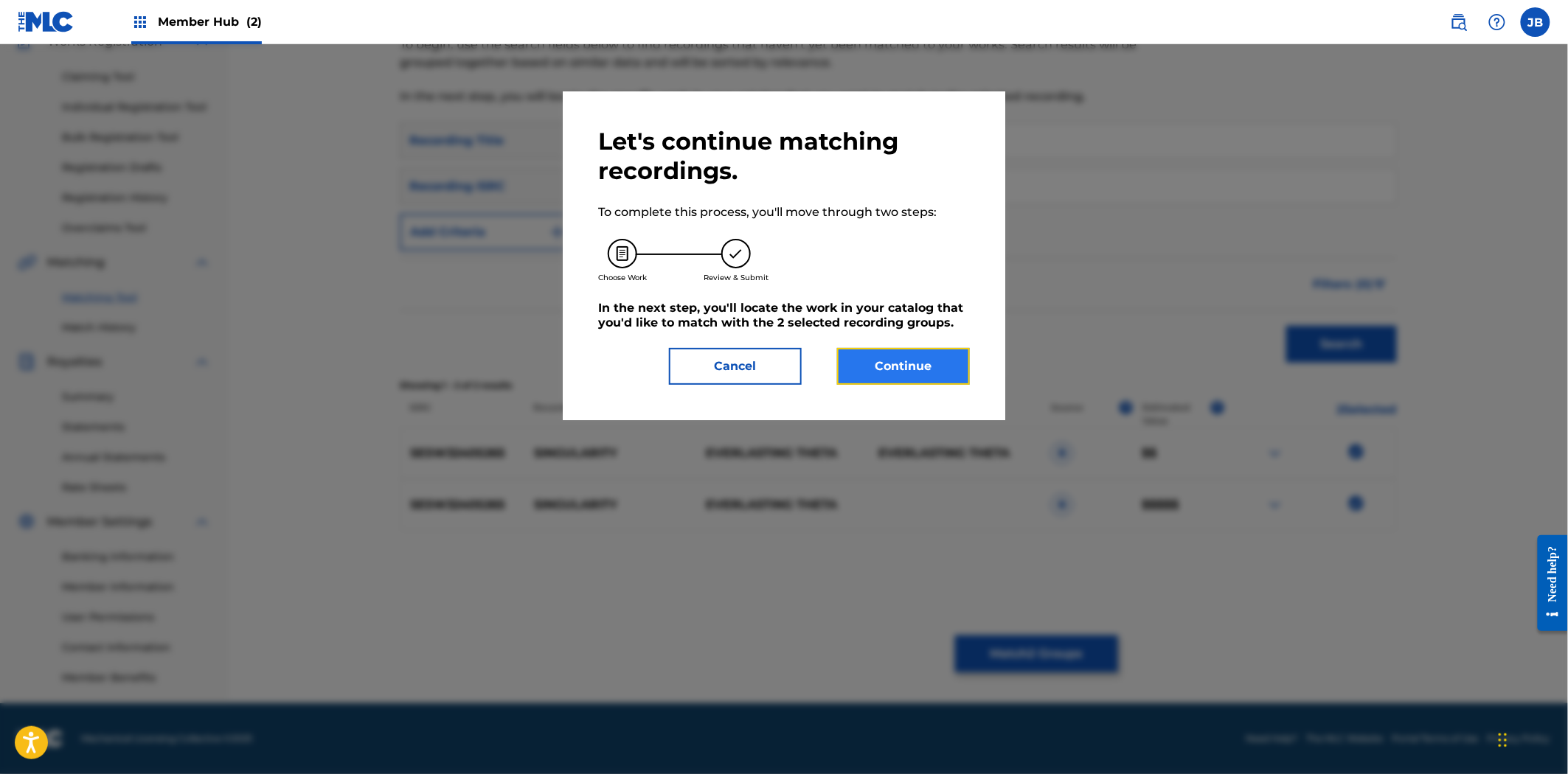
click at [887, 369] on button "Continue" at bounding box center [903, 366] width 133 height 37
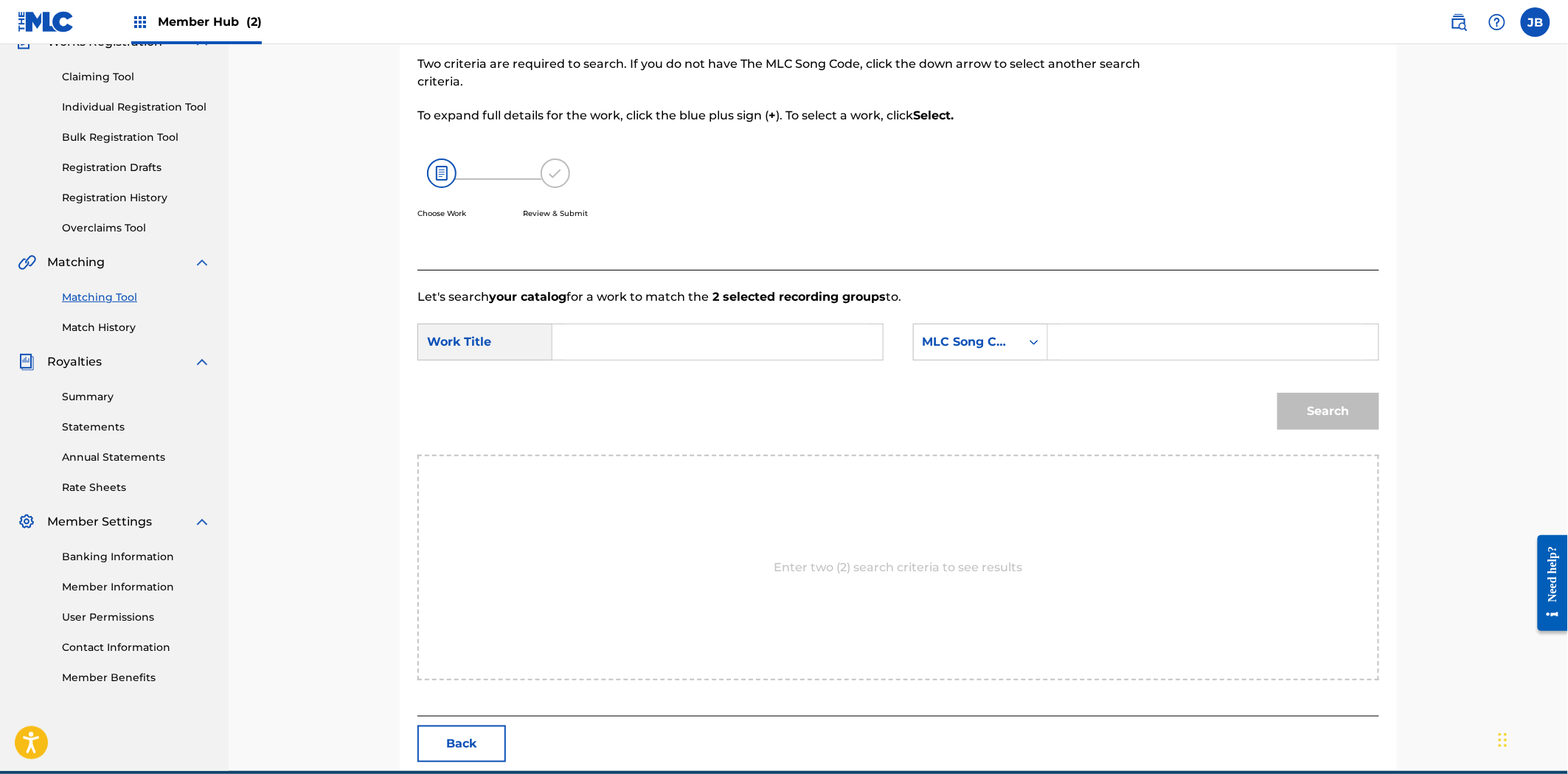
click at [1206, 332] on input "Search Form" at bounding box center [1213, 341] width 306 height 35
paste input "S539R9"
type input "S539R9"
drag, startPoint x: 645, startPoint y: 340, endPoint x: 654, endPoint y: 341, distance: 9.1
click at [645, 340] on input "Search Form" at bounding box center [717, 341] width 306 height 35
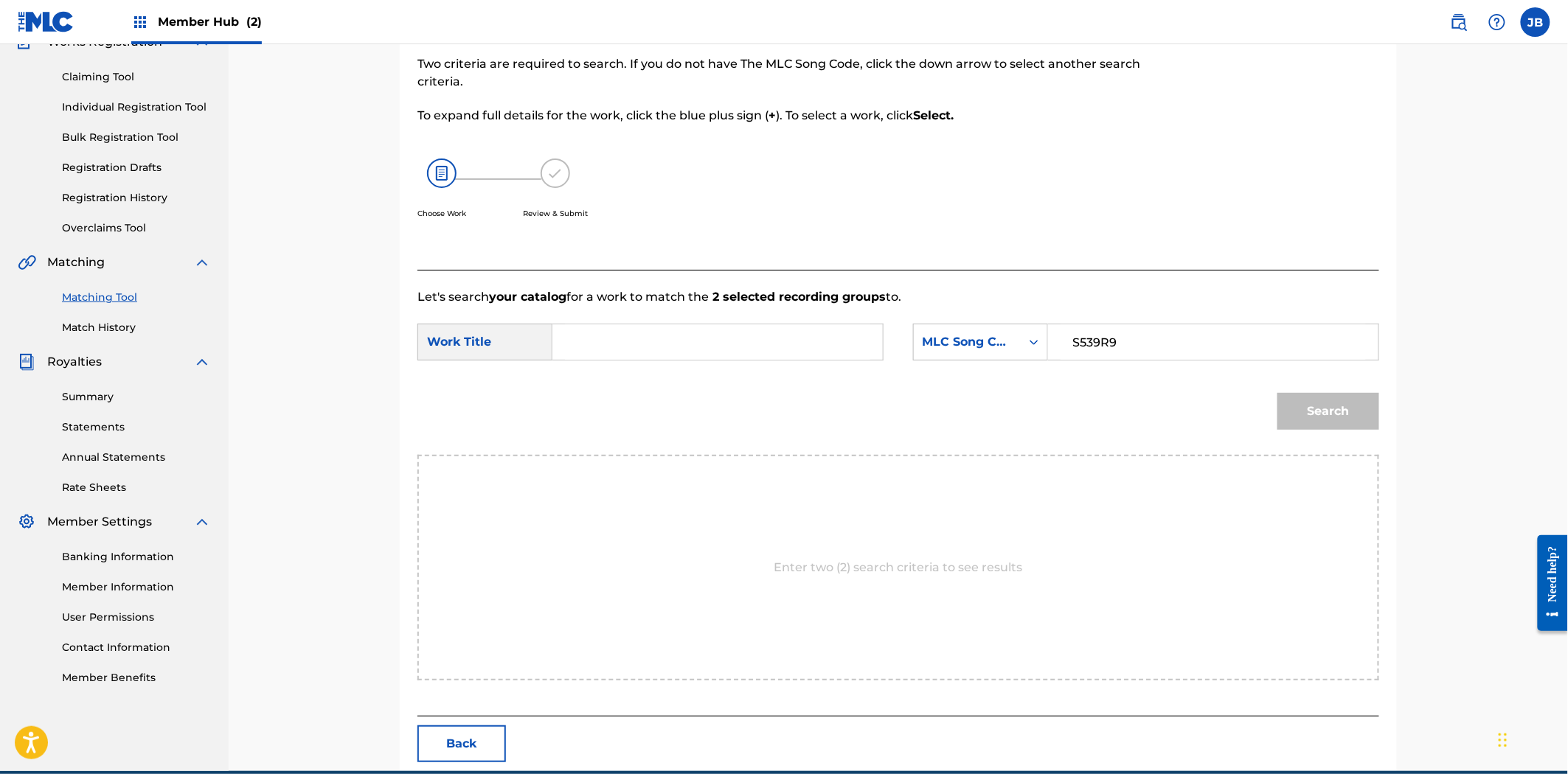
paste input "Slump"
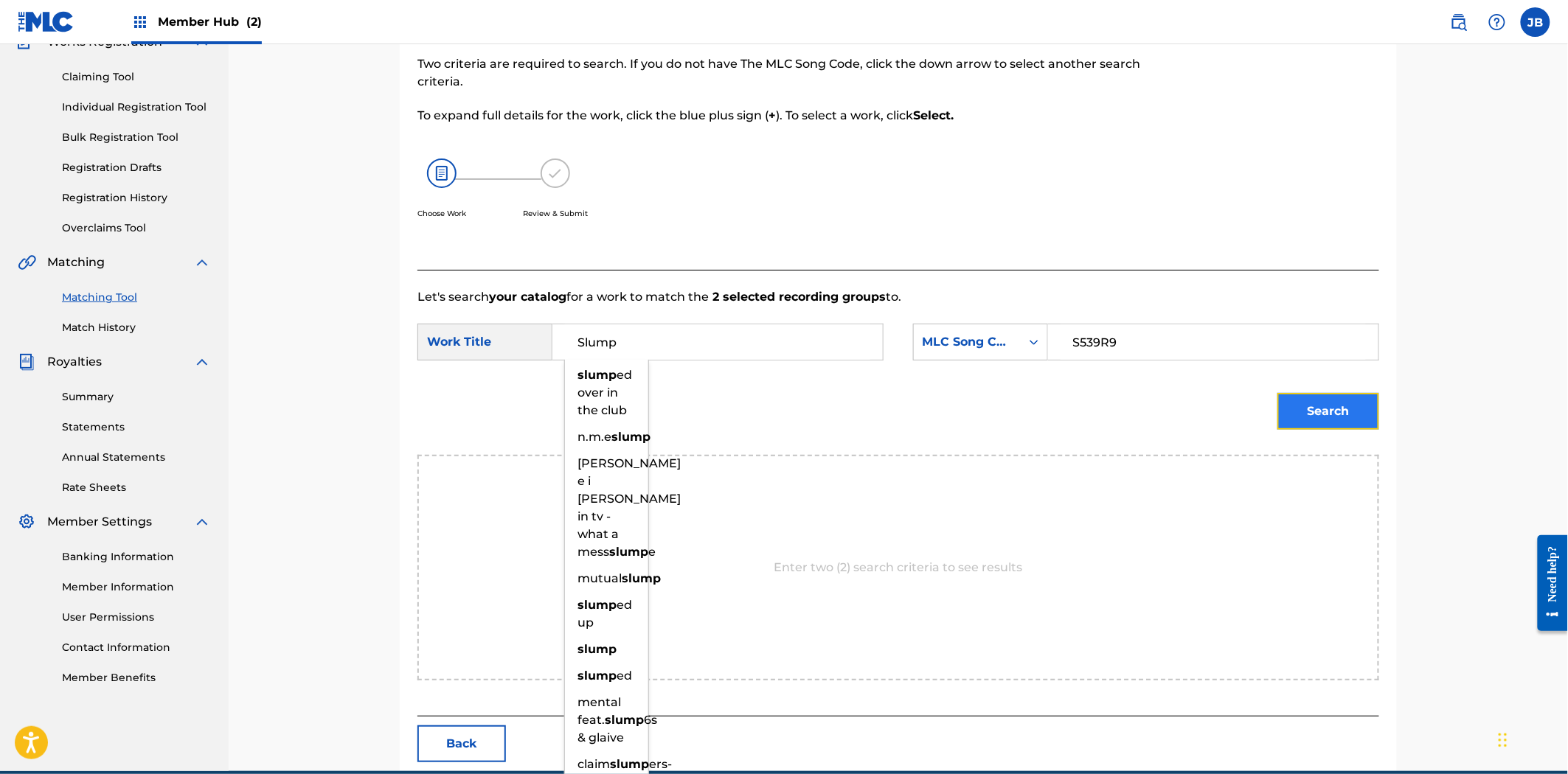
click at [1298, 420] on button "Search" at bounding box center [1328, 411] width 102 height 37
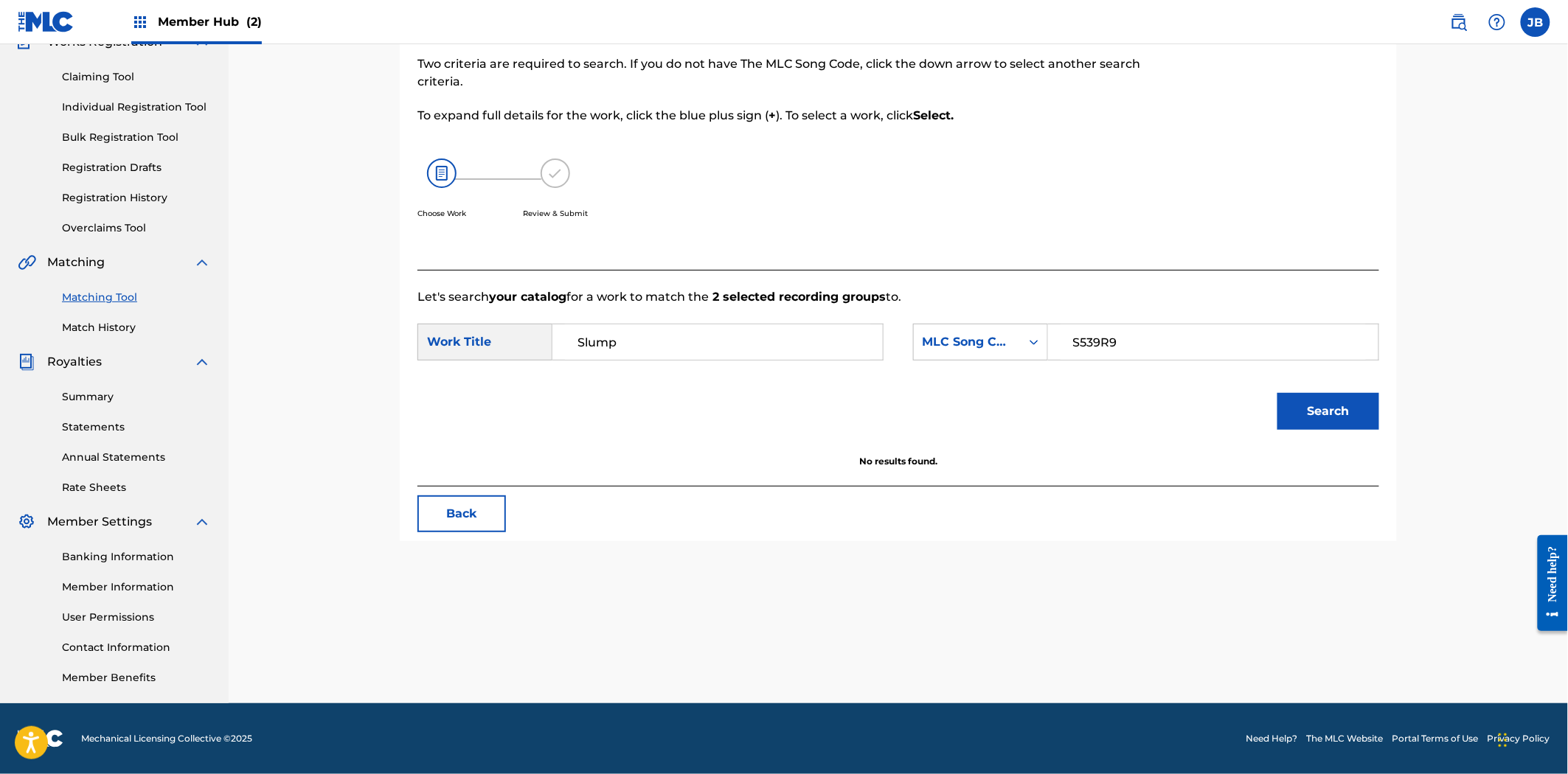
drag, startPoint x: 625, startPoint y: 337, endPoint x: 489, endPoint y: 336, distance: 136.0
click at [492, 337] on div "SearchWithCriteriac6495481-e84c-44fb-bc57-031e7ed8e7b1 Work Title Slump" at bounding box center [650, 341] width 466 height 37
paste input "ingularity"
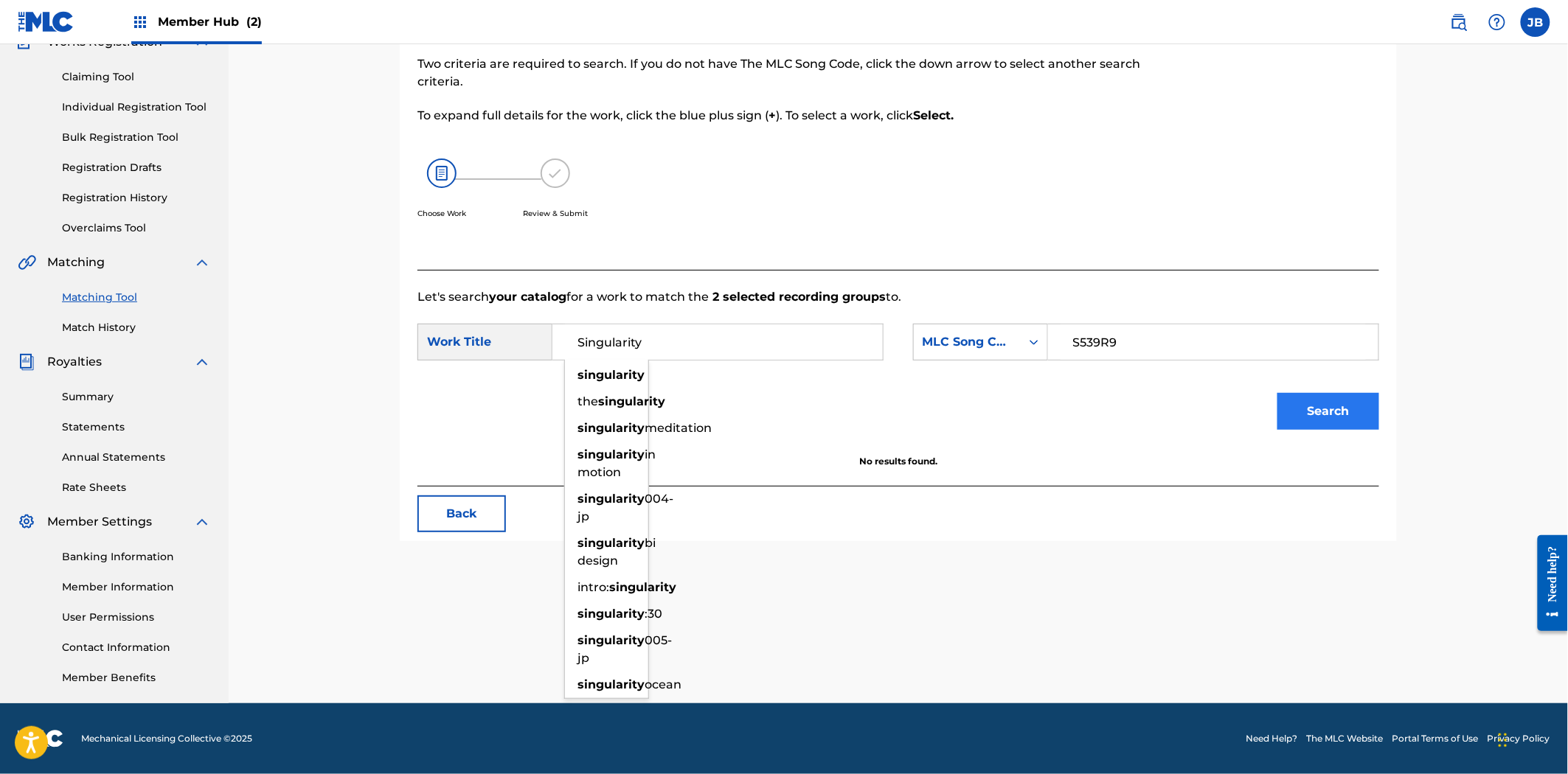
type input "Singularity"
click at [1311, 411] on button "Search" at bounding box center [1328, 411] width 102 height 37
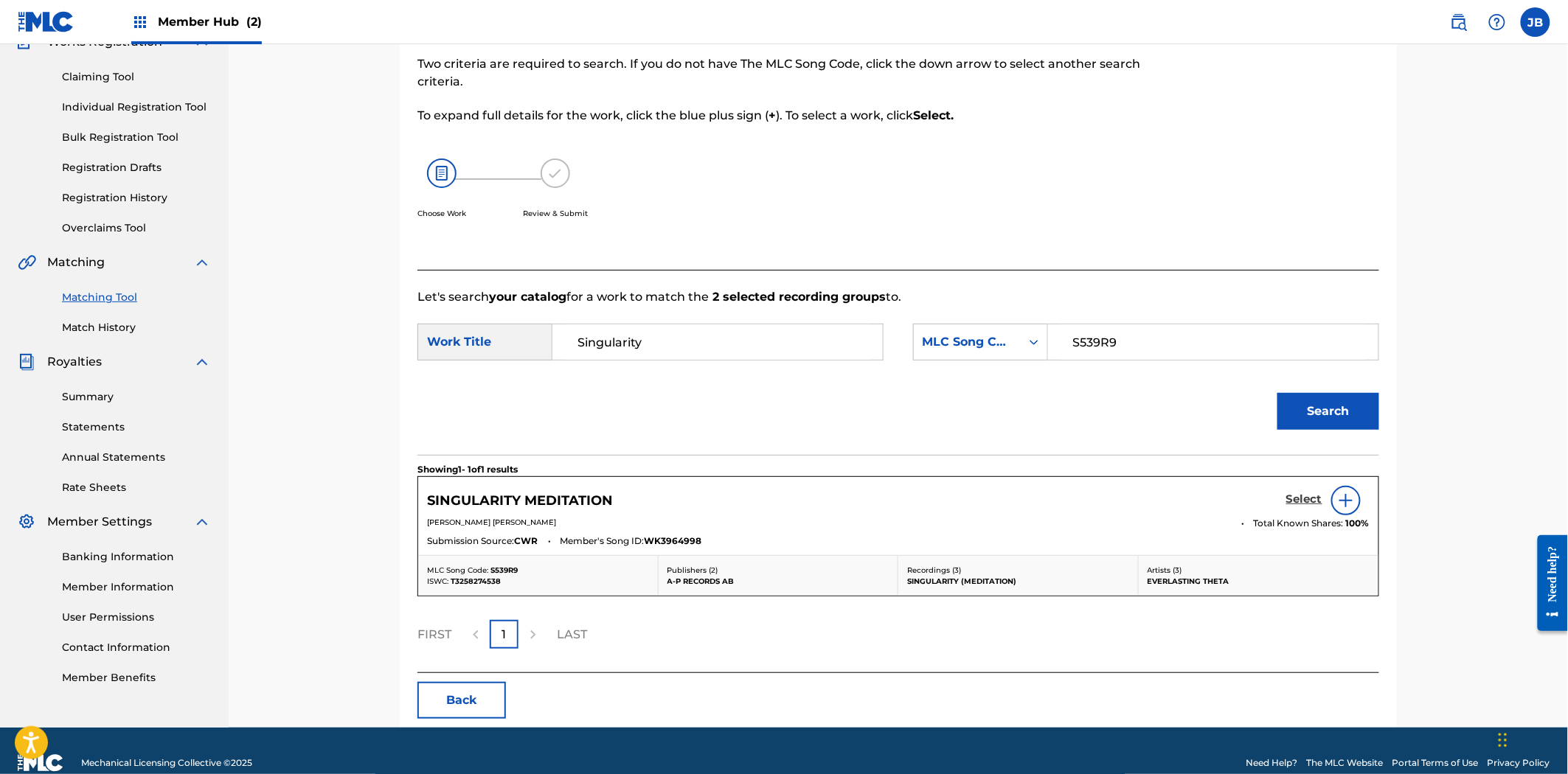
click at [1298, 502] on h5 "Select" at bounding box center [1304, 499] width 36 height 14
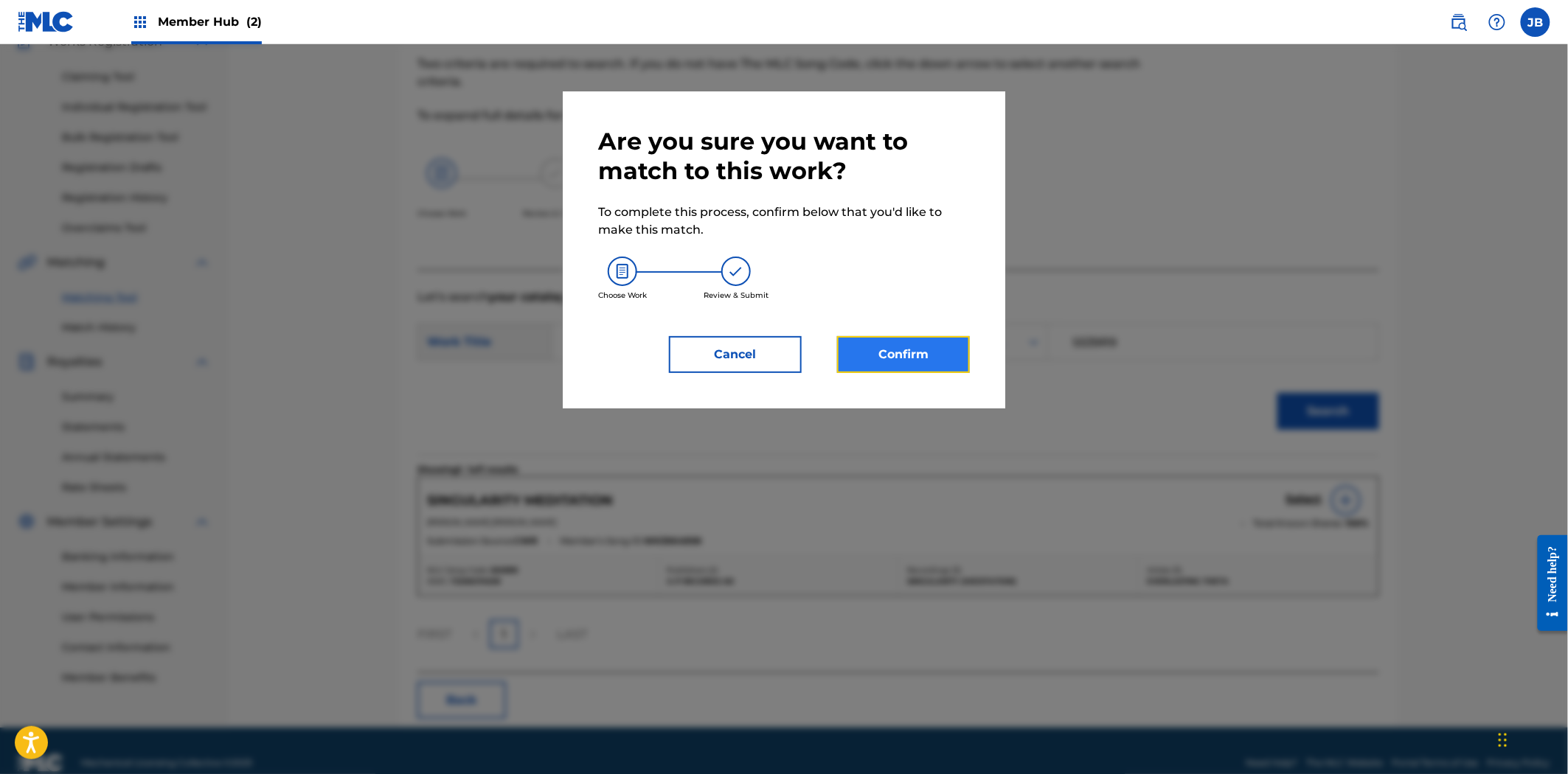
click at [917, 367] on button "Confirm" at bounding box center [903, 354] width 133 height 37
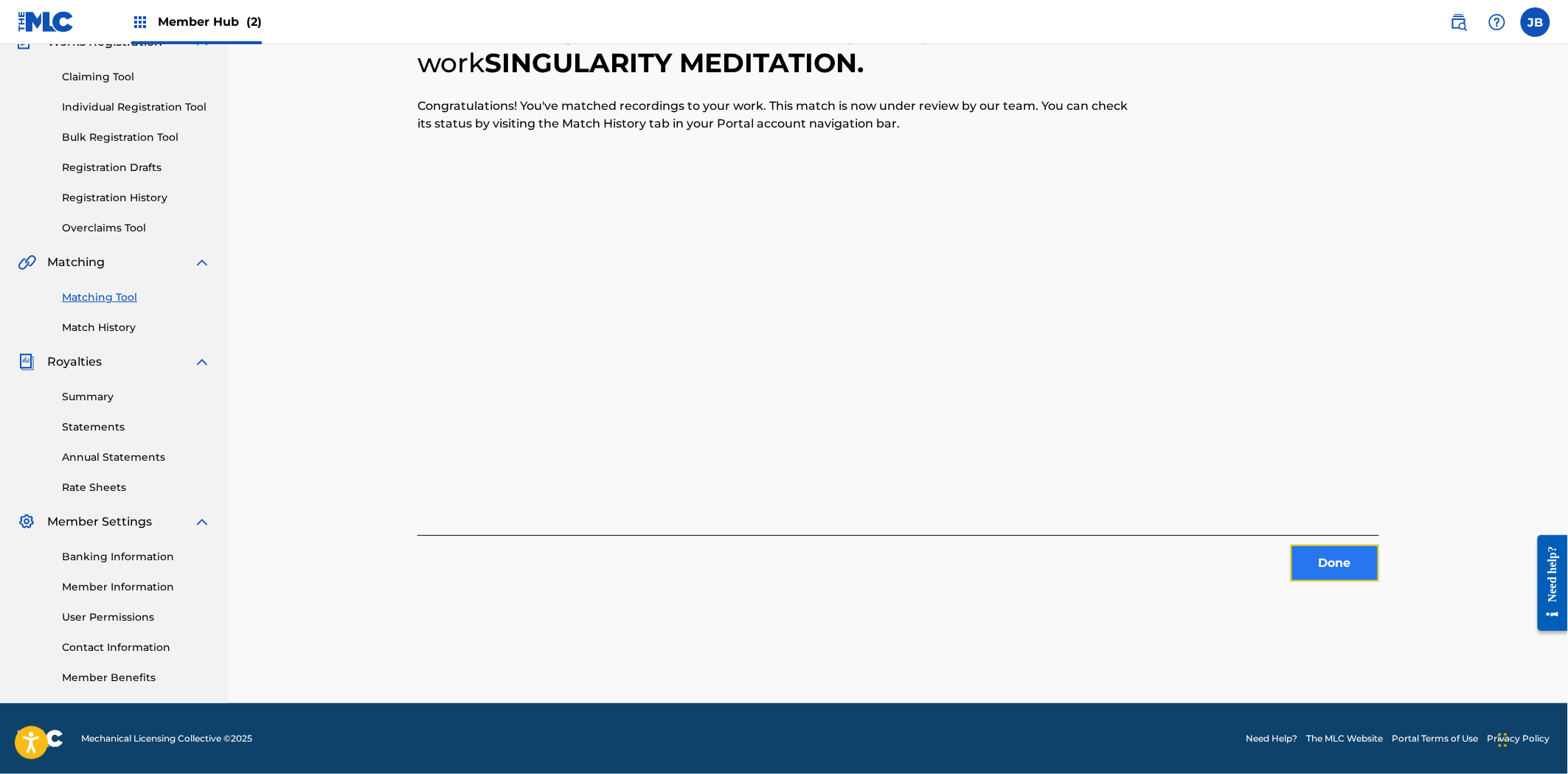
click at [1347, 579] on button "Done" at bounding box center [1334, 563] width 88 height 37
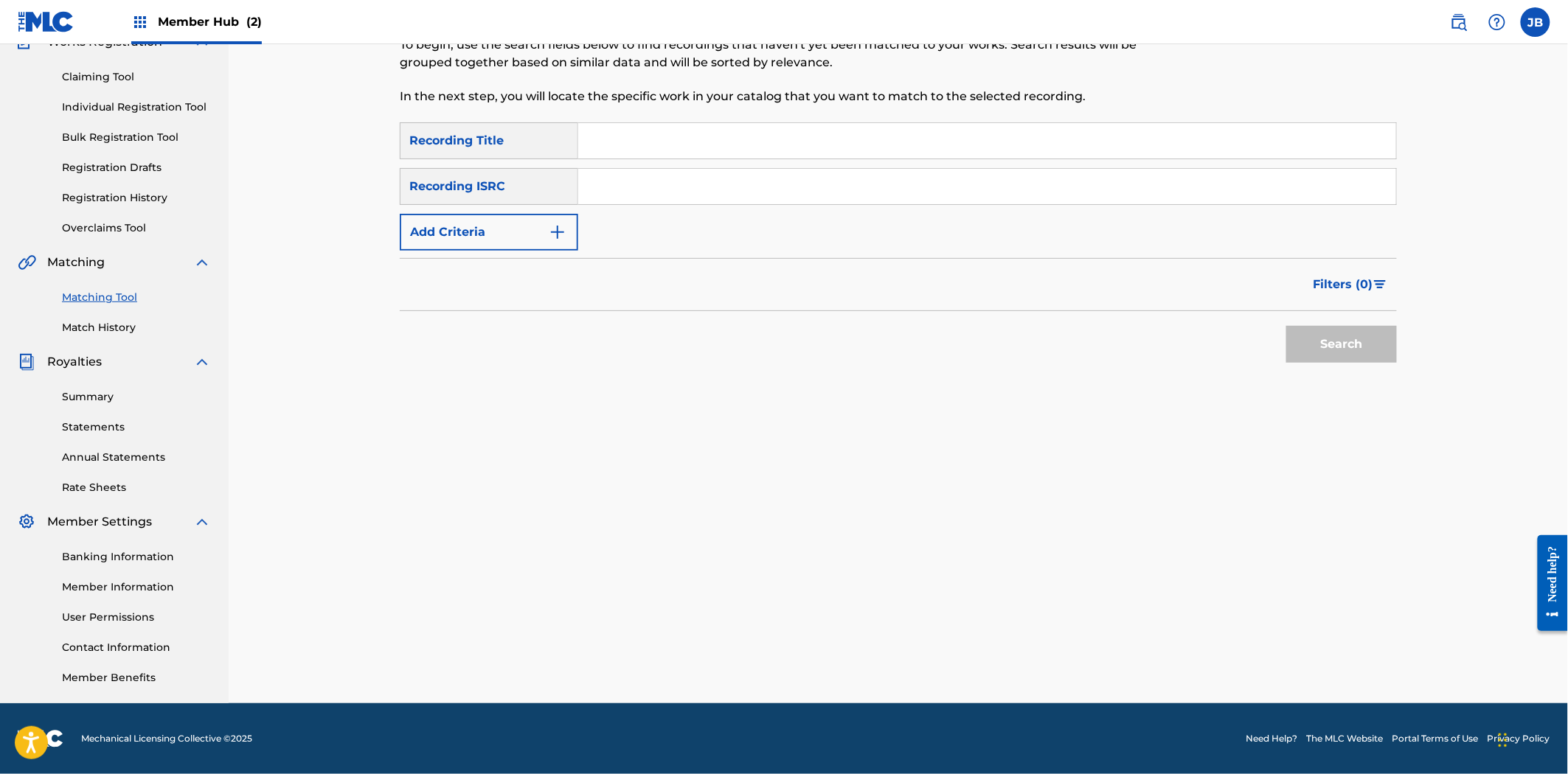
click at [838, 200] on input "Search Form" at bounding box center [987, 186] width 818 height 35
paste input "USUM72308824"
type input "USUM72308824"
click at [1363, 341] on button "Search" at bounding box center [1342, 344] width 111 height 37
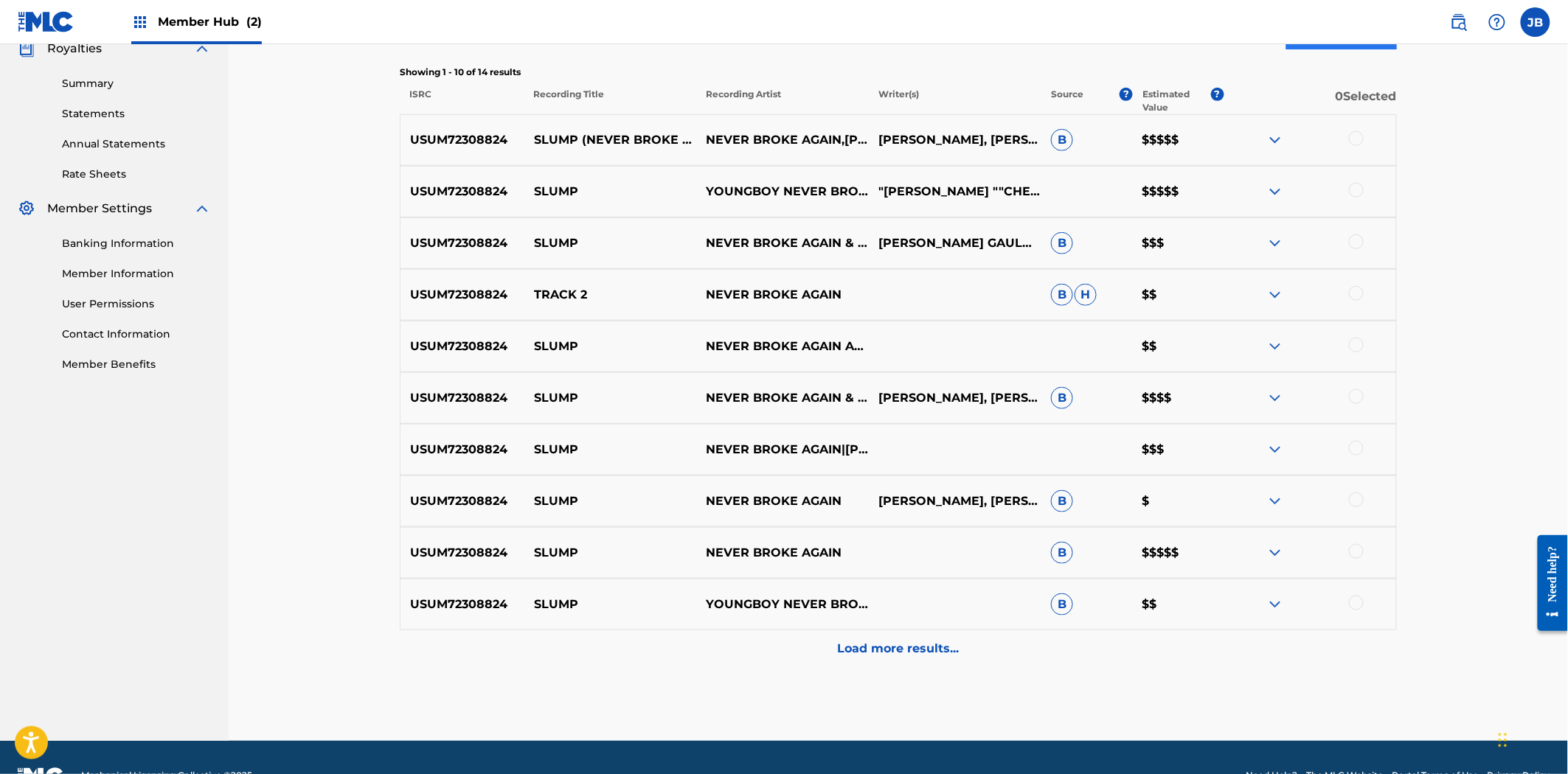
scroll to position [467, 0]
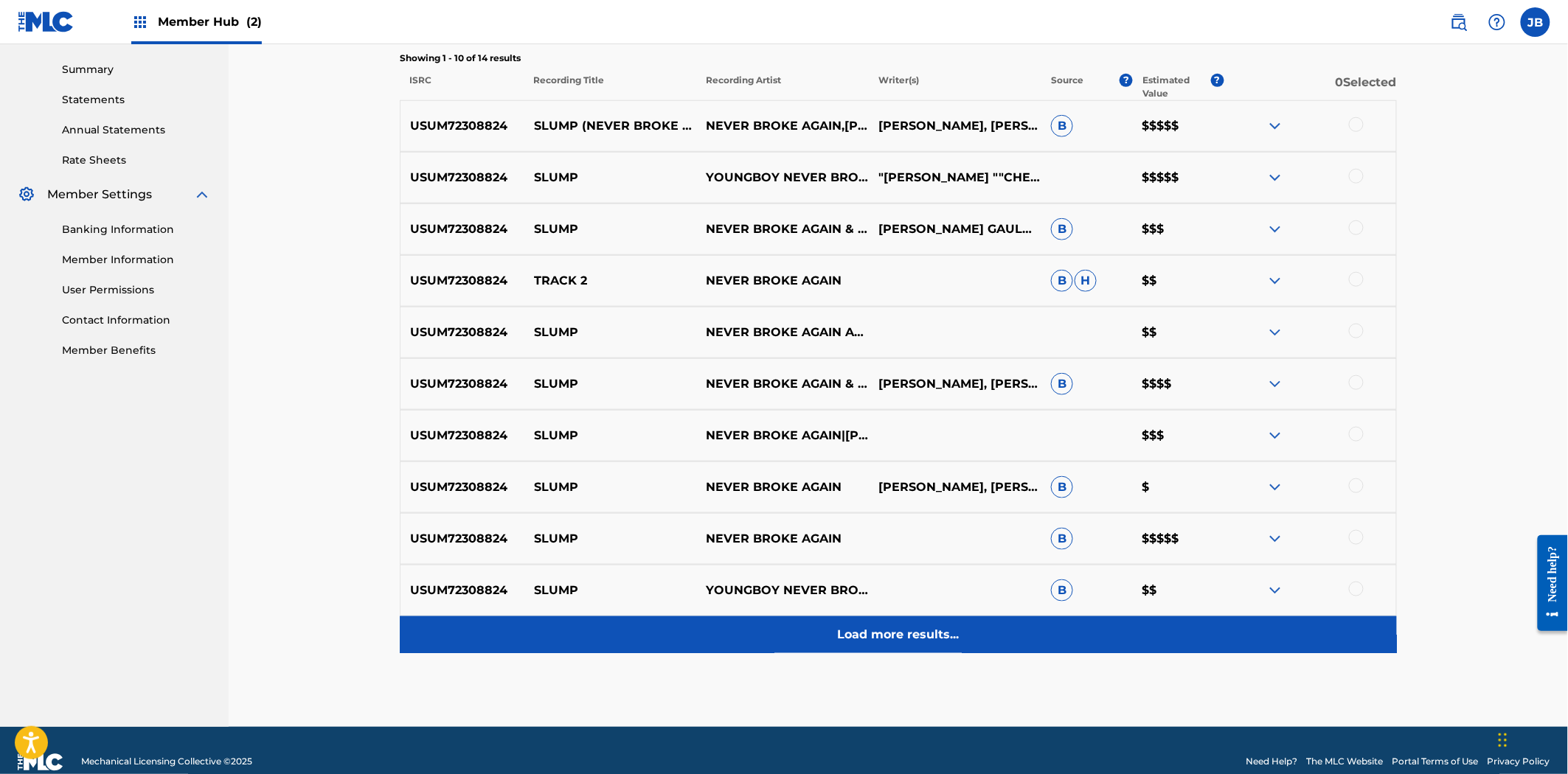
click at [916, 649] on div "Load more results..." at bounding box center [898, 634] width 997 height 37
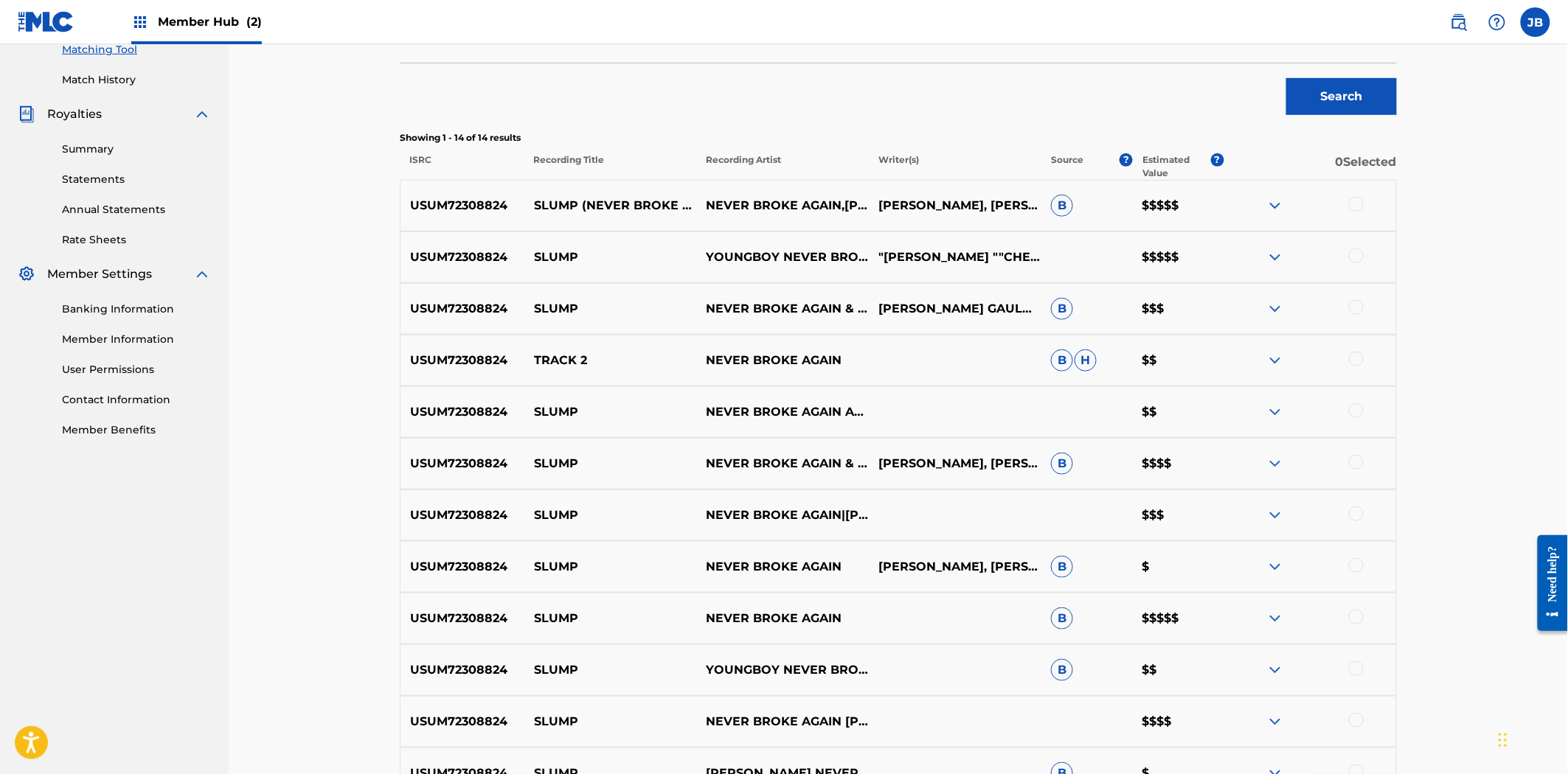
scroll to position [415, 0]
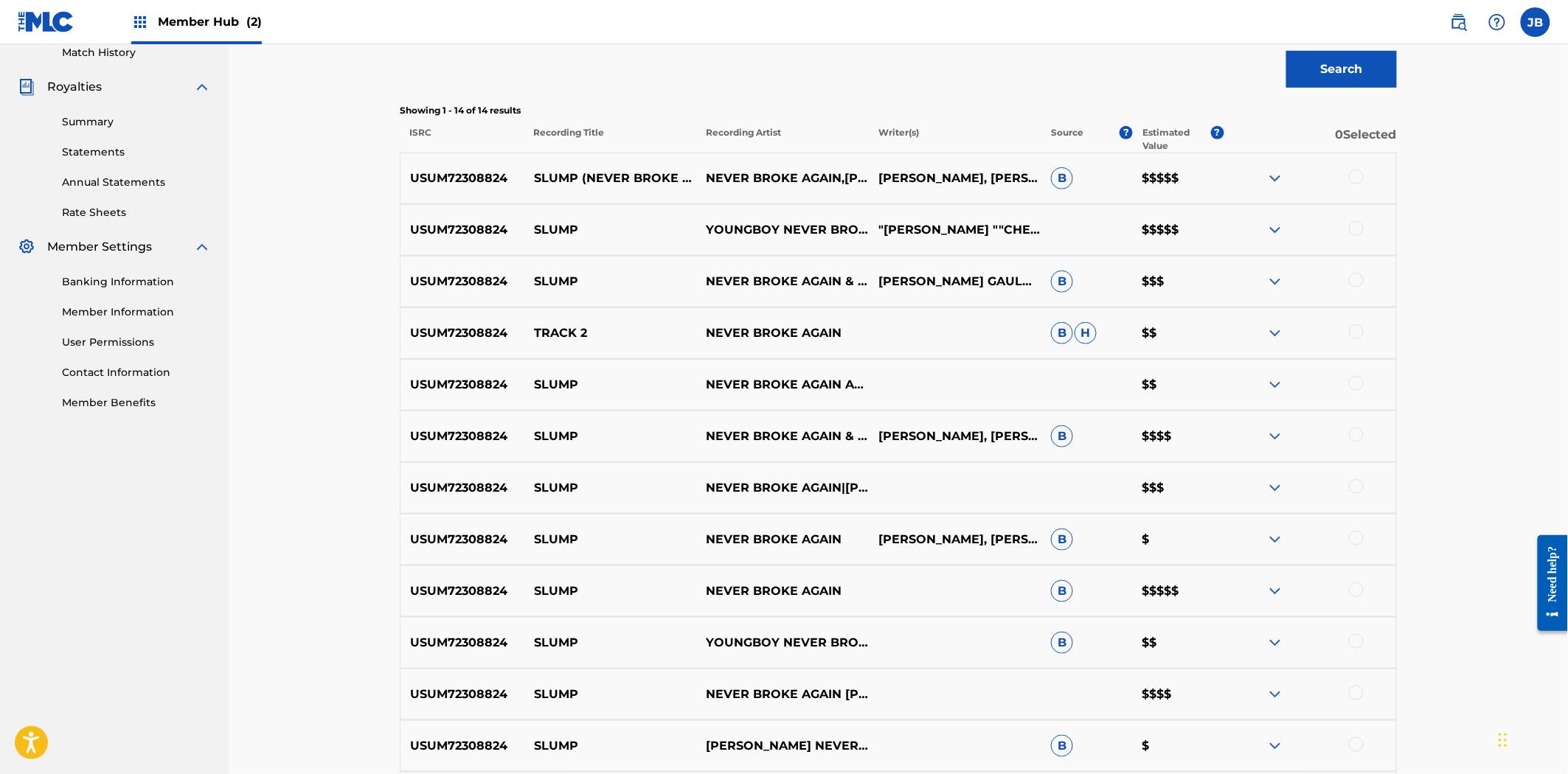
click at [1358, 181] on div at bounding box center [1356, 177] width 15 height 15
drag, startPoint x: 1363, startPoint y: 222, endPoint x: 1348, endPoint y: 237, distance: 21.2
click at [1363, 222] on div at bounding box center [1310, 230] width 172 height 18
click at [1343, 240] on div "USUM72308824 SLUMP YOUNGBOY NEVER BROKE AGAIN|NEVER BROKE AGAIN "[PERSON_NAME] …" at bounding box center [898, 230] width 997 height 52
click at [1355, 229] on div at bounding box center [1356, 228] width 15 height 15
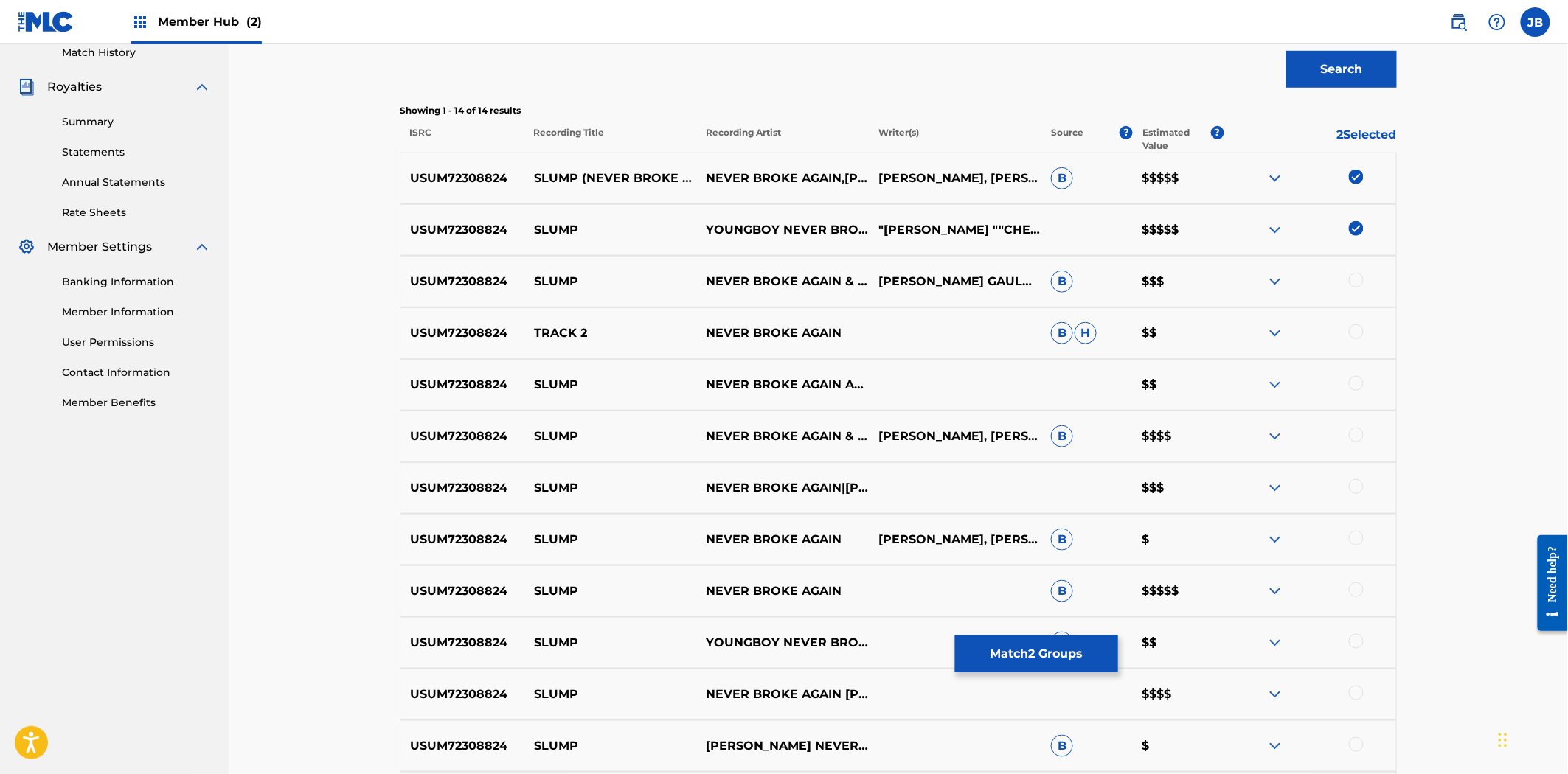
click at [1354, 280] on div at bounding box center [1310, 281] width 172 height 18
click at [1354, 280] on div at bounding box center [1356, 280] width 15 height 15
click at [1361, 328] on div at bounding box center [1356, 332] width 15 height 15
click at [1355, 376] on div at bounding box center [1356, 383] width 15 height 15
click at [1352, 436] on div at bounding box center [1356, 435] width 15 height 15
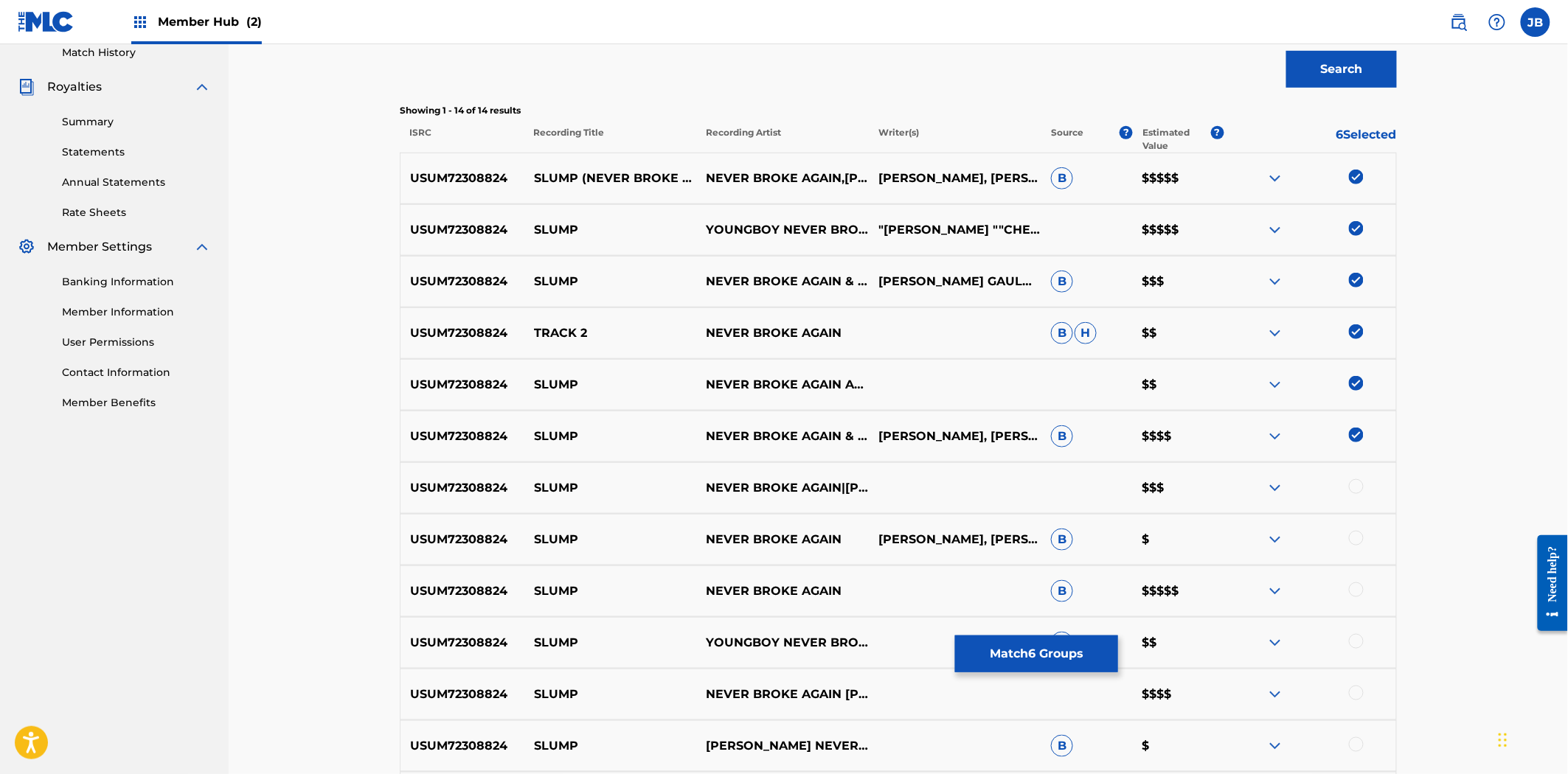
click at [1354, 487] on div at bounding box center [1356, 487] width 15 height 15
click at [1355, 539] on div at bounding box center [1356, 538] width 15 height 15
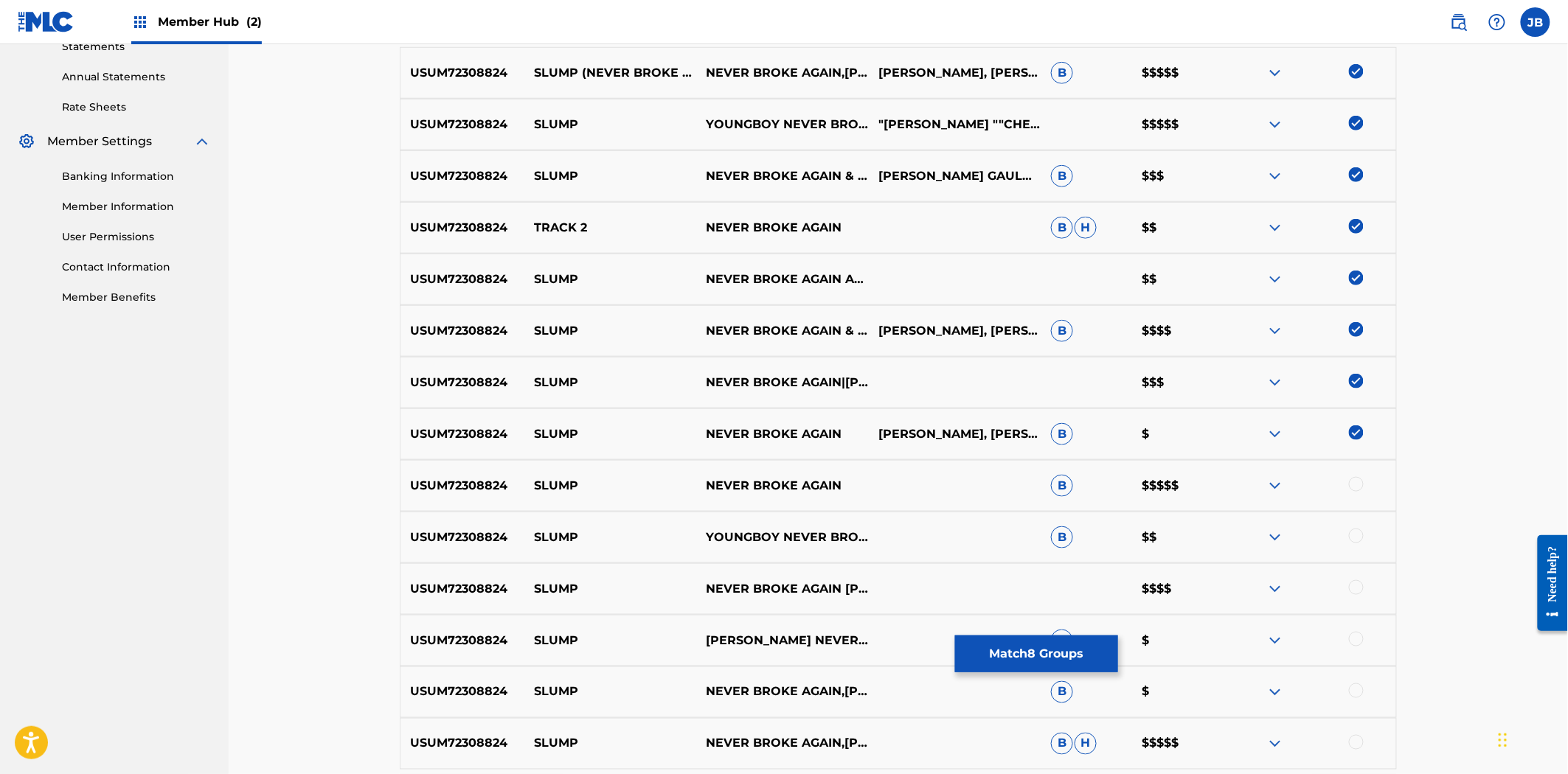
scroll to position [660, 0]
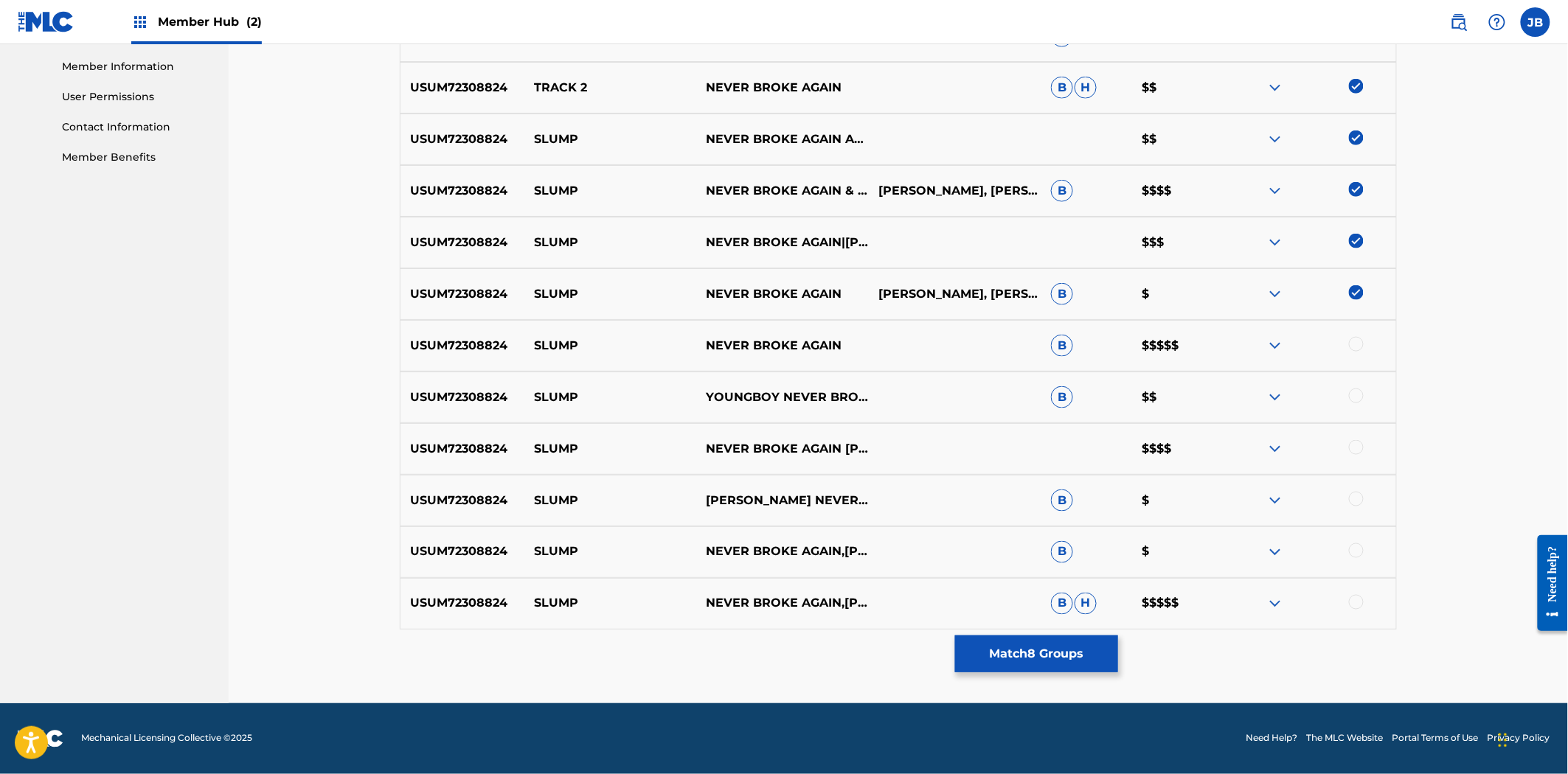
click at [1358, 350] on div at bounding box center [1356, 344] width 15 height 15
click at [1357, 400] on div at bounding box center [1356, 396] width 15 height 15
click at [1357, 455] on div at bounding box center [1310, 449] width 172 height 18
click at [1352, 448] on div at bounding box center [1356, 448] width 15 height 15
click at [1360, 499] on div at bounding box center [1356, 499] width 15 height 15
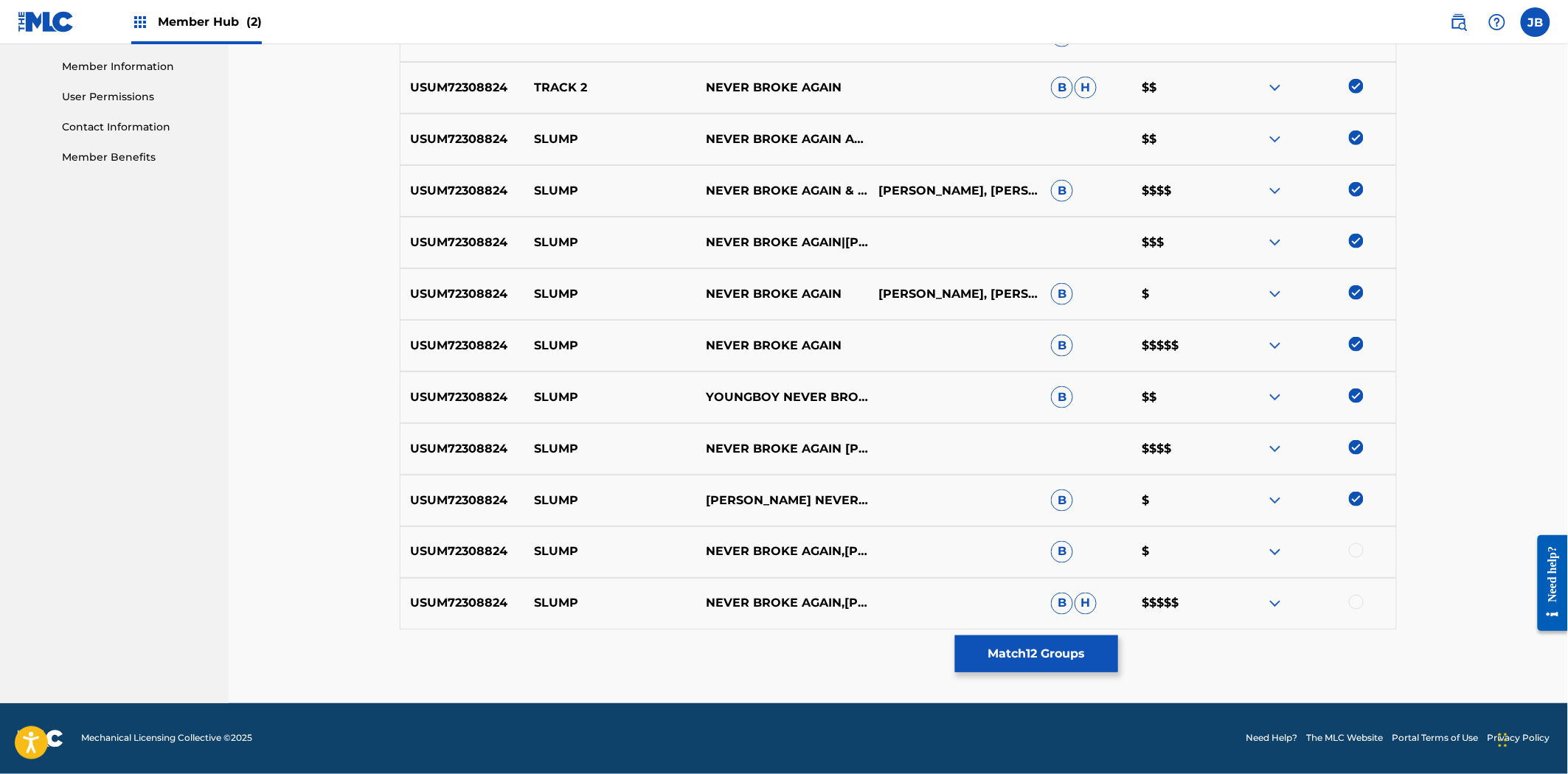
click at [1352, 559] on div at bounding box center [1310, 552] width 172 height 18
click at [1352, 549] on div at bounding box center [1356, 551] width 15 height 15
click at [1355, 613] on div "USUM72308824 SLUMP NEVER BROKE AGAIN,[PERSON_NAME] NEVER BROKE AGAIN B H $$$$$" at bounding box center [898, 603] width 997 height 52
click at [1361, 595] on div at bounding box center [1310, 604] width 172 height 18
click at [1361, 609] on div at bounding box center [1310, 604] width 172 height 18
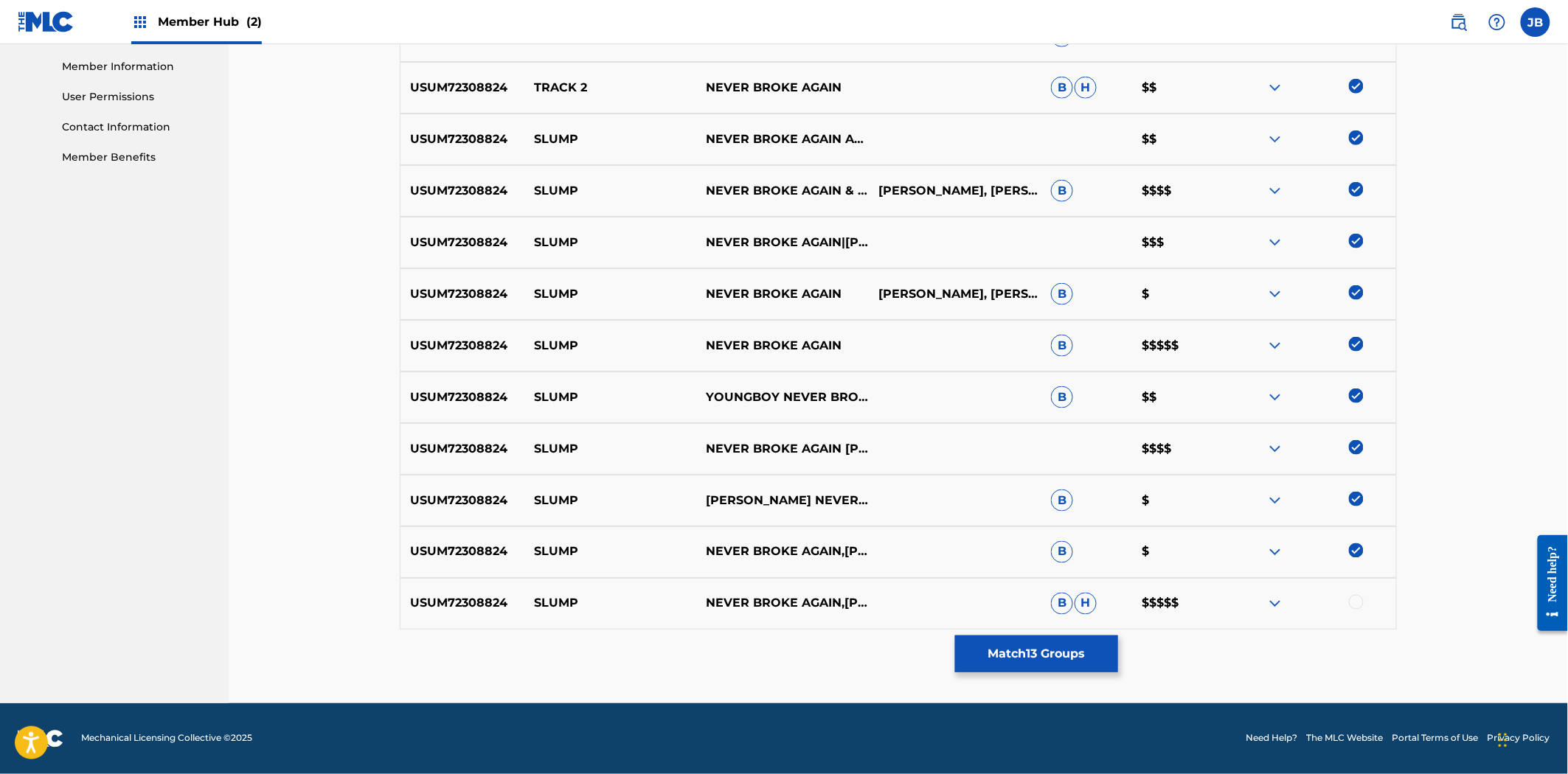
click at [1354, 595] on div at bounding box center [1356, 603] width 15 height 15
click at [1075, 650] on button "Match 14 Groups" at bounding box center [1036, 653] width 163 height 37
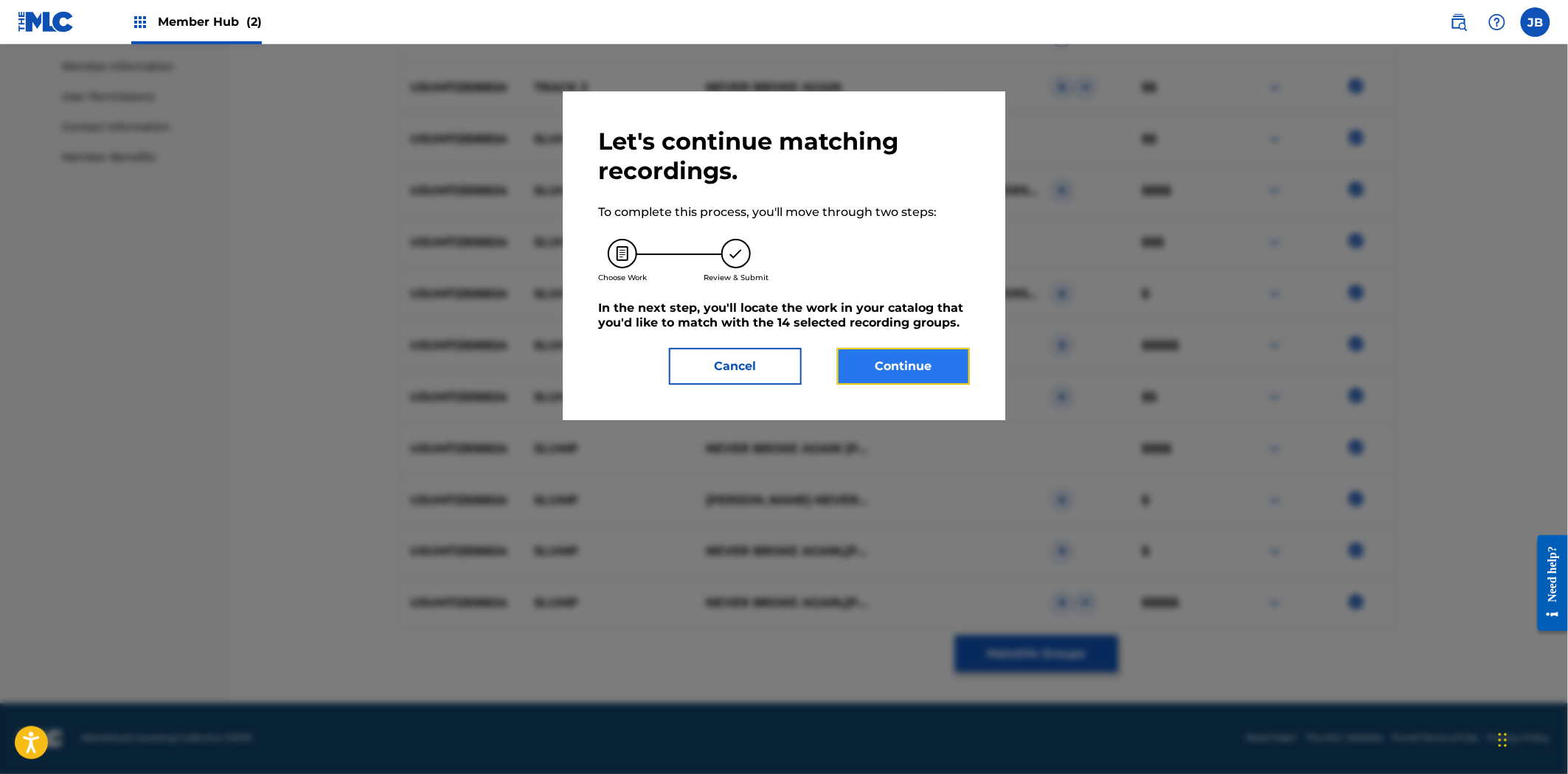
click at [881, 362] on button "Continue" at bounding box center [903, 366] width 133 height 37
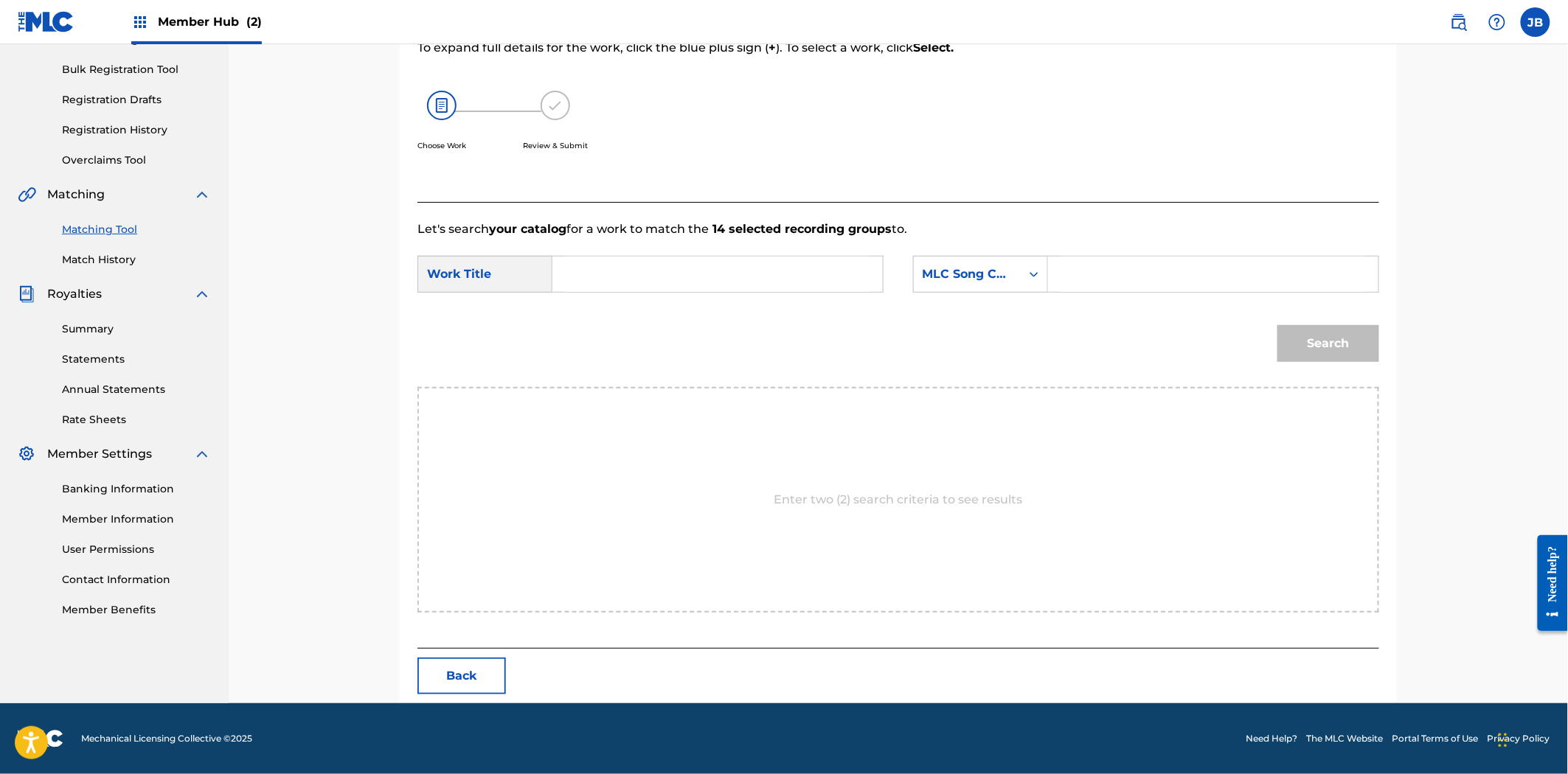
scroll to position [208, 0]
click at [1155, 275] on input "Search Form" at bounding box center [1213, 274] width 306 height 35
paste input "S81K3T"
type input "S81K3T"
drag, startPoint x: 657, startPoint y: 267, endPoint x: 1064, endPoint y: 321, distance: 410.6
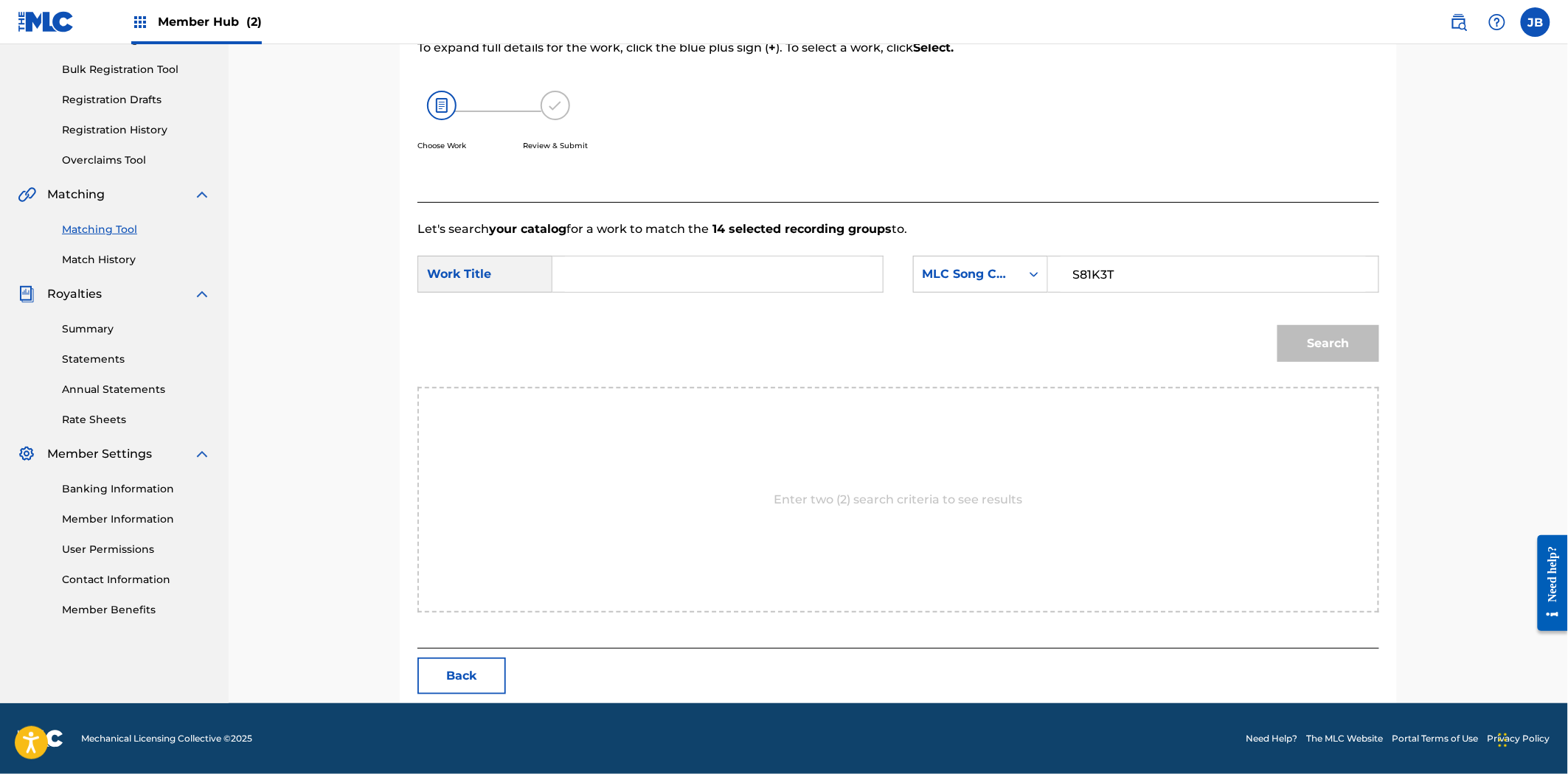
click at [657, 267] on input "Search Form" at bounding box center [717, 274] width 306 height 35
paste input "Slump"
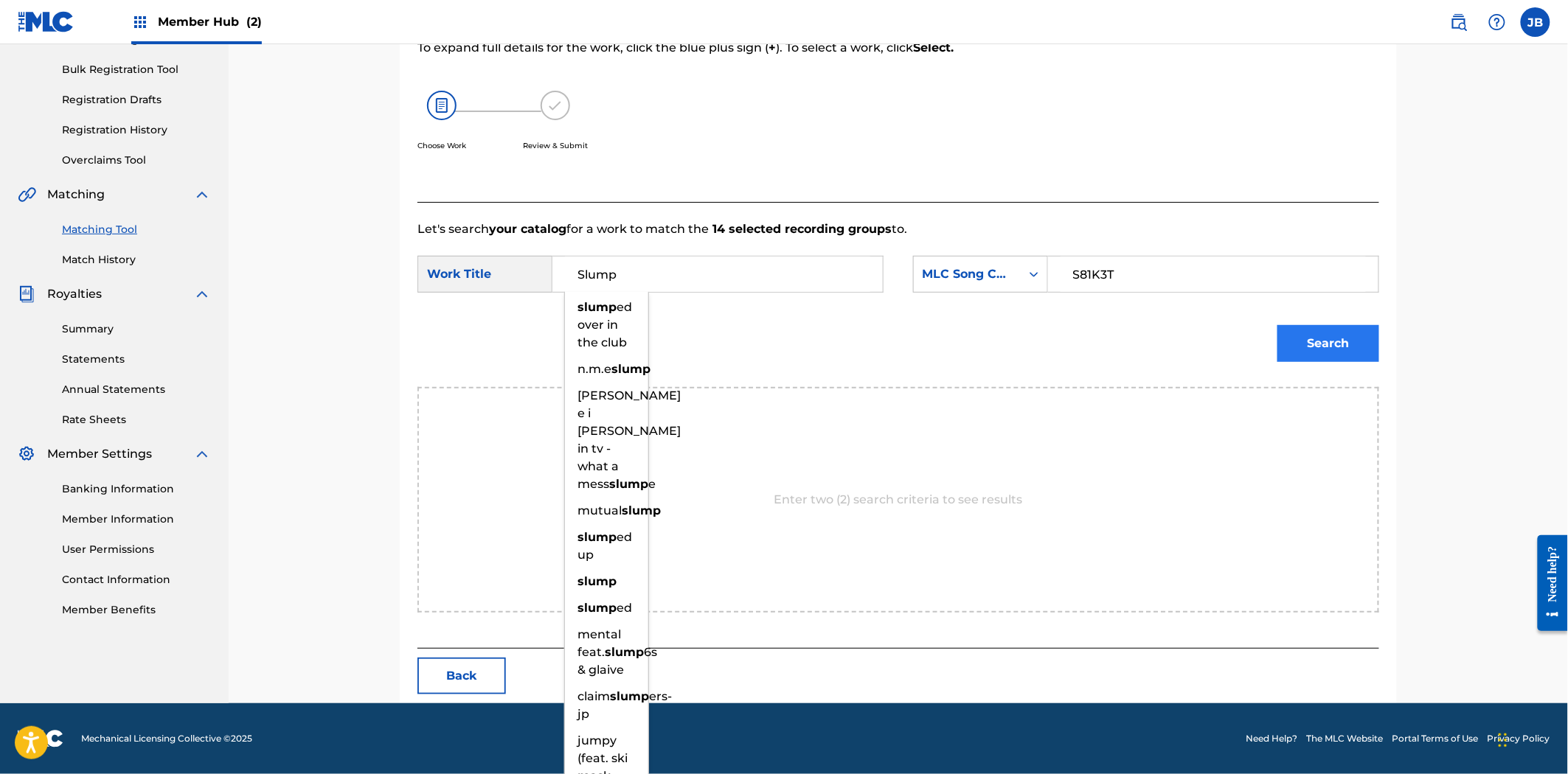
type input "Slump"
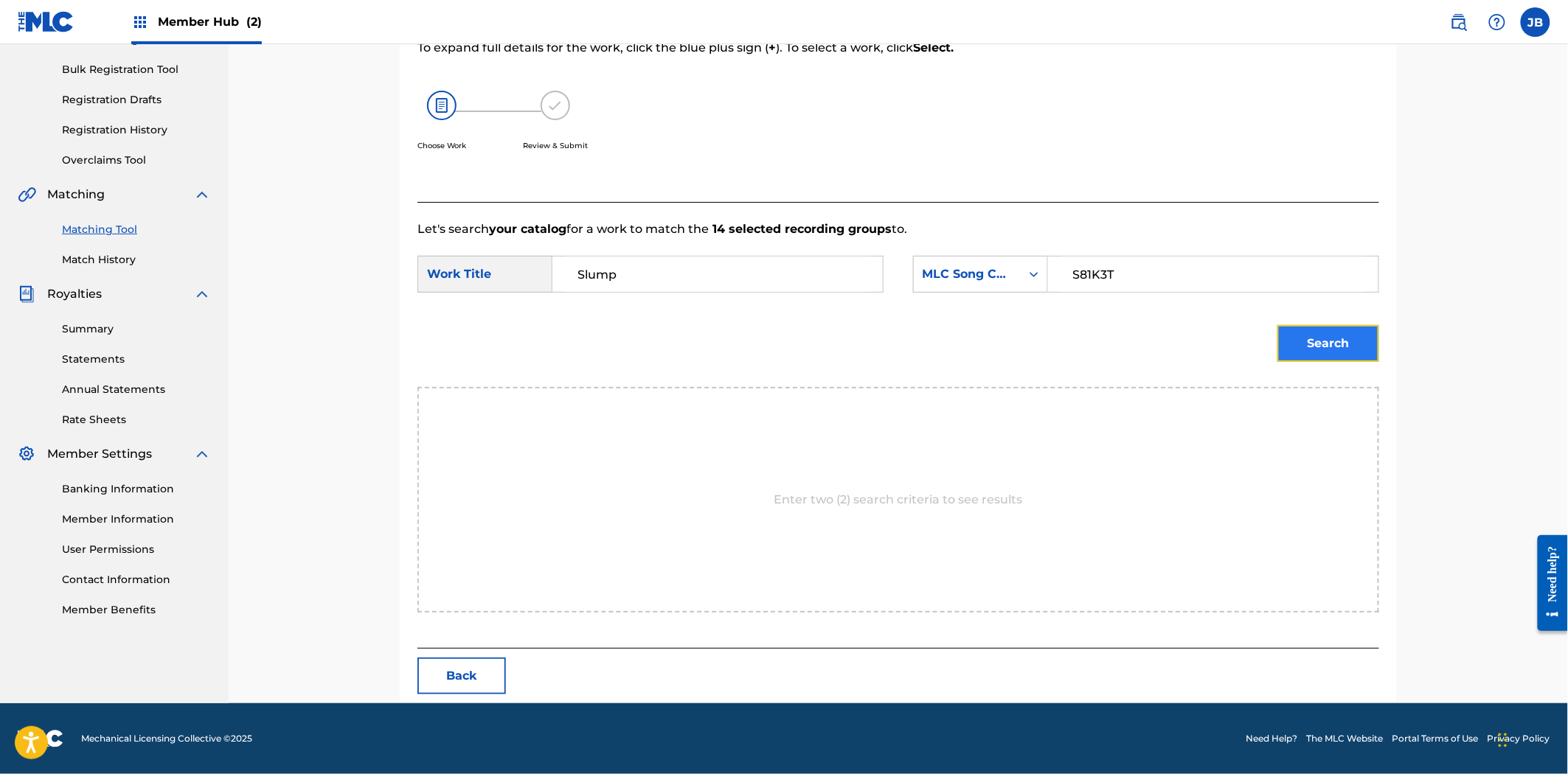
click at [1286, 339] on button "Search" at bounding box center [1328, 343] width 102 height 37
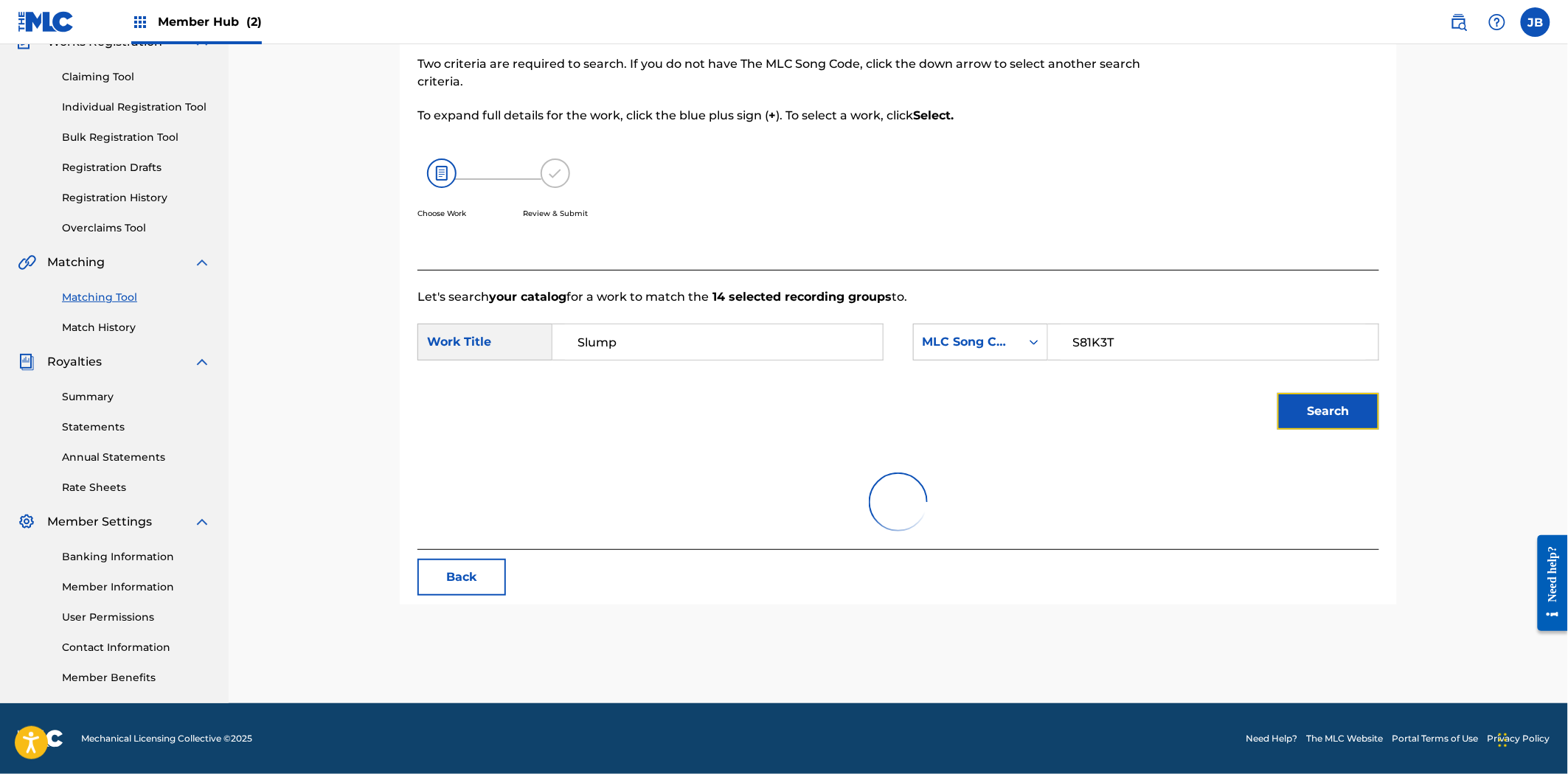
scroll to position [165, 0]
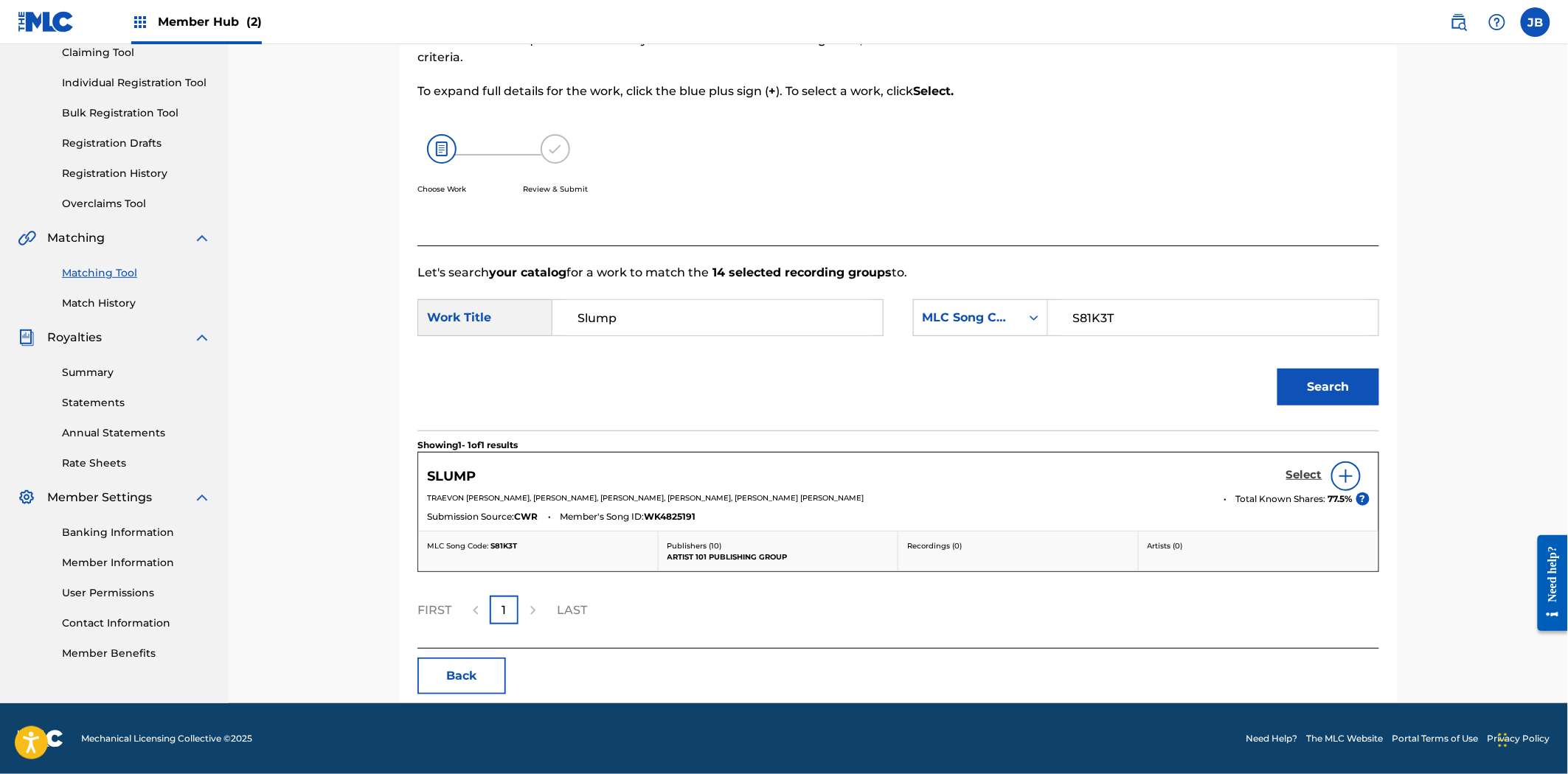
click at [1296, 477] on h5 "Select" at bounding box center [1304, 475] width 36 height 14
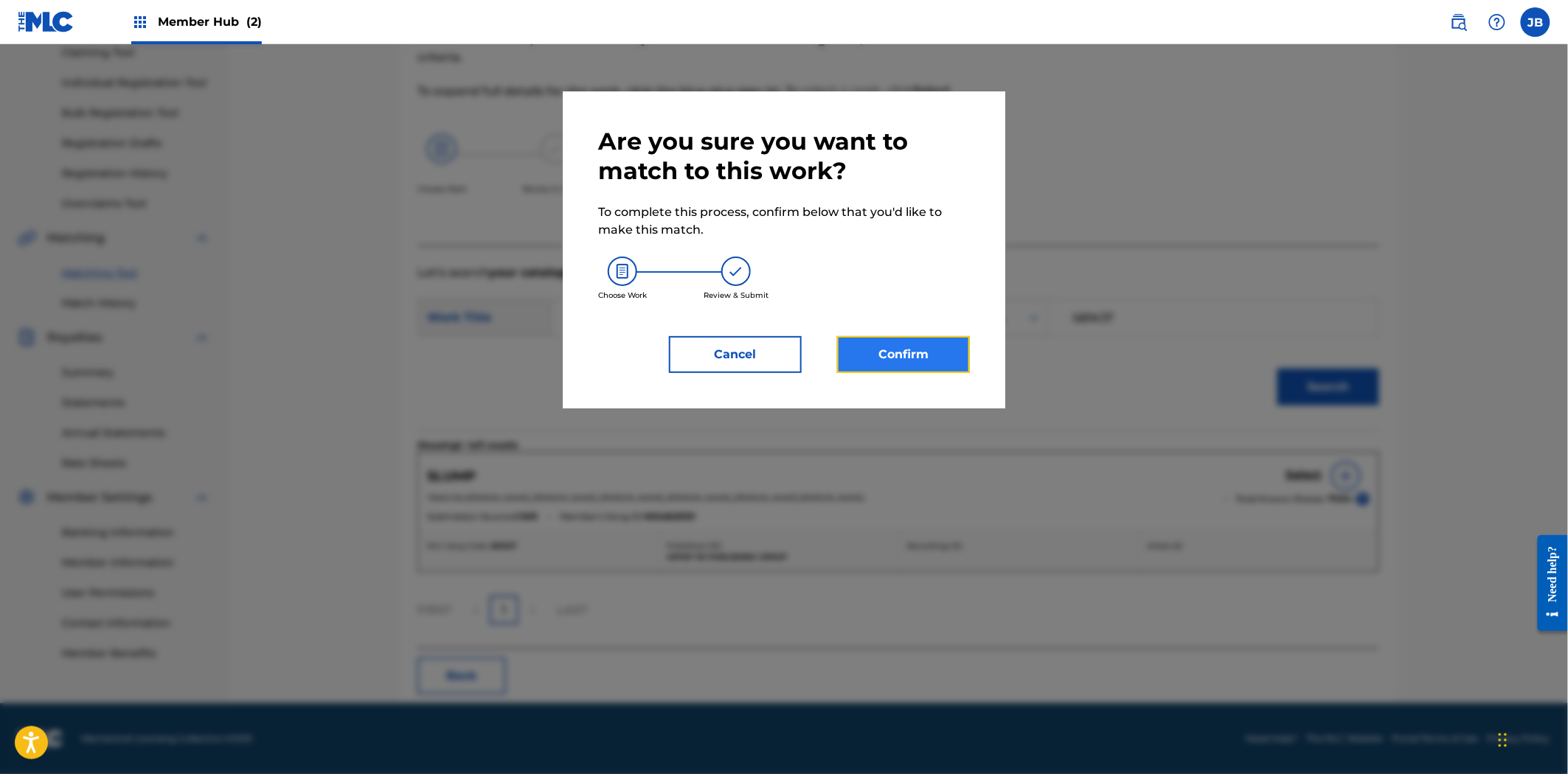
click at [932, 347] on button "Confirm" at bounding box center [903, 354] width 133 height 37
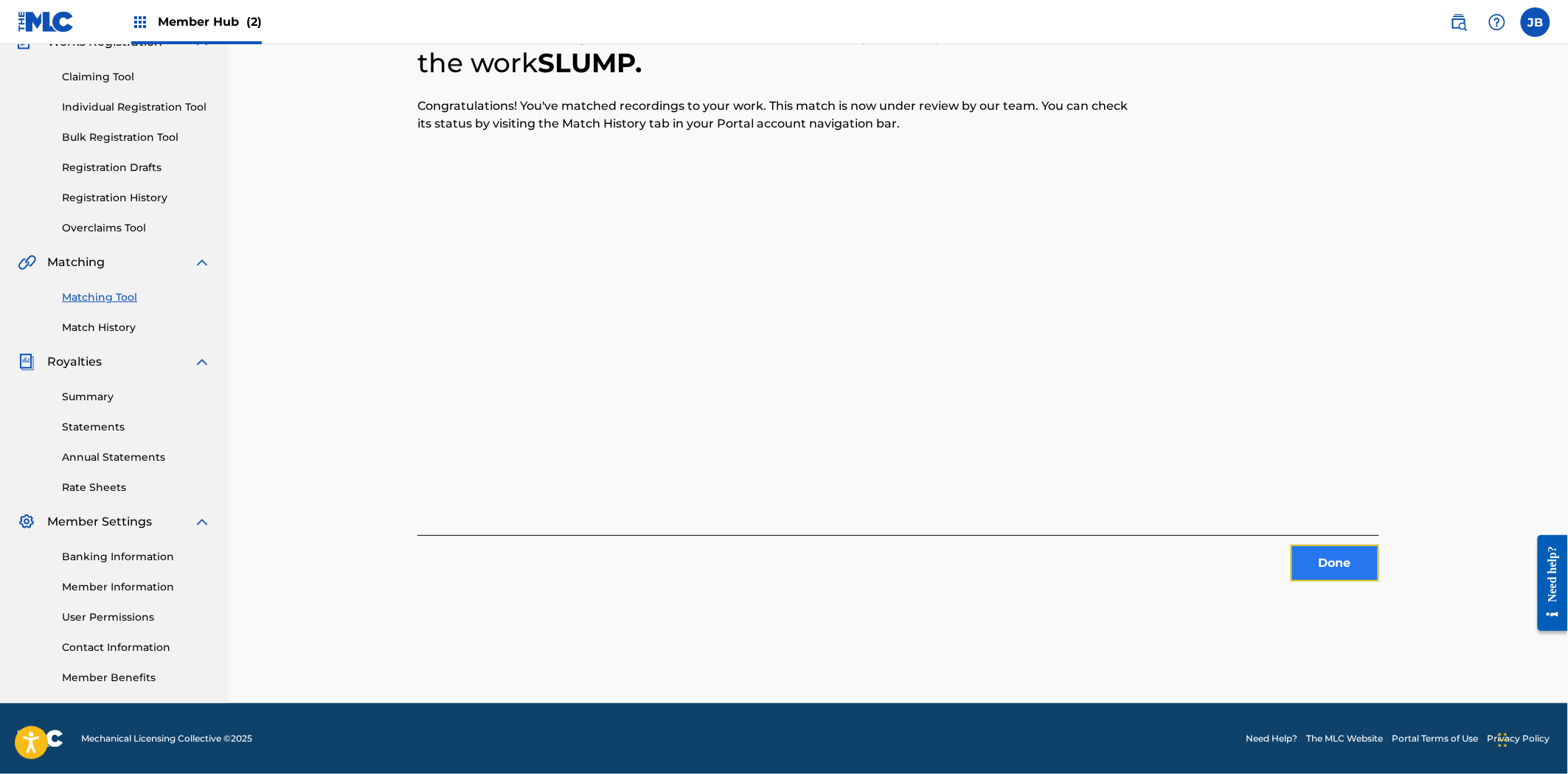
click at [1334, 565] on button "Done" at bounding box center [1334, 563] width 88 height 37
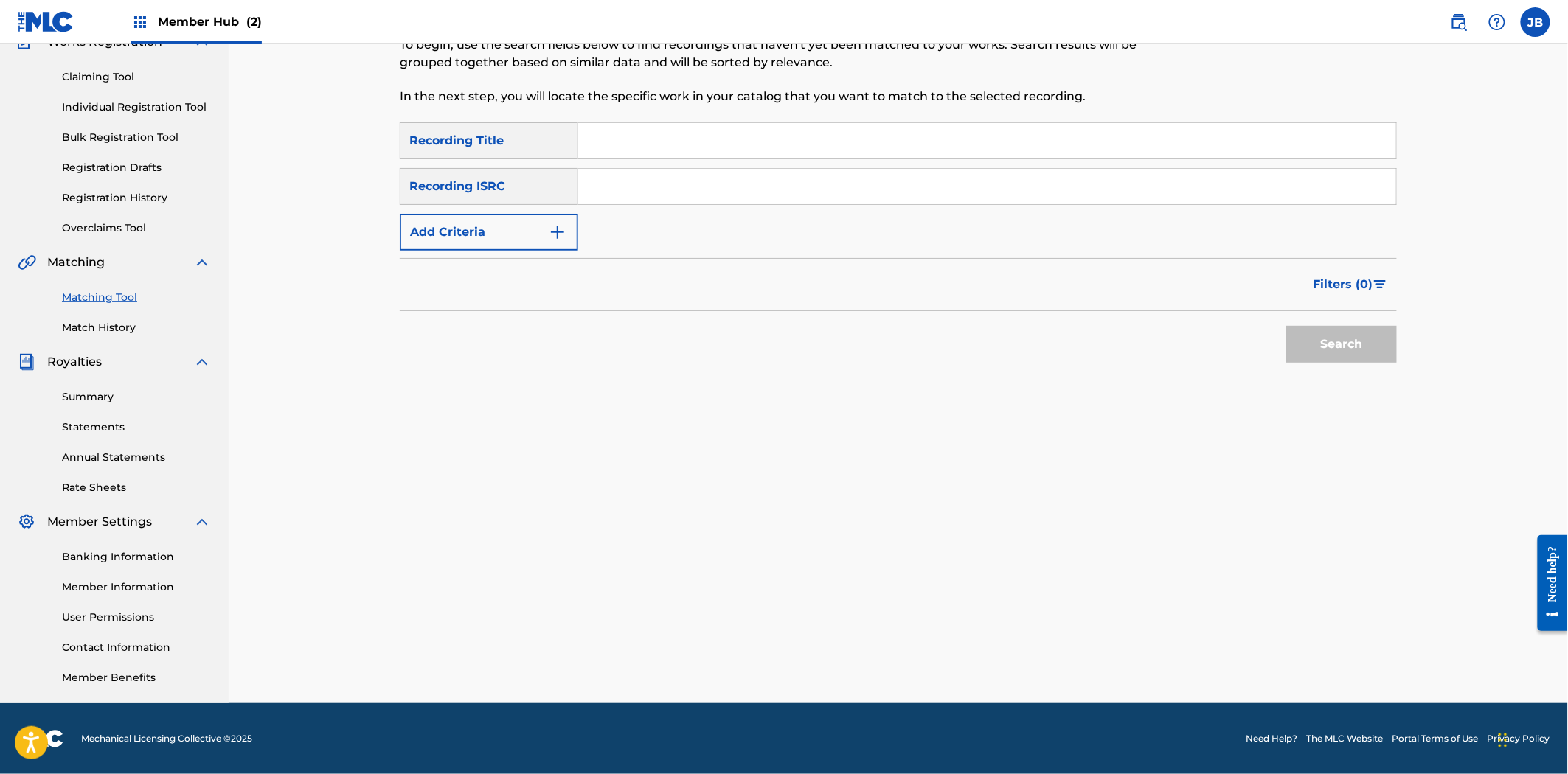
click at [982, 185] on input "Search Form" at bounding box center [987, 186] width 818 height 35
paste input "GBMA22406214"
type input "GBMA22406214"
click at [1350, 358] on button "Search" at bounding box center [1342, 344] width 111 height 37
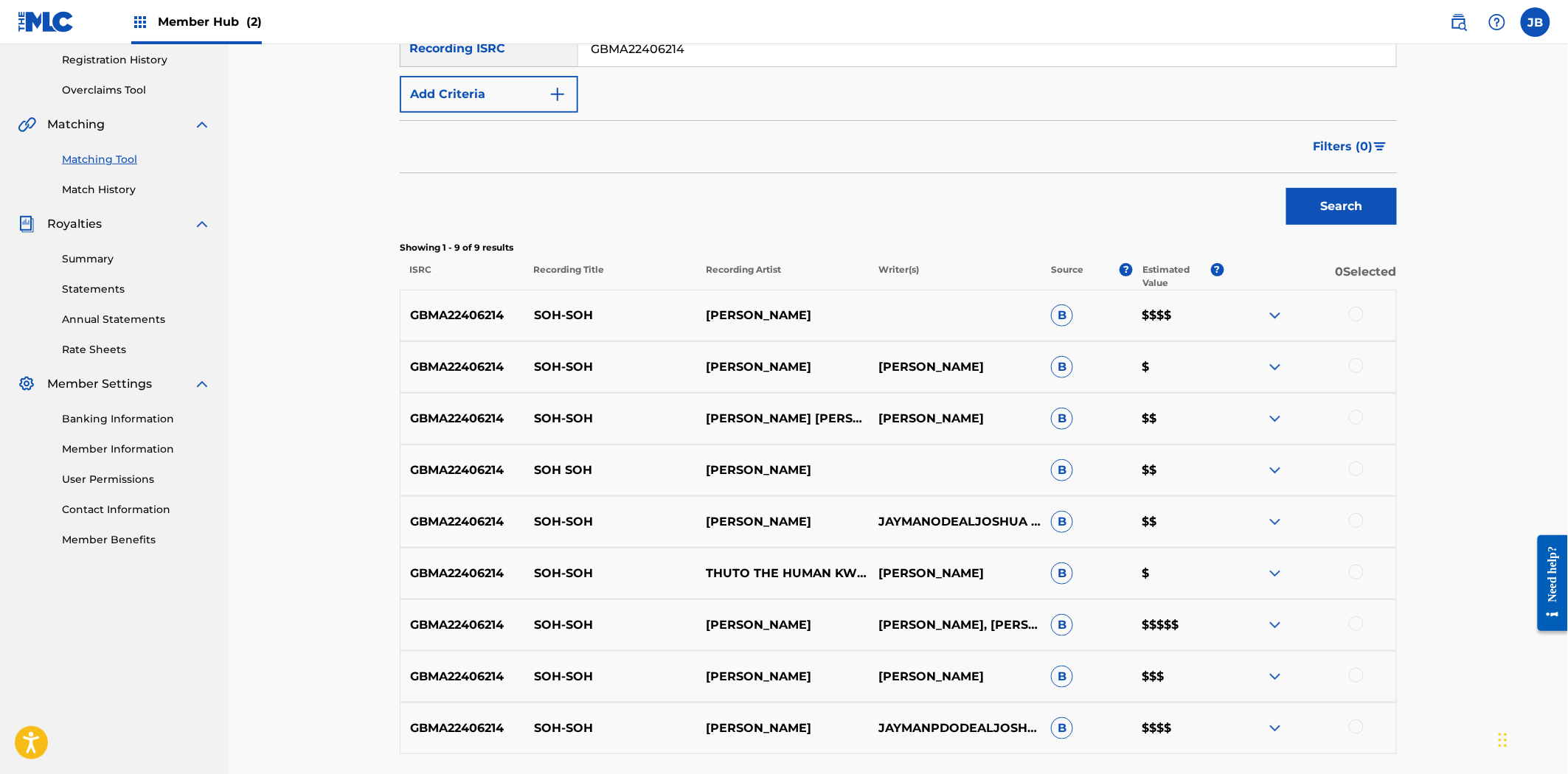
scroll to position [403, 0]
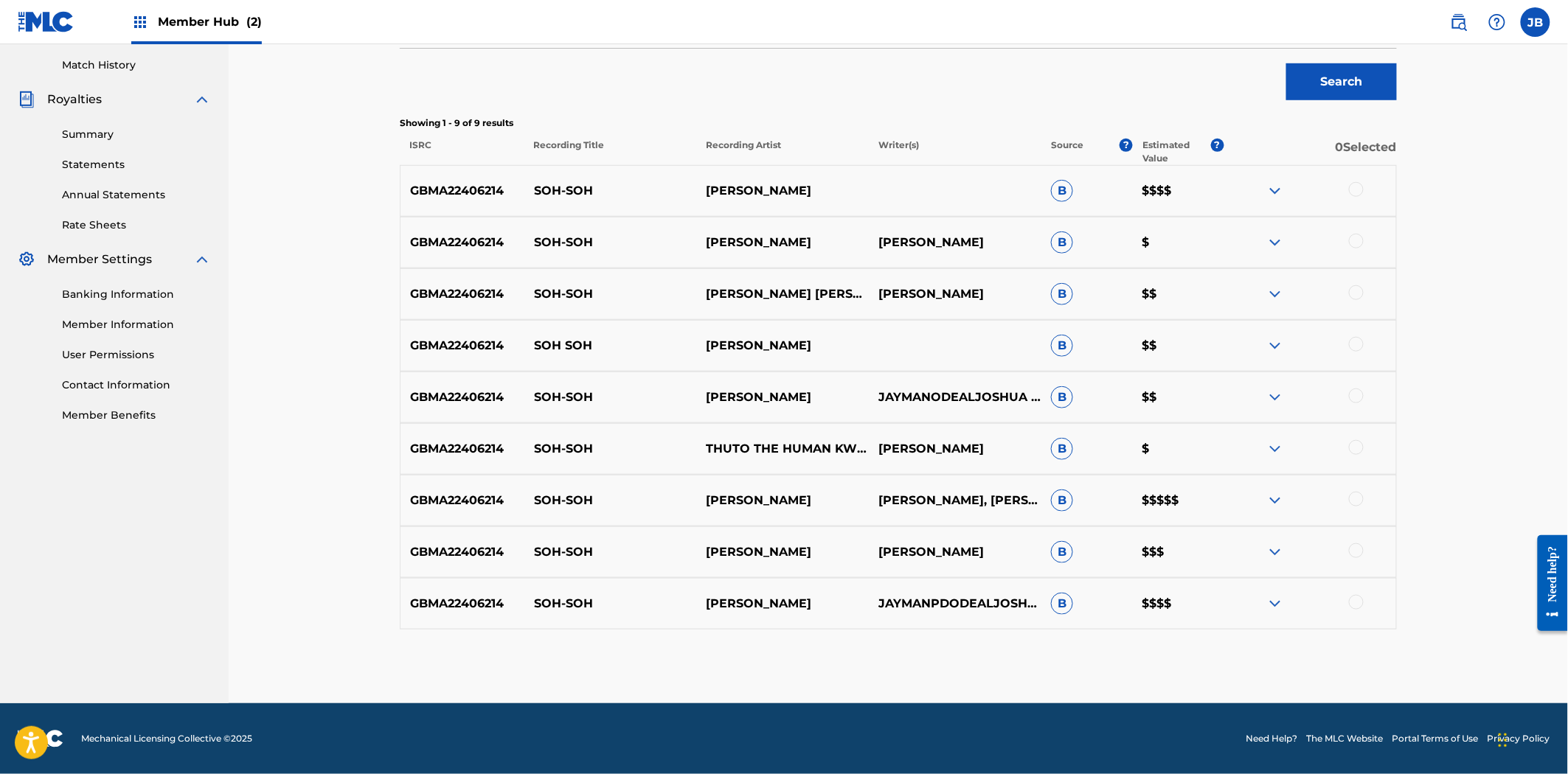
click at [1352, 187] on div at bounding box center [1356, 189] width 15 height 15
click at [1366, 241] on div at bounding box center [1310, 243] width 172 height 18
click at [1358, 242] on div at bounding box center [1356, 241] width 15 height 15
click at [1361, 289] on div at bounding box center [1356, 293] width 15 height 15
click at [1357, 344] on div at bounding box center [1356, 344] width 15 height 15
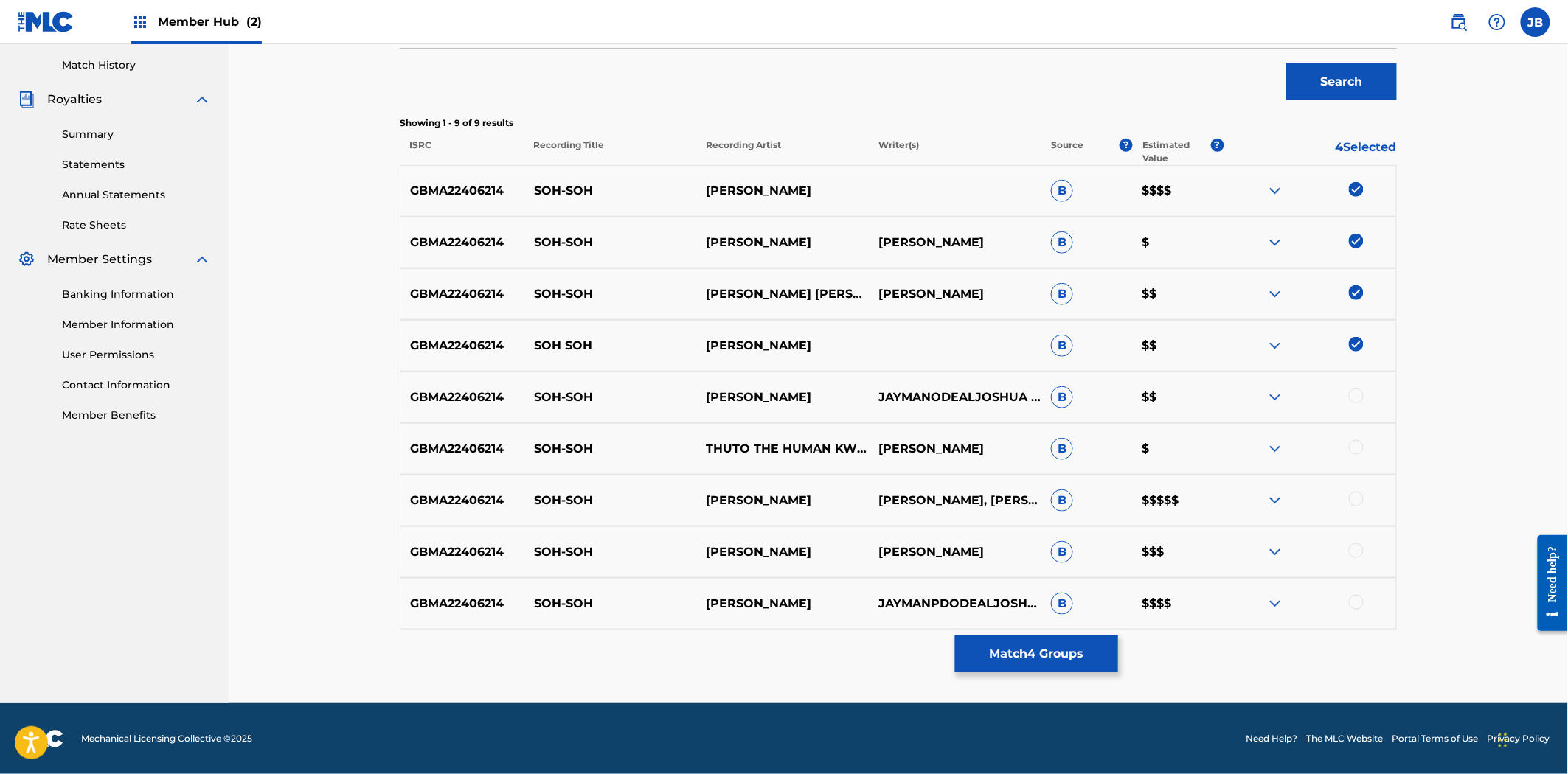
click at [1354, 398] on div at bounding box center [1356, 396] width 15 height 15
click at [1354, 442] on div at bounding box center [1356, 448] width 15 height 15
click at [1358, 505] on div at bounding box center [1356, 499] width 15 height 15
click at [1358, 544] on div at bounding box center [1356, 551] width 15 height 15
click at [1349, 605] on div at bounding box center [1356, 603] width 15 height 15
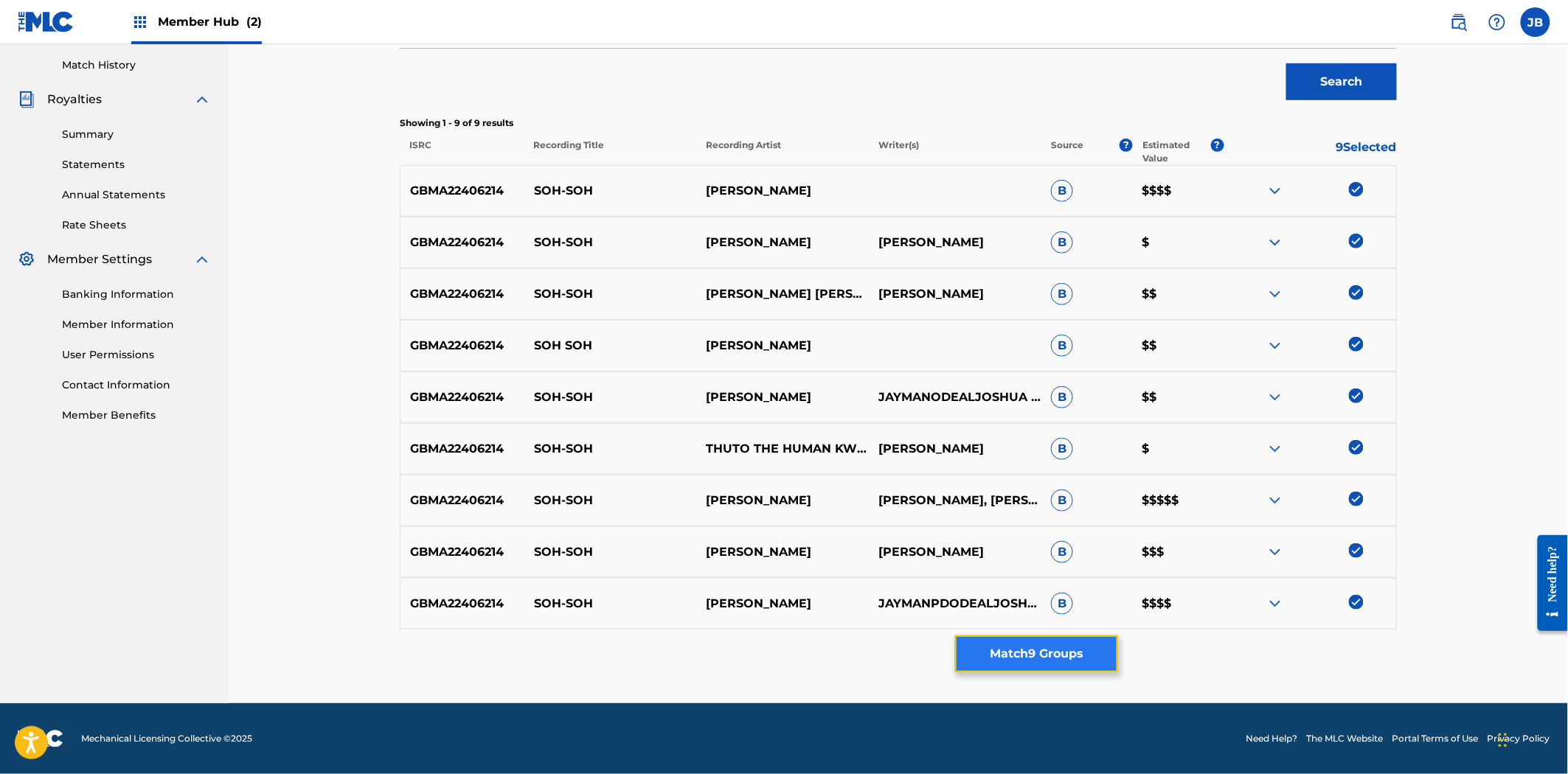
click at [1078, 662] on button "Match 9 Groups" at bounding box center [1036, 653] width 163 height 37
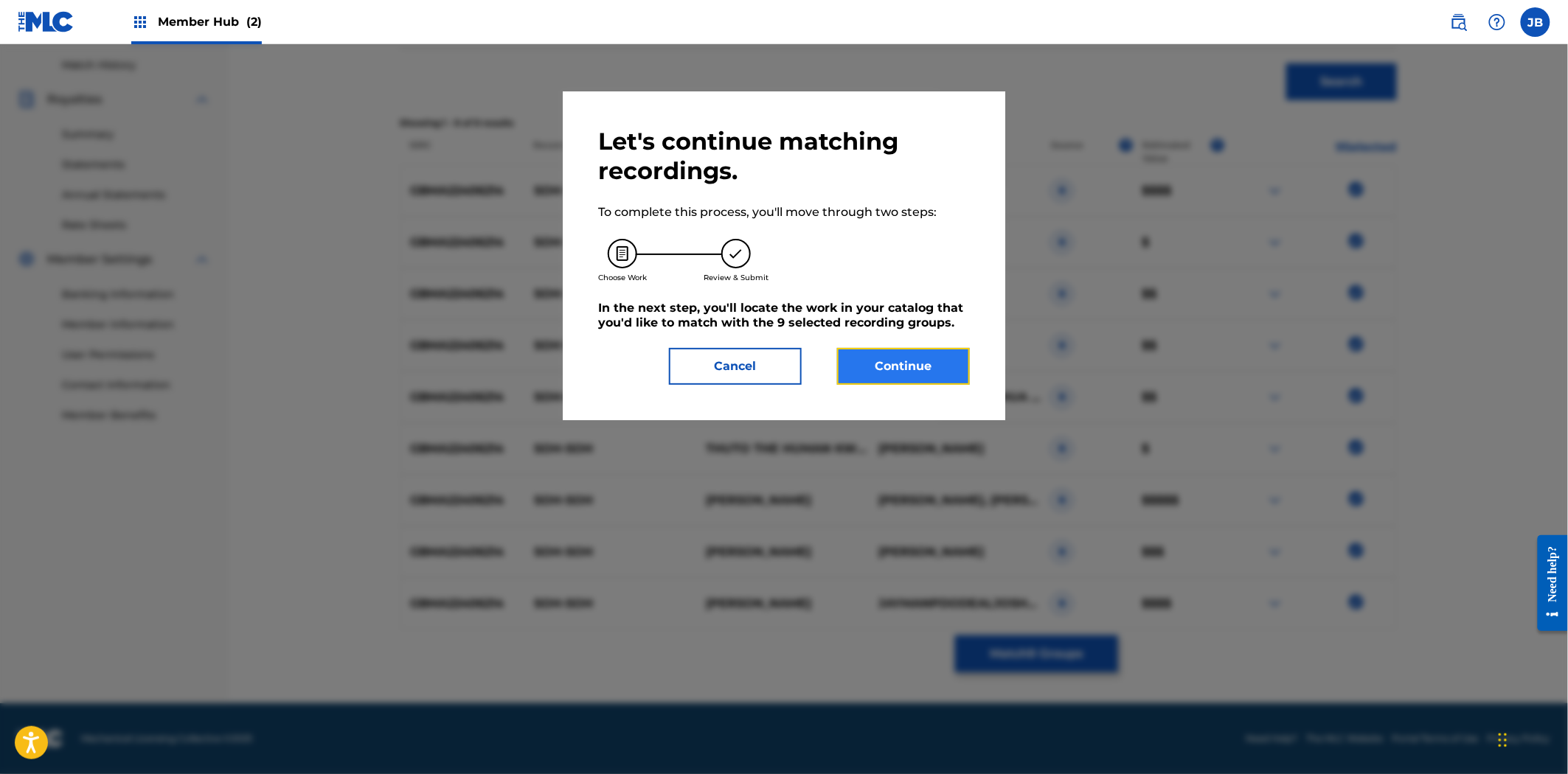
click at [935, 362] on button "Continue" at bounding box center [903, 366] width 133 height 37
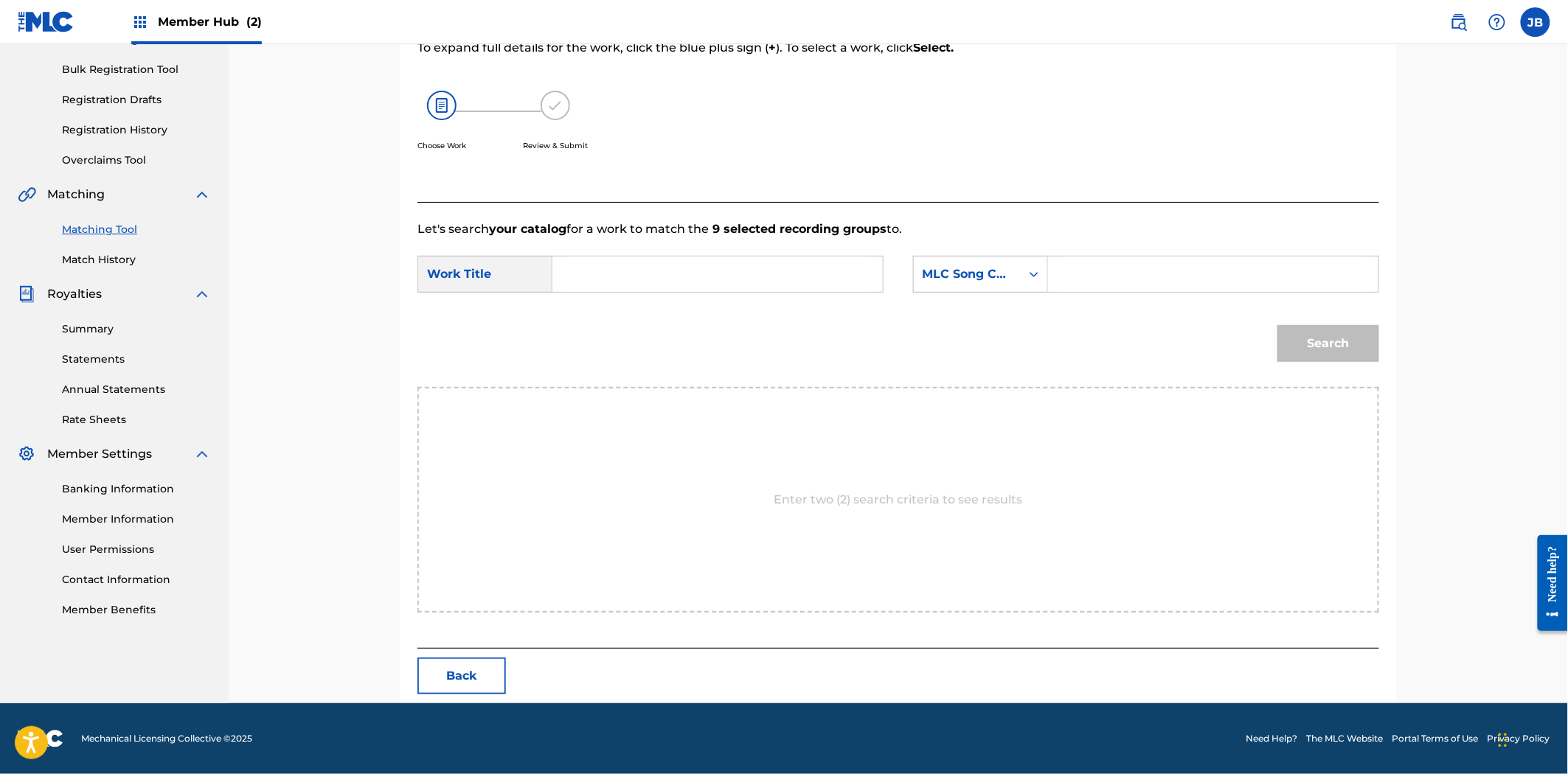
click at [1119, 272] on input "Search Form" at bounding box center [1213, 274] width 306 height 35
paste input "S47XJ4"
type input "S47XJ4"
drag, startPoint x: 643, startPoint y: 249, endPoint x: 643, endPoint y: 270, distance: 21.0
click at [643, 249] on form "SearchWithCriteriac6495481-e84c-44fb-bc57-031e7ed8e7b1 Work Title SearchWithCri…" at bounding box center [898, 312] width 961 height 149
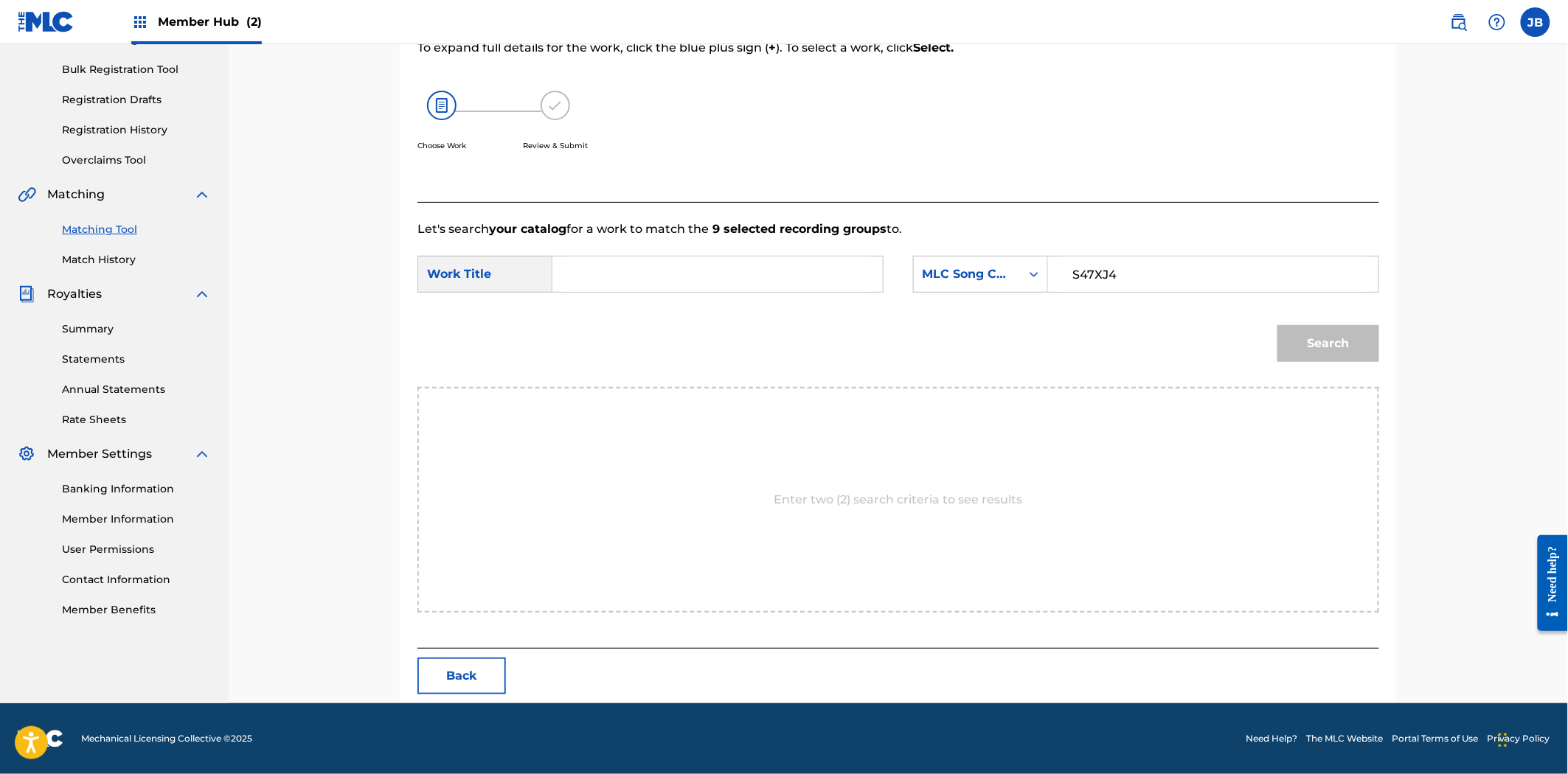
click at [643, 270] on input "Search Form" at bounding box center [717, 274] width 306 height 35
paste input "Soh-Soh"
type input "Soh-Soh"
drag, startPoint x: 1288, startPoint y: 340, endPoint x: 1295, endPoint y: 339, distance: 7.1
click at [1295, 339] on button "Search" at bounding box center [1328, 343] width 102 height 37
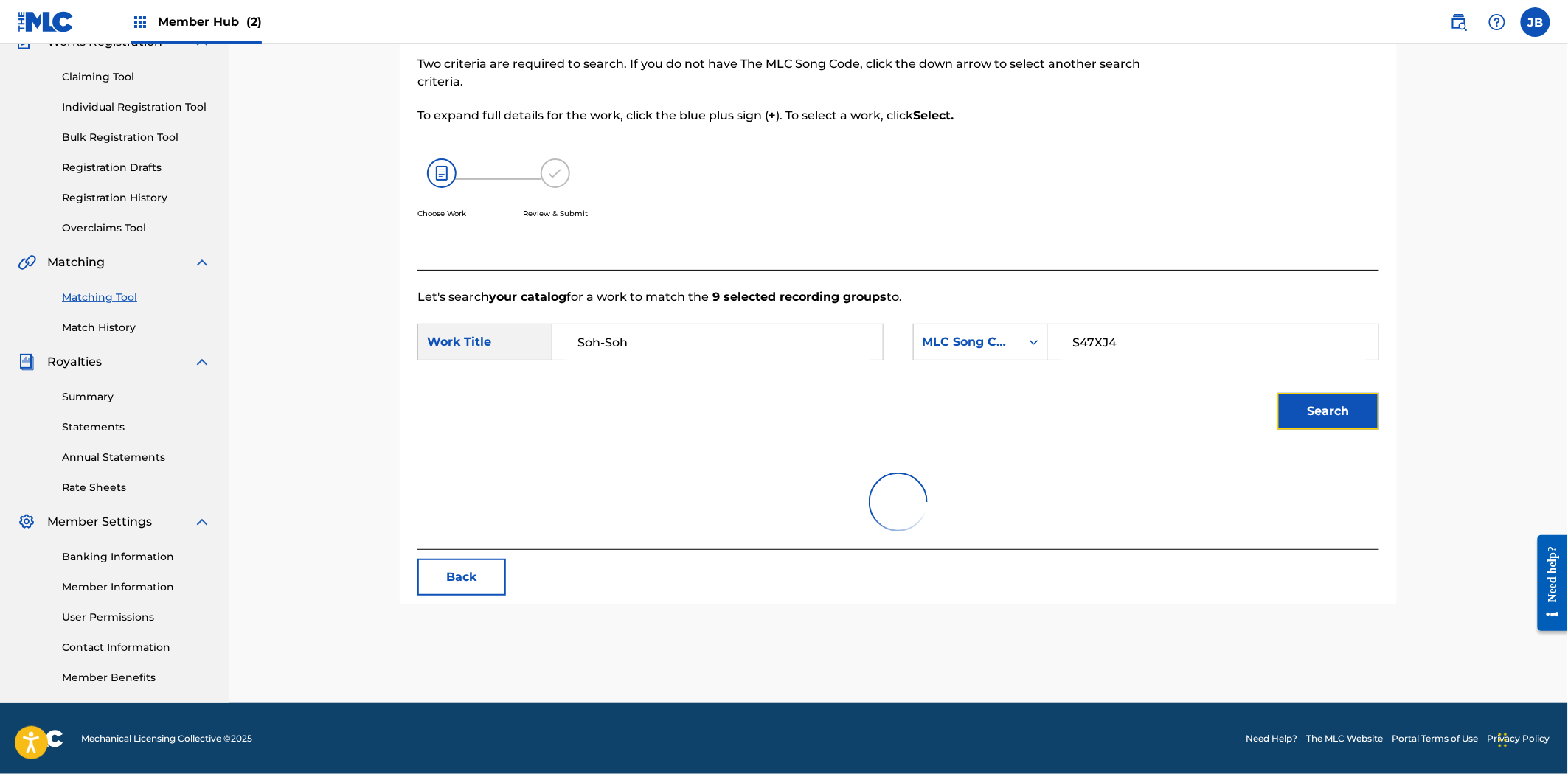
scroll to position [165, 0]
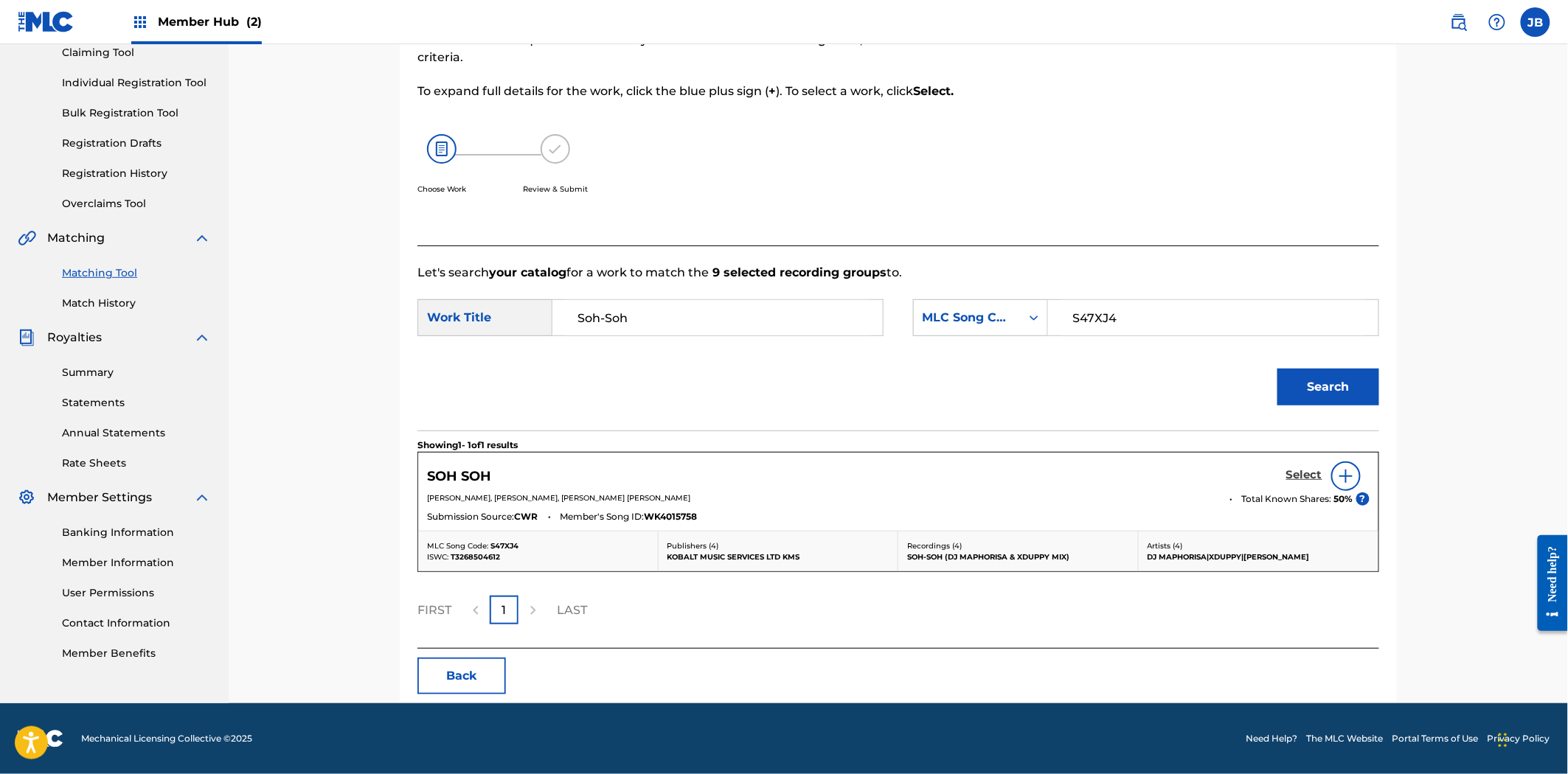
click at [1306, 470] on h5 "Select" at bounding box center [1304, 475] width 36 height 14
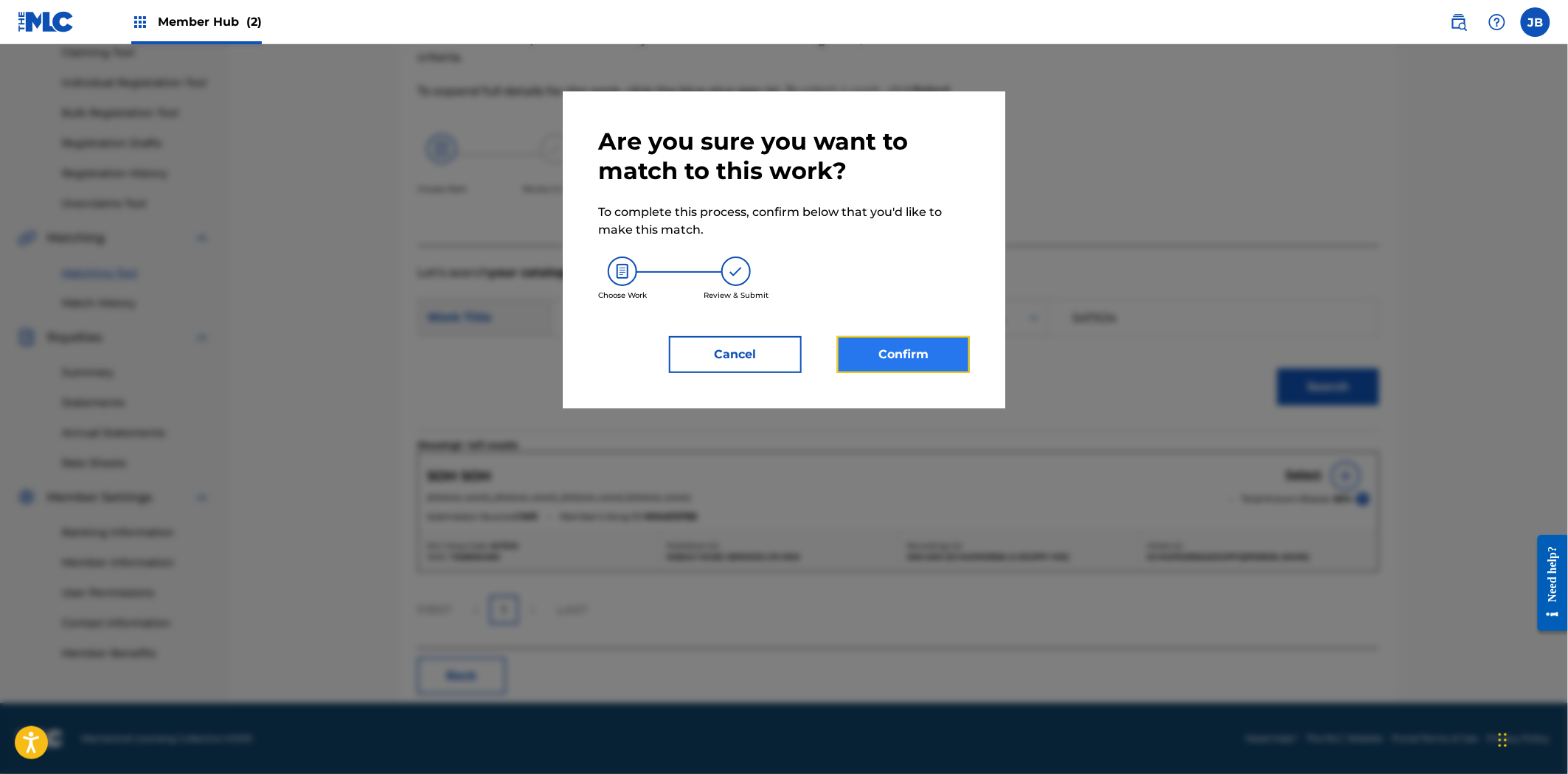
click at [920, 358] on button "Confirm" at bounding box center [903, 354] width 133 height 37
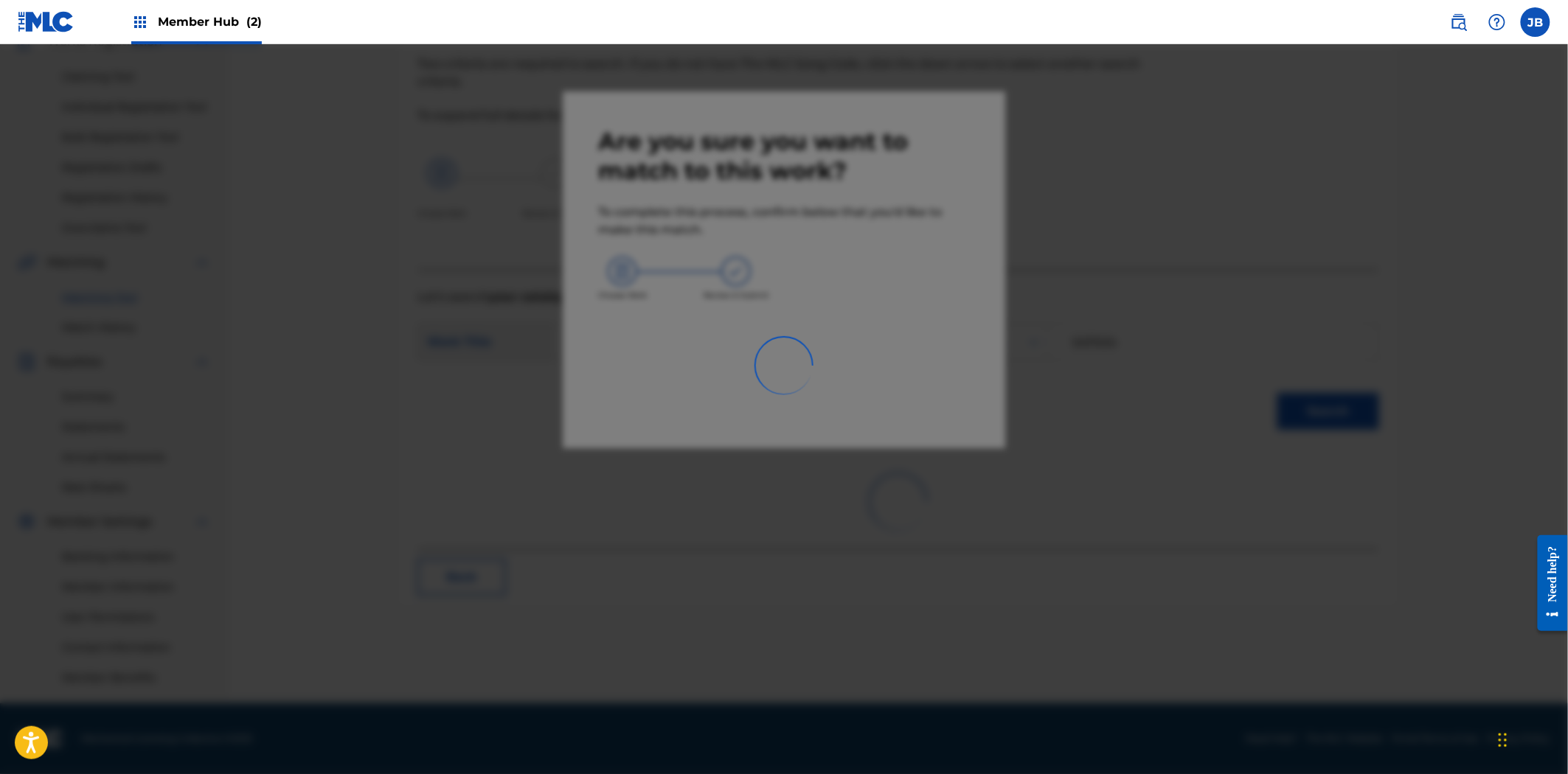
scroll to position [140, 0]
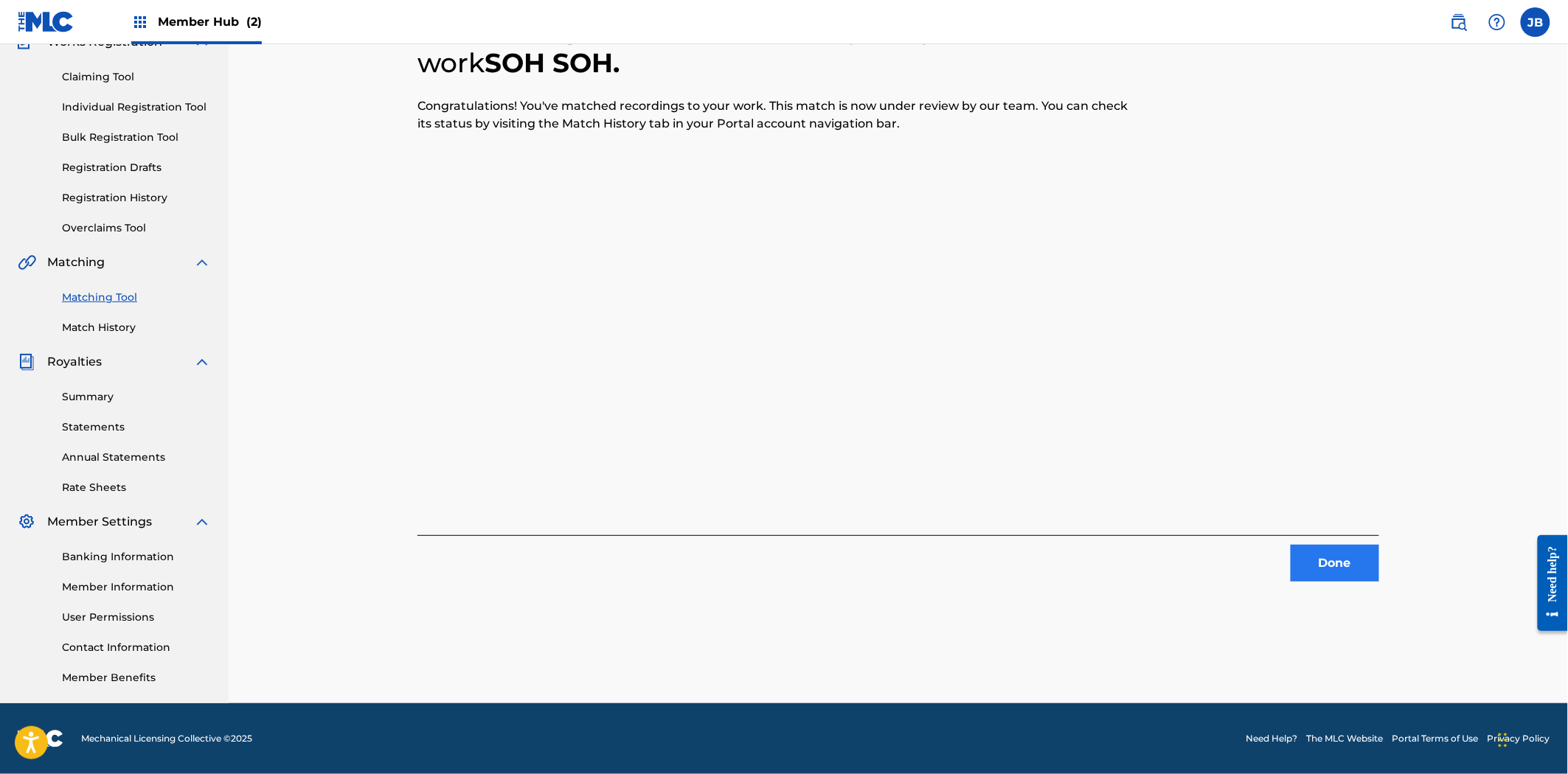
drag, startPoint x: 1345, startPoint y: 525, endPoint x: 1333, endPoint y: 558, distance: 35.1
click at [1340, 535] on div "9 Recording Groups are pending usage match to the work SOH SOH . Congratulation…" at bounding box center [898, 279] width 961 height 604
click at [1333, 558] on button "Done" at bounding box center [1334, 563] width 88 height 37
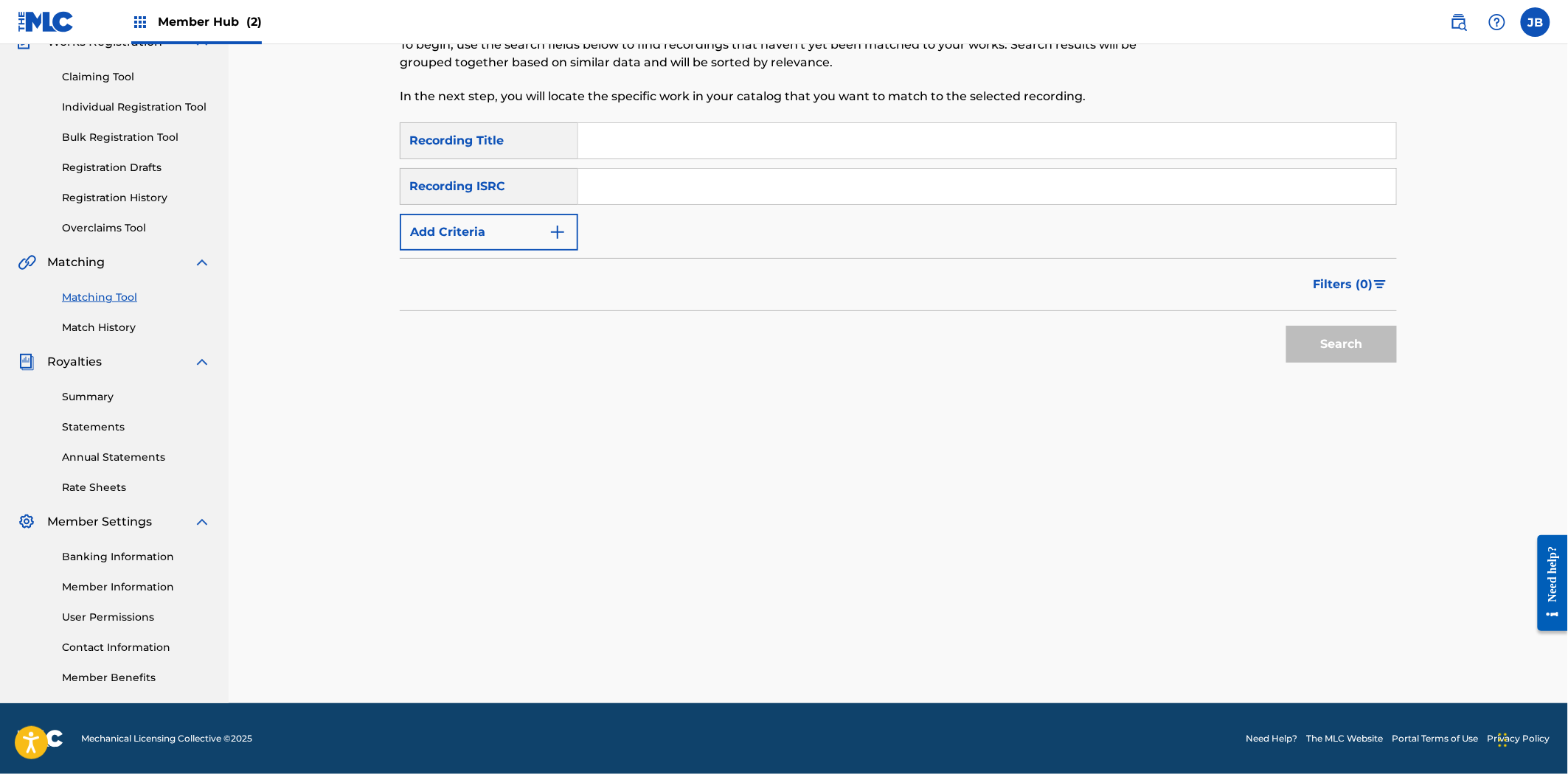
drag, startPoint x: 742, startPoint y: 197, endPoint x: 1071, endPoint y: 314, distance: 349.2
click at [742, 197] on input "Search Form" at bounding box center [987, 186] width 818 height 35
paste input "SE5IB2299301"
type input "SE5IB2299301"
click at [1373, 347] on button "Search" at bounding box center [1342, 344] width 111 height 37
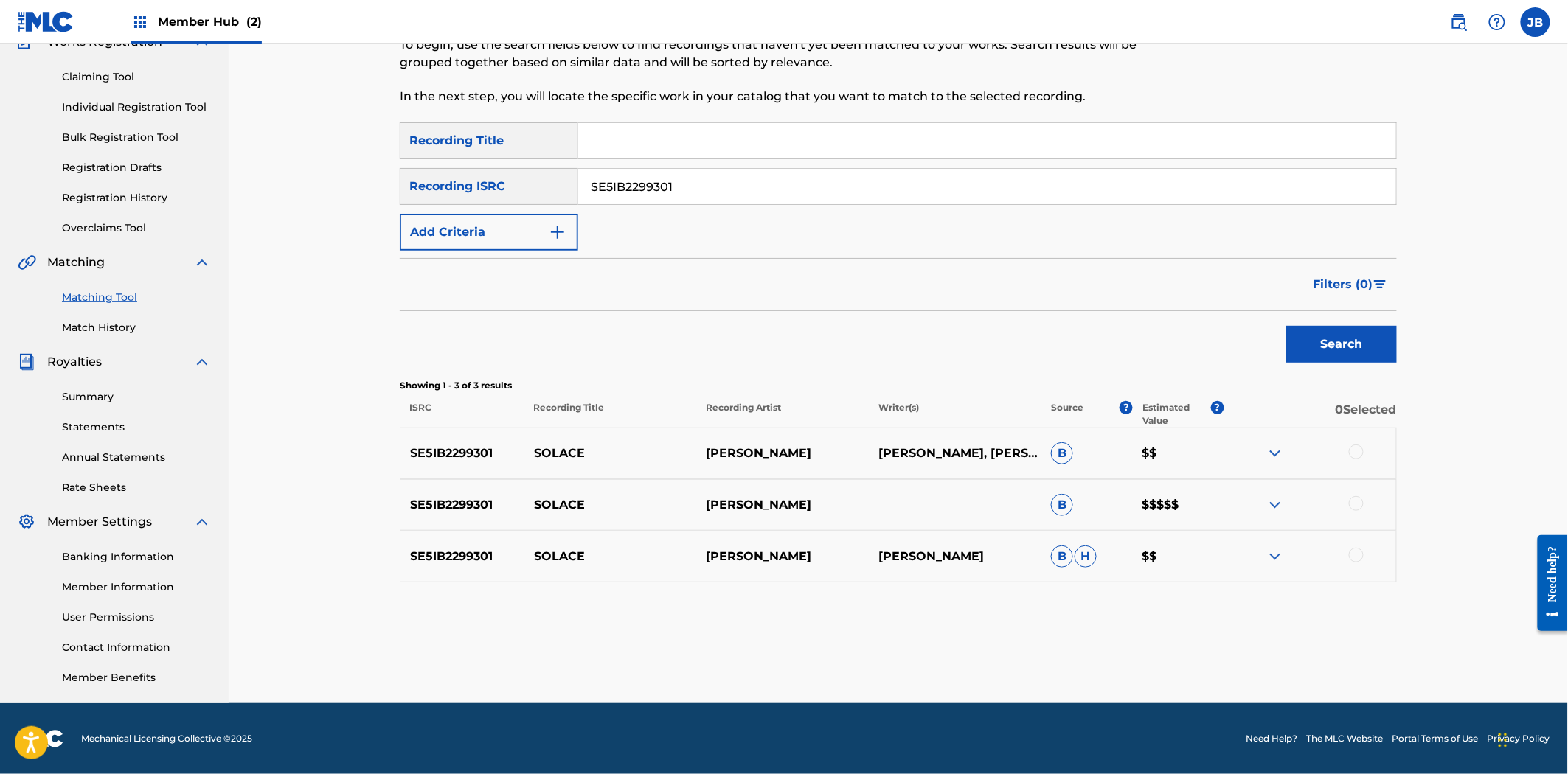
click at [1354, 451] on div at bounding box center [1356, 452] width 15 height 15
click at [1355, 503] on div at bounding box center [1356, 504] width 15 height 15
click at [1361, 554] on div at bounding box center [1356, 555] width 15 height 15
click at [1045, 659] on button "Match 3 Groups" at bounding box center [1036, 653] width 163 height 37
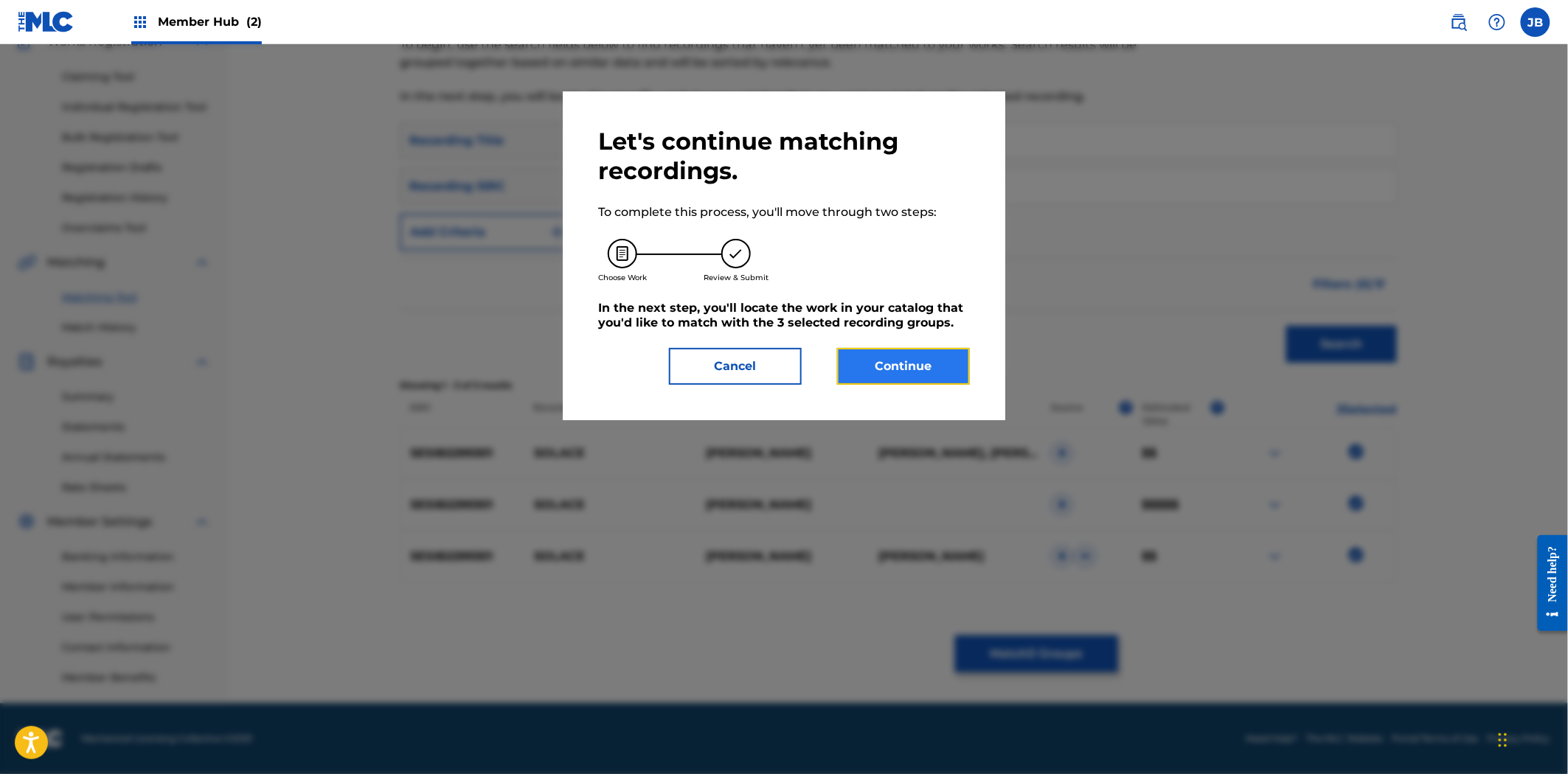
click at [876, 365] on button "Continue" at bounding box center [903, 366] width 133 height 37
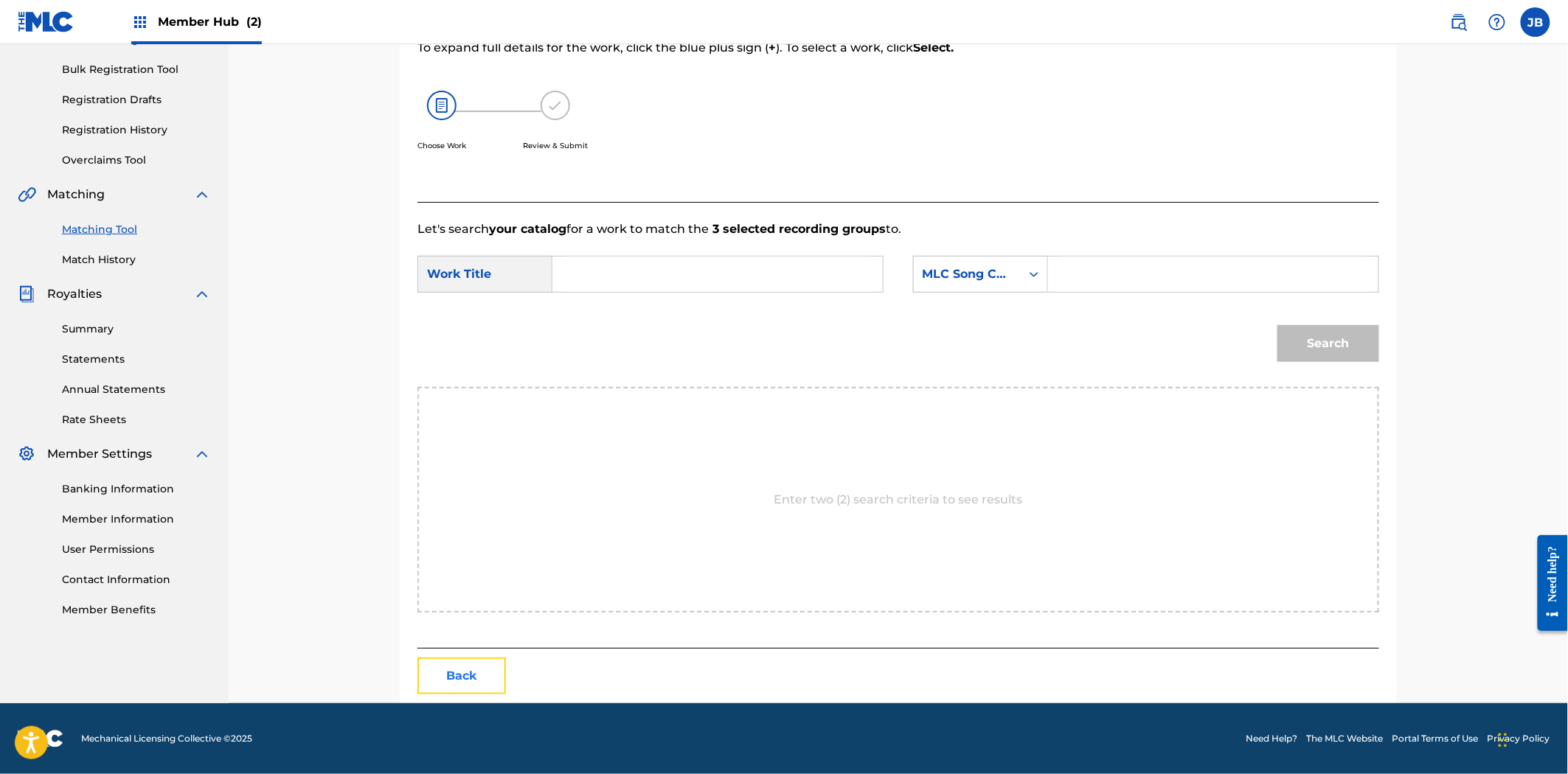
click at [487, 668] on button "Back" at bounding box center [461, 675] width 88 height 37
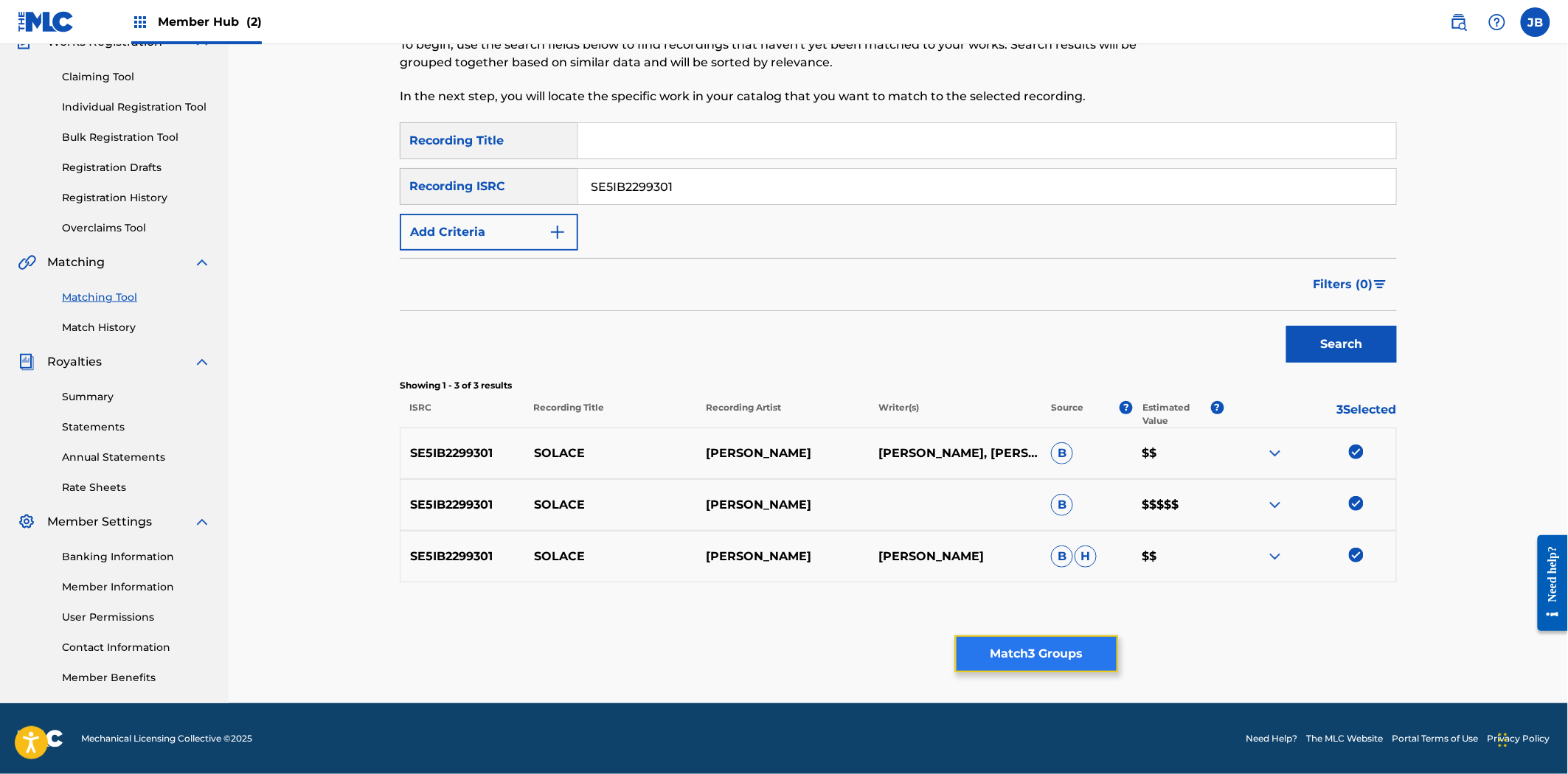
click at [1075, 647] on button "Match 3 Groups" at bounding box center [1036, 653] width 163 height 37
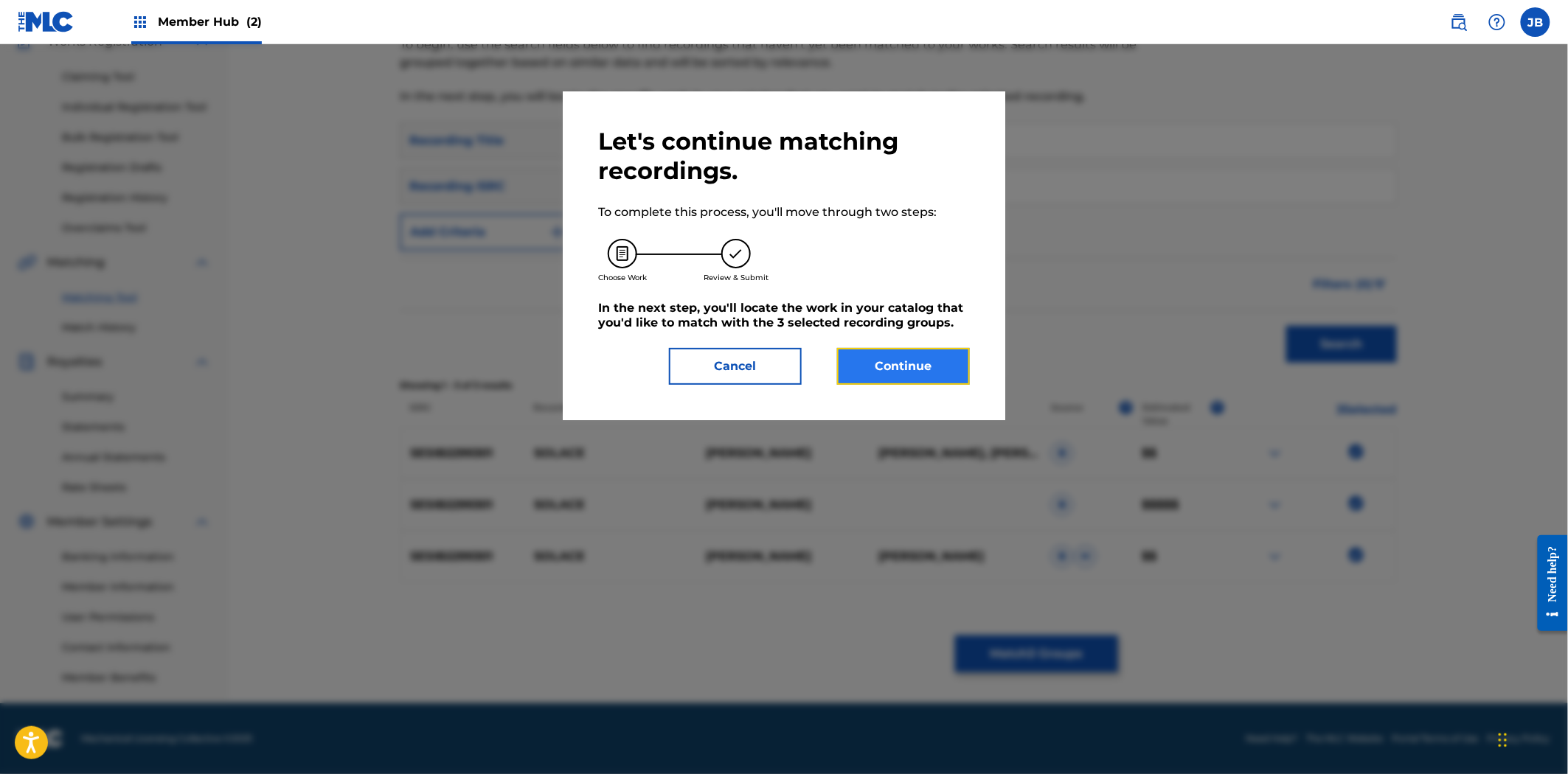
click at [888, 363] on button "Continue" at bounding box center [903, 366] width 133 height 37
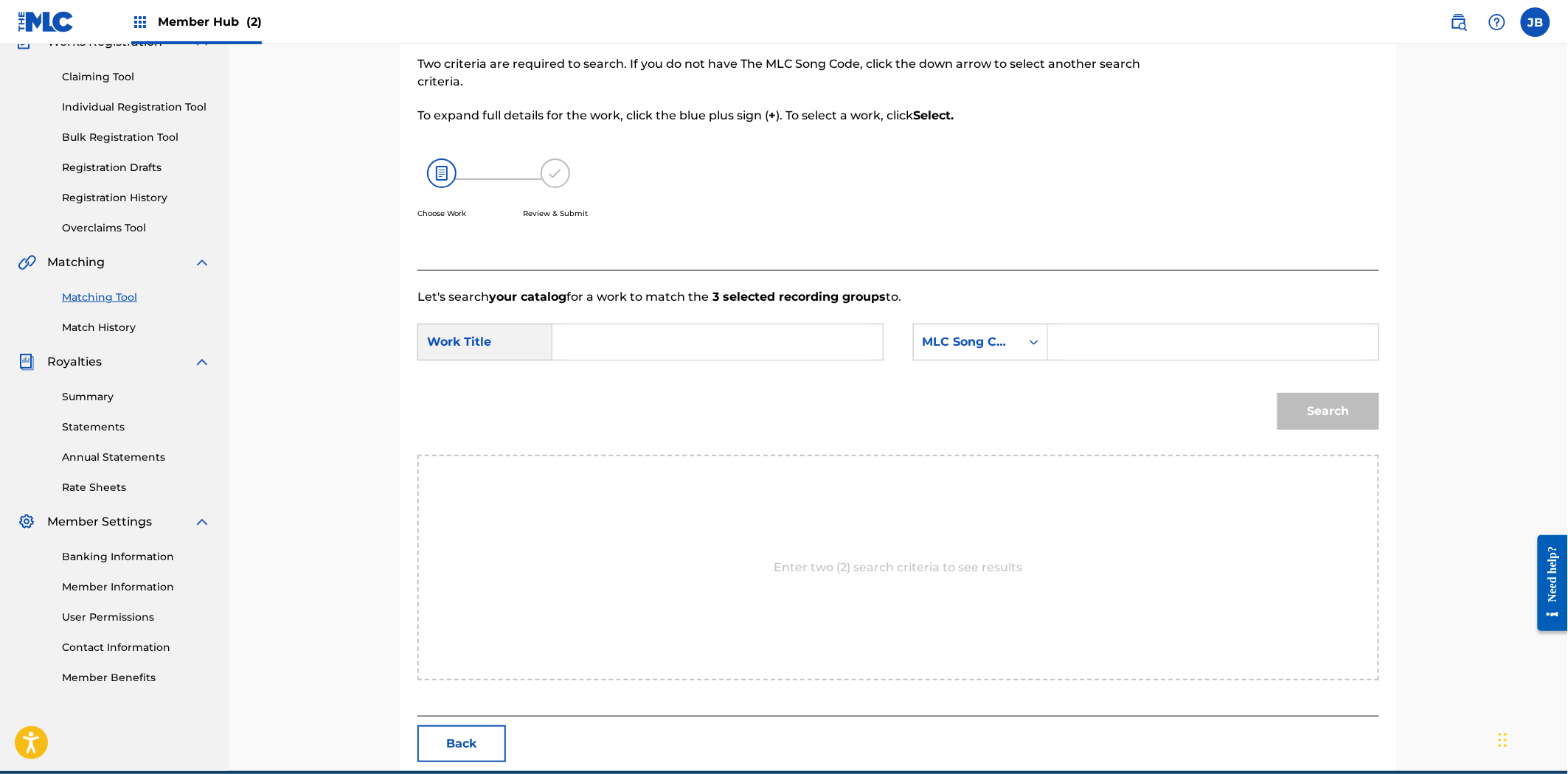
click at [749, 349] on input "Search Form" at bounding box center [717, 341] width 306 height 35
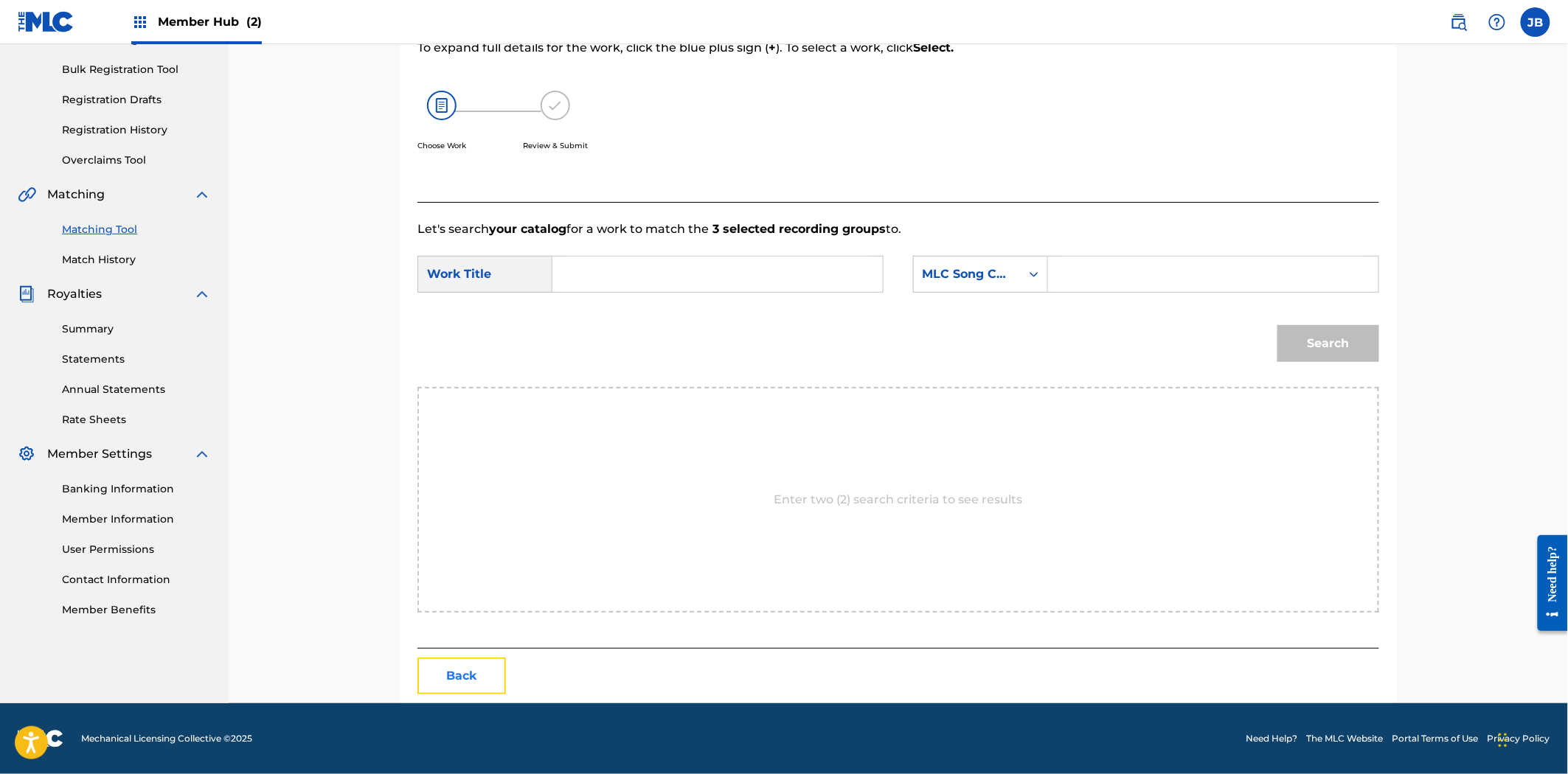
click at [460, 667] on button "Back" at bounding box center [461, 675] width 88 height 37
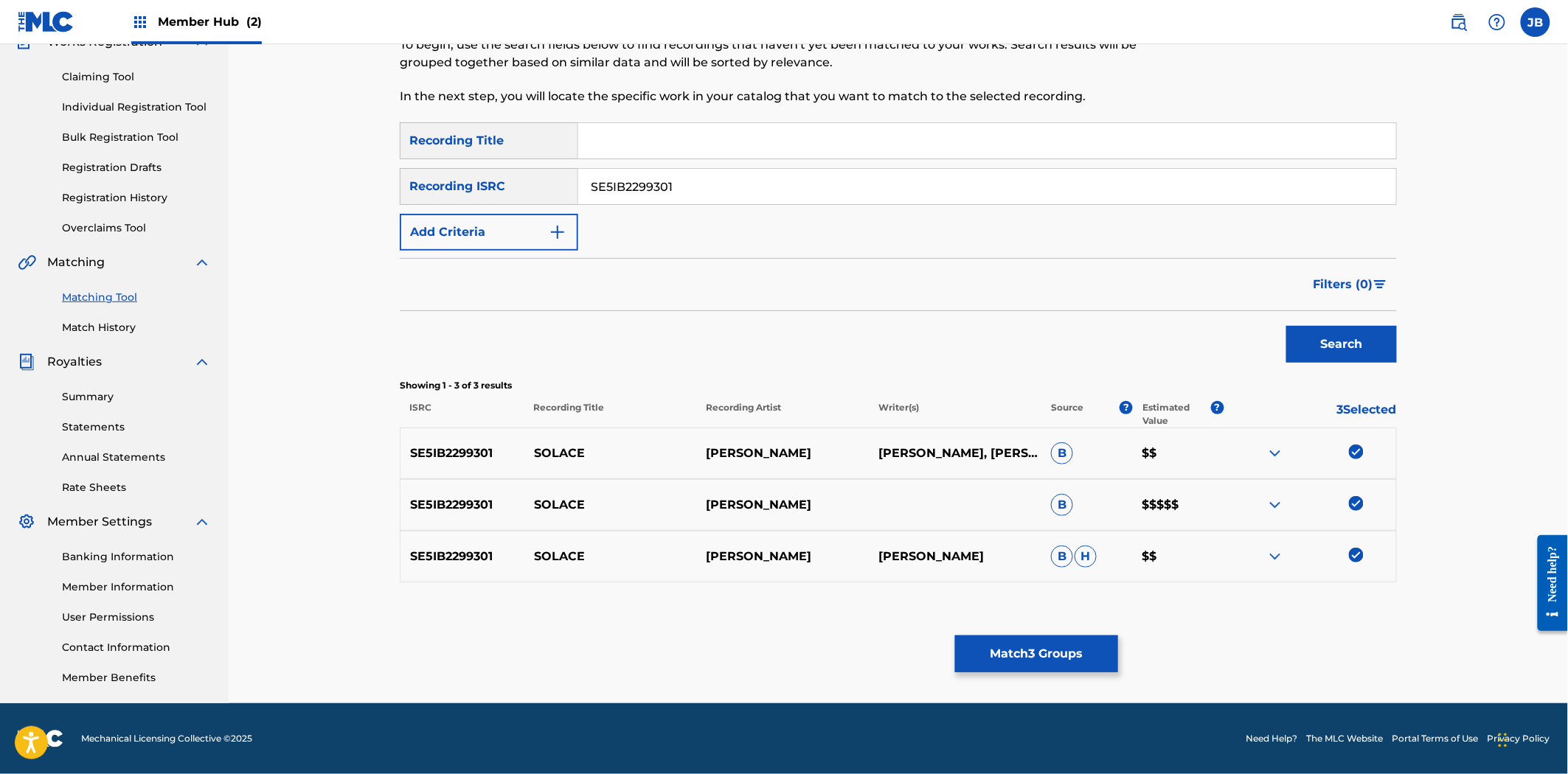
click at [1358, 454] on img at bounding box center [1356, 452] width 15 height 15
click at [1352, 507] on img at bounding box center [1356, 504] width 15 height 15
click at [1355, 558] on img at bounding box center [1356, 555] width 15 height 15
drag, startPoint x: 565, startPoint y: 155, endPoint x: 550, endPoint y: 153, distance: 15.1
click at [550, 153] on div "SearchWithCriteriaa77f41f6-4b97-4446-8d1c-a9fe1d119c66 Recording Title SearchWi…" at bounding box center [898, 186] width 997 height 128
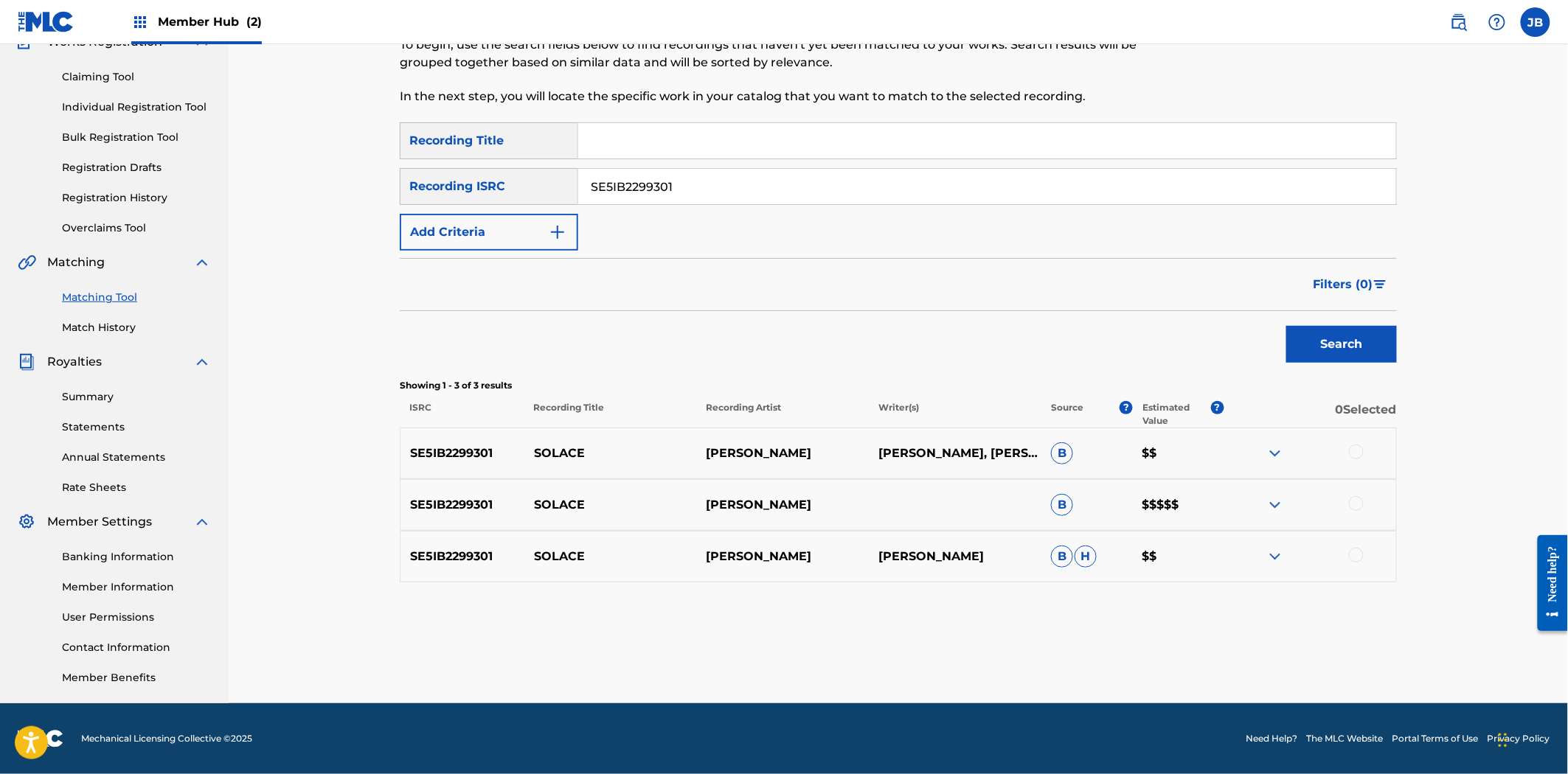
paste input "USAT21802778"
type input "USAT21802778"
click at [1309, 332] on button "Search" at bounding box center [1342, 344] width 111 height 37
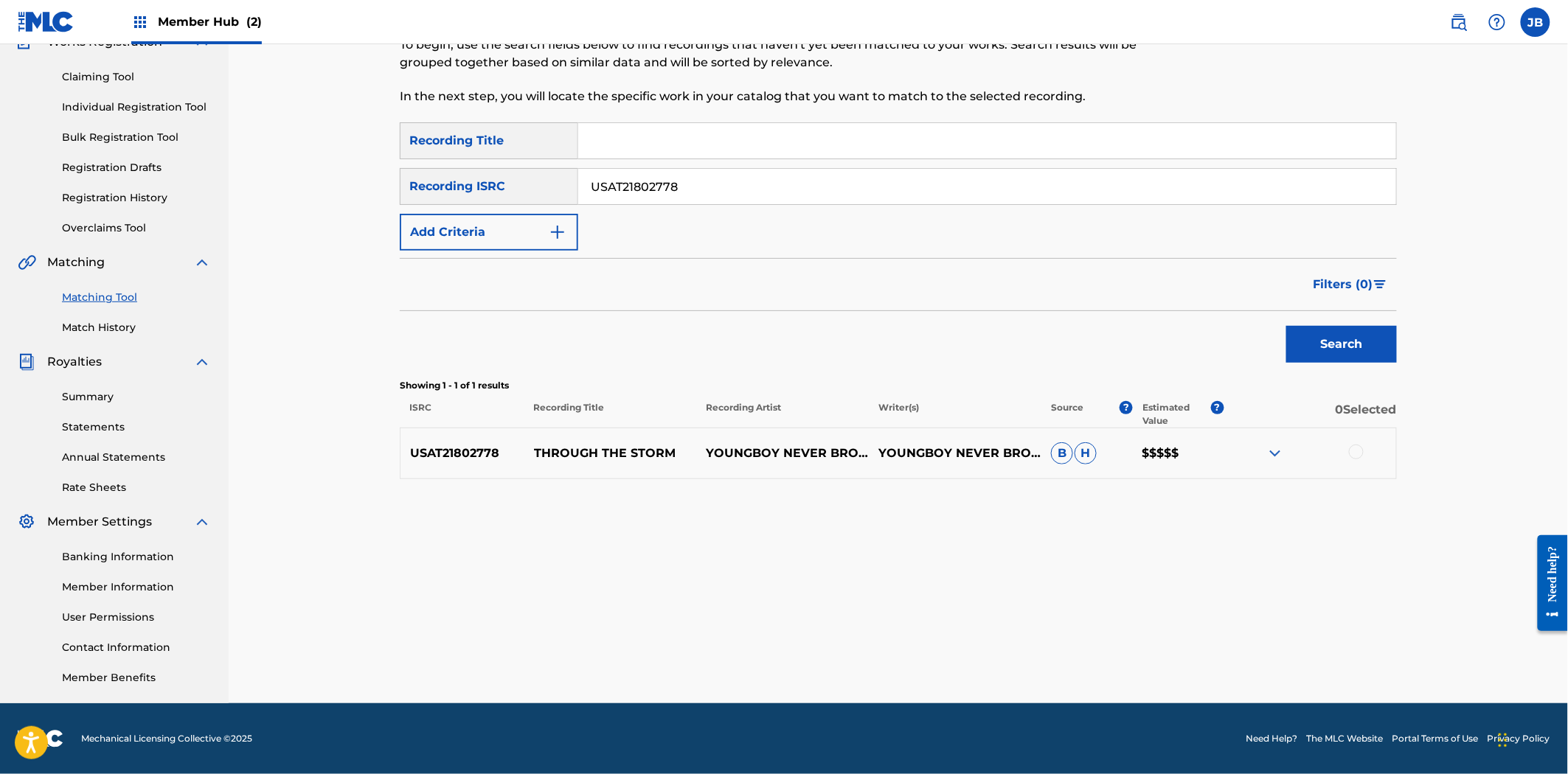
click at [1358, 450] on div at bounding box center [1356, 452] width 15 height 15
click at [1063, 653] on button "Match 1 Group" at bounding box center [1036, 653] width 163 height 37
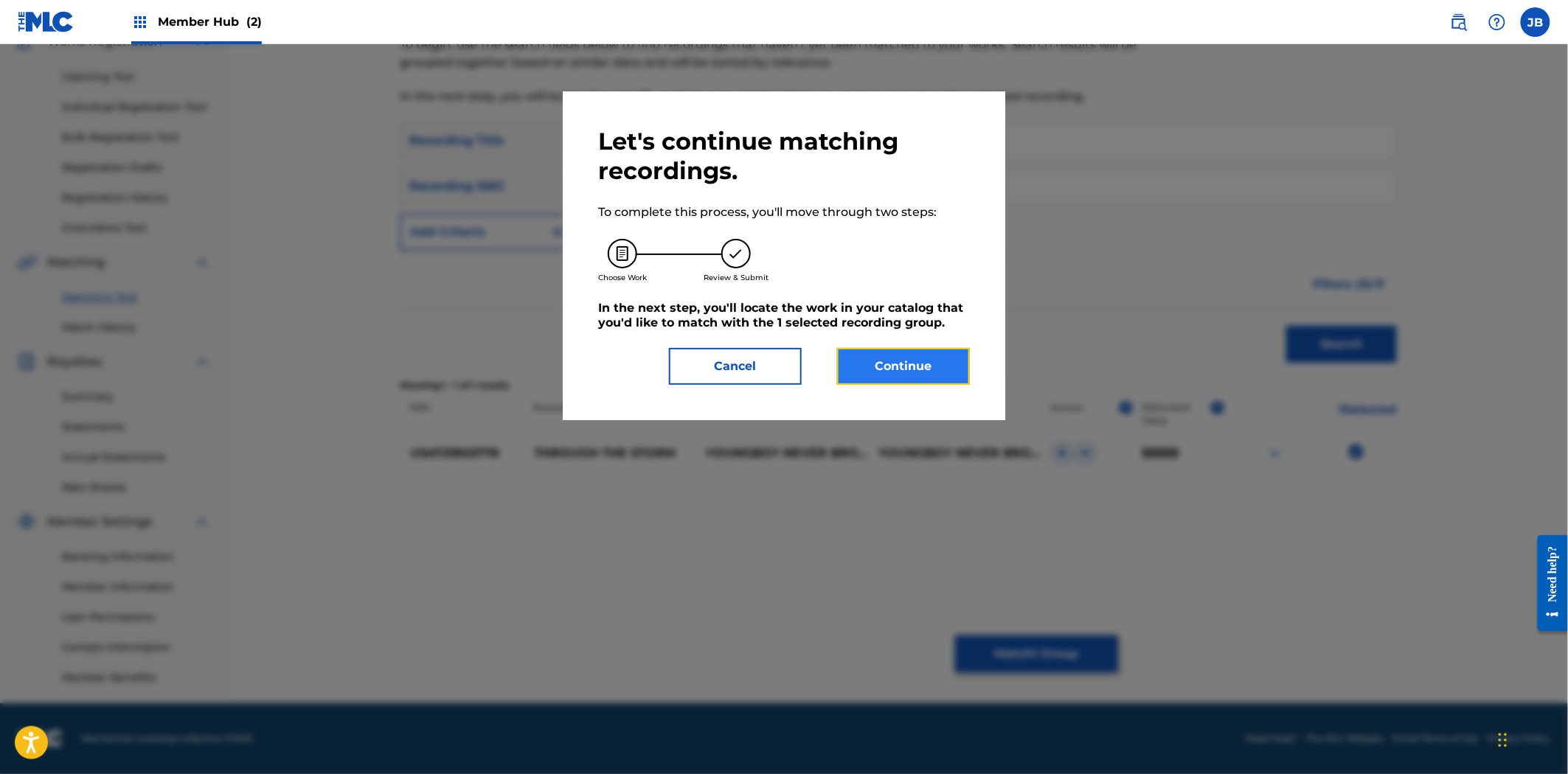
click at [952, 377] on button "Continue" at bounding box center [903, 366] width 133 height 37
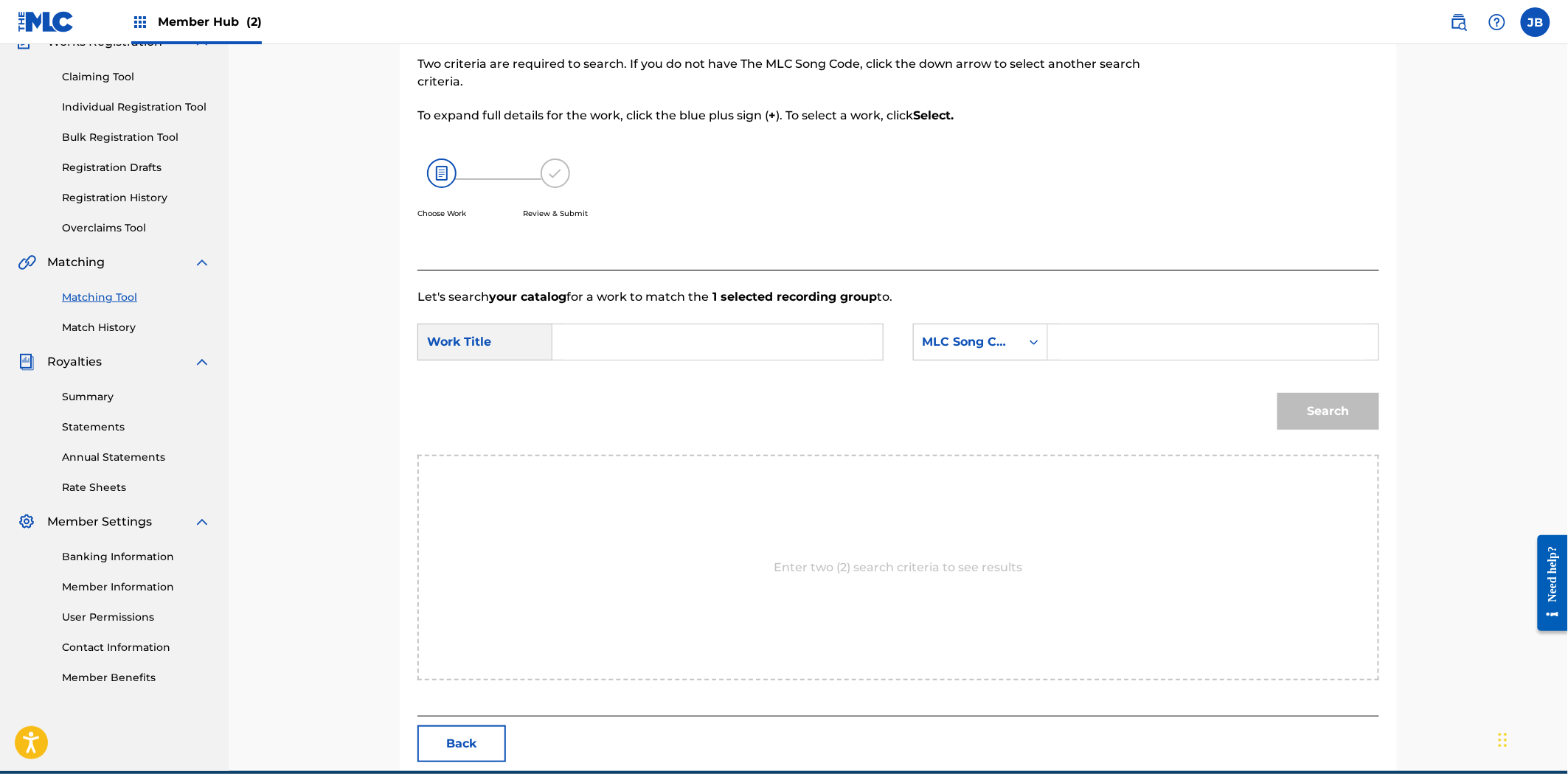
click at [1204, 333] on input "Search Form" at bounding box center [1213, 341] width 306 height 35
paste input "TVFG9O"
type input "TVFG9O"
click at [640, 364] on div "SearchWithCriteriac6495481-e84c-44fb-bc57-031e7ed8e7b1 Work Title SearchWithCri…" at bounding box center [898, 346] width 961 height 46
click at [635, 351] on input "Search Form" at bounding box center [717, 341] width 306 height 35
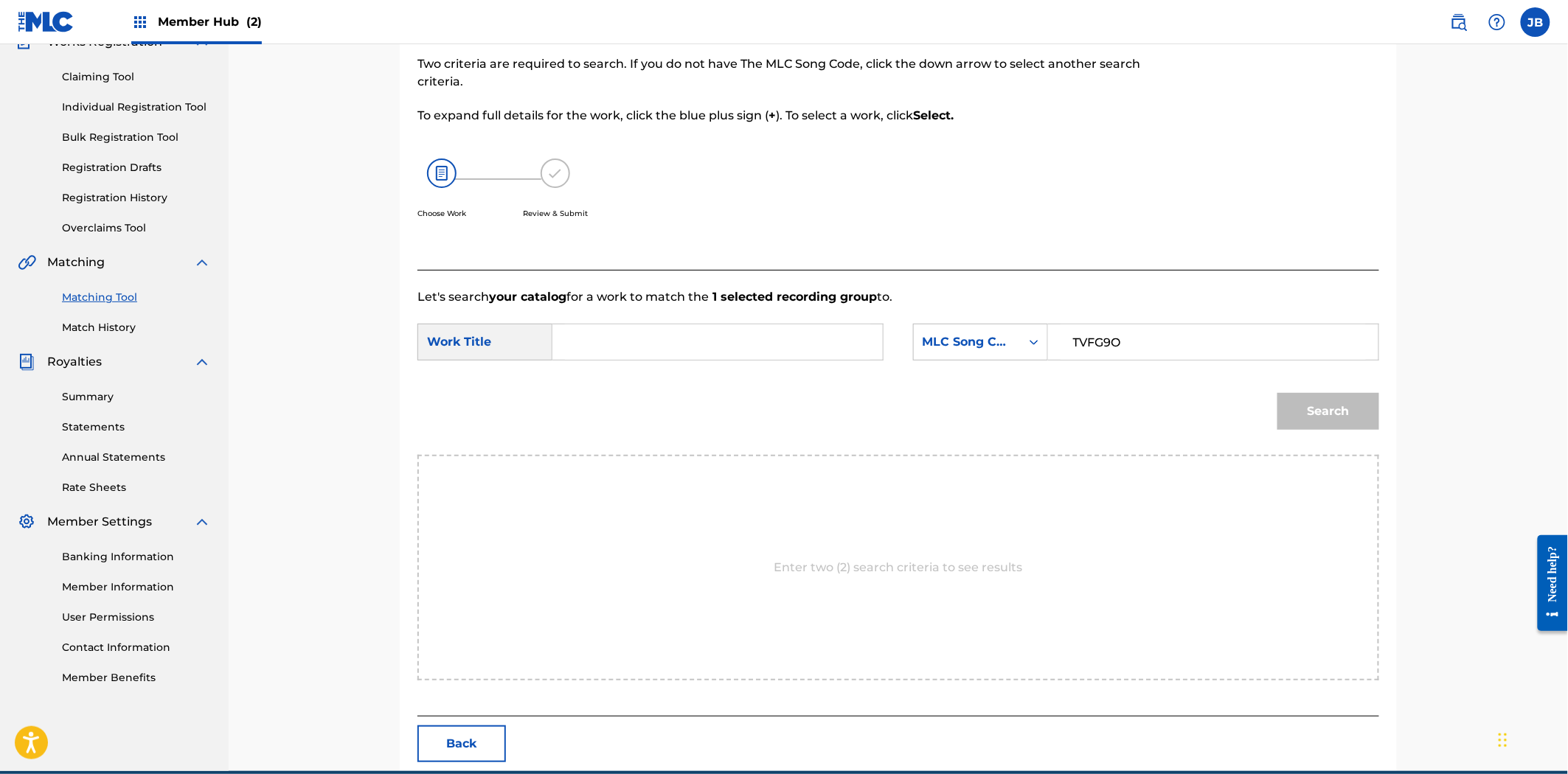
paste input "Through the Storm"
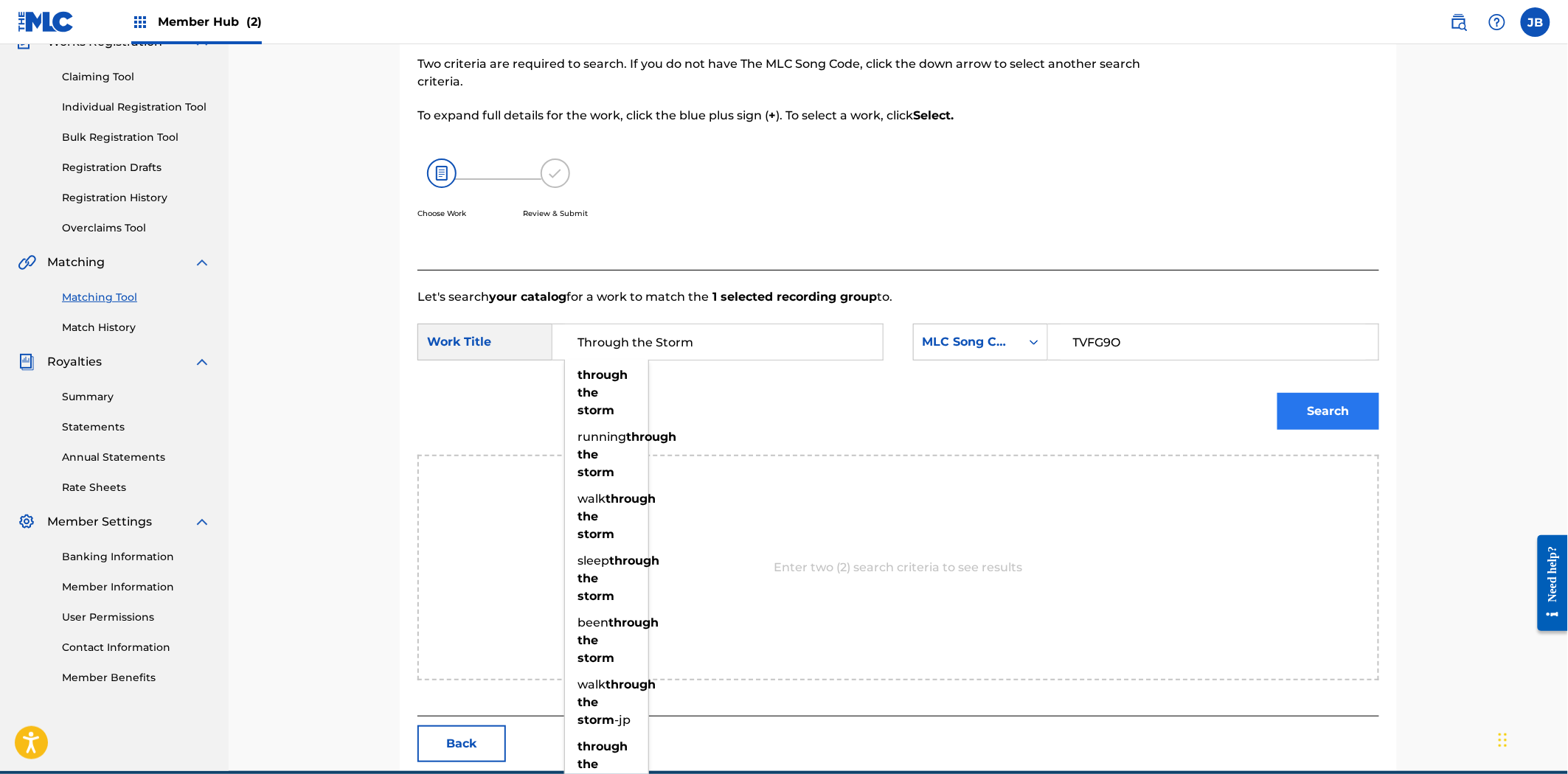
type input "Through the Storm"
click at [1331, 403] on button "Search" at bounding box center [1328, 411] width 102 height 37
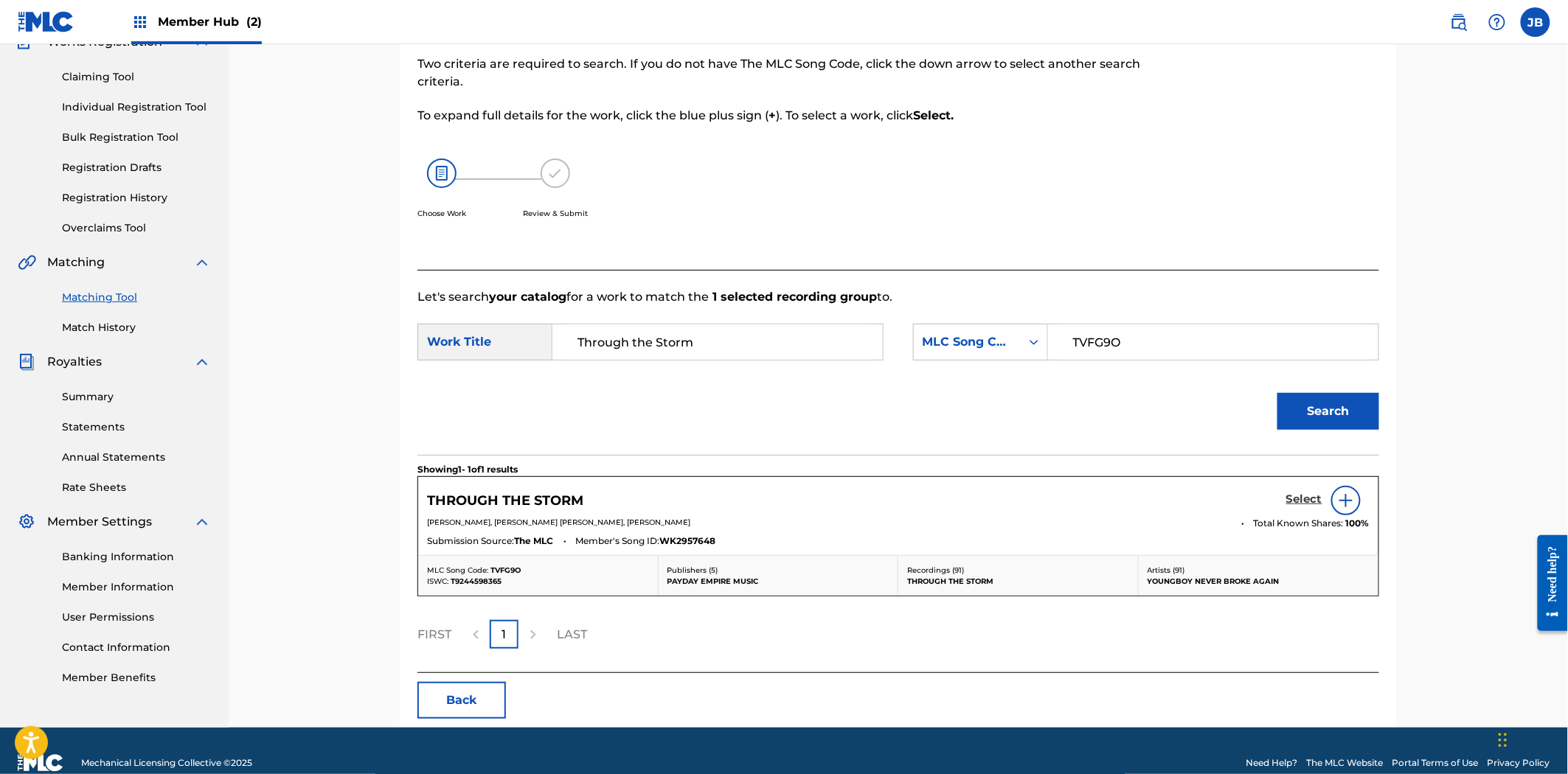
click at [1301, 502] on h5 "Select" at bounding box center [1304, 499] width 36 height 14
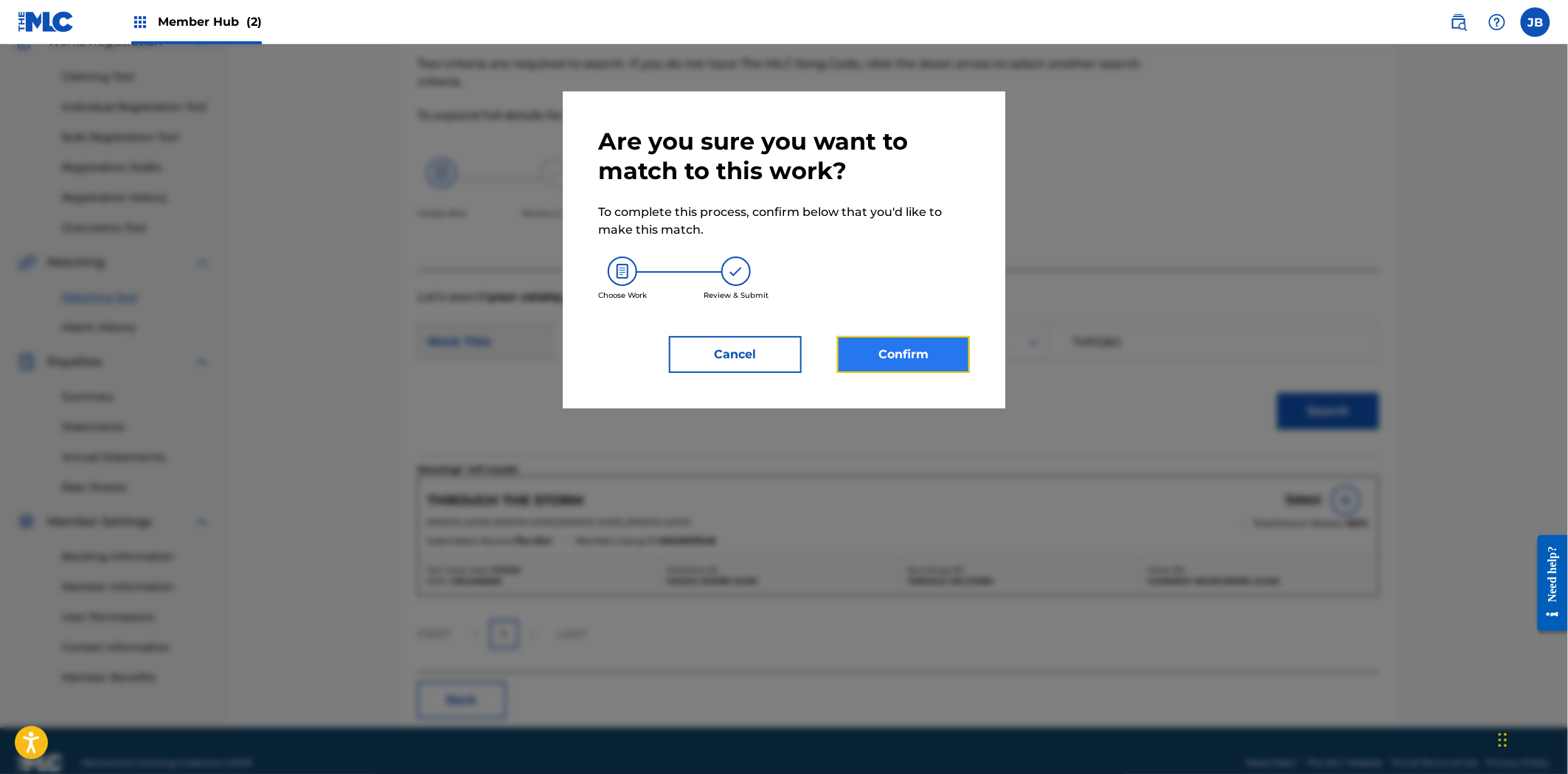
click at [931, 348] on button "Confirm" at bounding box center [903, 354] width 133 height 37
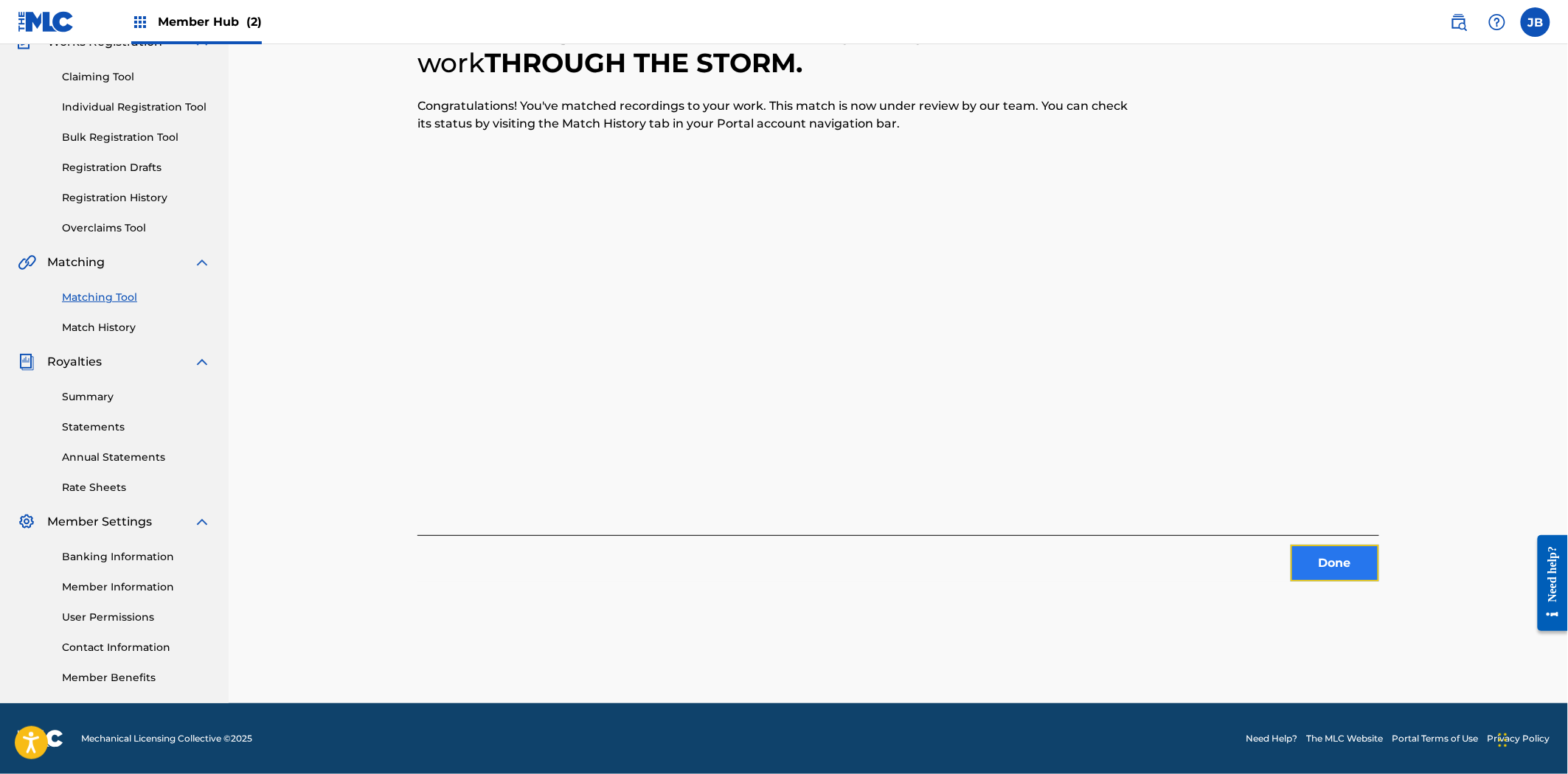
click at [1307, 572] on button "Done" at bounding box center [1334, 563] width 88 height 37
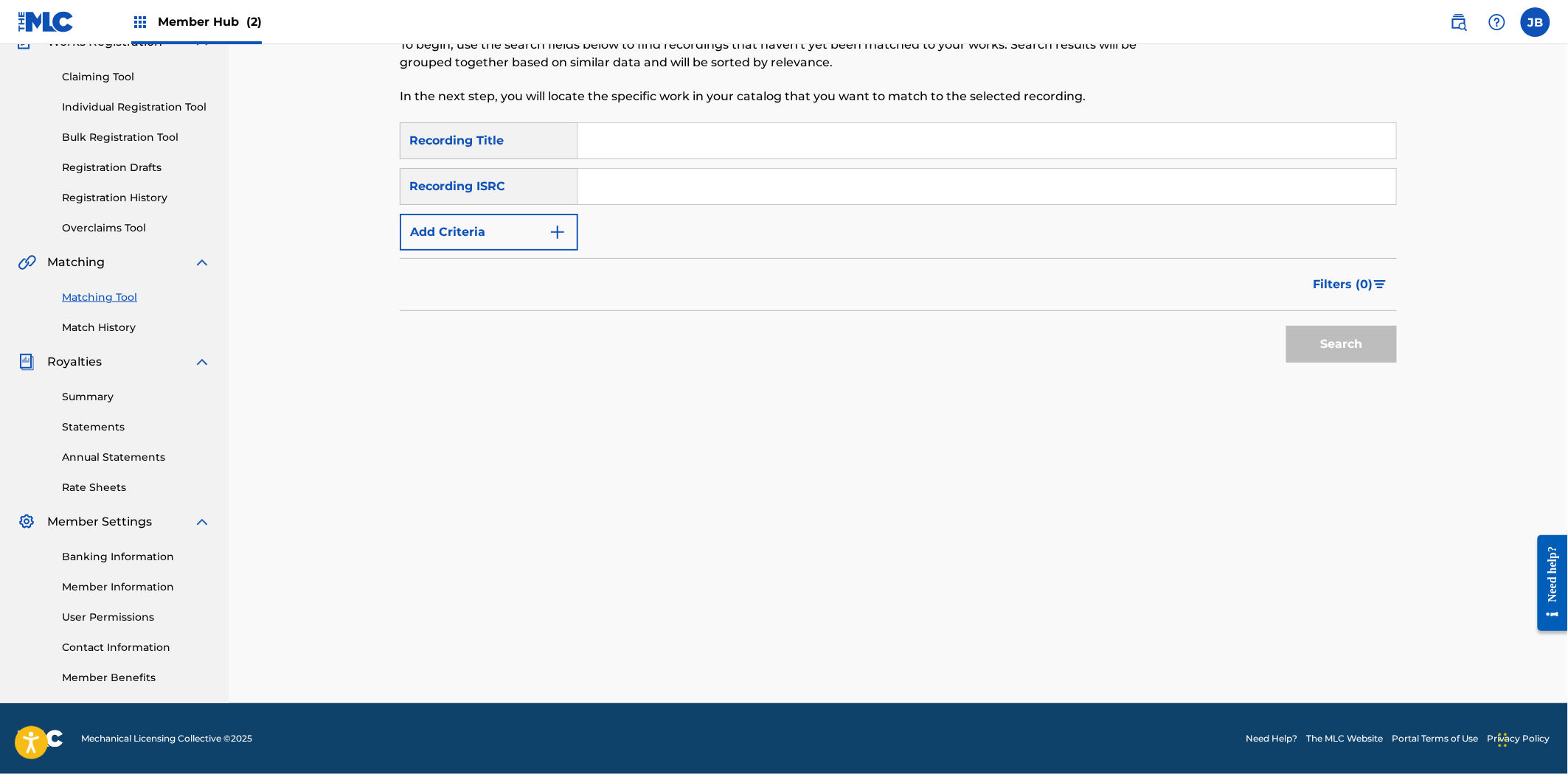
drag, startPoint x: 613, startPoint y: 193, endPoint x: 695, endPoint y: 189, distance: 82.1
click at [613, 193] on input "Search Form" at bounding box center [987, 186] width 818 height 35
paste input "QMBZ91912907"
type input "QMBZ91912907"
click at [1389, 364] on div "Search" at bounding box center [1338, 341] width 118 height 59
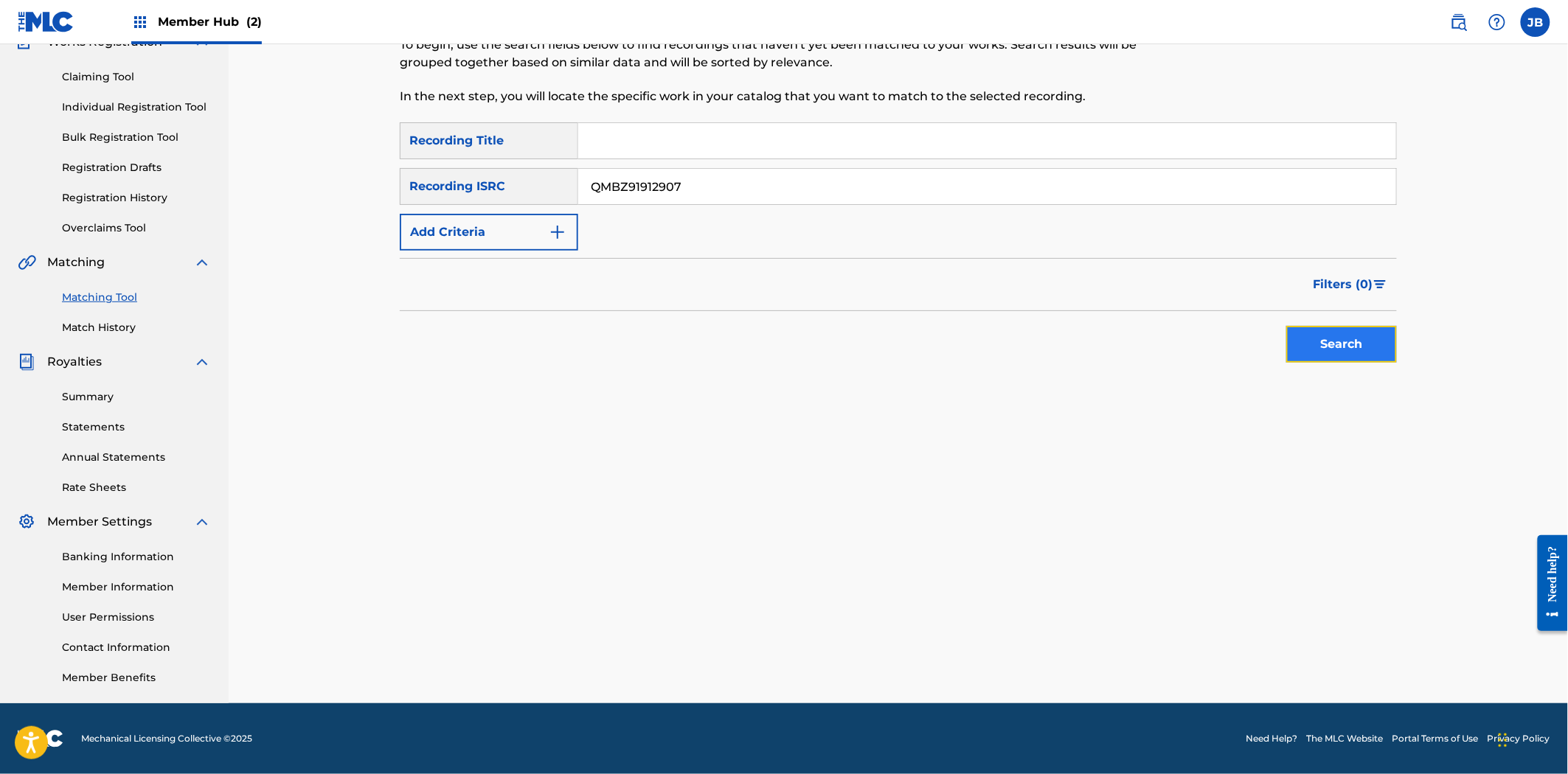
click at [1380, 354] on button "Search" at bounding box center [1342, 344] width 111 height 37
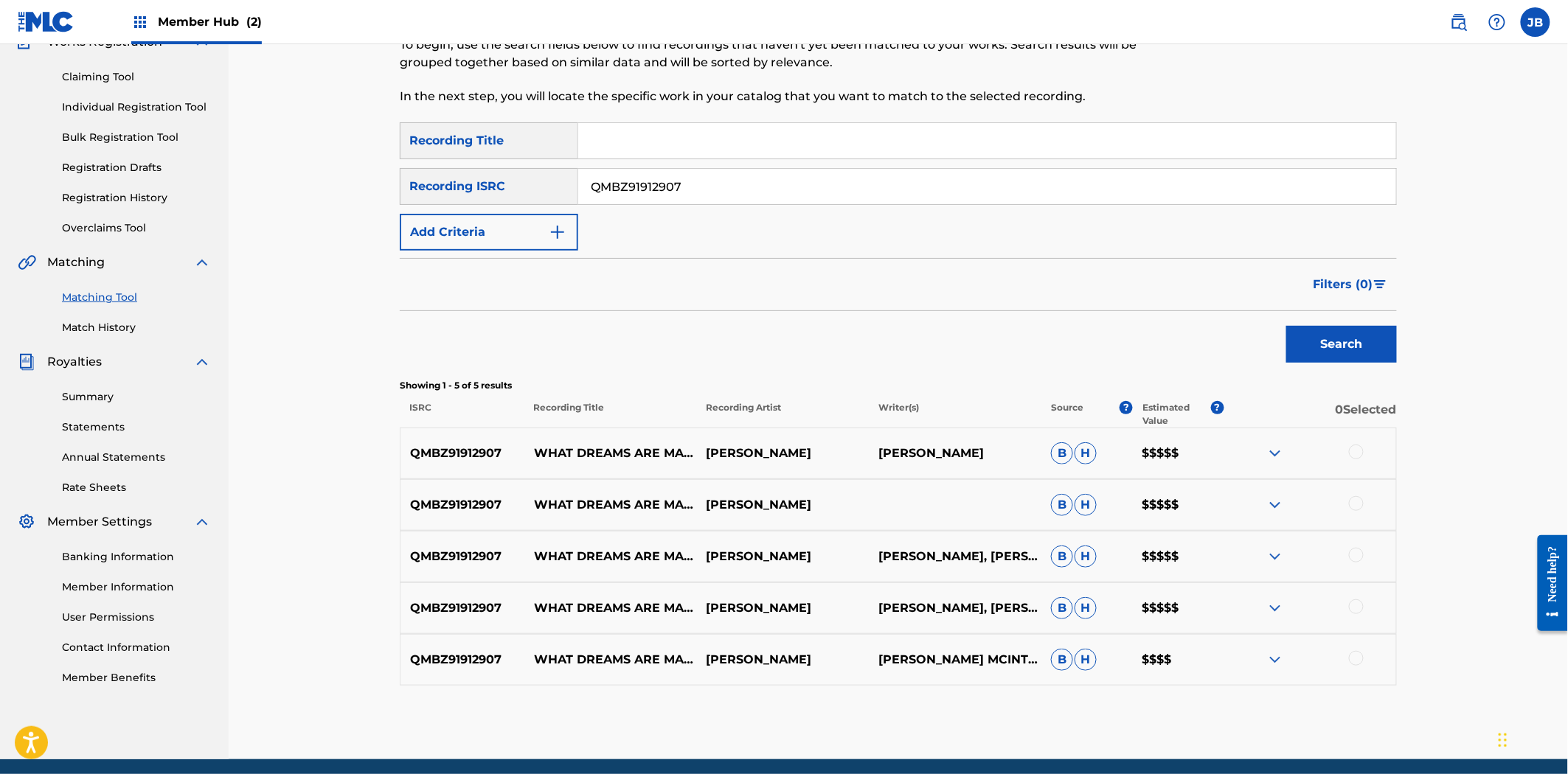
click at [1352, 448] on div at bounding box center [1356, 452] width 15 height 15
click at [1352, 484] on div "QMBZ91912907 WHAT DREAMS ARE MADE OF [PERSON_NAME] [PERSON_NAME] $$$$$" at bounding box center [898, 505] width 997 height 52
click at [1357, 506] on div at bounding box center [1356, 504] width 15 height 15
click at [1357, 544] on div "QMBZ91912907 WHAT DREAMS ARE MADE OF [PERSON_NAME] [PERSON_NAME], [PERSON_NAME]…" at bounding box center [898, 556] width 997 height 52
click at [1354, 562] on div at bounding box center [1310, 557] width 172 height 18
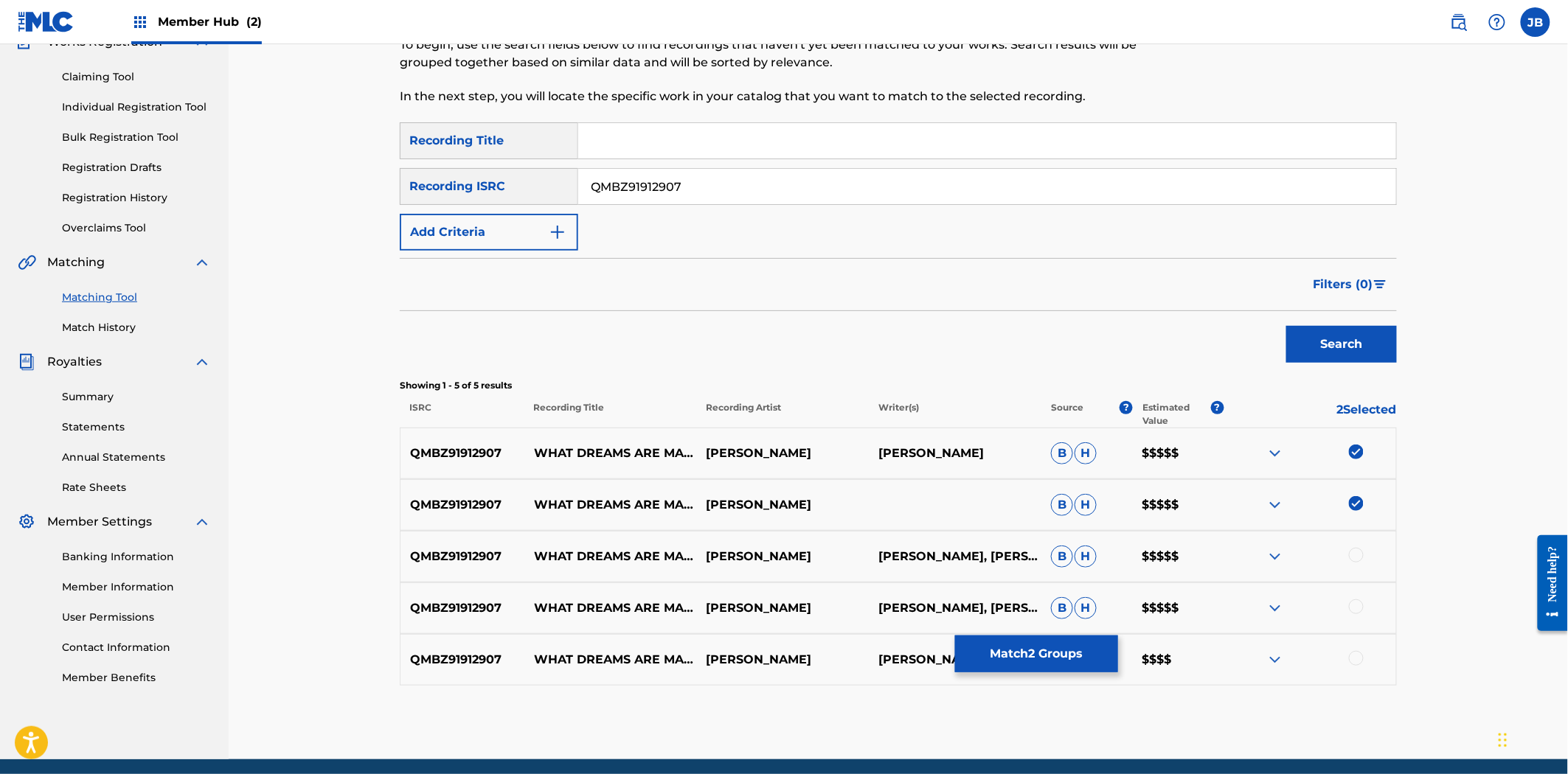
click at [1357, 551] on div at bounding box center [1356, 555] width 15 height 15
click at [1352, 610] on div at bounding box center [1356, 607] width 15 height 15
click at [1352, 656] on div at bounding box center [1356, 659] width 15 height 15
click at [1023, 663] on button "Match 5 Groups" at bounding box center [1036, 653] width 163 height 37
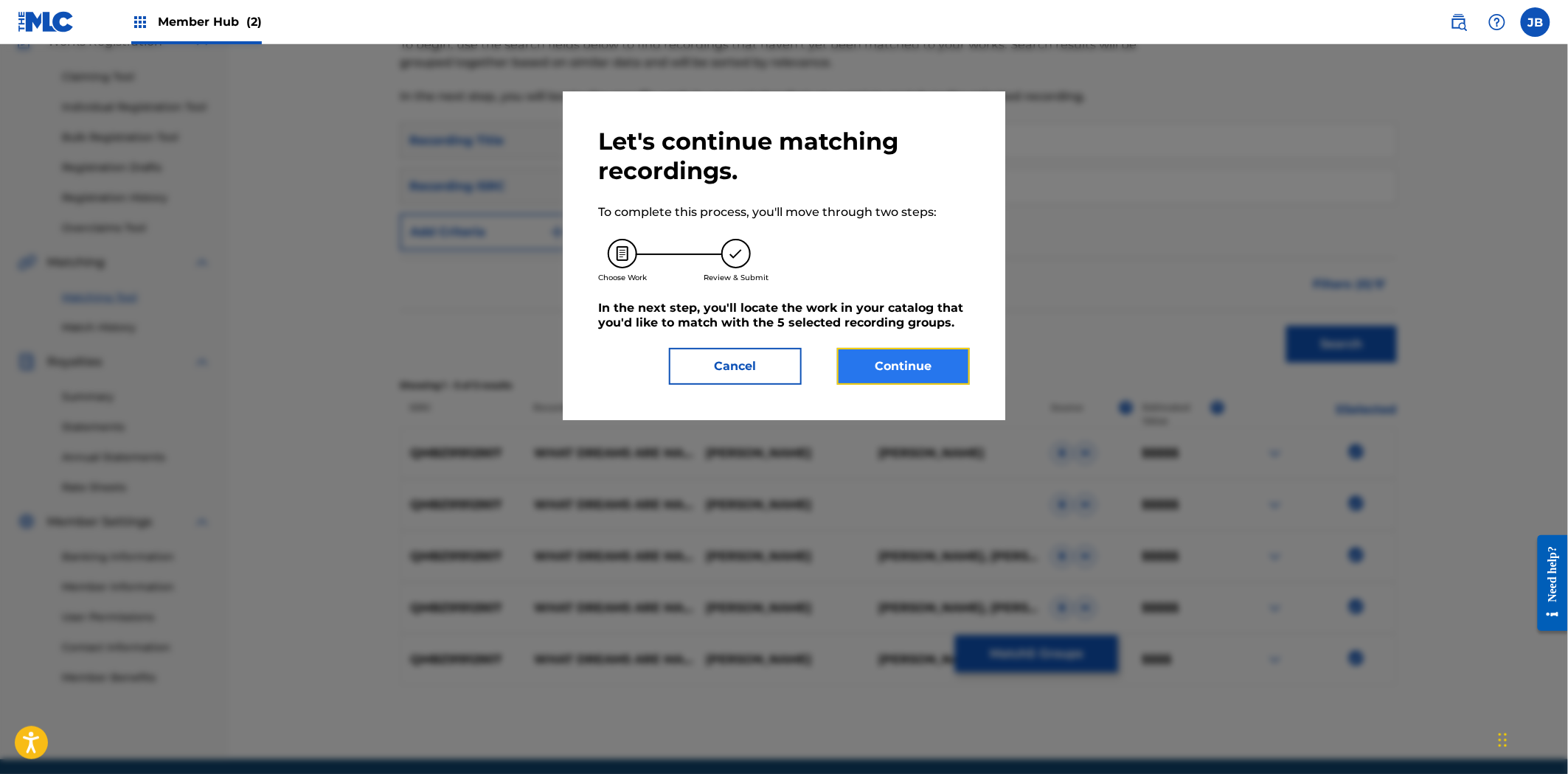
click at [863, 365] on button "Continue" at bounding box center [903, 366] width 133 height 37
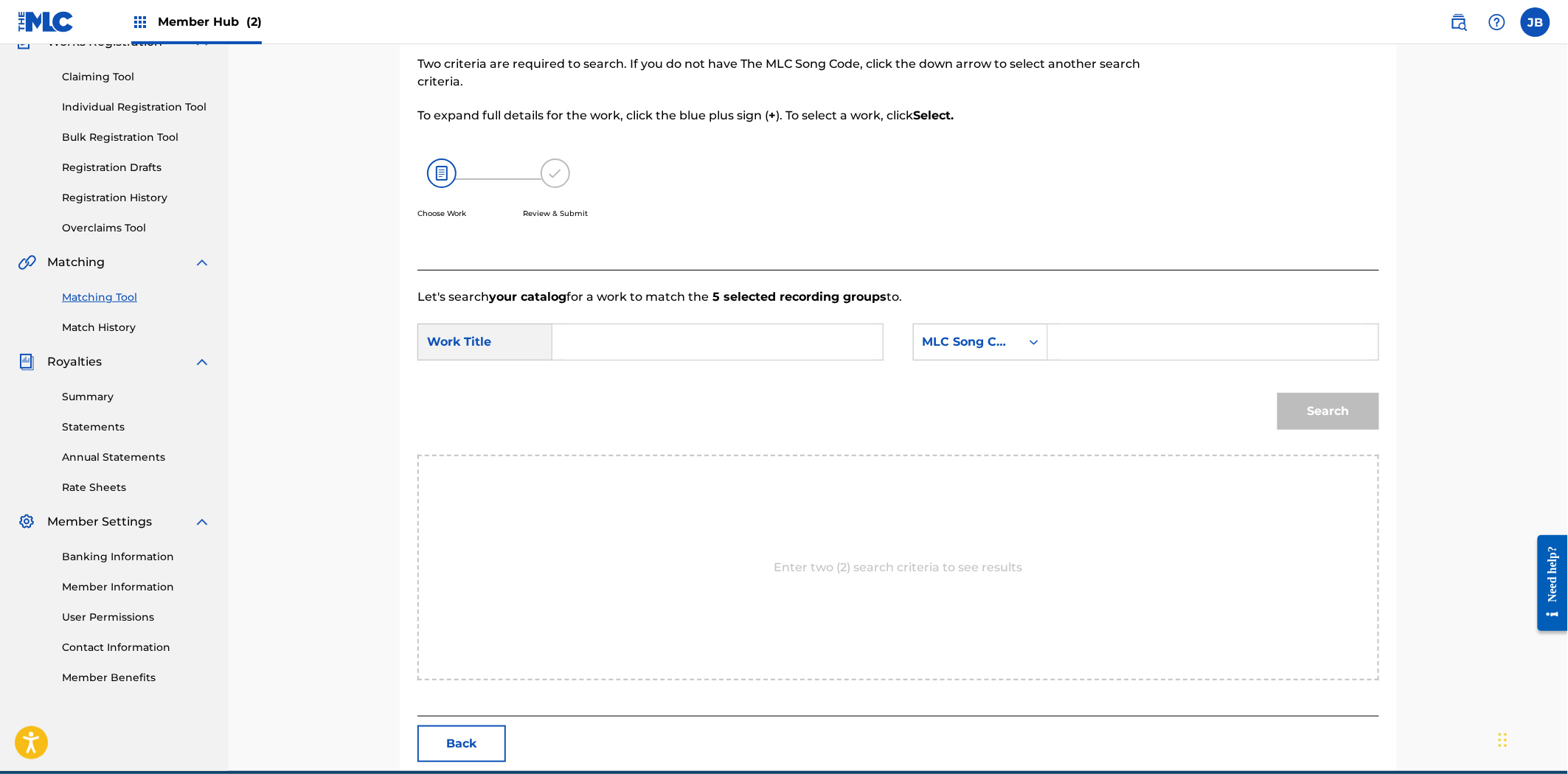
click at [1115, 342] on input "Search Form" at bounding box center [1213, 341] width 306 height 35
paste input "W60VXE"
type input "W60VXE"
drag, startPoint x: 631, startPoint y: 335, endPoint x: 1123, endPoint y: 393, distance: 495.4
click at [631, 335] on input "Search Form" at bounding box center [717, 341] width 306 height 35
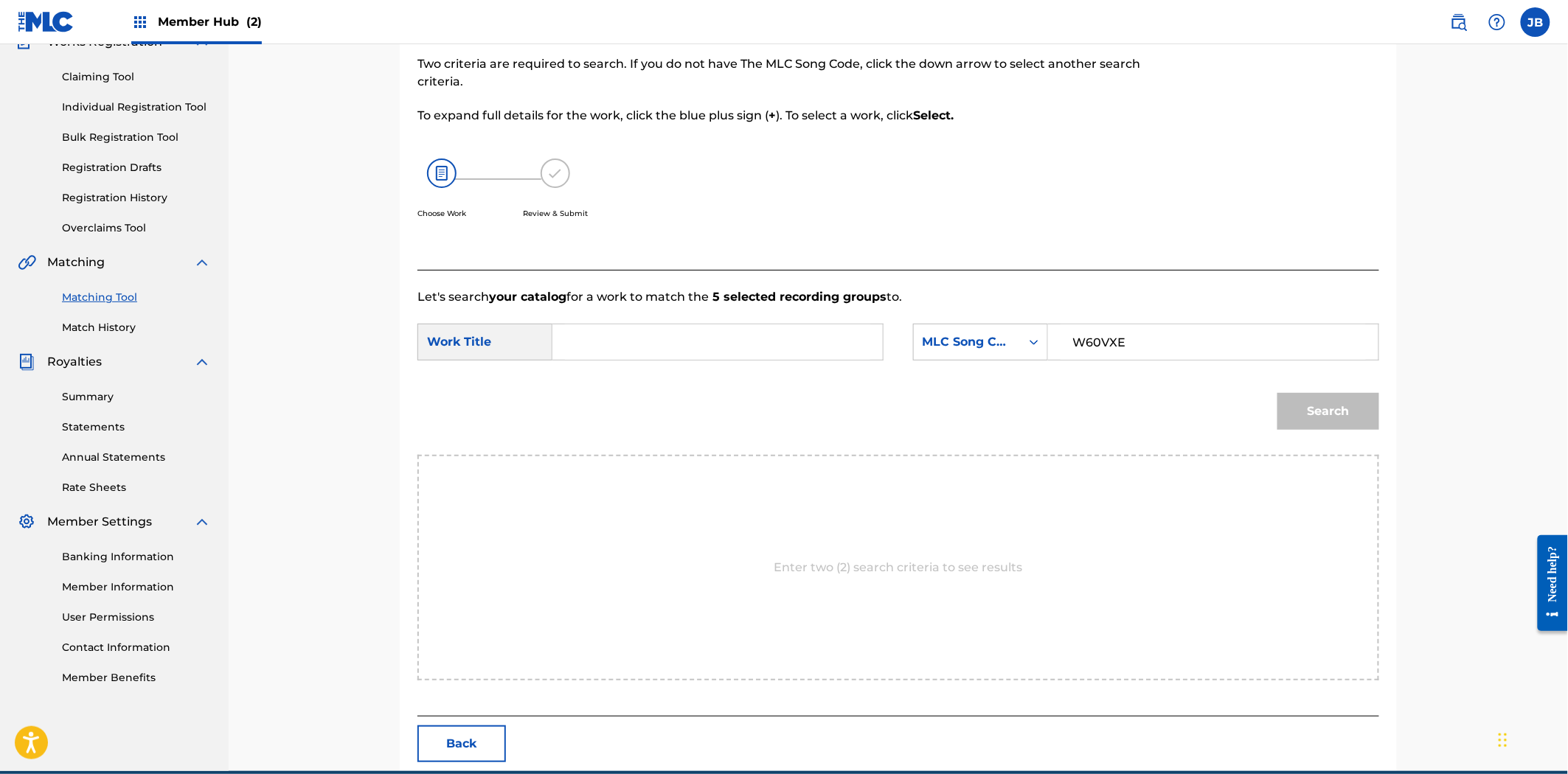
paste input "What Dreams Are Made Of"
type input "What Dreams Are Made Of"
click at [1289, 428] on button "Search" at bounding box center [1328, 411] width 102 height 37
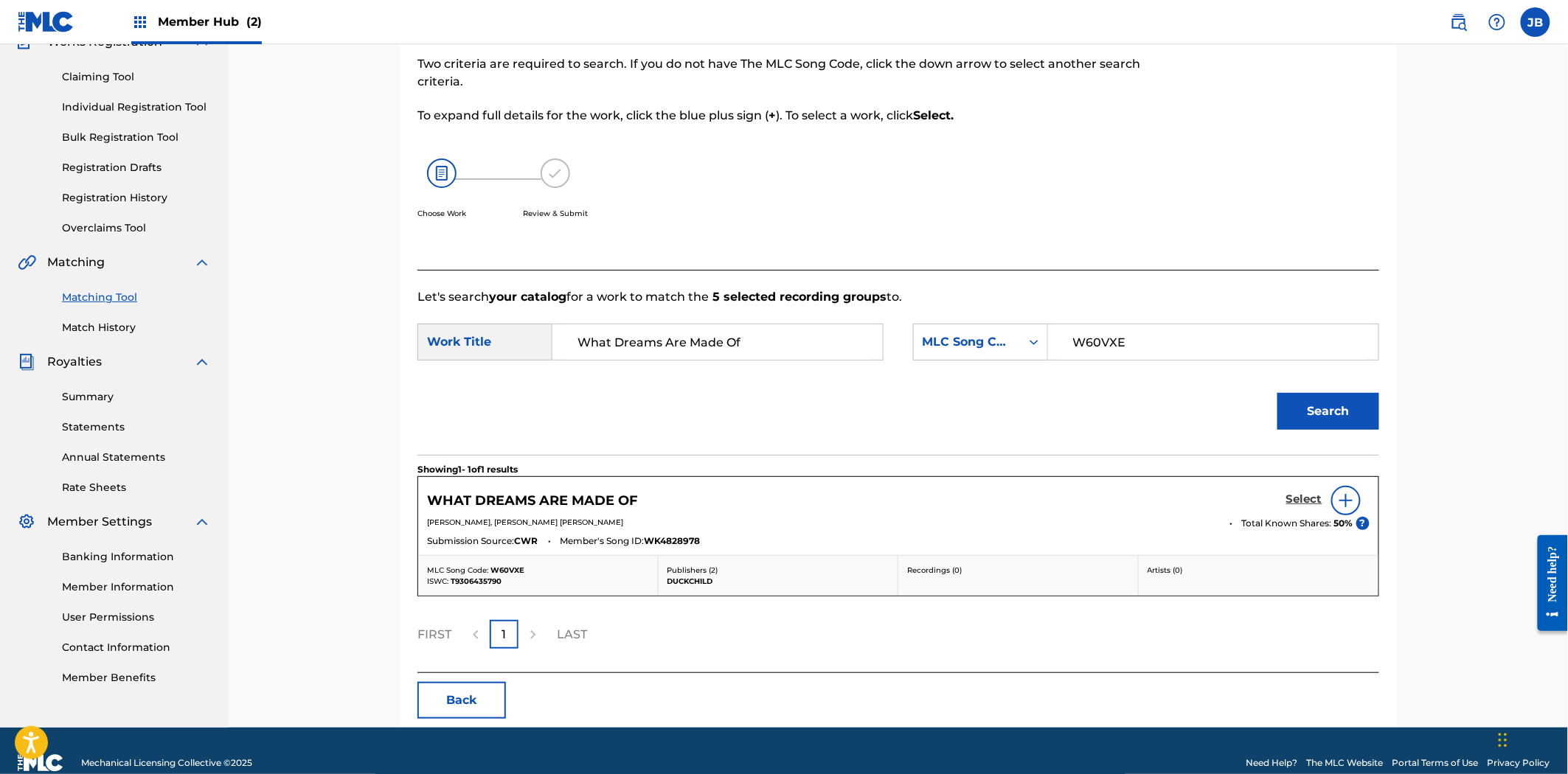
click at [1317, 507] on link "Select" at bounding box center [1304, 501] width 36 height 16
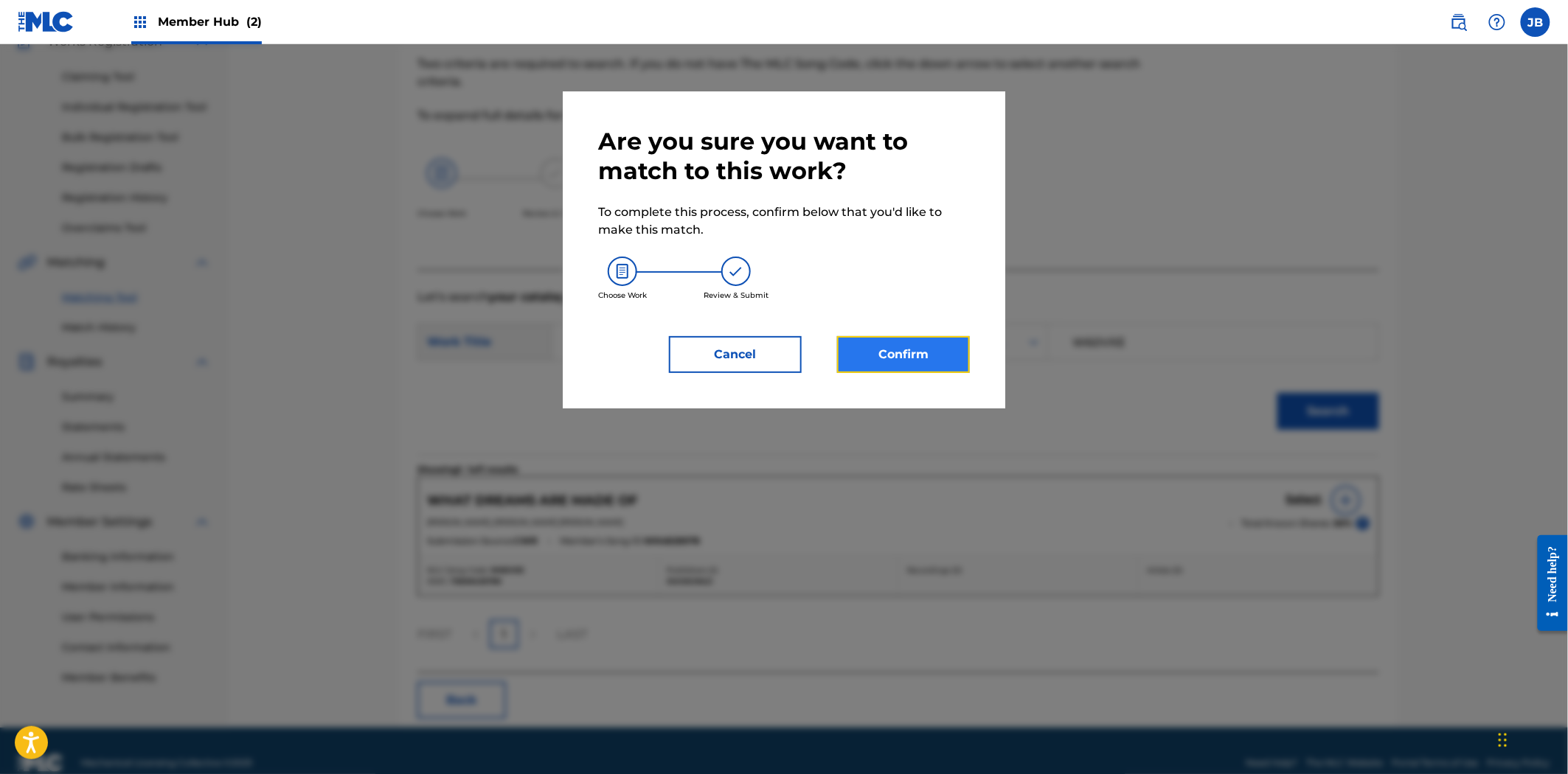
click at [851, 362] on button "Confirm" at bounding box center [903, 354] width 133 height 37
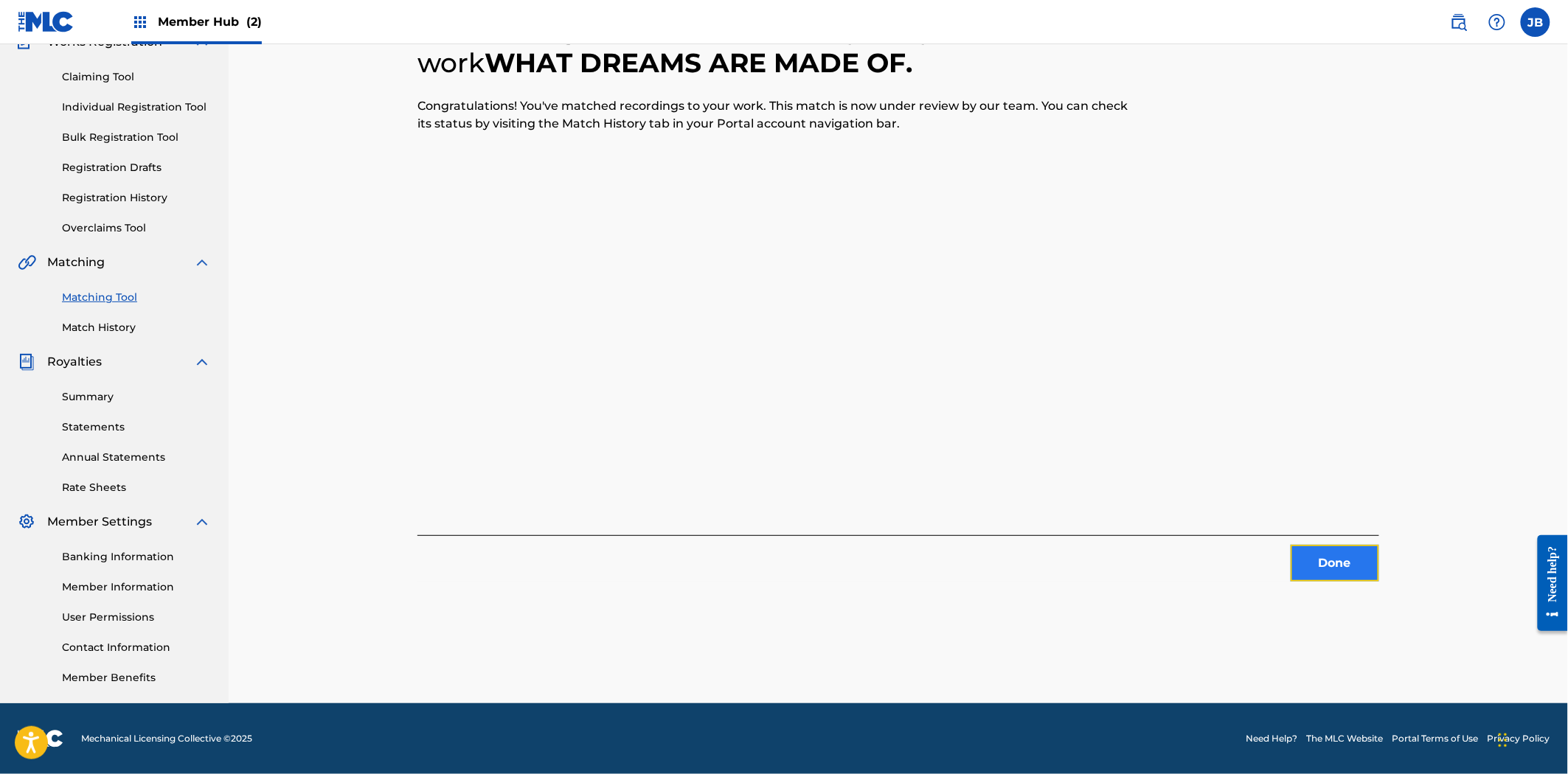
click at [1336, 562] on button "Done" at bounding box center [1334, 563] width 88 height 37
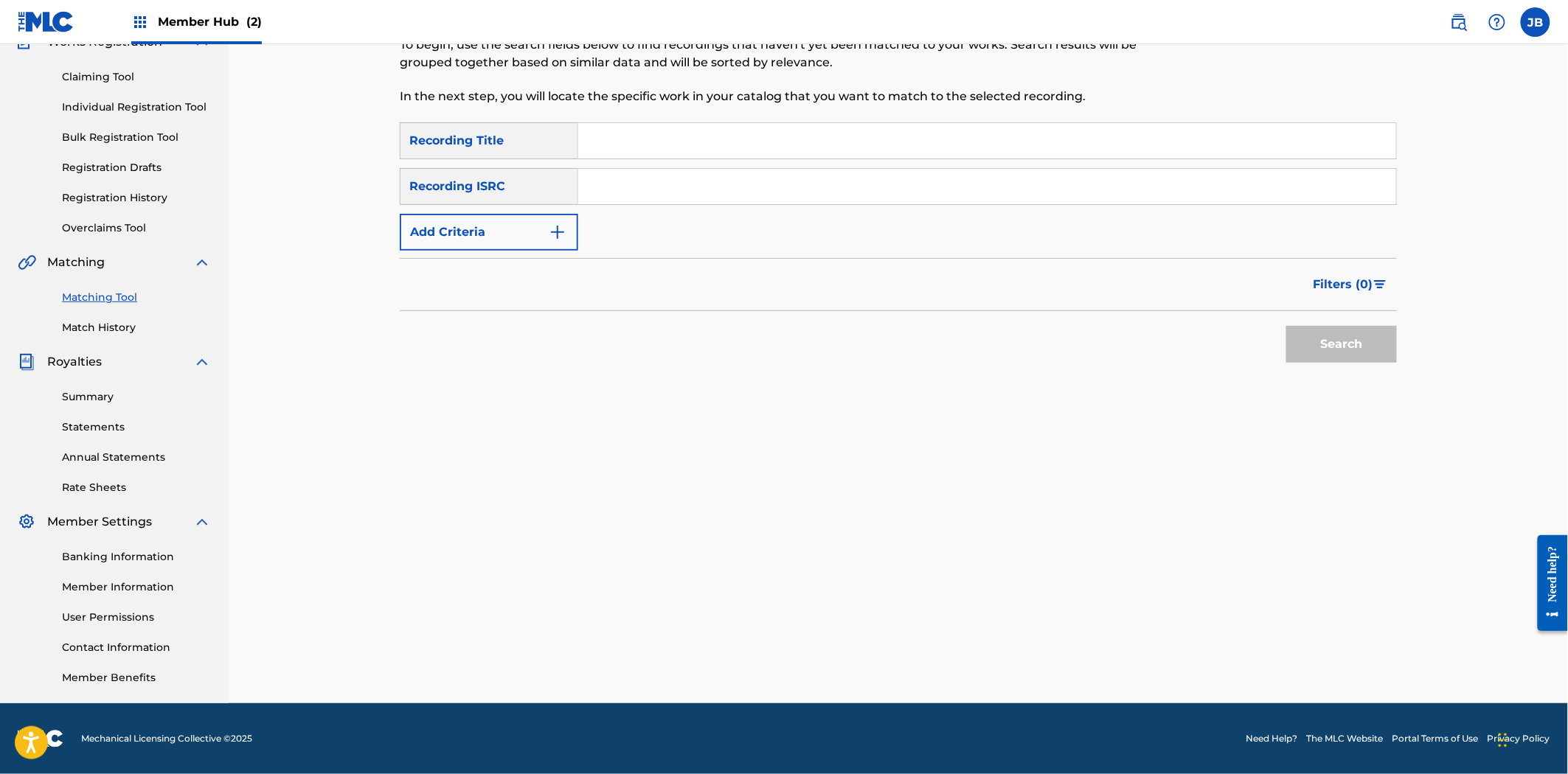
click at [86, 338] on div "Summary Catalog Works Registration Claiming Tool Individual Registration Tool B…" at bounding box center [114, 323] width 228 height 758
click at [85, 332] on link "Match History" at bounding box center [136, 327] width 149 height 16
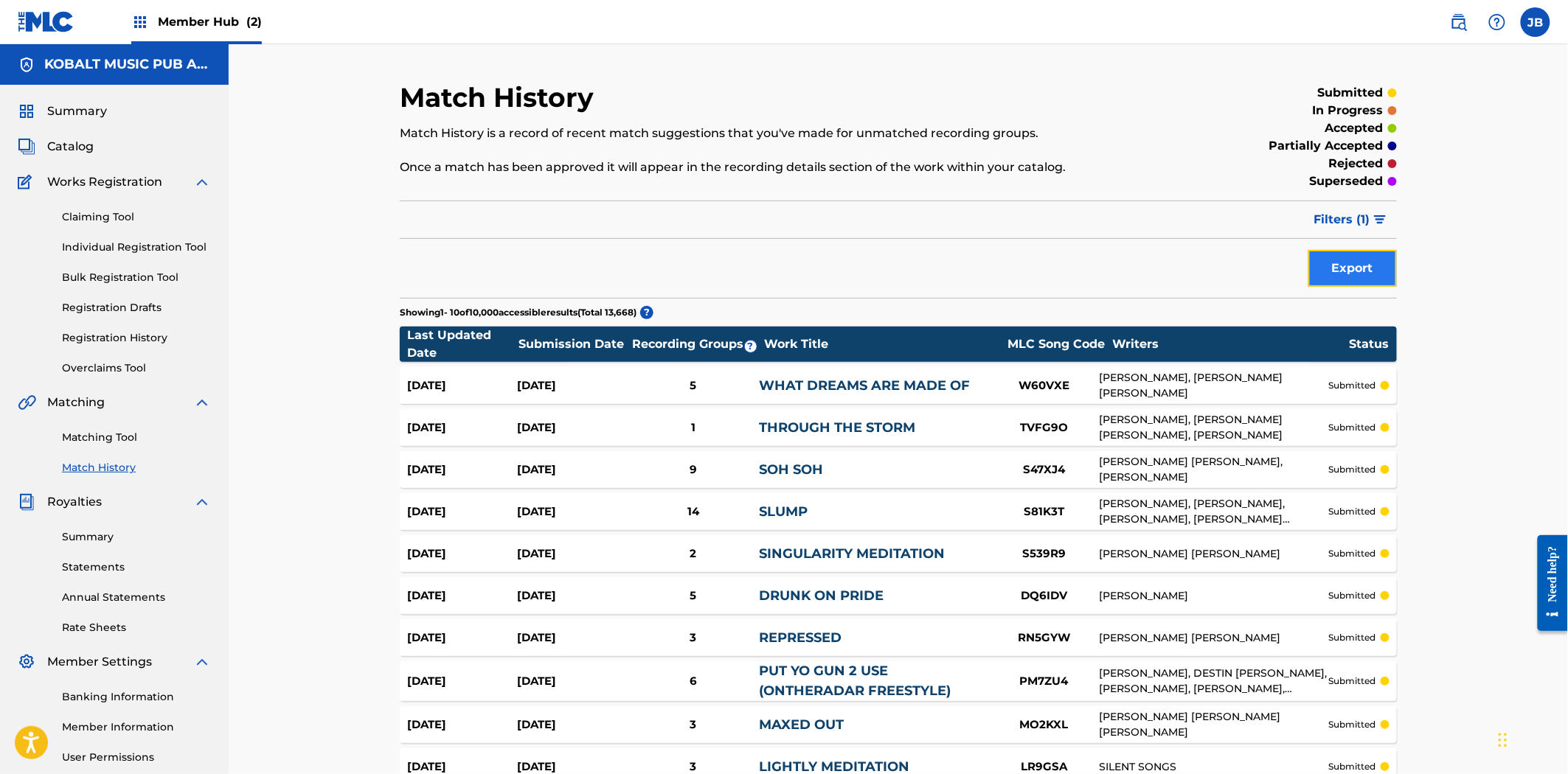
click at [1396, 266] on button "Export" at bounding box center [1352, 268] width 88 height 37
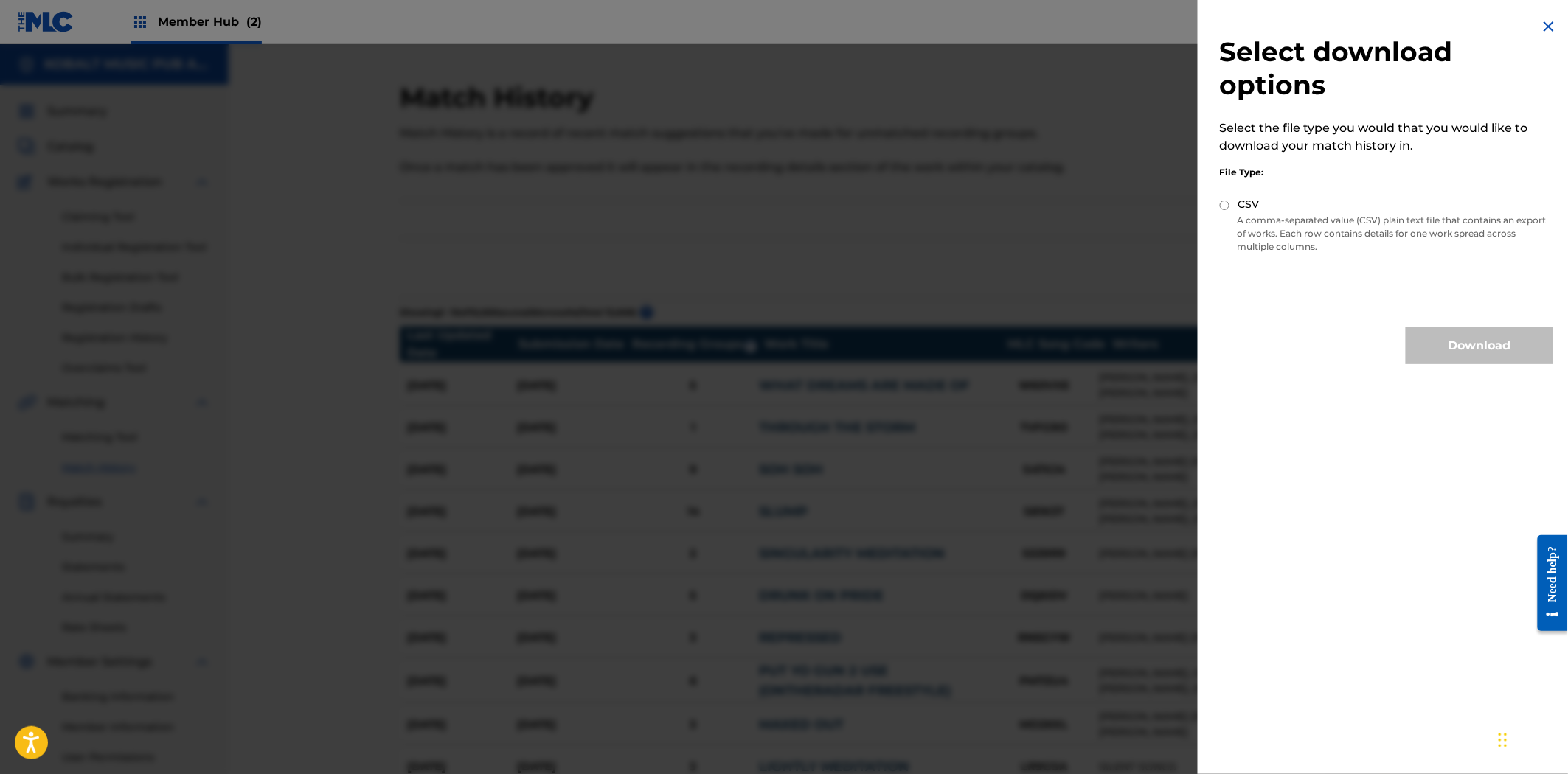
click at [1226, 212] on div "CSV" at bounding box center [1386, 205] width 333 height 17
click at [1226, 203] on input "CSV" at bounding box center [1224, 205] width 10 height 10
radio input "true"
click at [1436, 350] on button "Download" at bounding box center [1479, 345] width 148 height 37
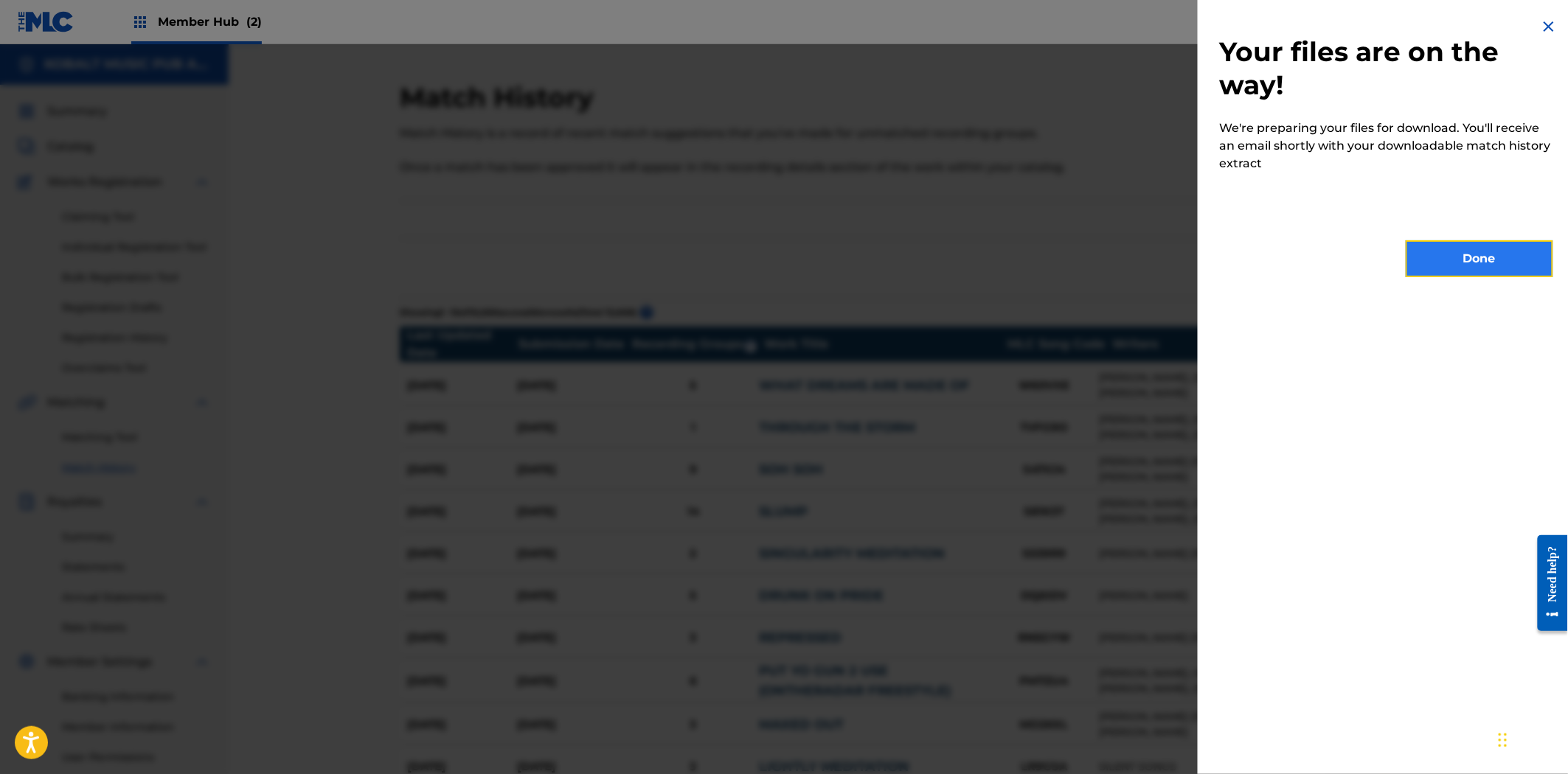
click at [1450, 263] on button "Done" at bounding box center [1479, 258] width 148 height 37
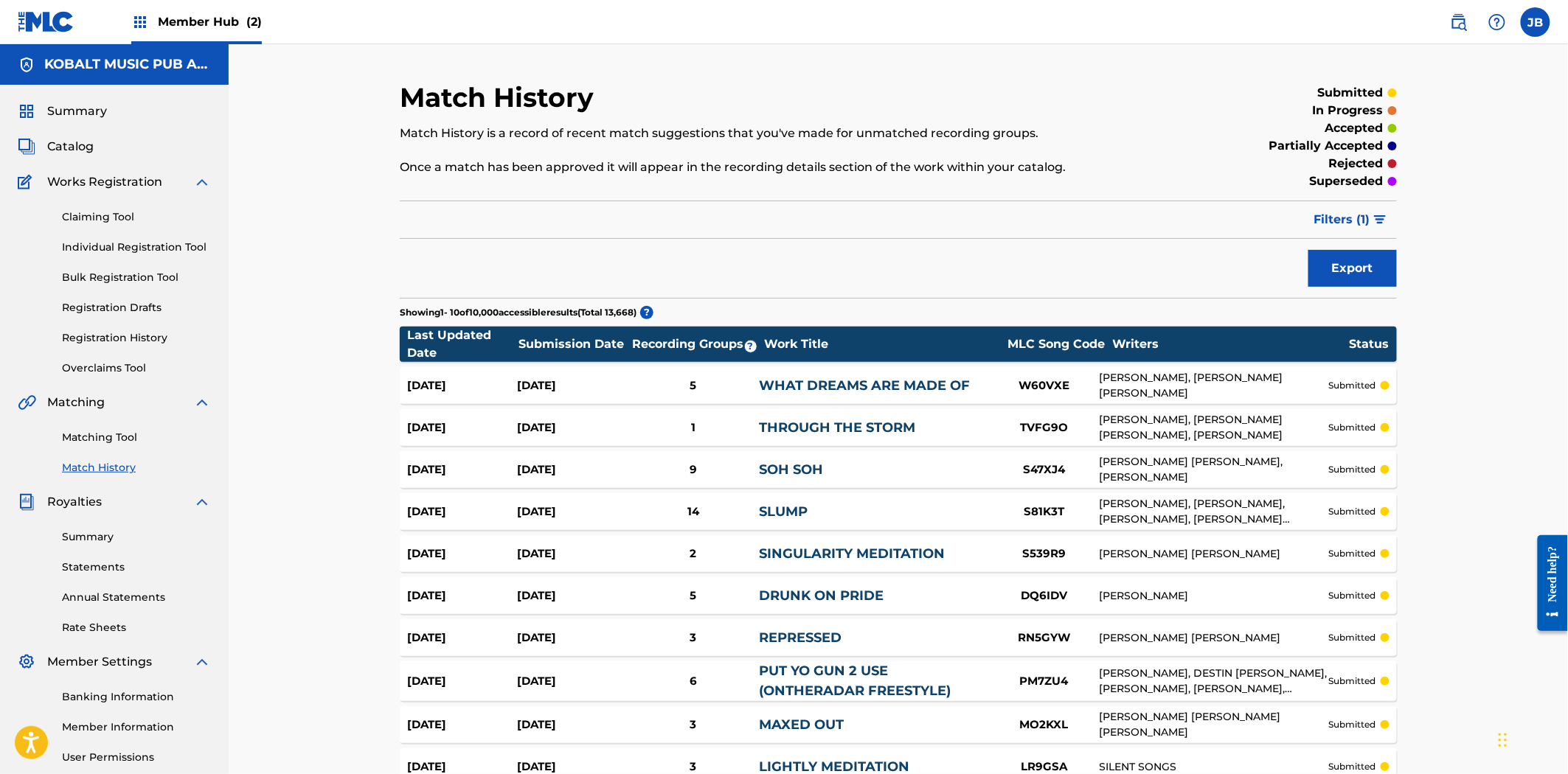
click at [117, 447] on div "Matching Tool Match History" at bounding box center [115, 444] width 193 height 64
click at [116, 436] on link "Matching Tool" at bounding box center [136, 437] width 149 height 16
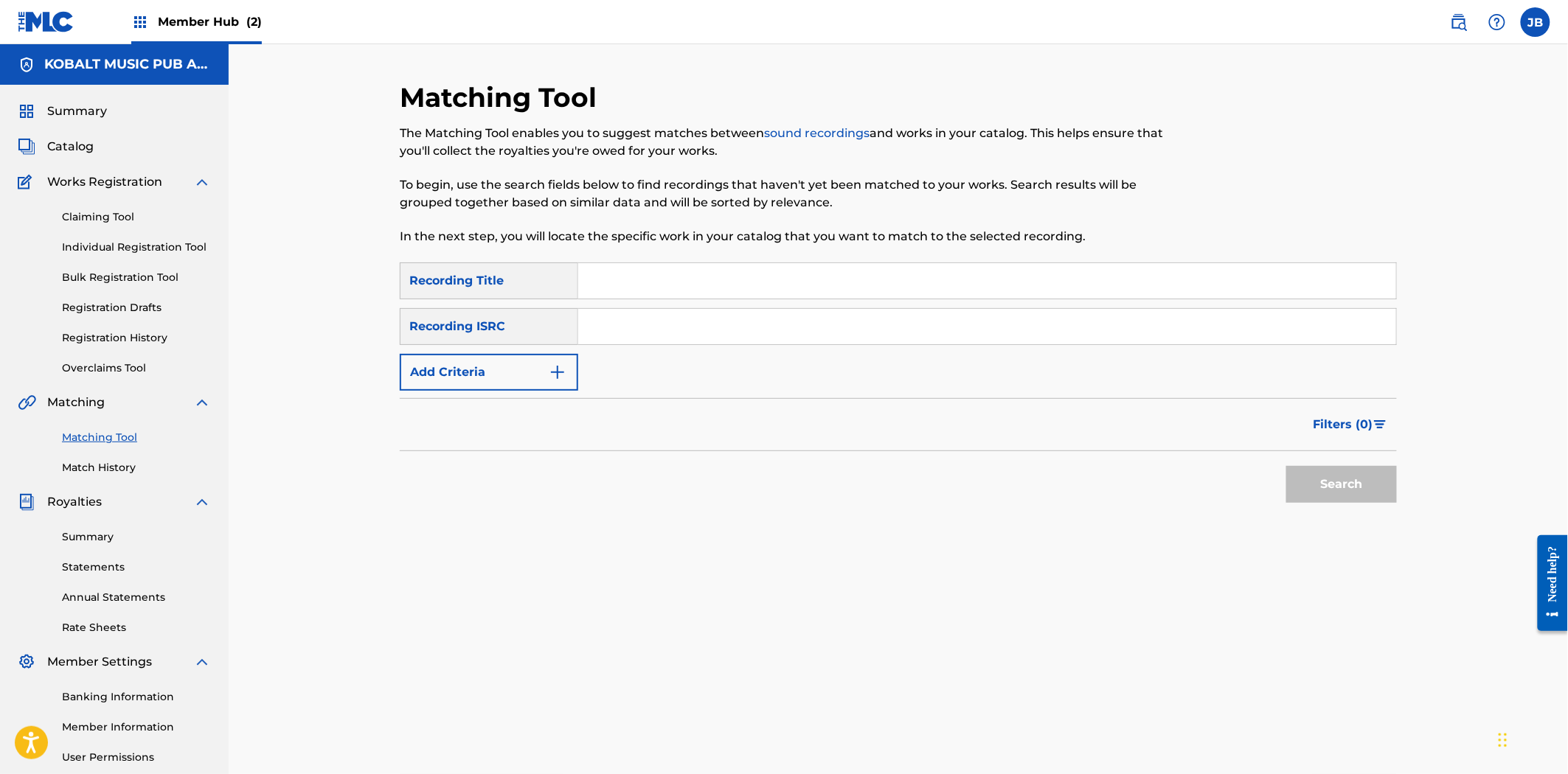
click at [698, 334] on input "Search Form" at bounding box center [987, 326] width 818 height 35
paste input "UKN6K1901940"
click at [1346, 494] on button "Search" at bounding box center [1342, 484] width 111 height 37
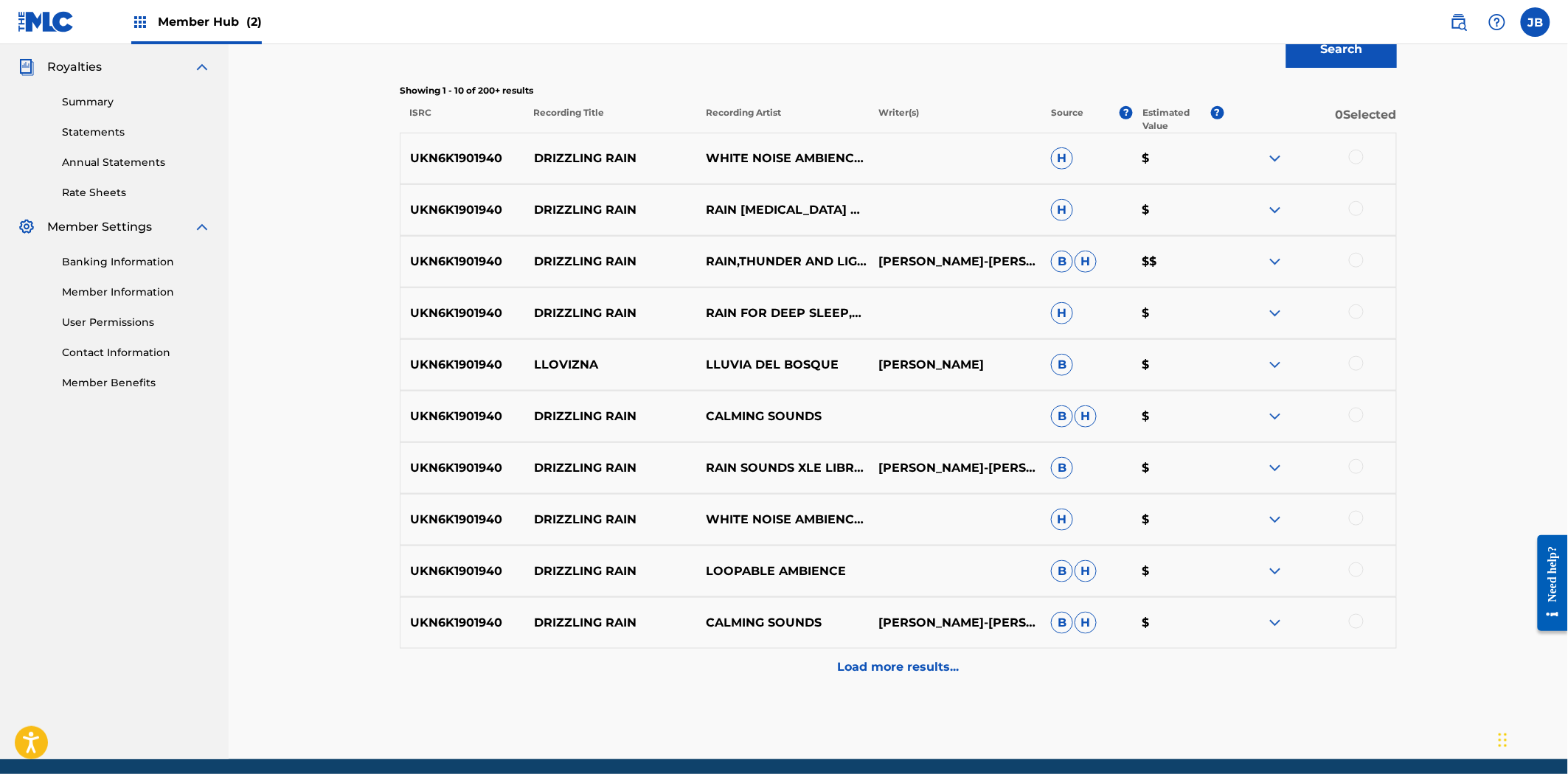
scroll to position [409, 0]
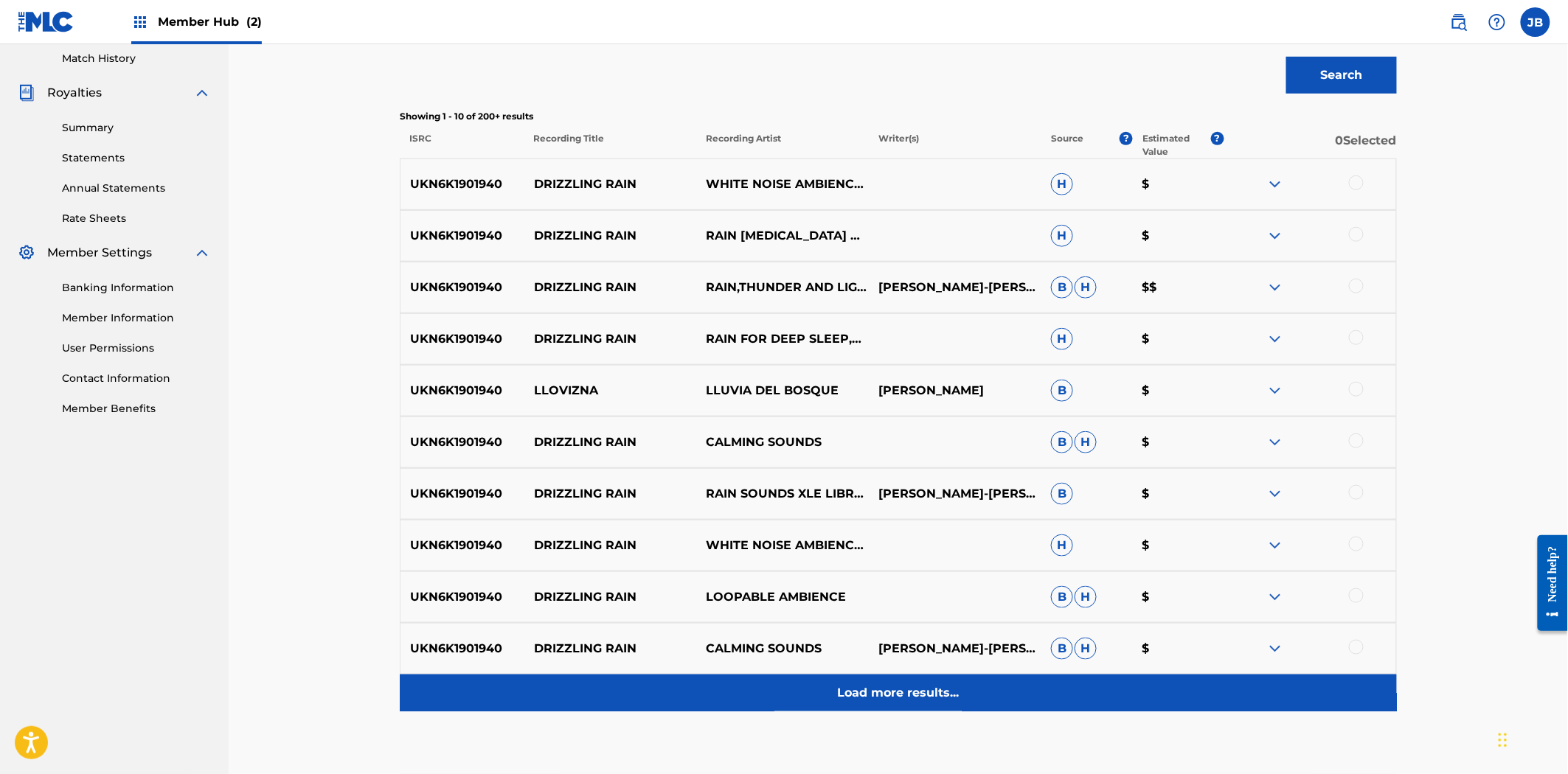
click at [878, 701] on p "Load more results..." at bounding box center [899, 693] width 121 height 18
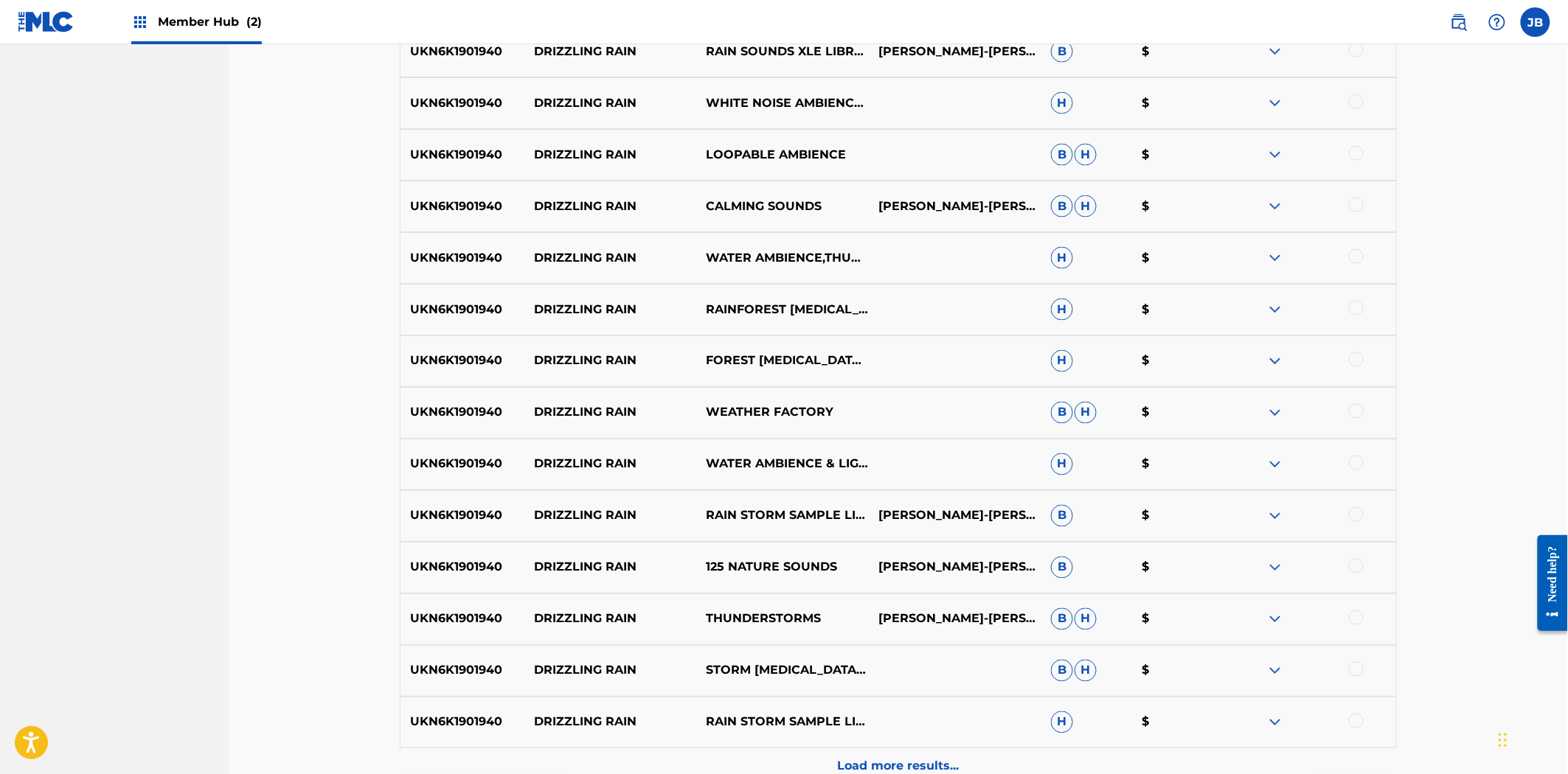
scroll to position [901, 0]
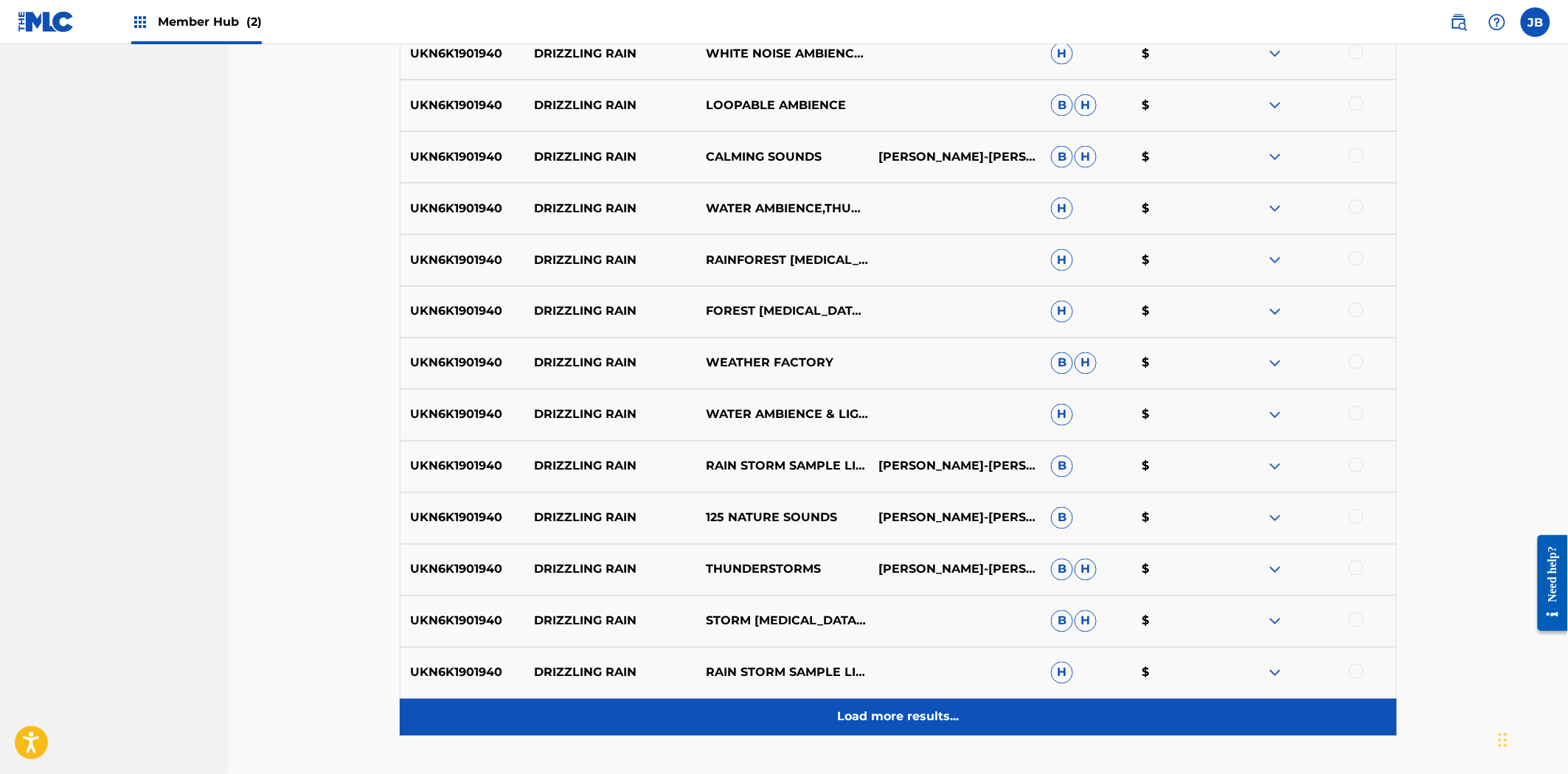
click at [916, 720] on p "Load more results..." at bounding box center [899, 717] width 121 height 18
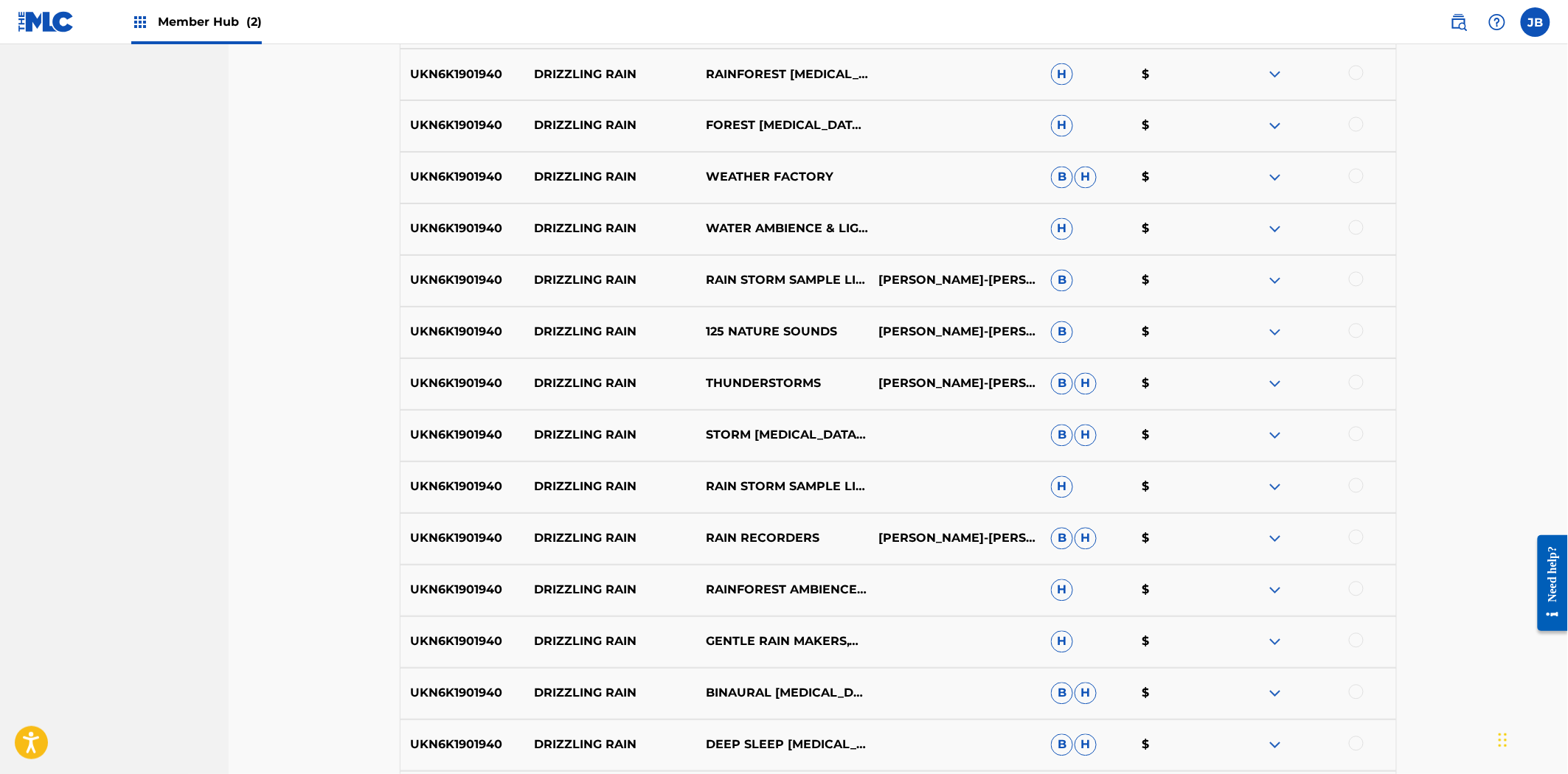
scroll to position [1475, 0]
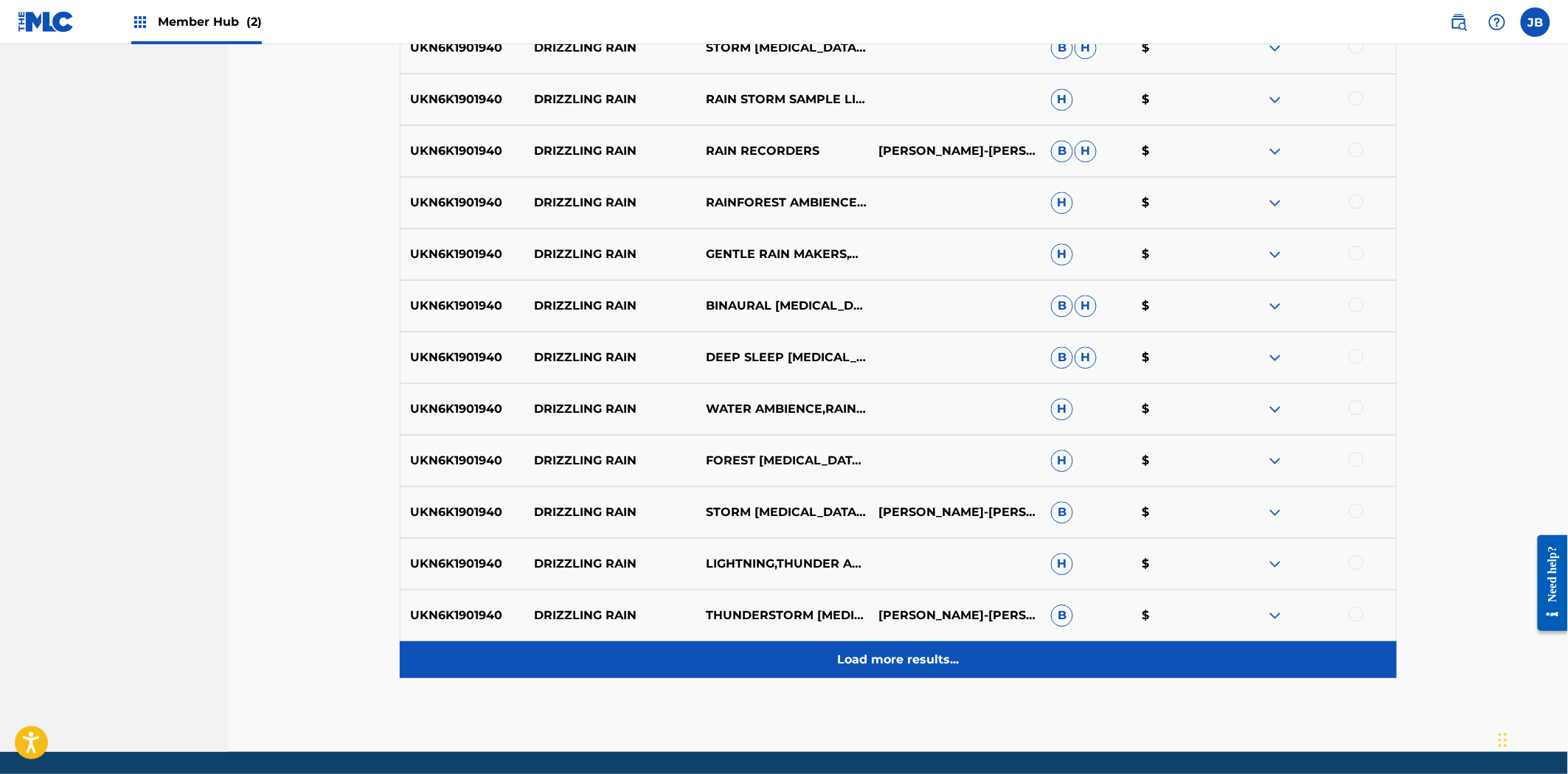
click at [934, 658] on p "Load more results..." at bounding box center [899, 660] width 121 height 18
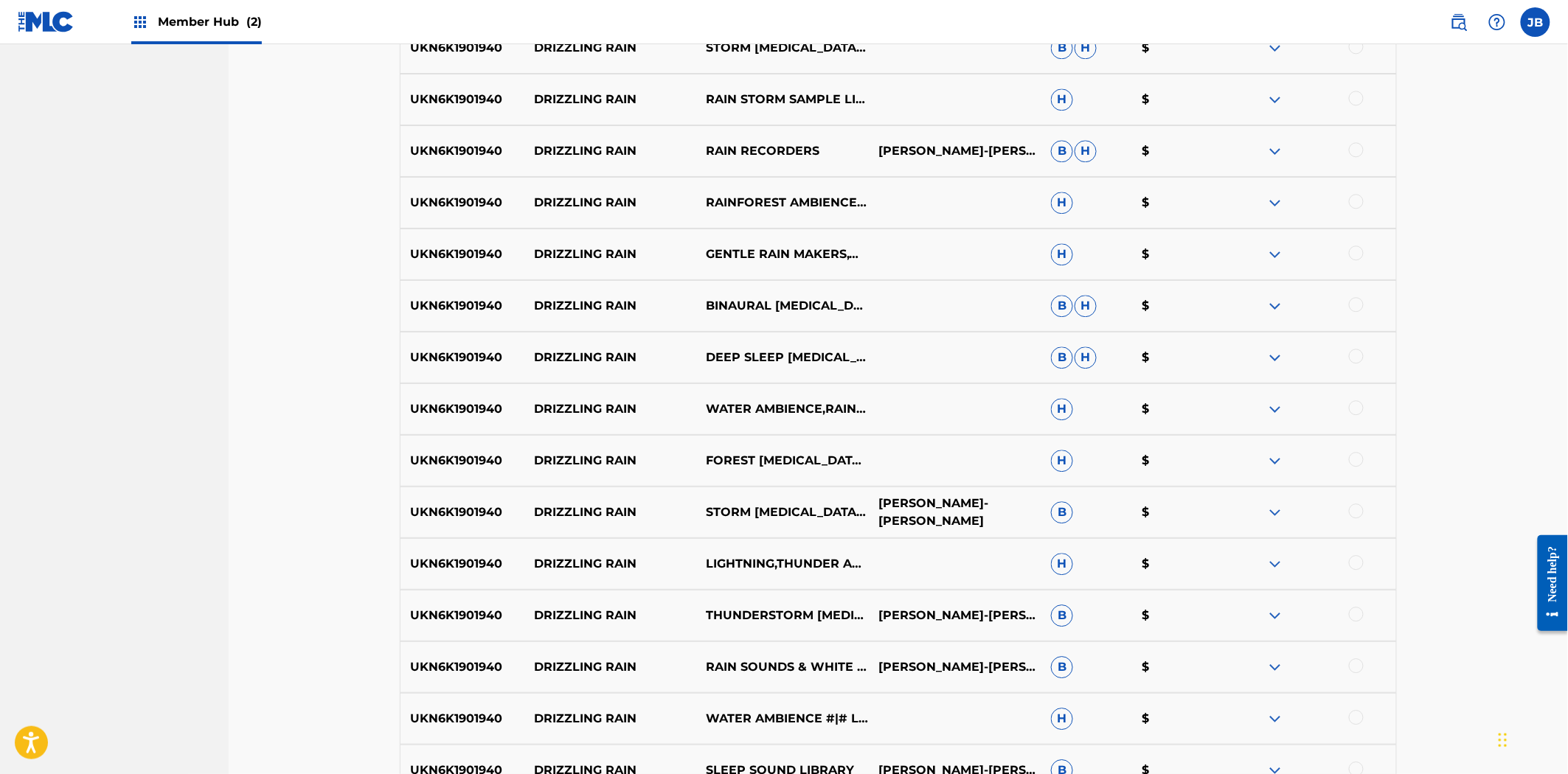
scroll to position [2039, 0]
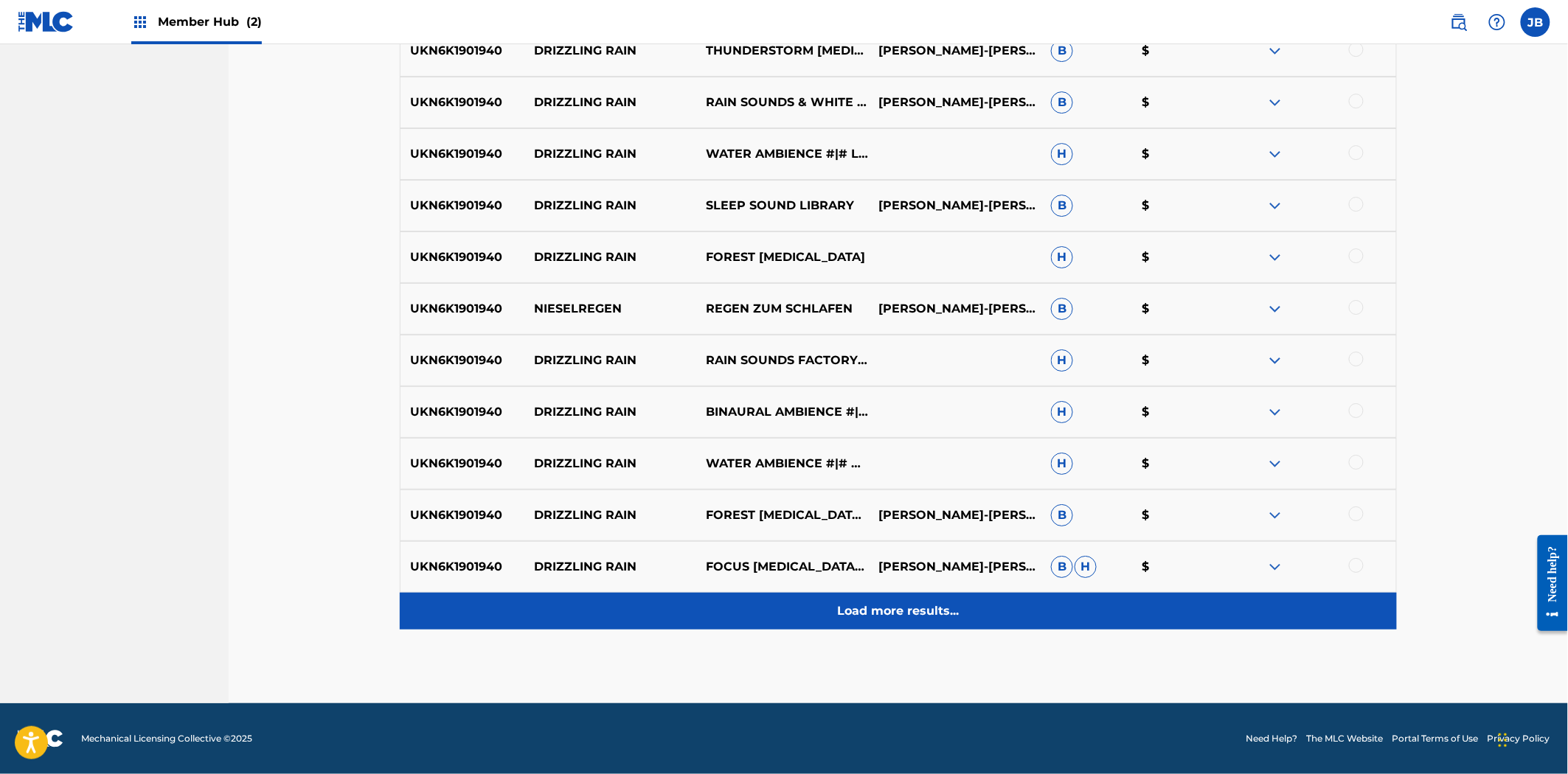
click at [900, 610] on p "Load more results..." at bounding box center [899, 612] width 121 height 18
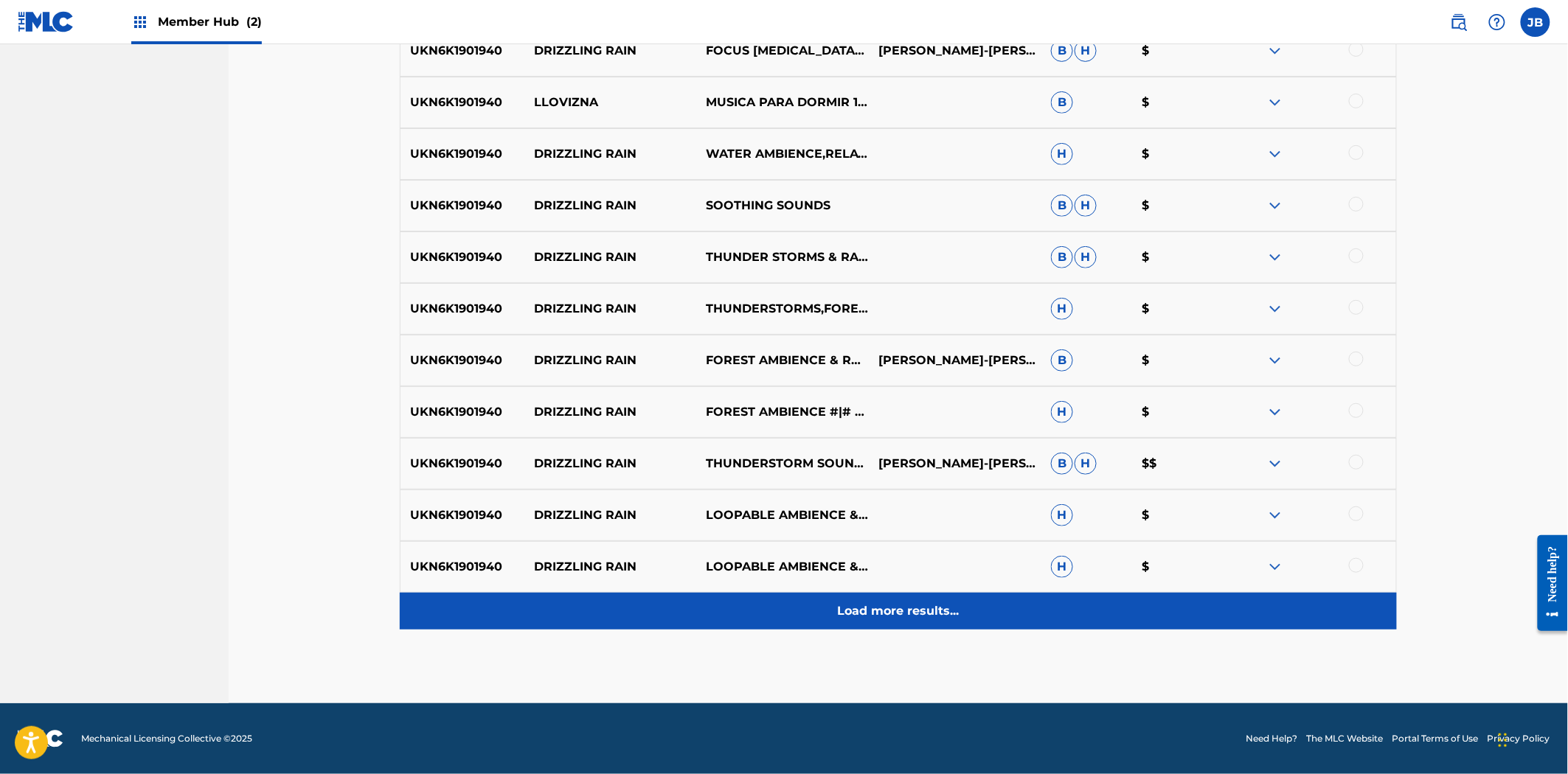
click at [923, 612] on p "Load more results..." at bounding box center [899, 612] width 121 height 18
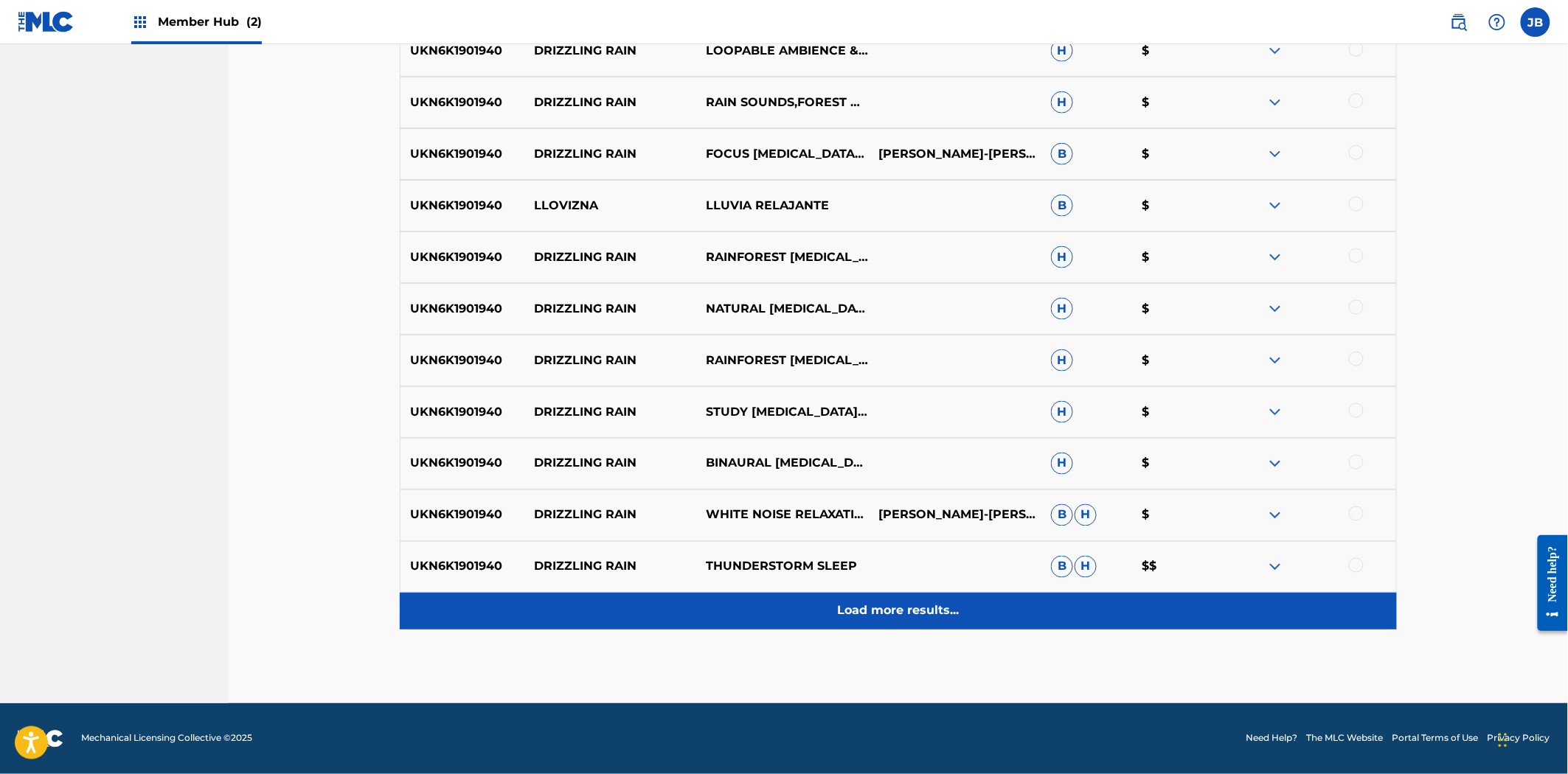
click at [920, 609] on p "Load more results..." at bounding box center [899, 612] width 121 height 18
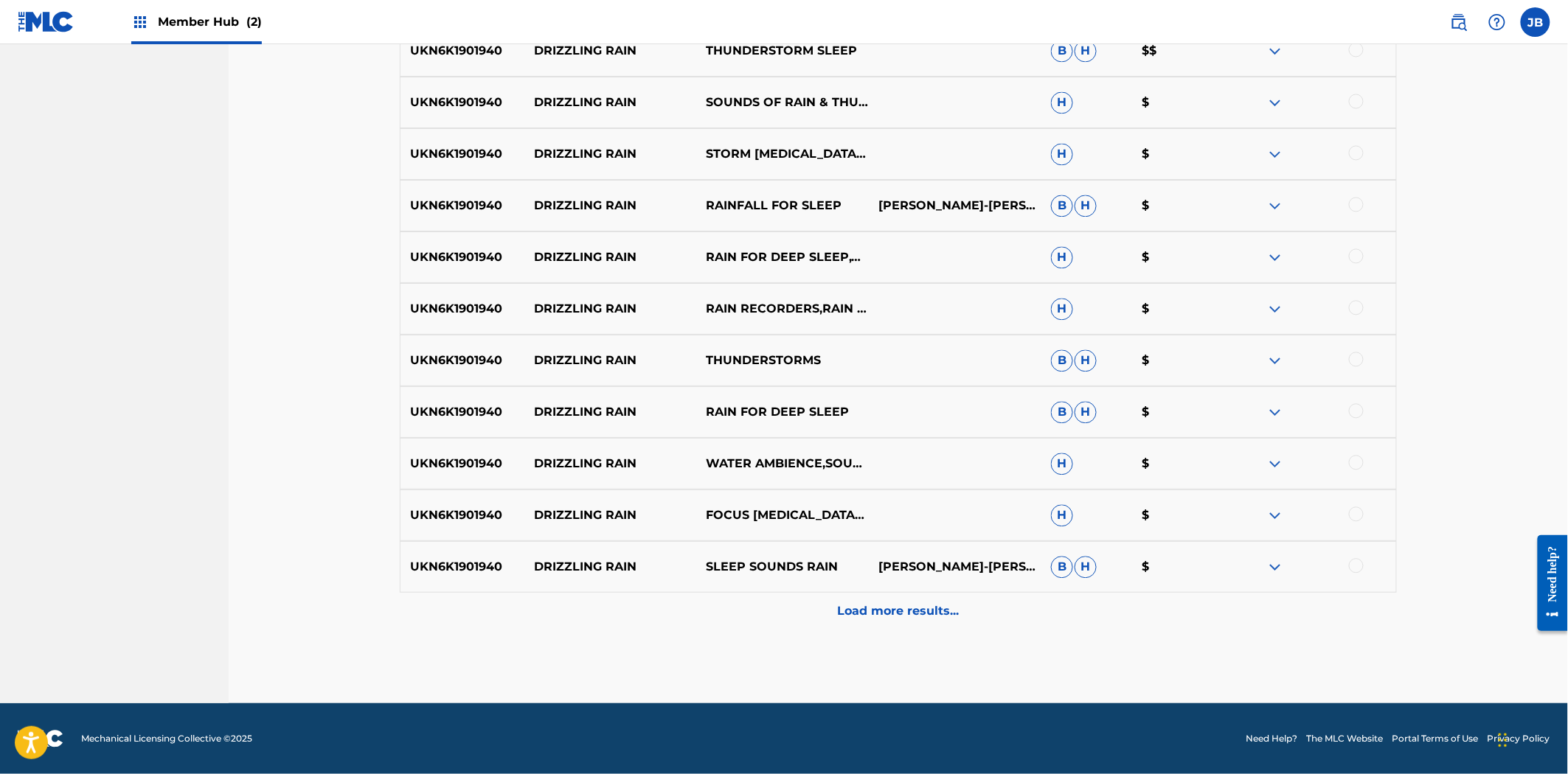
click at [920, 609] on p "Load more results..." at bounding box center [899, 612] width 121 height 18
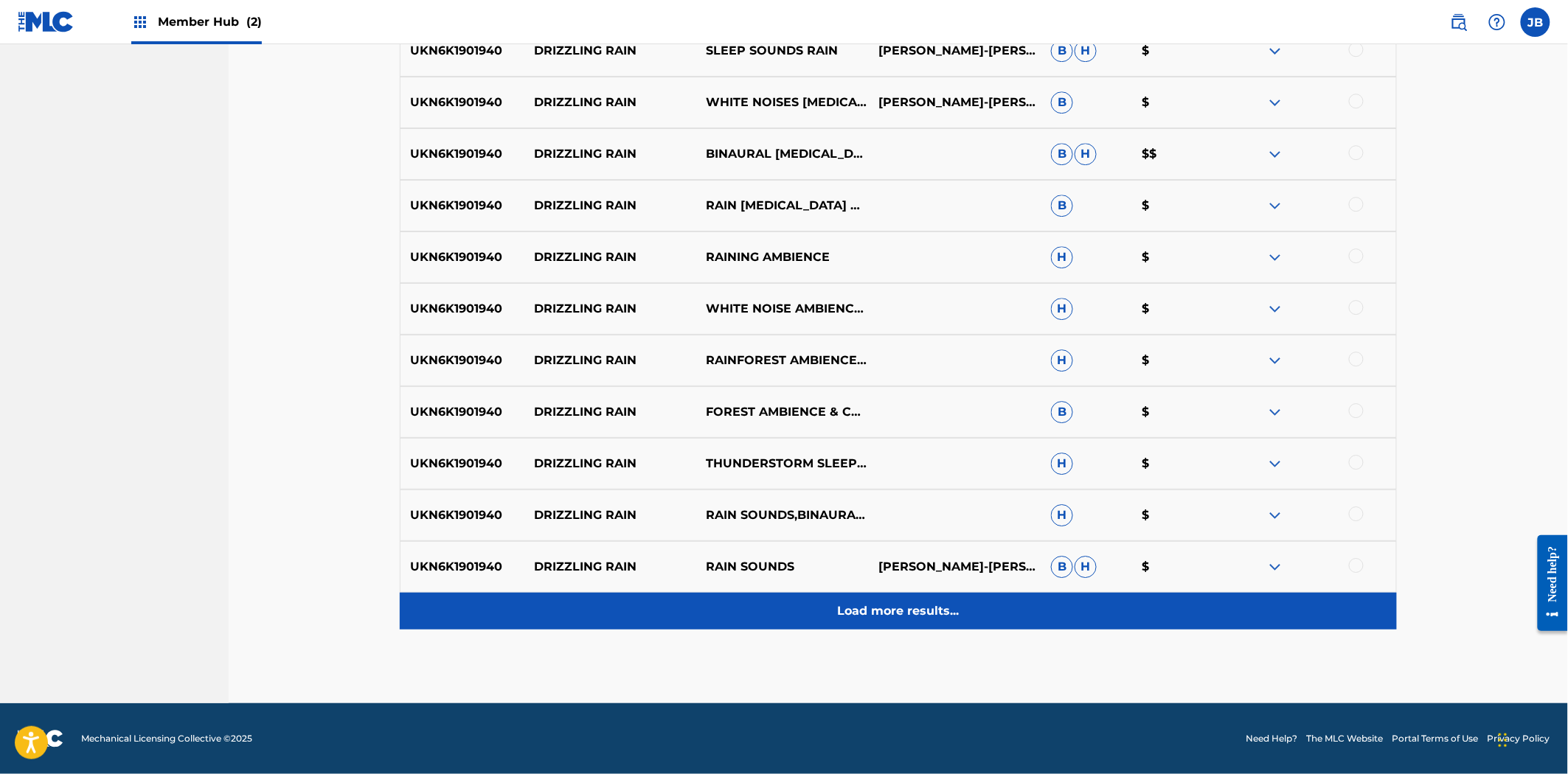
click at [917, 629] on div "Load more results..." at bounding box center [898, 611] width 997 height 37
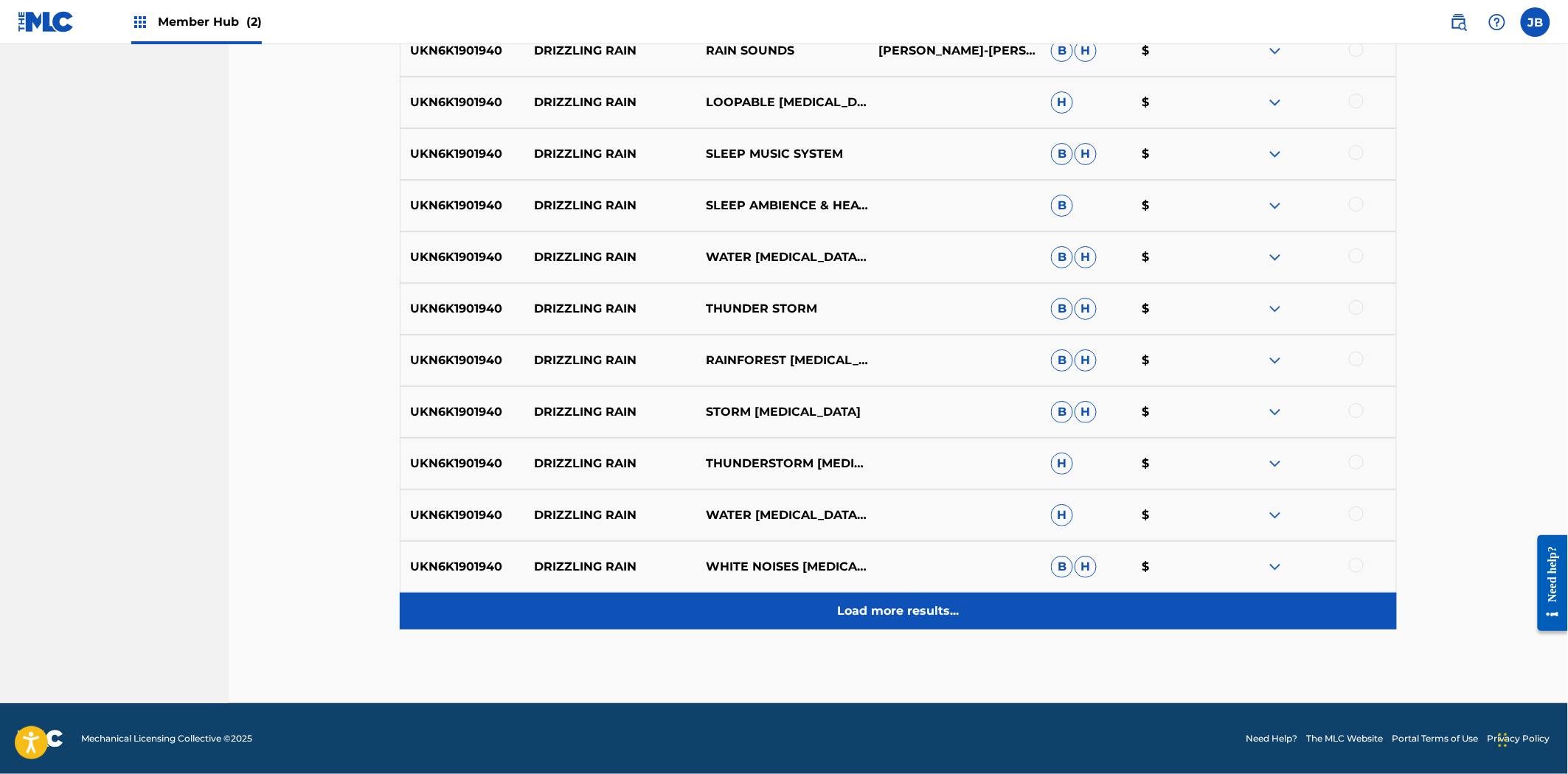
click at [917, 606] on p "Load more results..." at bounding box center [899, 612] width 121 height 18
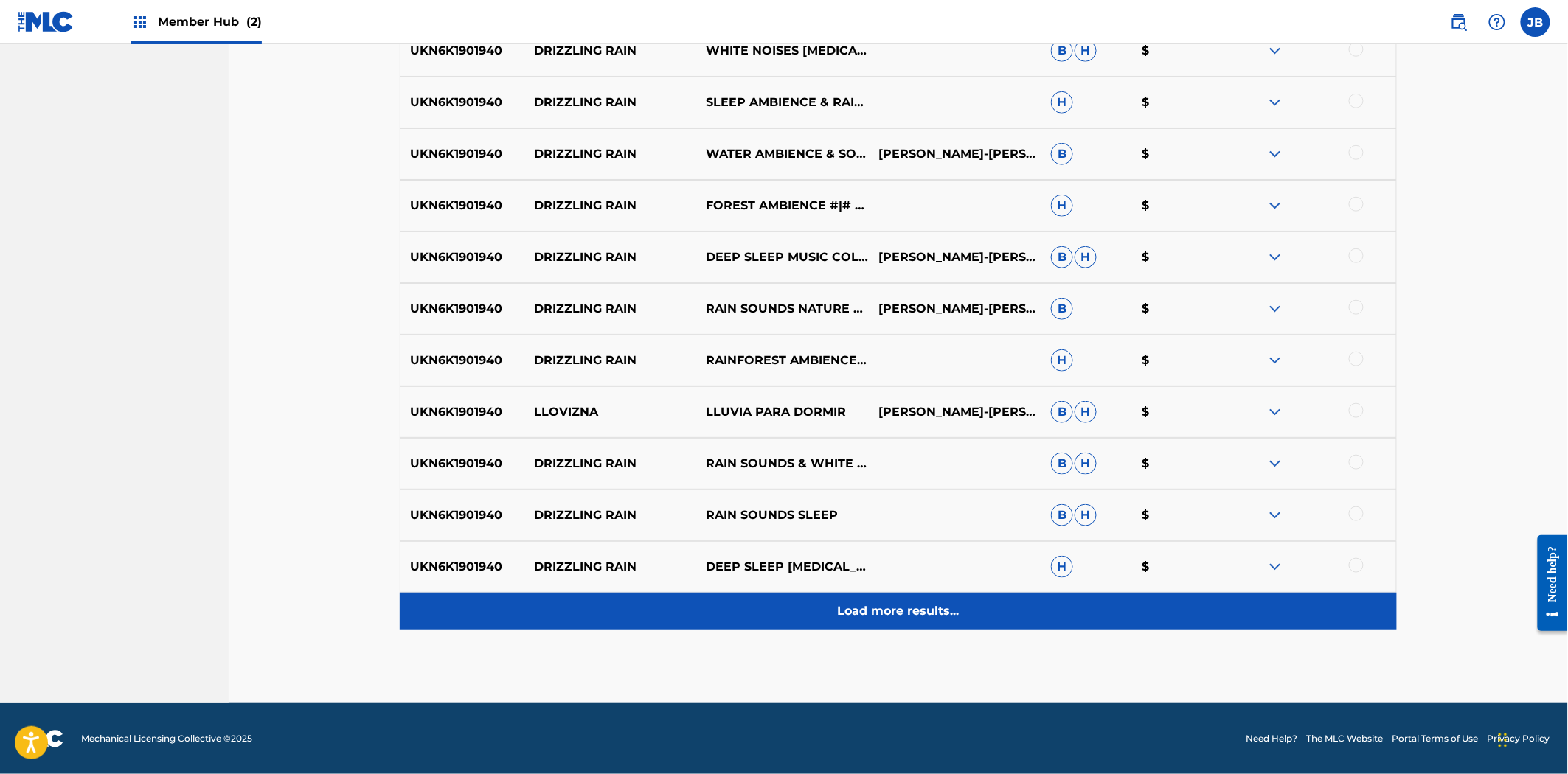
click at [919, 605] on p "Load more results..." at bounding box center [899, 612] width 121 height 18
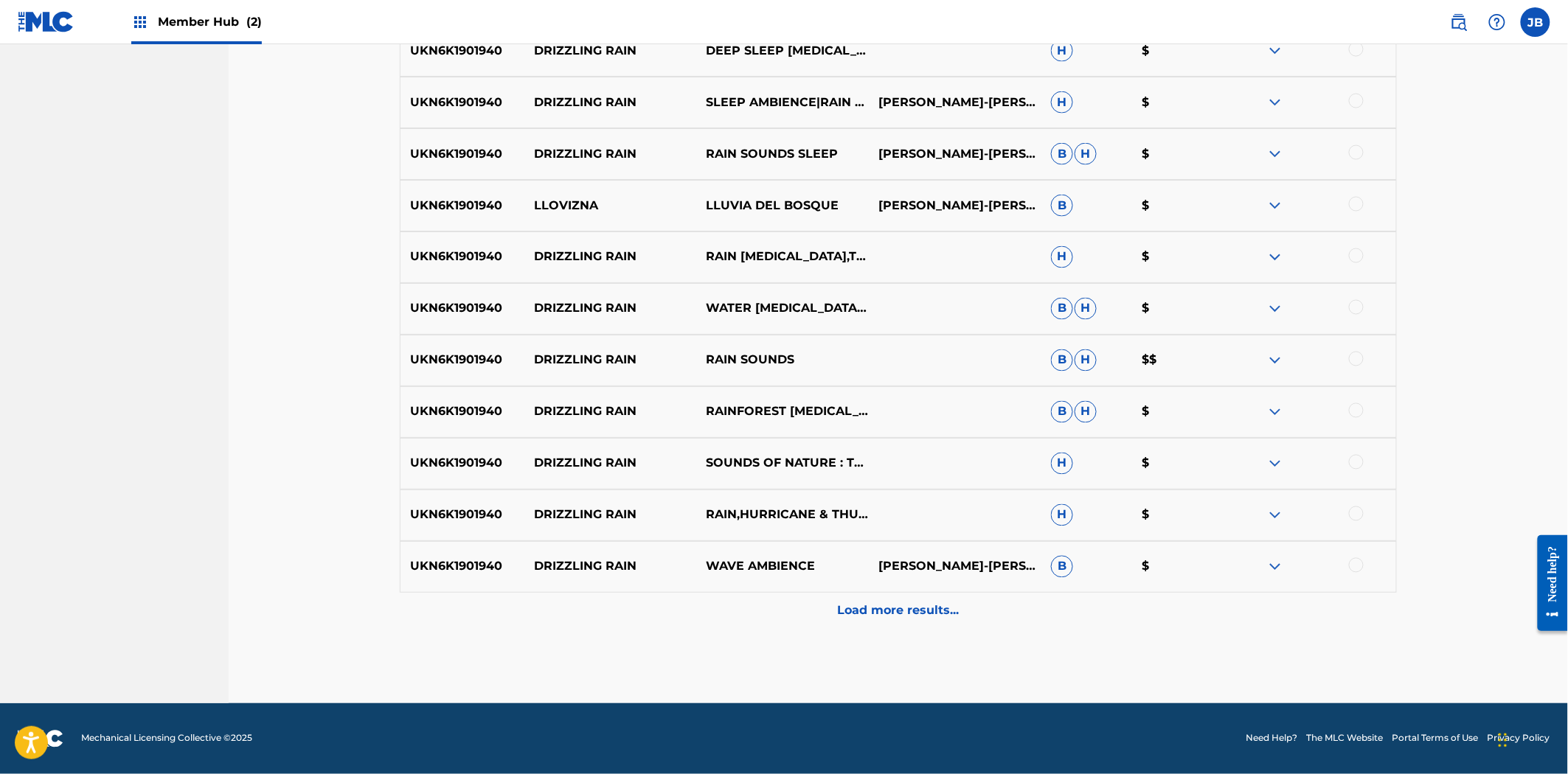
click at [919, 605] on p "Load more results..." at bounding box center [899, 612] width 121 height 18
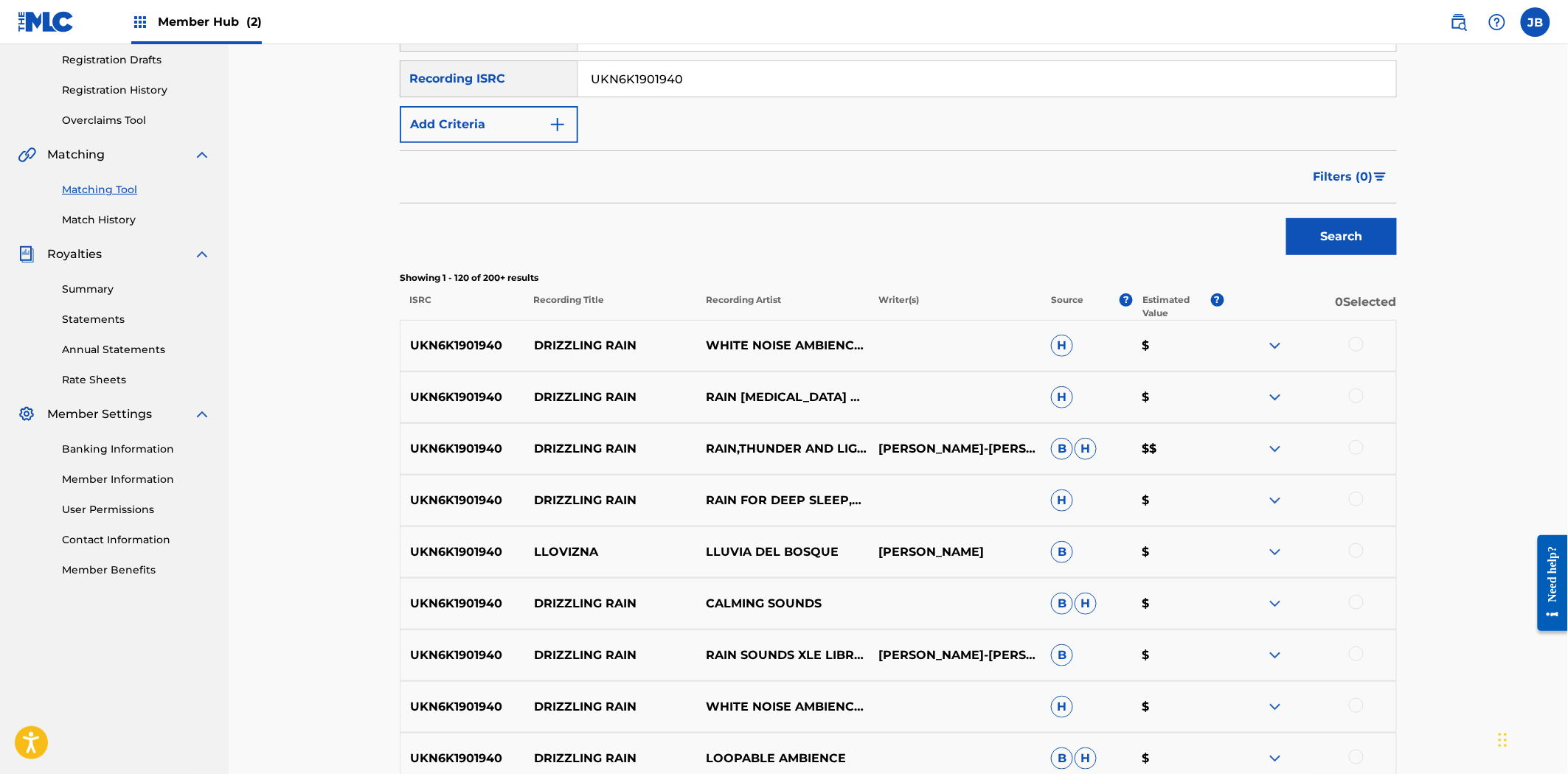
scroll to position [0, 0]
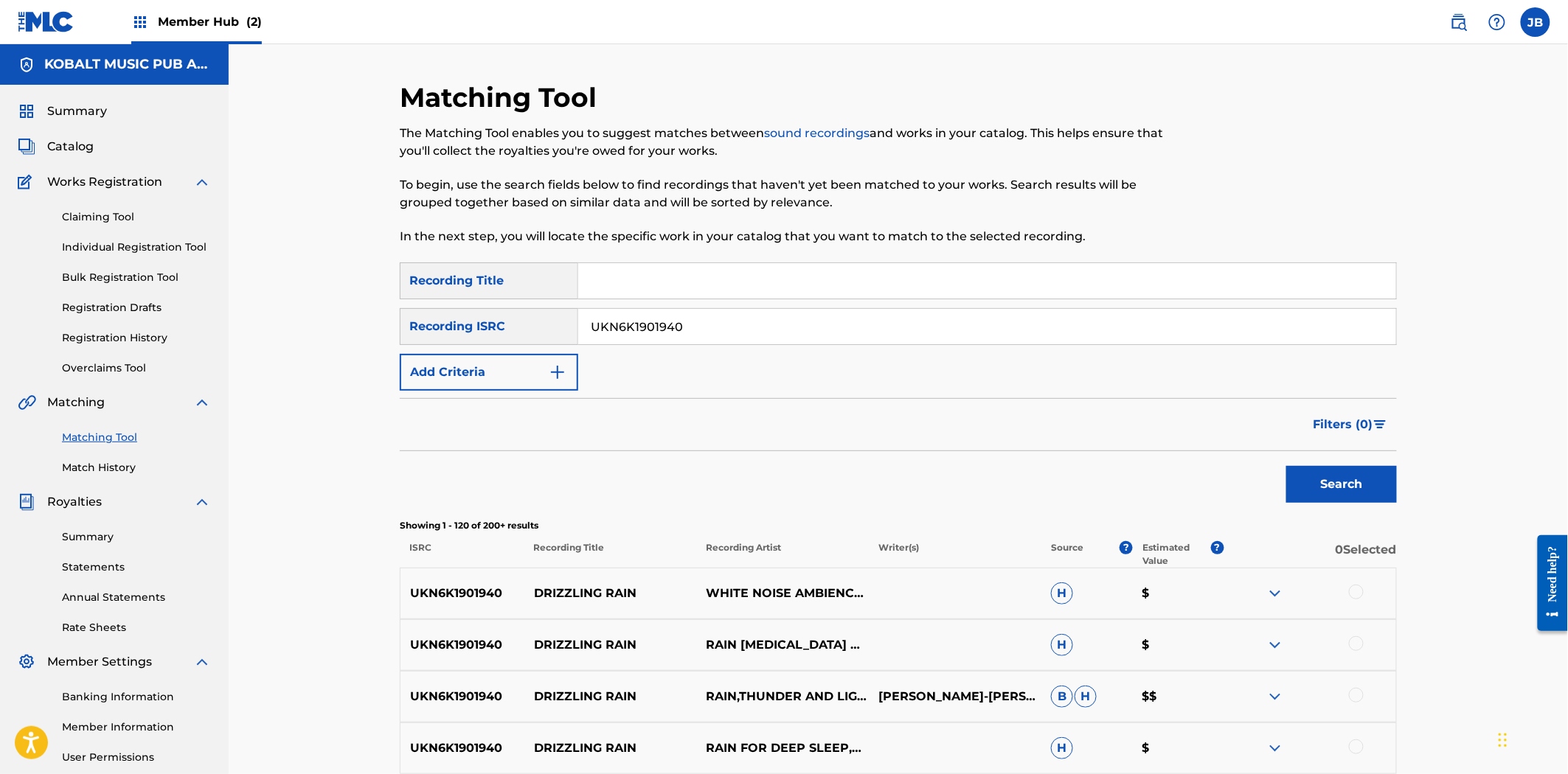
drag, startPoint x: 699, startPoint y: 332, endPoint x: 800, endPoint y: 357, distance: 104.0
paste input "QZ5FA1751991"
type input "QZ5FA1751991"
click at [1299, 464] on div "Search" at bounding box center [1338, 481] width 118 height 59
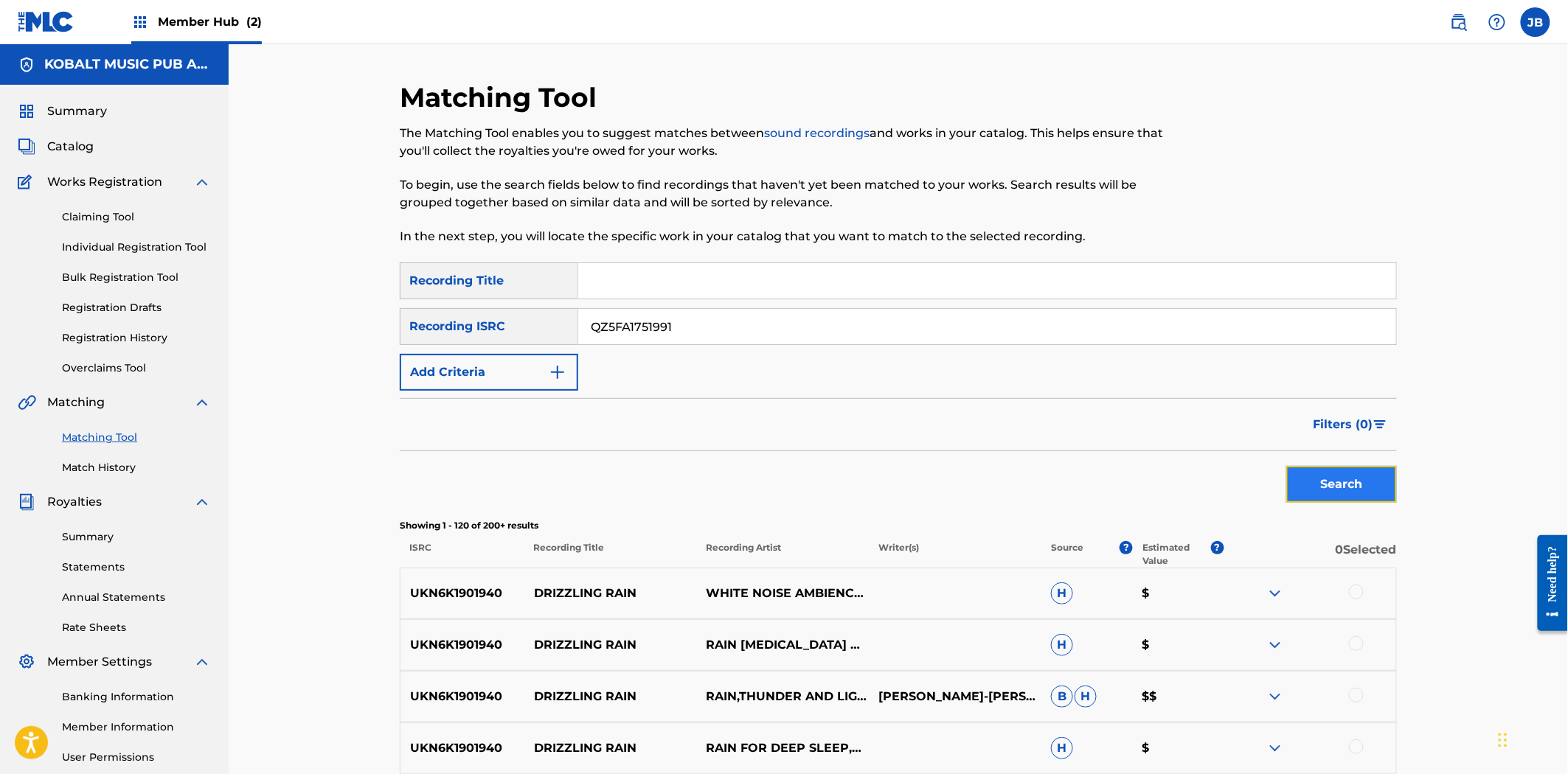
click at [1307, 487] on button "Search" at bounding box center [1342, 484] width 111 height 37
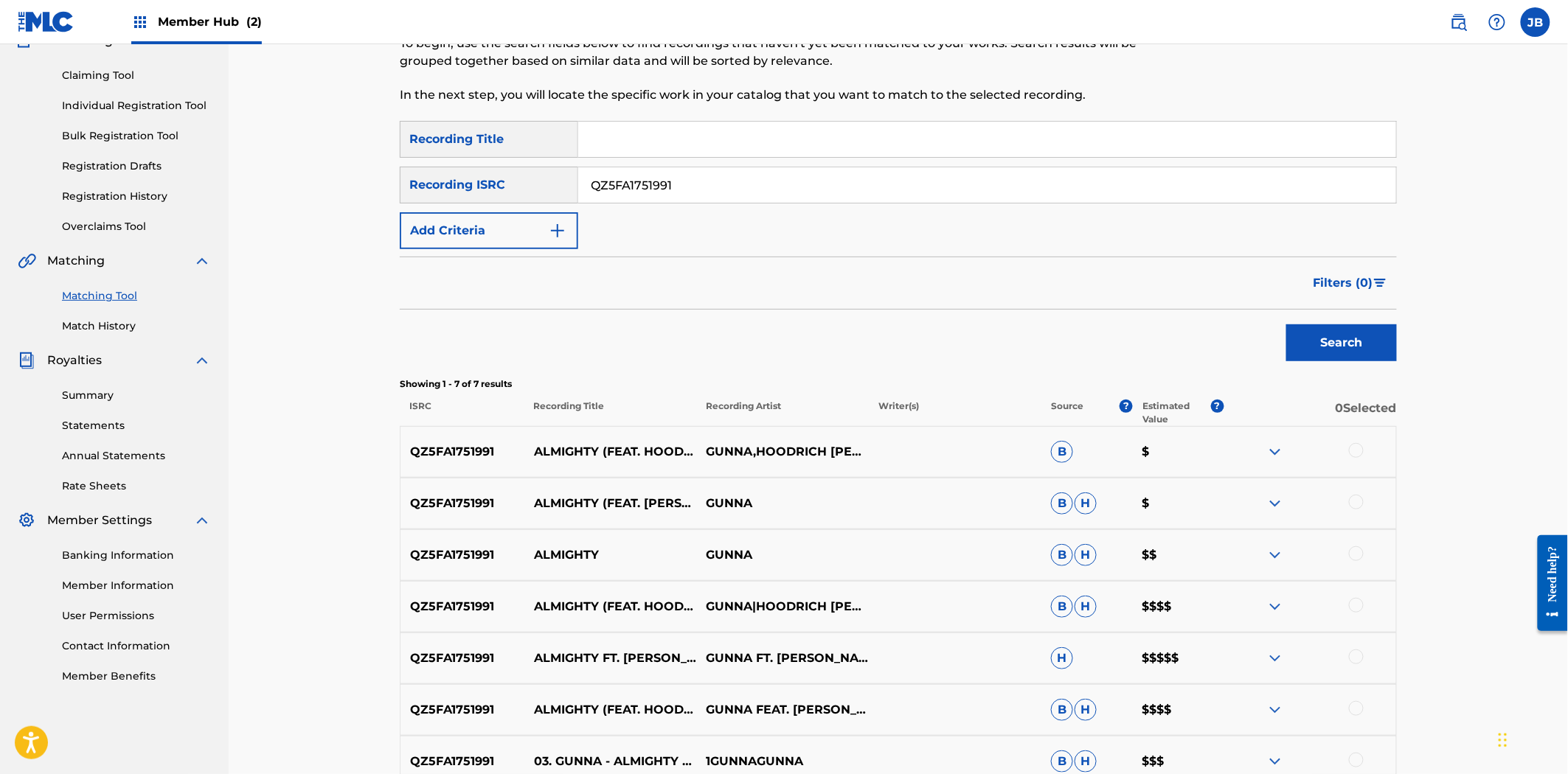
scroll to position [299, 0]
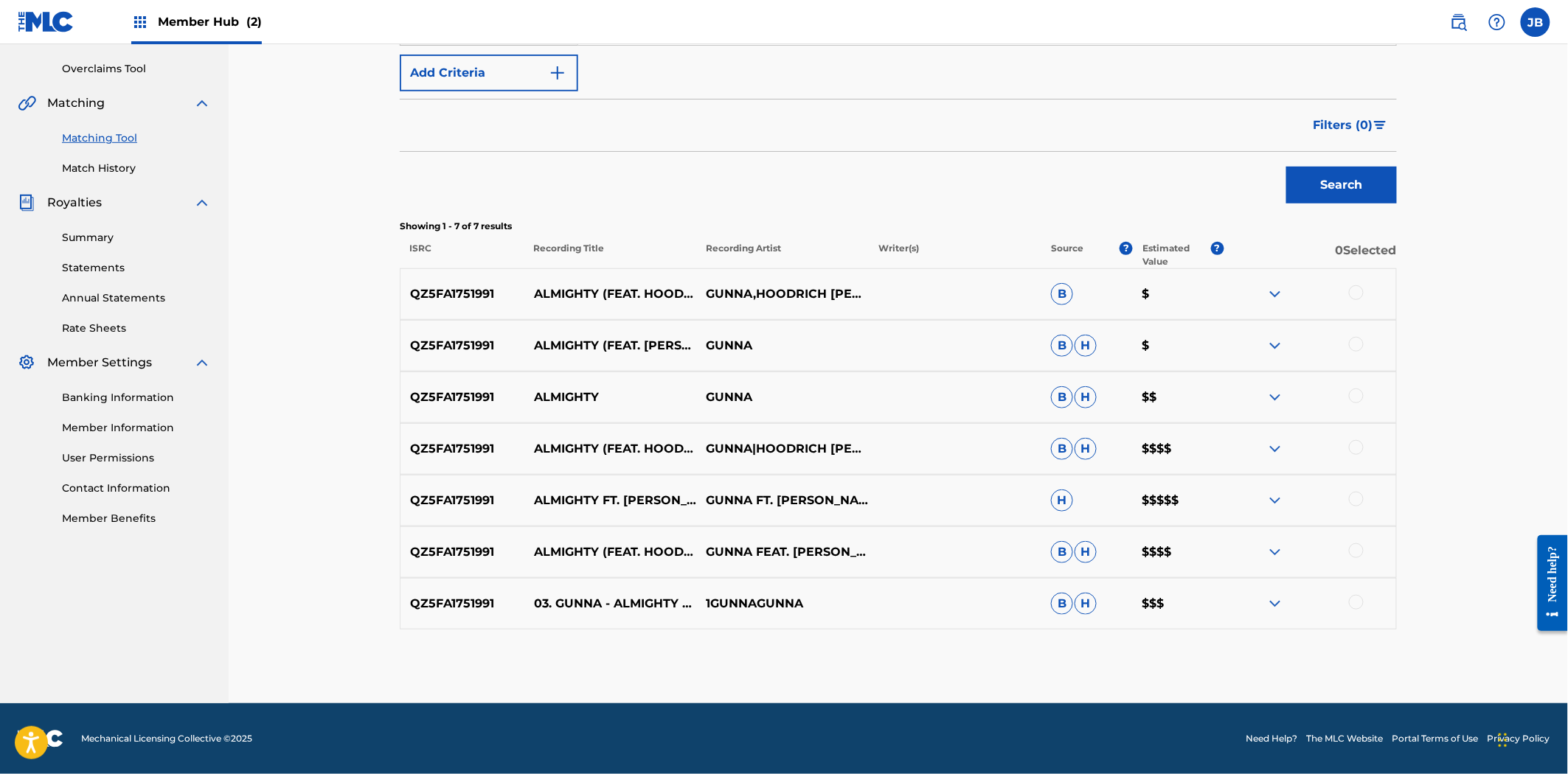
click at [1354, 293] on div at bounding box center [1356, 293] width 15 height 15
click at [1355, 350] on div at bounding box center [1356, 344] width 15 height 15
click at [1357, 398] on div at bounding box center [1356, 396] width 15 height 15
click at [1357, 453] on div at bounding box center [1356, 448] width 15 height 15
click at [1357, 495] on div at bounding box center [1356, 499] width 15 height 15
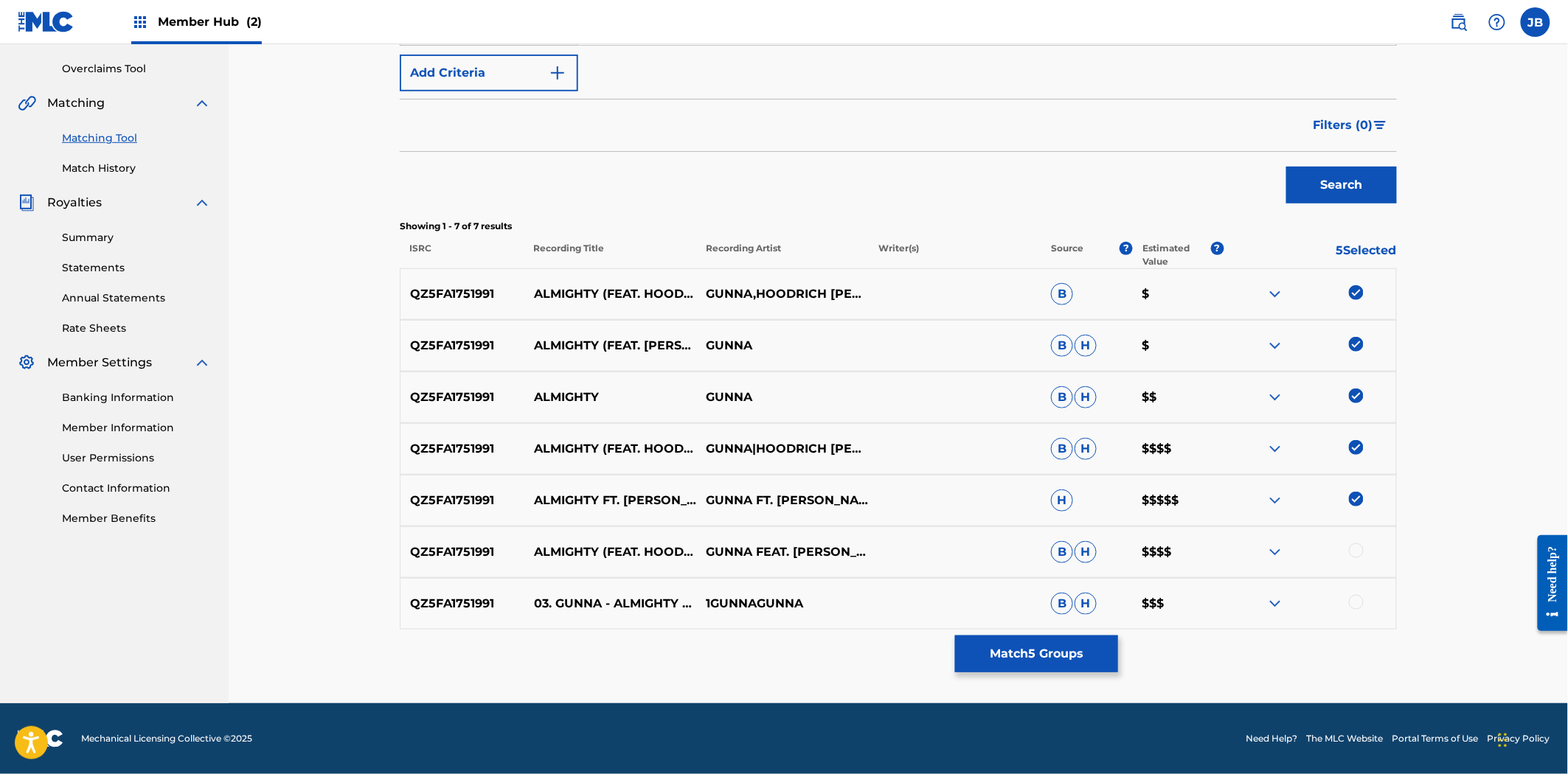
click at [1357, 547] on div at bounding box center [1356, 551] width 15 height 15
click at [1363, 615] on div "QZ5FA1751991 03. GUNNA - ALMIGHTY FT. [PERSON_NAME] (PROD. BY TURBO) 1GUNNAGUNN…" at bounding box center [898, 603] width 997 height 52
drag, startPoint x: 1363, startPoint y: 609, endPoint x: 1354, endPoint y: 607, distance: 9.2
click at [1354, 607] on div at bounding box center [1310, 604] width 172 height 18
click at [1354, 606] on div at bounding box center [1356, 603] width 15 height 15
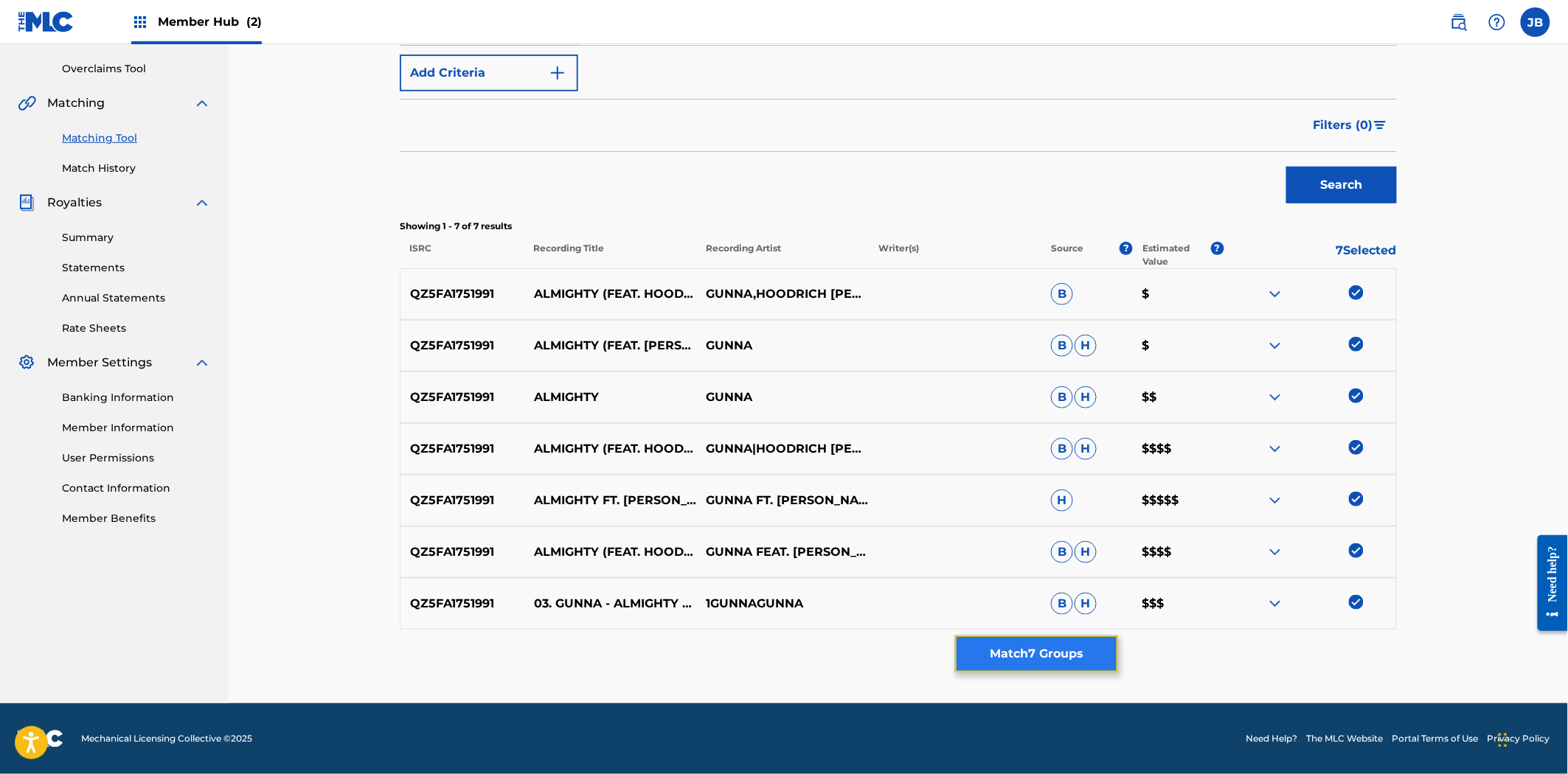
click at [1092, 647] on button "Match 7 Groups" at bounding box center [1036, 653] width 163 height 37
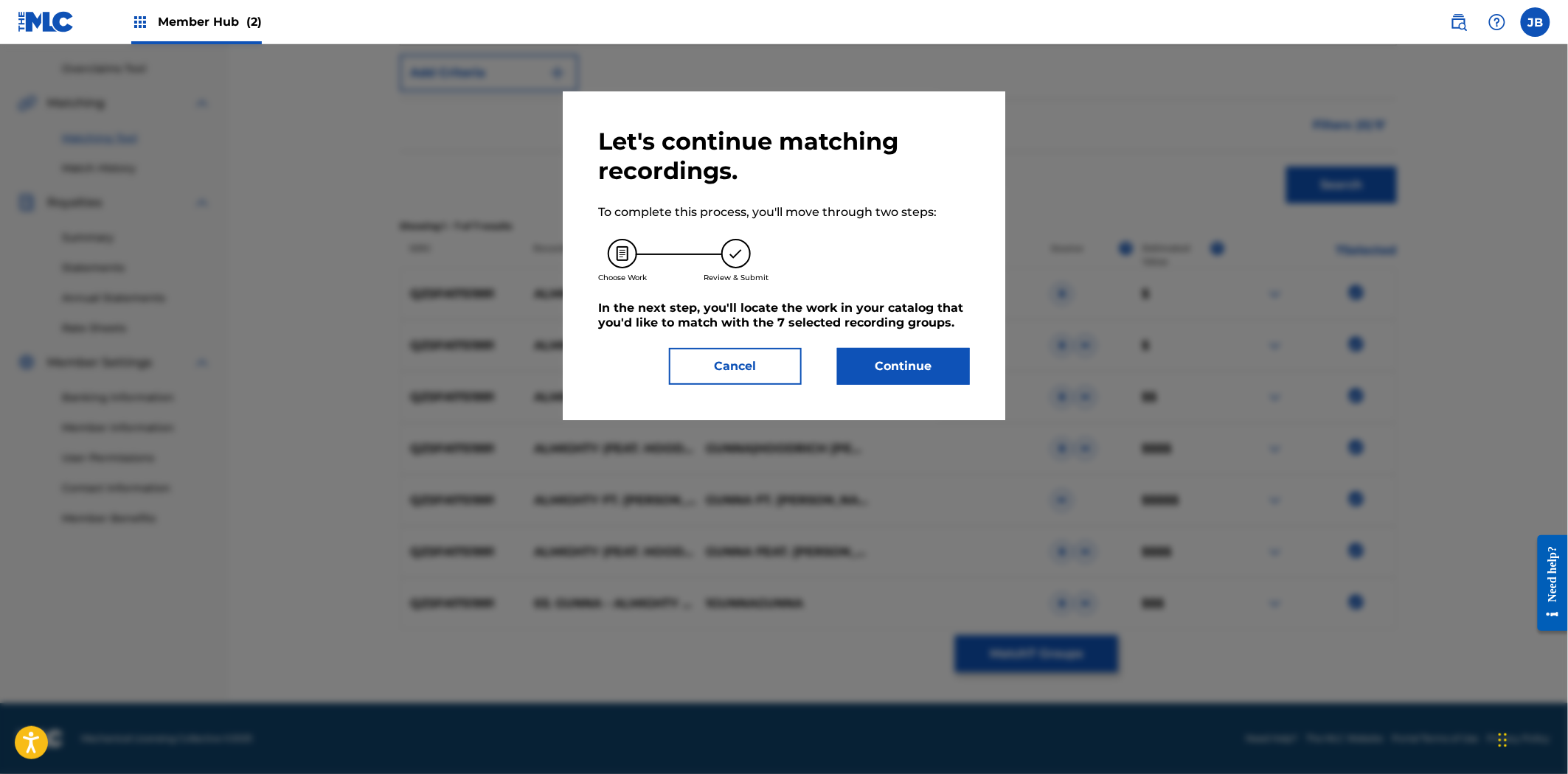
click at [904, 339] on div "Let's continue matching recordings. To complete this process, you'll move throu…" at bounding box center [784, 255] width 371 height 258
click at [909, 357] on button "Continue" at bounding box center [903, 366] width 133 height 37
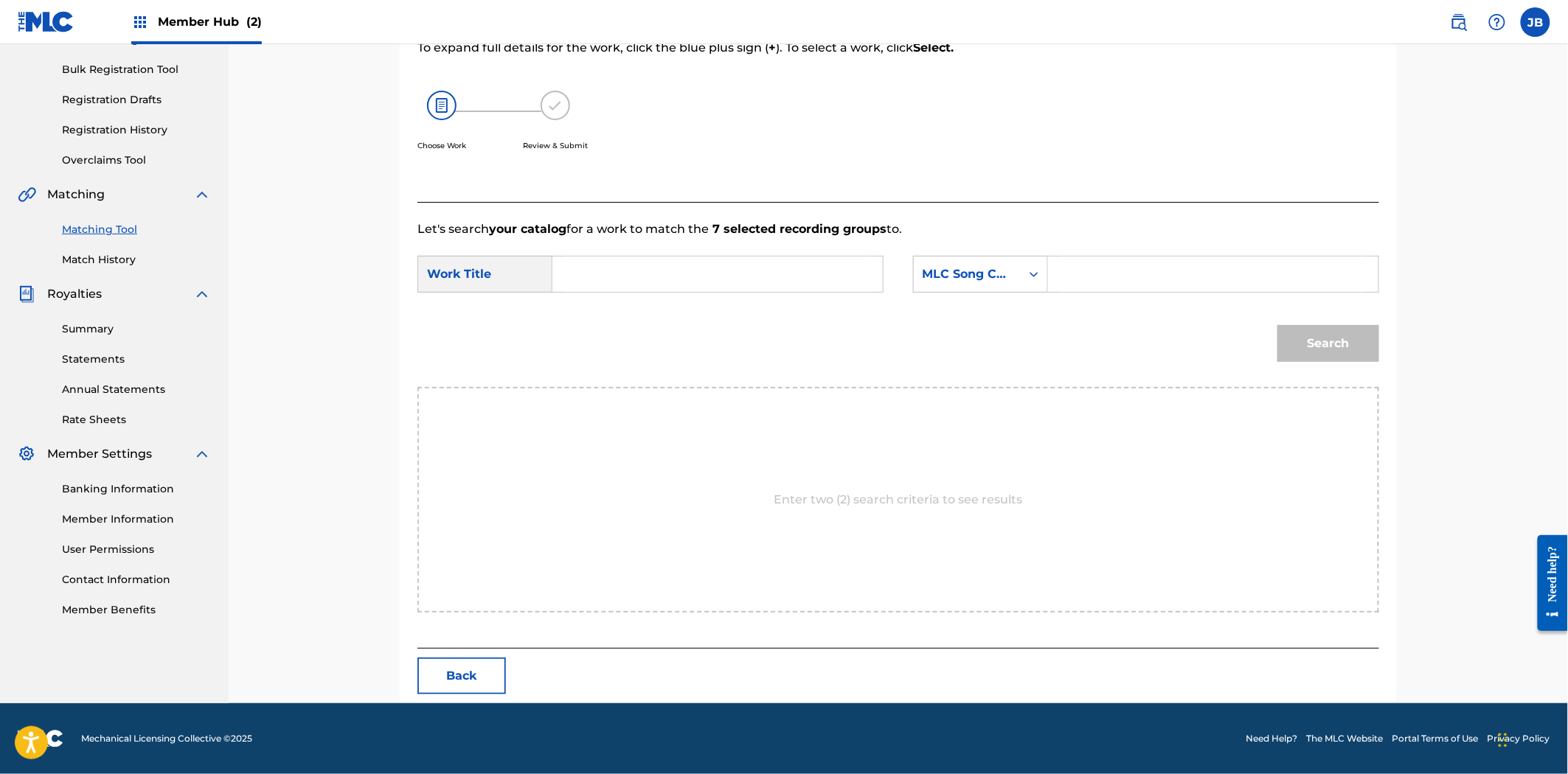
scroll to position [208, 0]
click at [1337, 273] on input "Search Form" at bounding box center [1213, 274] width 306 height 35
paste input "AVD8HT"
type input "AVD8HT"
click at [772, 278] on input "Search Form" at bounding box center [717, 274] width 306 height 35
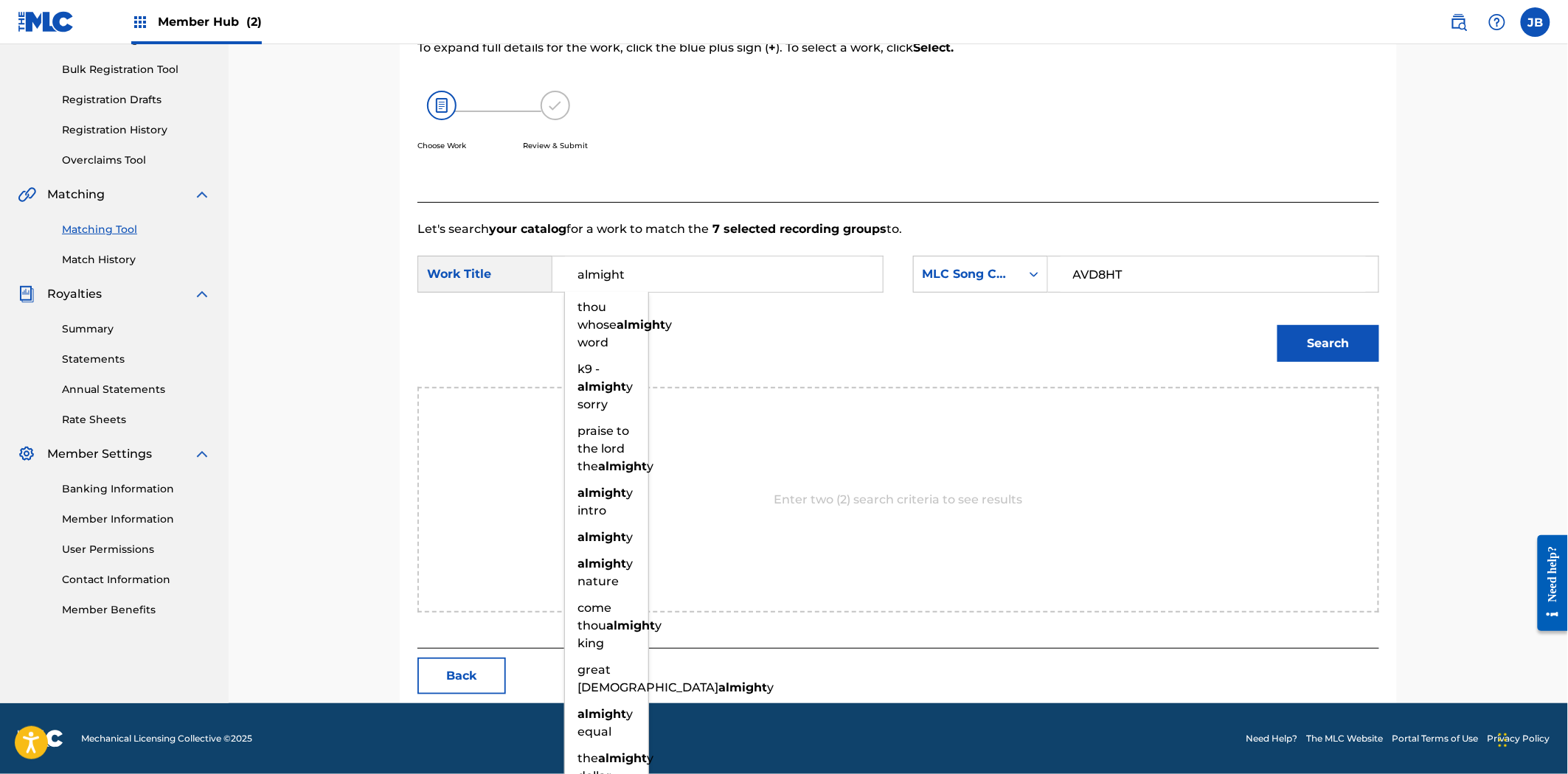
click at [1277, 325] on button "Search" at bounding box center [1328, 343] width 102 height 37
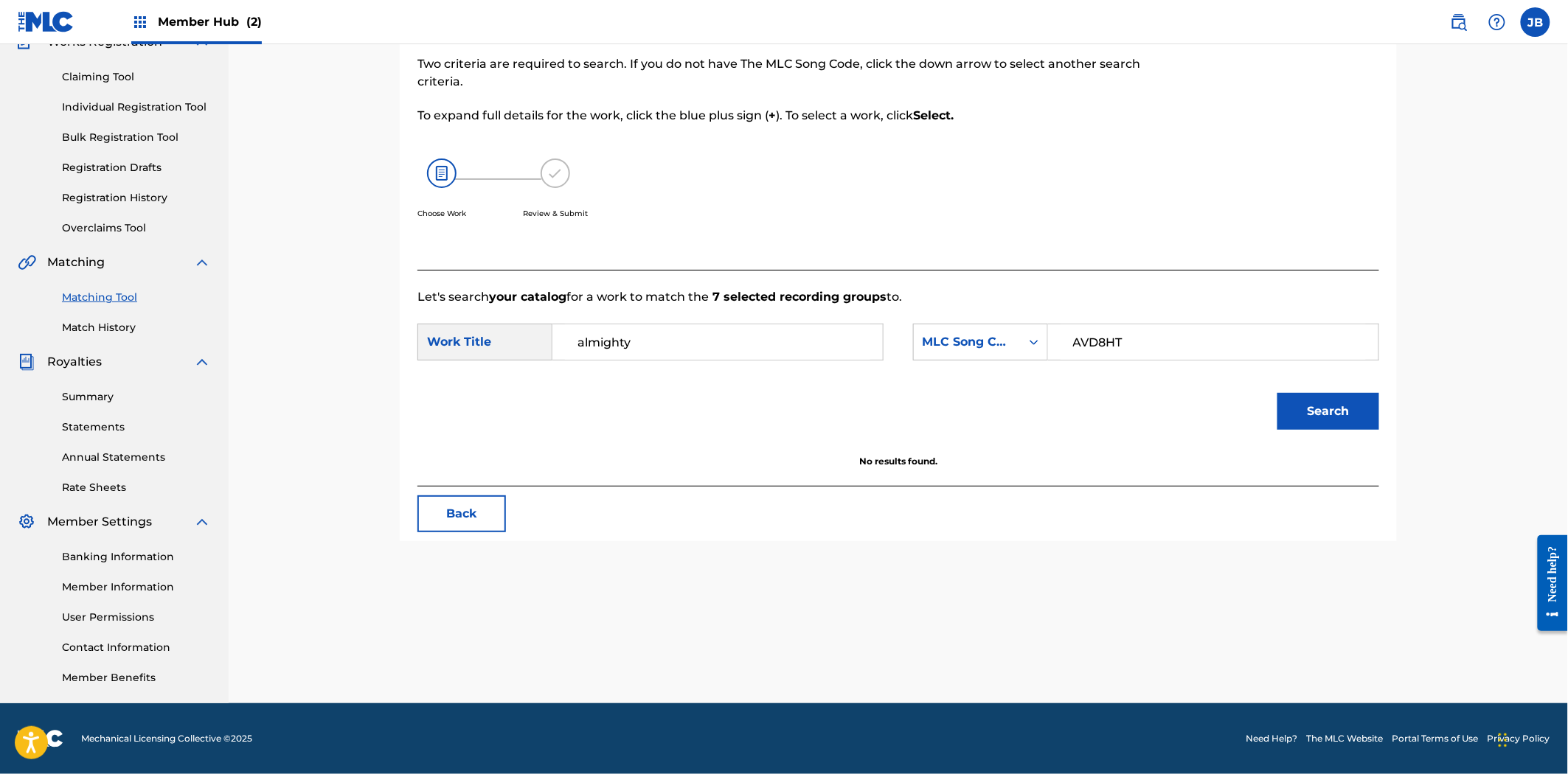
type input "almighty"
click at [1277, 393] on button "Search" at bounding box center [1328, 411] width 102 height 37
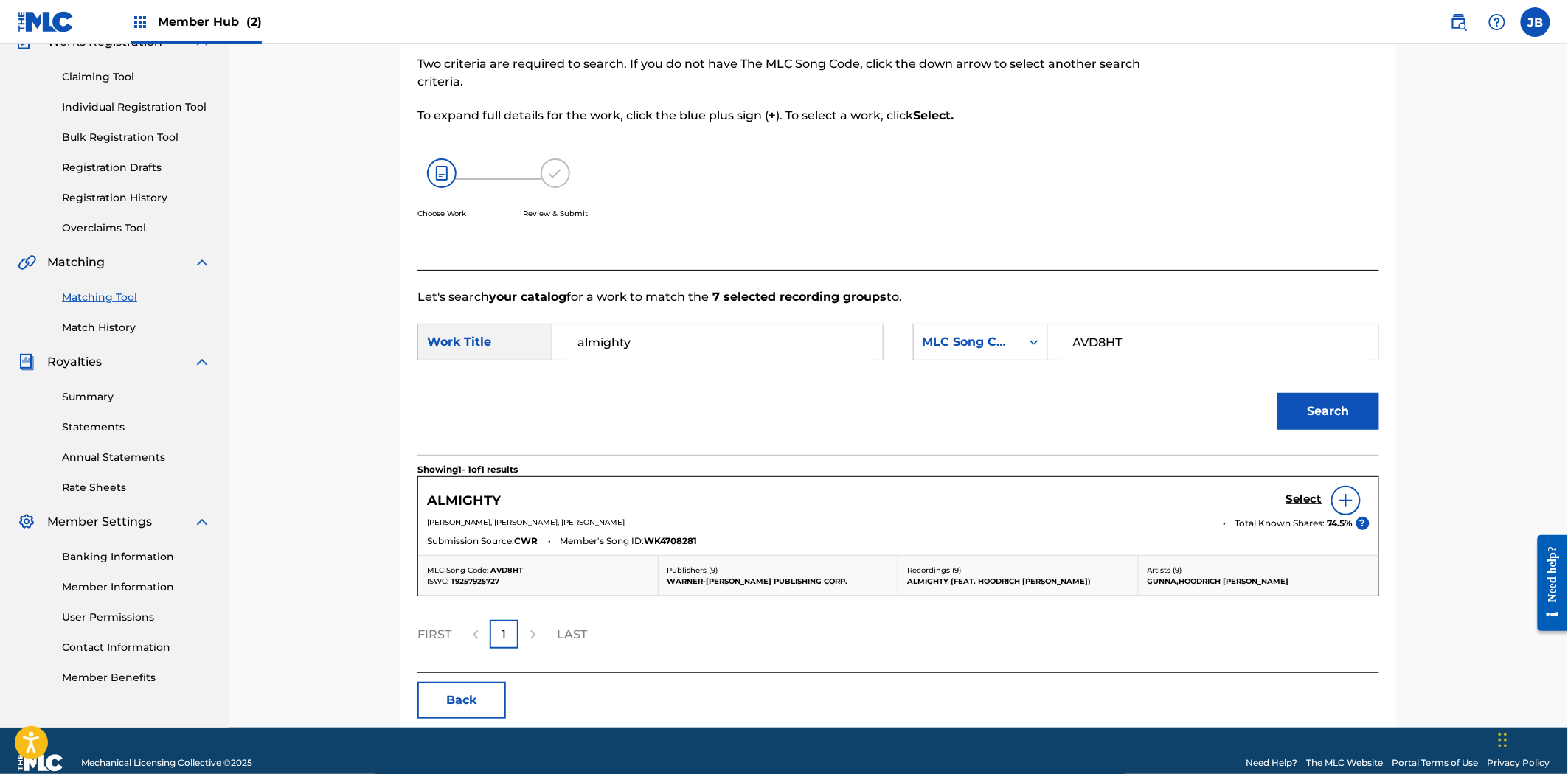
click at [1347, 507] on img at bounding box center [1346, 501] width 18 height 18
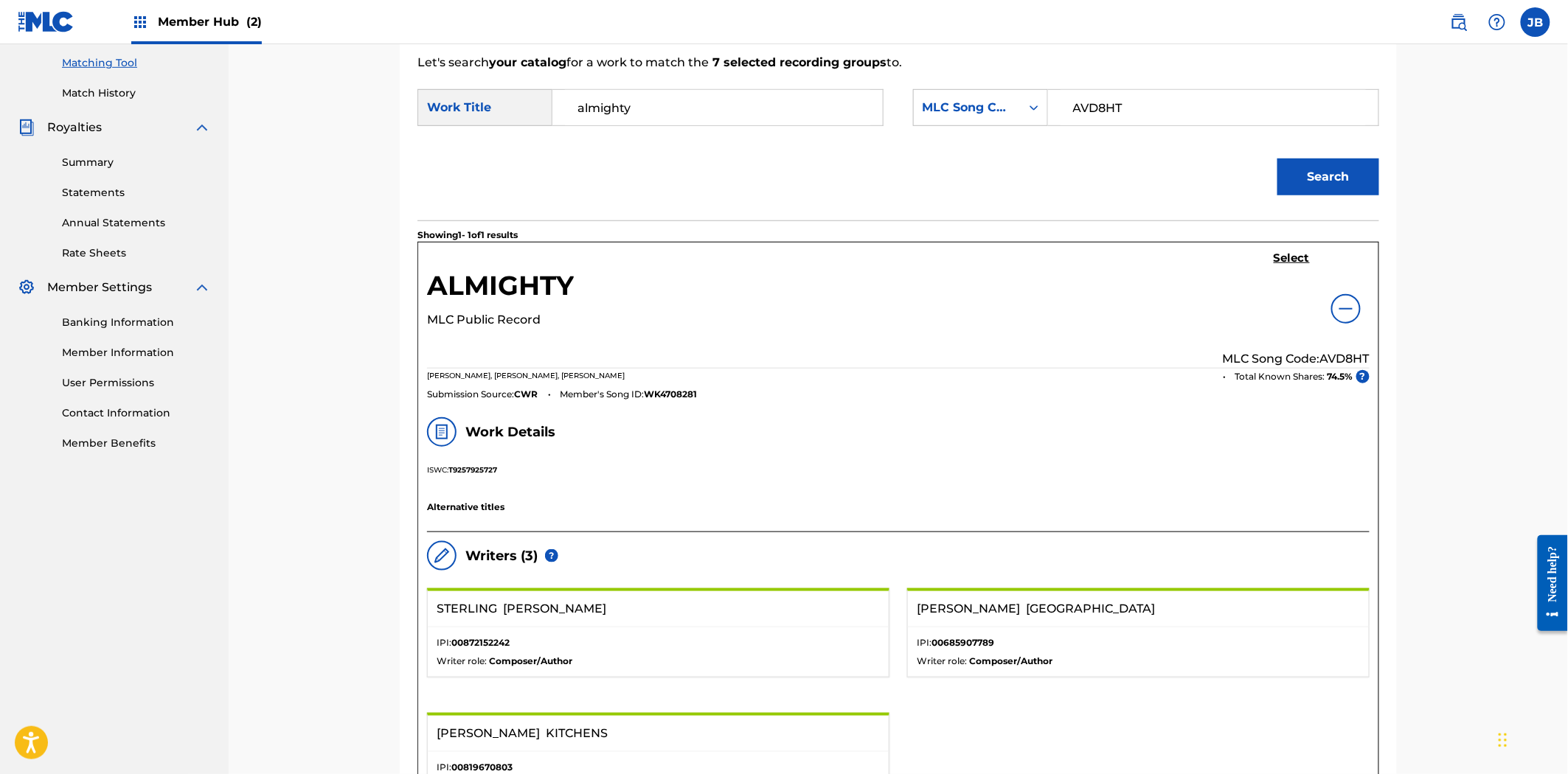
scroll to position [222, 0]
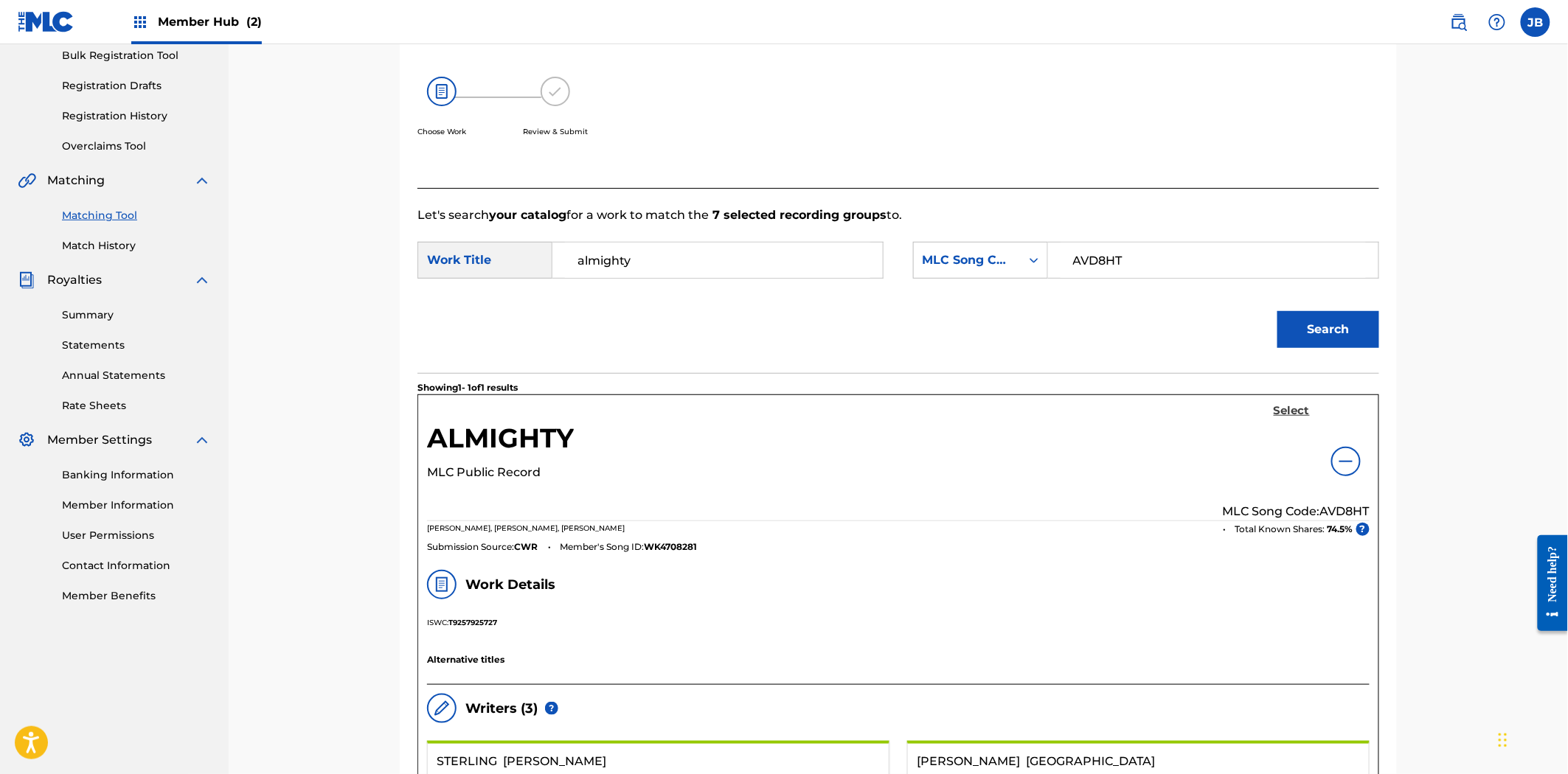
click at [1292, 413] on h5 "Select" at bounding box center [1292, 411] width 36 height 14
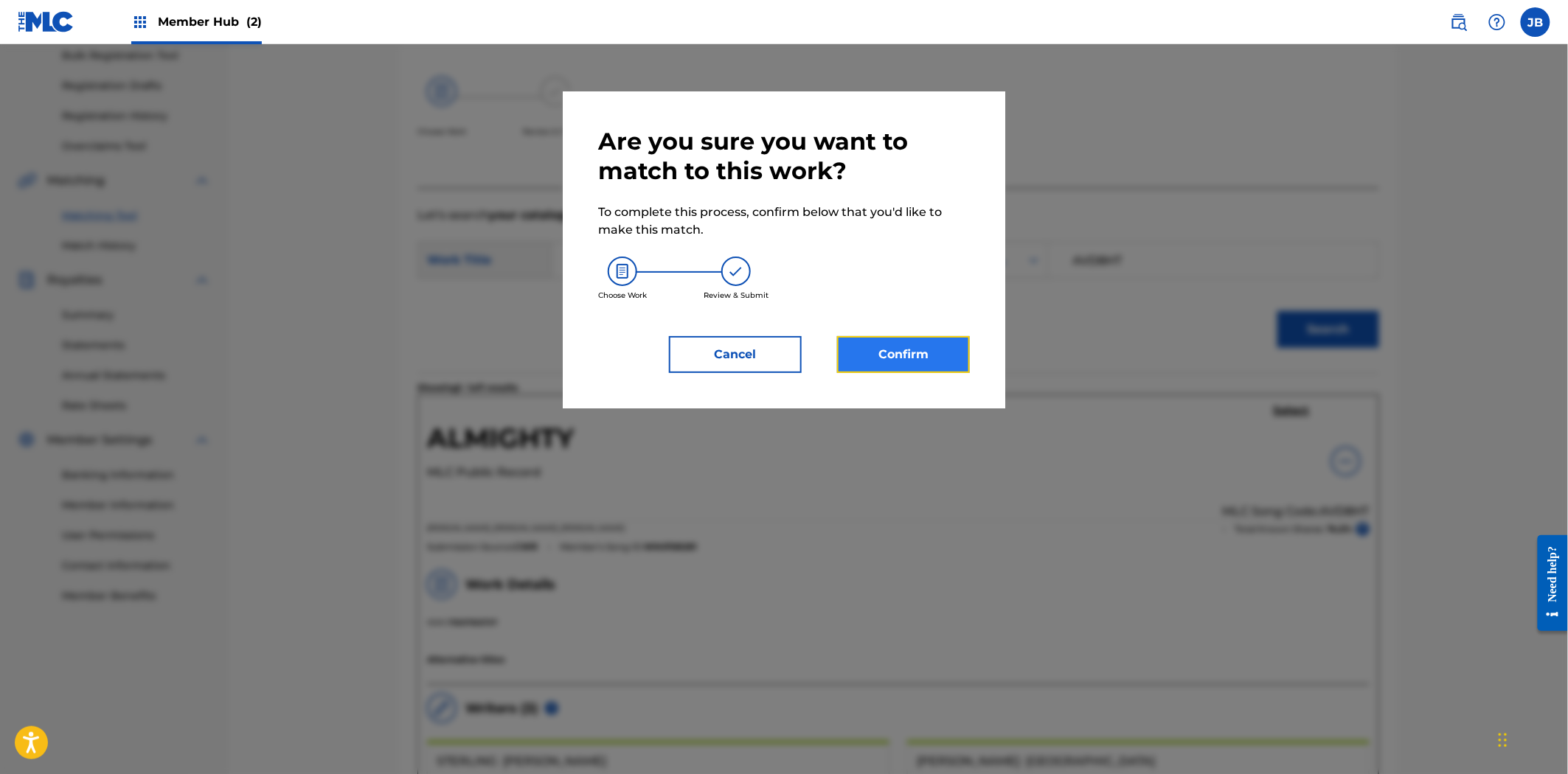
click at [935, 354] on button "Confirm" at bounding box center [903, 354] width 133 height 37
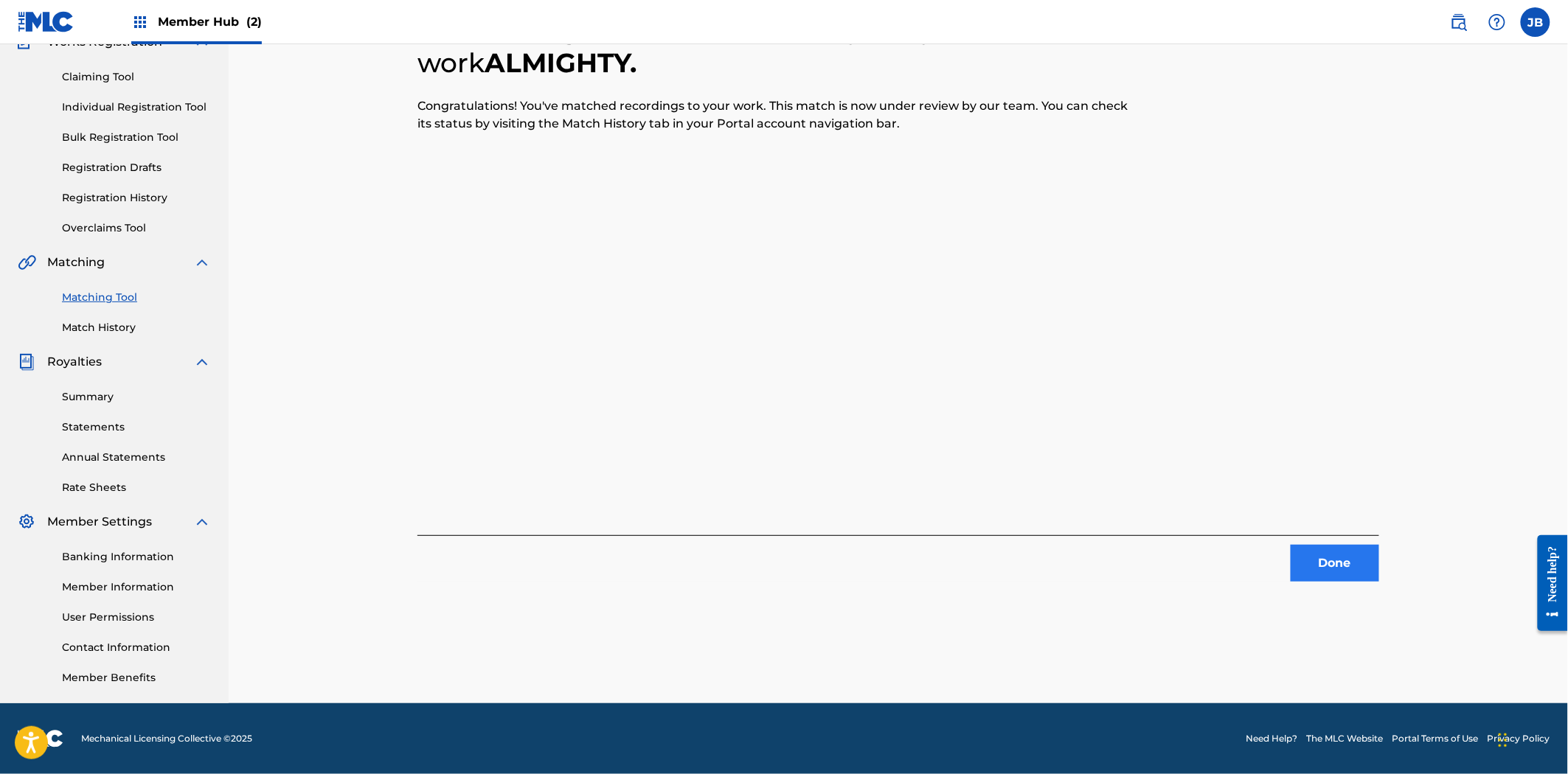
click at [1329, 582] on div "7 Recording Groups are pending usage match to the work ALMIGHTY . Congratulatio…" at bounding box center [898, 322] width 1033 height 762
click at [1402, 566] on div "7 Recording Groups are pending usage match to the work ALMIGHTY . Congratulatio…" at bounding box center [898, 322] width 1033 height 762
click at [1347, 558] on button "Done" at bounding box center [1334, 563] width 88 height 37
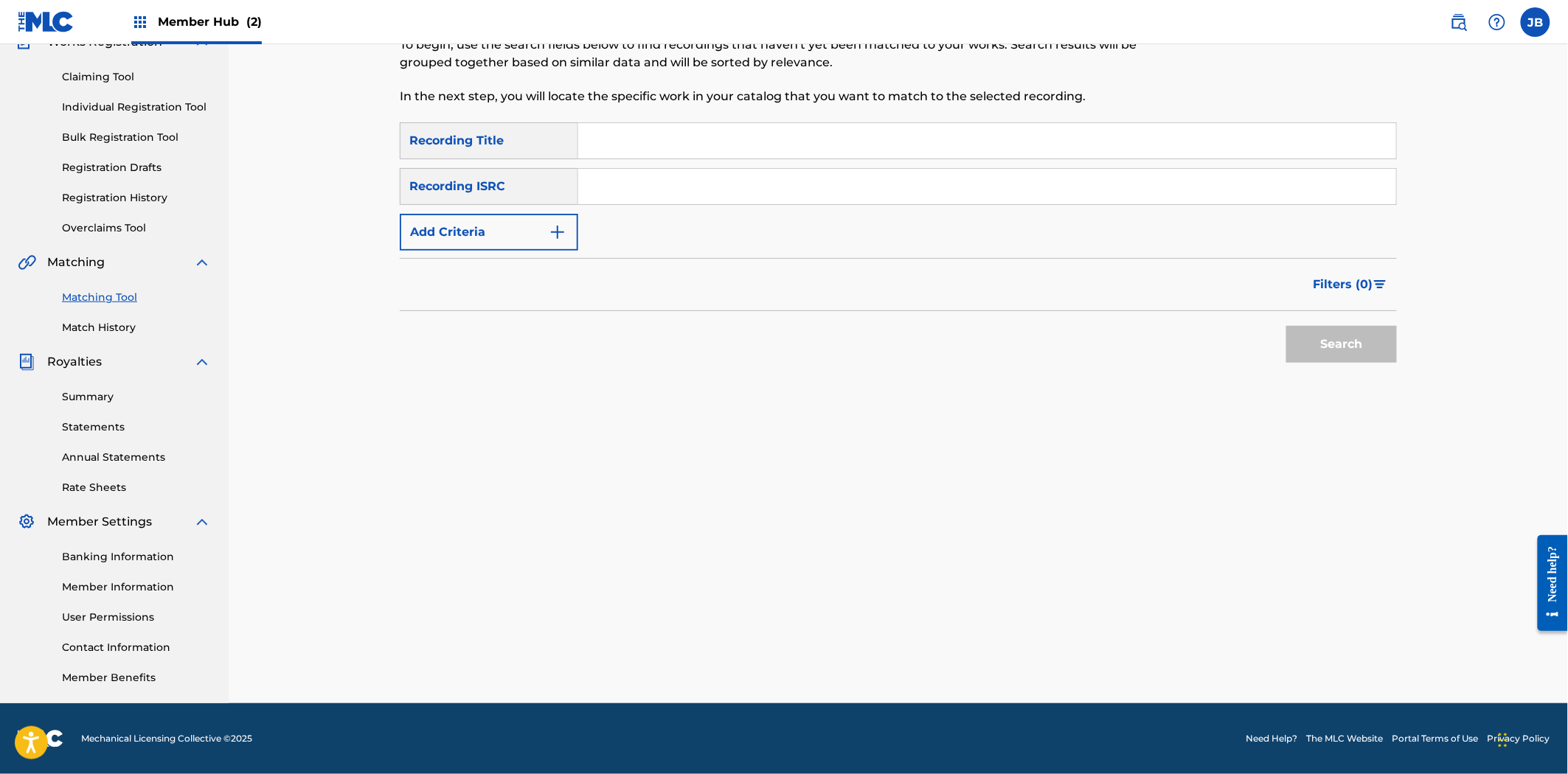
click at [855, 185] on input "Search Form" at bounding box center [987, 186] width 818 height 35
paste input "US38Y2403972"
type input "US38Y2403972"
click at [1360, 347] on button "Search" at bounding box center [1342, 344] width 111 height 37
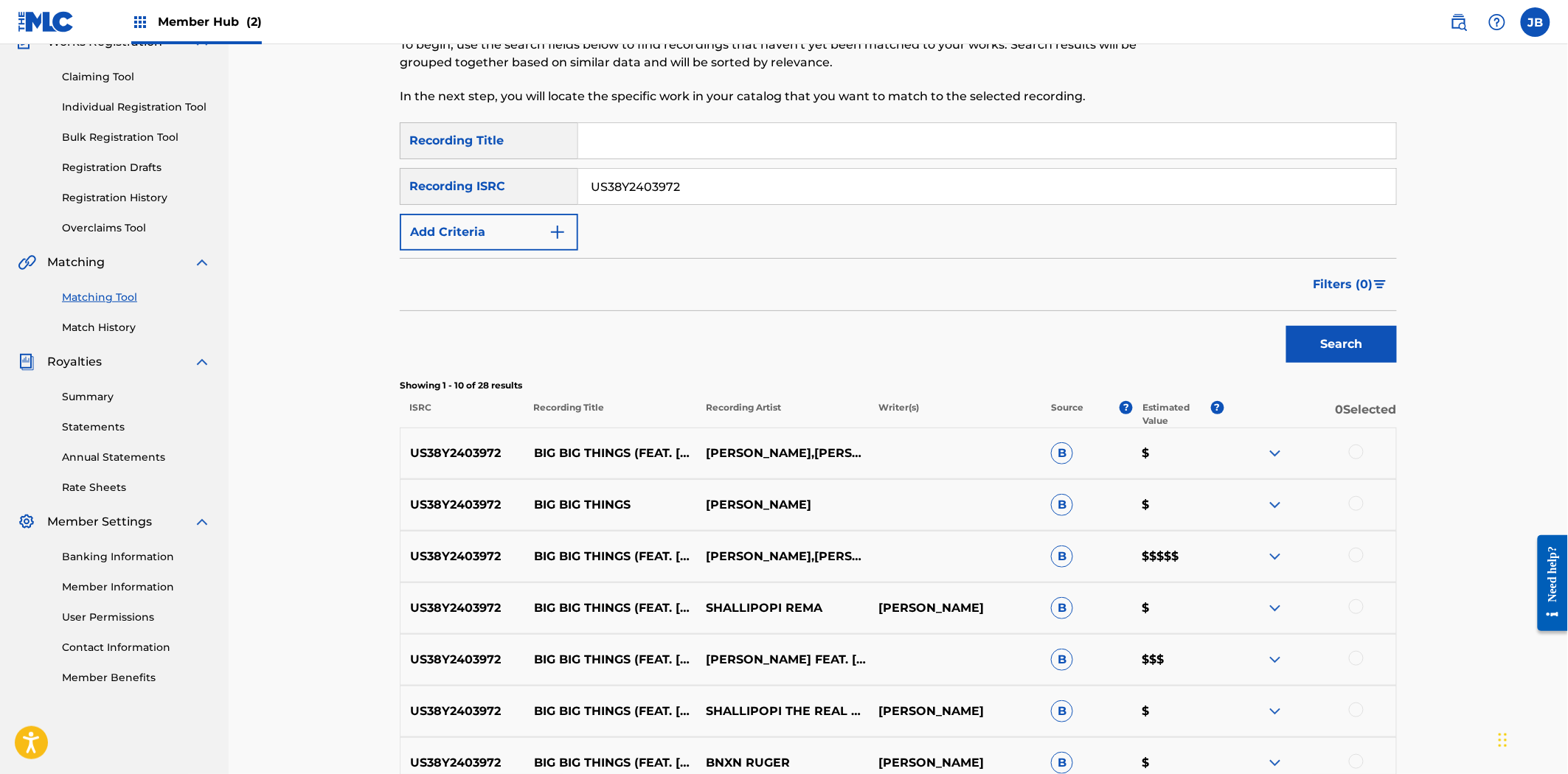
scroll to position [386, 0]
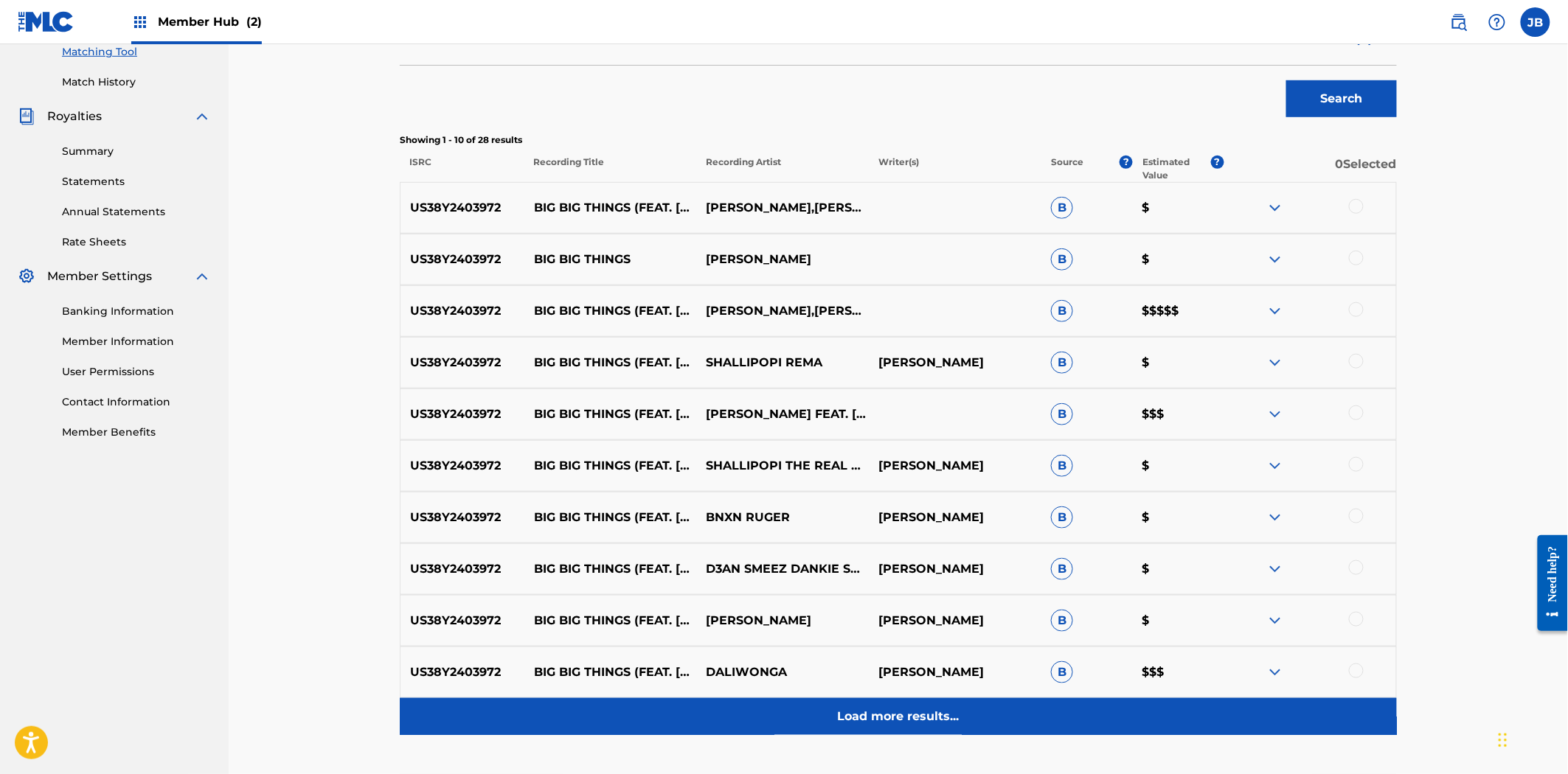
click at [935, 734] on div "Load more results..." at bounding box center [898, 716] width 997 height 37
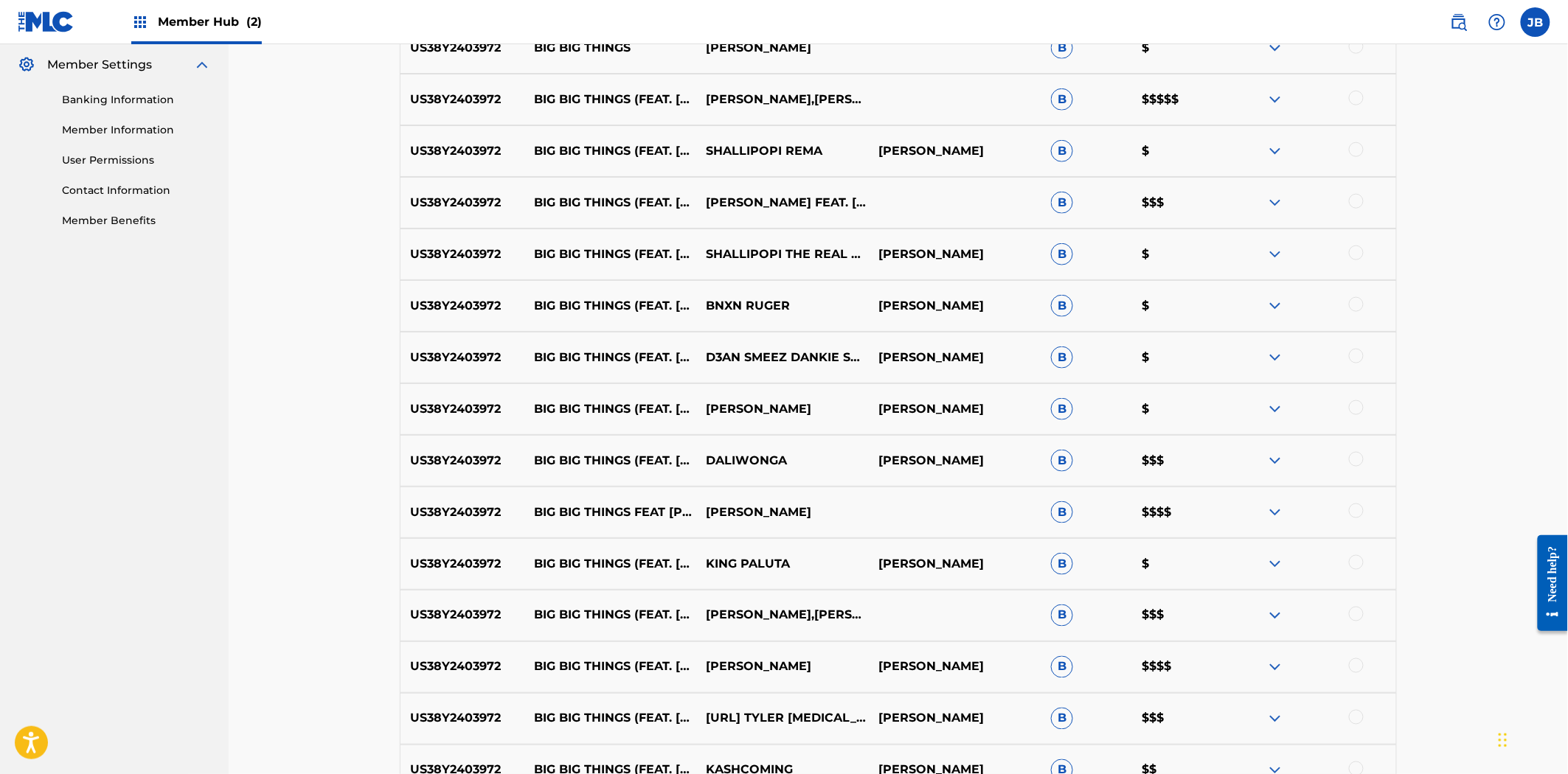
scroll to position [1007, 0]
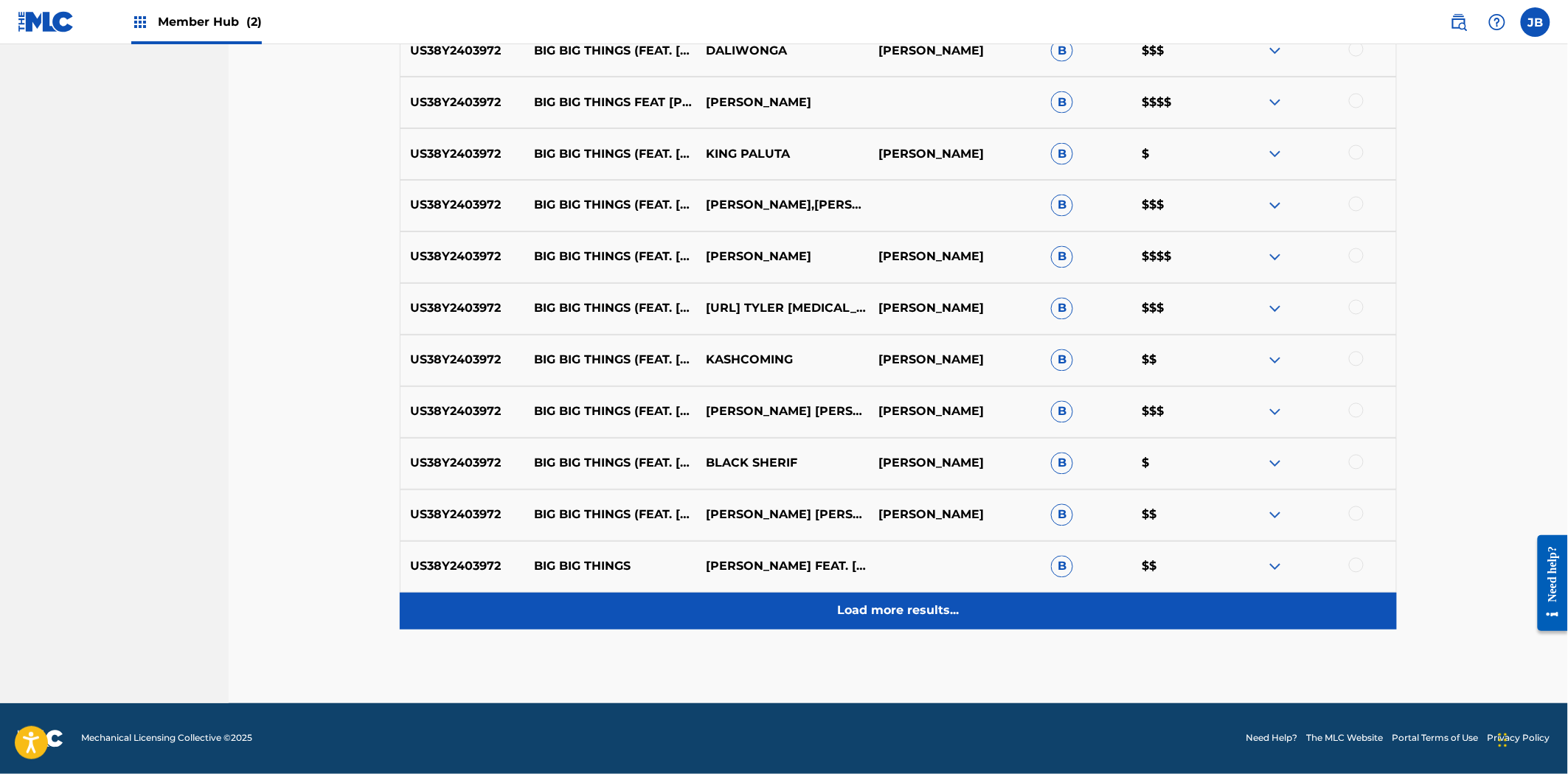
click at [920, 615] on p "Load more results..." at bounding box center [899, 612] width 121 height 18
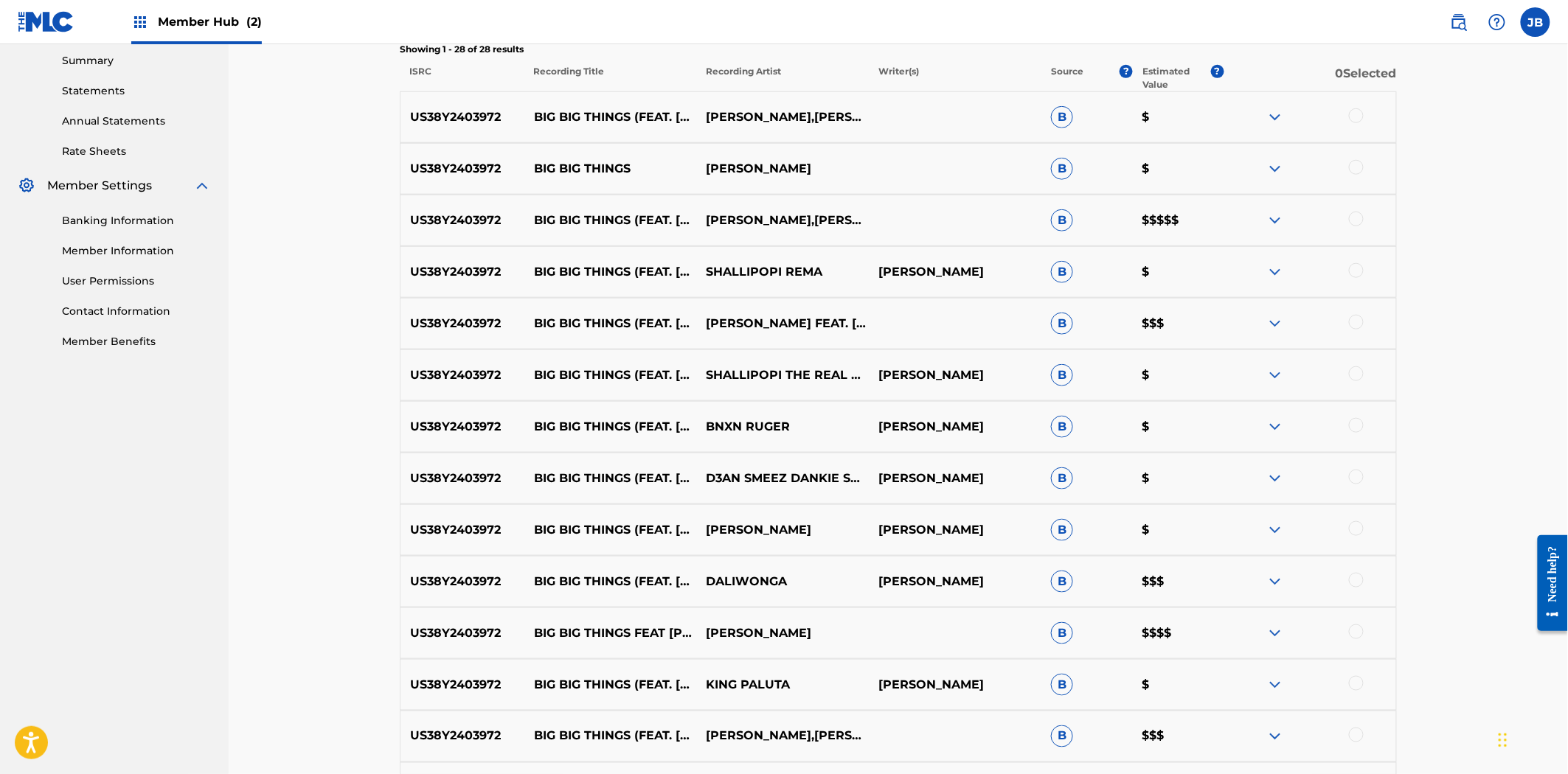
scroll to position [400, 0]
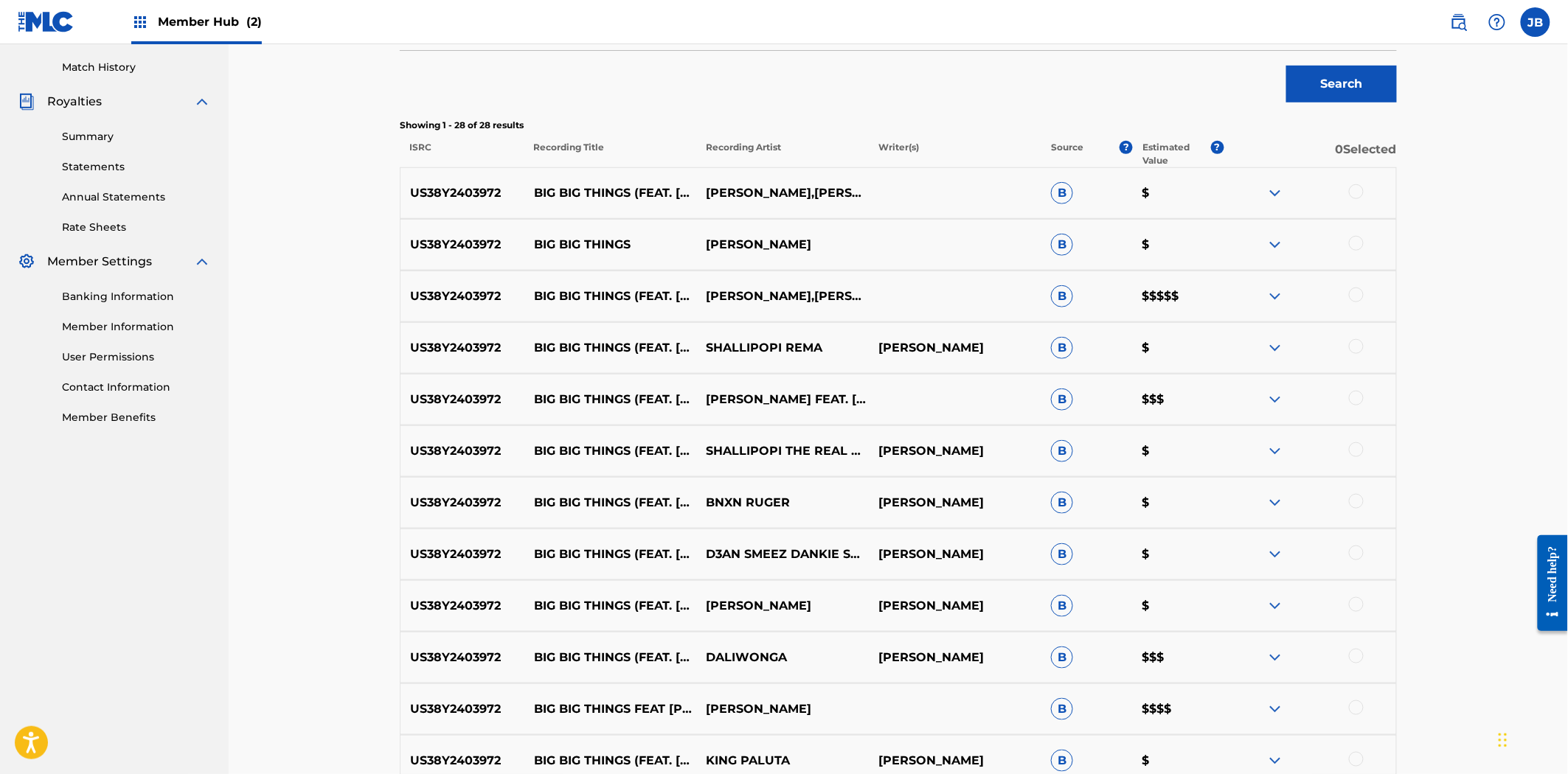
click at [1359, 184] on div at bounding box center [1356, 192] width 15 height 15
drag, startPoint x: 1357, startPoint y: 255, endPoint x: 1357, endPoint y: 269, distance: 14.0
click at [1357, 256] on div "US38Y2403972 BIG BIG THINGS [PERSON_NAME] $" at bounding box center [898, 244] width 997 height 52
click at [1355, 252] on div "US38Y2403972 BIG BIG THINGS [PERSON_NAME] $" at bounding box center [898, 244] width 997 height 52
click at [1355, 243] on div at bounding box center [1356, 243] width 15 height 15
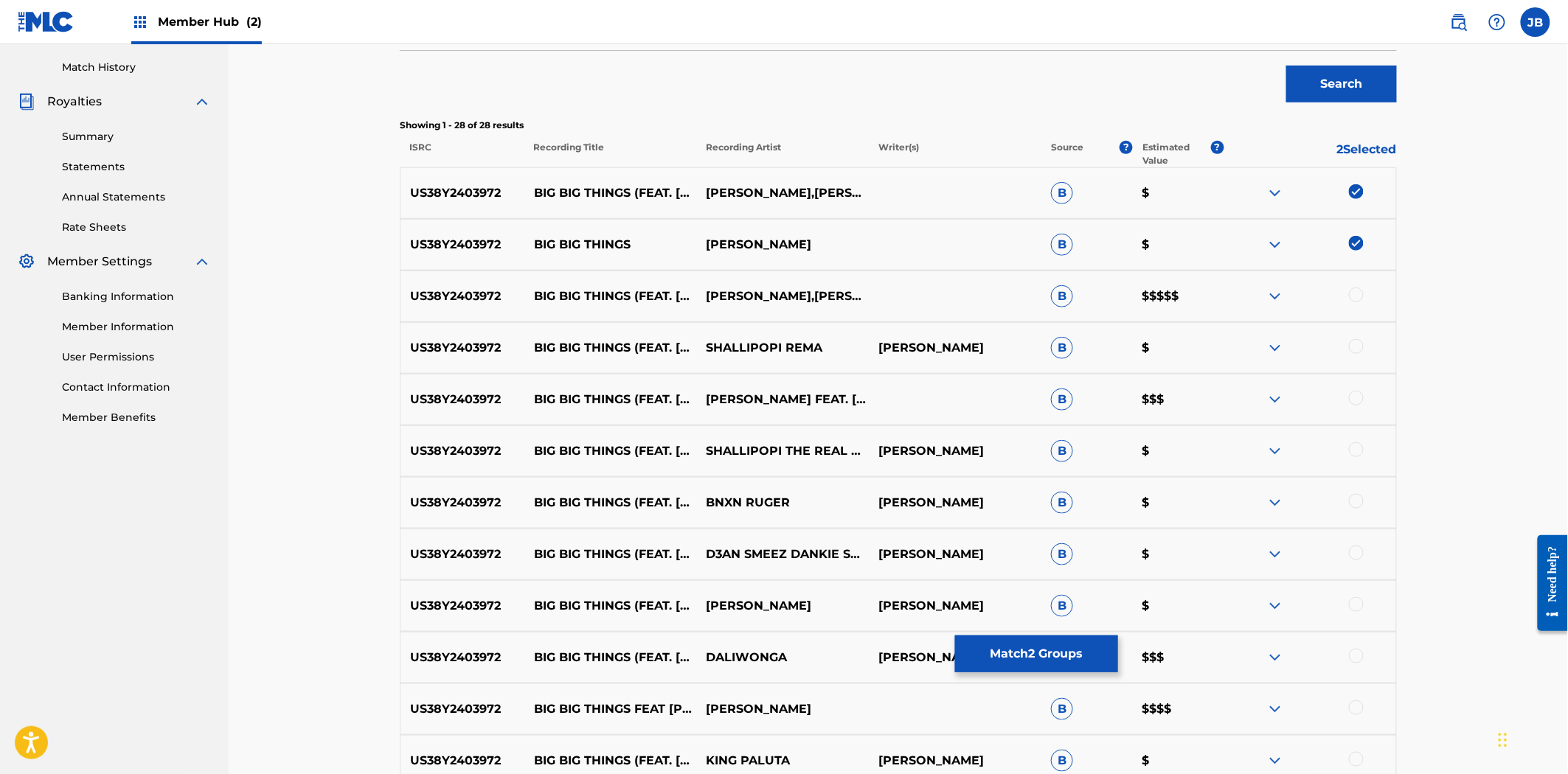
click at [1355, 299] on div at bounding box center [1356, 295] width 15 height 15
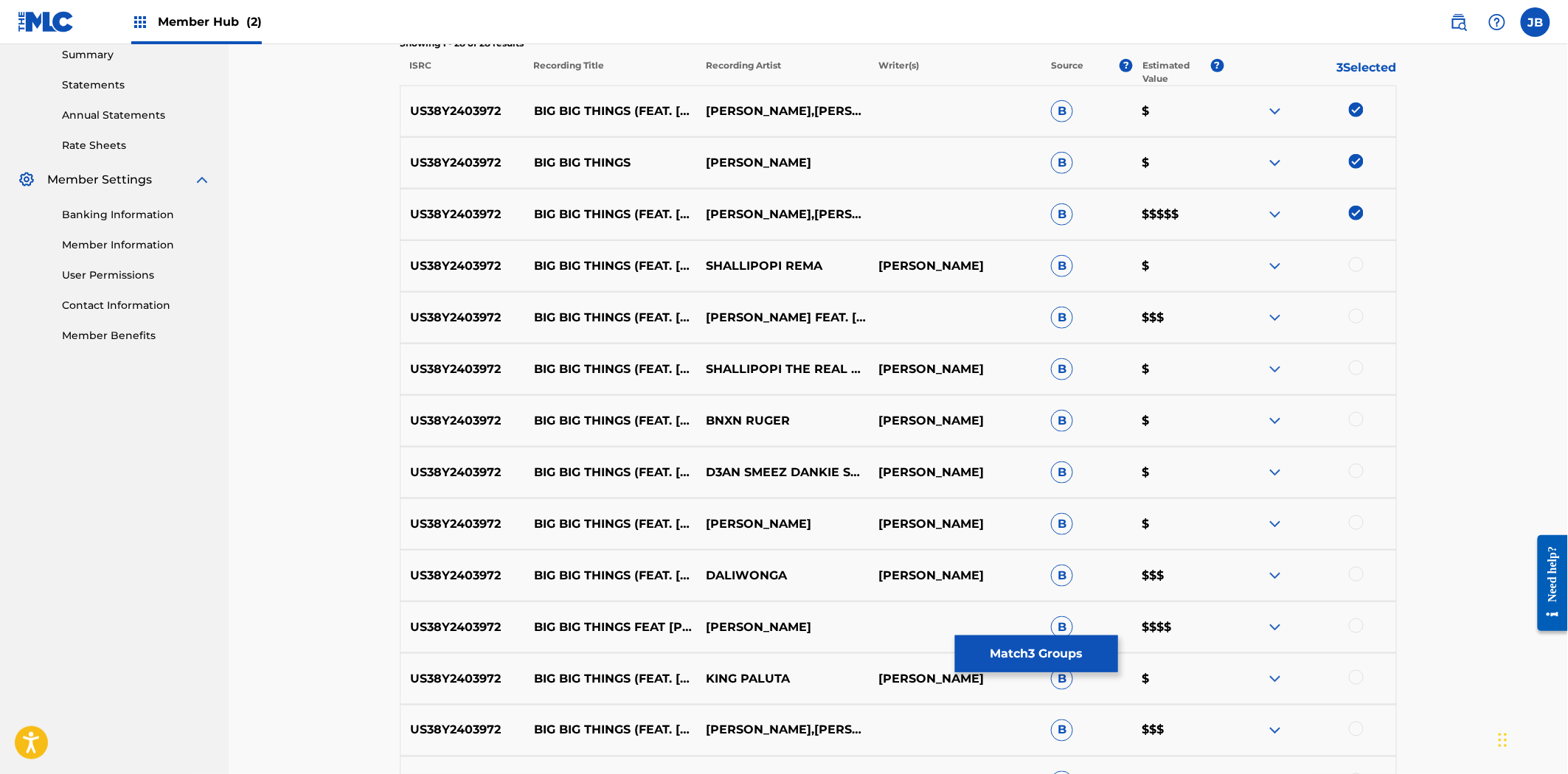
click at [1355, 260] on div at bounding box center [1356, 265] width 15 height 15
click at [1358, 317] on div at bounding box center [1356, 317] width 15 height 15
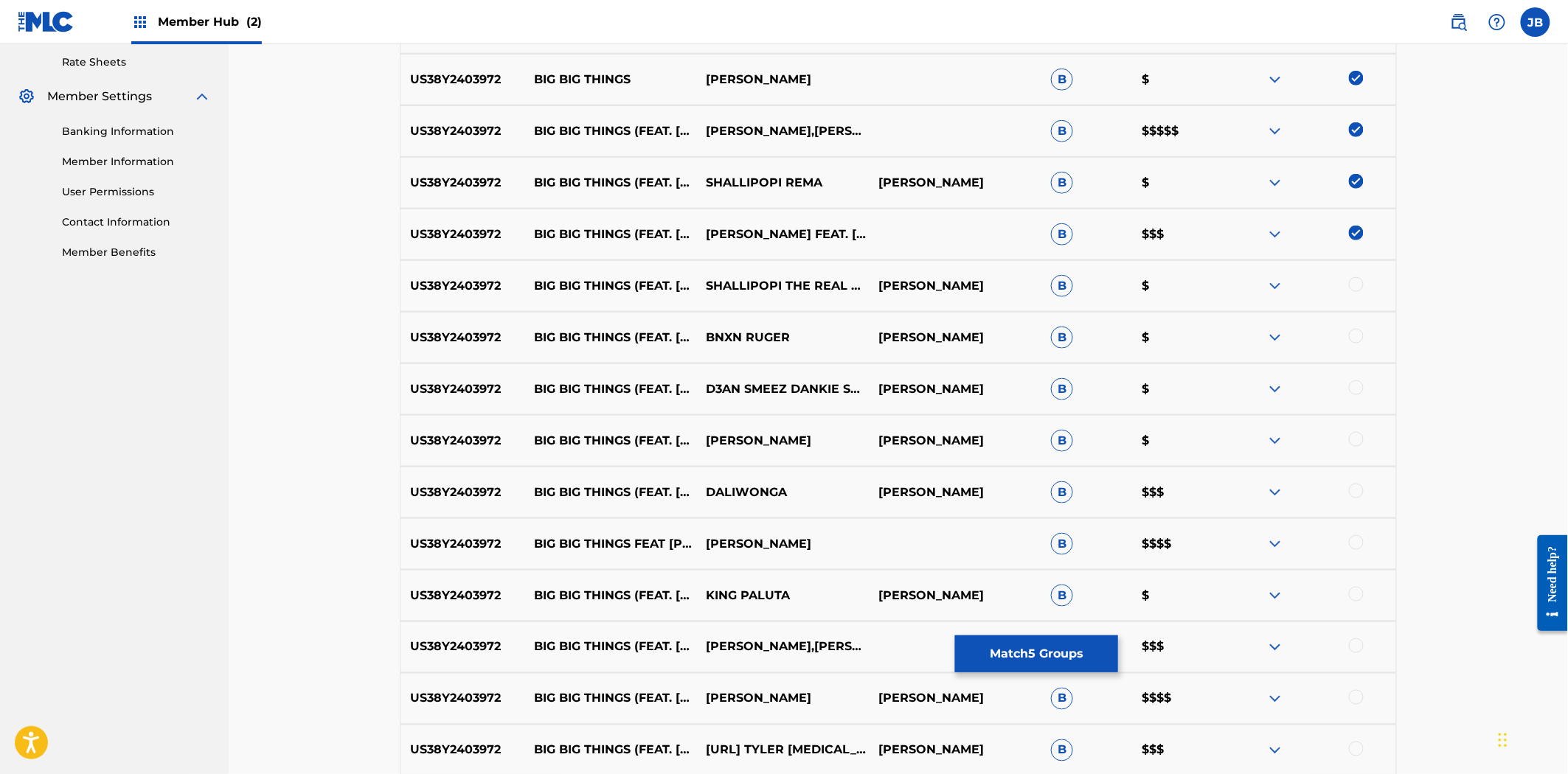
scroll to position [728, 0]
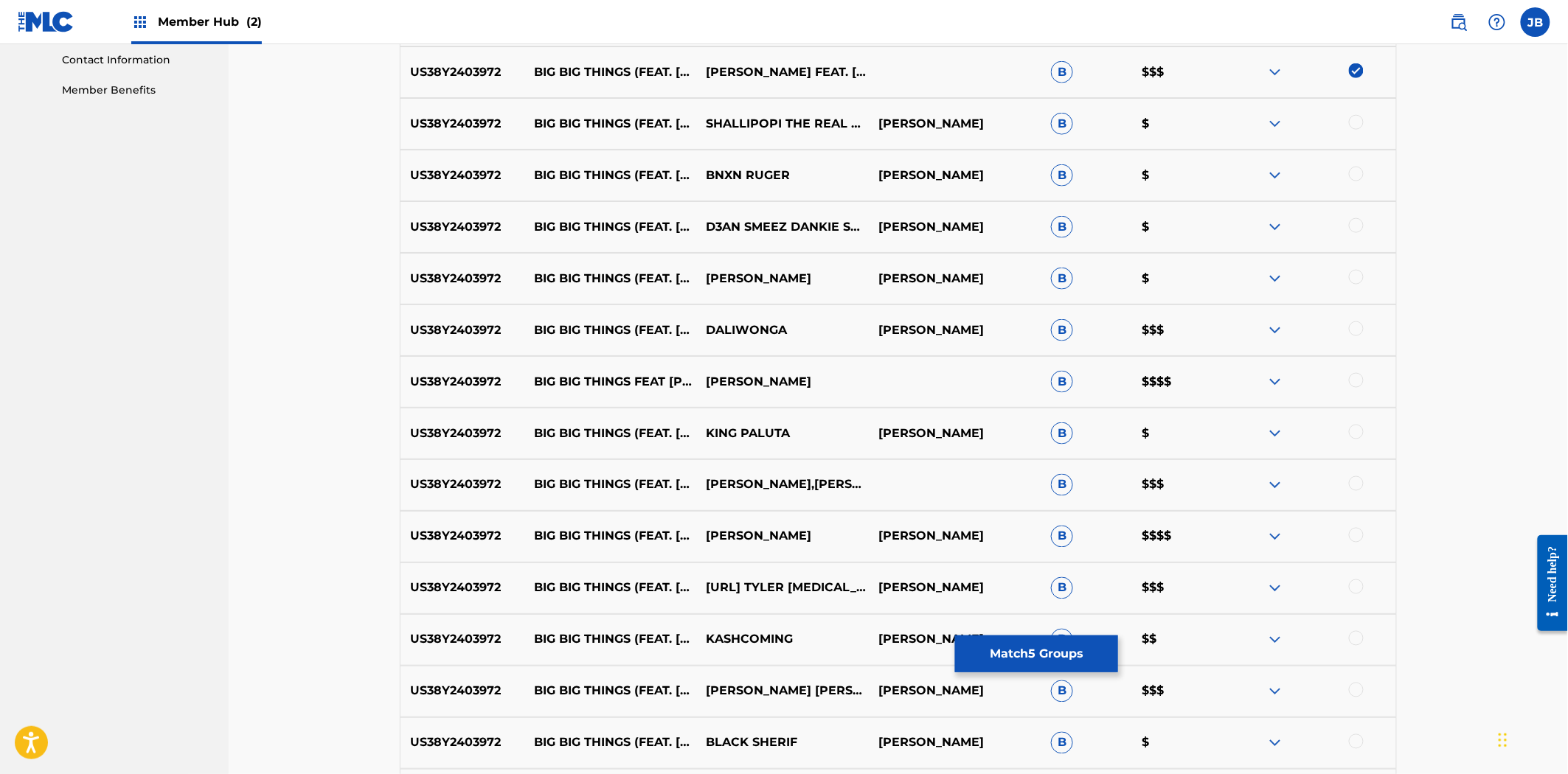
click at [1358, 121] on div at bounding box center [1356, 123] width 15 height 15
click at [1358, 168] on div at bounding box center [1356, 174] width 15 height 15
click at [1351, 229] on div at bounding box center [1356, 226] width 15 height 15
click at [1355, 275] on div at bounding box center [1356, 277] width 15 height 15
click at [1358, 322] on div at bounding box center [1356, 329] width 15 height 15
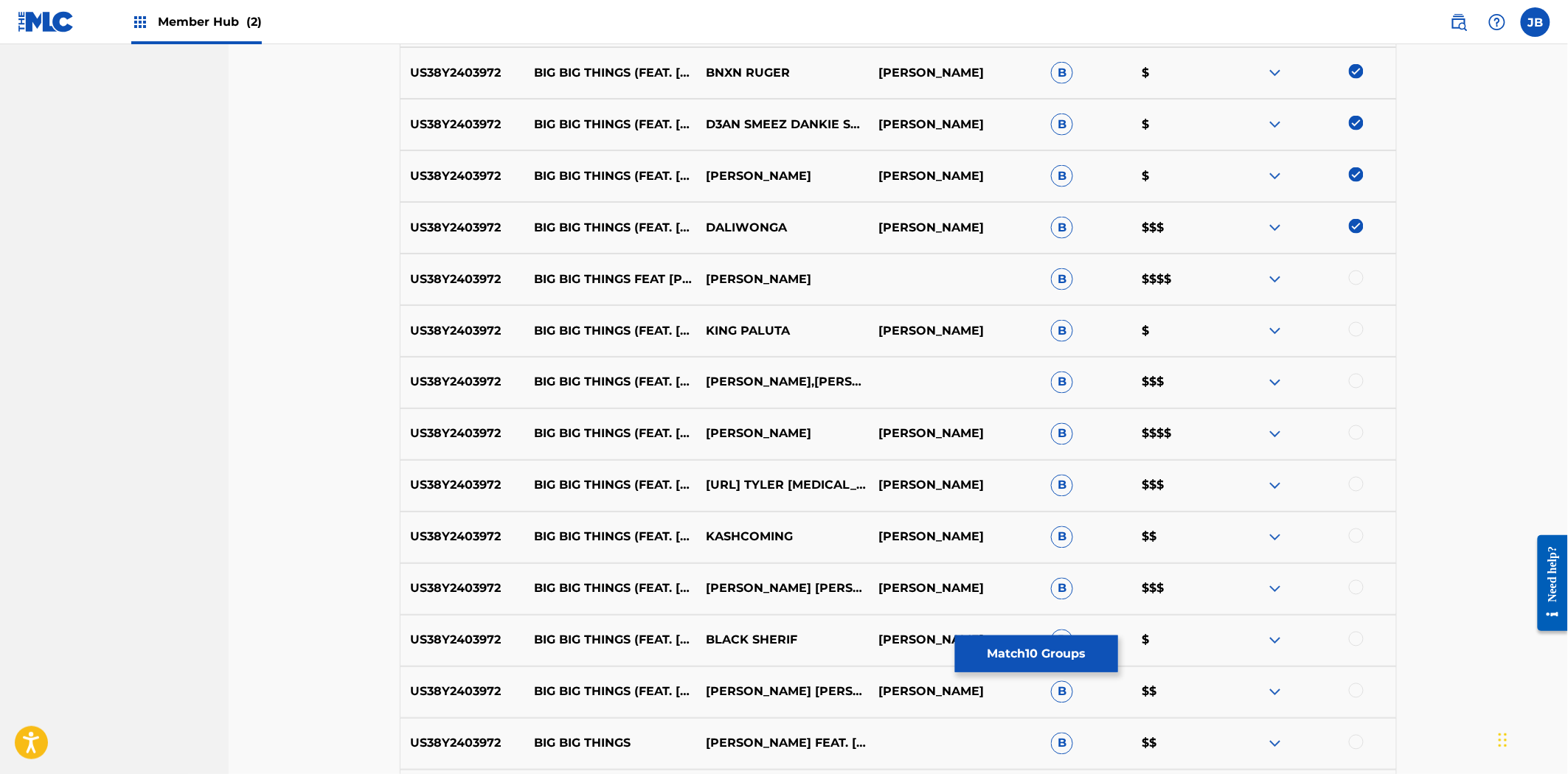
scroll to position [974, 0]
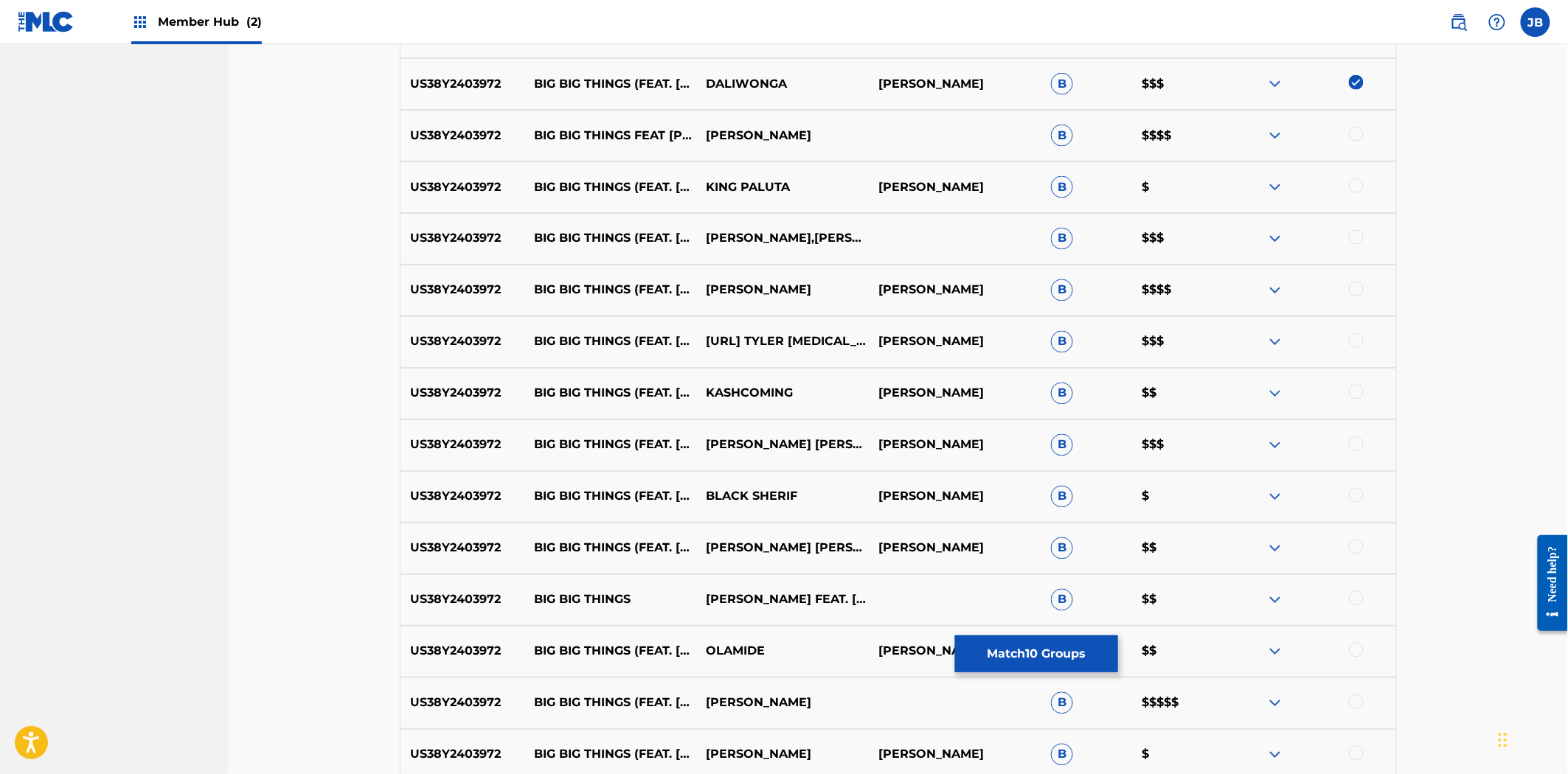
click at [1355, 138] on div at bounding box center [1356, 134] width 15 height 15
click at [1355, 188] on div at bounding box center [1356, 186] width 15 height 15
click at [1358, 244] on div at bounding box center [1356, 237] width 15 height 15
click at [1360, 295] on div at bounding box center [1356, 289] width 15 height 15
click at [1355, 334] on div at bounding box center [1356, 341] width 15 height 15
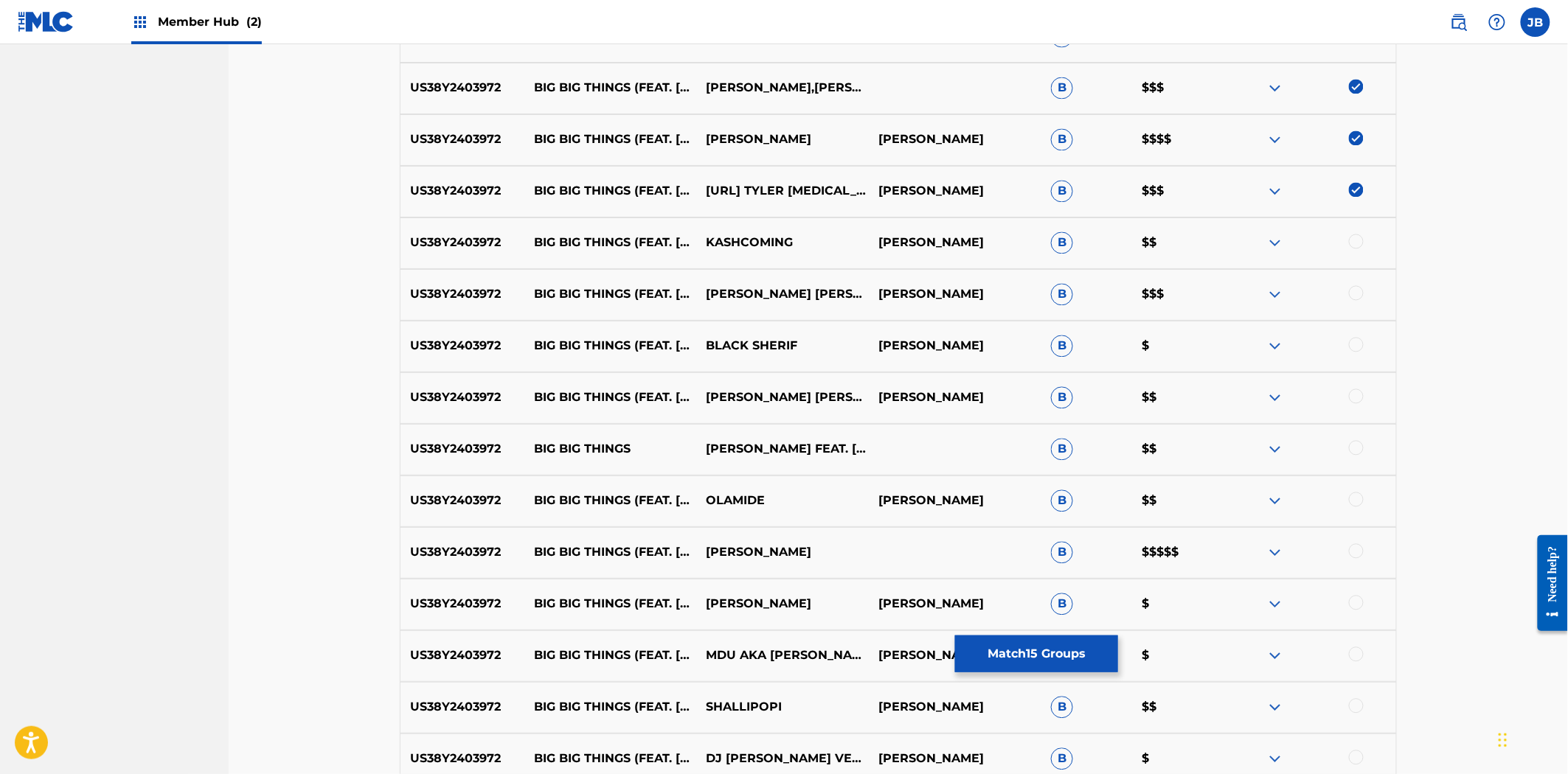
scroll to position [1138, 0]
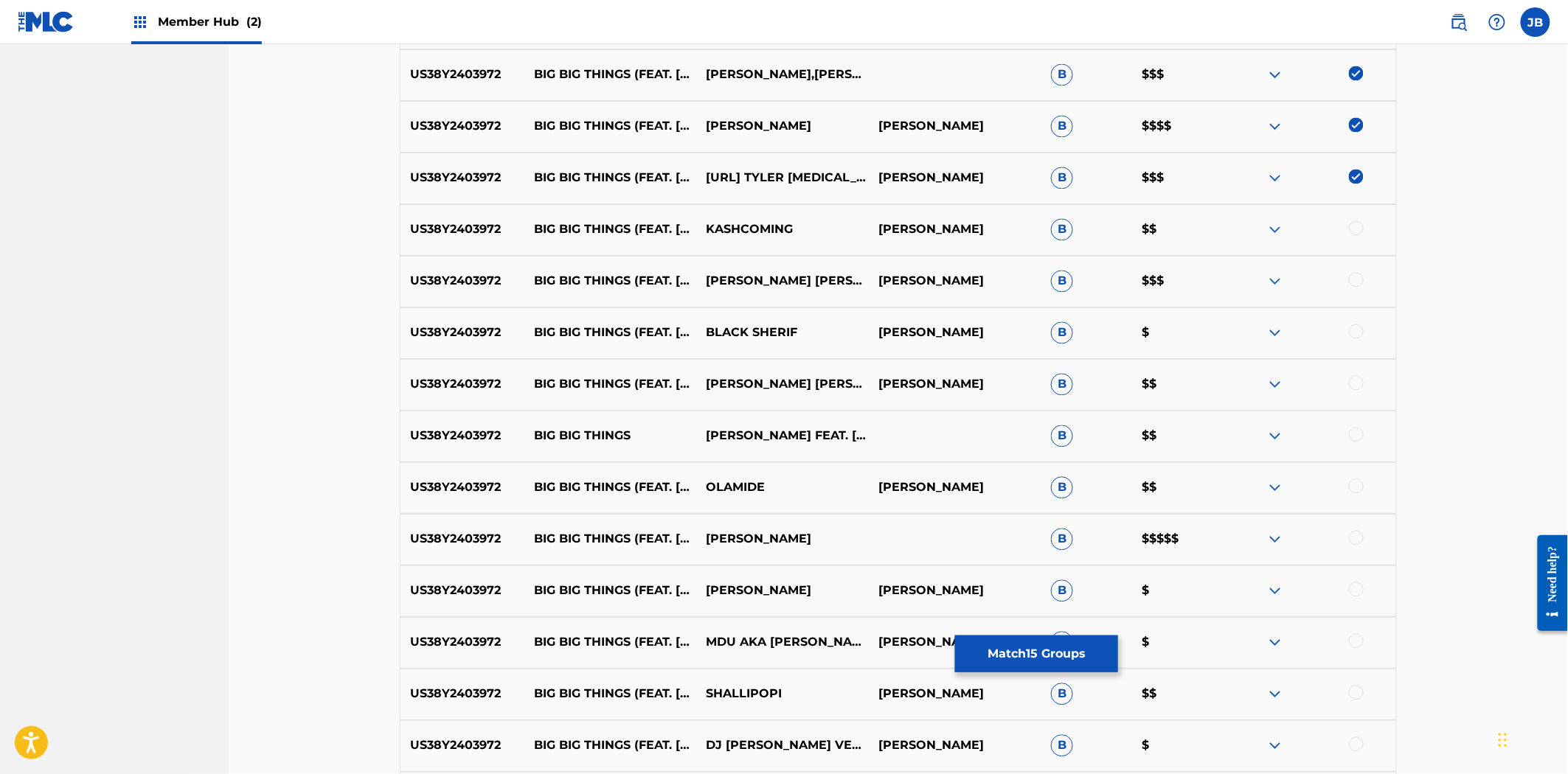
click at [1352, 225] on div at bounding box center [1356, 228] width 15 height 15
click at [1352, 272] on div at bounding box center [1356, 280] width 15 height 15
click at [1355, 322] on div "US38Y2403972 BIG BIG THINGS (FEAT. [PERSON_NAME] & [PERSON_NAME]) BLACK [PERSON…" at bounding box center [898, 333] width 997 height 52
click at [1355, 325] on div at bounding box center [1356, 332] width 15 height 15
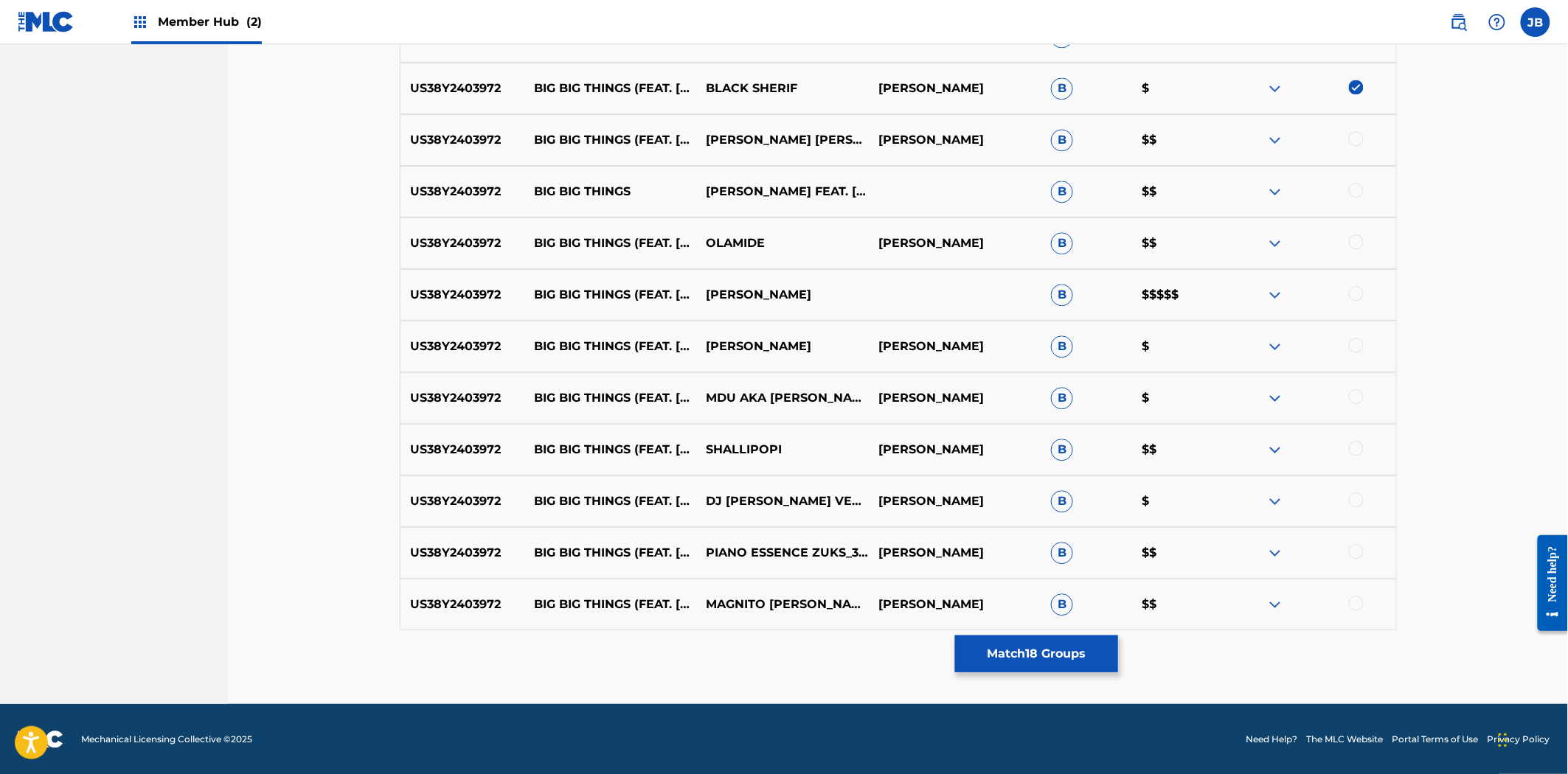
scroll to position [1383, 0]
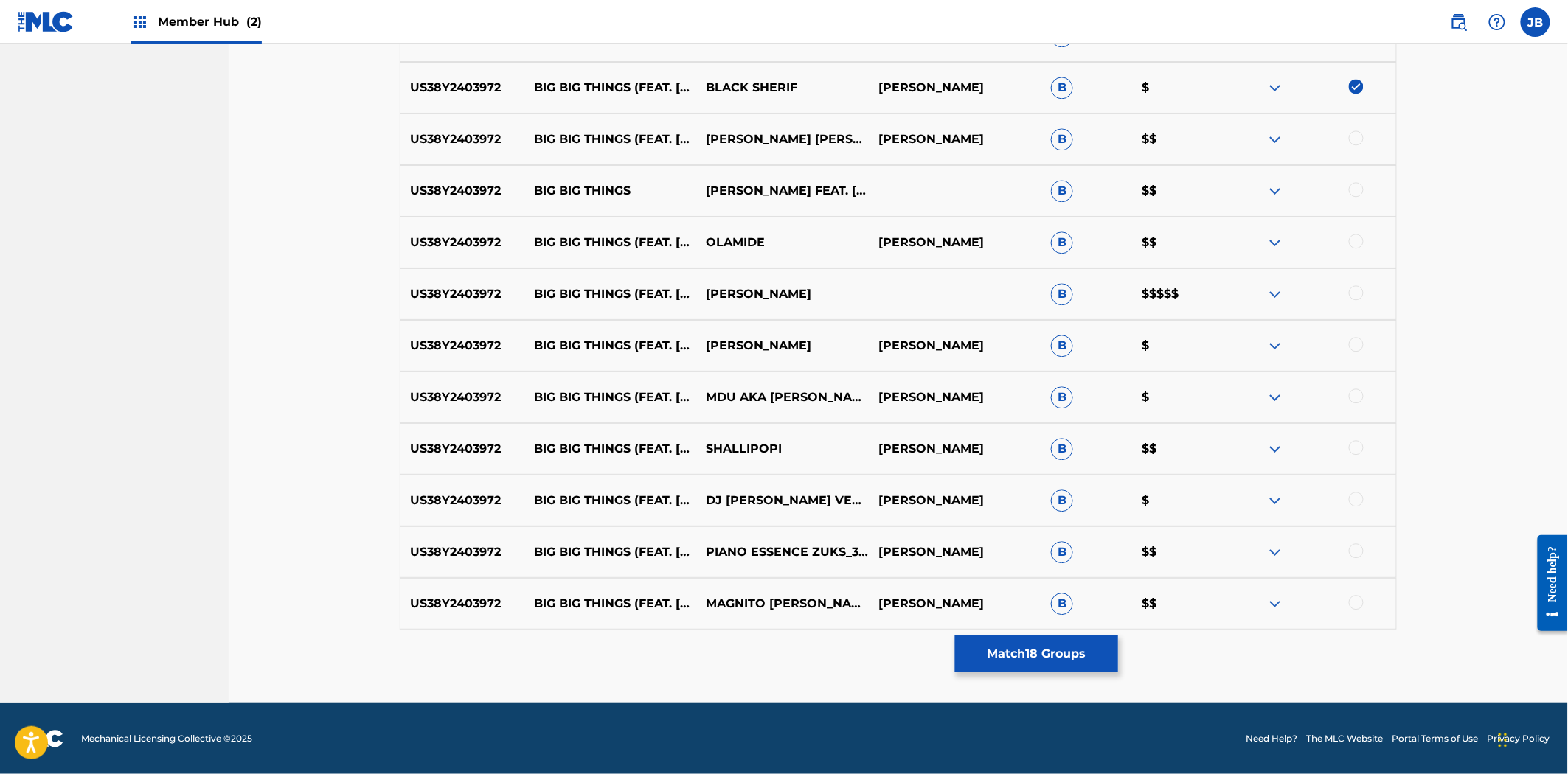
click at [1354, 133] on div at bounding box center [1356, 138] width 15 height 15
click at [1357, 175] on div "US38Y2403972 BIG BIG THINGS [PERSON_NAME] FEAT. [PERSON_NAME] & [PERSON_NAME] B…" at bounding box center [898, 191] width 997 height 52
click at [1357, 187] on div at bounding box center [1356, 189] width 15 height 15
click at [1357, 246] on div at bounding box center [1356, 241] width 15 height 15
click at [1352, 290] on div at bounding box center [1356, 293] width 15 height 15
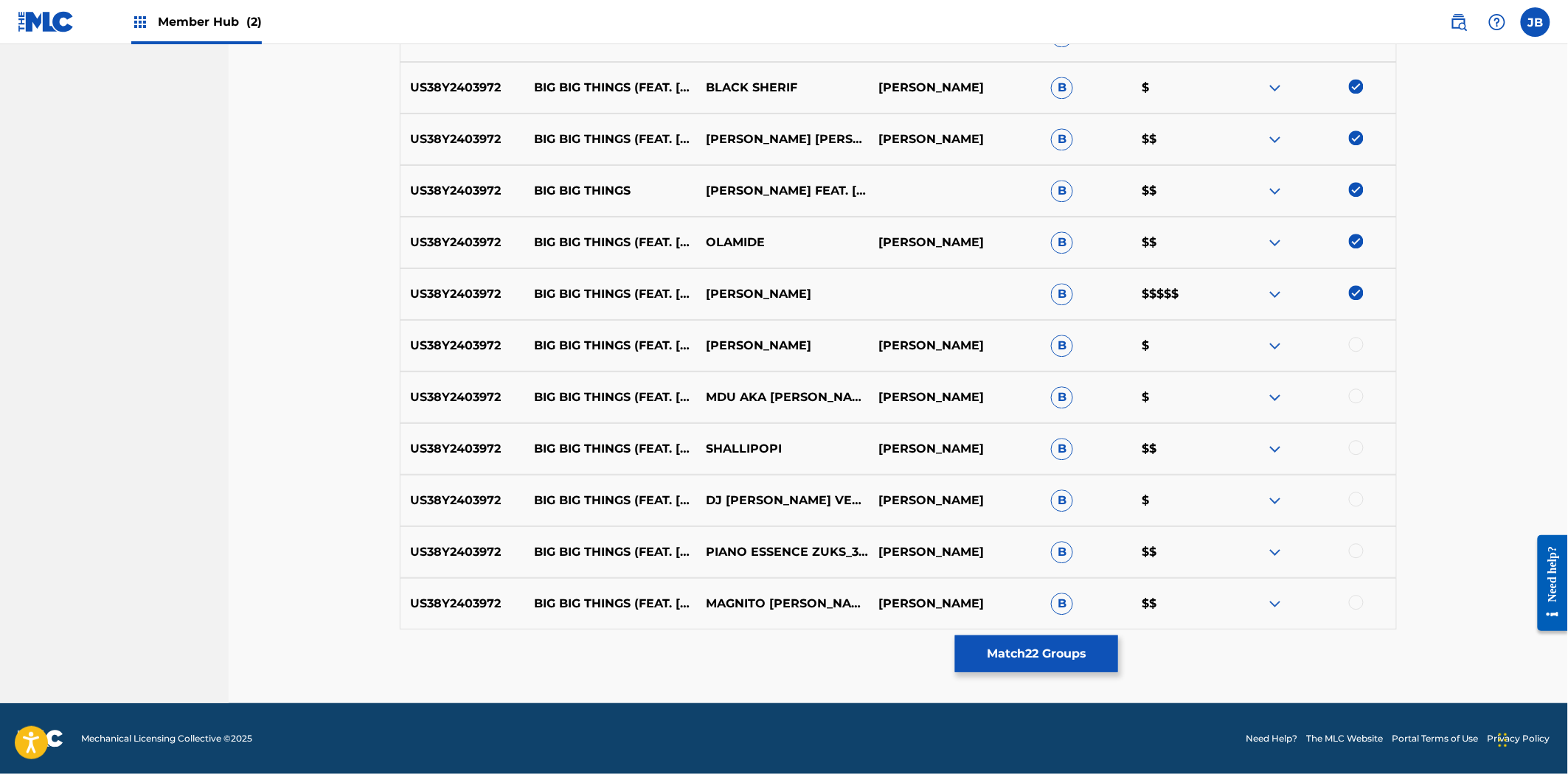
click at [1358, 349] on div at bounding box center [1356, 344] width 15 height 15
click at [1360, 393] on div at bounding box center [1356, 396] width 15 height 15
click at [1360, 445] on div at bounding box center [1356, 448] width 15 height 15
click at [1355, 499] on div at bounding box center [1356, 499] width 15 height 15
click at [1352, 553] on div at bounding box center [1356, 551] width 15 height 15
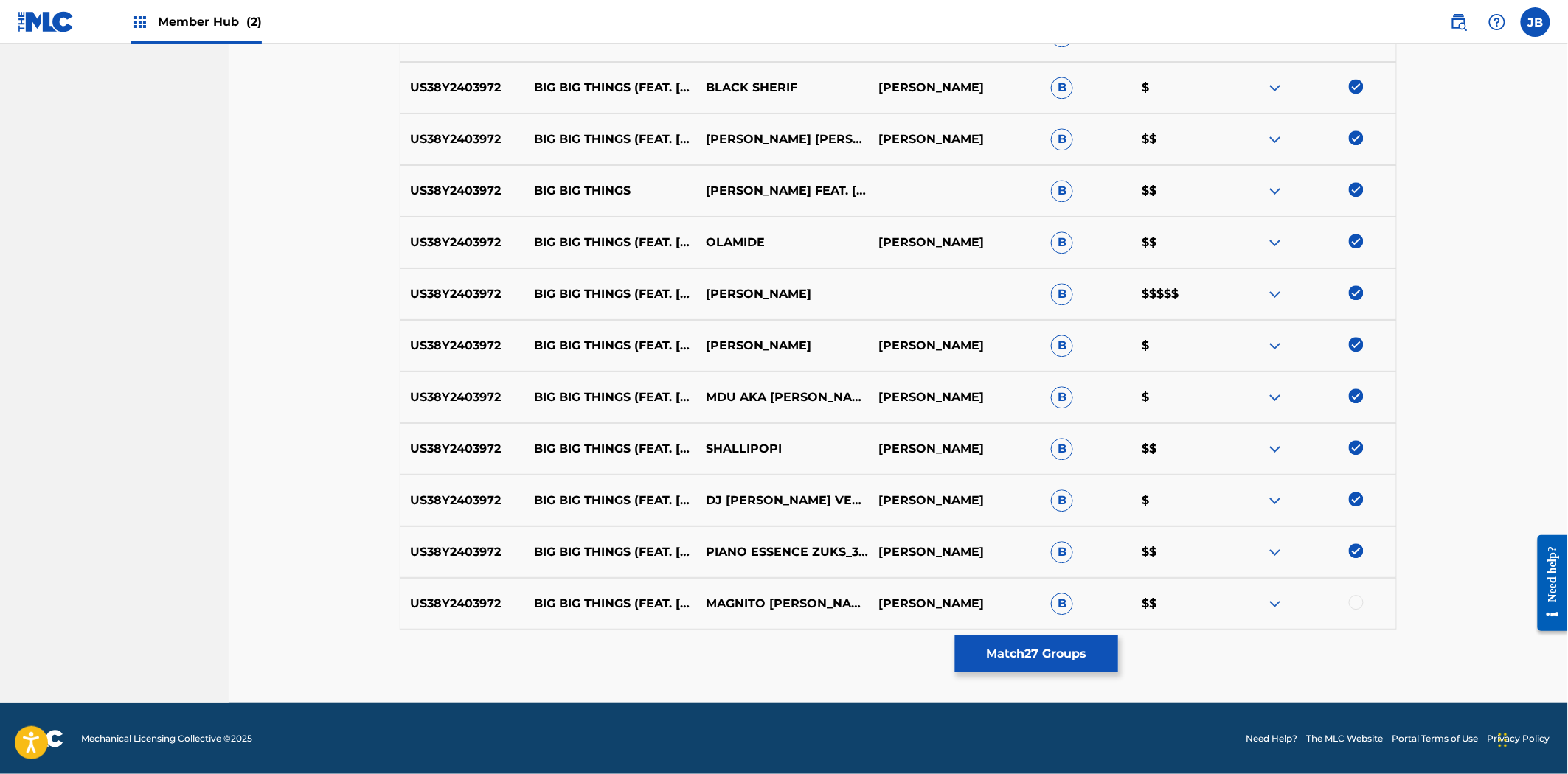
click at [1355, 595] on div at bounding box center [1356, 603] width 15 height 15
click at [1087, 639] on button "Match 28 Groups" at bounding box center [1036, 653] width 163 height 37
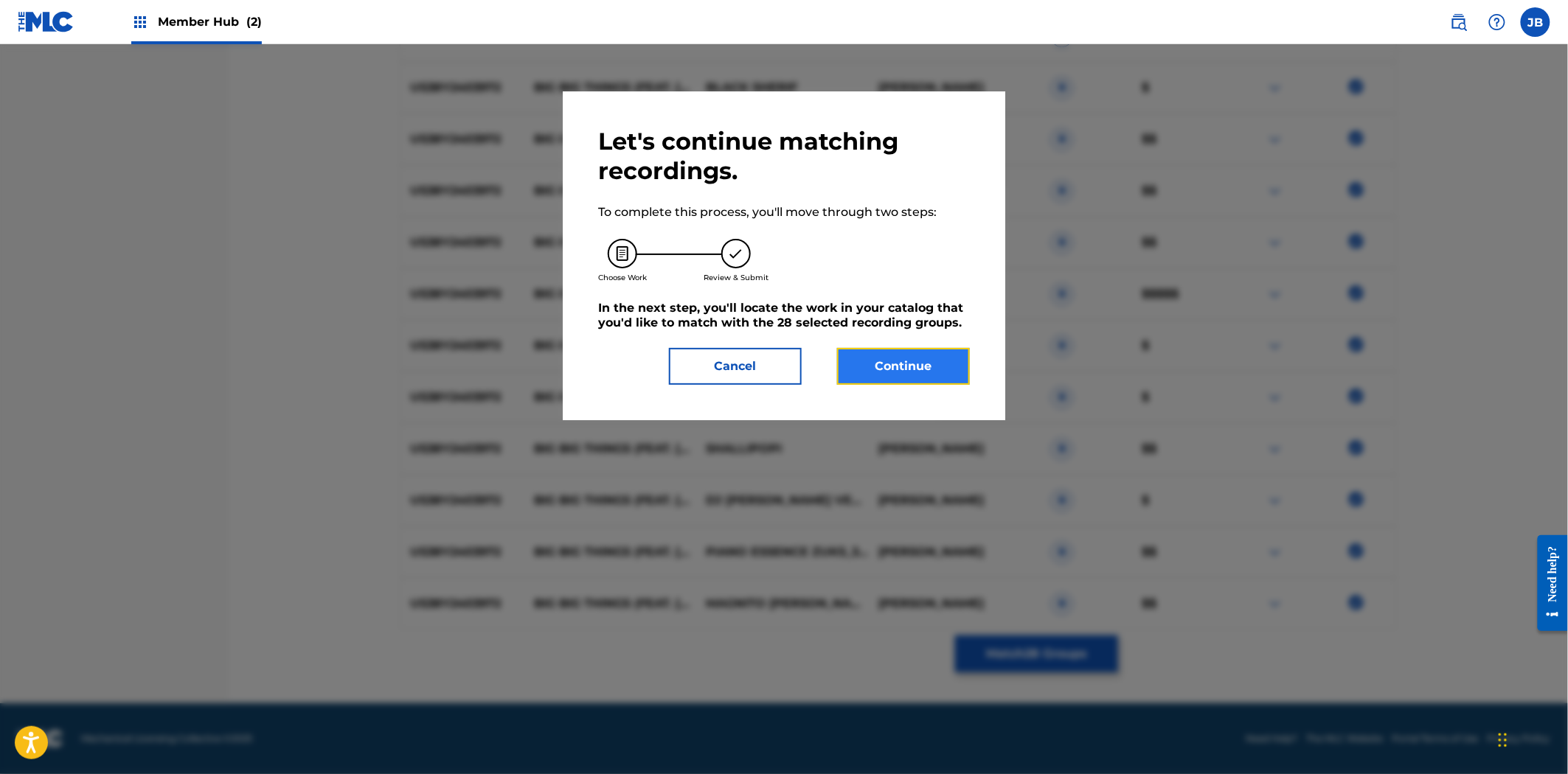
click at [919, 376] on button "Continue" at bounding box center [903, 366] width 133 height 37
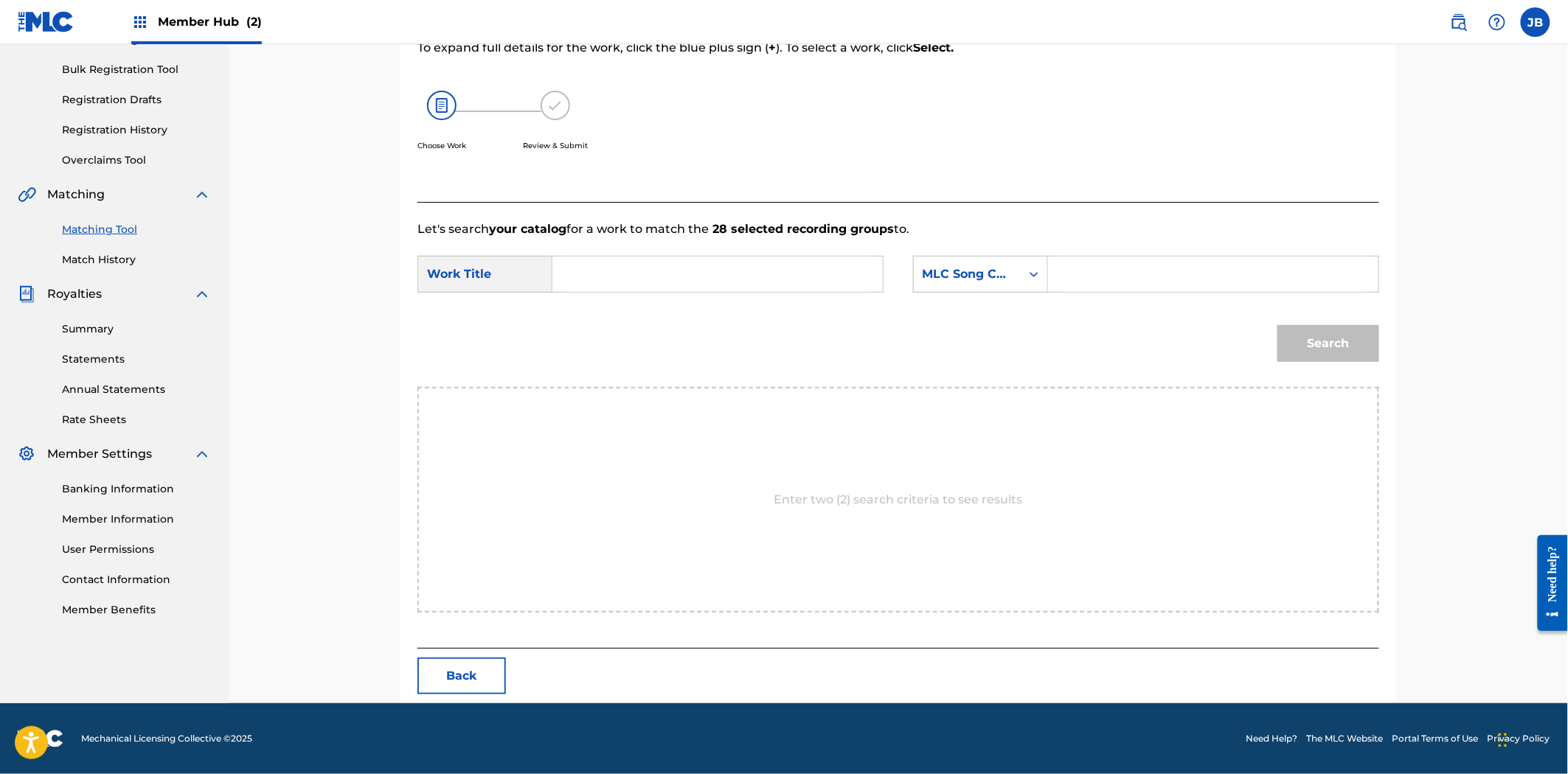
drag, startPoint x: 1175, startPoint y: 266, endPoint x: 1116, endPoint y: 264, distance: 59.0
click at [1175, 266] on input "Search Form" at bounding box center [1213, 274] width 306 height 35
paste input "BE2BMQ"
type input "BE2BMQ"
click at [749, 266] on input "Search Form" at bounding box center [717, 274] width 306 height 35
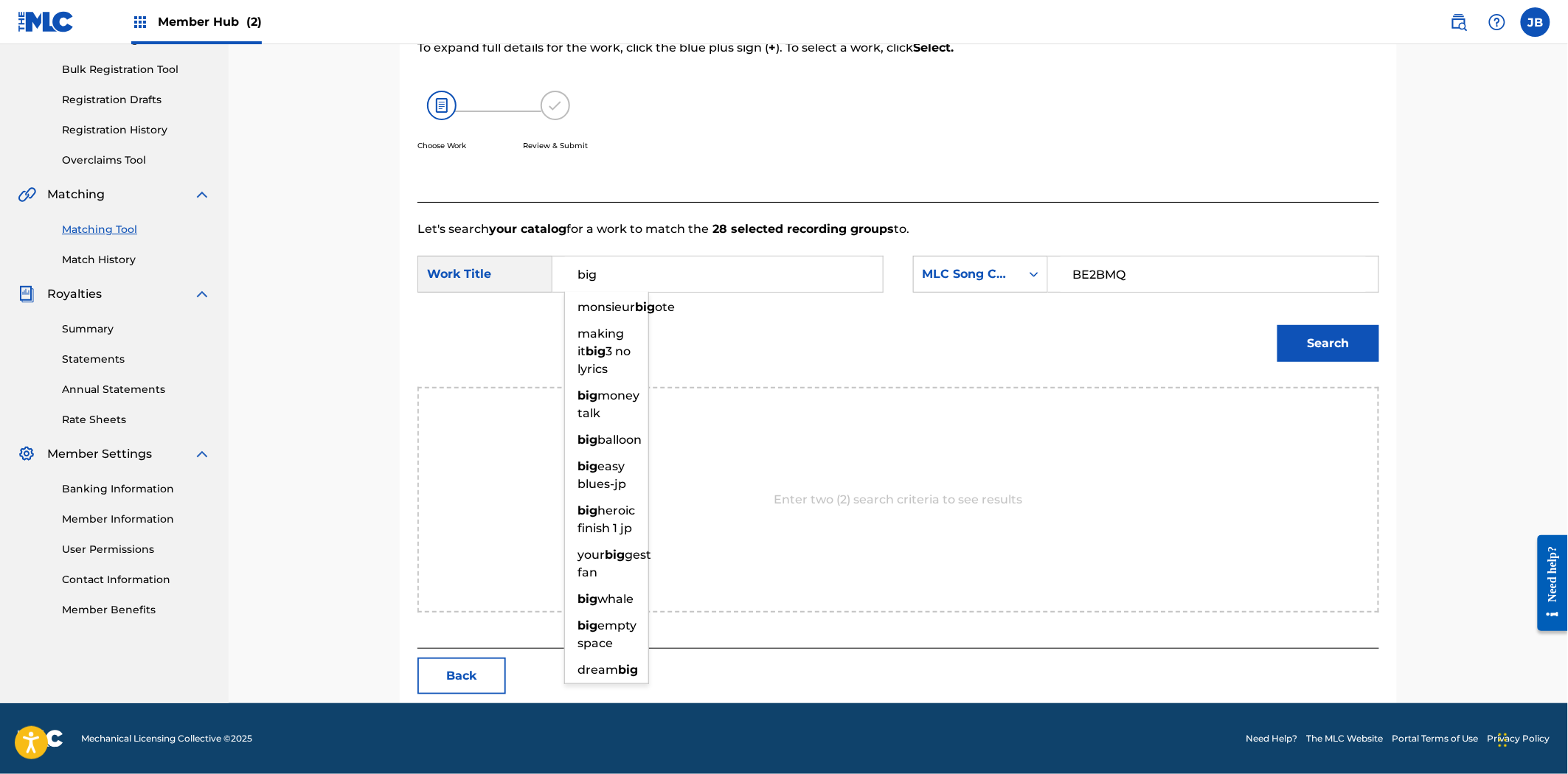
type input "big"
click at [1277, 325] on button "Search" at bounding box center [1328, 343] width 102 height 37
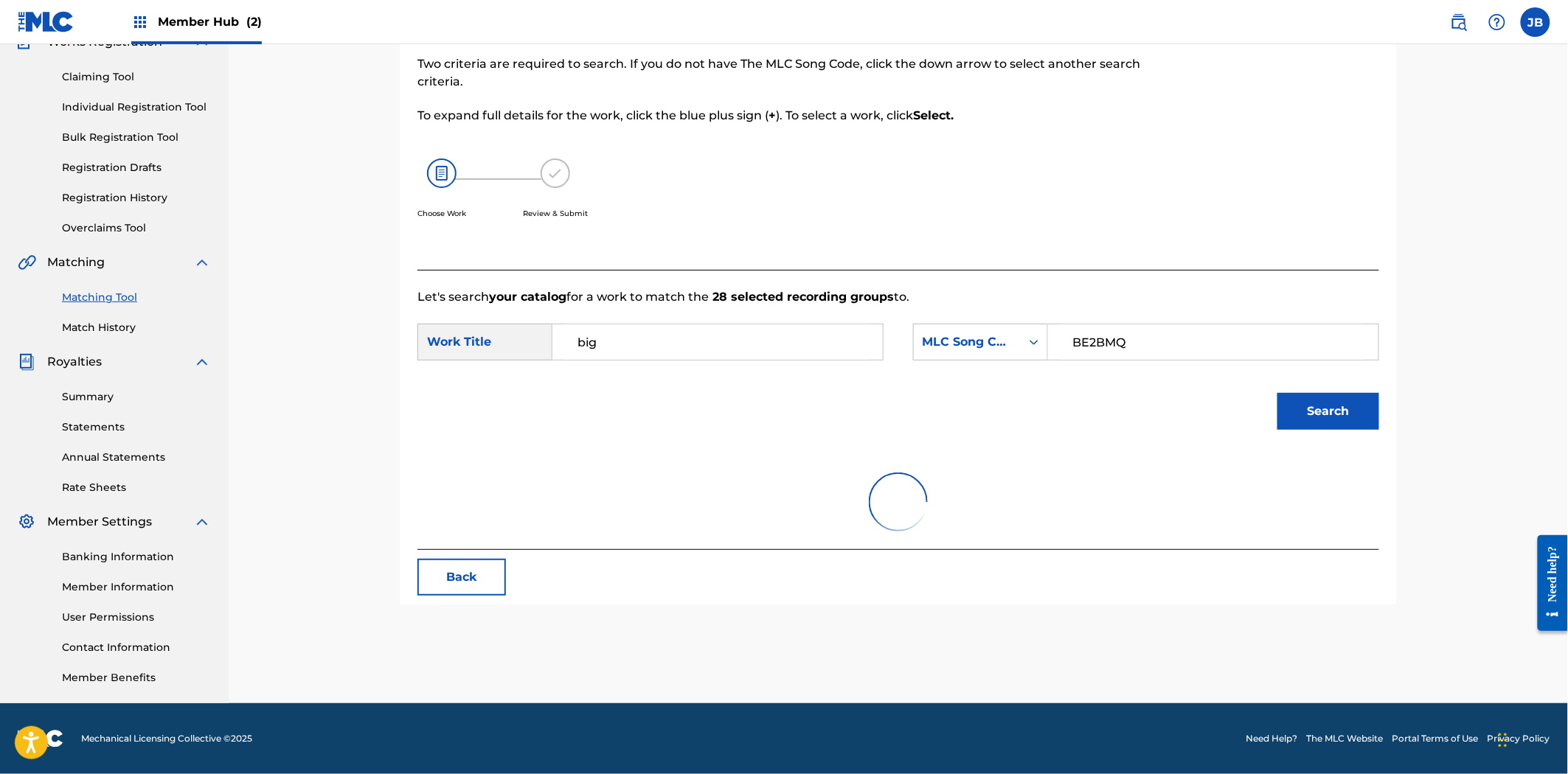
scroll to position [165, 0]
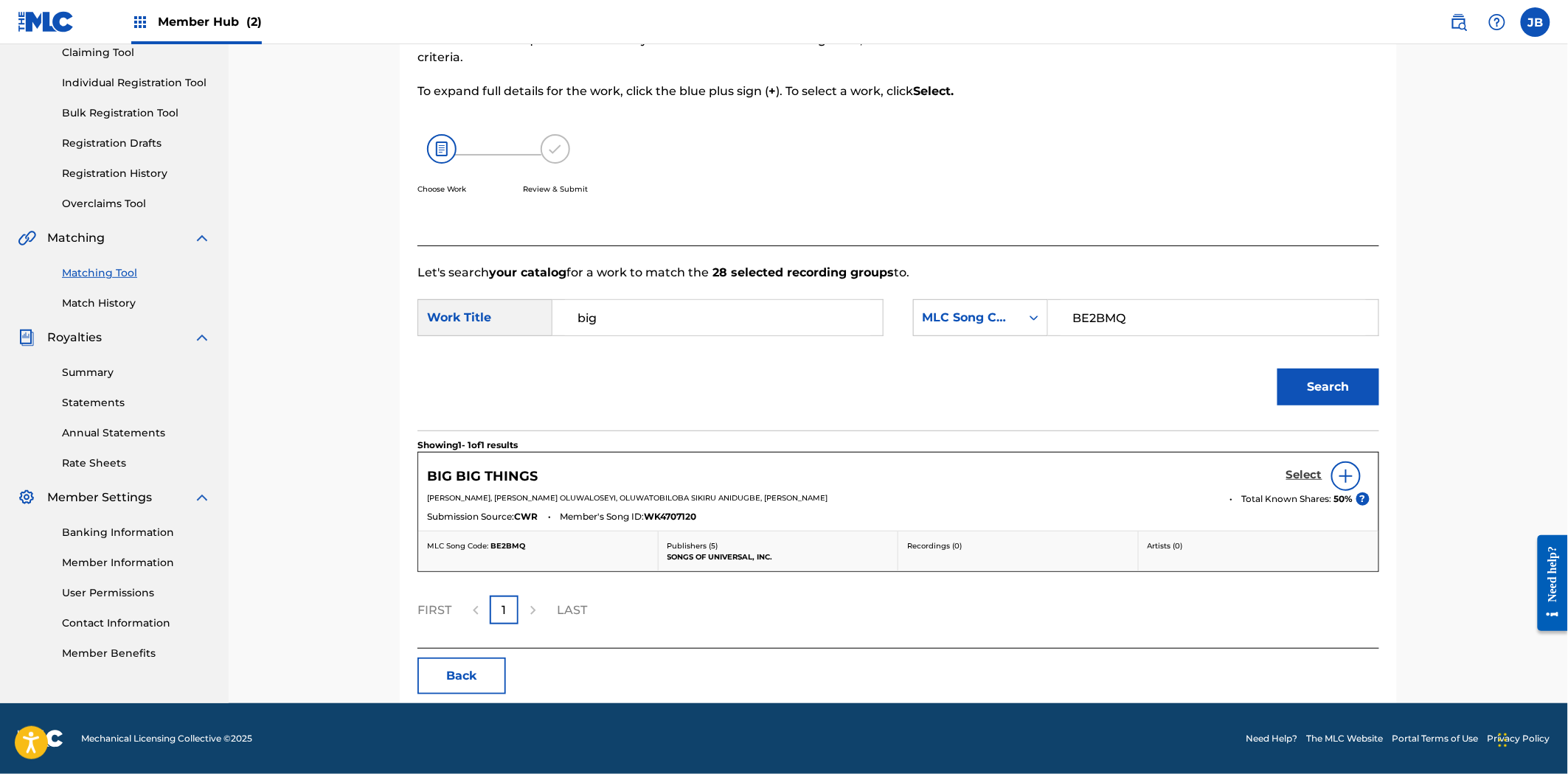
click at [1289, 472] on h5 "Select" at bounding box center [1304, 475] width 36 height 14
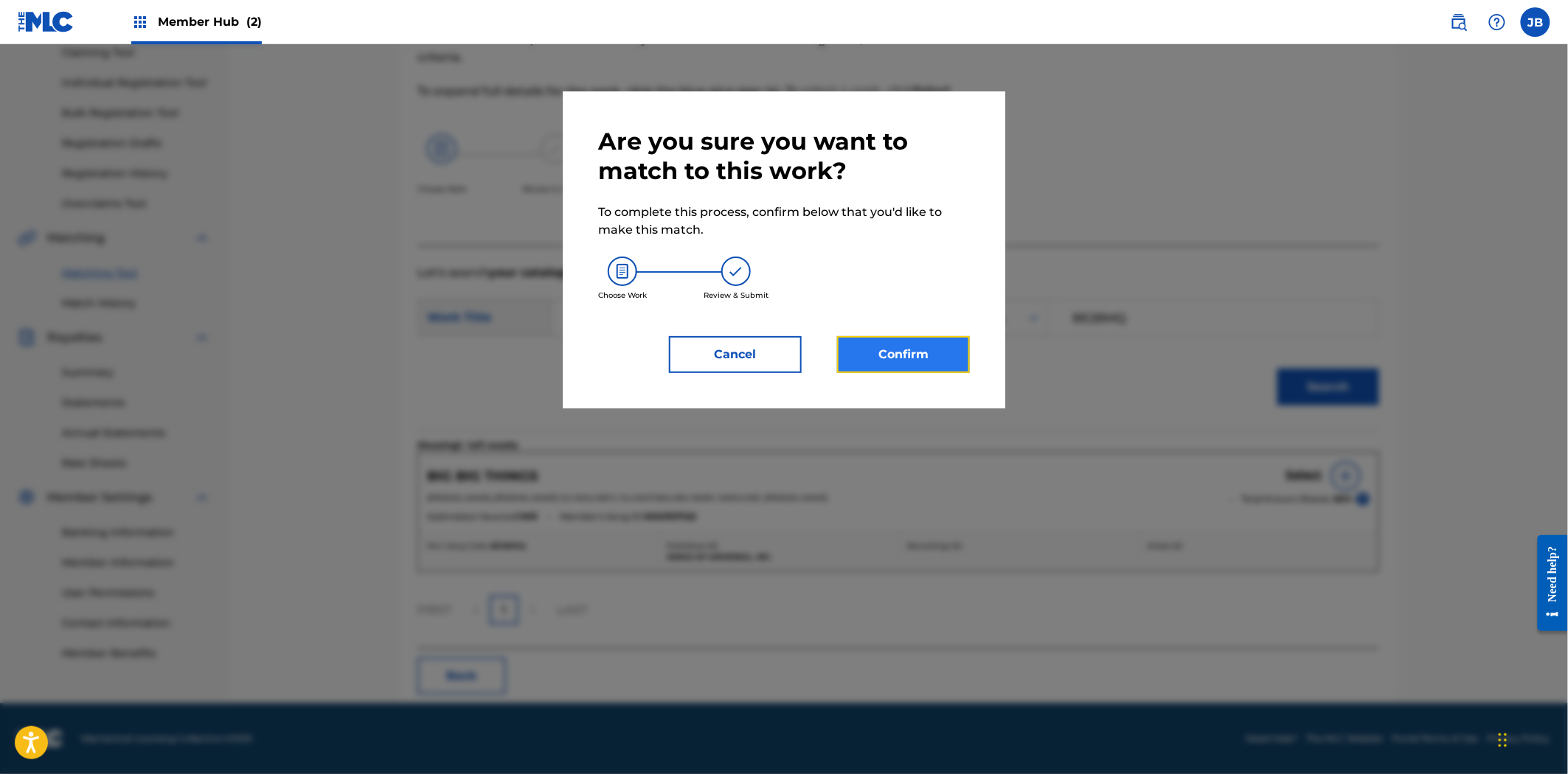
click at [887, 356] on button "Confirm" at bounding box center [903, 354] width 133 height 37
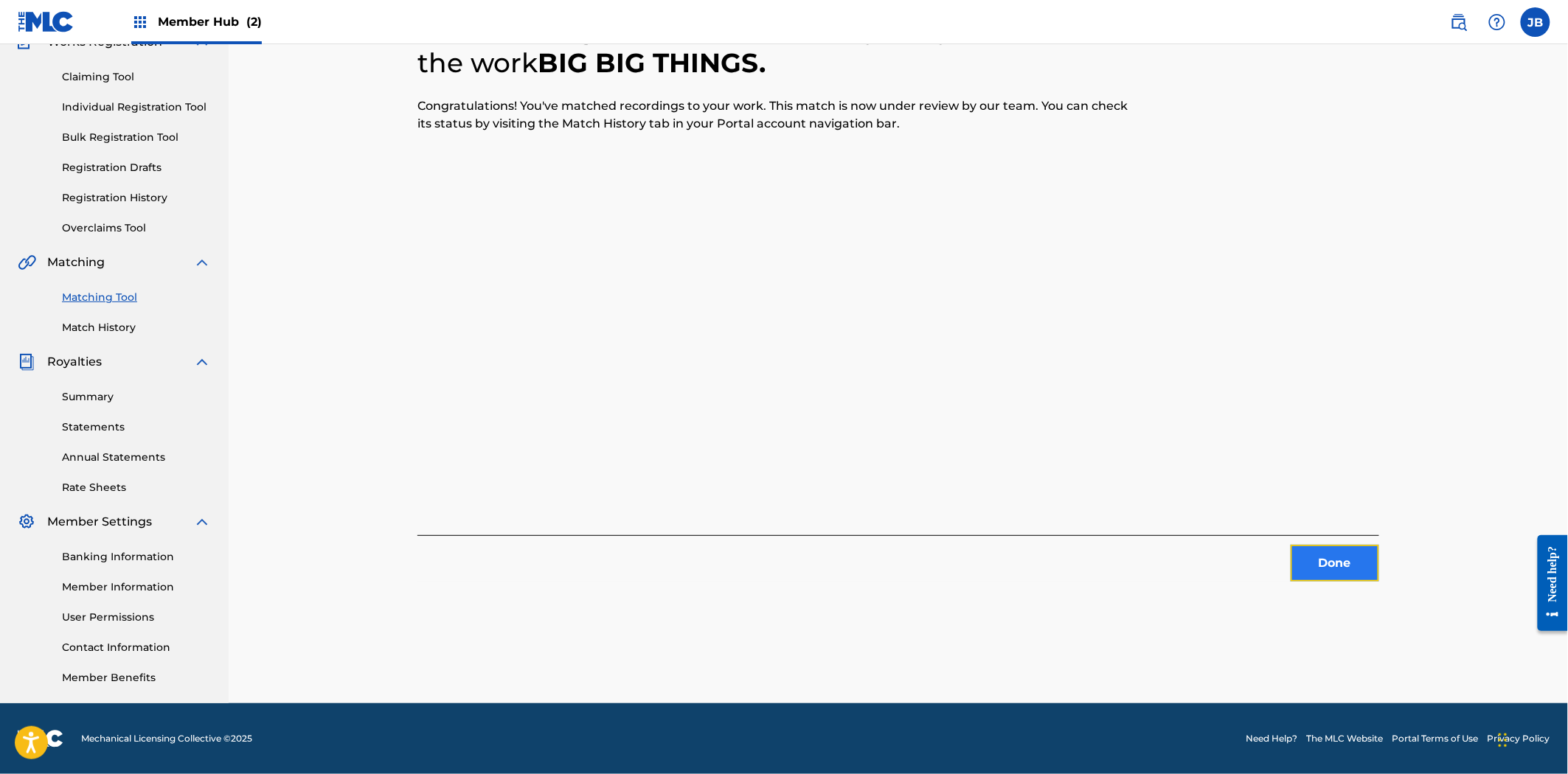
click at [1337, 558] on button "Done" at bounding box center [1334, 563] width 88 height 37
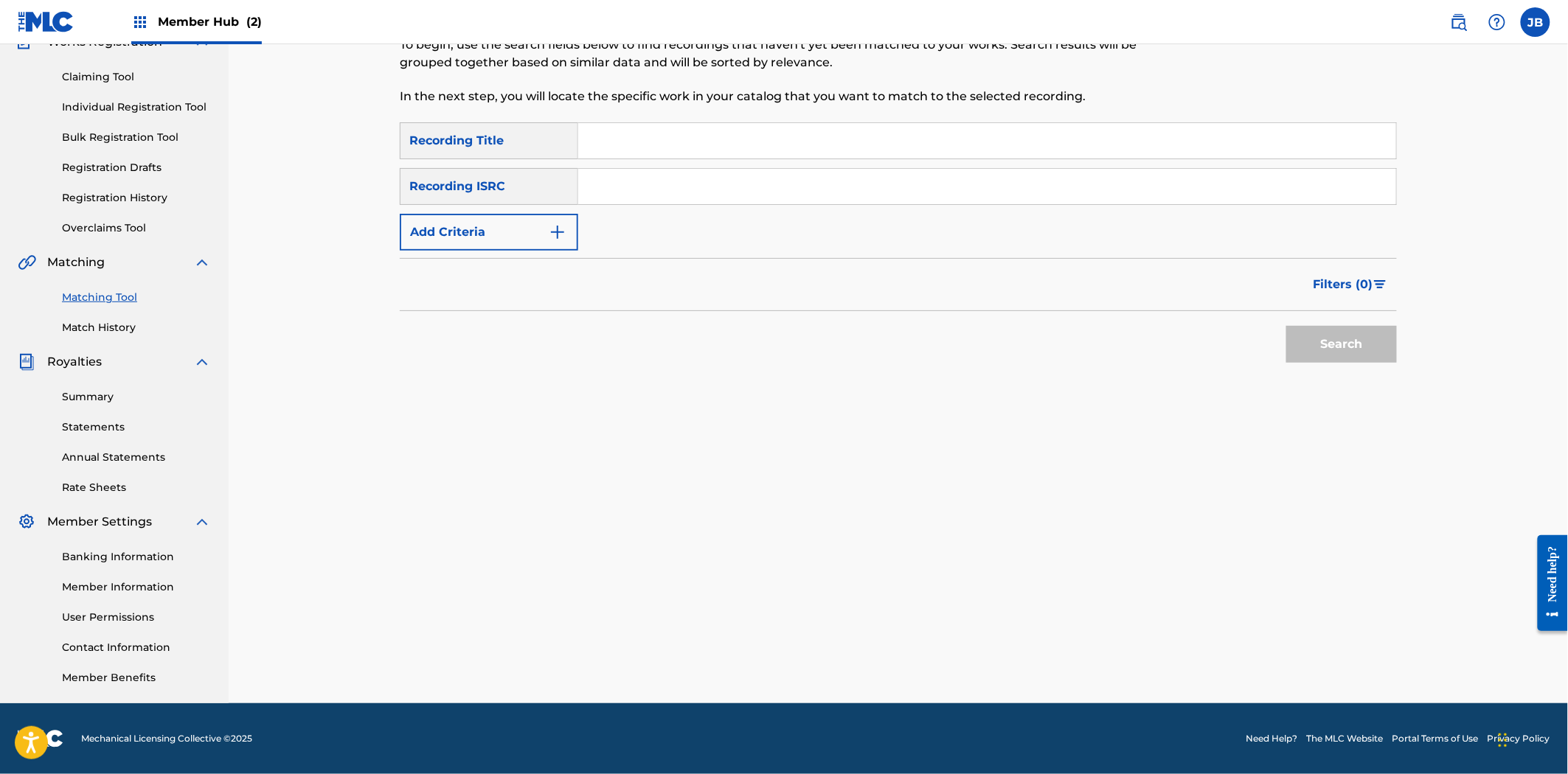
click at [610, 182] on input "Search Form" at bounding box center [987, 186] width 818 height 35
paste input "USUM70740483"
type input "USUM70740483"
drag, startPoint x: 1316, startPoint y: 342, endPoint x: 1316, endPoint y: 365, distance: 23.0
click at [1317, 342] on button "Search" at bounding box center [1342, 344] width 111 height 37
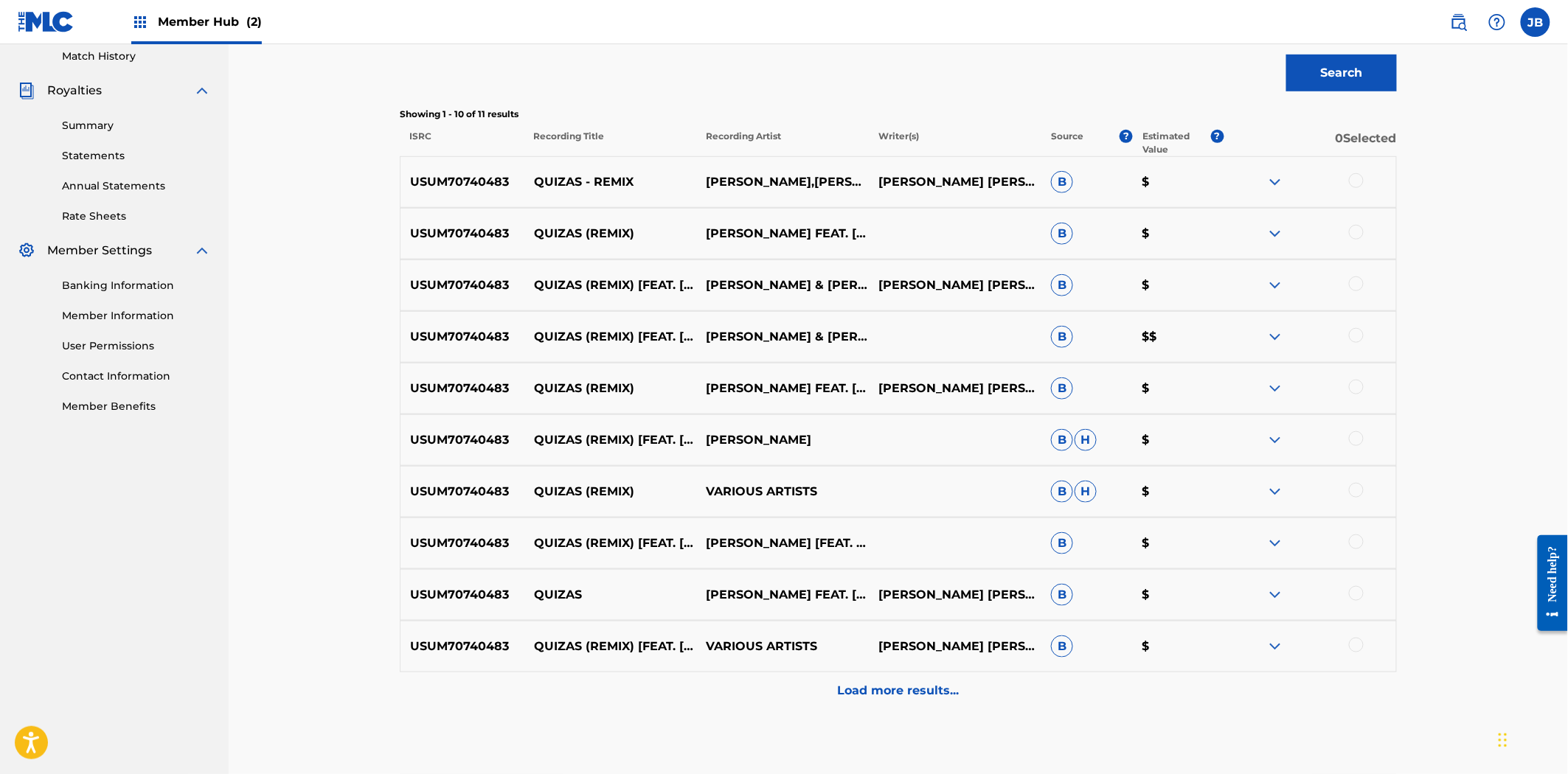
scroll to position [467, 0]
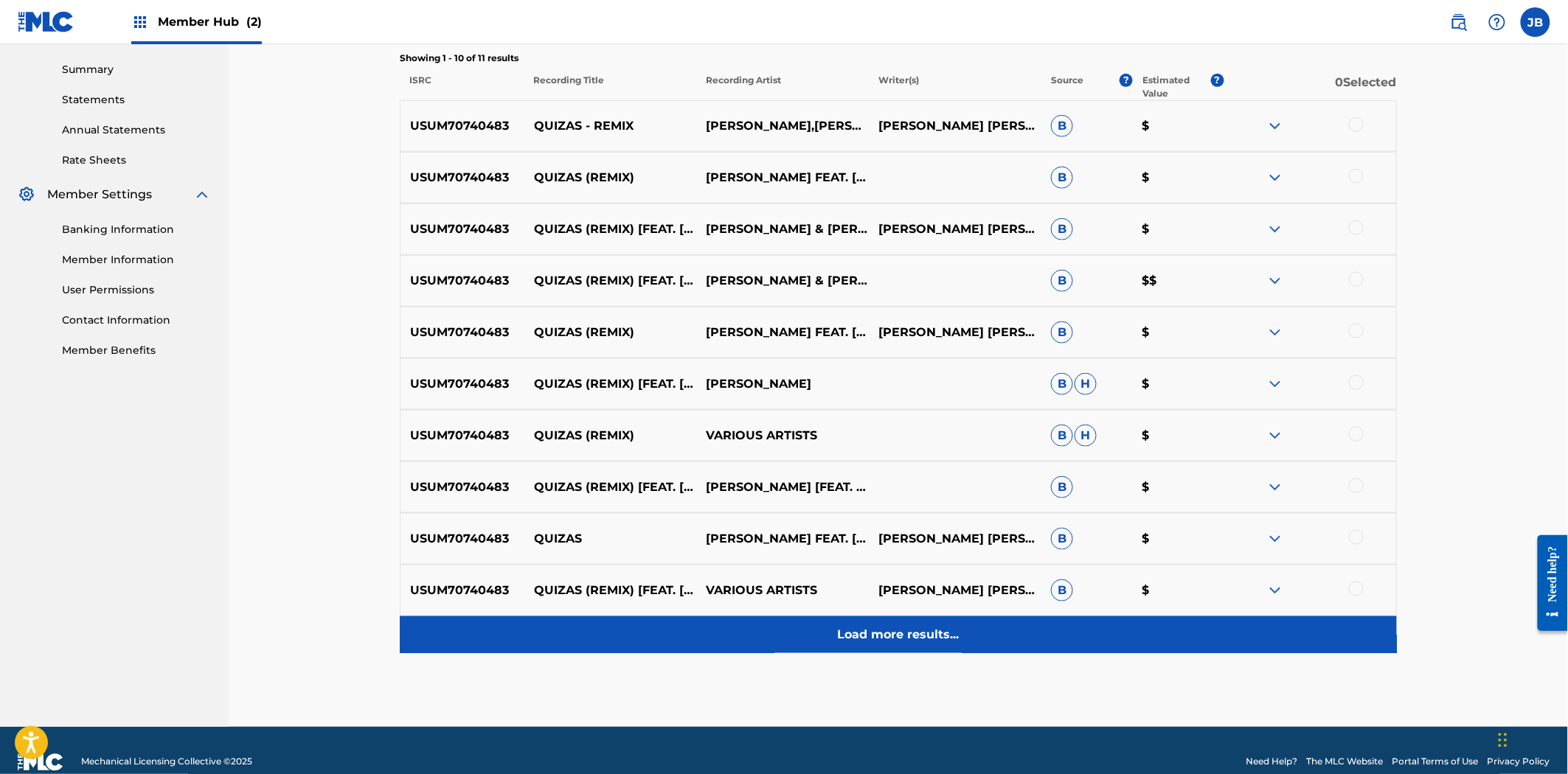
click at [845, 650] on div "Load more results..." at bounding box center [898, 634] width 997 height 37
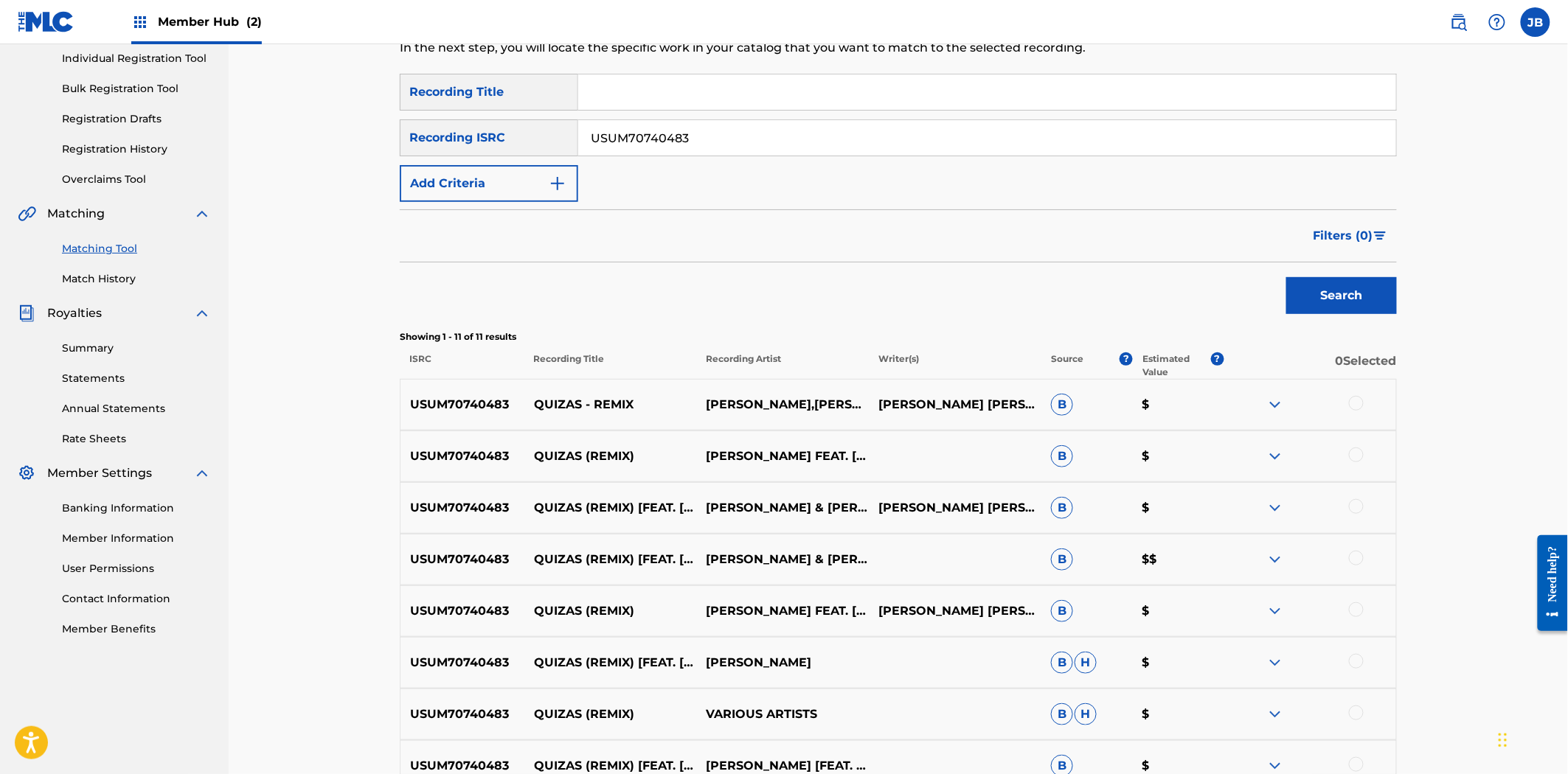
scroll to position [178, 0]
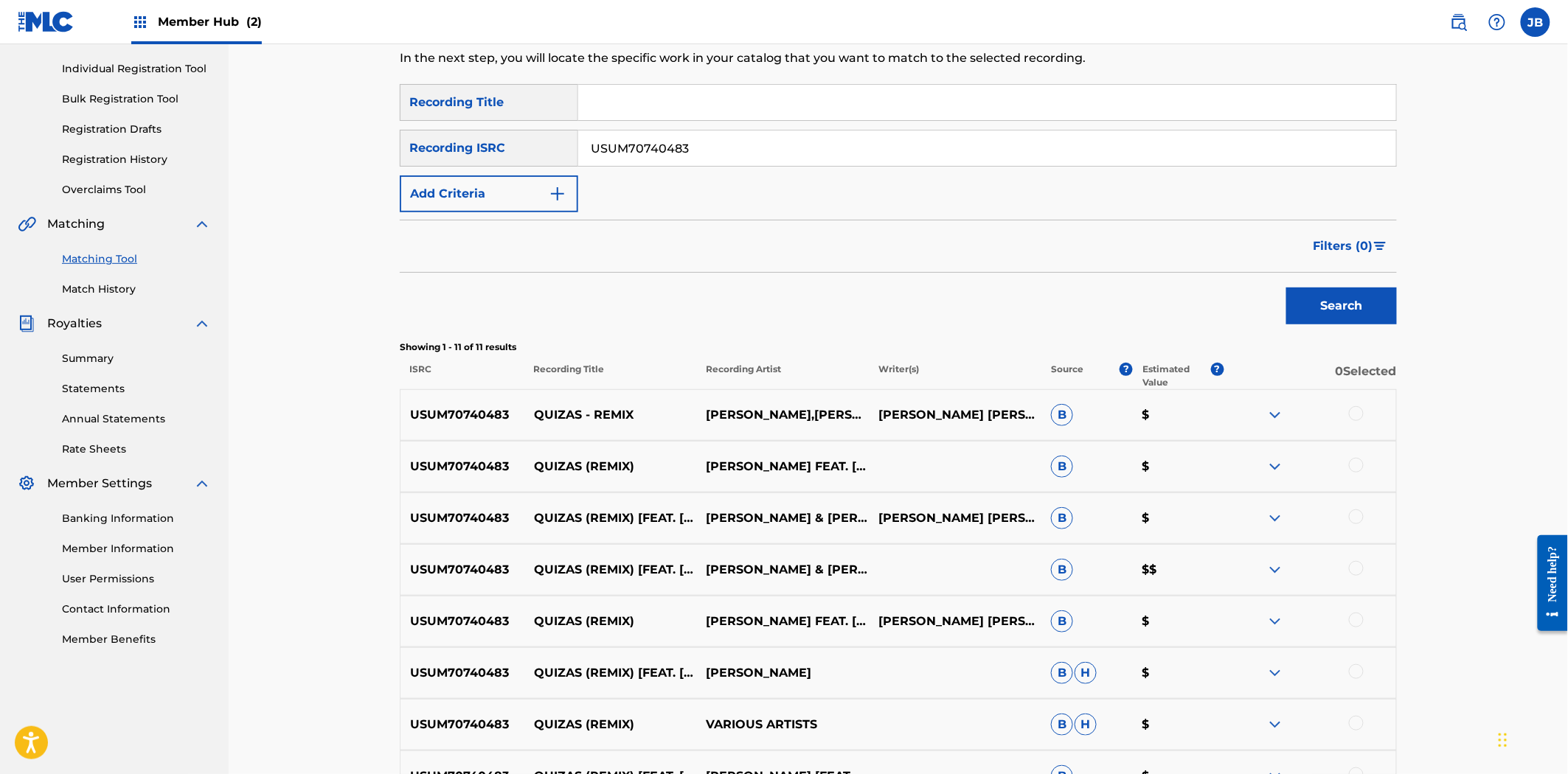
click at [1351, 415] on div at bounding box center [1356, 414] width 15 height 15
click at [1354, 466] on div at bounding box center [1356, 466] width 15 height 15
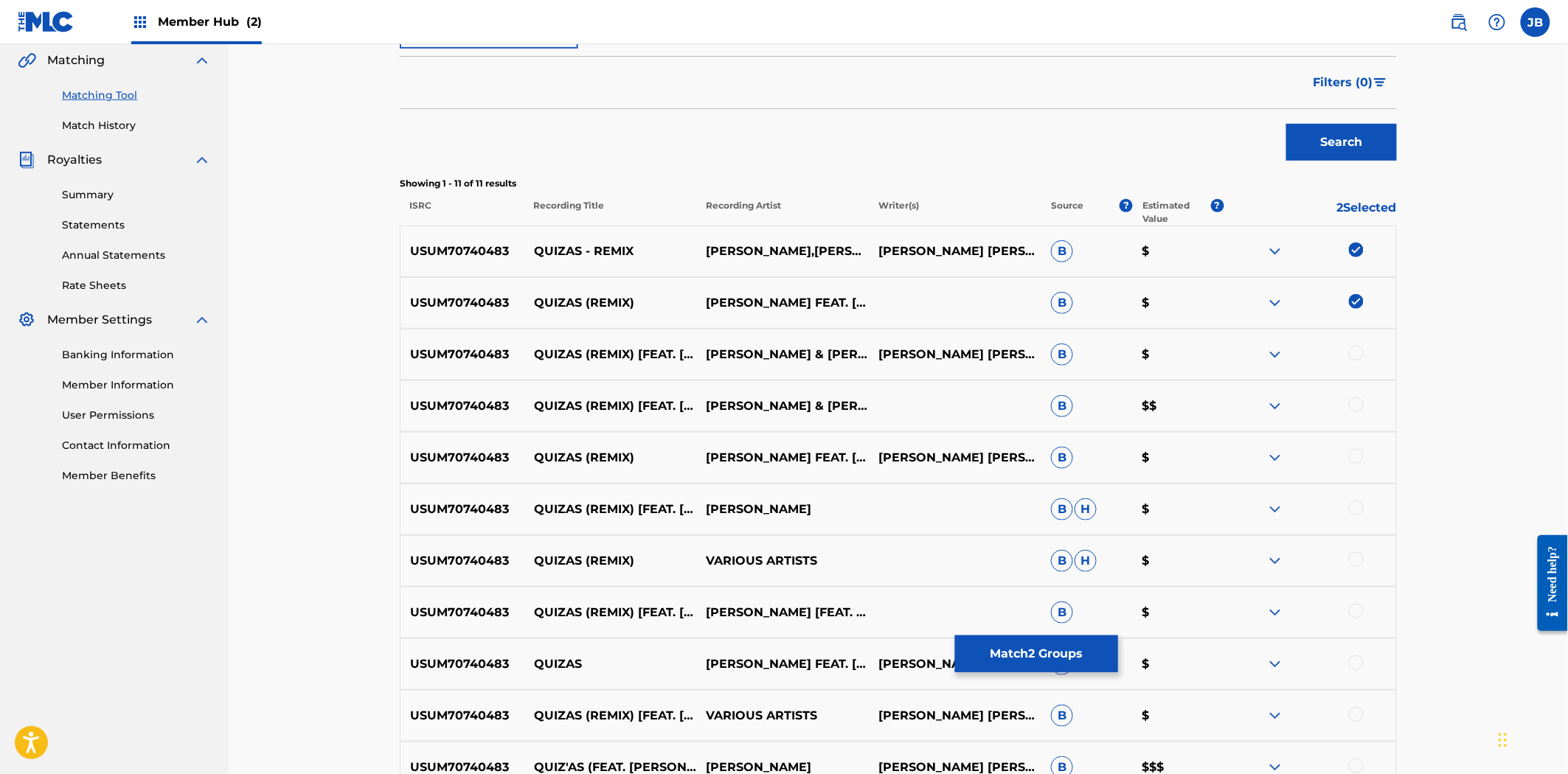
click at [1354, 355] on div at bounding box center [1356, 353] width 15 height 15
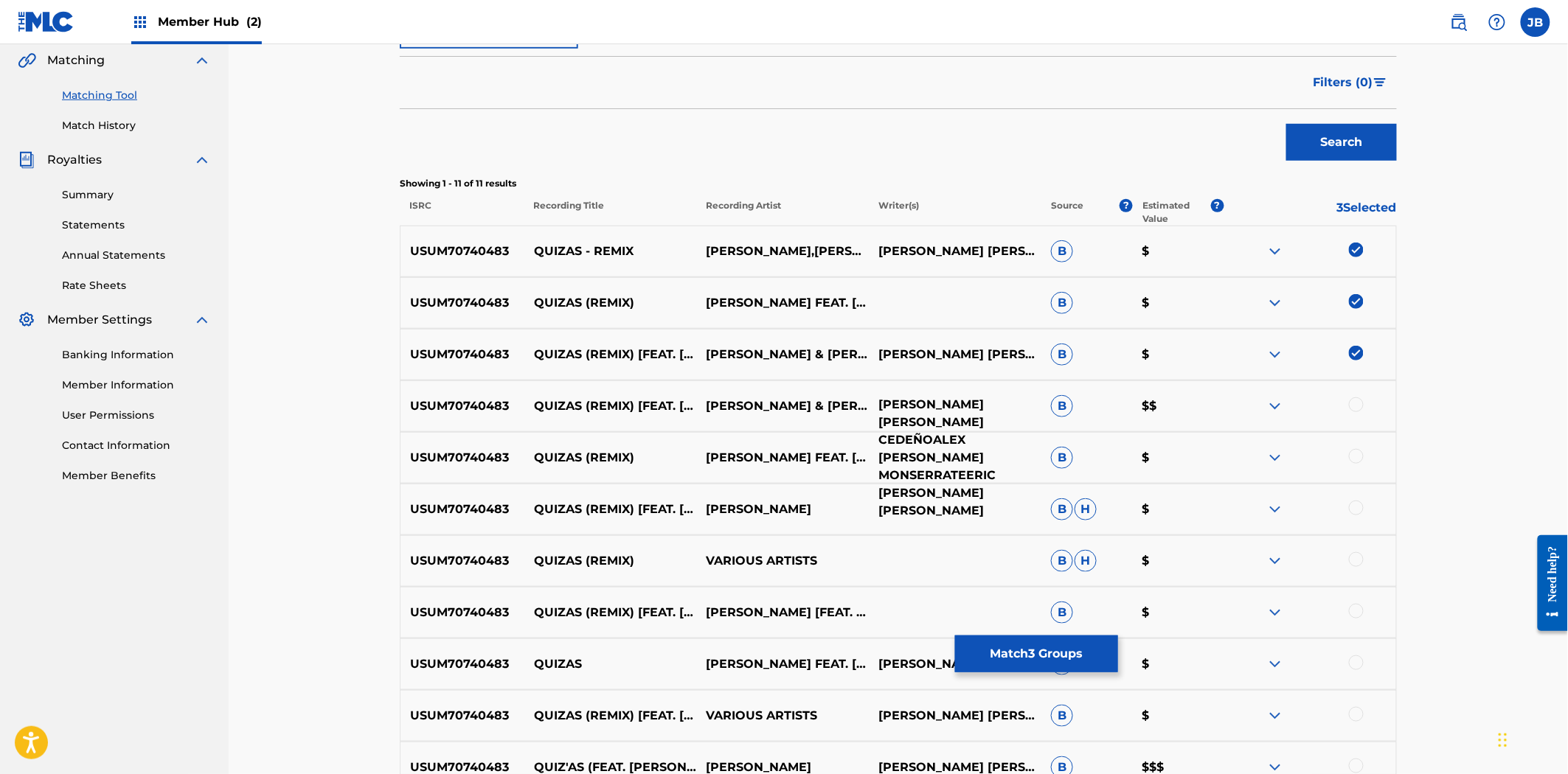
scroll to position [424, 0]
